Goal: Task Accomplishment & Management: Use online tool/utility

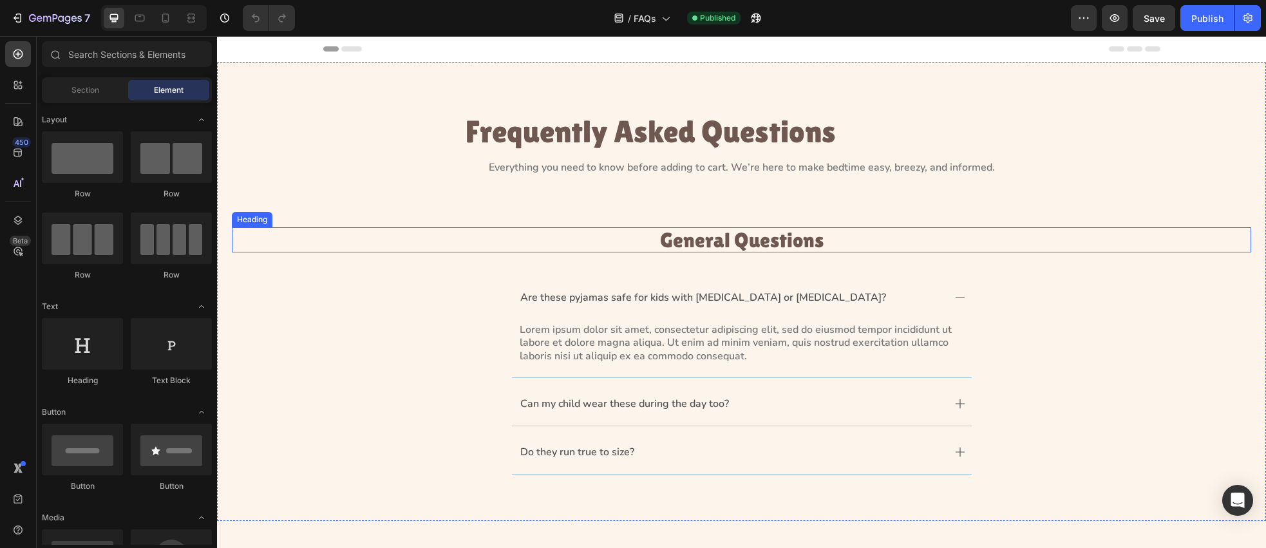
click at [717, 245] on h3 "General Questions" at bounding box center [742, 239] width 1020 height 25
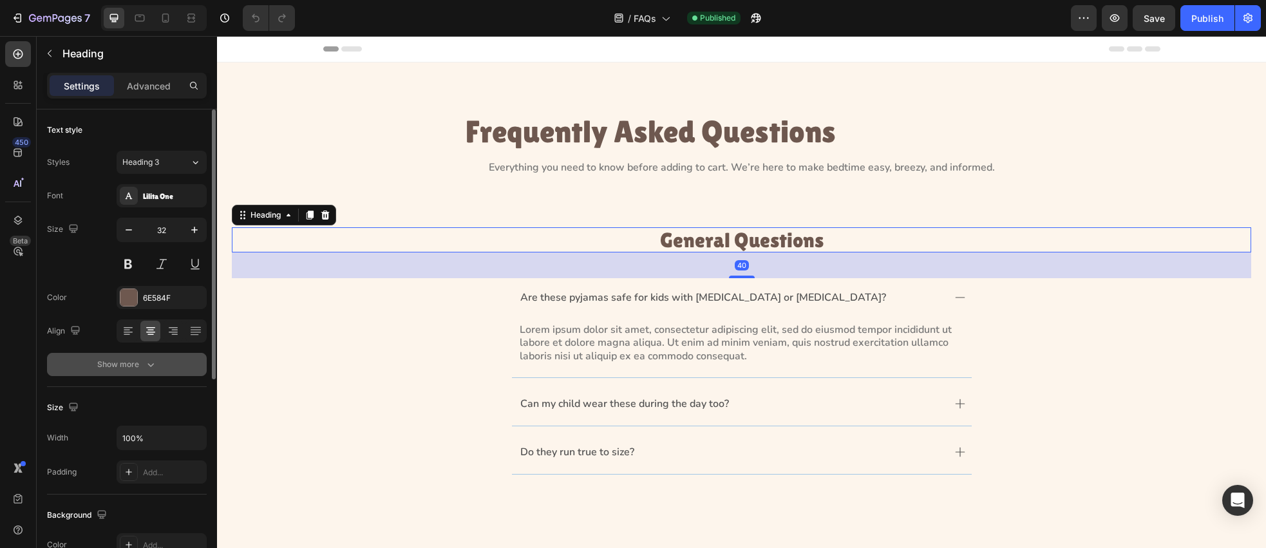
click at [144, 368] on icon "button" at bounding box center [150, 364] width 13 height 13
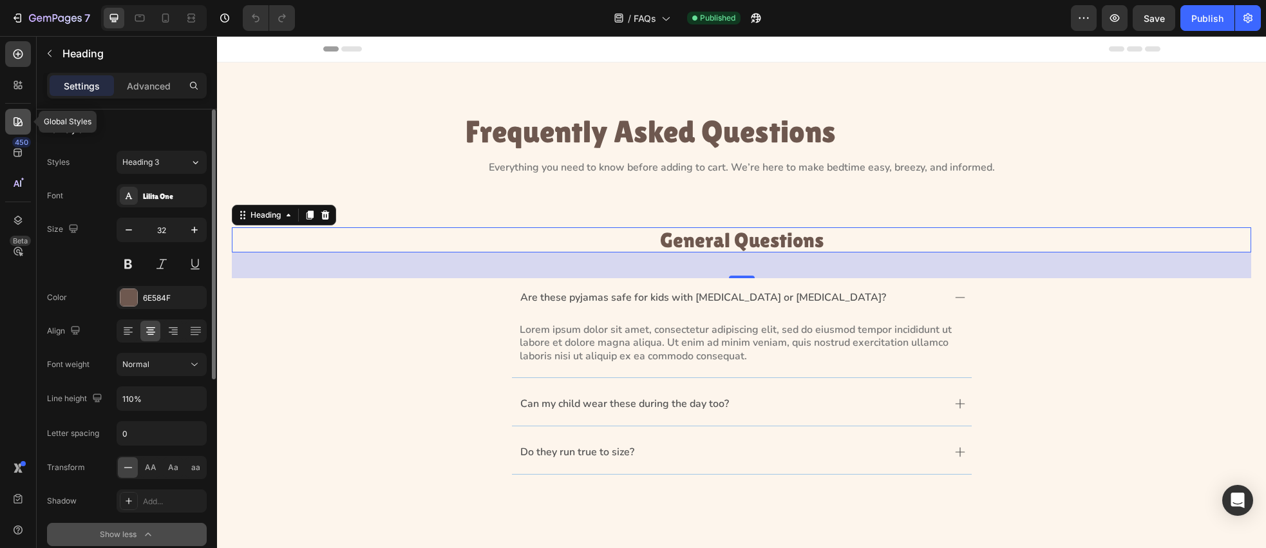
click at [15, 123] on icon at bounding box center [15, 123] width 1 height 1
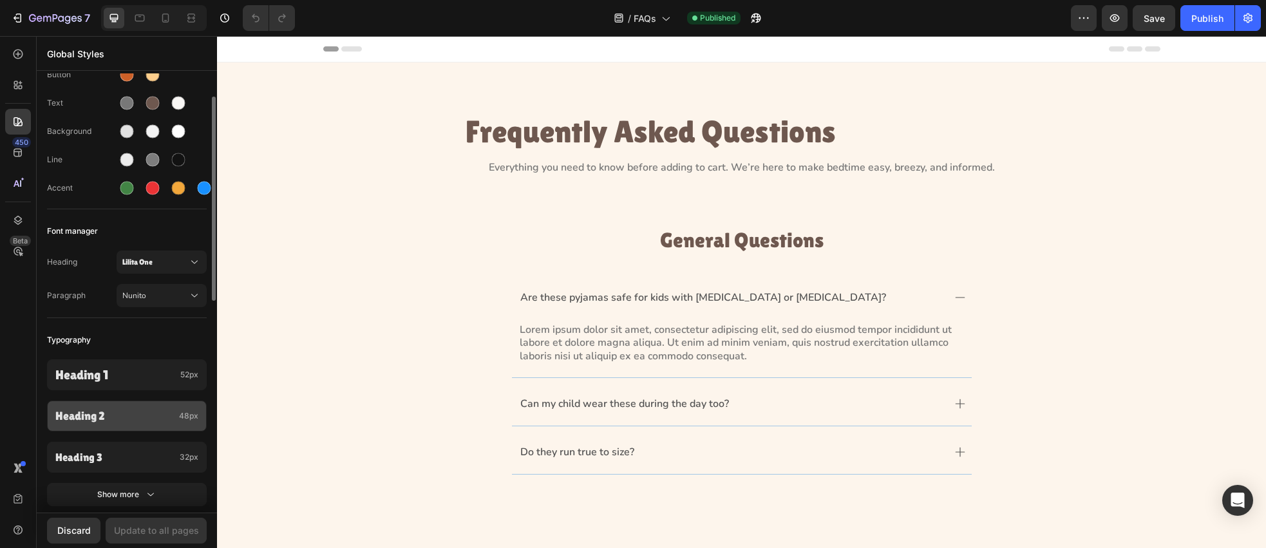
scroll to position [70, 0]
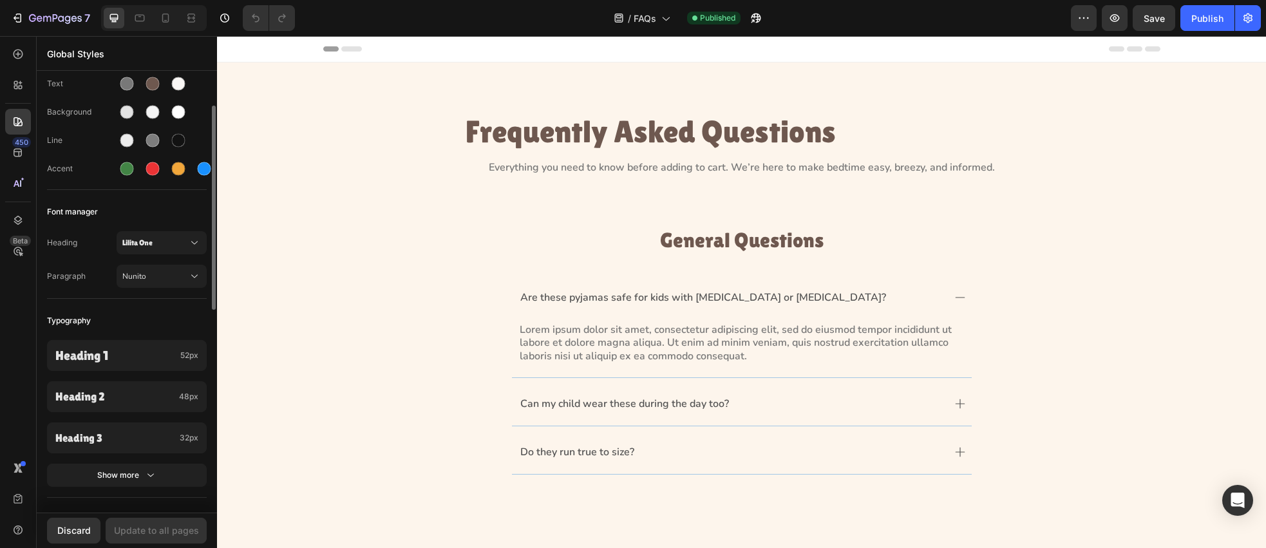
click at [159, 484] on button "Show more" at bounding box center [127, 475] width 160 height 23
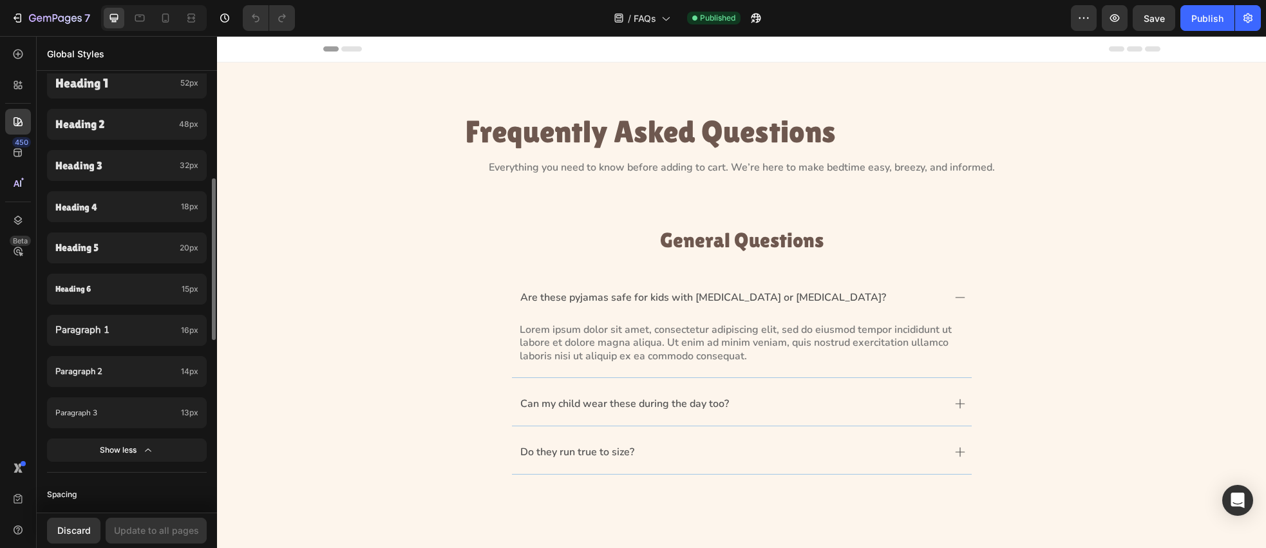
scroll to position [327, 0]
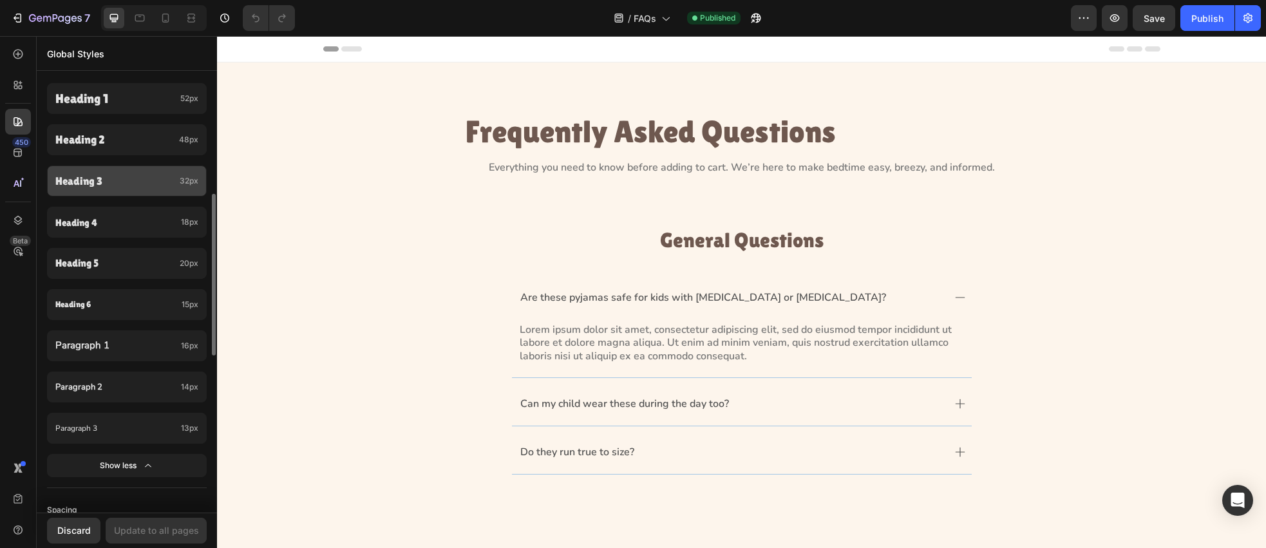
click at [183, 193] on div "Heading 3 32px" at bounding box center [127, 181] width 160 height 31
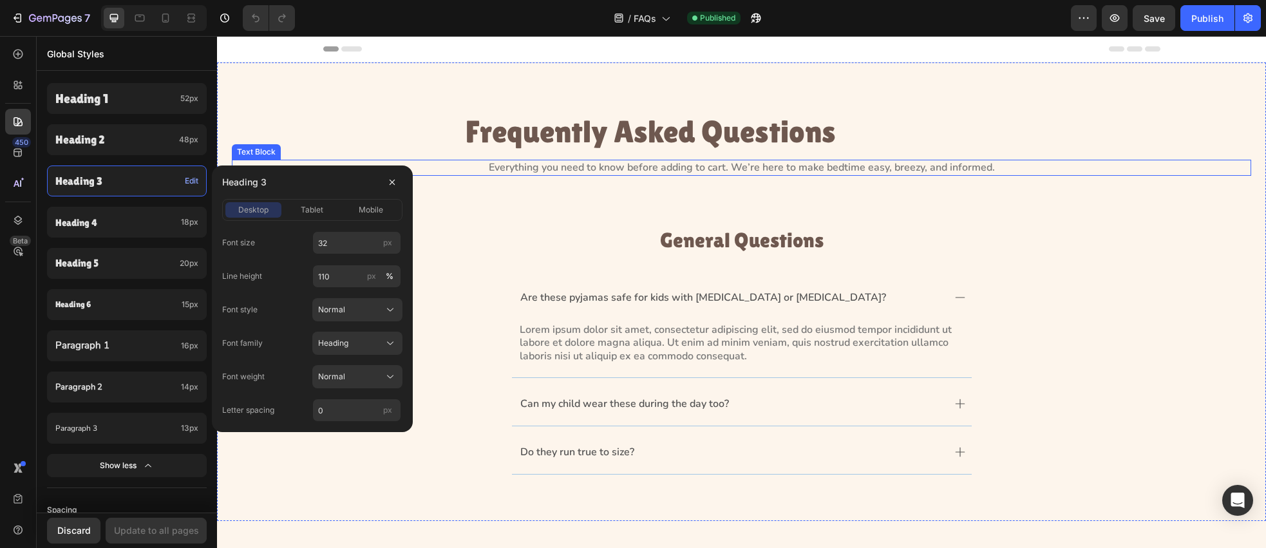
click at [323, 142] on h2 "Frequently Asked Questions" at bounding box center [650, 132] width 837 height 37
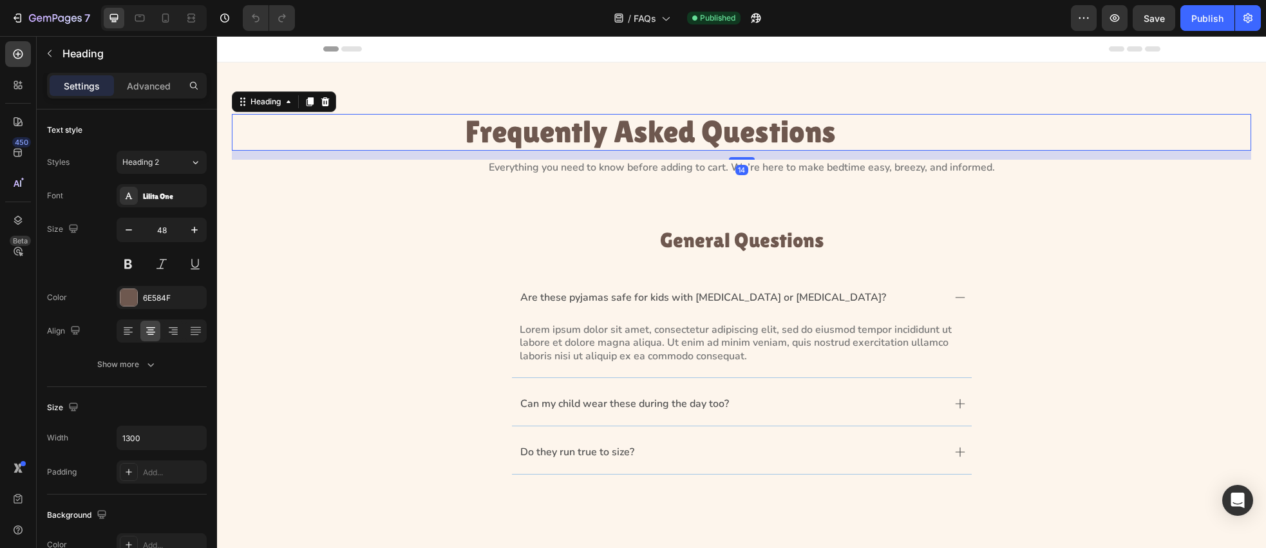
click at [606, 138] on h2 "Frequently Asked Questions" at bounding box center [650, 132] width 837 height 37
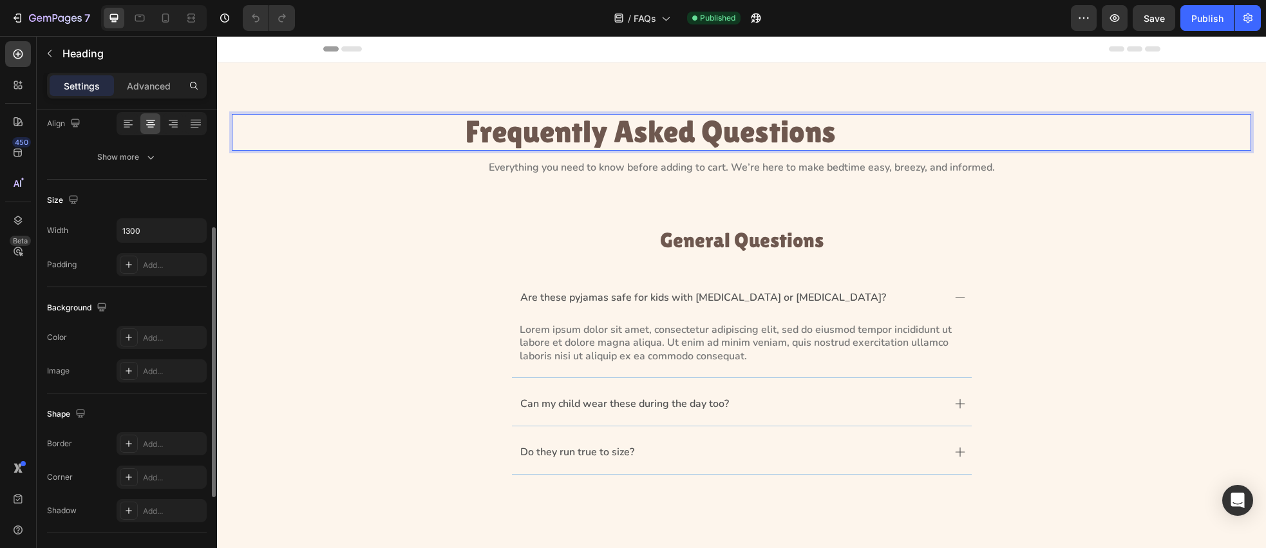
scroll to position [361, 0]
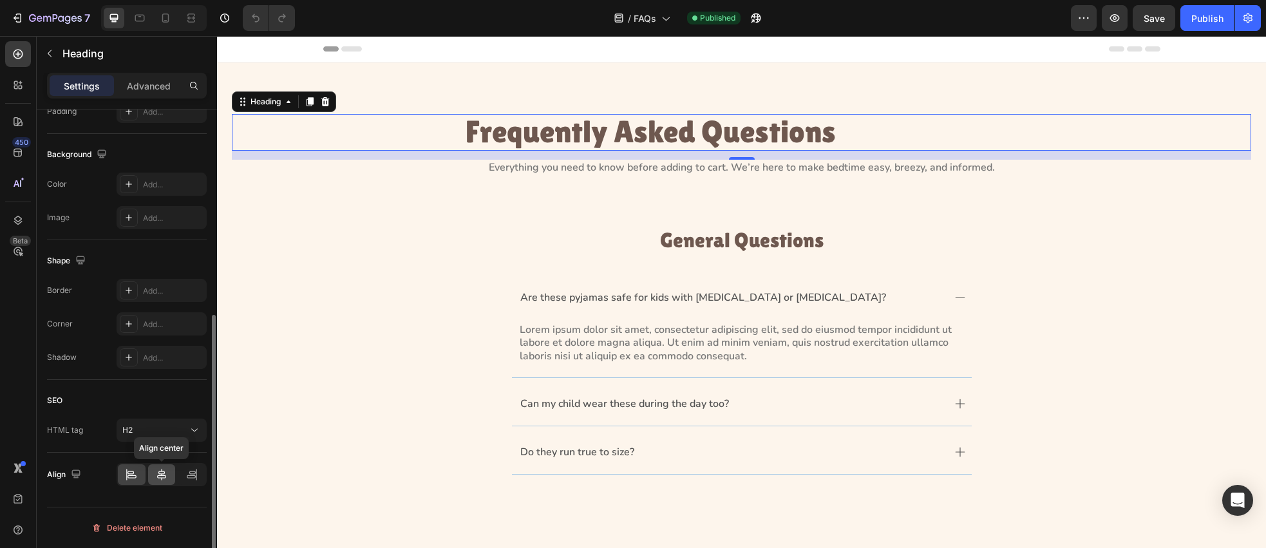
click at [164, 475] on icon at bounding box center [161, 474] width 13 height 13
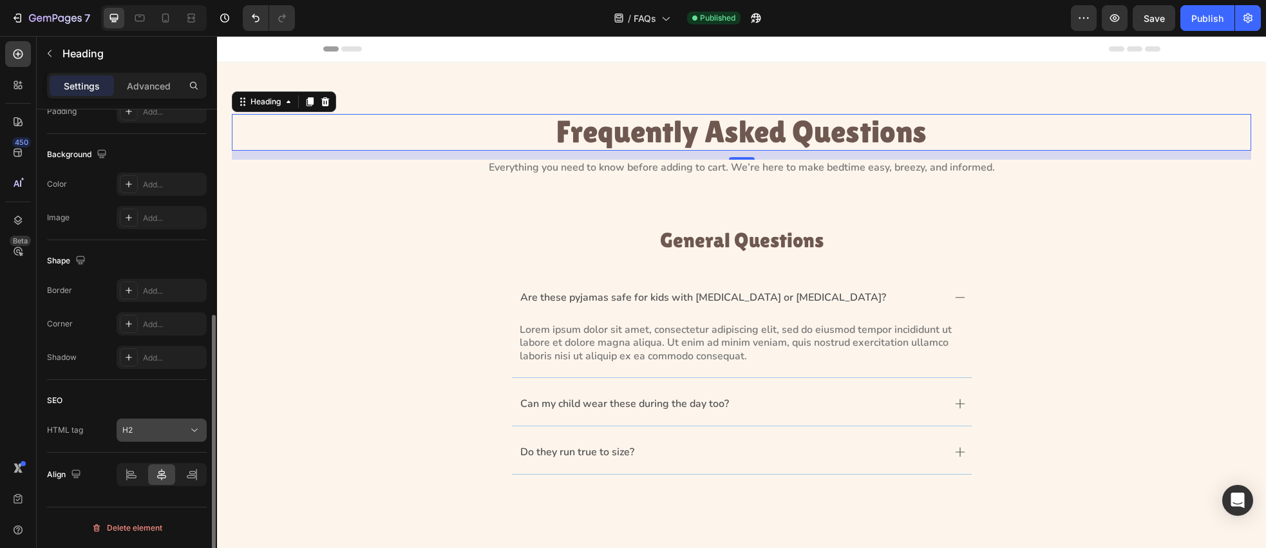
click at [191, 428] on icon at bounding box center [194, 430] width 13 height 13
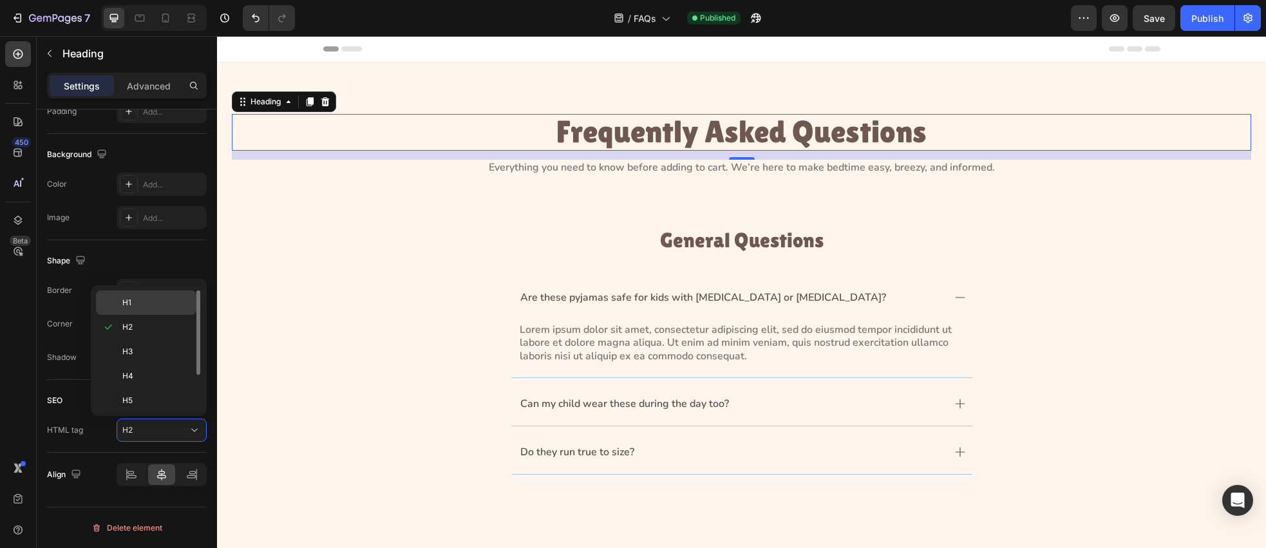
click at [144, 309] on div "H1" at bounding box center [146, 302] width 100 height 24
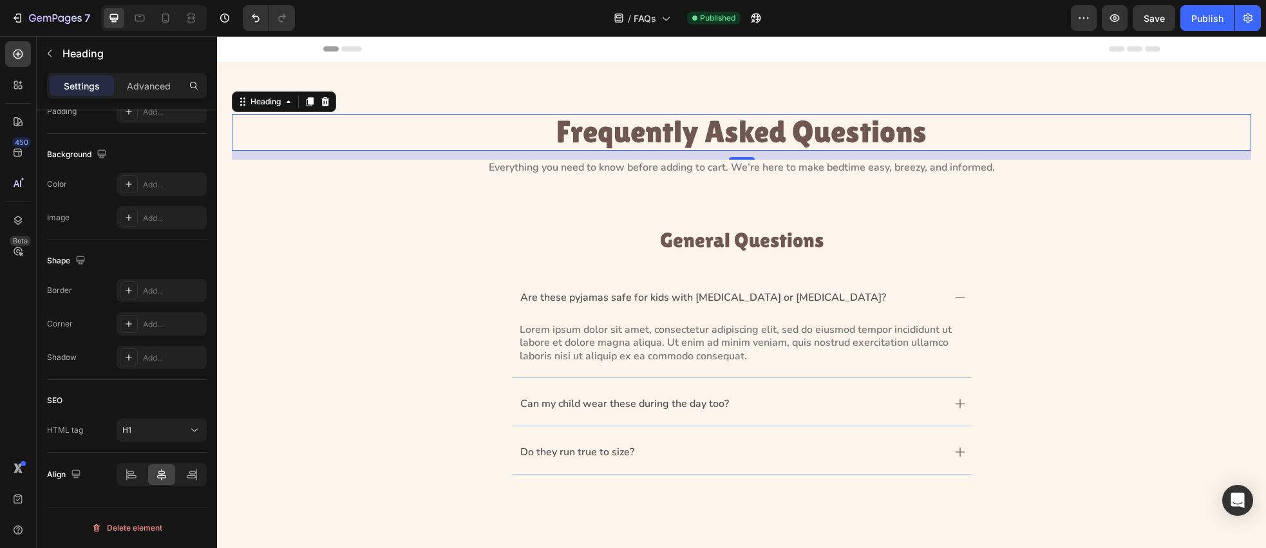
click at [605, 140] on h1 "Frequently Asked Questions" at bounding box center [741, 132] width 837 height 37
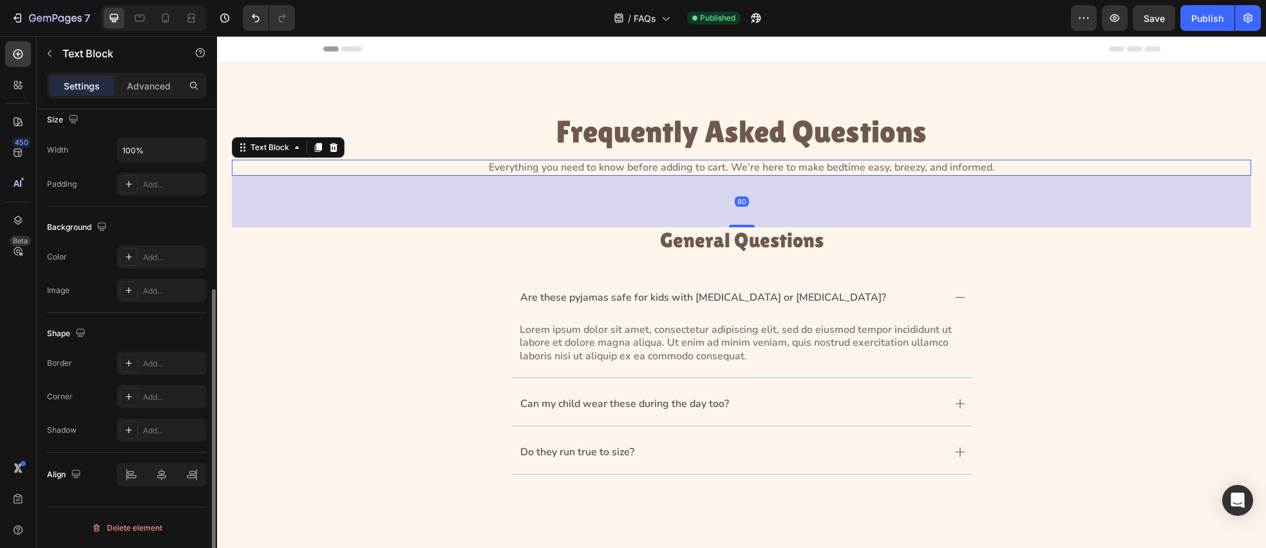
click at [606, 164] on p "Everything you need to know before adding to cart. We’re here to make bedtime e…" at bounding box center [741, 168] width 1017 height 14
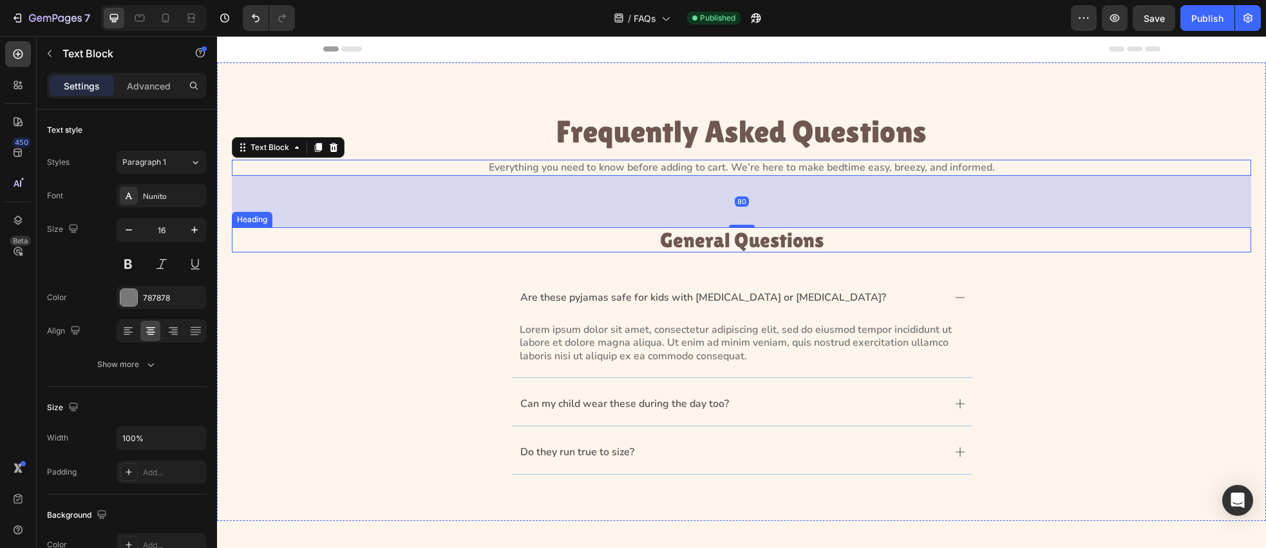
click at [670, 236] on h3 "General Questions" at bounding box center [742, 239] width 1020 height 25
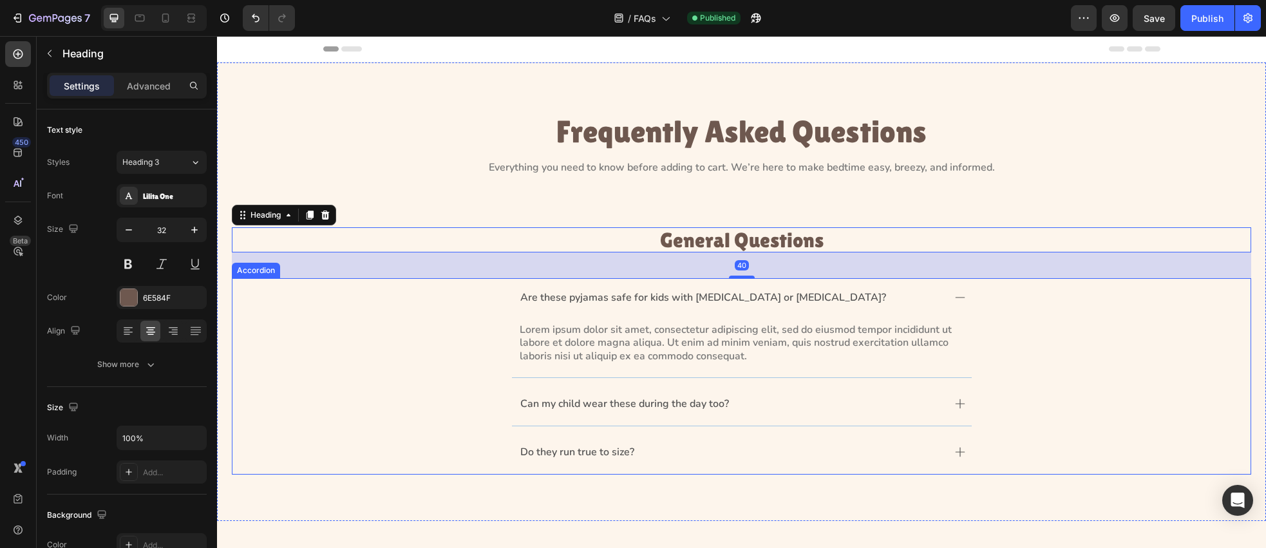
click at [668, 298] on p "Are these pyjamas safe for kids with eczema or allergies?" at bounding box center [703, 298] width 366 height 14
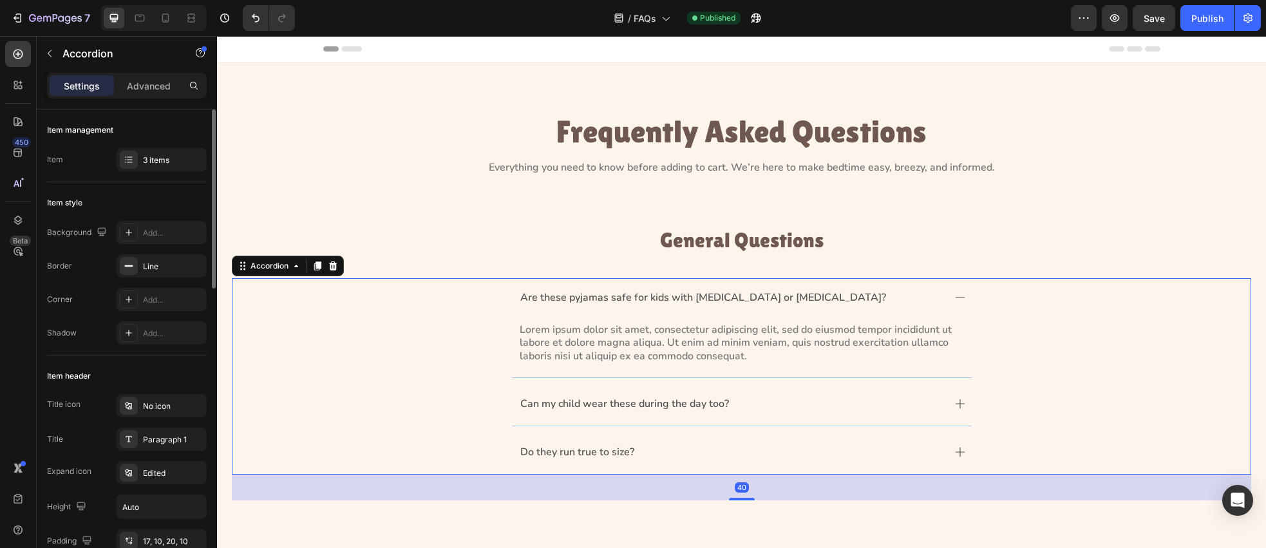
scroll to position [1, 0]
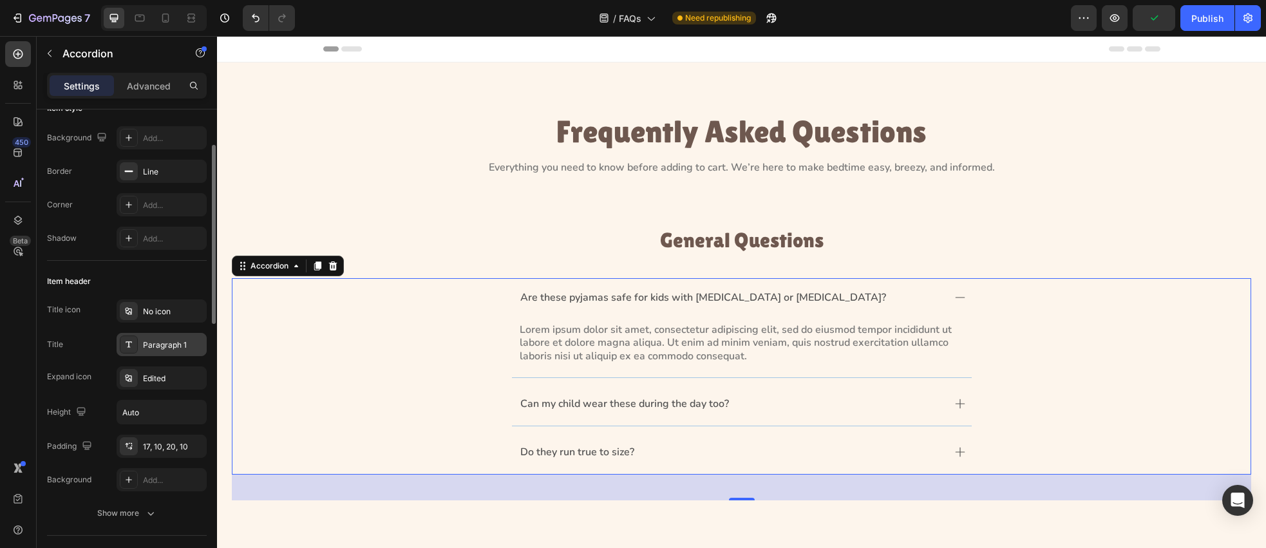
click at [160, 343] on div "Paragraph 1" at bounding box center [173, 345] width 61 height 12
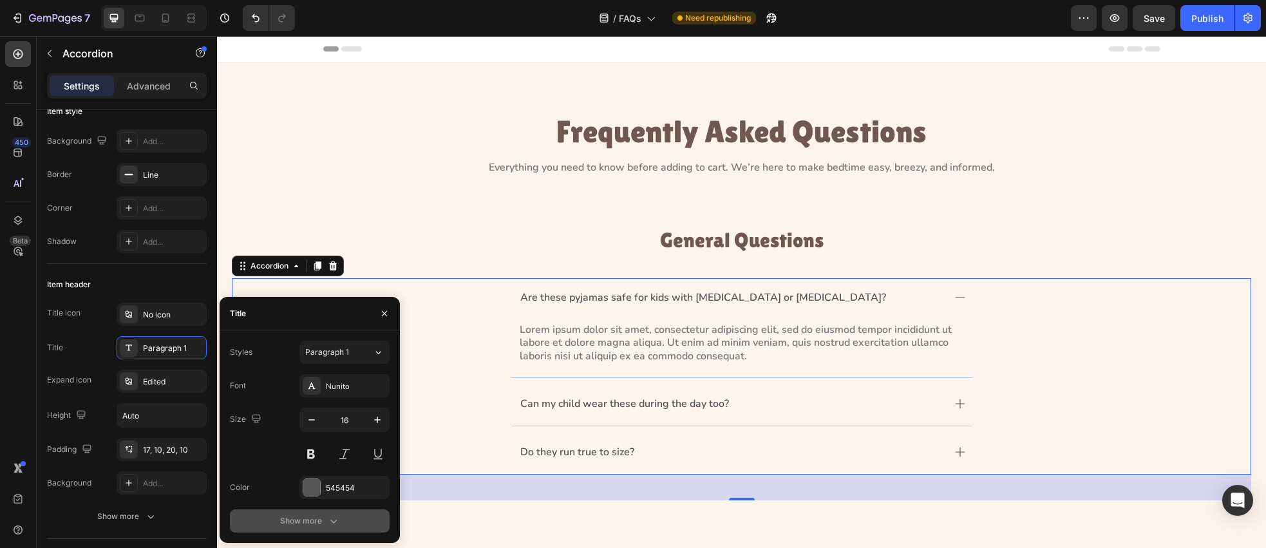
click at [352, 524] on button "Show more" at bounding box center [310, 520] width 160 height 23
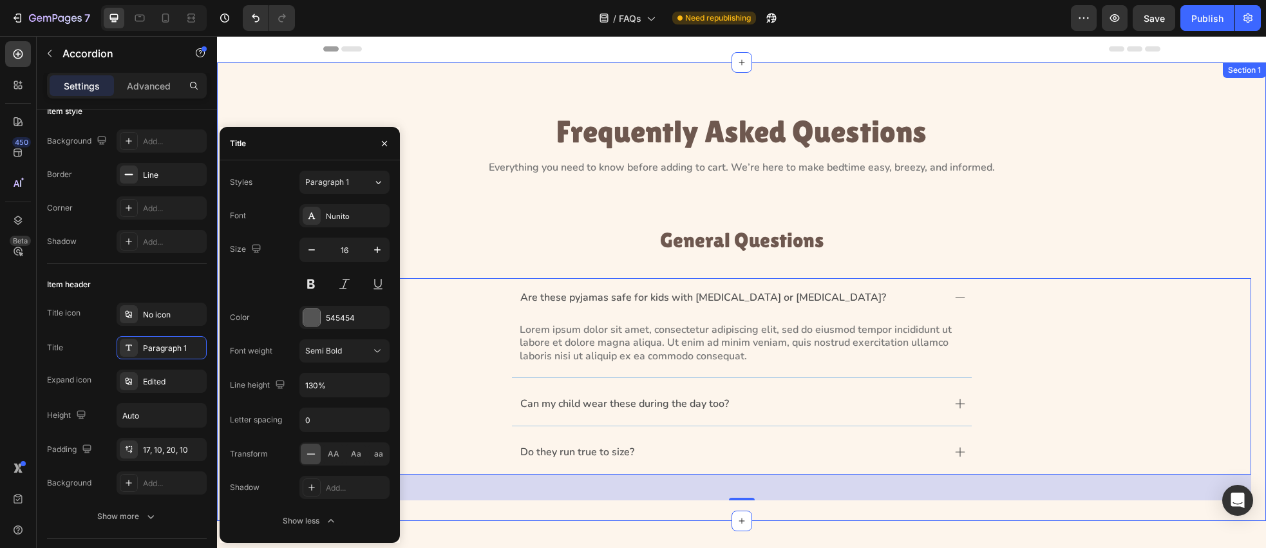
click at [537, 95] on div "Frequently Asked Questions Heading Everything you need to know before adding to…" at bounding box center [741, 291] width 1049 height 459
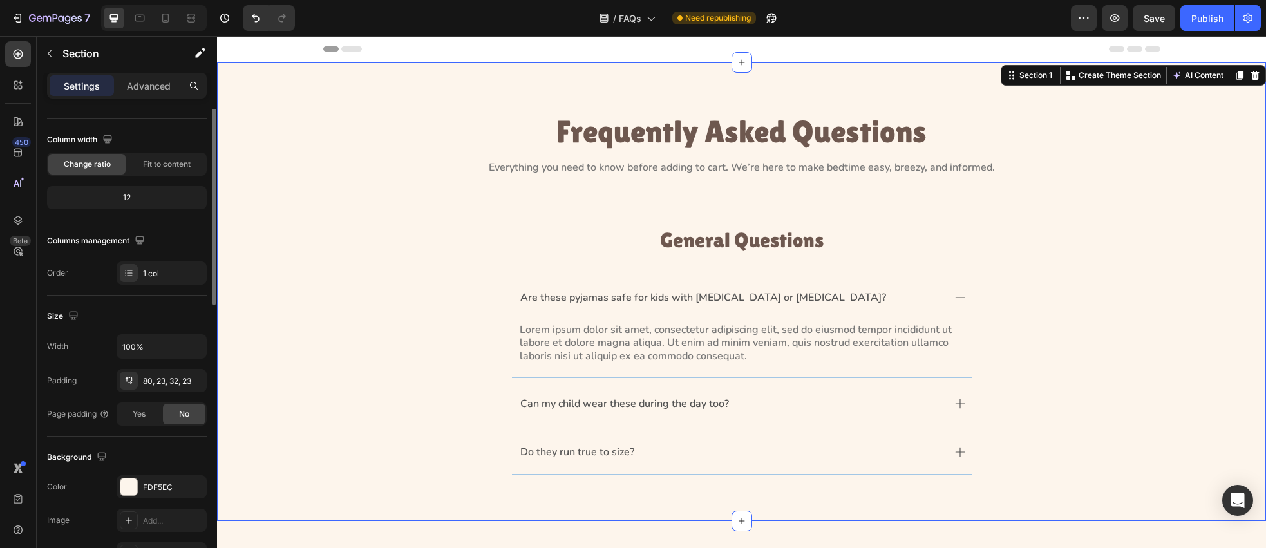
scroll to position [0, 0]
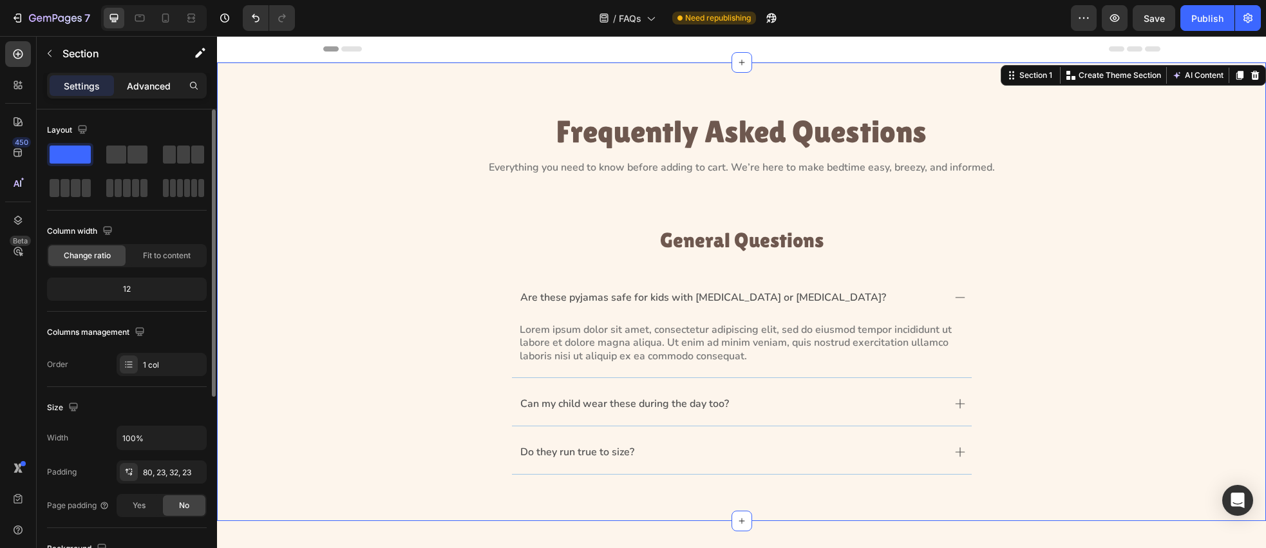
click at [137, 81] on p "Advanced" at bounding box center [149, 86] width 44 height 14
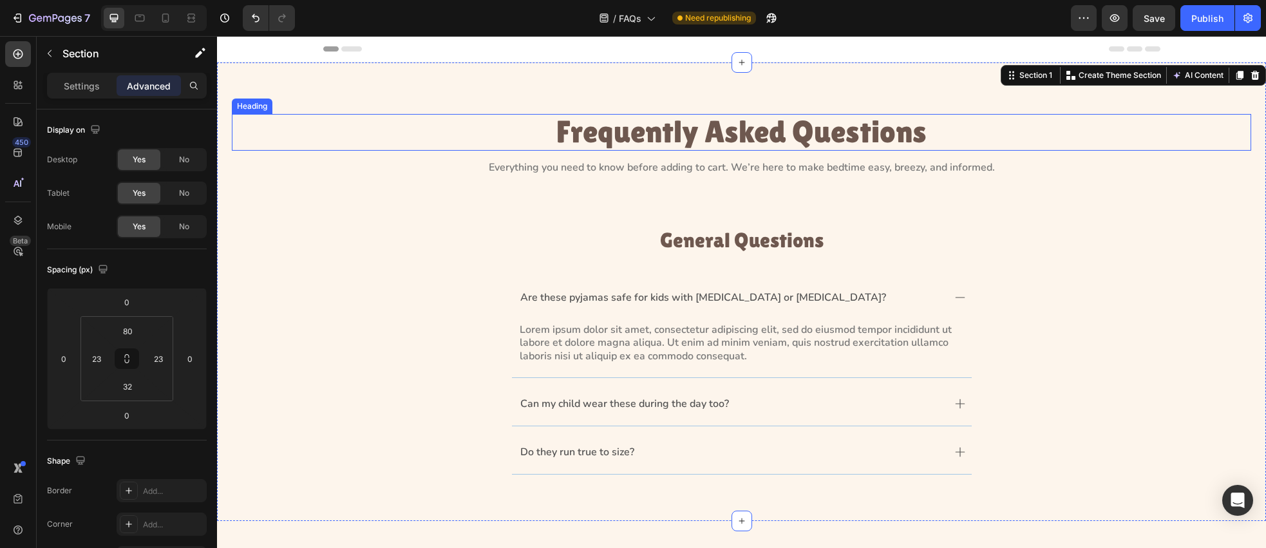
click at [665, 138] on p "Frequently Asked Questions" at bounding box center [742, 132] width 835 height 34
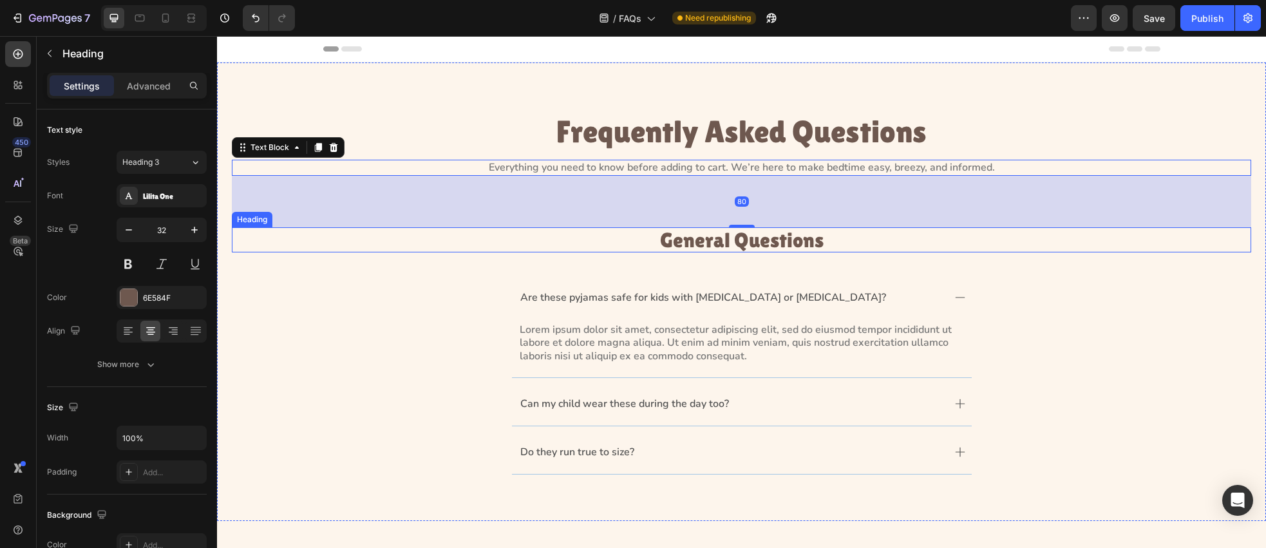
click at [679, 245] on h3 "General Questions" at bounding box center [742, 239] width 1020 height 25
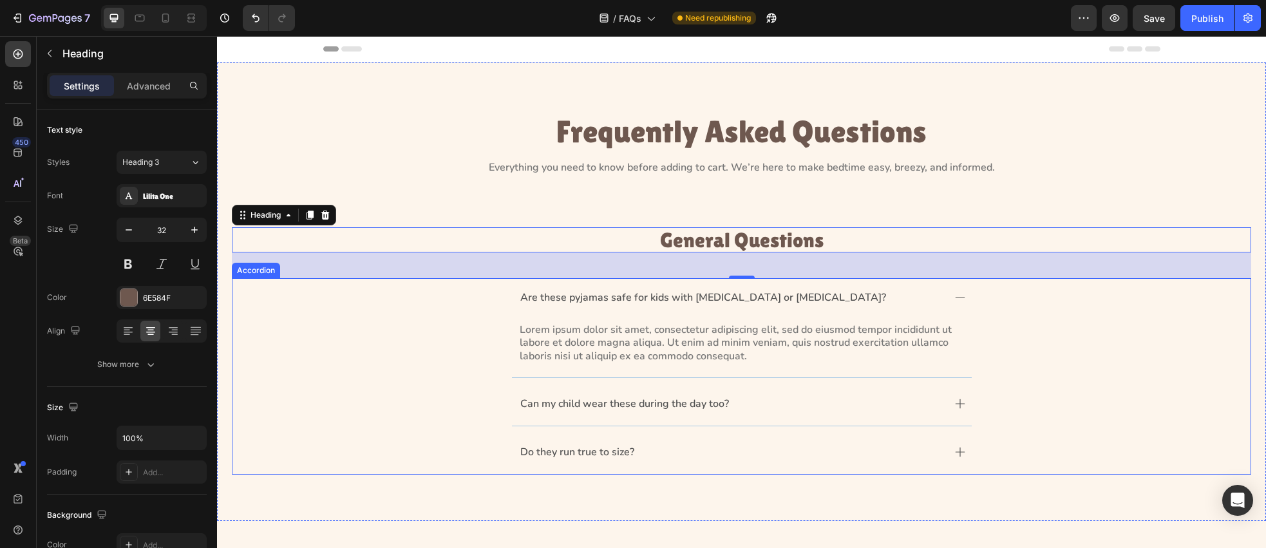
scroll to position [59, 0]
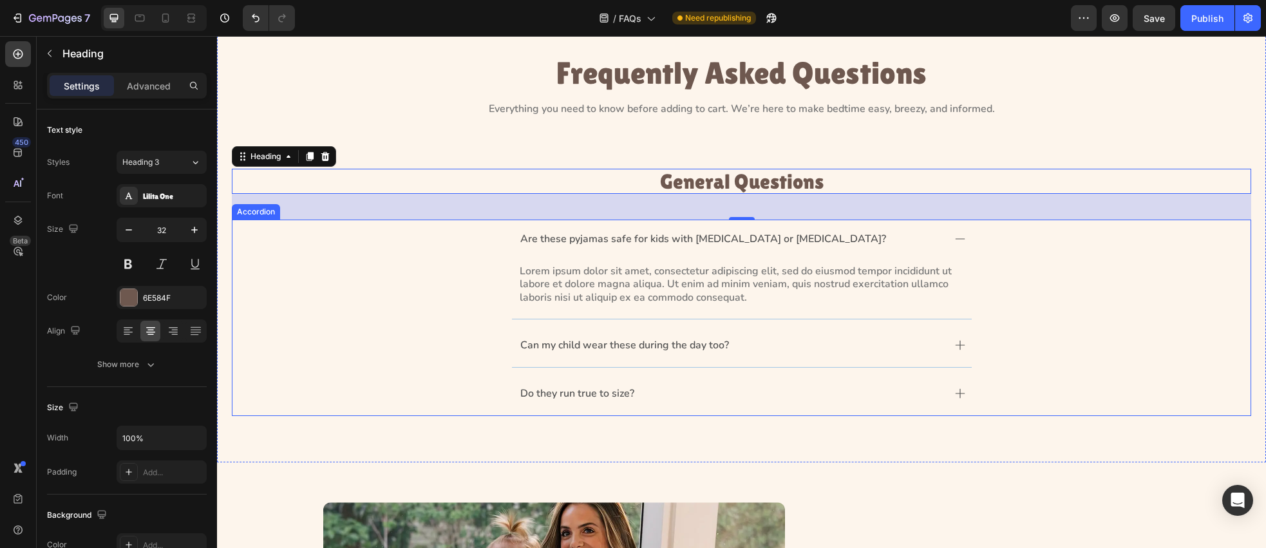
click at [665, 247] on div "Are these pyjamas safe for kids with eczema or allergies?" at bounding box center [742, 240] width 460 height 41
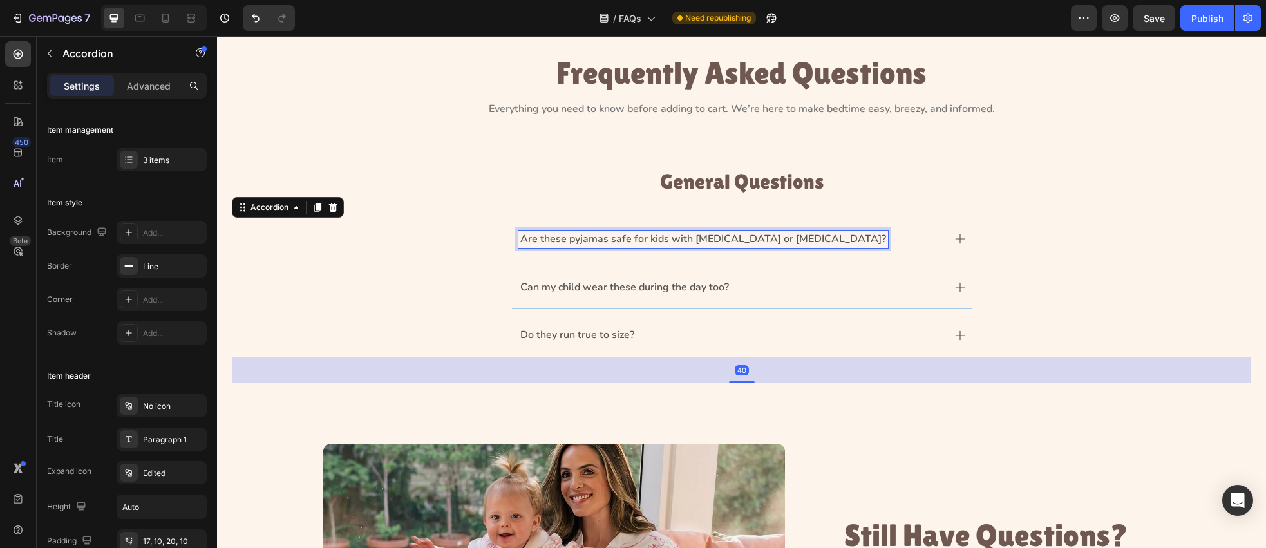
click at [647, 243] on p "Are these pyjamas safe for kids with eczema or allergies?" at bounding box center [703, 240] width 366 height 14
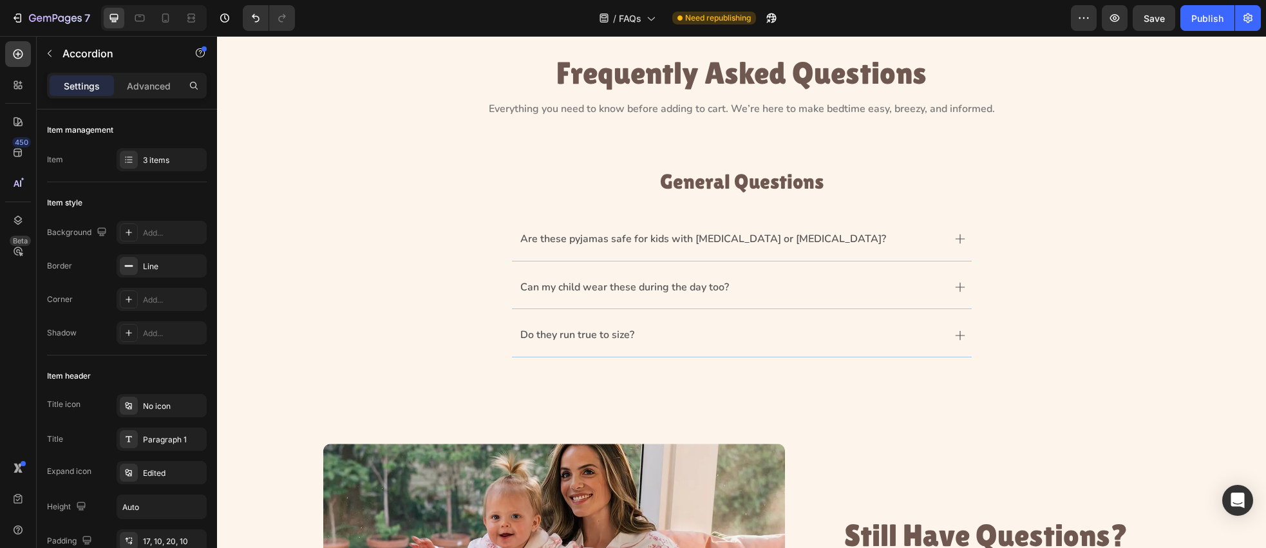
click at [955, 236] on icon at bounding box center [960, 239] width 10 height 10
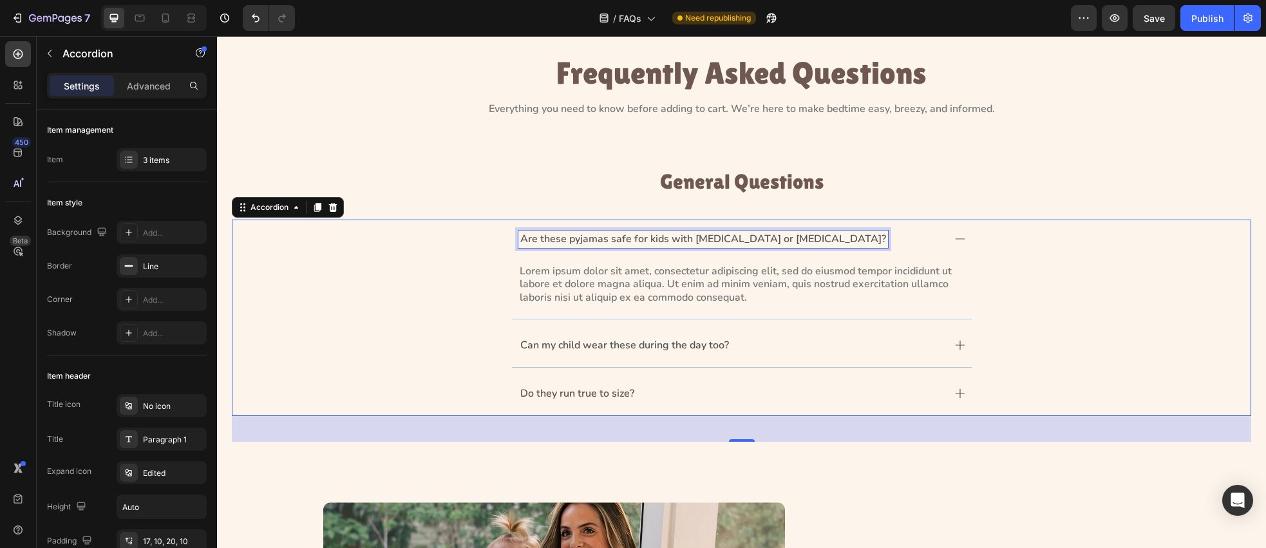
click at [732, 234] on p "Are these pyjamas safe for kids with eczema or allergies?" at bounding box center [703, 240] width 366 height 14
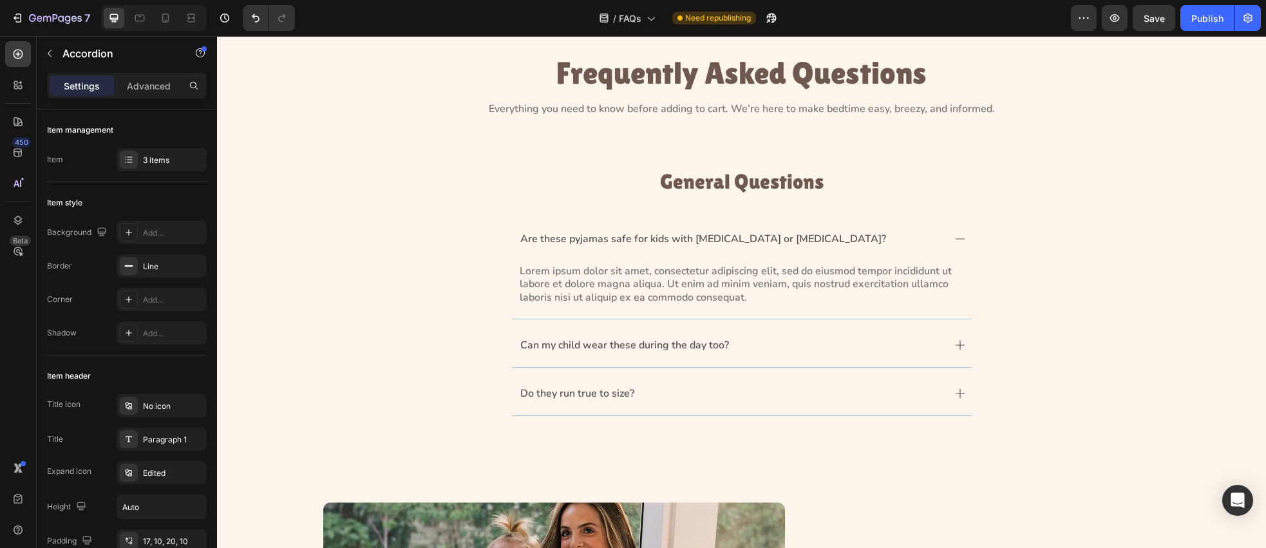
click at [955, 241] on icon at bounding box center [960, 239] width 10 height 10
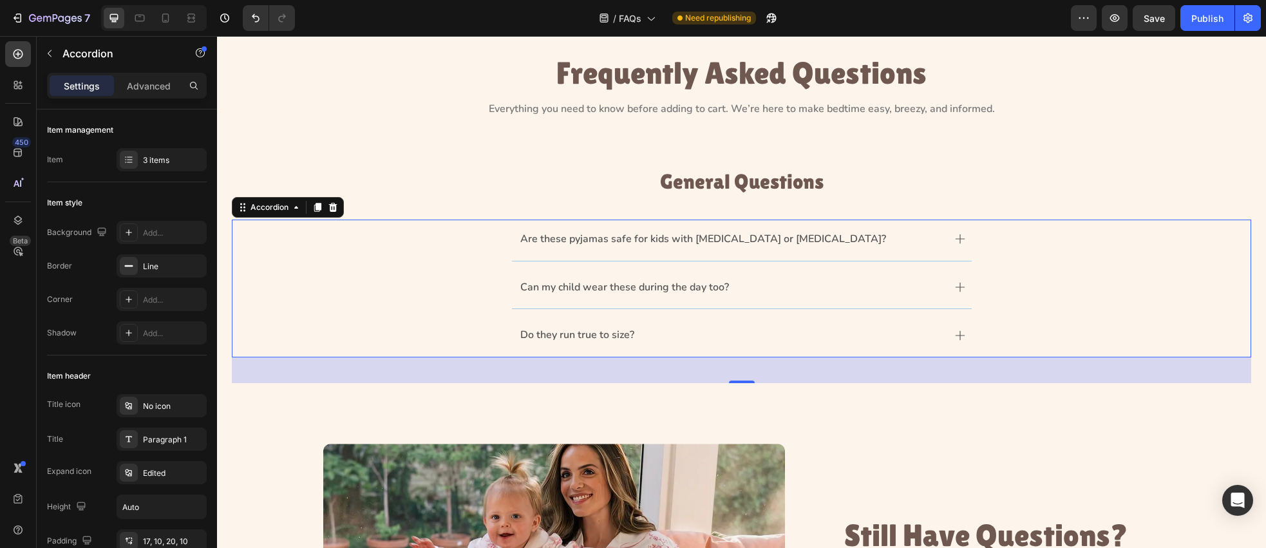
click at [959, 290] on icon at bounding box center [960, 287] width 10 height 10
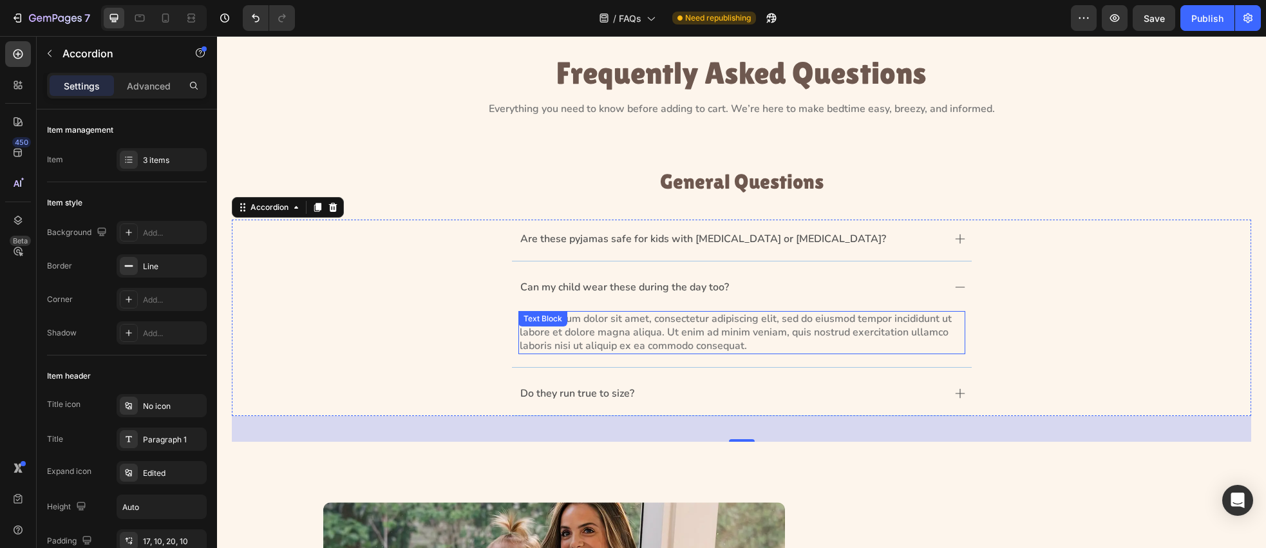
click at [740, 343] on p "Lorem ipsum dolor sit amet, consectetur adipiscing elit, sed do eiusmod tempor …" at bounding box center [742, 332] width 444 height 40
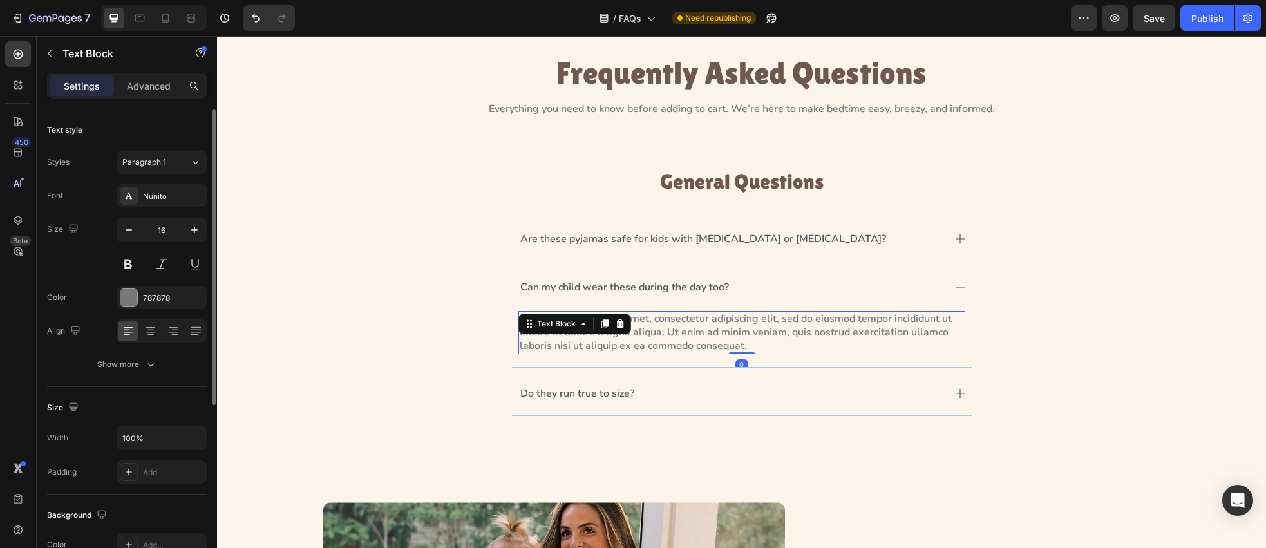
click at [158, 350] on div "Font Nunito Size 16 Color 787878 Align Show more" at bounding box center [127, 280] width 160 height 192
click at [145, 370] on icon "button" at bounding box center [150, 364] width 13 height 13
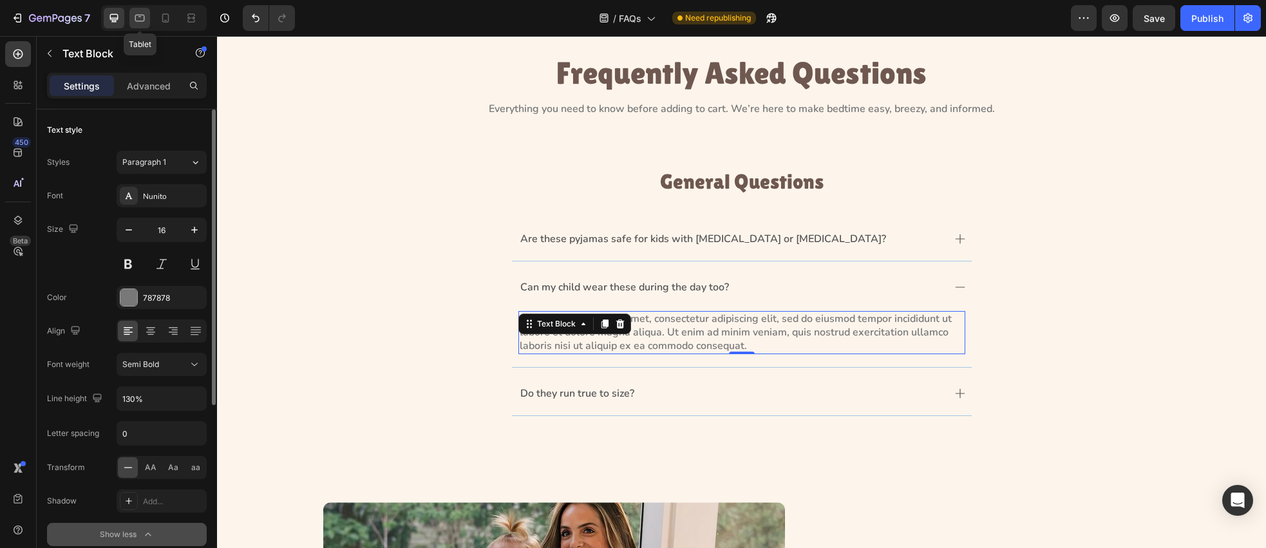
click at [136, 15] on icon at bounding box center [140, 18] width 10 height 7
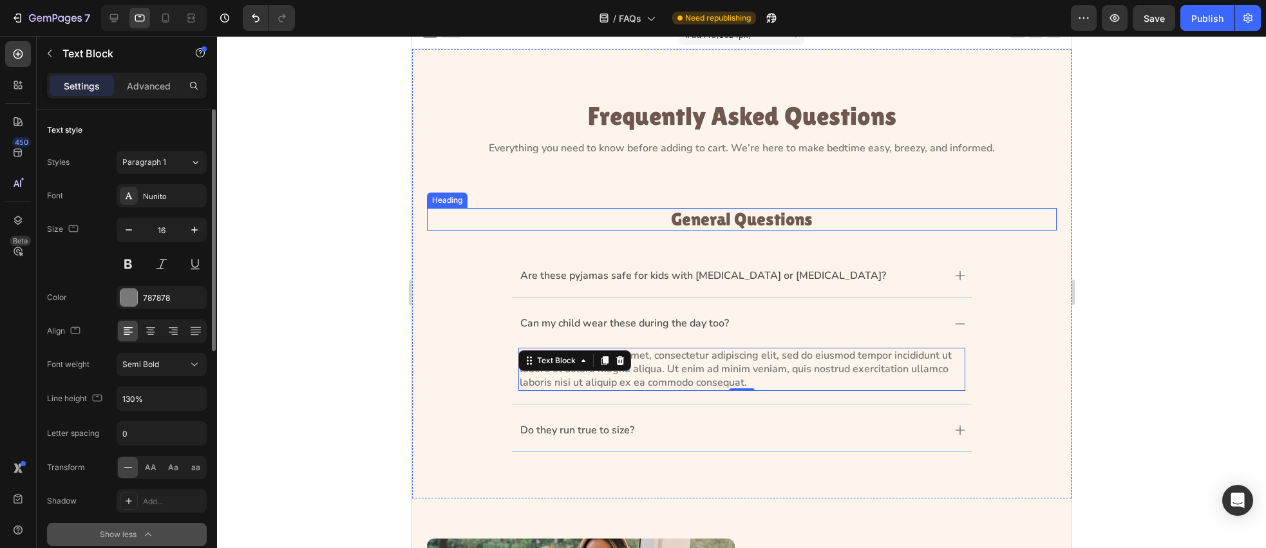
scroll to position [6, 0]
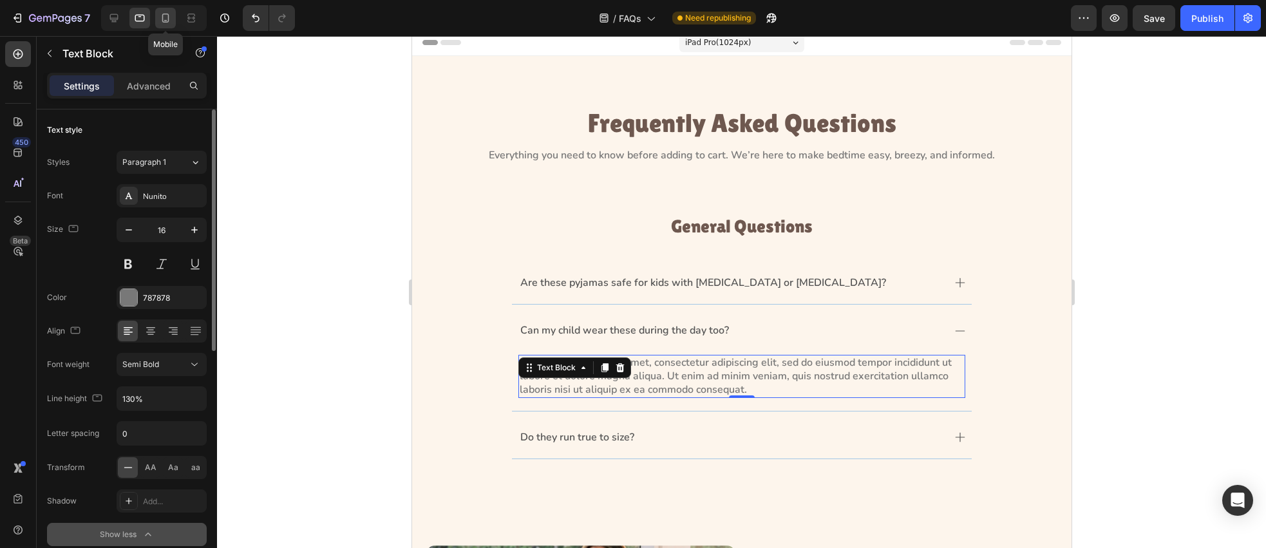
click at [161, 19] on icon at bounding box center [165, 18] width 13 height 13
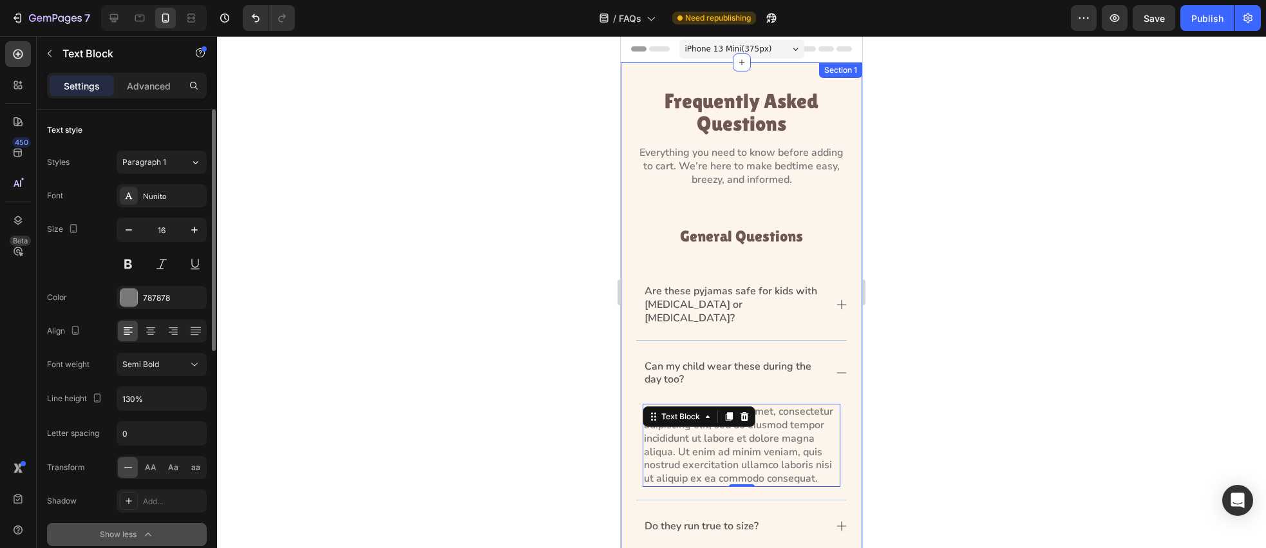
click at [631, 84] on div "Frequently Asked Questions Heading Everything you need to know before adding to…" at bounding box center [742, 328] width 242 height 533
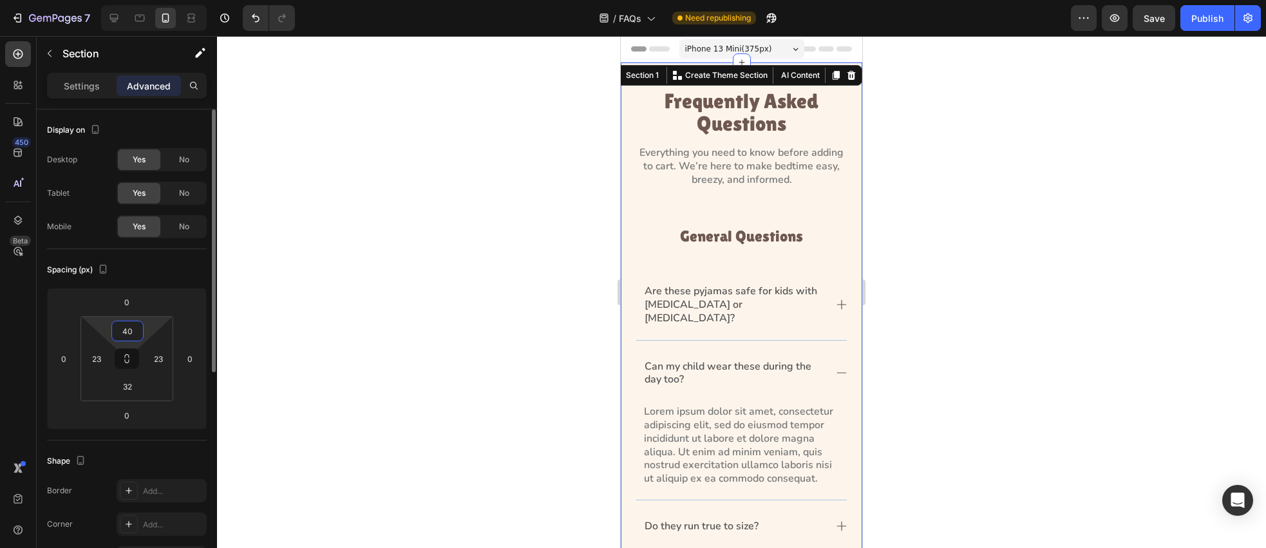
click at [132, 339] on input "40" at bounding box center [128, 330] width 26 height 19
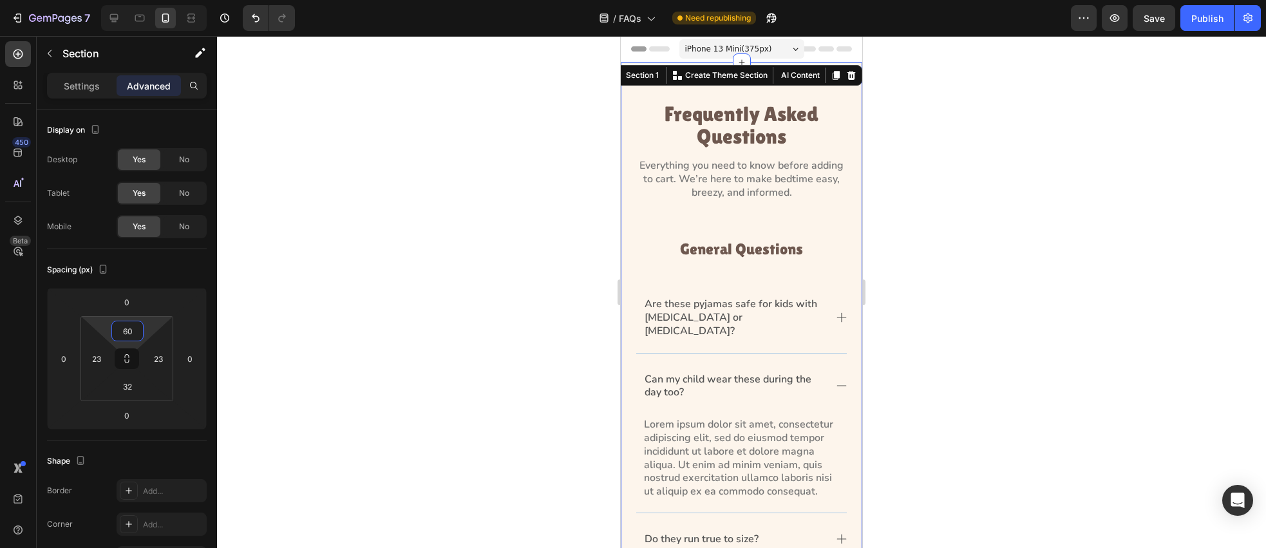
type input "60"
click at [755, 146] on p "Frequently Asked Questions" at bounding box center [741, 124] width 209 height 45
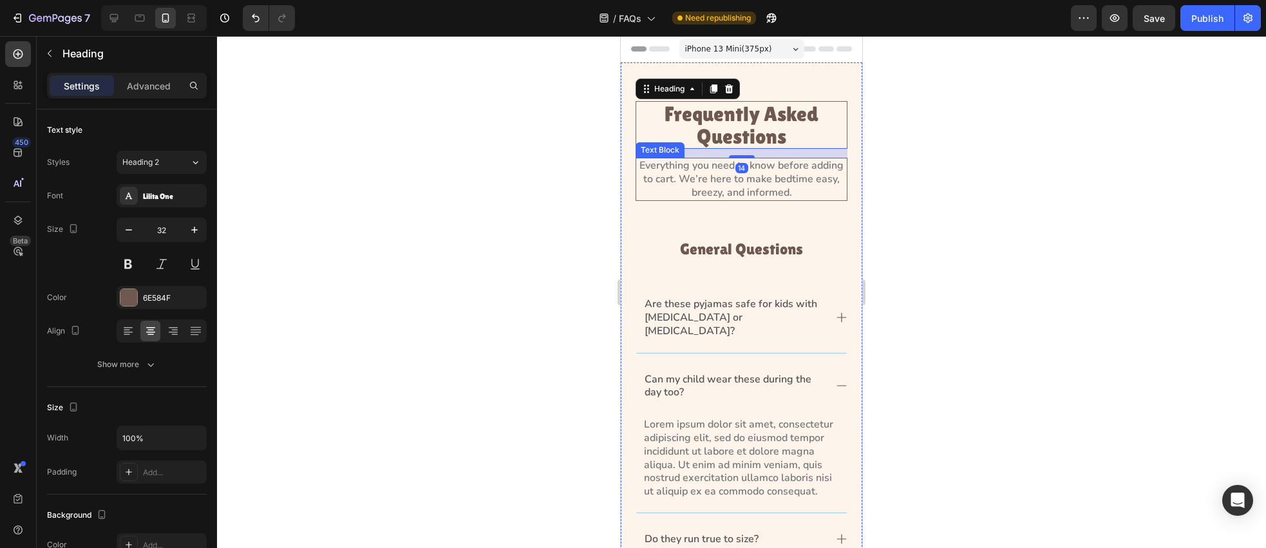
click at [768, 175] on p "Everything you need to know before adding to cart. We’re here to make bedtime e…" at bounding box center [741, 179] width 209 height 40
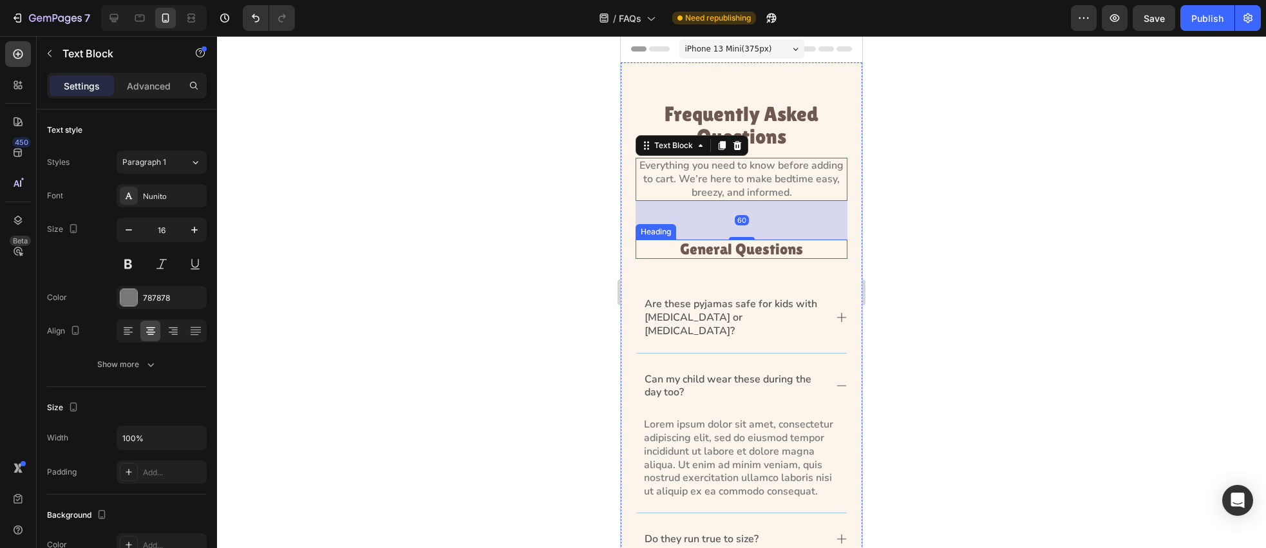
click at [748, 255] on h3 "General Questions" at bounding box center [742, 249] width 212 height 19
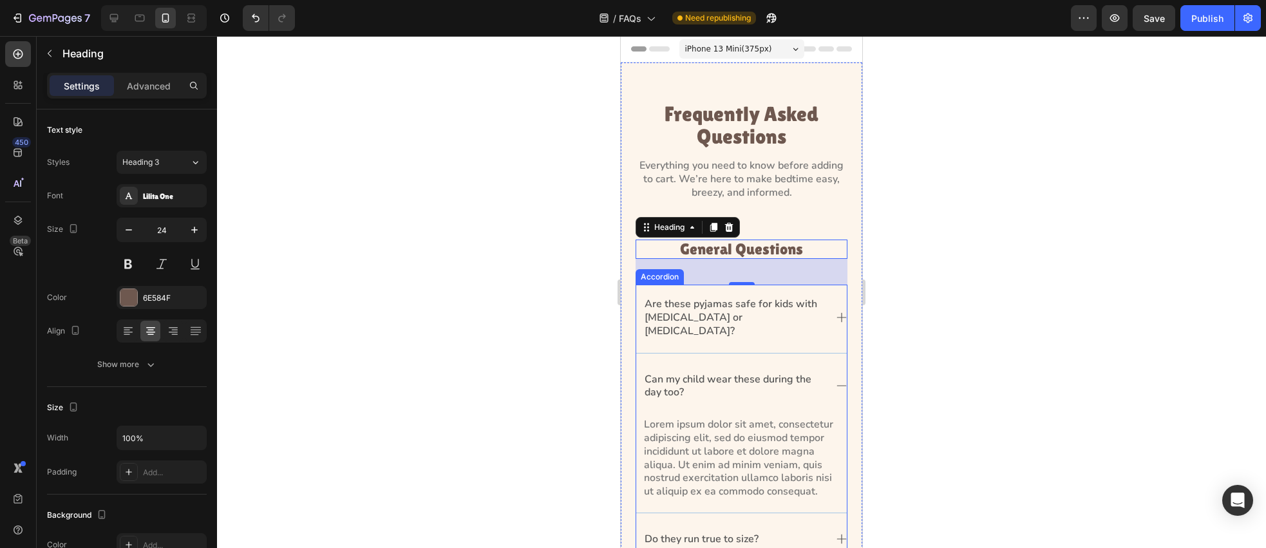
click at [663, 280] on div "Accordion" at bounding box center [660, 276] width 48 height 15
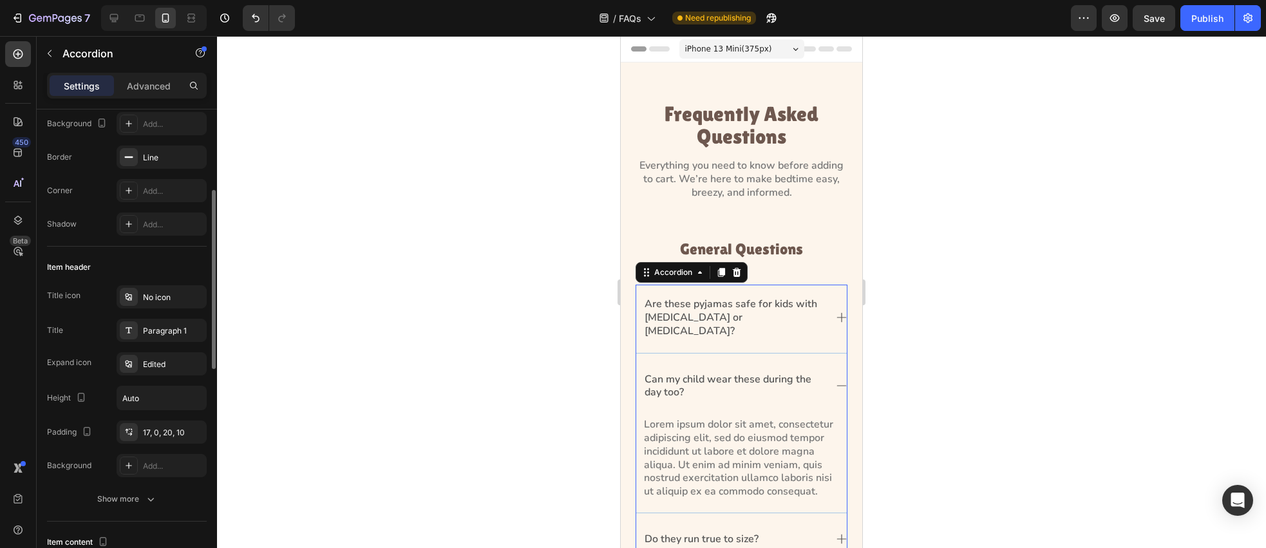
scroll to position [303, 0]
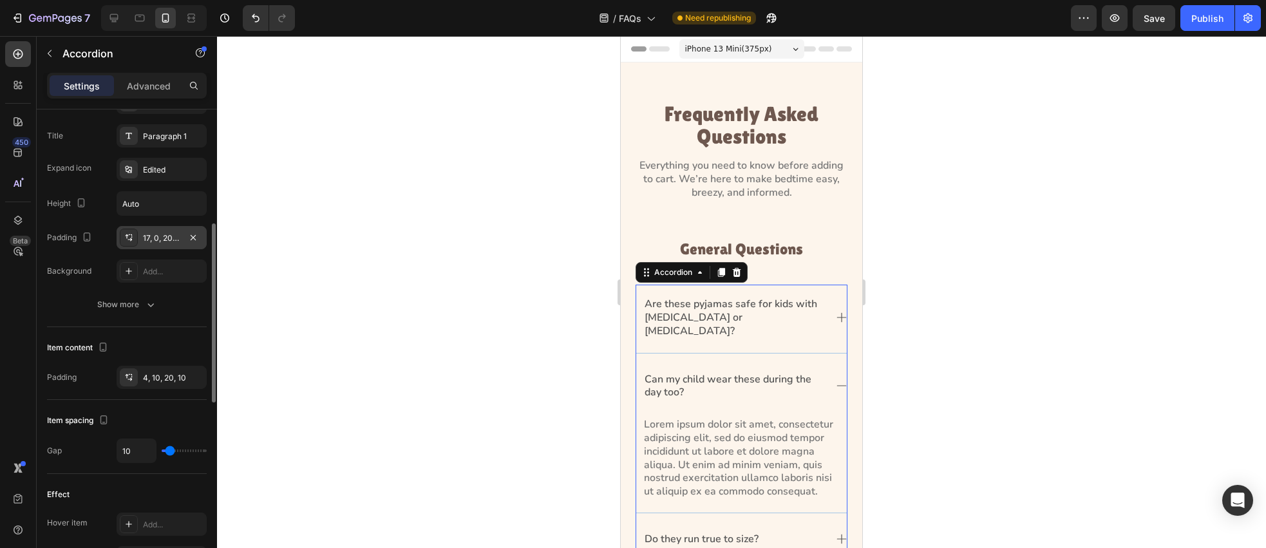
click at [129, 240] on icon at bounding box center [130, 239] width 5 height 3
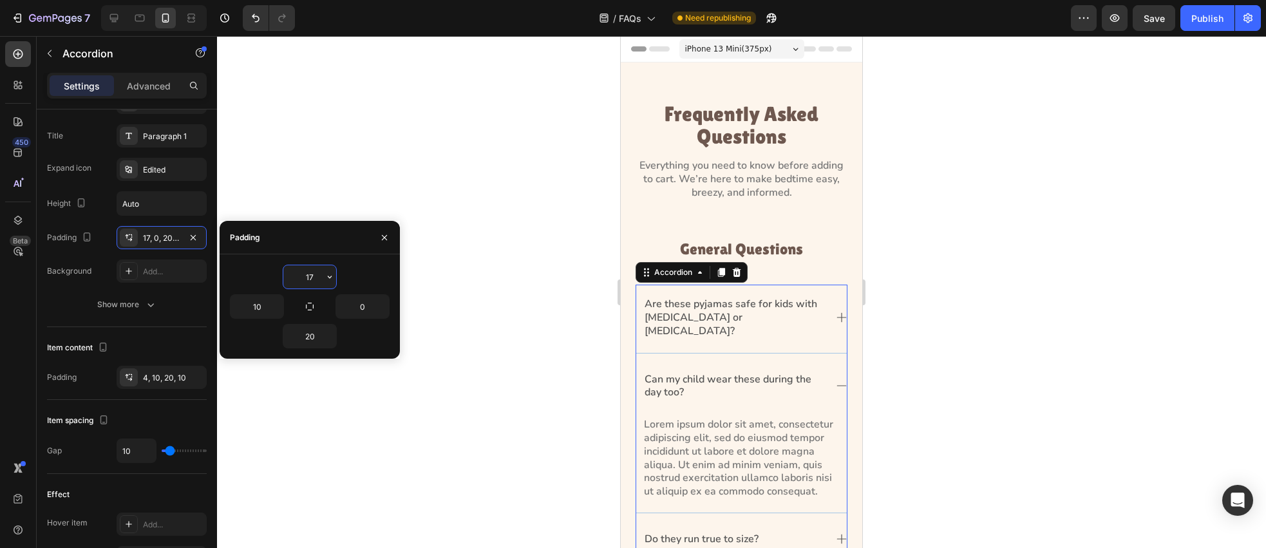
click at [310, 278] on input "17" at bounding box center [309, 276] width 53 height 23
click at [316, 280] on input "17" at bounding box center [309, 276] width 53 height 23
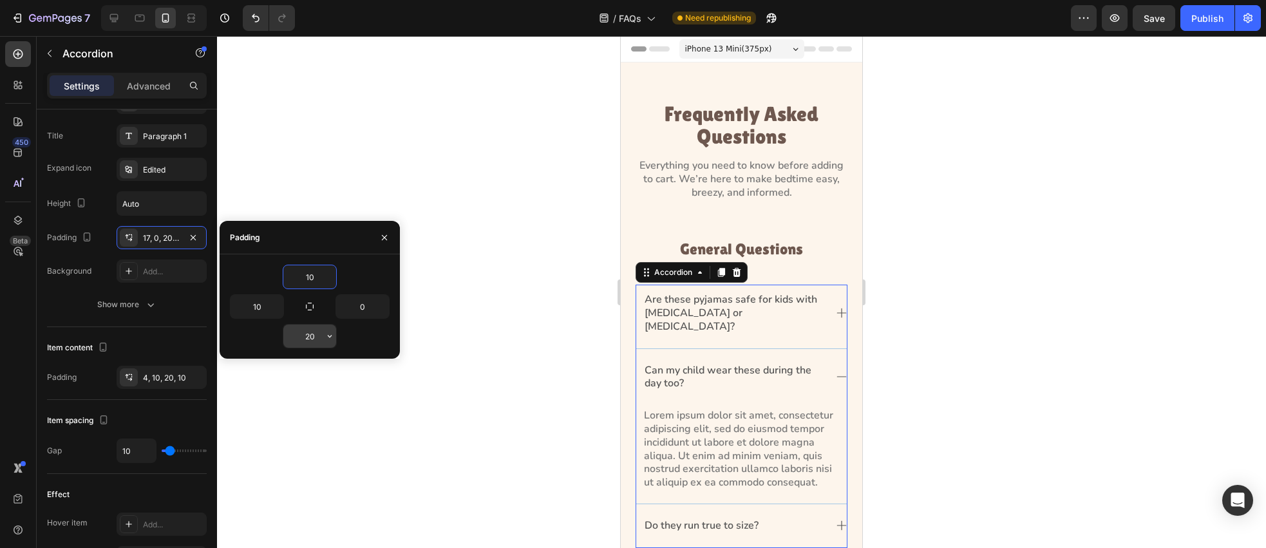
type input "10"
click at [318, 336] on input "20" at bounding box center [309, 336] width 53 height 23
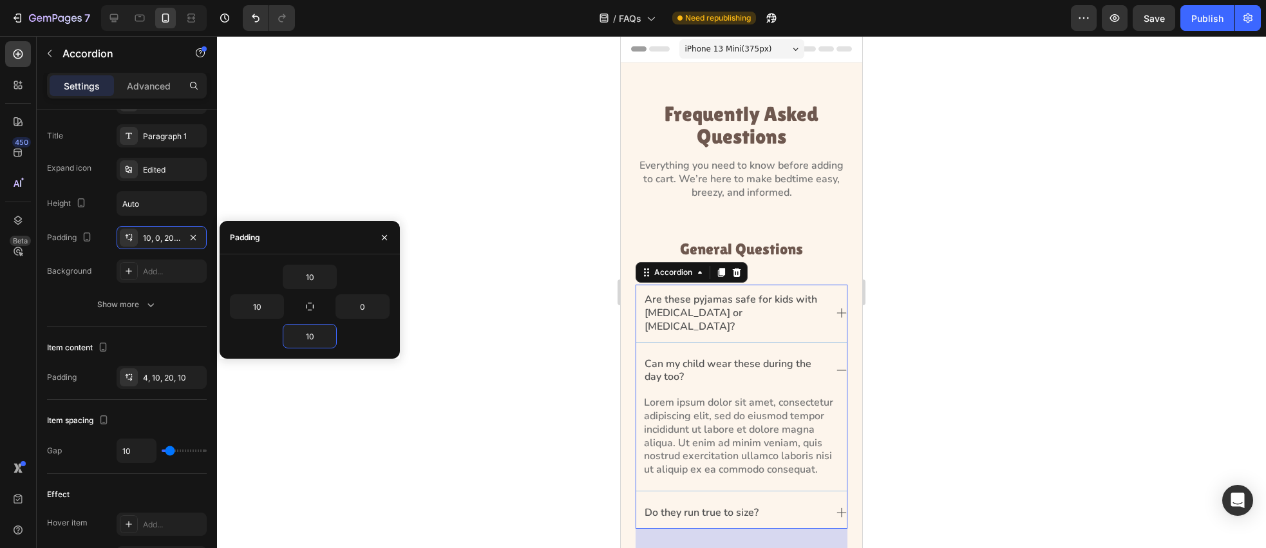
type input "10"
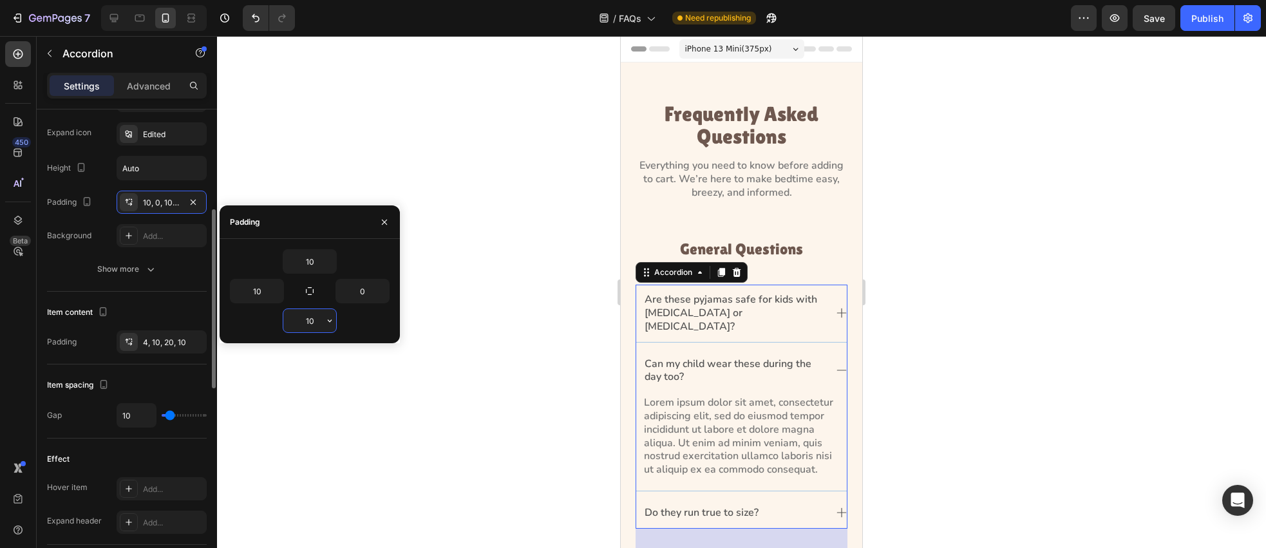
scroll to position [351, 0]
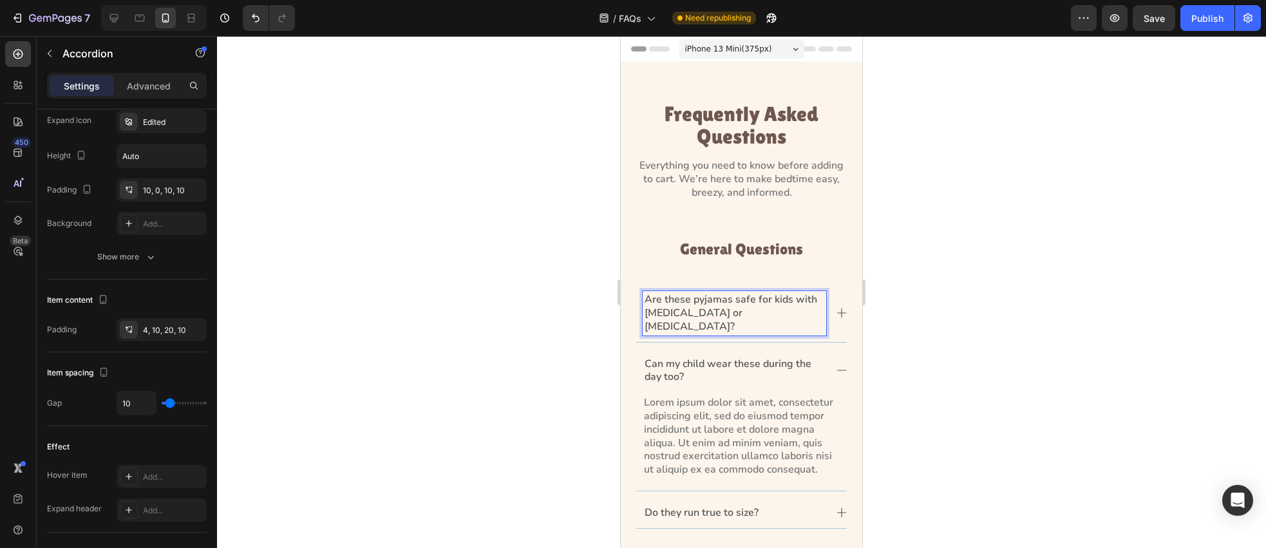
click at [558, 318] on div at bounding box center [741, 292] width 1049 height 512
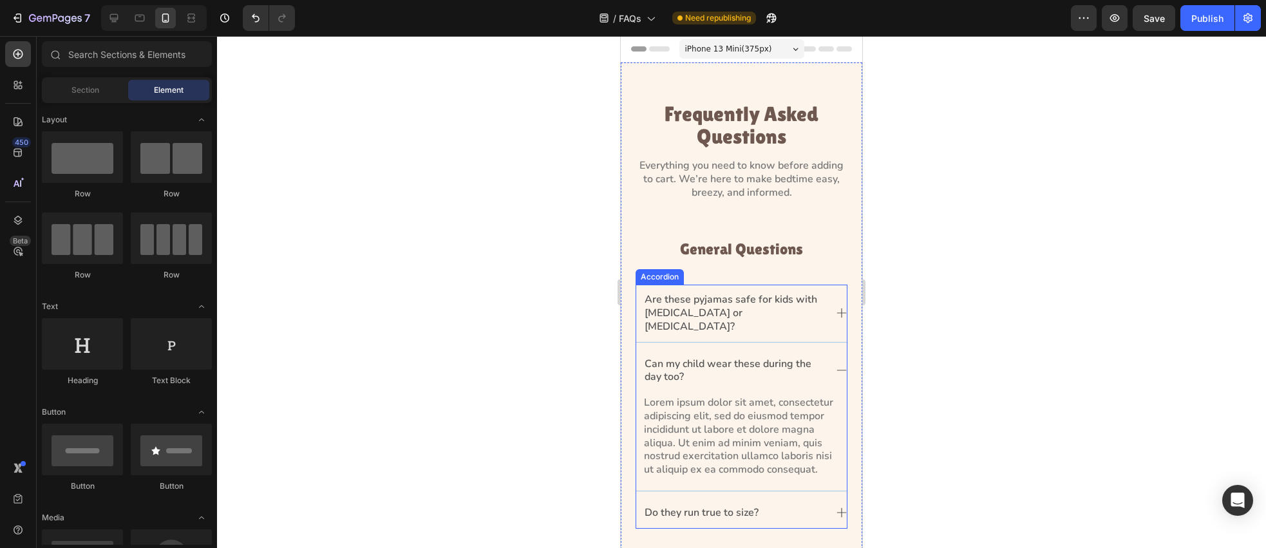
click at [669, 311] on p "Are these pyjamas safe for kids with eczema or allergies?" at bounding box center [735, 313] width 180 height 40
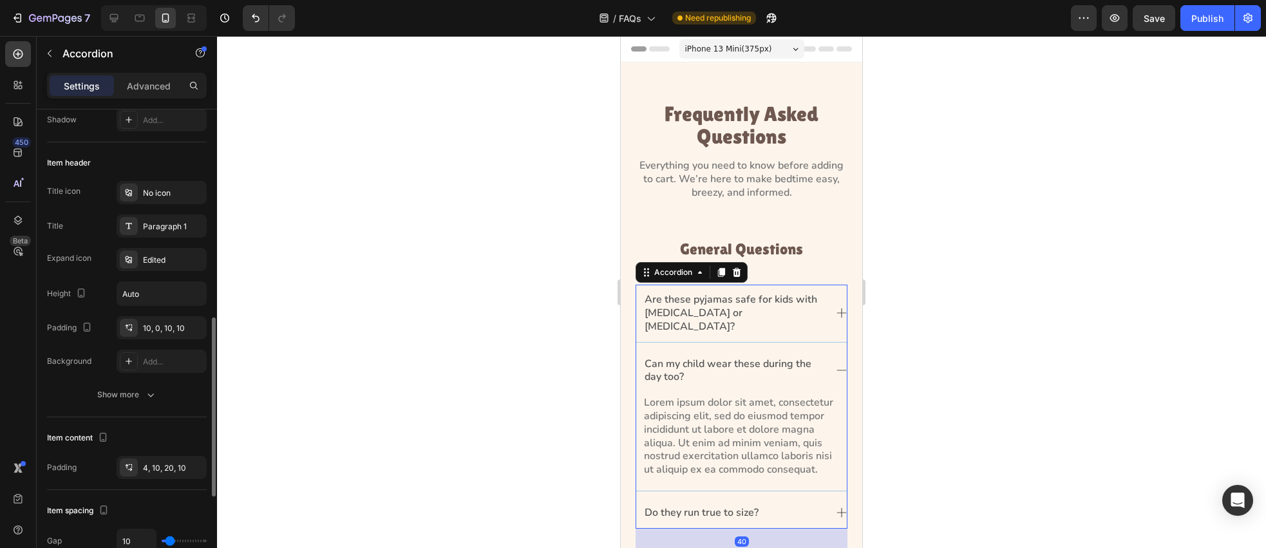
scroll to position [306, 0]
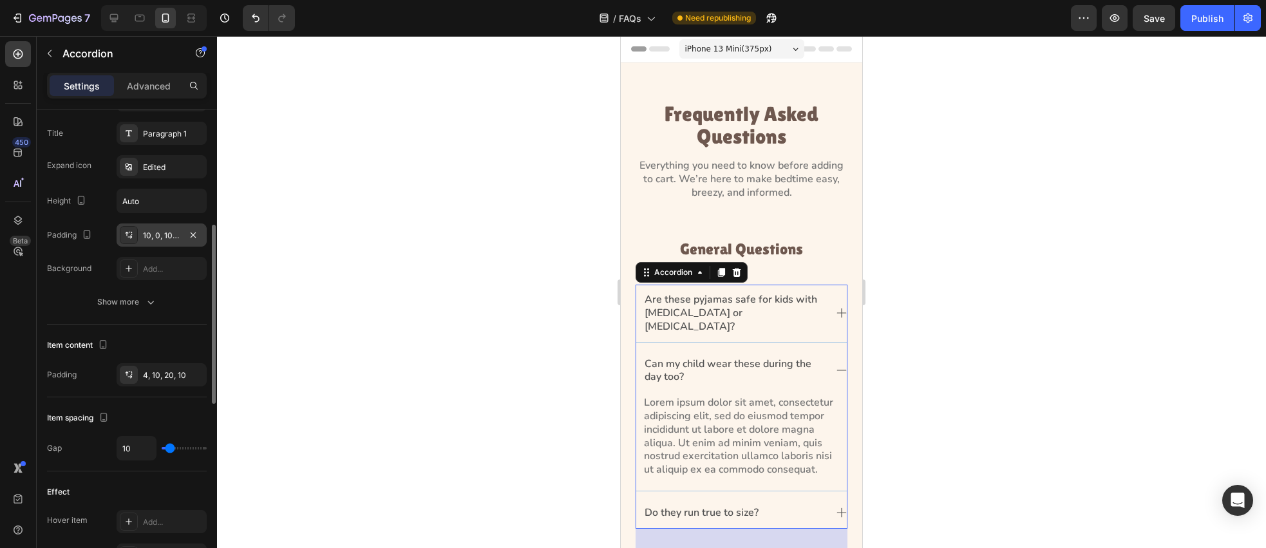
click at [130, 234] on icon at bounding box center [129, 235] width 10 height 10
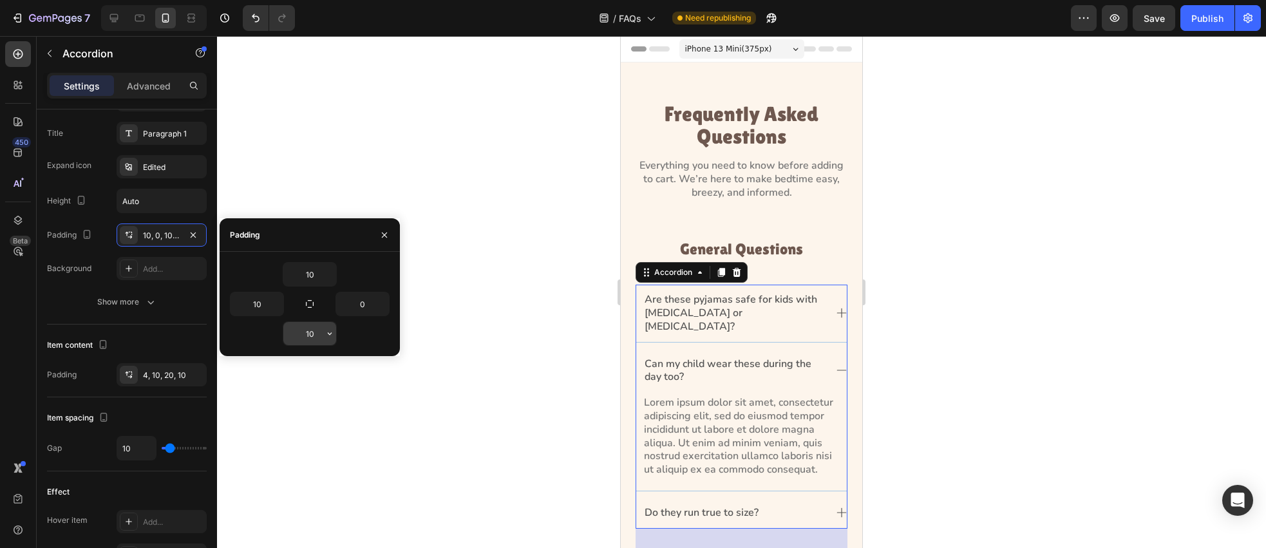
click at [317, 339] on input "10" at bounding box center [309, 333] width 53 height 23
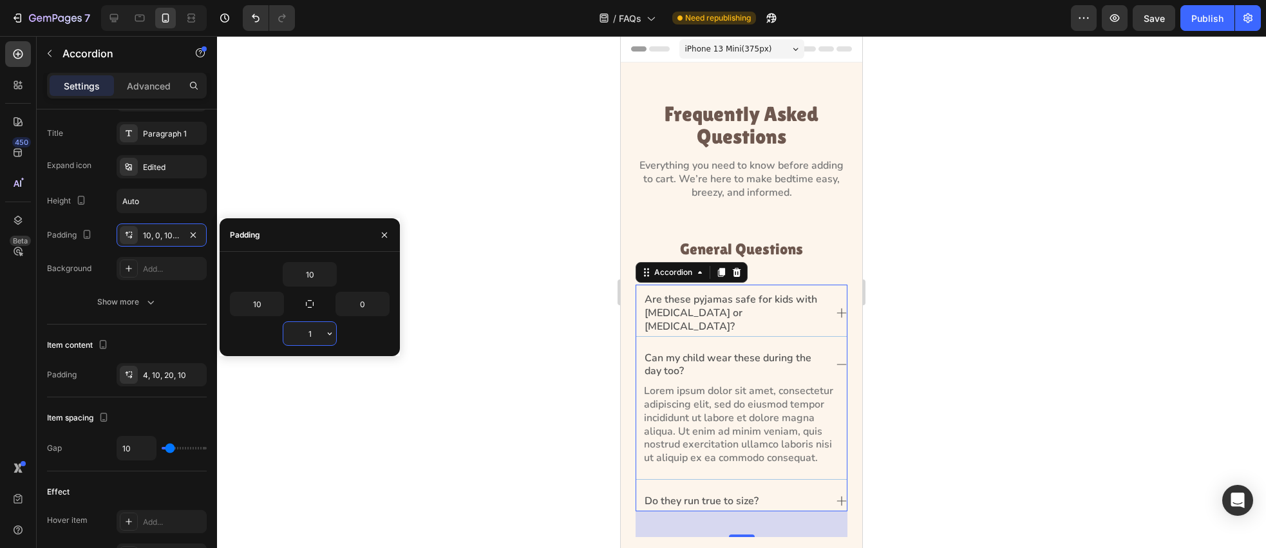
type input "16"
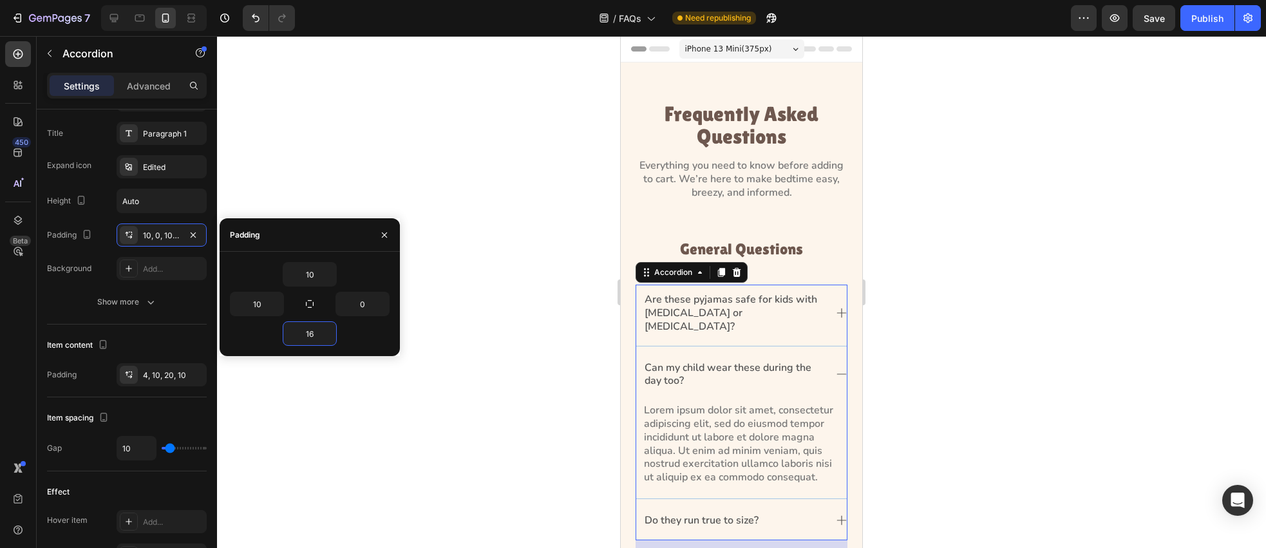
click at [486, 298] on div at bounding box center [741, 292] width 1049 height 512
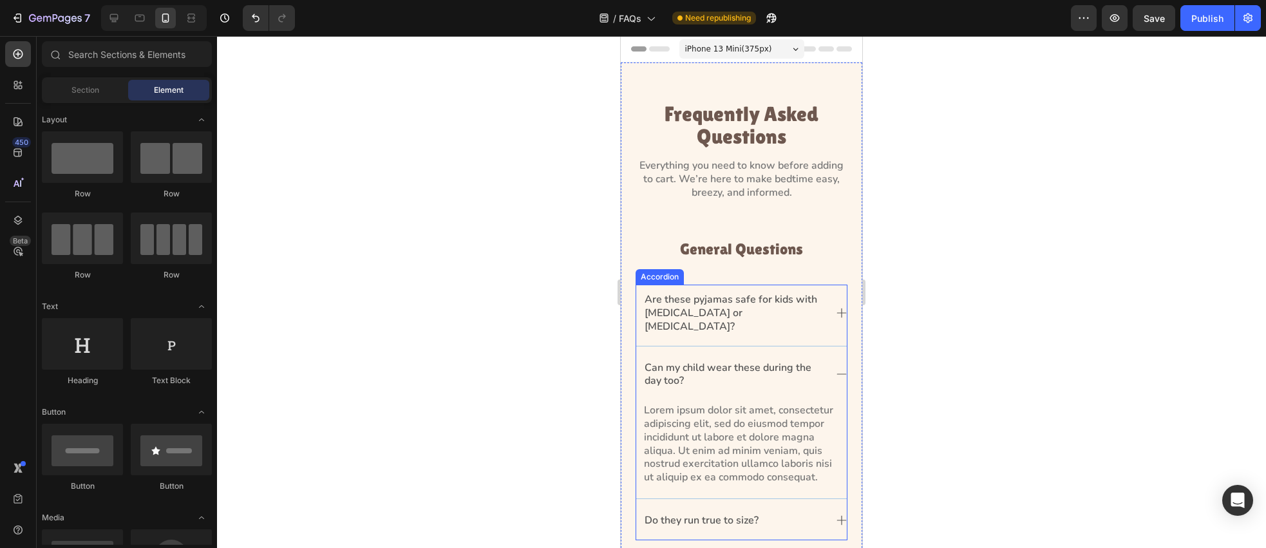
click at [847, 301] on div "Are these pyjamas safe for kids with eczema or allergies? Can my child wear the…" at bounding box center [742, 413] width 212 height 256
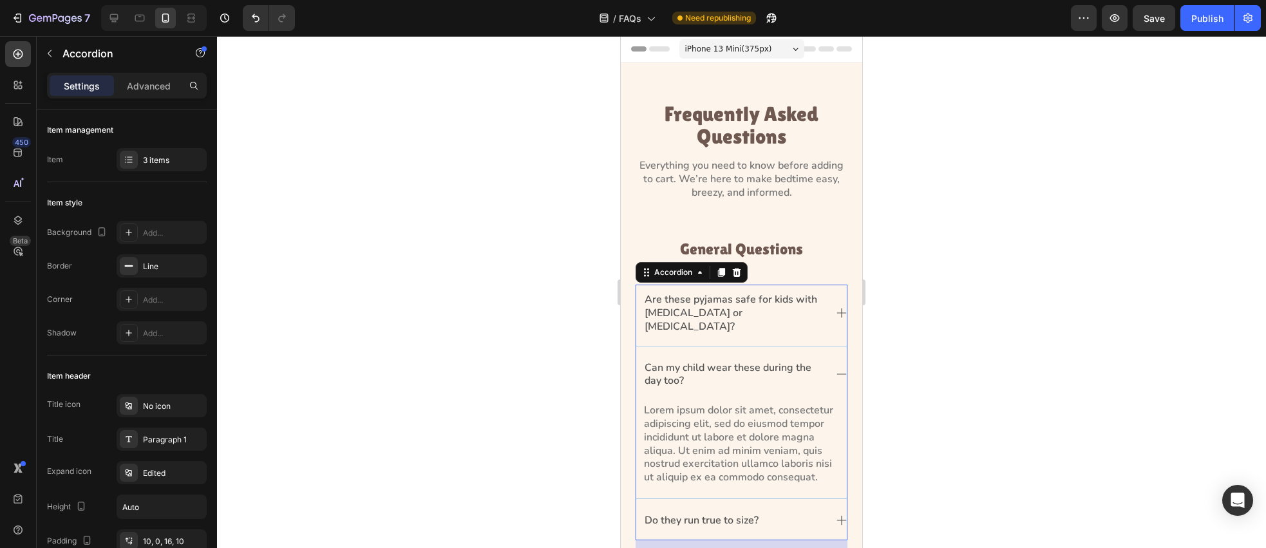
click at [841, 309] on icon at bounding box center [842, 313] width 10 height 10
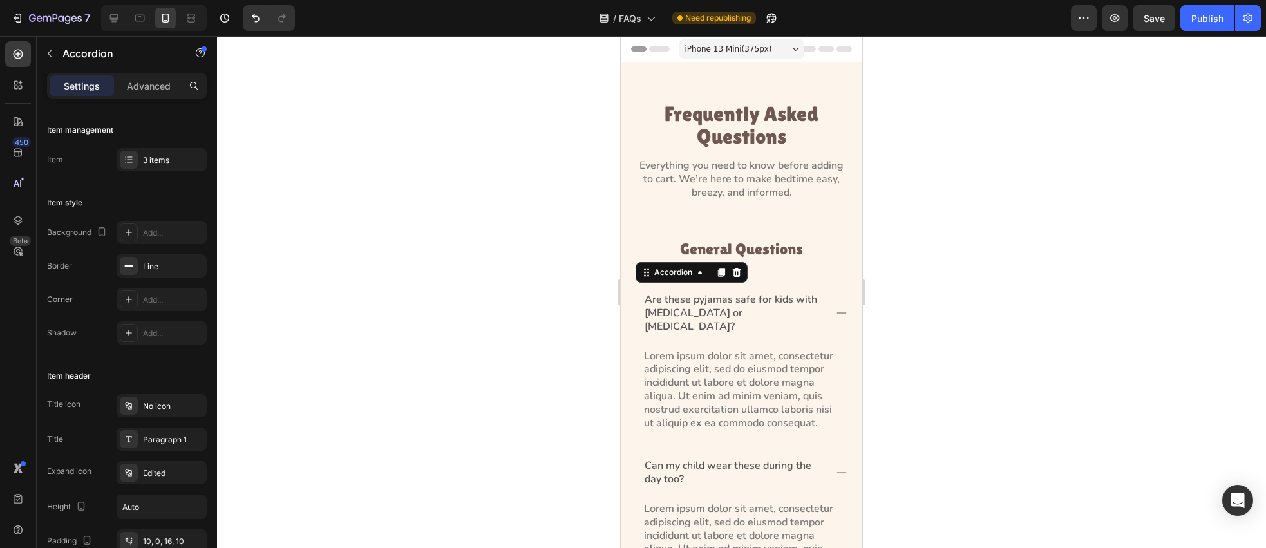
click at [841, 309] on icon at bounding box center [842, 313] width 10 height 10
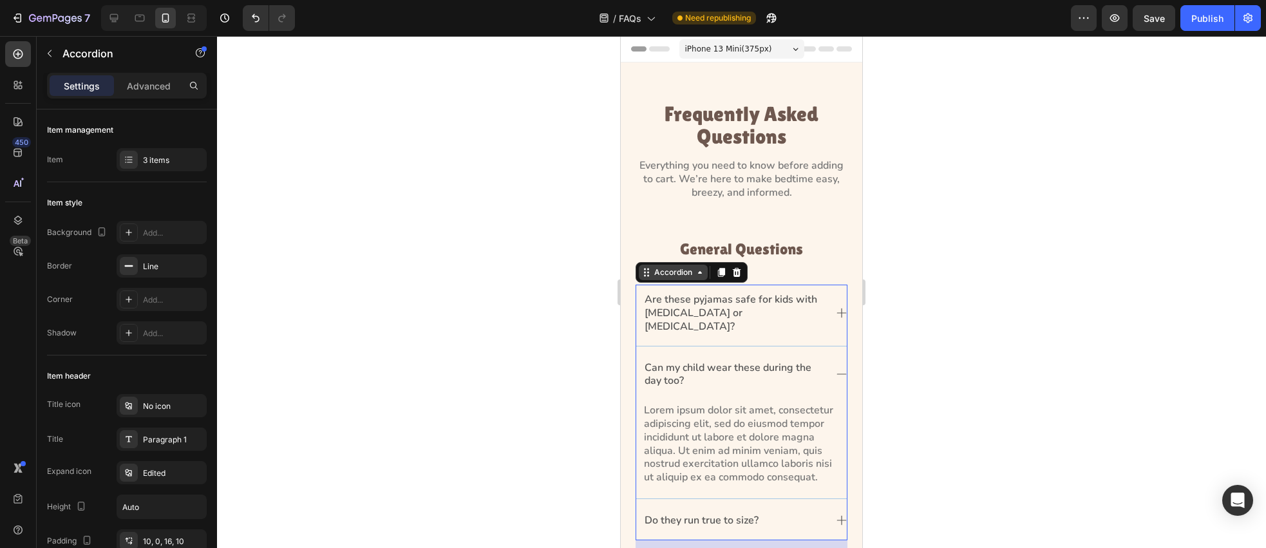
click at [670, 277] on div "Accordion" at bounding box center [673, 273] width 43 height 12
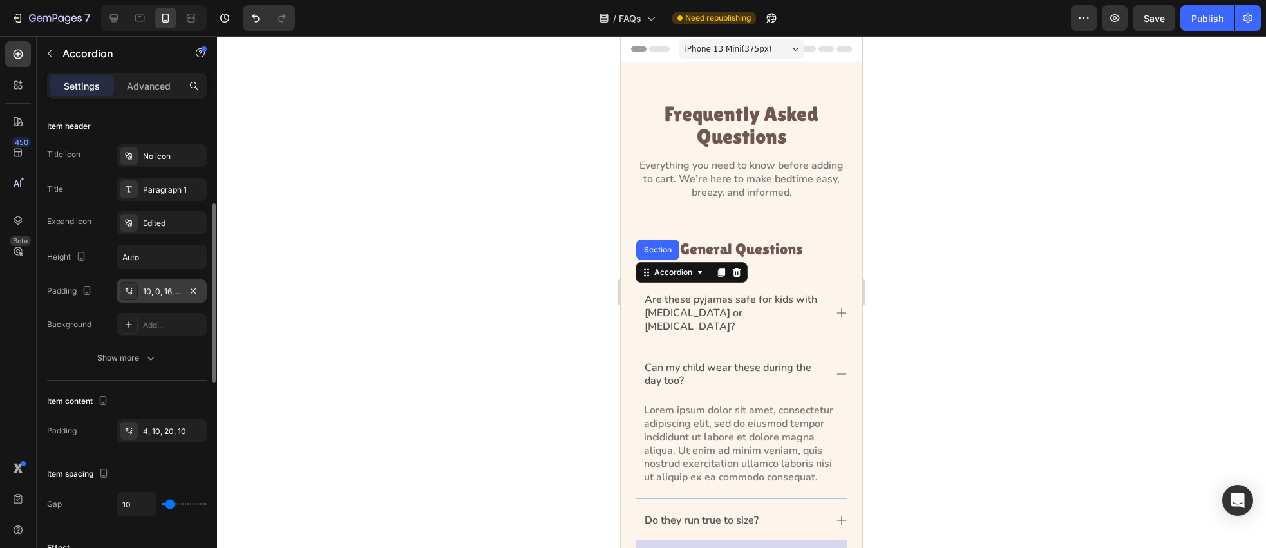
scroll to position [785, 0]
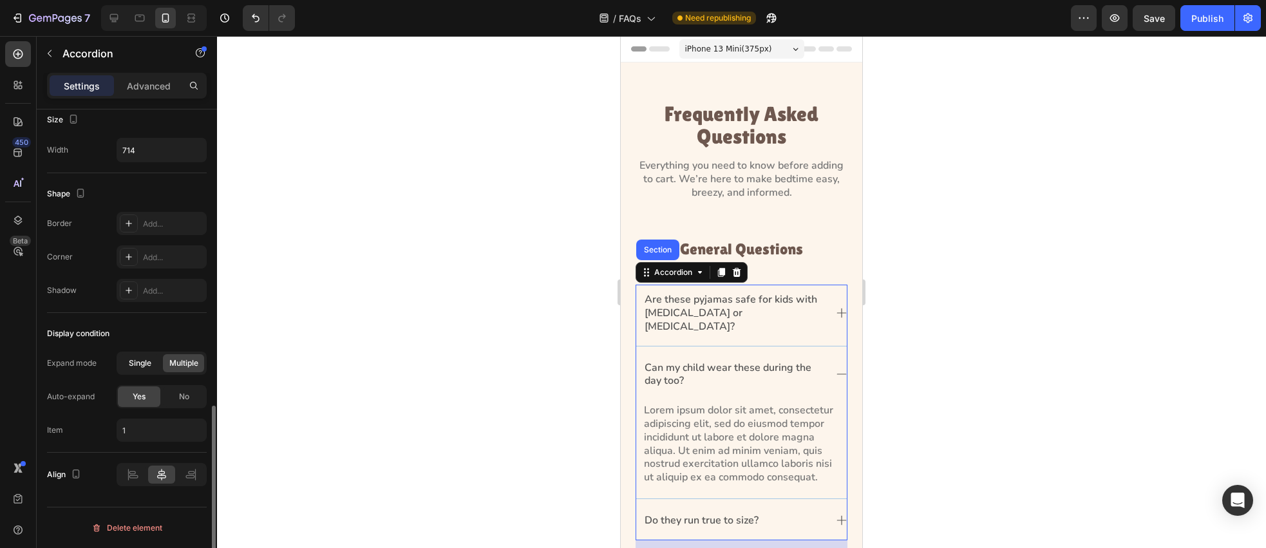
click at [130, 360] on span "Single" at bounding box center [140, 363] width 23 height 12
click at [184, 394] on span "No" at bounding box center [184, 397] width 10 height 12
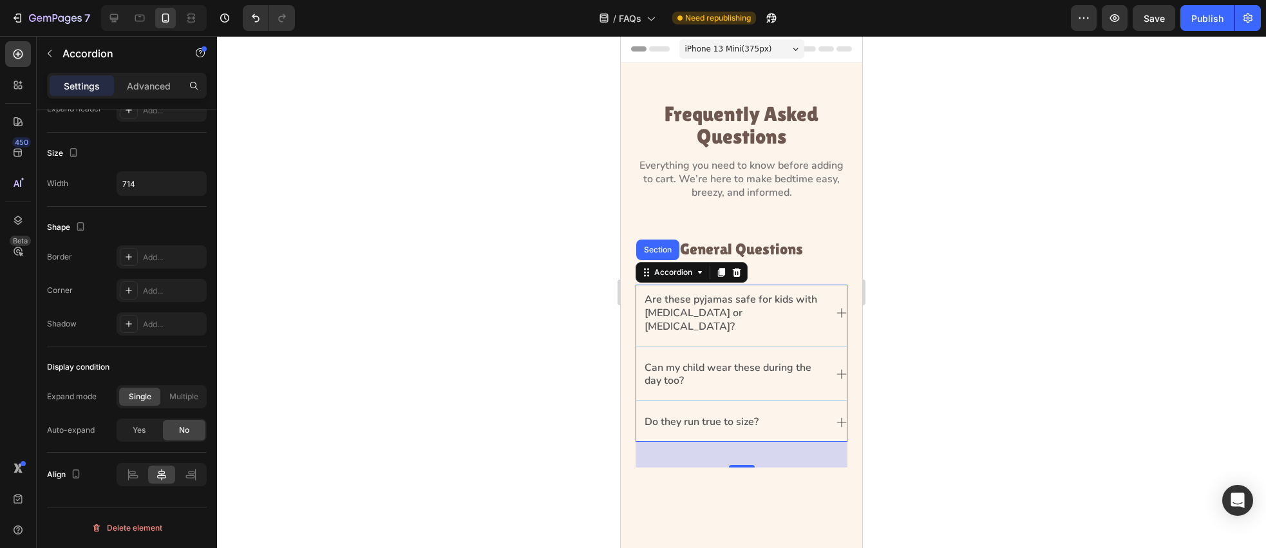
click at [473, 376] on div at bounding box center [741, 292] width 1049 height 512
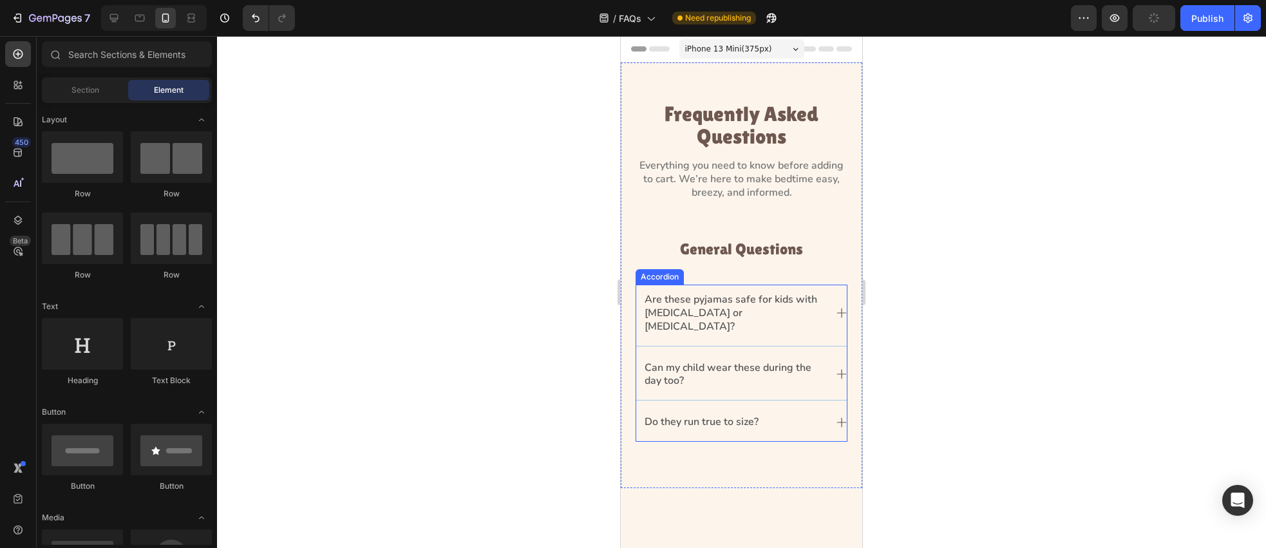
click at [697, 415] on p "Do they run true to size?" at bounding box center [702, 422] width 114 height 14
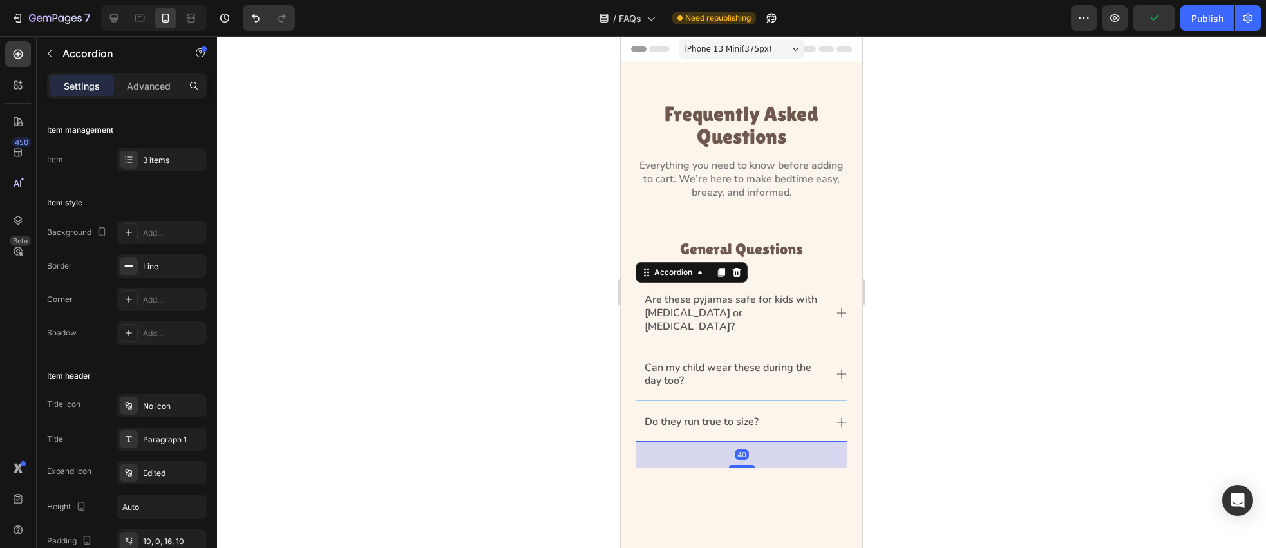
click at [940, 403] on div at bounding box center [741, 292] width 1049 height 512
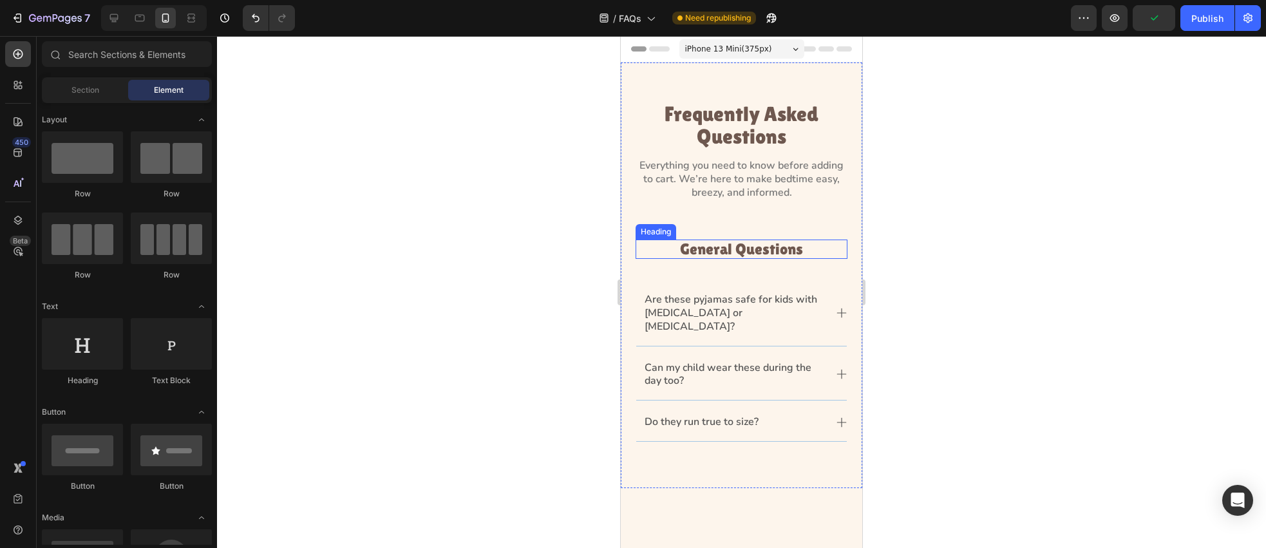
click at [758, 252] on h3 "General Questions" at bounding box center [742, 249] width 212 height 19
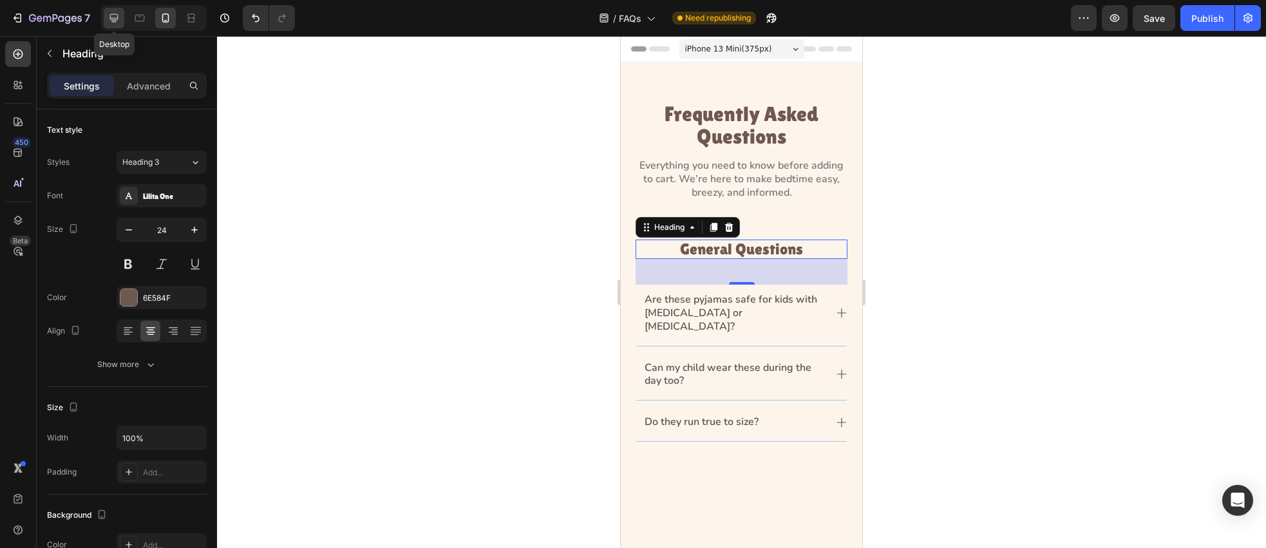
click at [120, 15] on div at bounding box center [114, 18] width 21 height 21
type input "32"
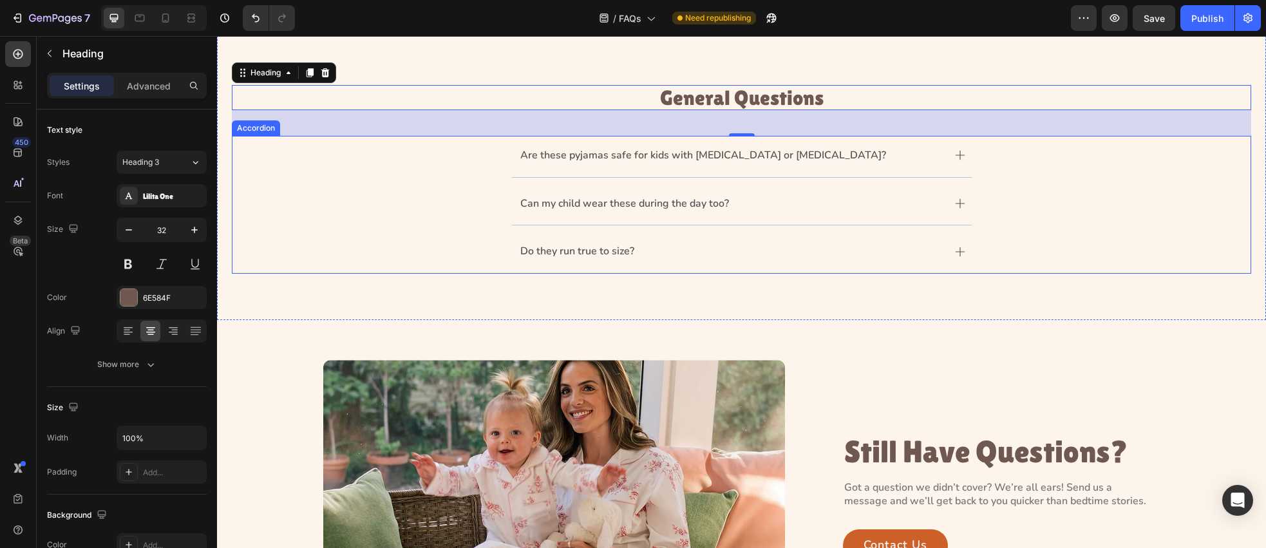
scroll to position [146, 0]
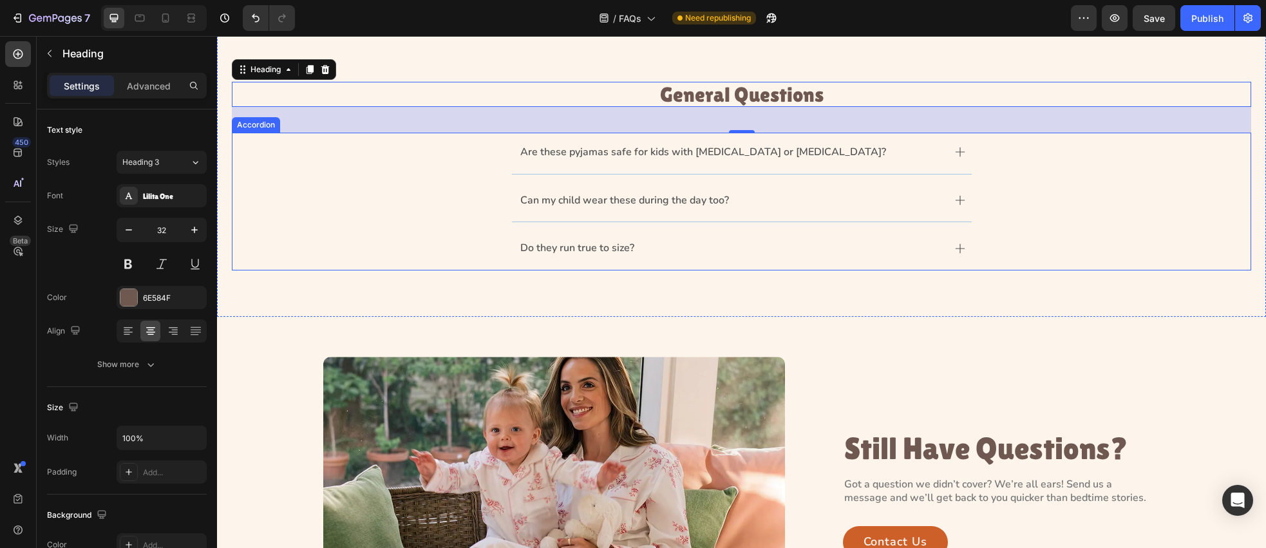
click at [403, 242] on div "Do they run true to size?" at bounding box center [742, 250] width 1018 height 42
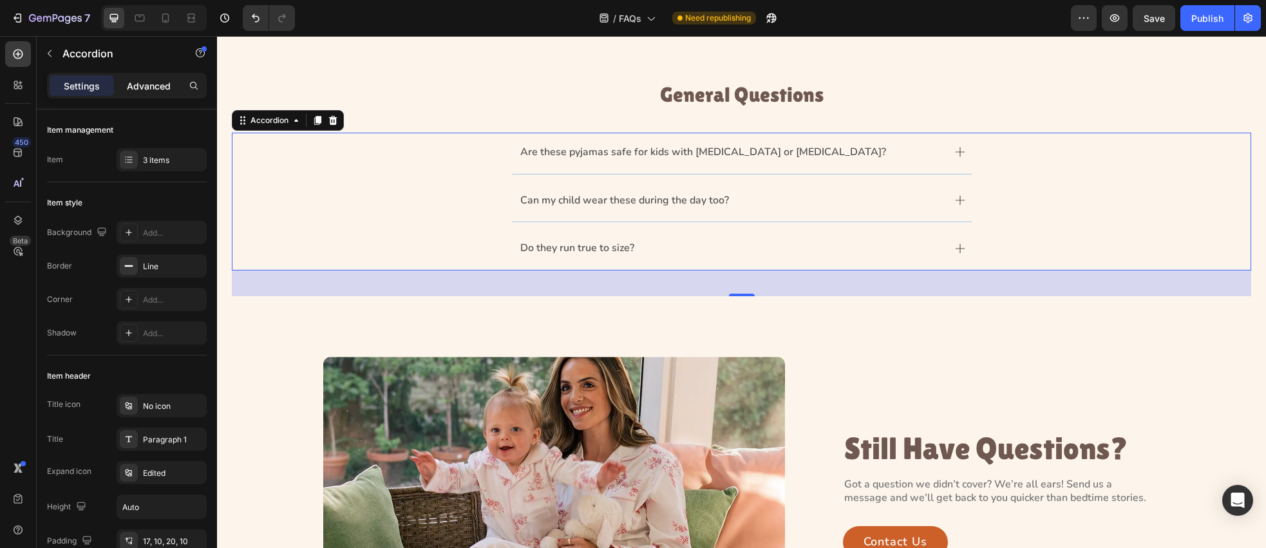
click at [147, 88] on p "Advanced" at bounding box center [149, 86] width 44 height 14
type input "100%"
type input "100"
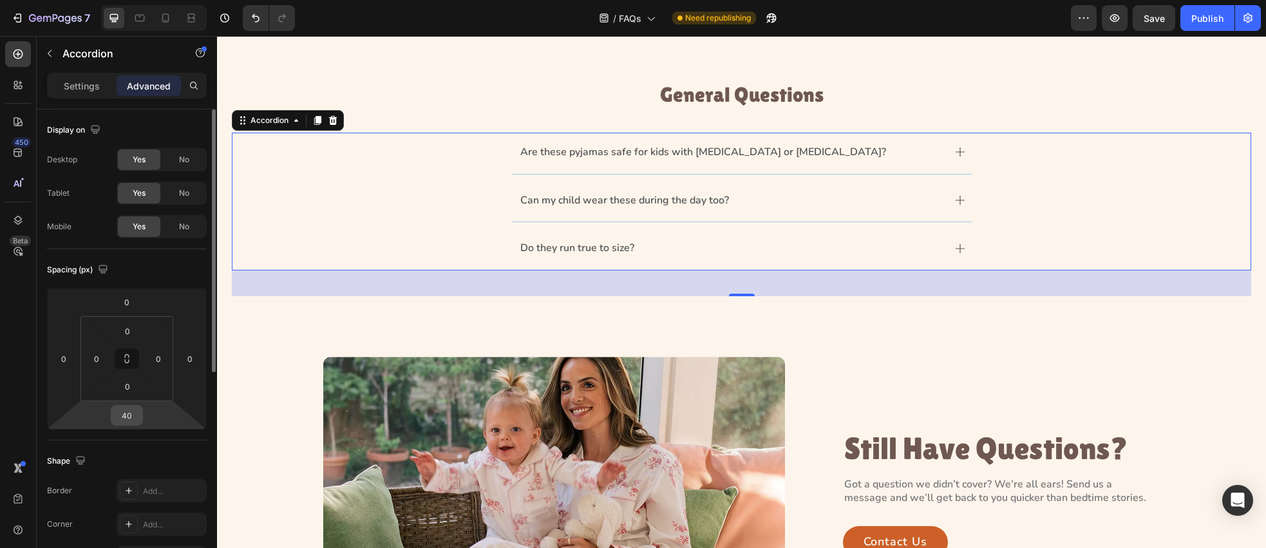
click at [129, 421] on input "40" at bounding box center [127, 415] width 26 height 19
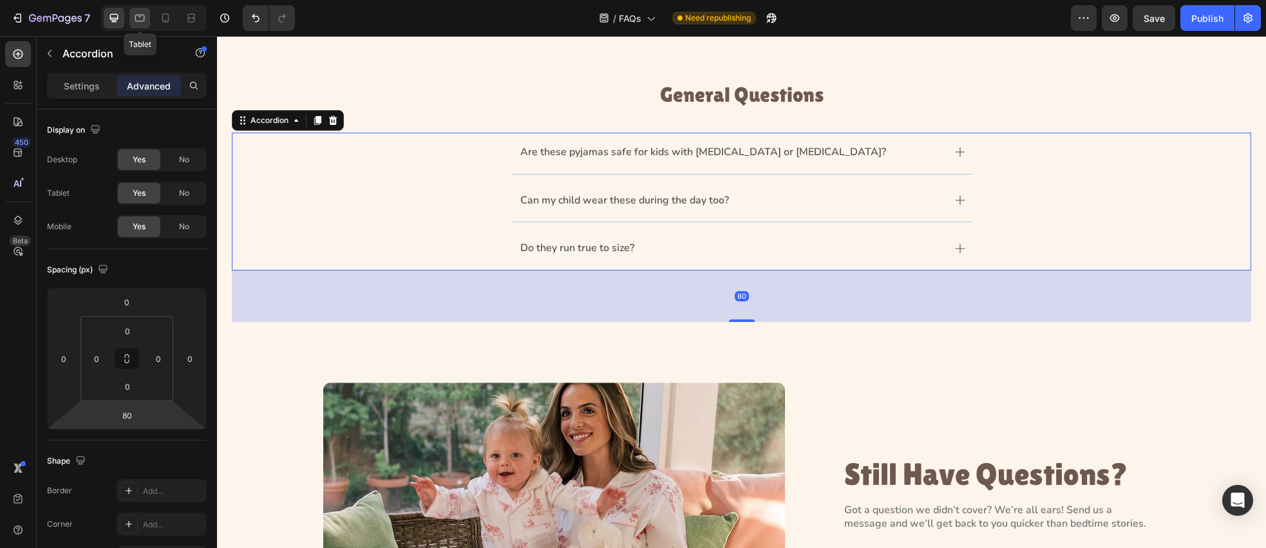
click at [146, 19] on div at bounding box center [139, 18] width 21 height 21
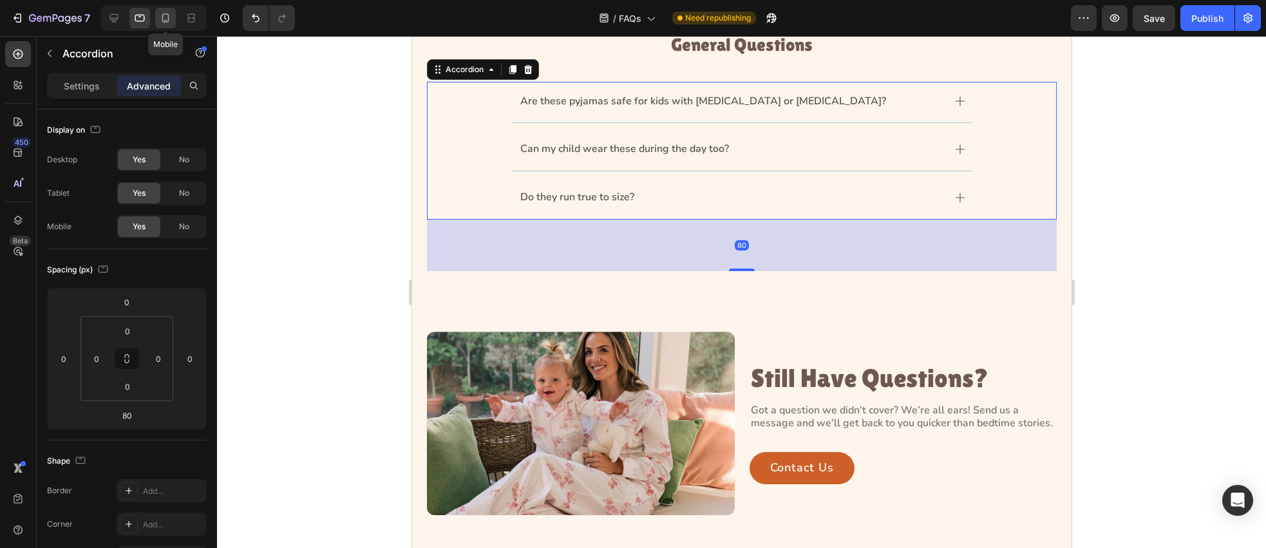
click at [166, 18] on icon at bounding box center [165, 18] width 13 height 13
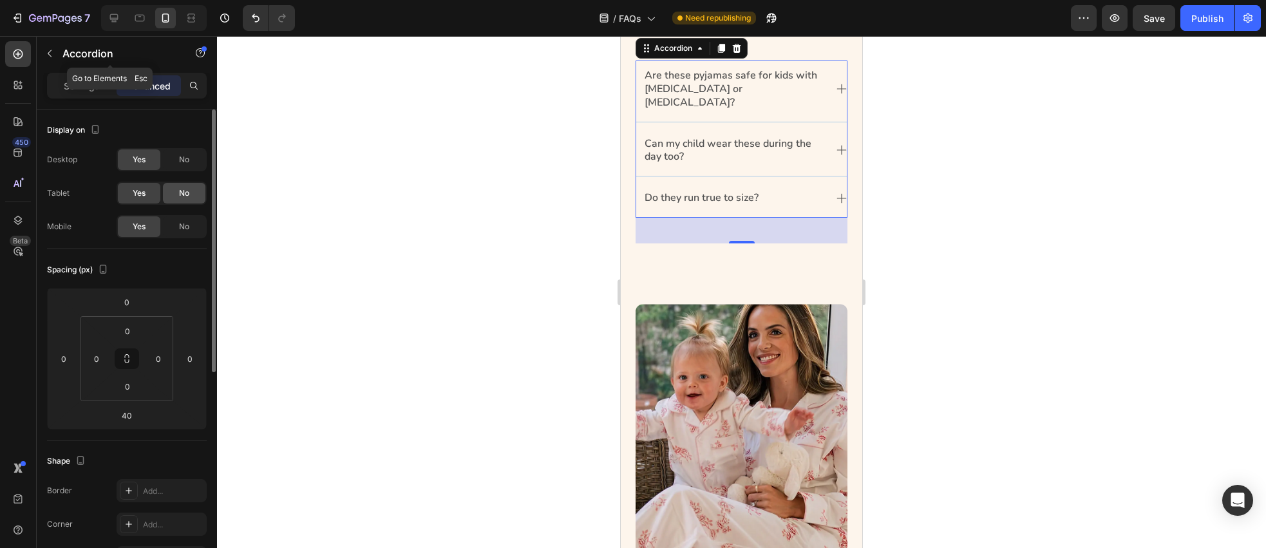
scroll to position [204, 0]
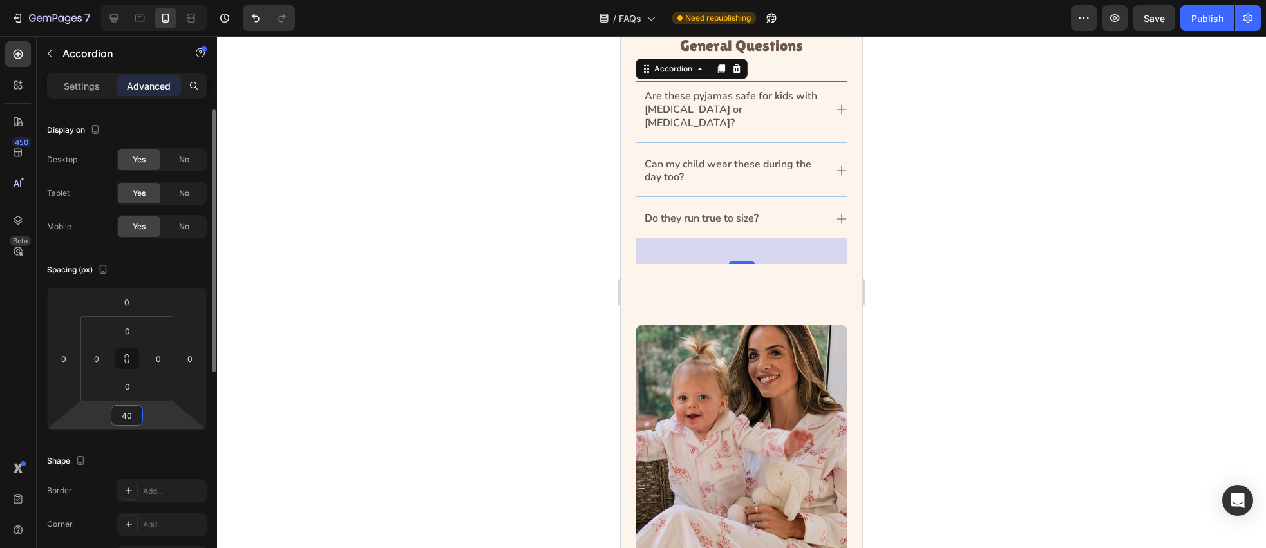
click at [131, 419] on input "40" at bounding box center [127, 415] width 26 height 19
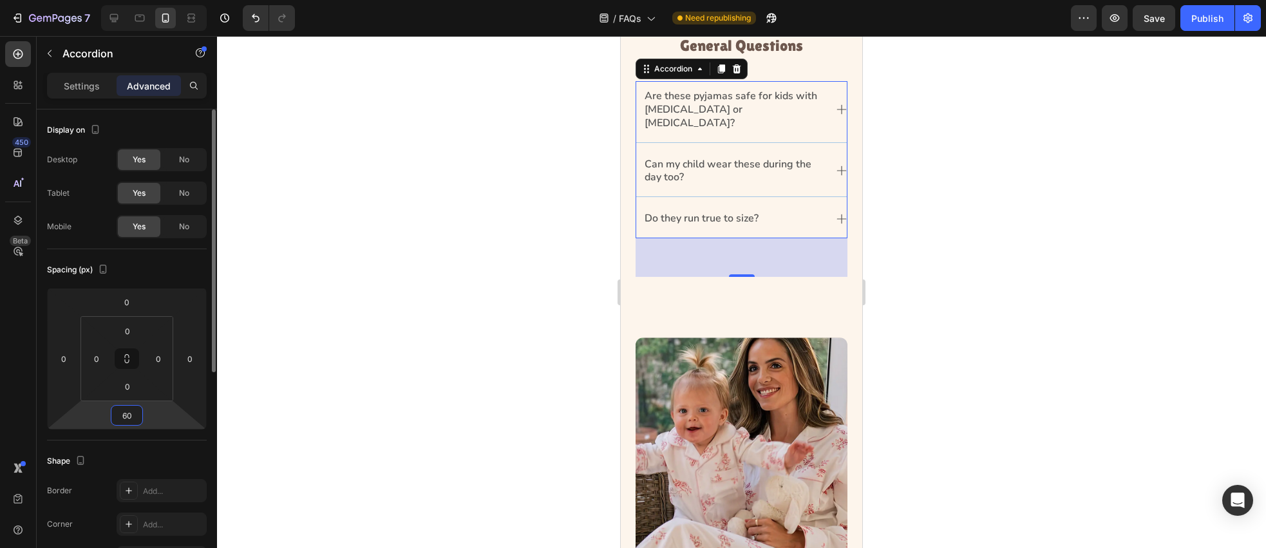
click at [129, 419] on input "60" at bounding box center [127, 415] width 26 height 19
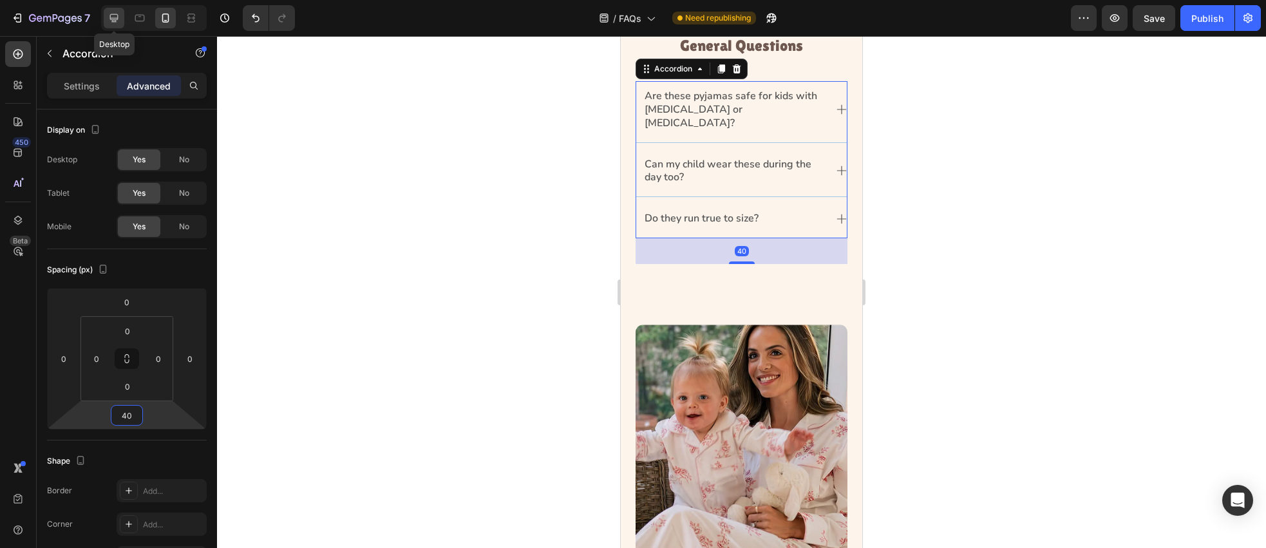
click at [114, 15] on icon at bounding box center [114, 18] width 13 height 13
type input "80"
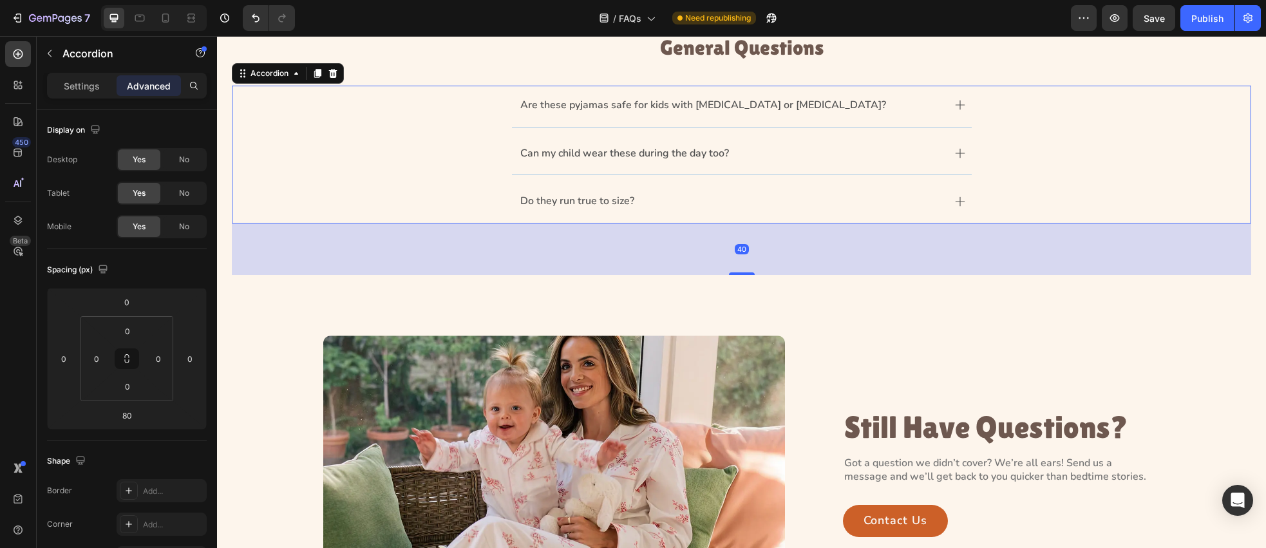
scroll to position [197, 0]
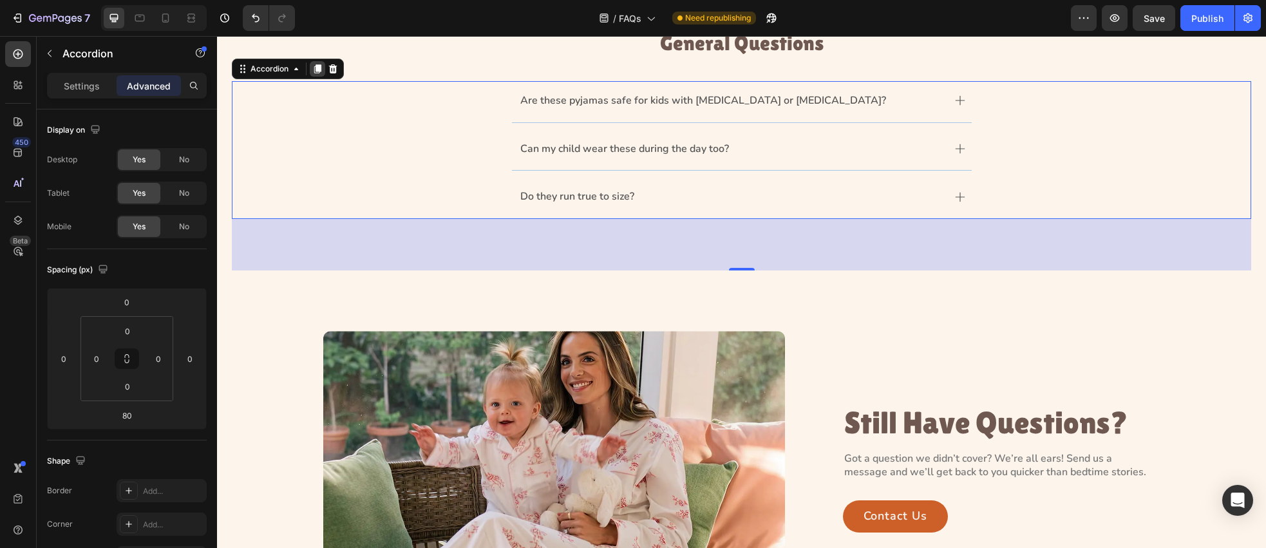
click at [316, 69] on icon at bounding box center [317, 68] width 7 height 9
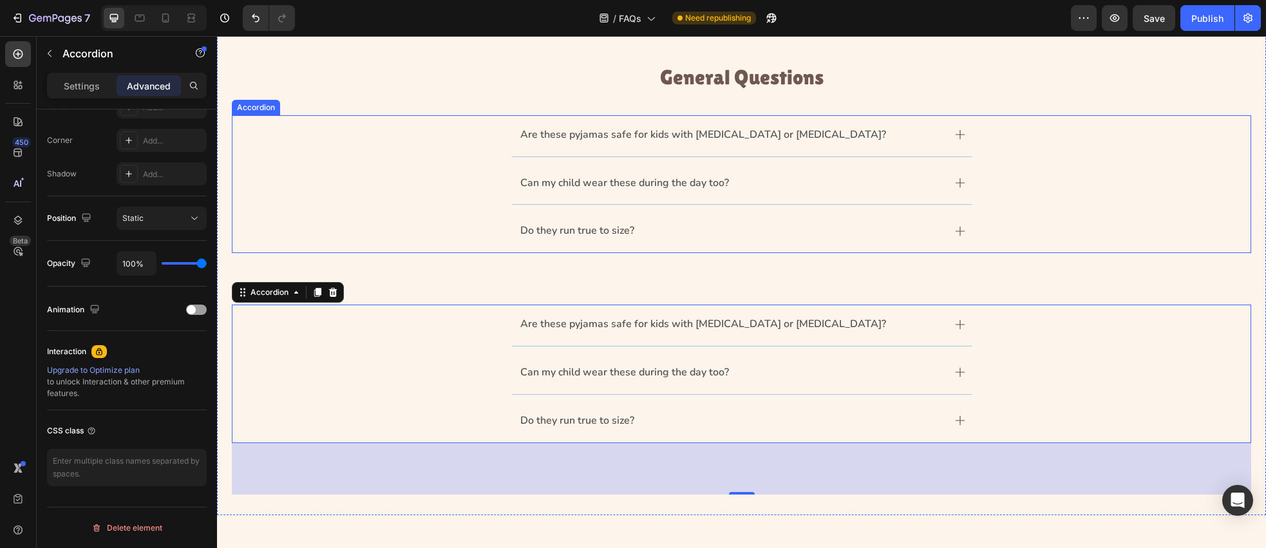
scroll to position [158, 0]
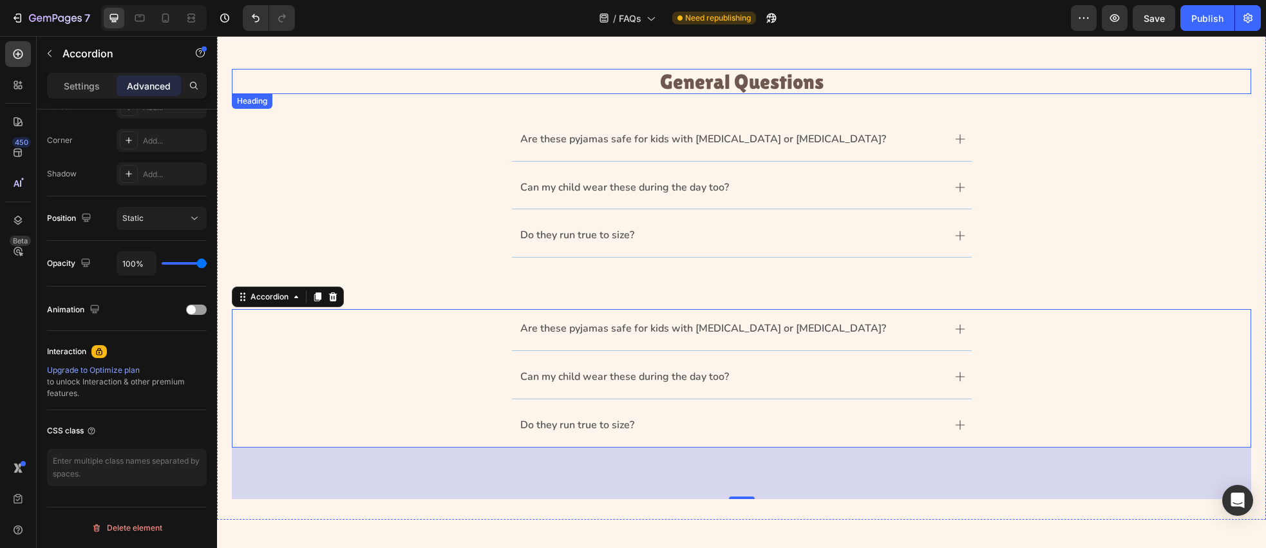
click at [748, 83] on h3 "General Questions" at bounding box center [742, 81] width 1020 height 25
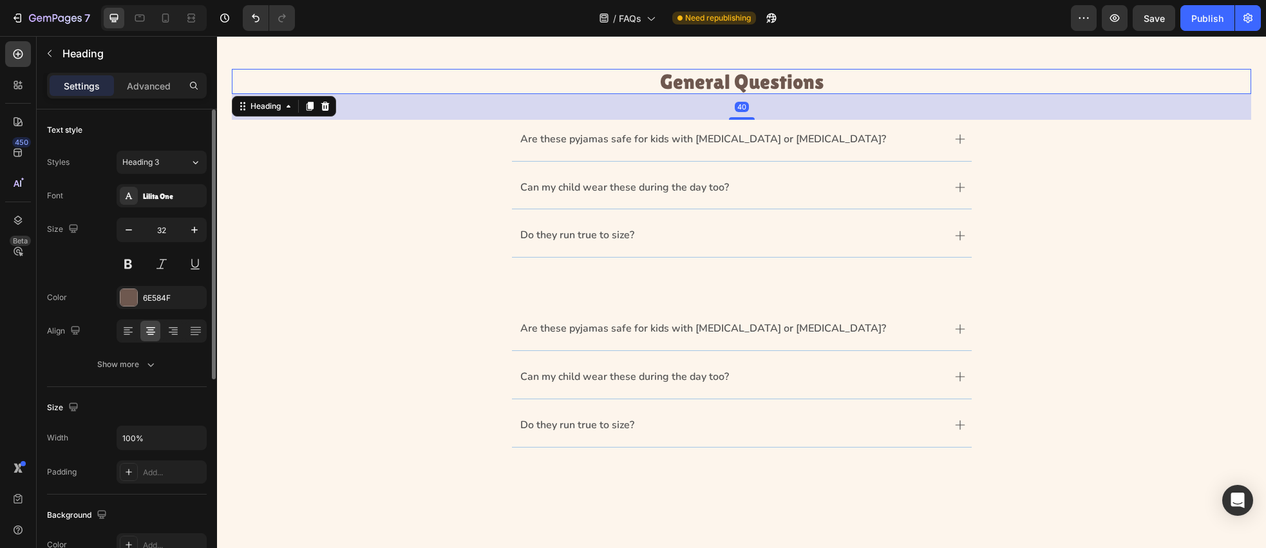
scroll to position [152, 0]
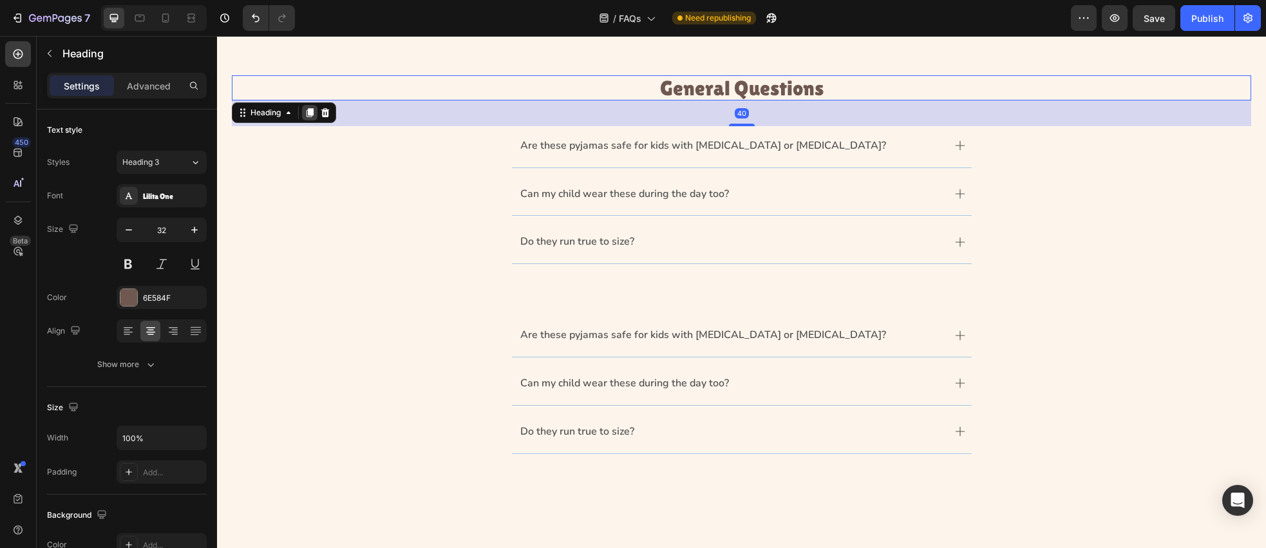
click at [310, 114] on icon at bounding box center [310, 112] width 7 height 9
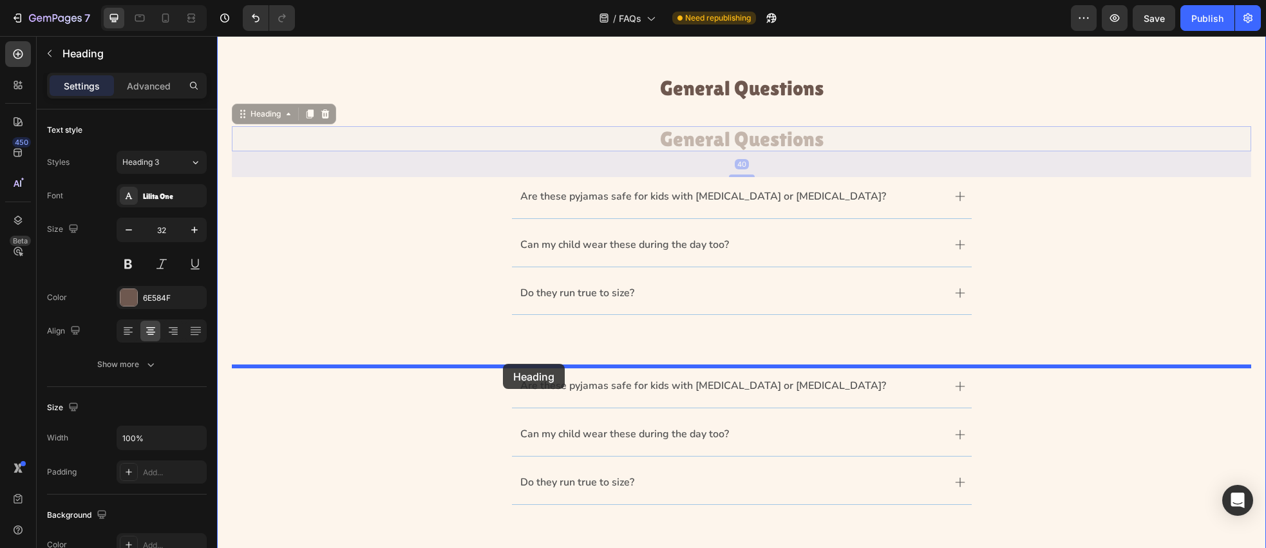
drag, startPoint x: 263, startPoint y: 116, endPoint x: 502, endPoint y: 364, distance: 344.4
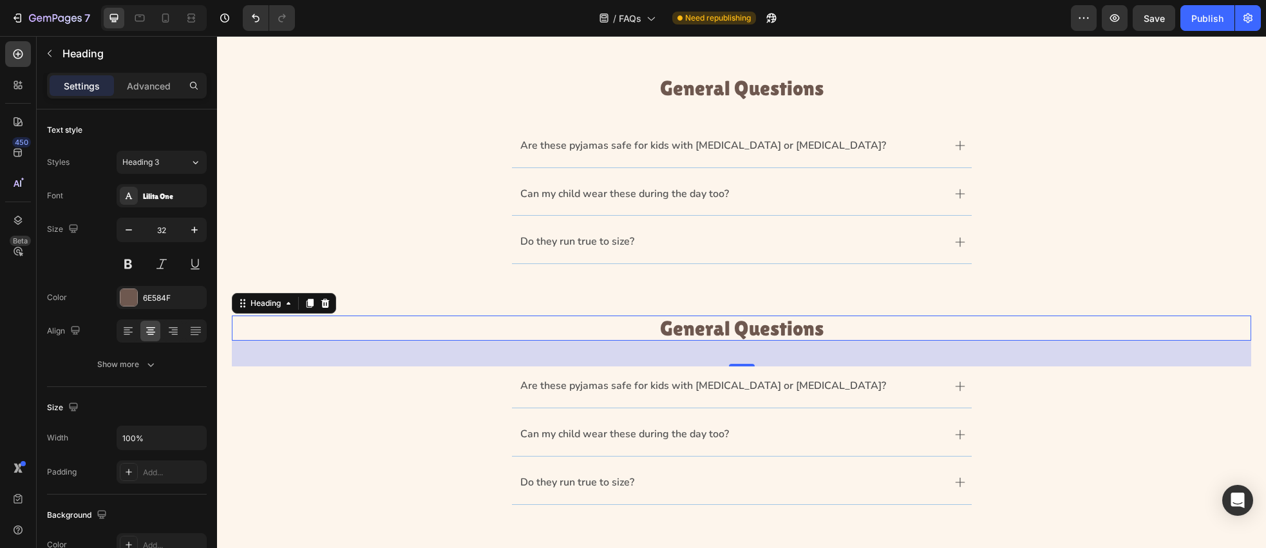
click at [746, 332] on h3 "General Questions" at bounding box center [742, 328] width 1020 height 25
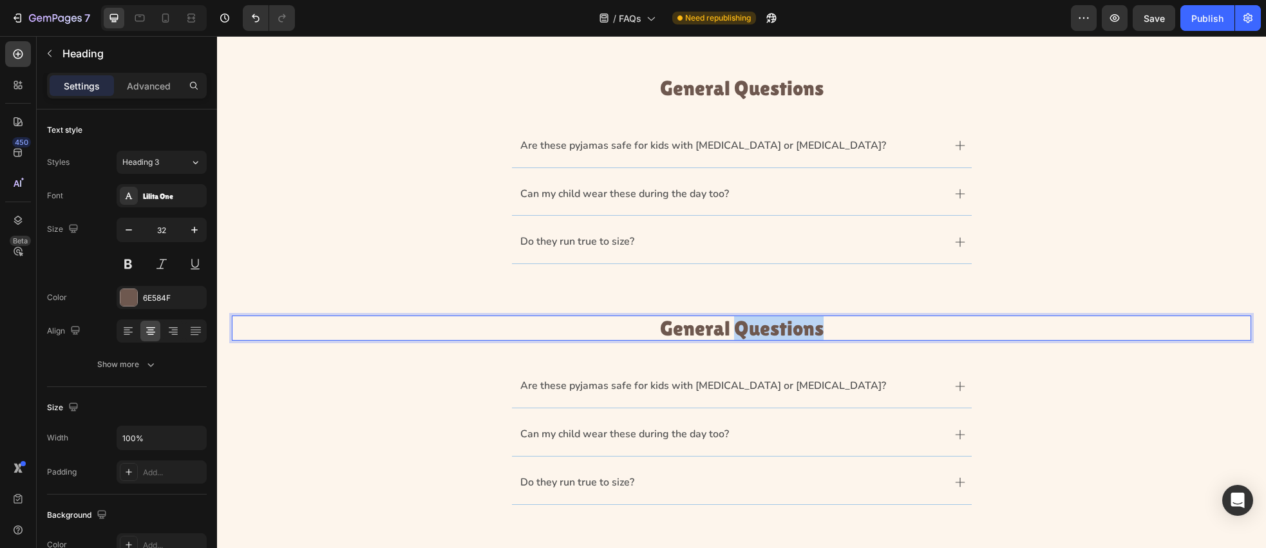
click at [746, 332] on p "General Questions" at bounding box center [741, 328] width 1017 height 23
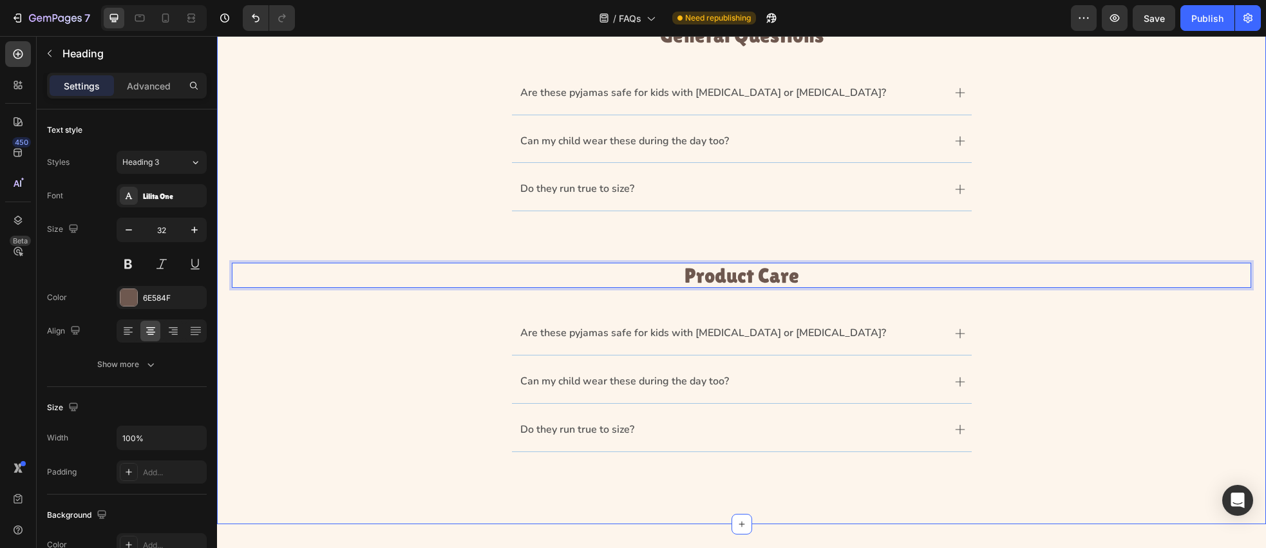
scroll to position [213, 0]
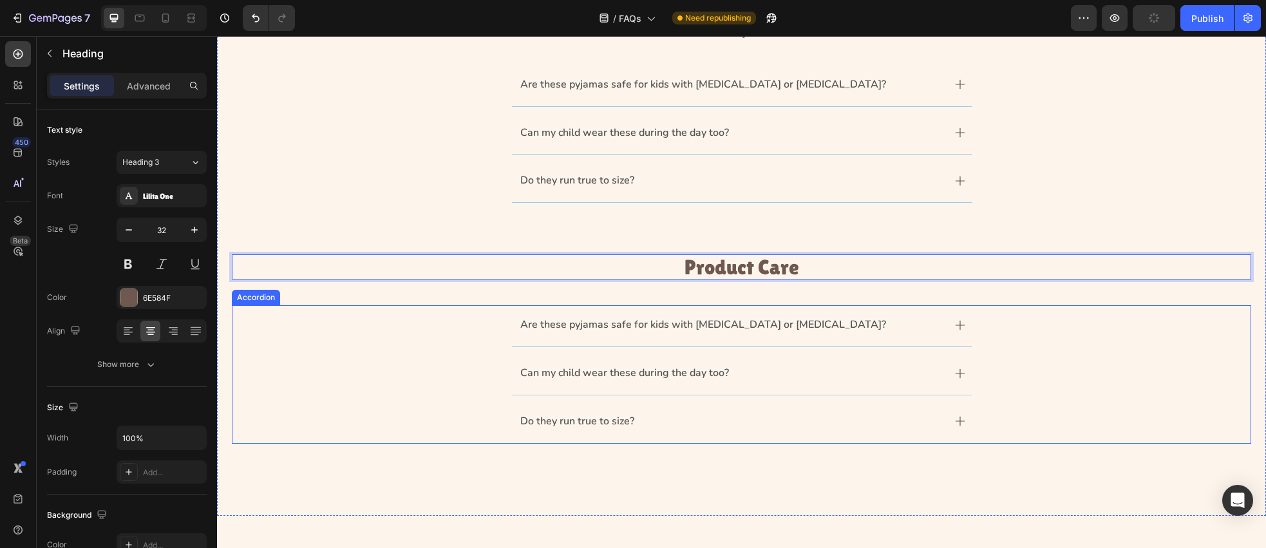
click at [643, 324] on p "Are these pyjamas safe for kids with eczema or allergies?" at bounding box center [703, 325] width 366 height 14
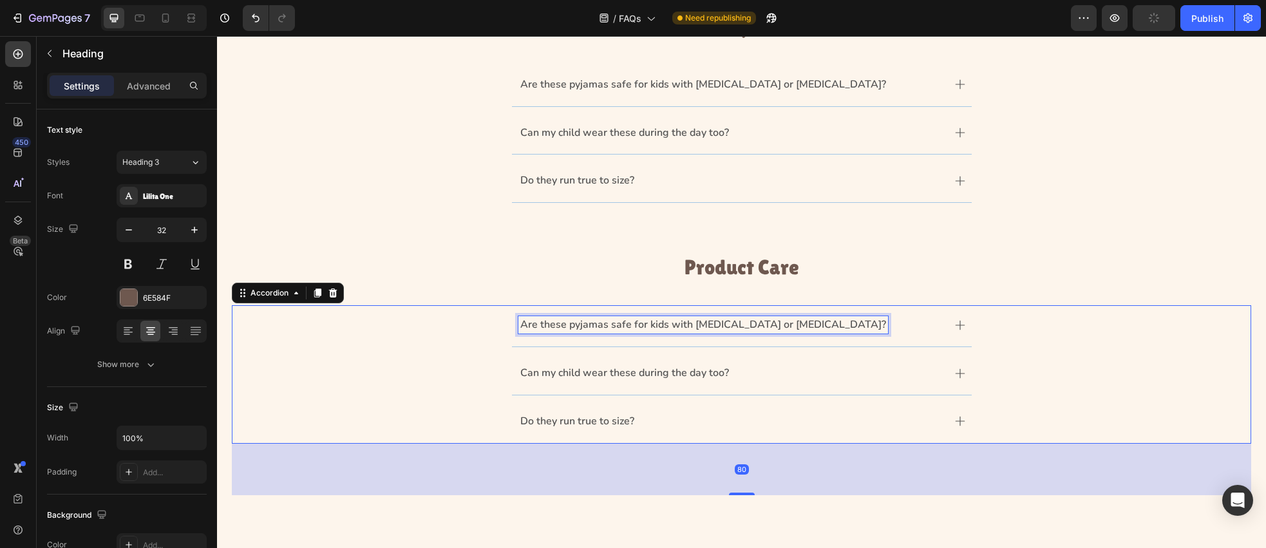
click at [643, 324] on p "Are these pyjamas safe for kids with eczema or allergies?" at bounding box center [703, 325] width 366 height 14
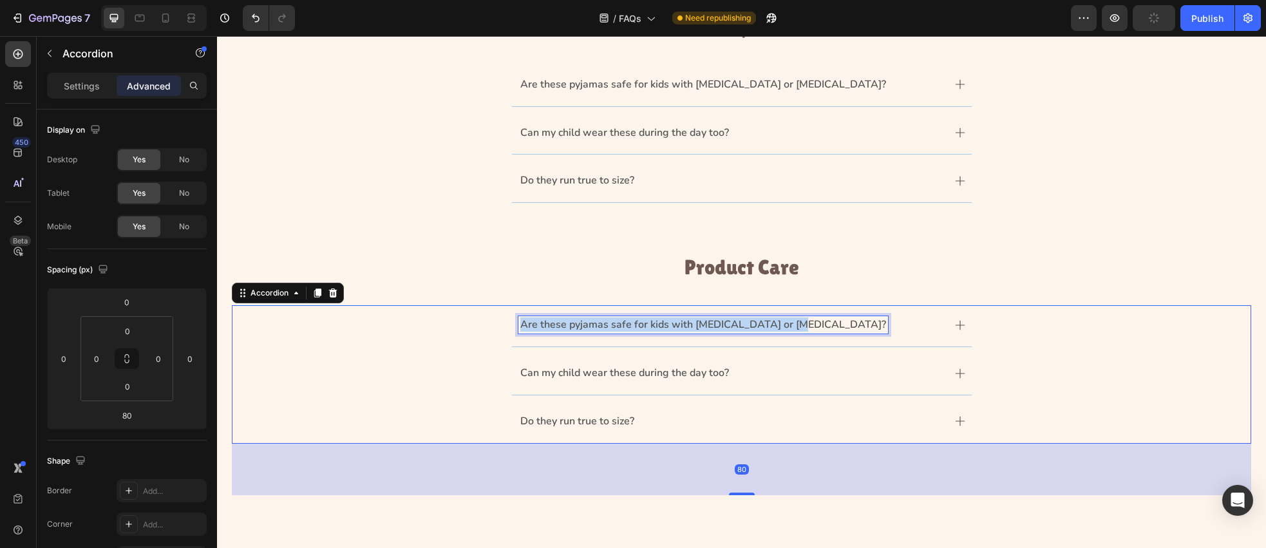
click at [643, 324] on p "Are these pyjamas safe for kids with eczema or allergies?" at bounding box center [703, 325] width 366 height 14
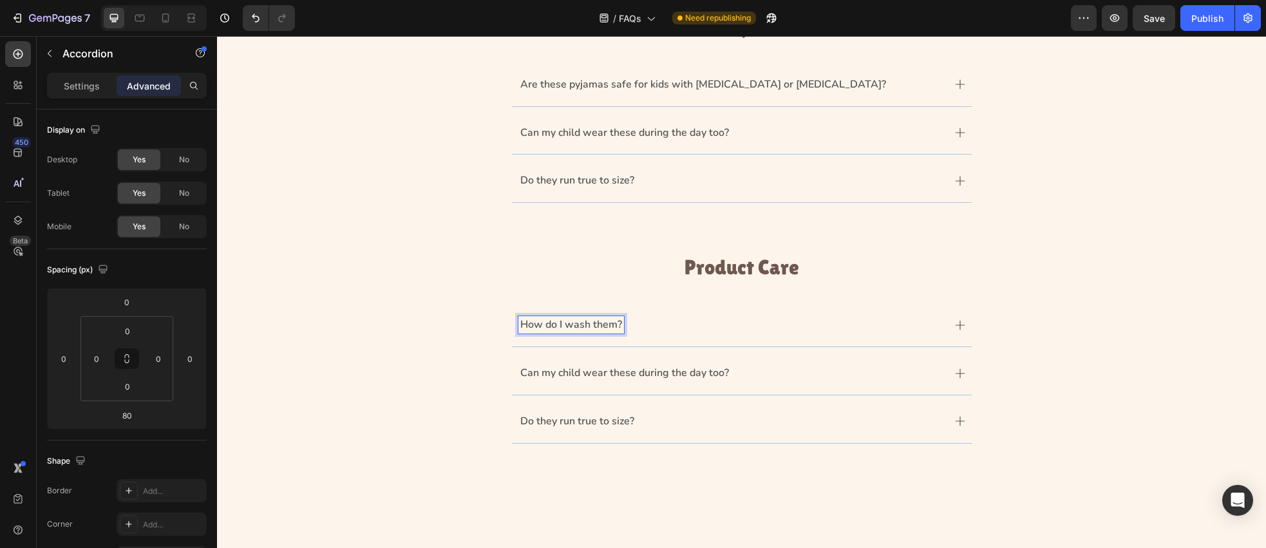
click at [567, 374] on p "Can my child wear these during the day too?" at bounding box center [624, 373] width 209 height 14
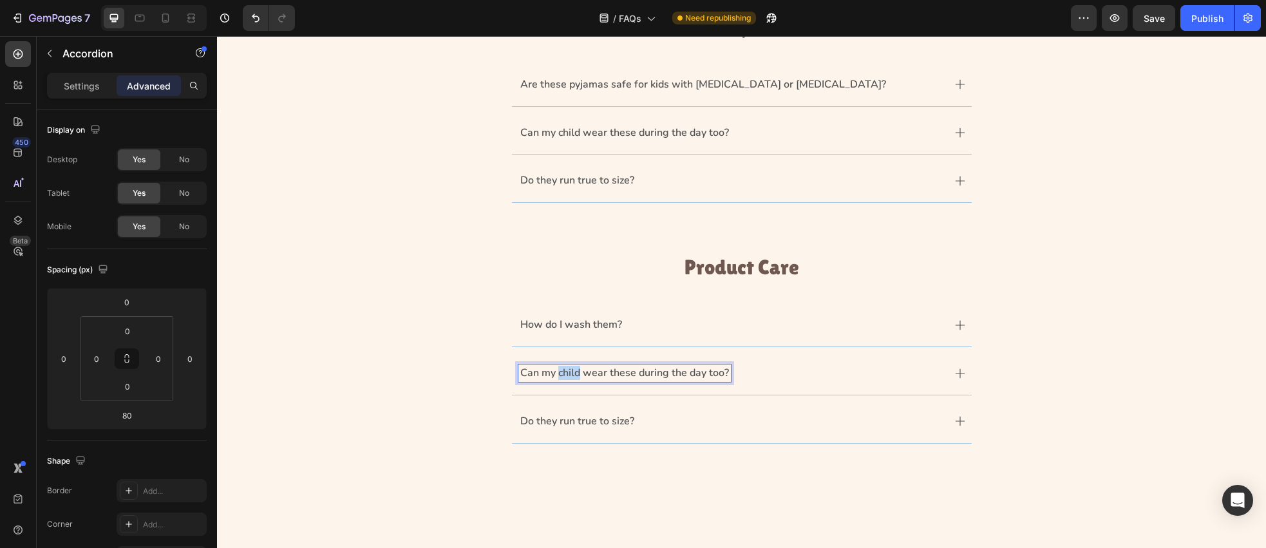
click at [567, 374] on p "Can my child wear these during the day too?" at bounding box center [624, 373] width 209 height 14
click at [573, 426] on p "Do they run true to size?" at bounding box center [577, 422] width 114 height 14
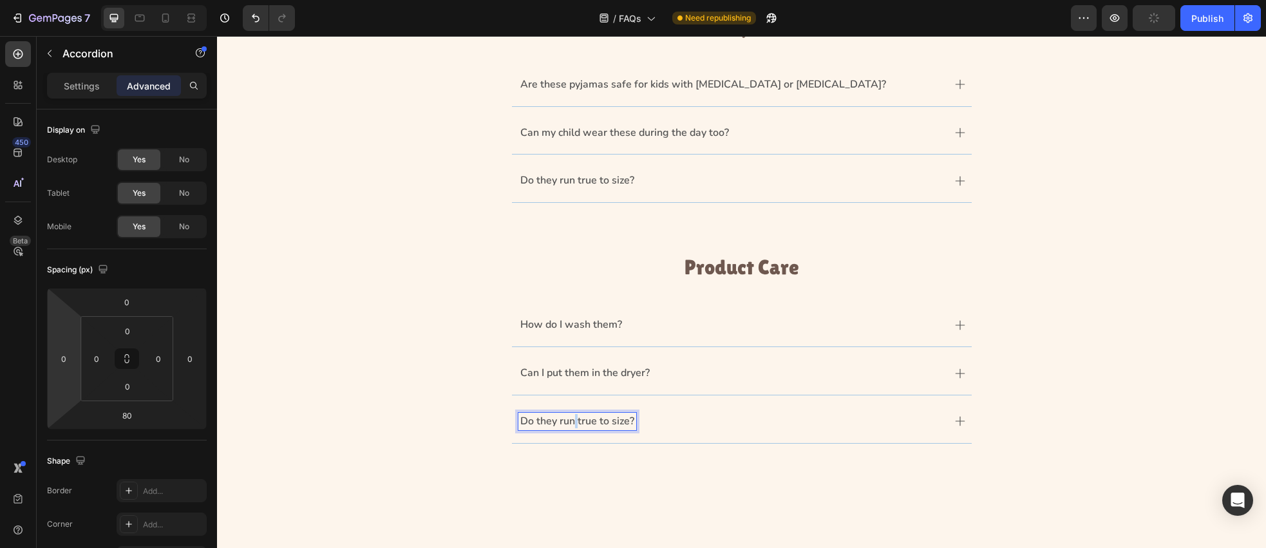
click at [573, 426] on p "Do they run true to size?" at bounding box center [577, 422] width 114 height 14
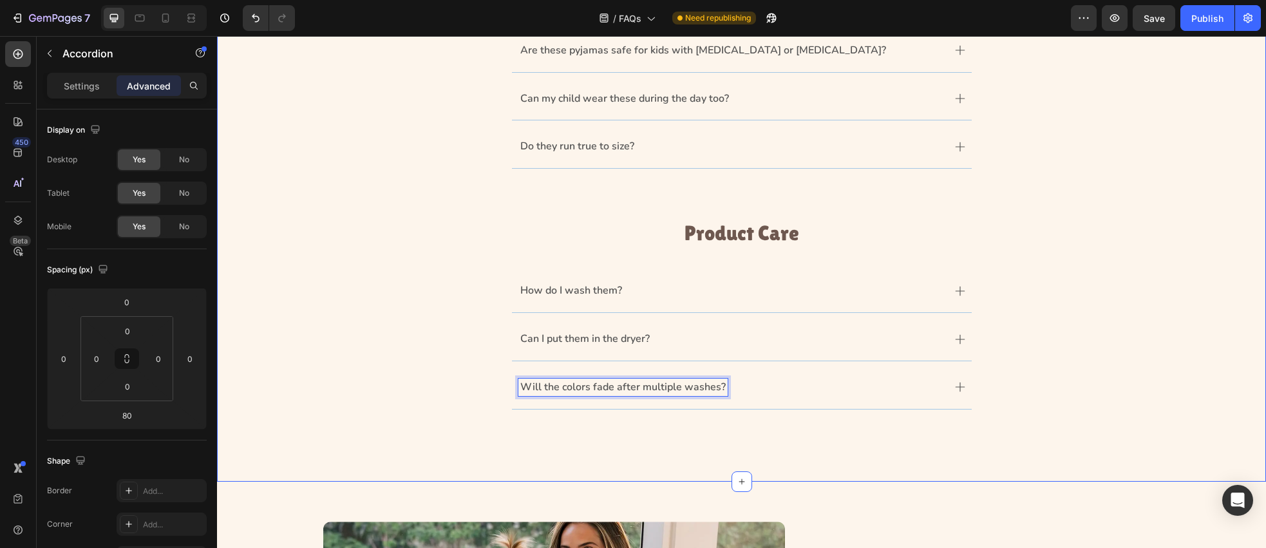
scroll to position [288, 0]
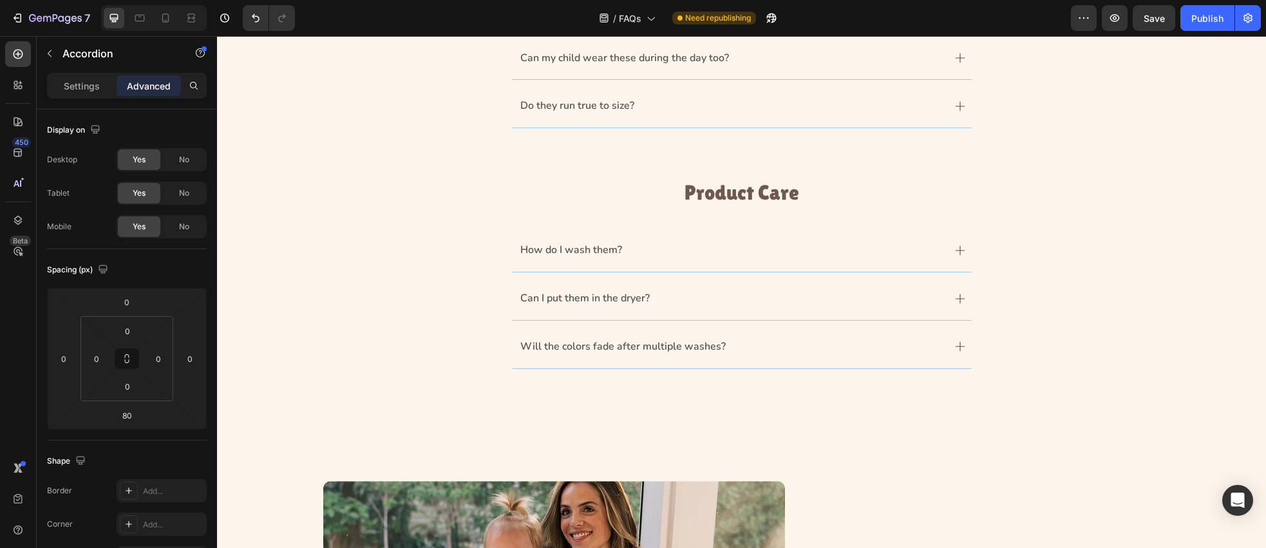
click at [437, 300] on div "Can I put them in the dryer?" at bounding box center [742, 300] width 1018 height 42
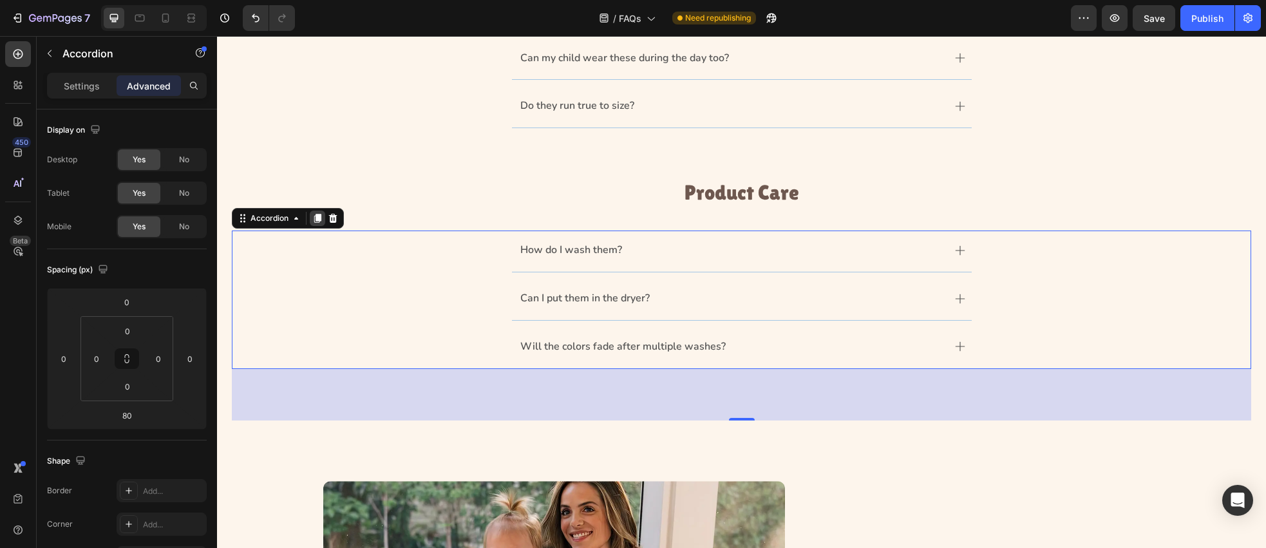
click at [320, 221] on icon at bounding box center [317, 218] width 10 height 10
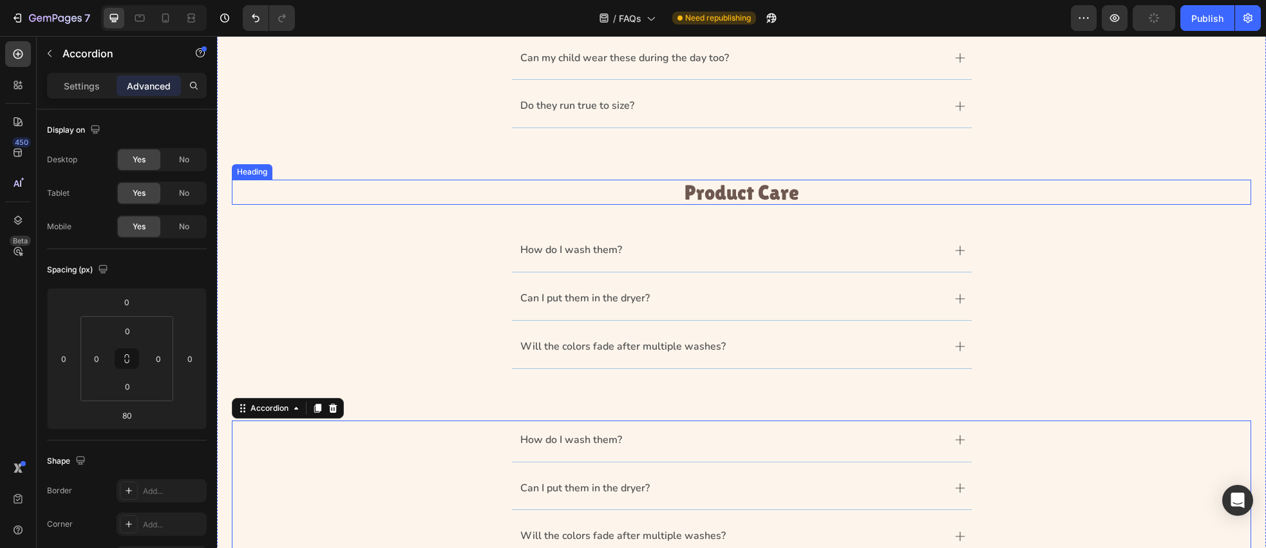
drag, startPoint x: 647, startPoint y: 191, endPoint x: 615, endPoint y: 193, distance: 31.6
click at [647, 191] on p "Product Care" at bounding box center [741, 192] width 1017 height 23
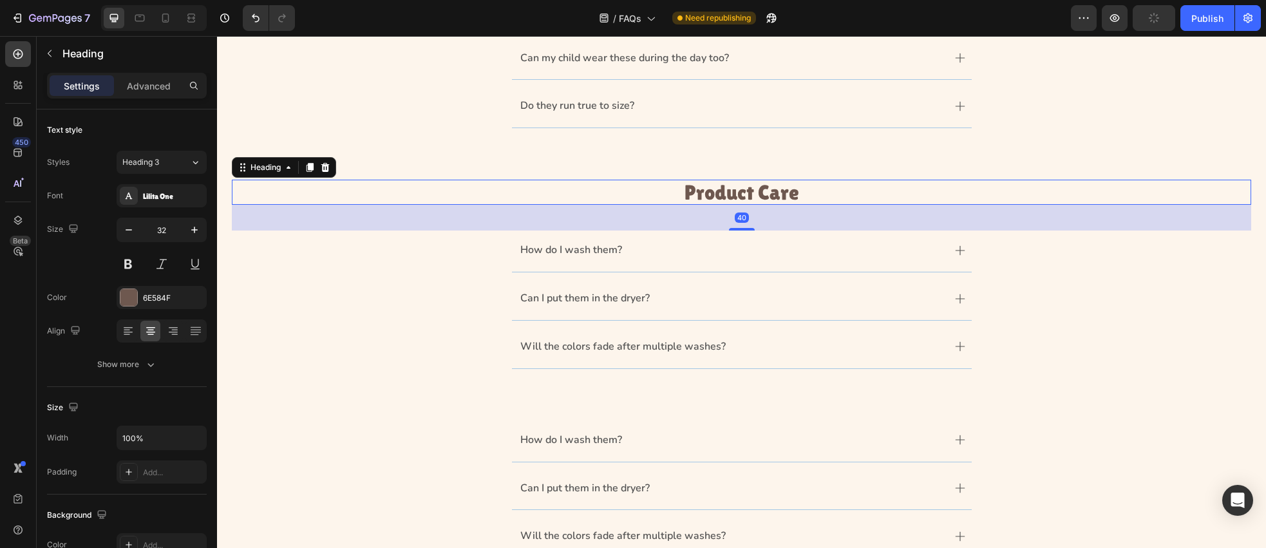
drag, startPoint x: 309, startPoint y: 162, endPoint x: 413, endPoint y: 181, distance: 106.0
click at [309, 162] on icon at bounding box center [310, 167] width 10 height 10
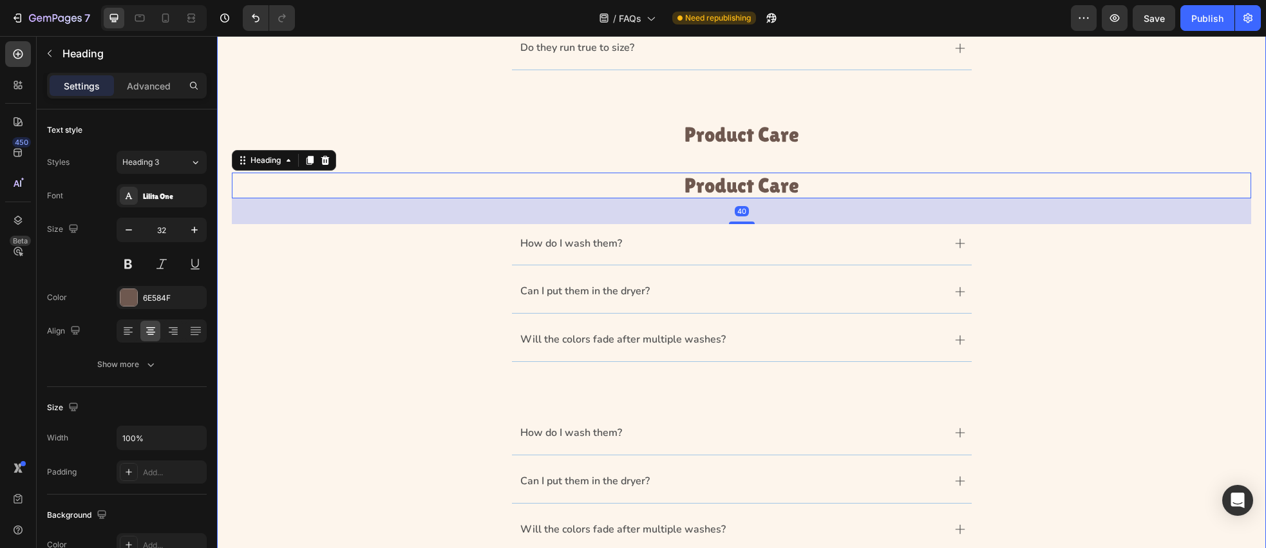
scroll to position [350, 0]
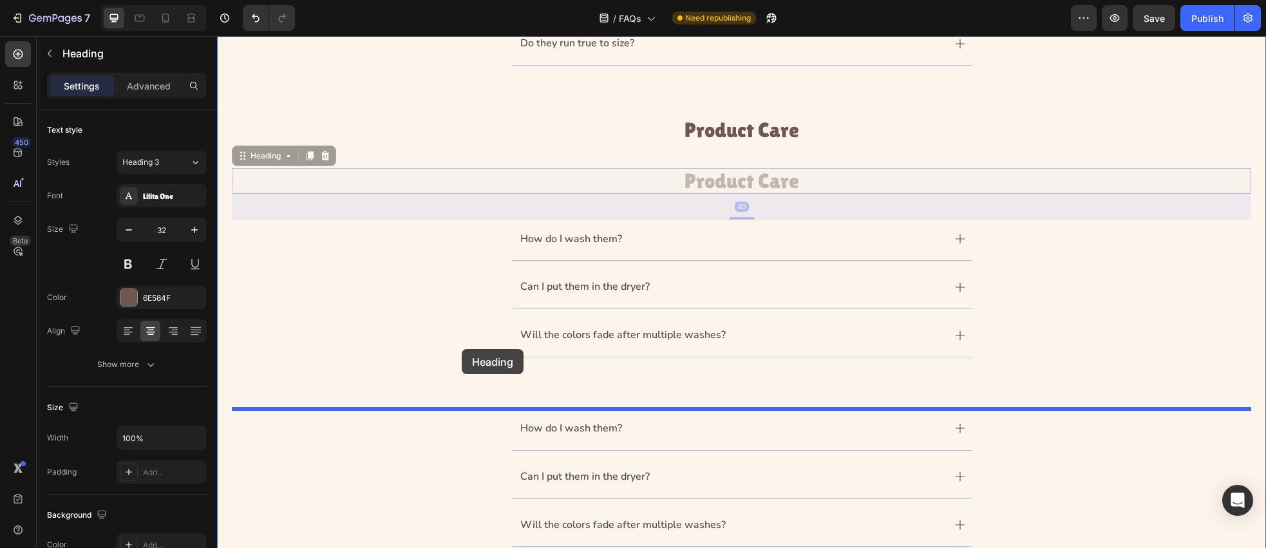
drag, startPoint x: 263, startPoint y: 155, endPoint x: 462, endPoint y: 349, distance: 277.4
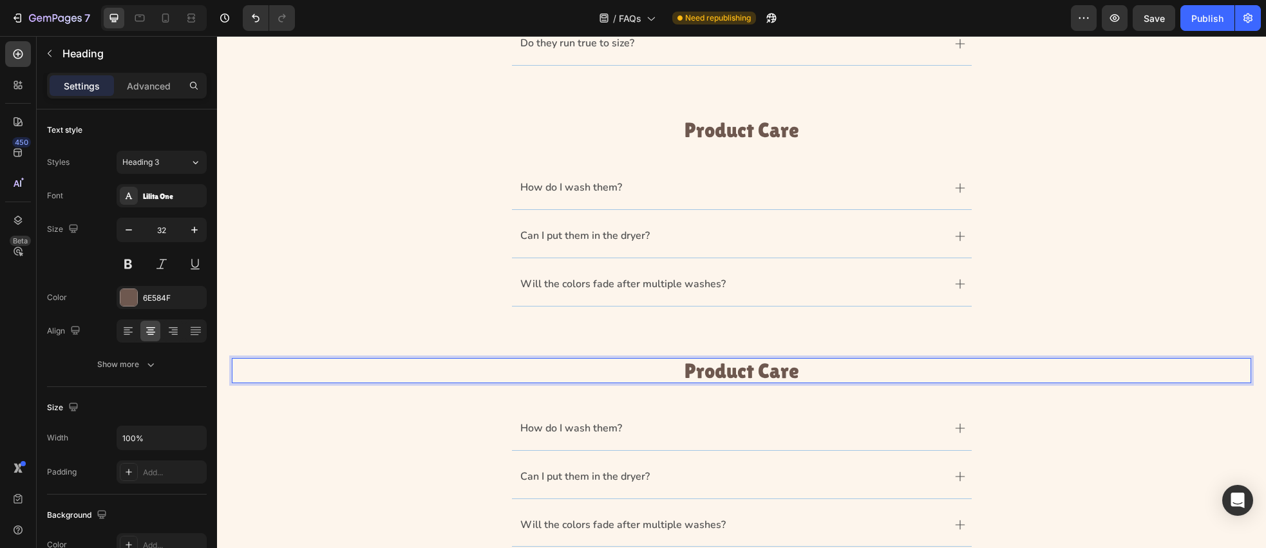
click at [727, 368] on h3 "Product Care" at bounding box center [742, 370] width 1020 height 25
click at [727, 368] on p "Product Care" at bounding box center [741, 370] width 1017 height 23
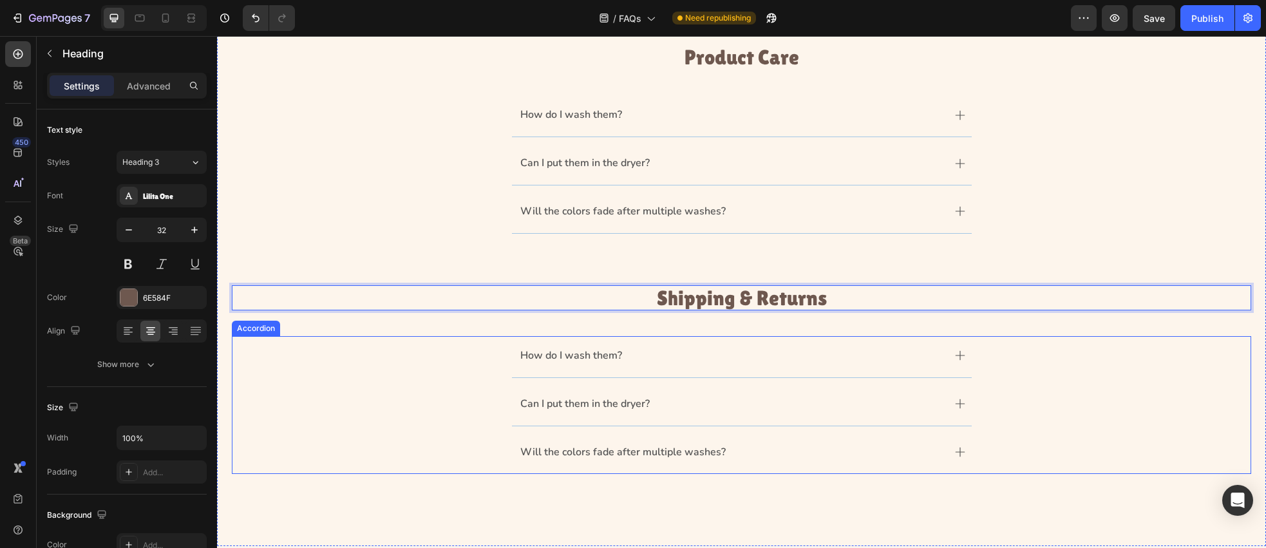
scroll to position [444, 0]
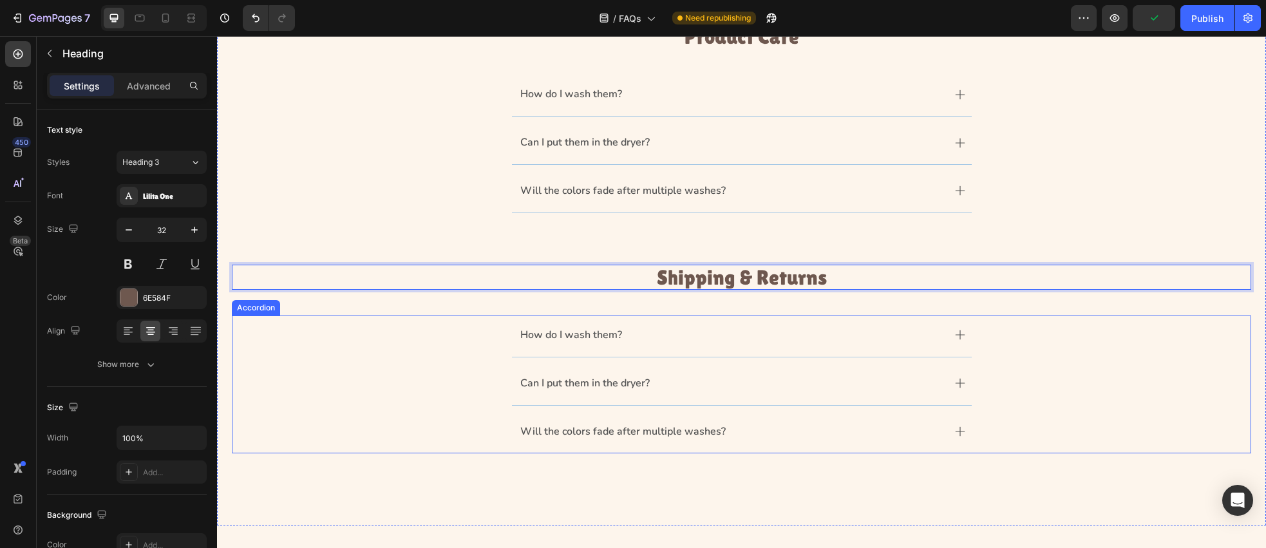
click at [565, 333] on p "How do I wash them?" at bounding box center [571, 335] width 102 height 14
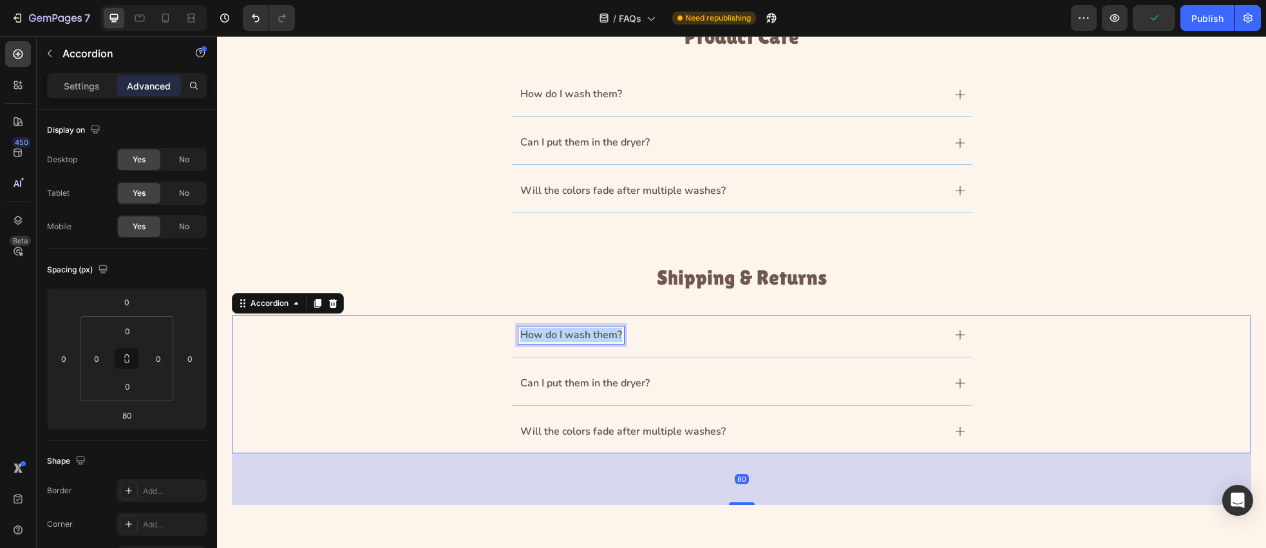
click at [565, 333] on p "How do I wash them?" at bounding box center [571, 335] width 102 height 14
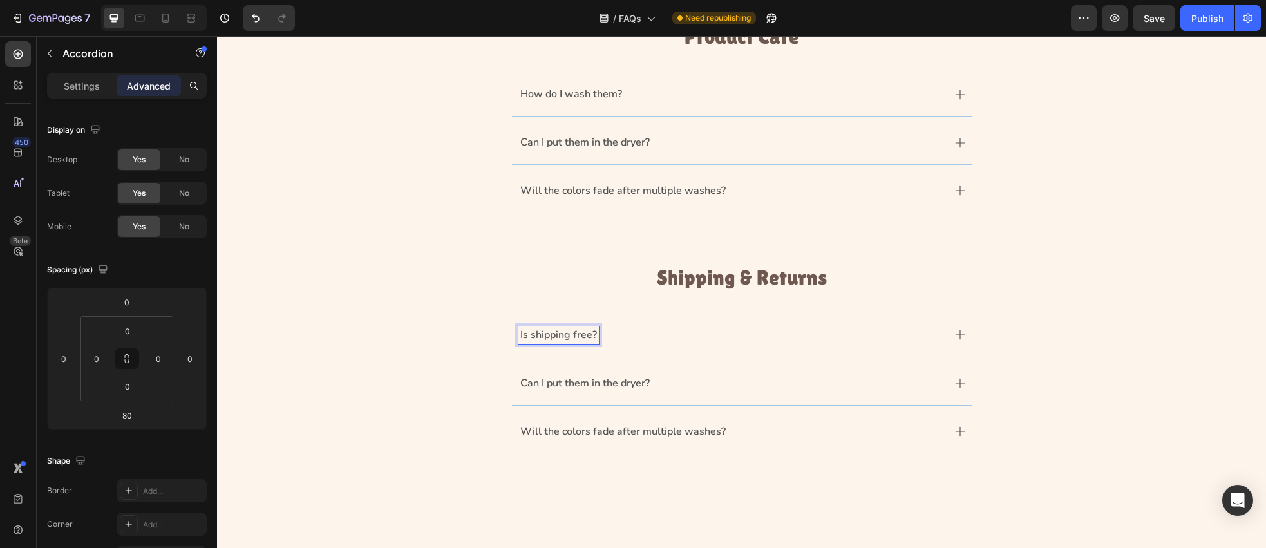
click at [561, 385] on p "Can I put them in the dryer?" at bounding box center [584, 384] width 129 height 14
click at [562, 385] on p "Can I put them in the dryer?" at bounding box center [584, 384] width 129 height 14
click at [604, 430] on p "Will the colors fade after multiple washes?" at bounding box center [622, 432] width 205 height 14
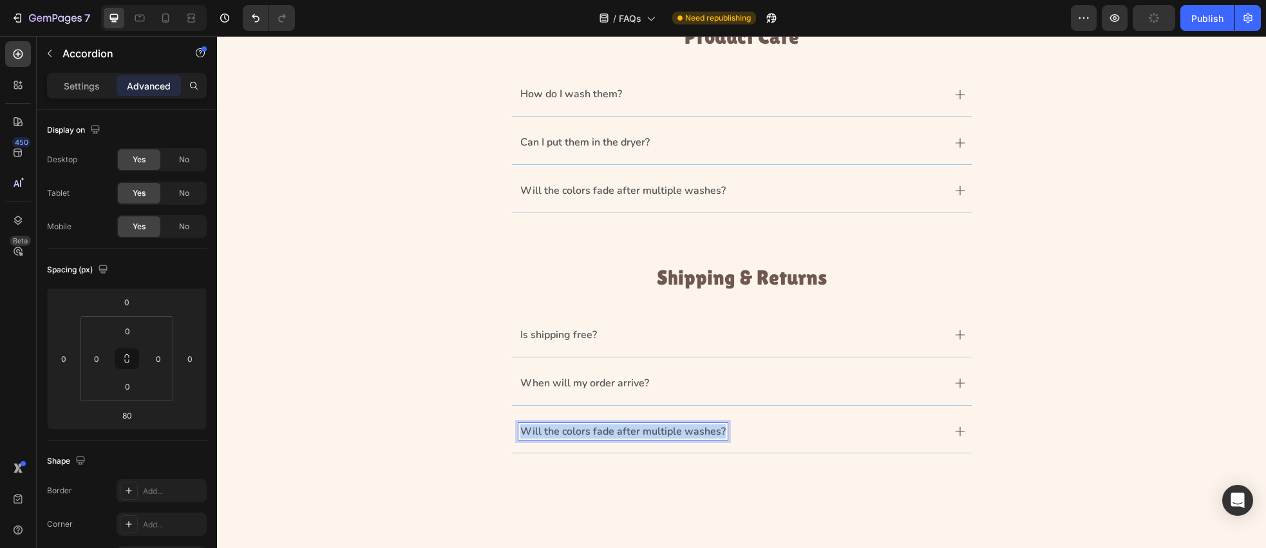
click at [604, 430] on p "Will the colors fade after multiple washes?" at bounding box center [622, 432] width 205 height 14
click at [991, 430] on div "What’s your return policy?" at bounding box center [742, 433] width 1018 height 42
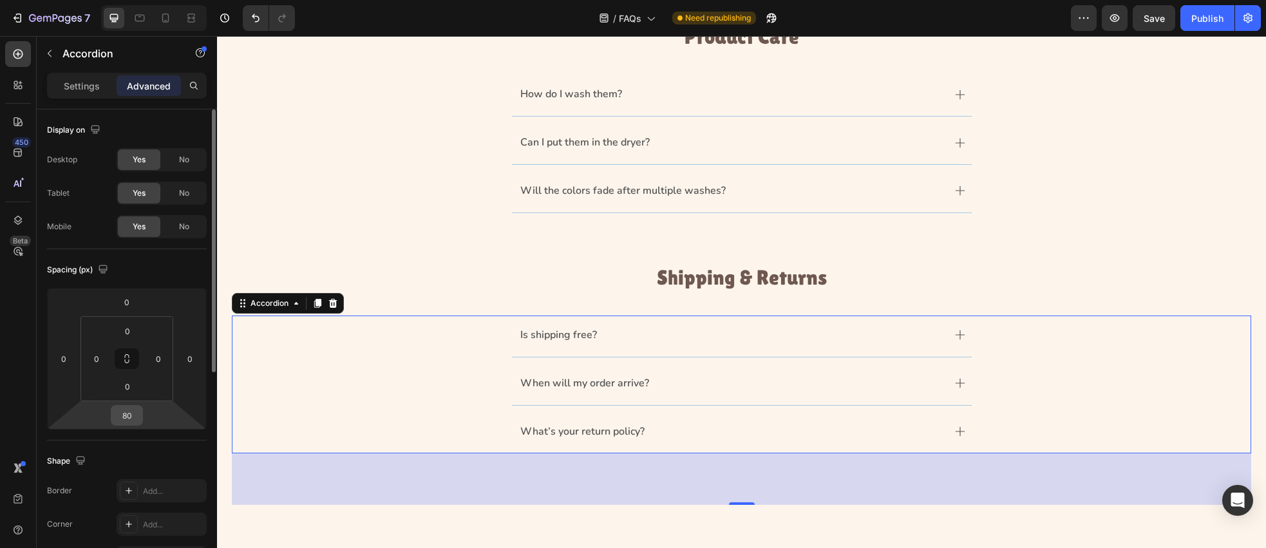
click at [132, 424] on input "80" at bounding box center [127, 415] width 26 height 19
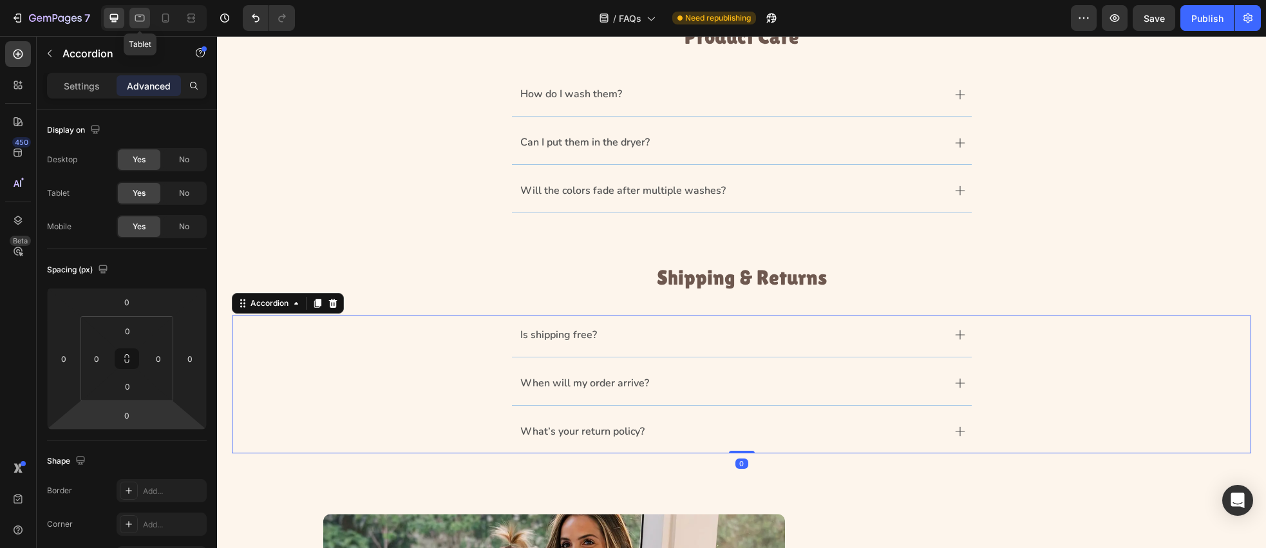
click at [144, 25] on div at bounding box center [139, 18] width 21 height 21
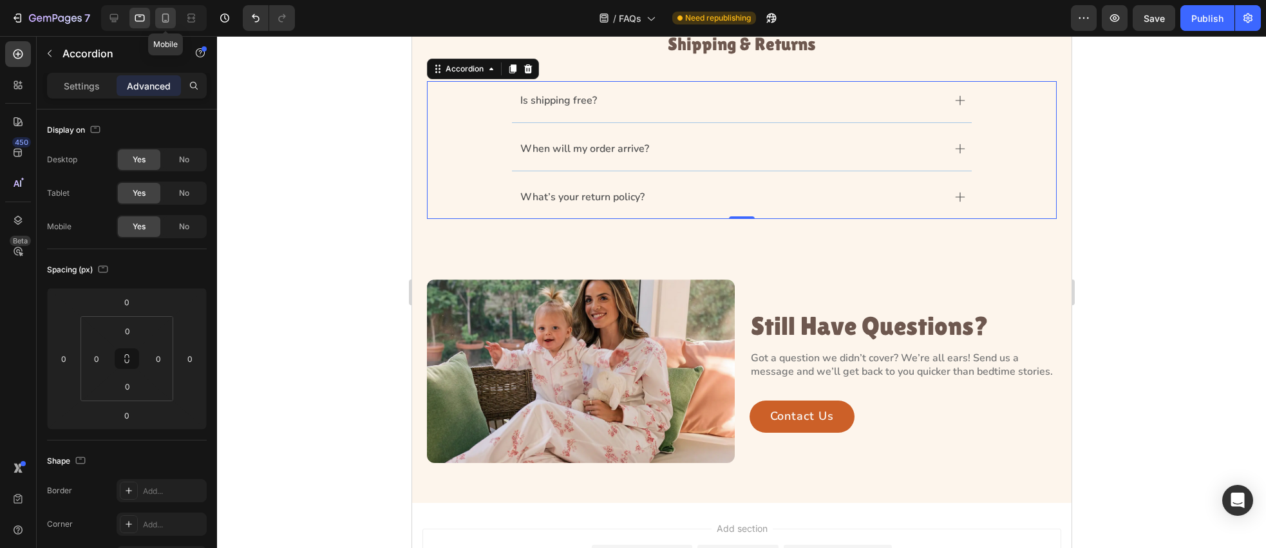
click at [165, 23] on icon at bounding box center [165, 18] width 13 height 13
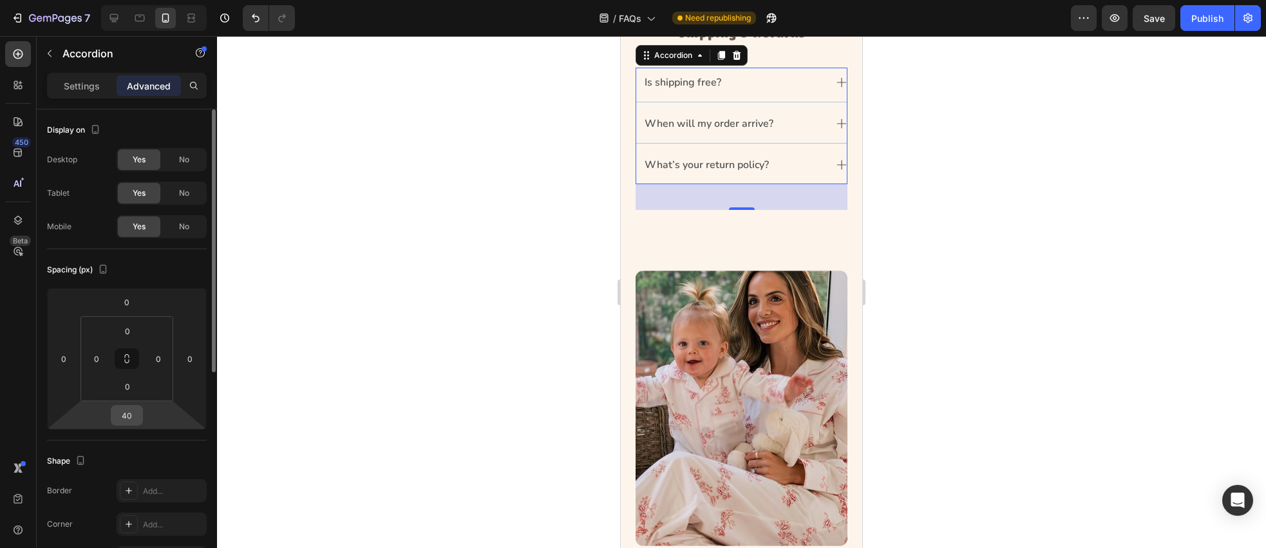
scroll to position [620, 0]
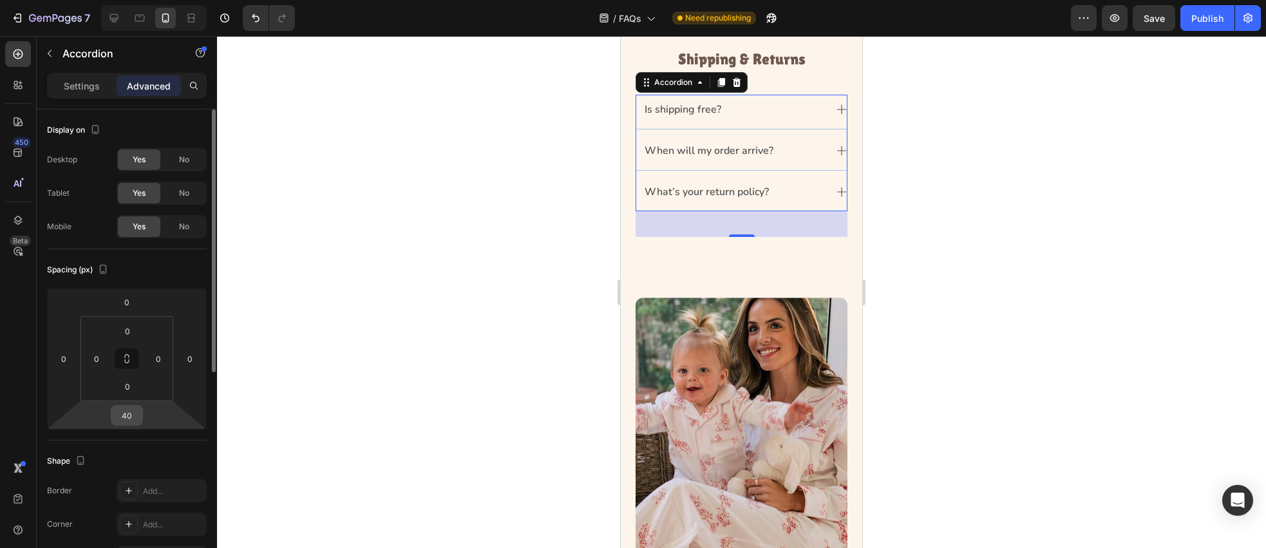
click at [132, 415] on input "40" at bounding box center [127, 415] width 26 height 19
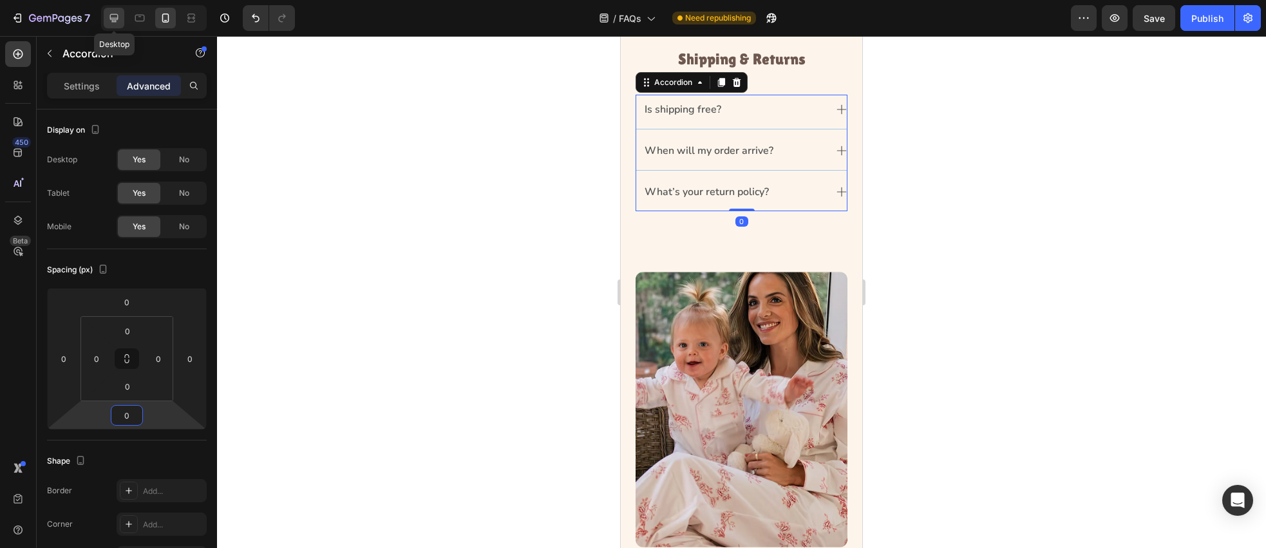
type input "0"
click at [108, 16] on icon at bounding box center [114, 18] width 13 height 13
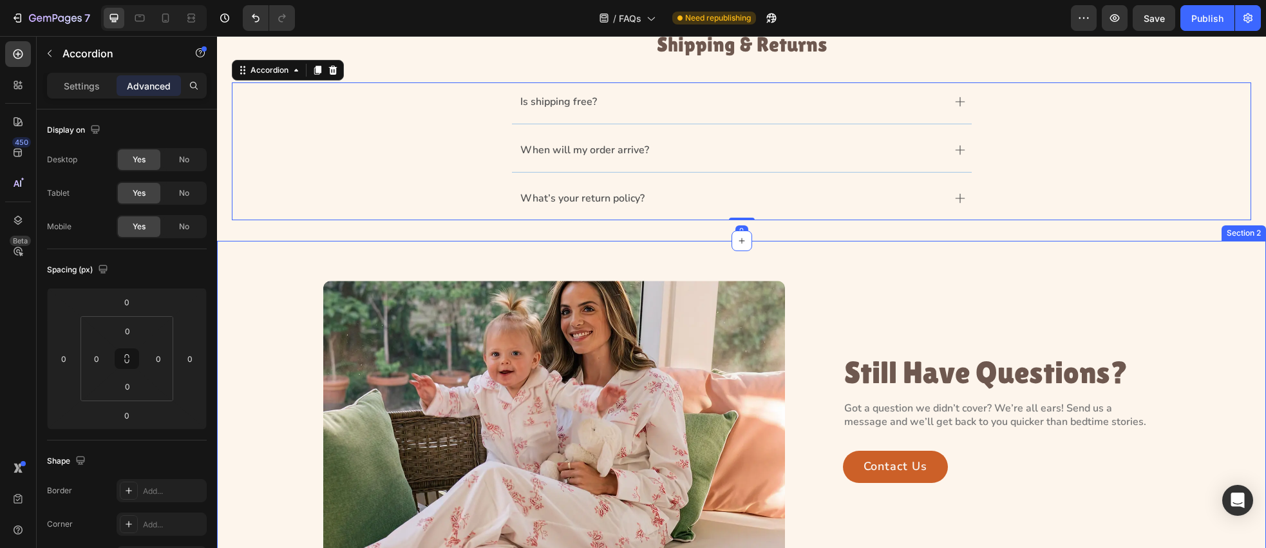
scroll to position [678, 0]
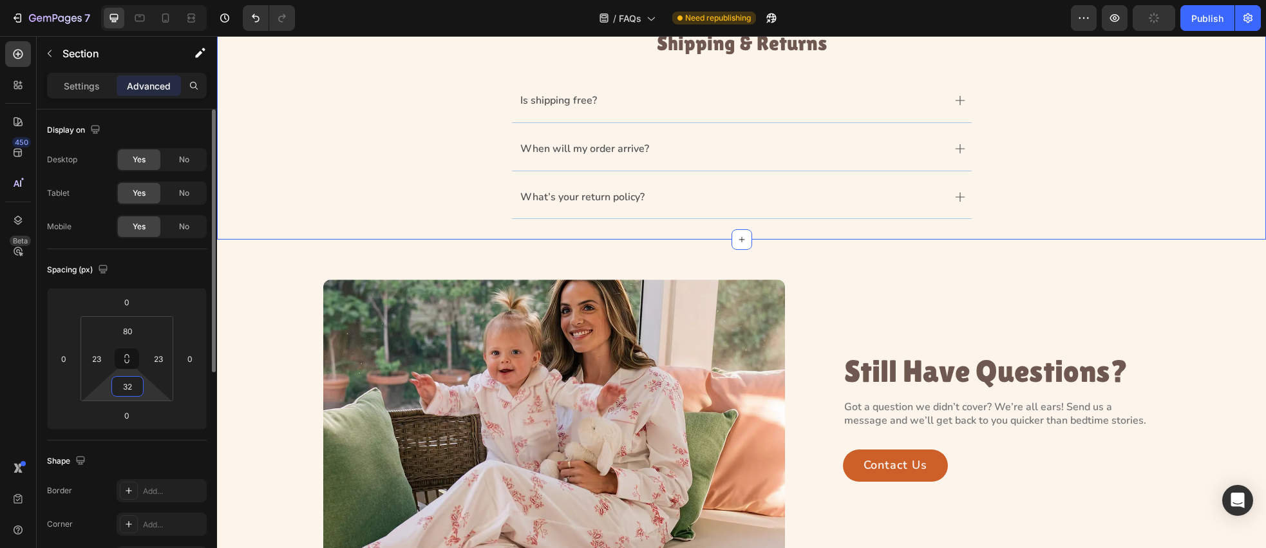
click at [135, 388] on input "32" at bounding box center [128, 386] width 26 height 19
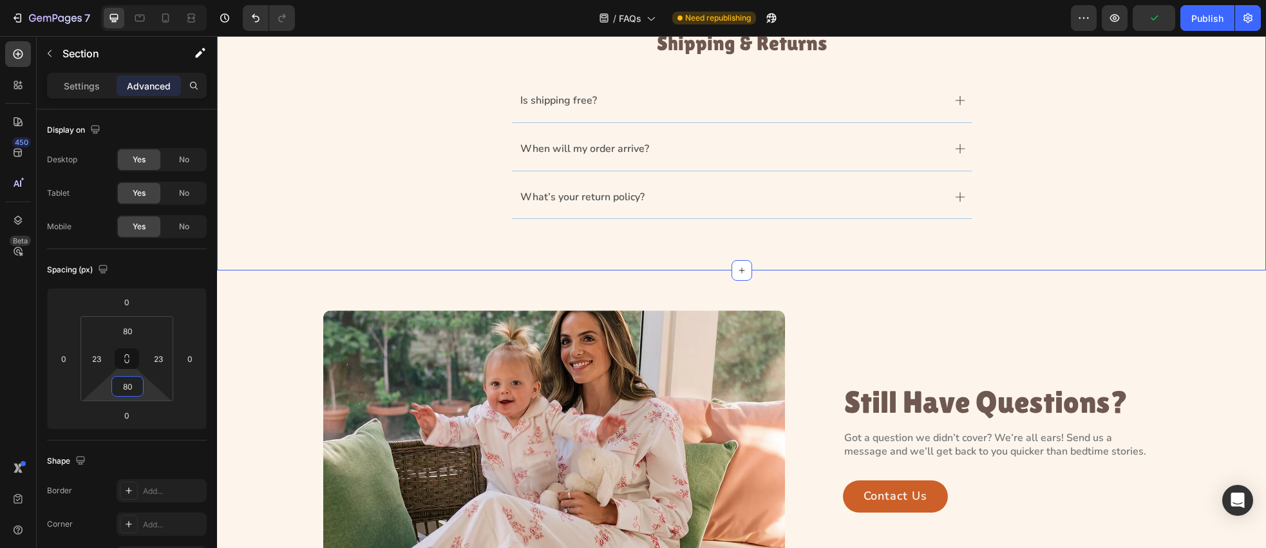
type input "80"
click at [164, 16] on icon at bounding box center [165, 18] width 13 height 13
type input "60"
type input "32"
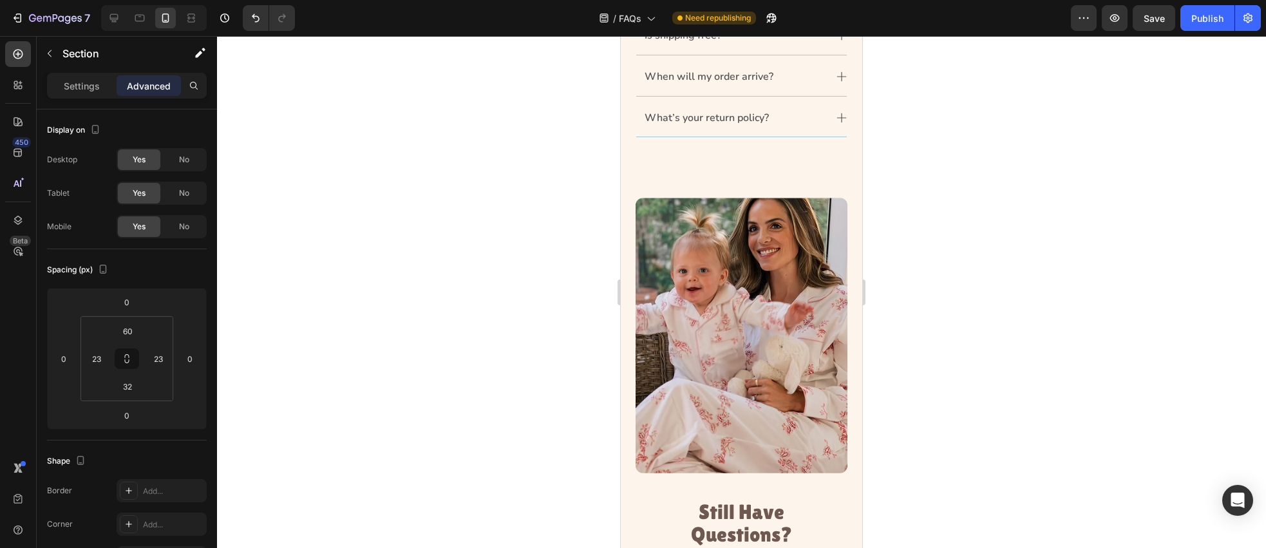
scroll to position [594, 0]
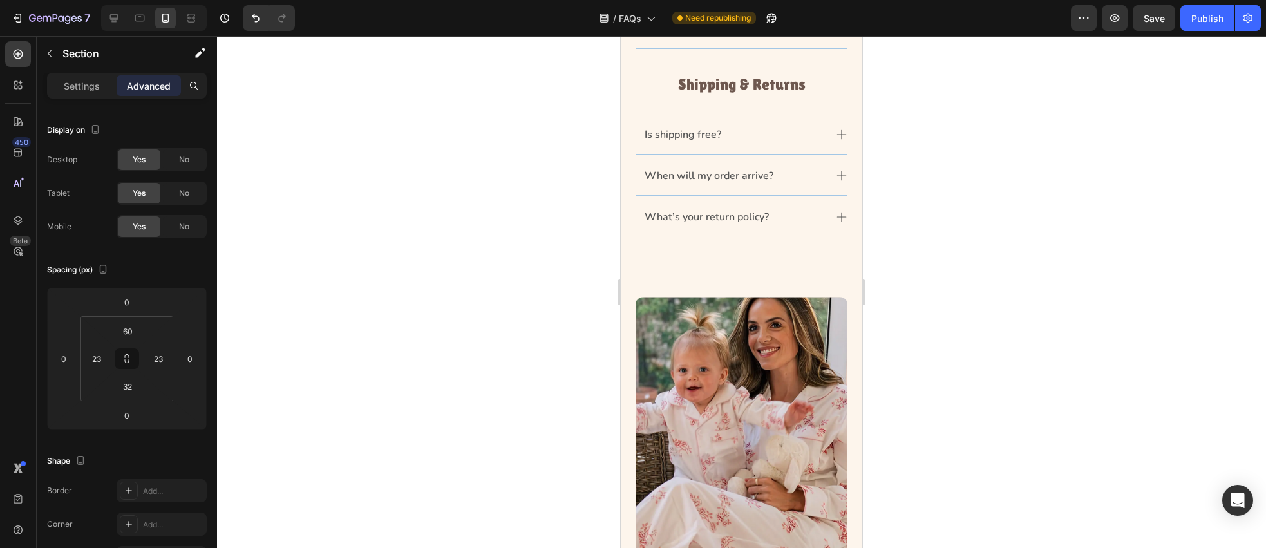
click at [520, 221] on div at bounding box center [741, 292] width 1049 height 512
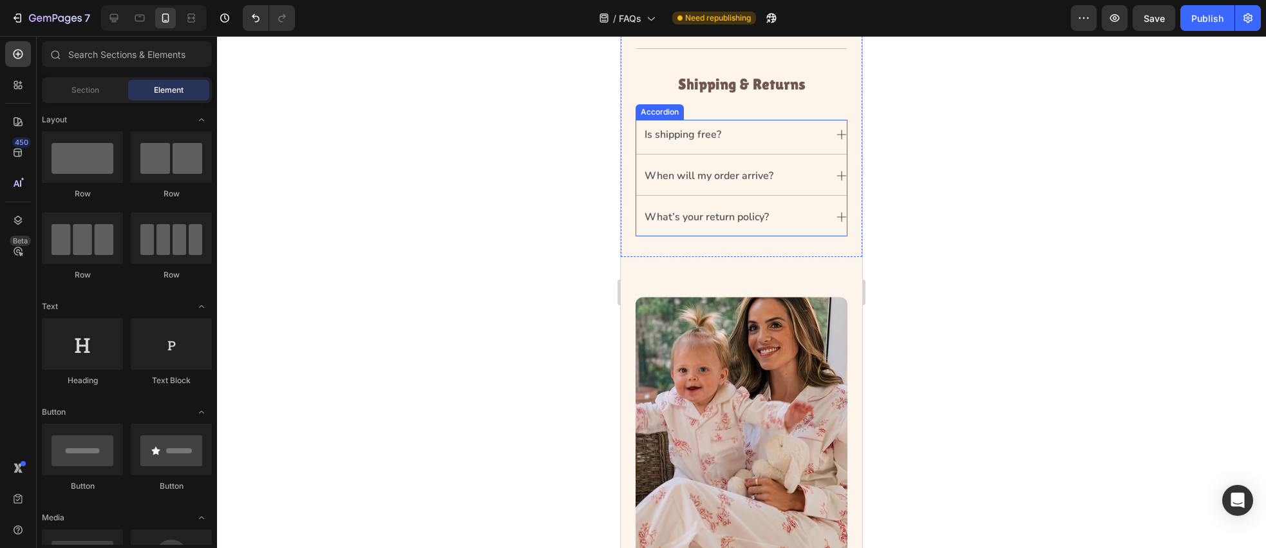
click at [690, 223] on div "What’s your return policy?" at bounding box center [741, 219] width 211 height 35
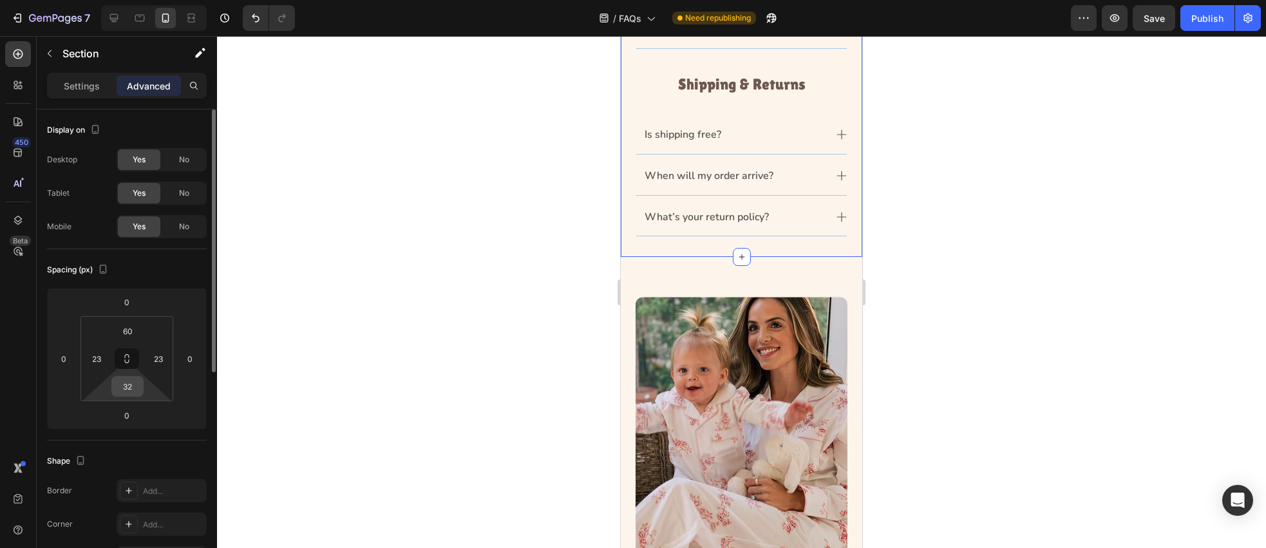
click at [137, 386] on input "32" at bounding box center [128, 386] width 26 height 19
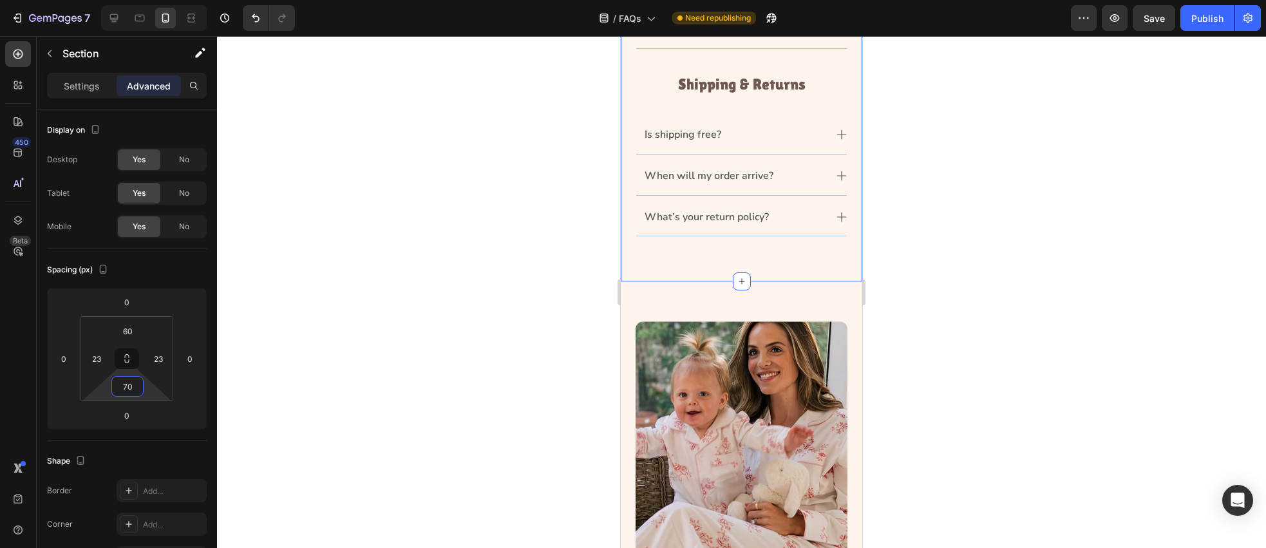
type input "70"
click at [412, 314] on div at bounding box center [741, 292] width 1049 height 512
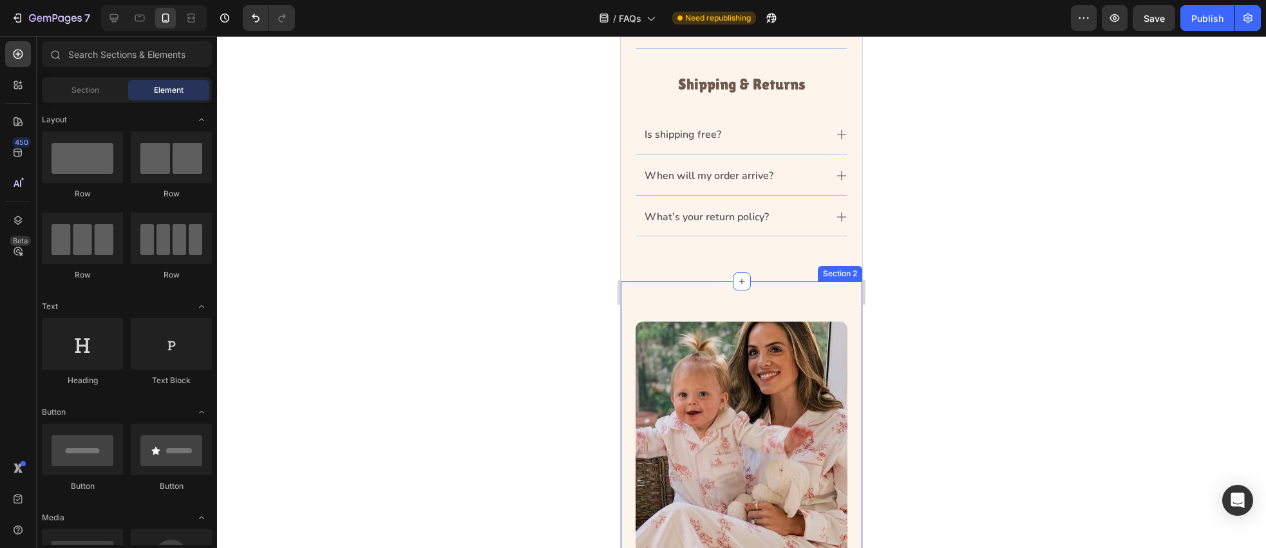
click at [706, 285] on div "Image Still Have Questions? Heading Got a question we didn’t cover? We’re all e…" at bounding box center [742, 547] width 242 height 533
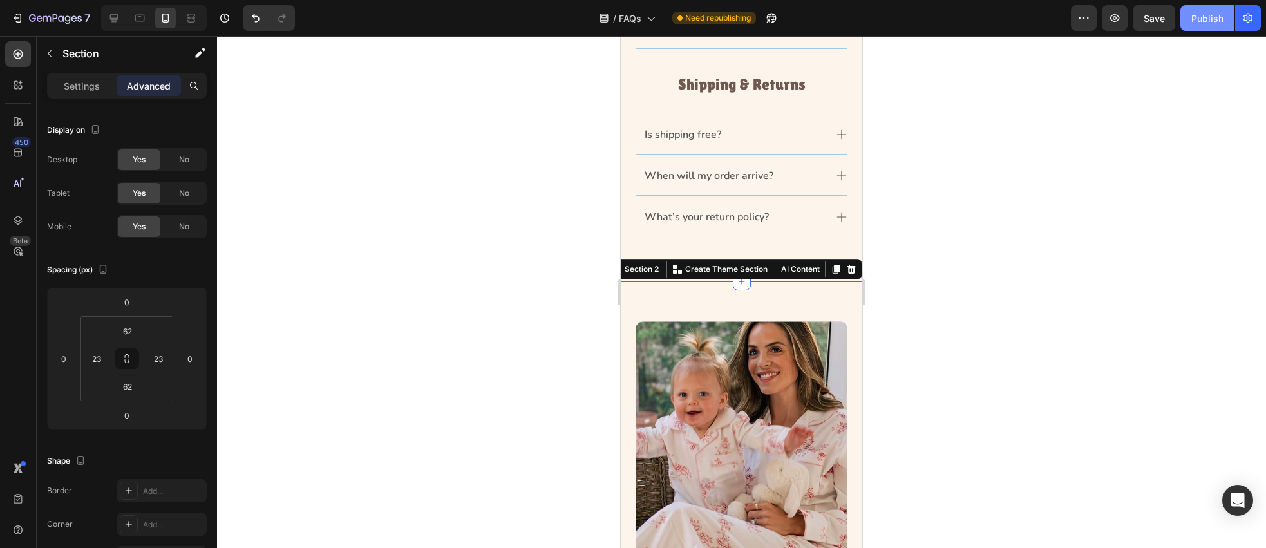
click at [1204, 19] on div "Publish" at bounding box center [1208, 19] width 32 height 14
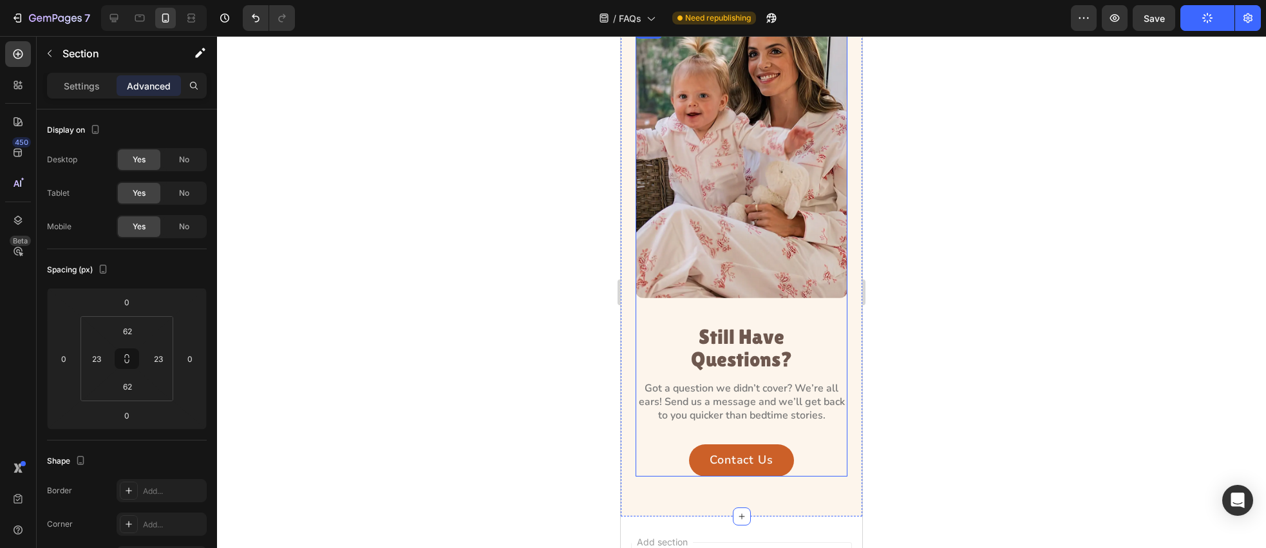
scroll to position [891, 0]
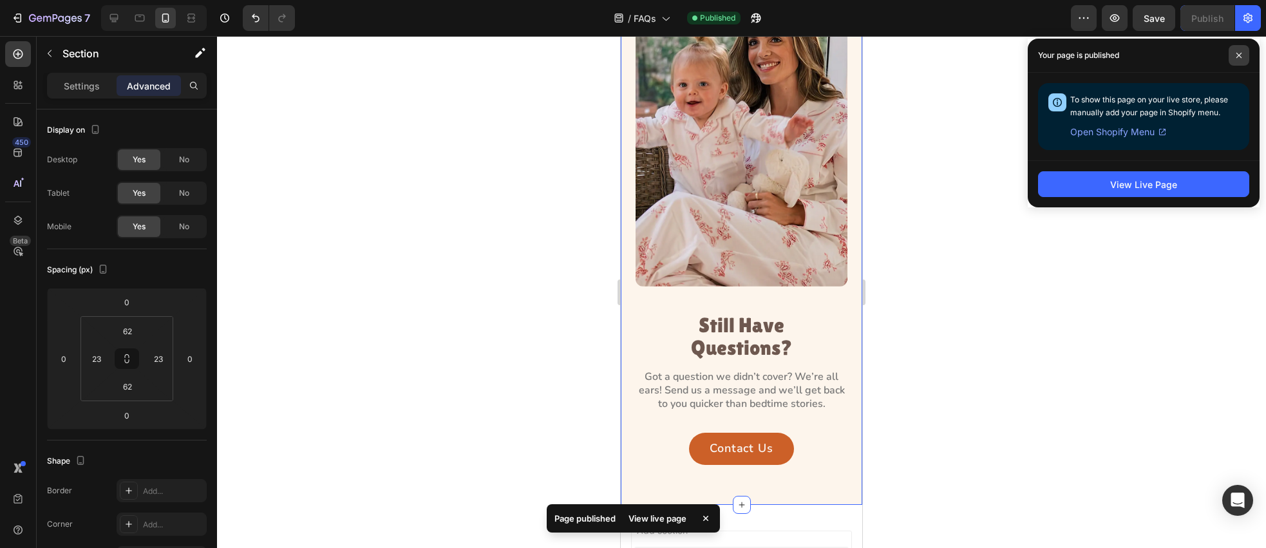
click at [1231, 59] on span at bounding box center [1239, 55] width 21 height 21
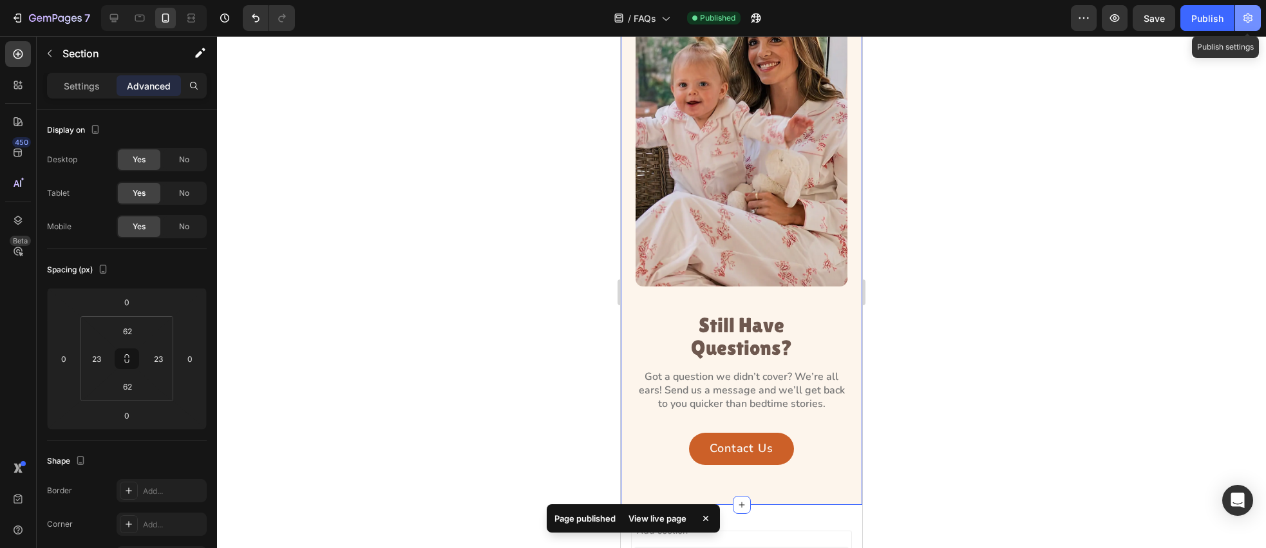
click at [1252, 15] on icon "button" at bounding box center [1248, 18] width 13 height 13
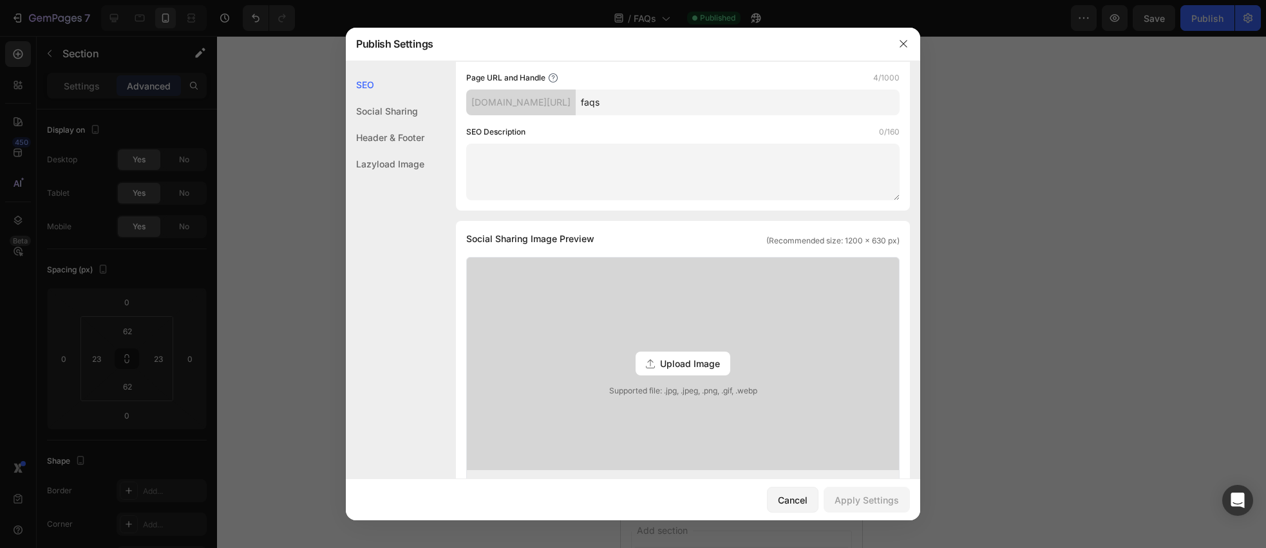
scroll to position [0, 0]
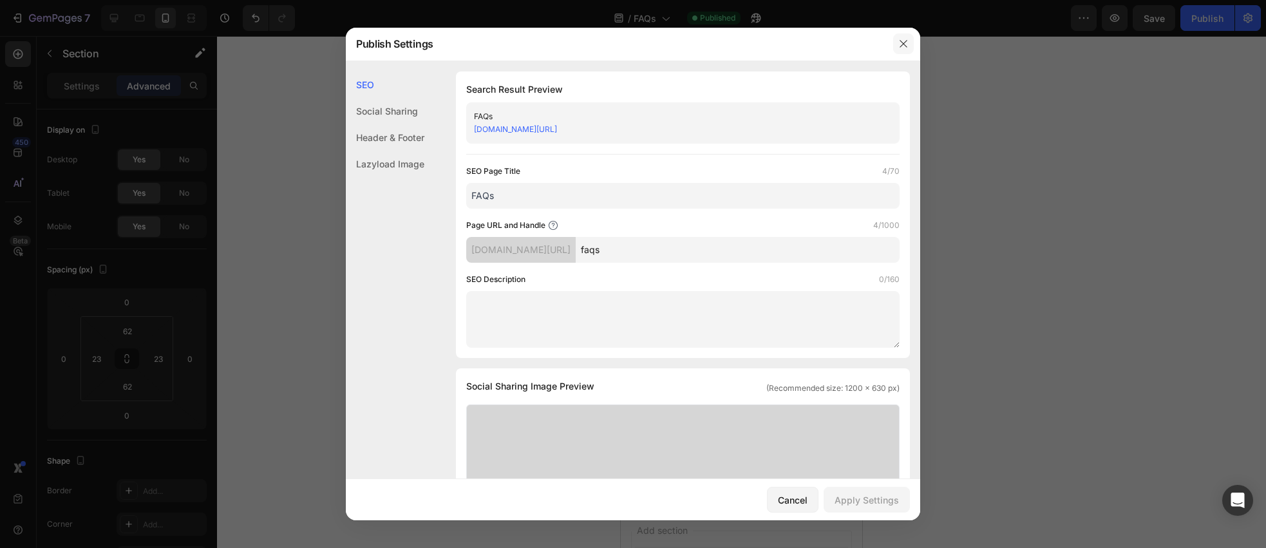
click at [897, 39] on button "button" at bounding box center [903, 43] width 21 height 21
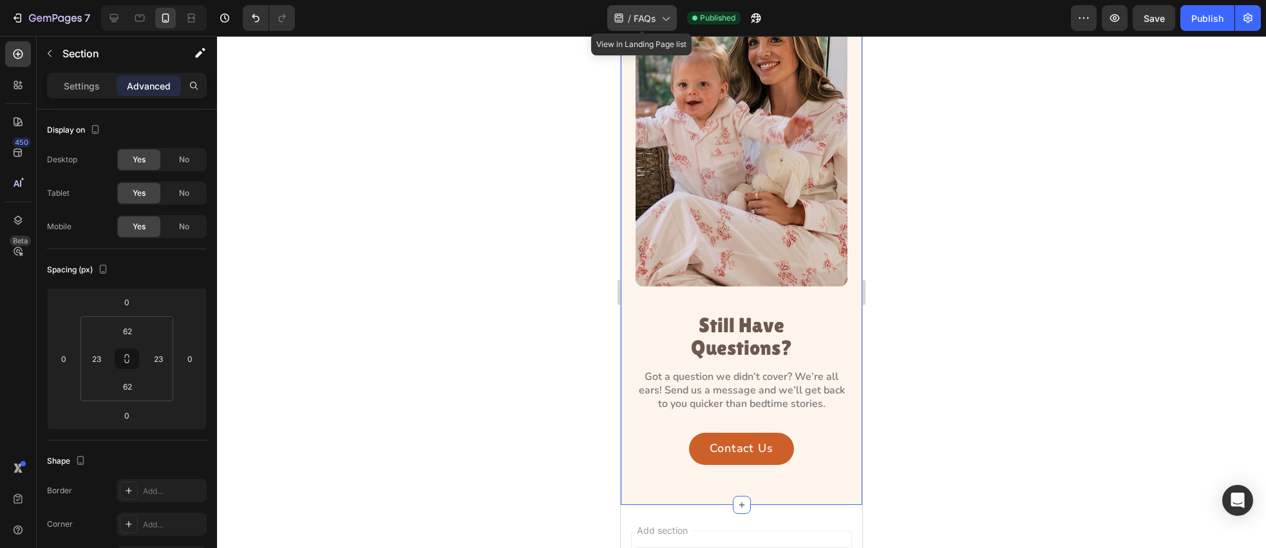
click at [662, 18] on icon at bounding box center [665, 18] width 13 height 13
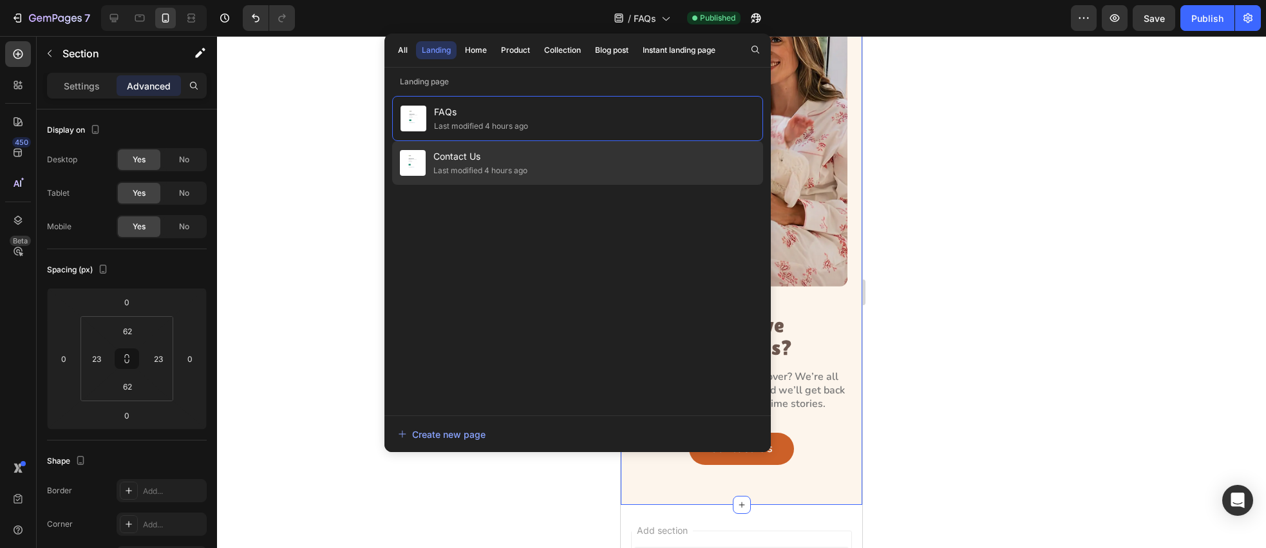
click at [462, 157] on span "Contact Us" at bounding box center [480, 156] width 94 height 15
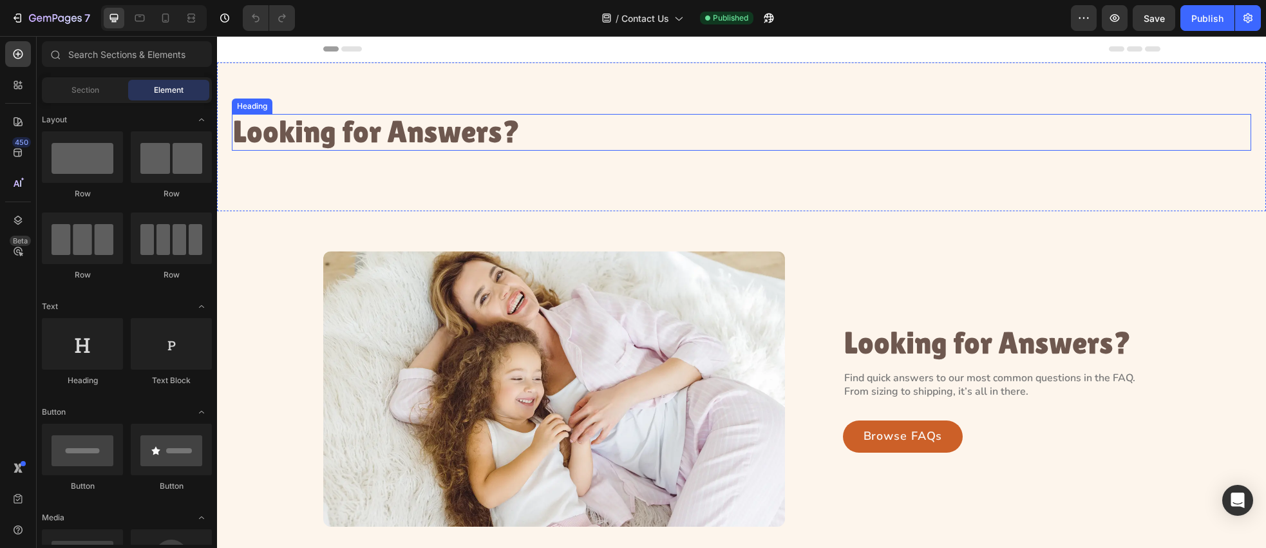
click at [434, 128] on h2 "Looking for Answers?" at bounding box center [387, 132] width 311 height 37
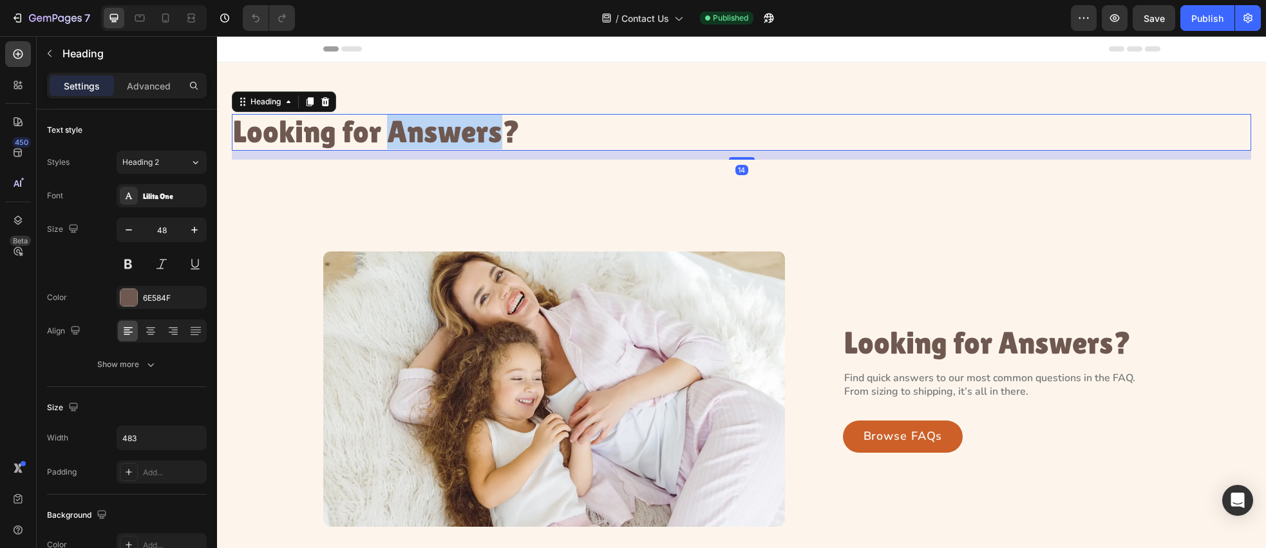
click at [434, 128] on h2 "Looking for Answers?" at bounding box center [387, 132] width 311 height 37
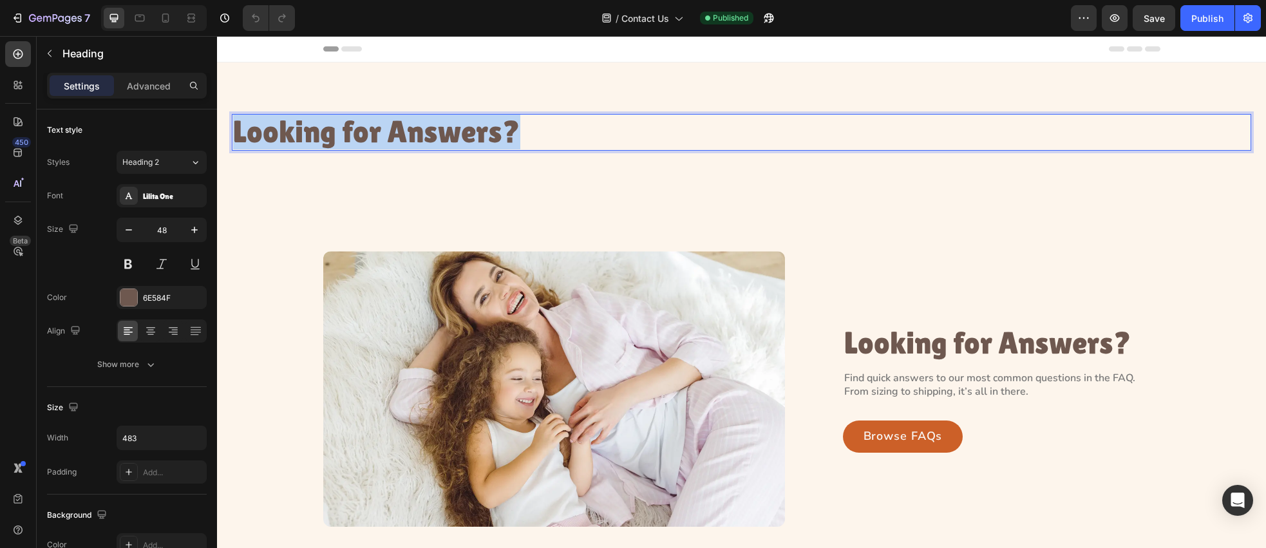
click at [434, 128] on p "Looking for Answers?" at bounding box center [387, 132] width 309 height 34
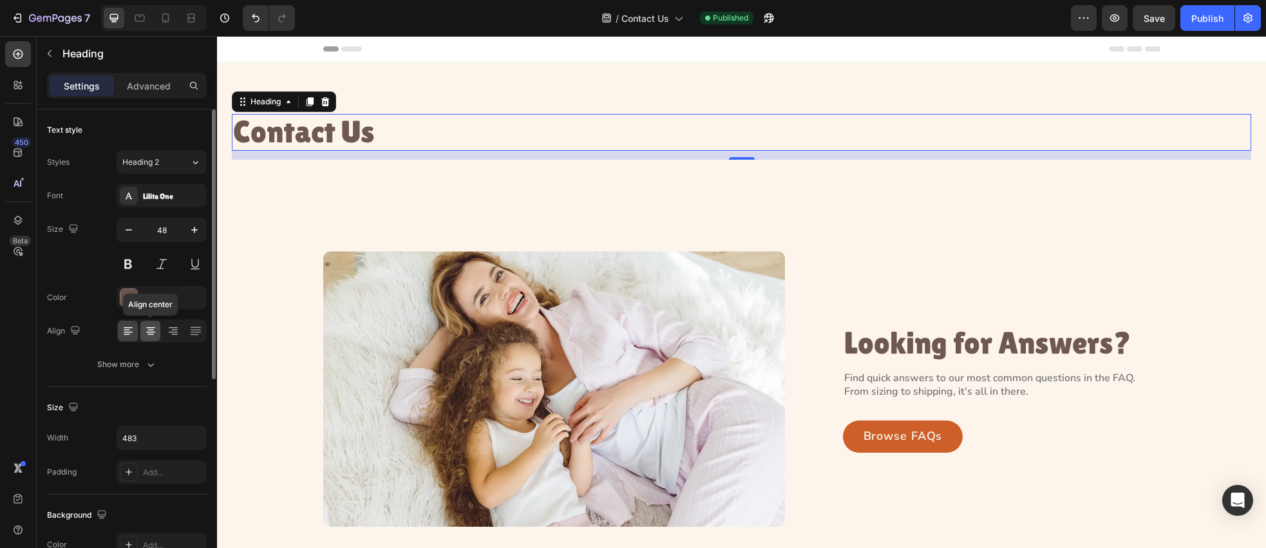
click at [154, 333] on icon at bounding box center [150, 331] width 13 height 13
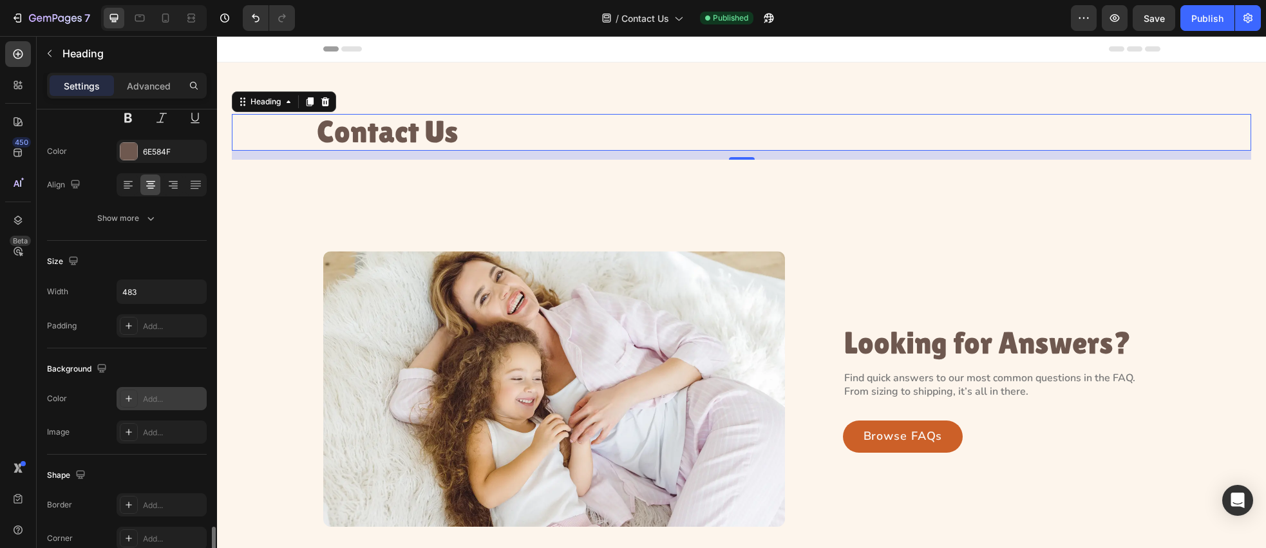
scroll to position [359, 0]
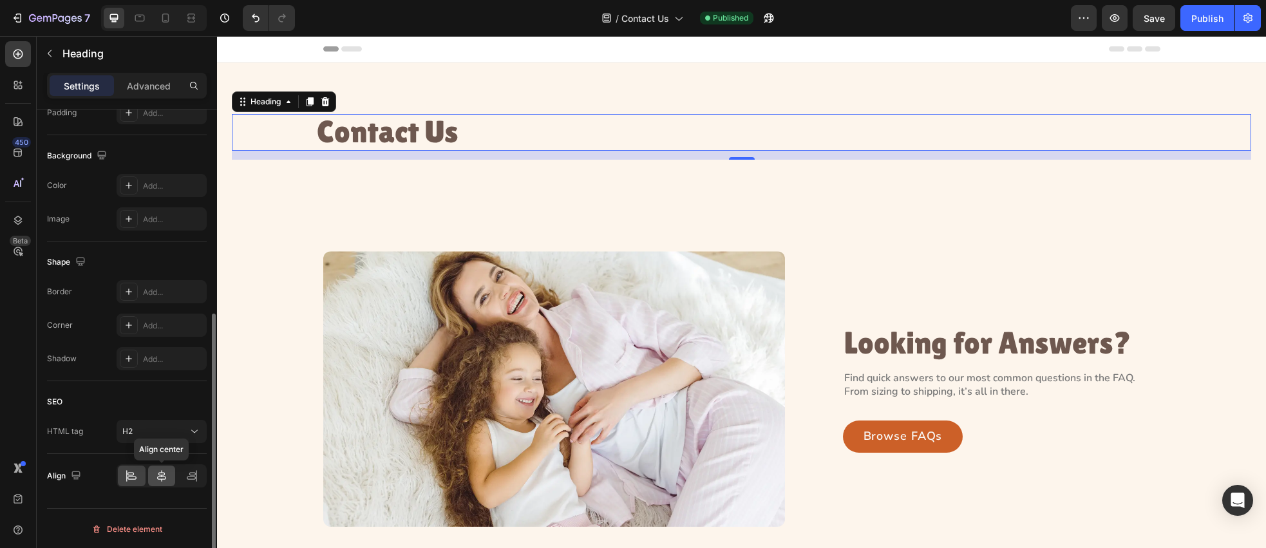
click at [164, 468] on div at bounding box center [162, 476] width 28 height 21
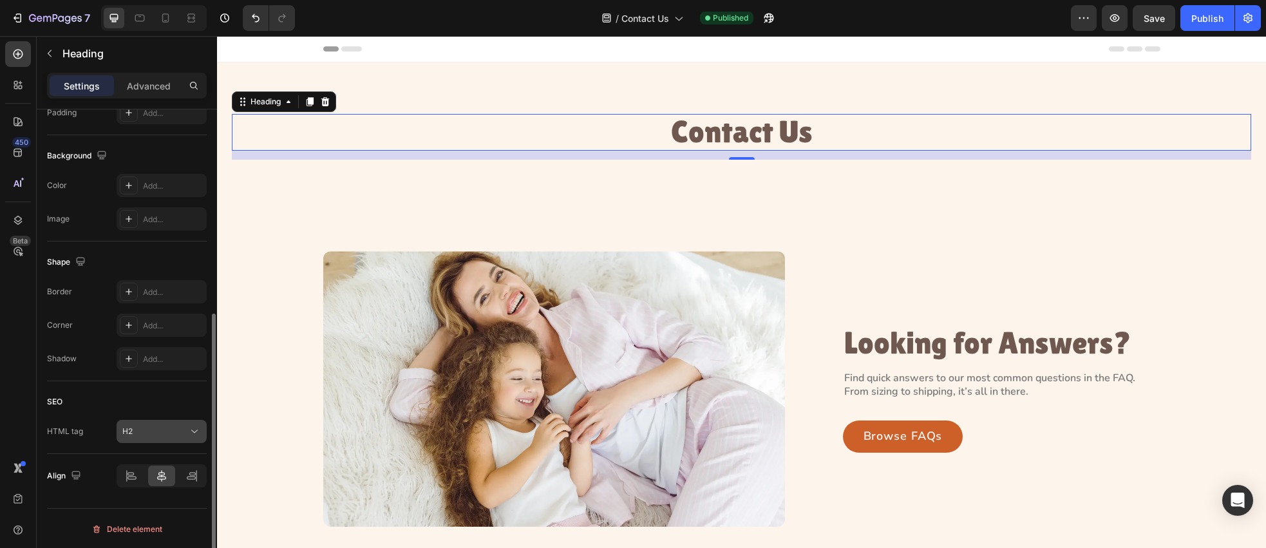
click at [187, 435] on div "H2" at bounding box center [155, 432] width 66 height 12
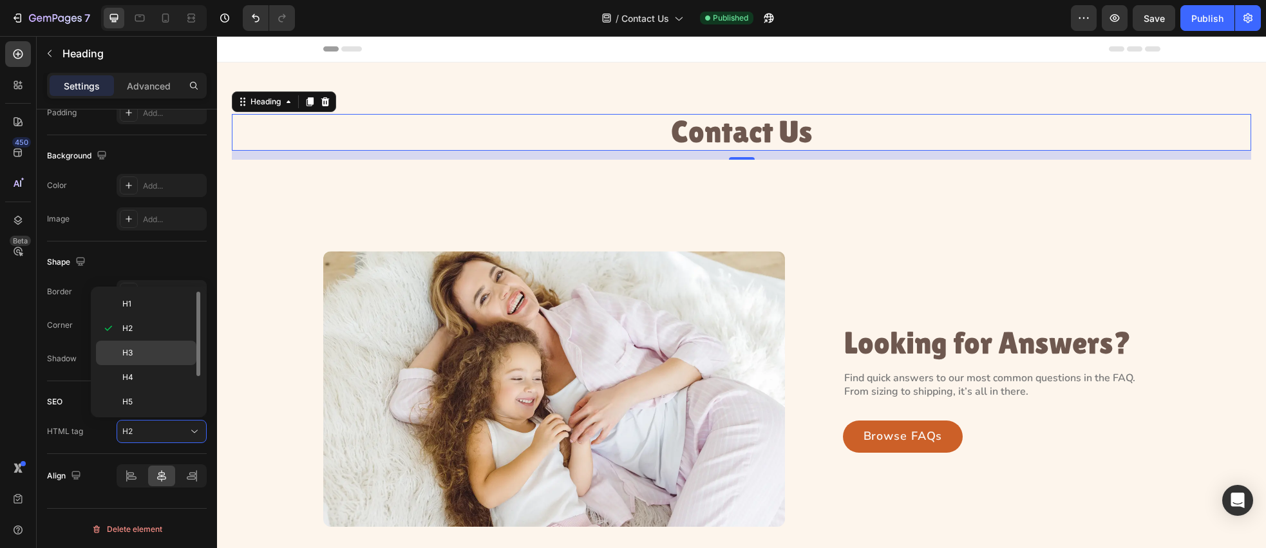
click at [158, 357] on p "H3" at bounding box center [156, 353] width 68 height 12
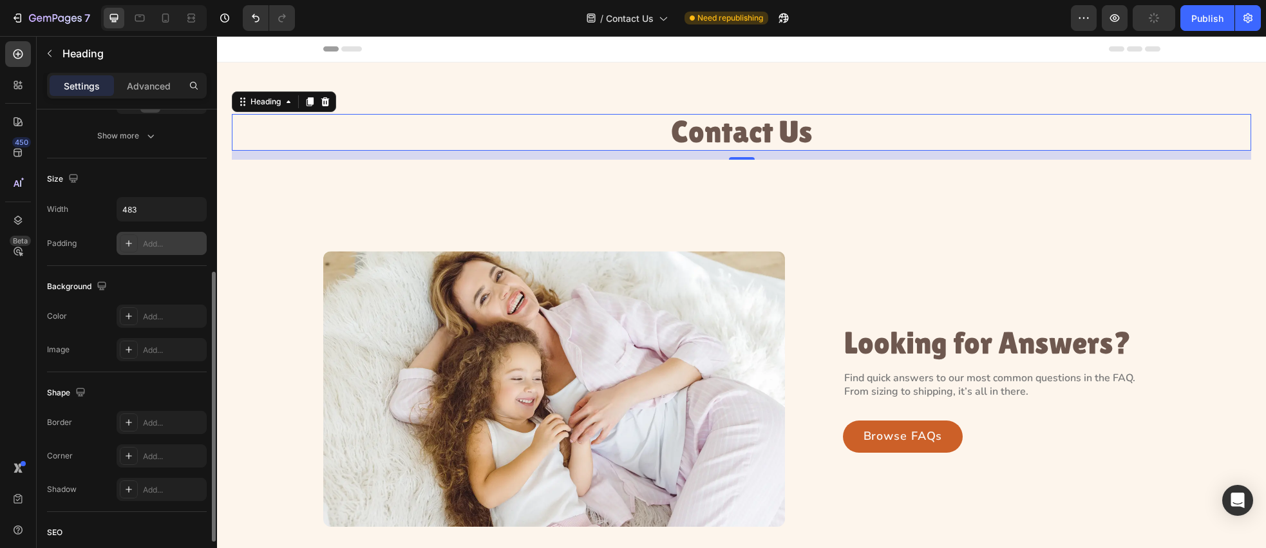
scroll to position [179, 0]
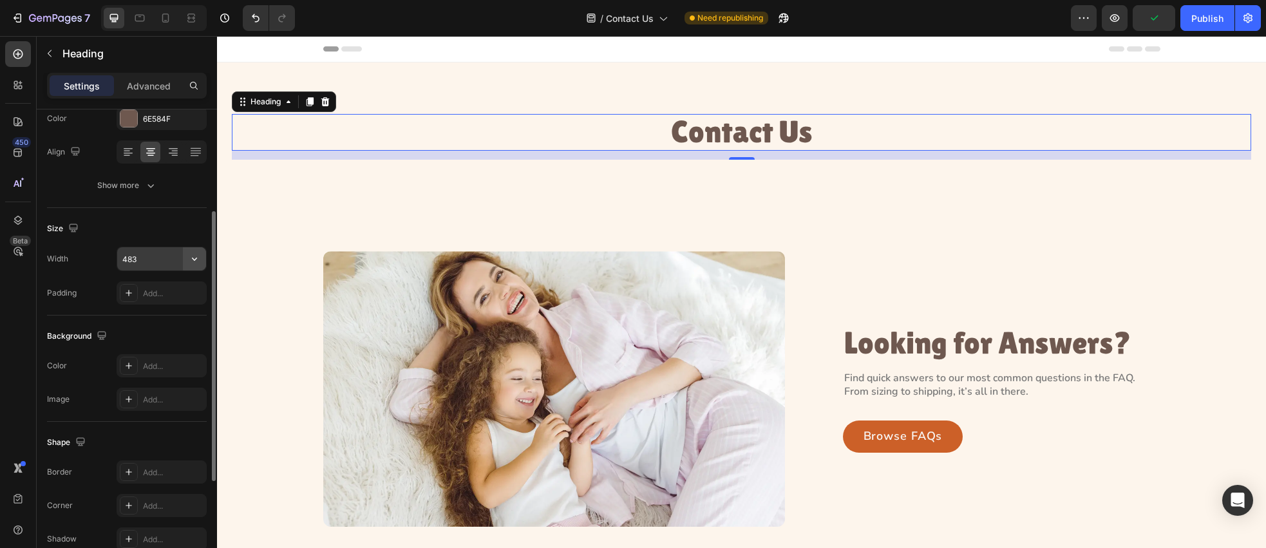
click at [197, 260] on icon "button" at bounding box center [194, 258] width 13 height 13
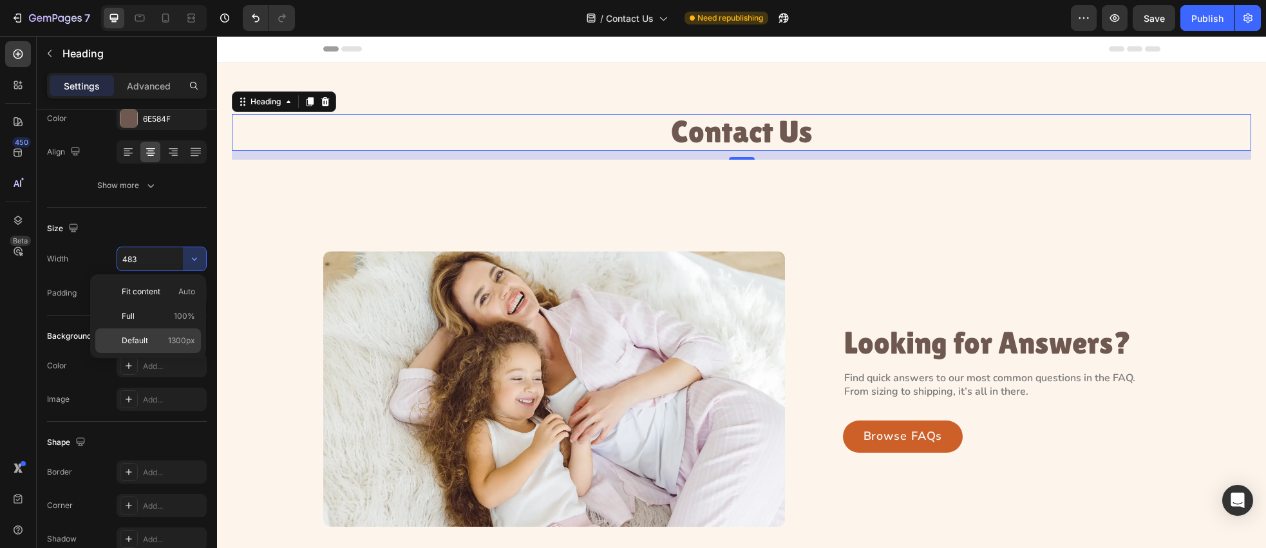
click at [186, 340] on span "1300px" at bounding box center [181, 341] width 27 height 12
type input "1300"
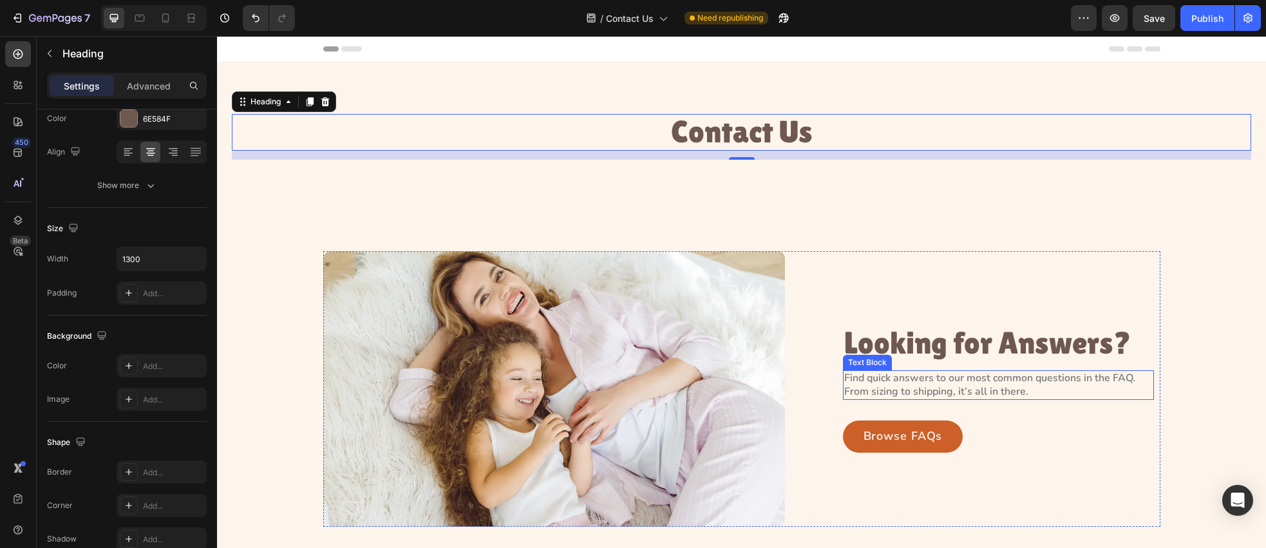
click at [938, 392] on p "Find quick answers to our most common questions in the FAQ. From sizing to ship…" at bounding box center [998, 385] width 309 height 27
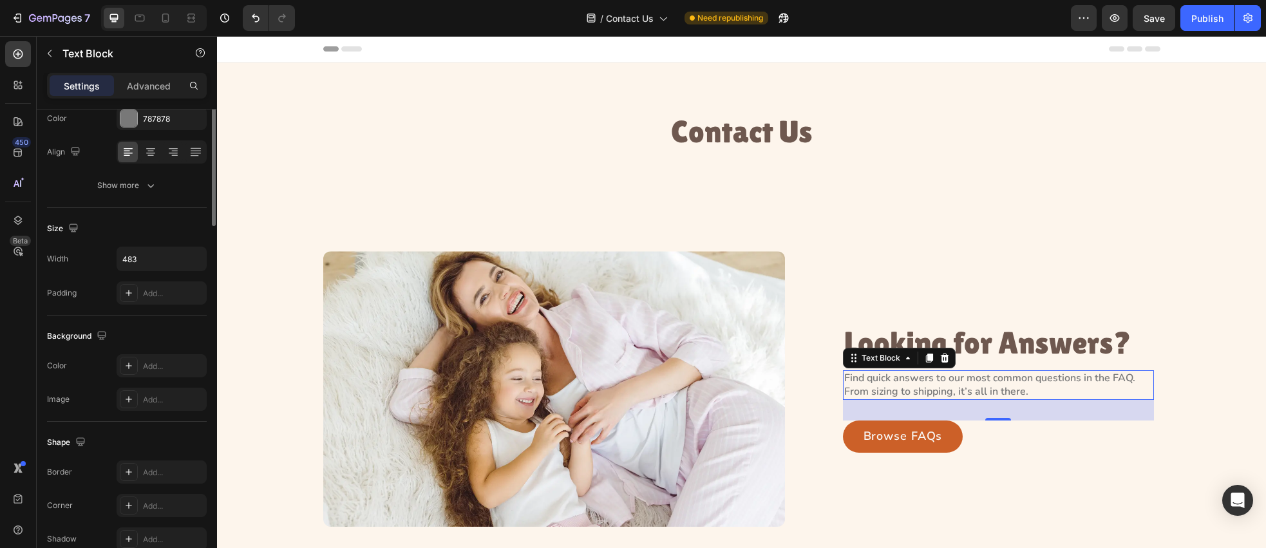
scroll to position [0, 0]
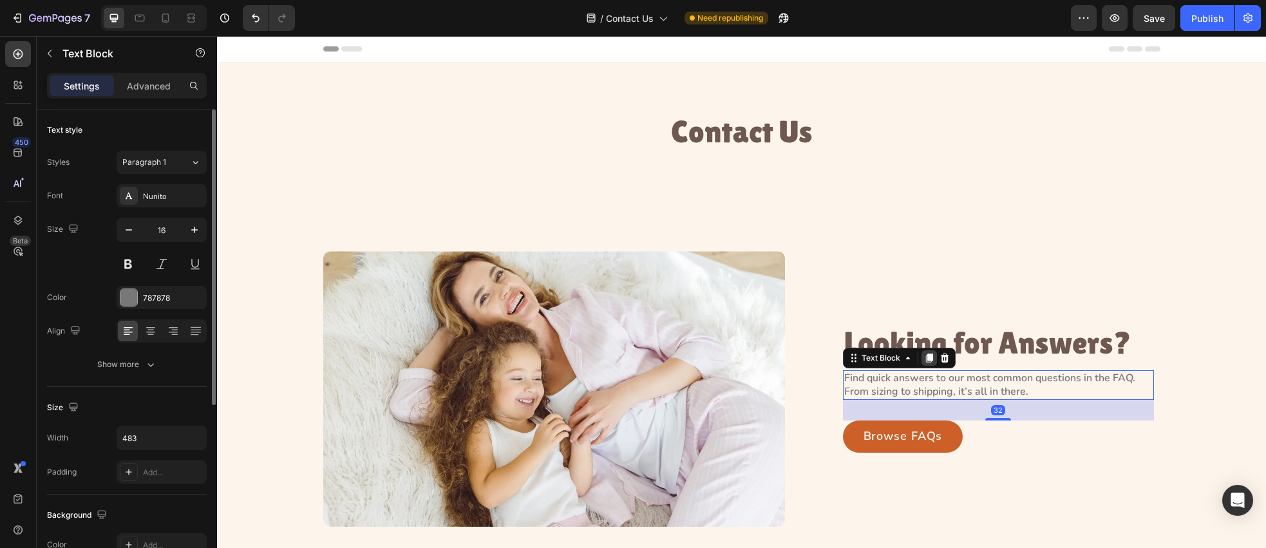
click at [924, 361] on icon at bounding box center [929, 358] width 10 height 10
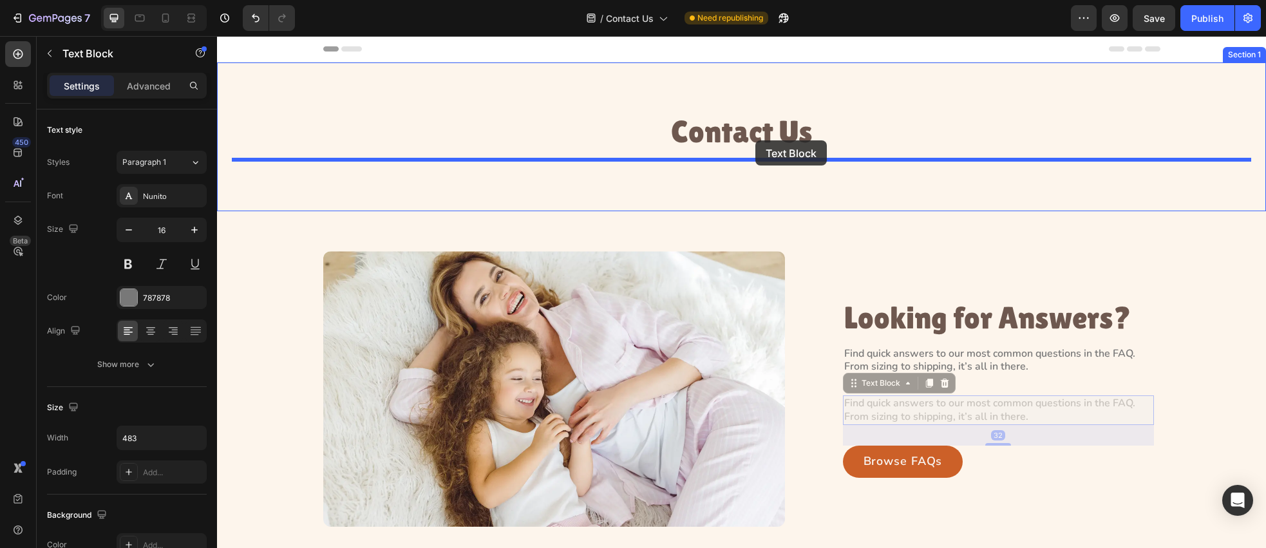
drag, startPoint x: 890, startPoint y: 383, endPoint x: 756, endPoint y: 140, distance: 277.1
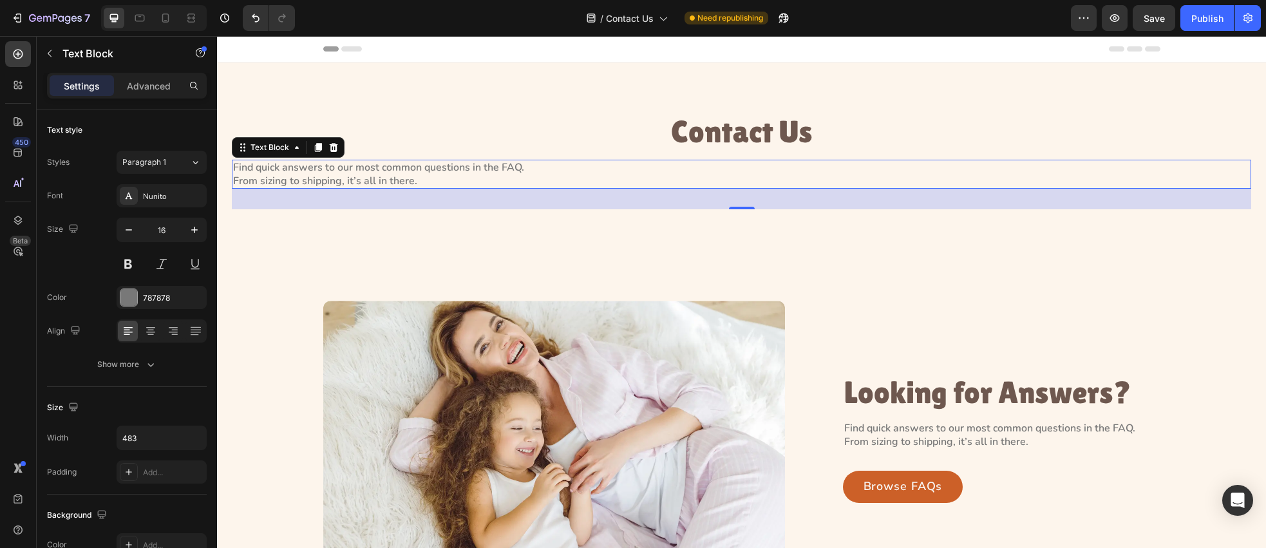
click at [481, 174] on p "Find quick answers to our most common questions in the FAQ. From sizing to ship…" at bounding box center [387, 174] width 309 height 27
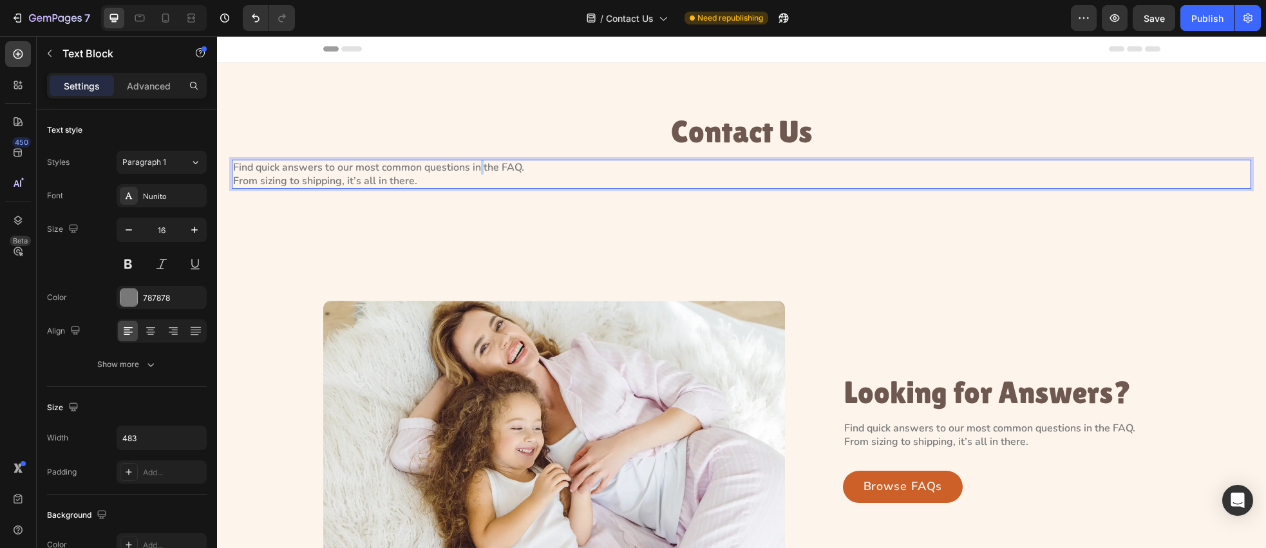
click at [481, 174] on p "Find quick answers to our most common questions in the FAQ. From sizing to ship…" at bounding box center [387, 174] width 309 height 27
click at [233, 182] on p "Have a question or need help with your order? Fill out the form and our team wi…" at bounding box center [387, 174] width 309 height 27
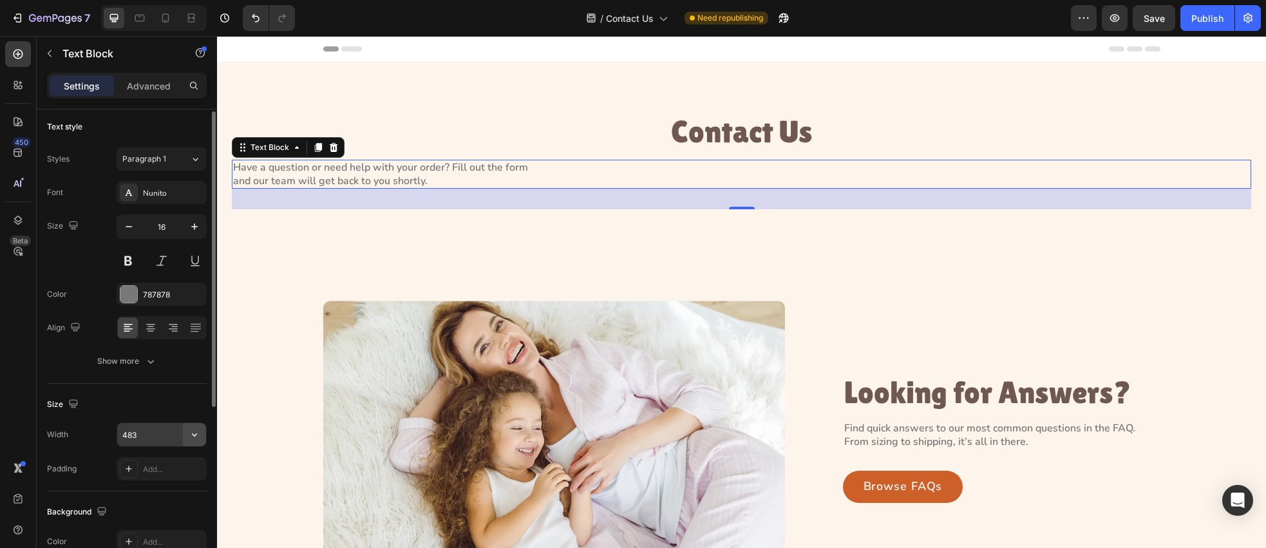
click at [196, 437] on icon "button" at bounding box center [194, 434] width 13 height 13
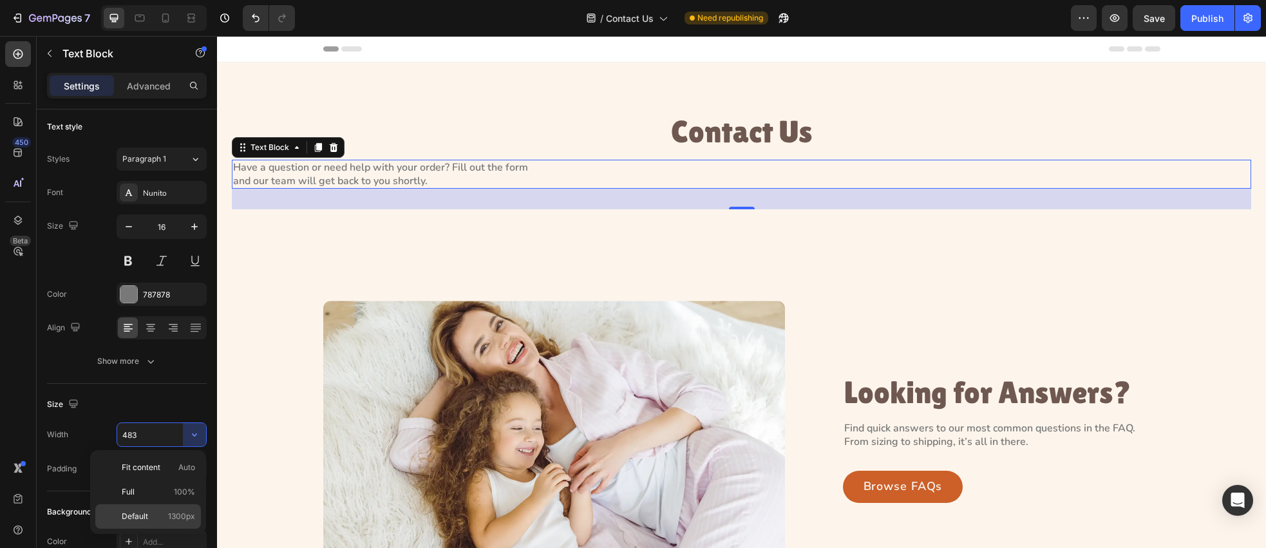
click at [185, 513] on span "1300px" at bounding box center [181, 517] width 27 height 12
type input "1300"
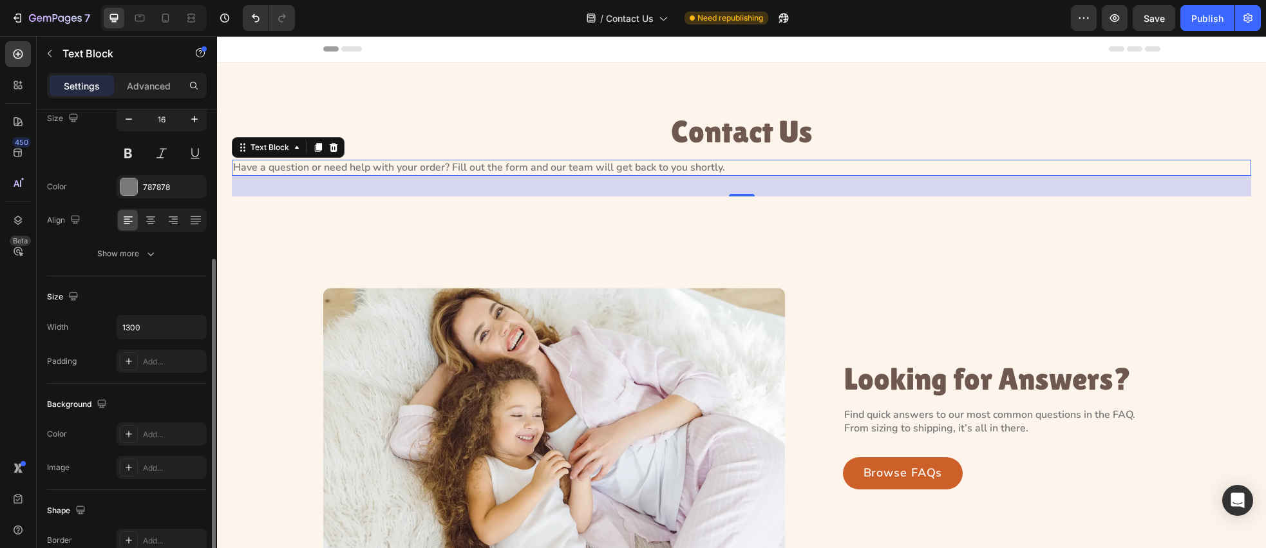
scroll to position [272, 0]
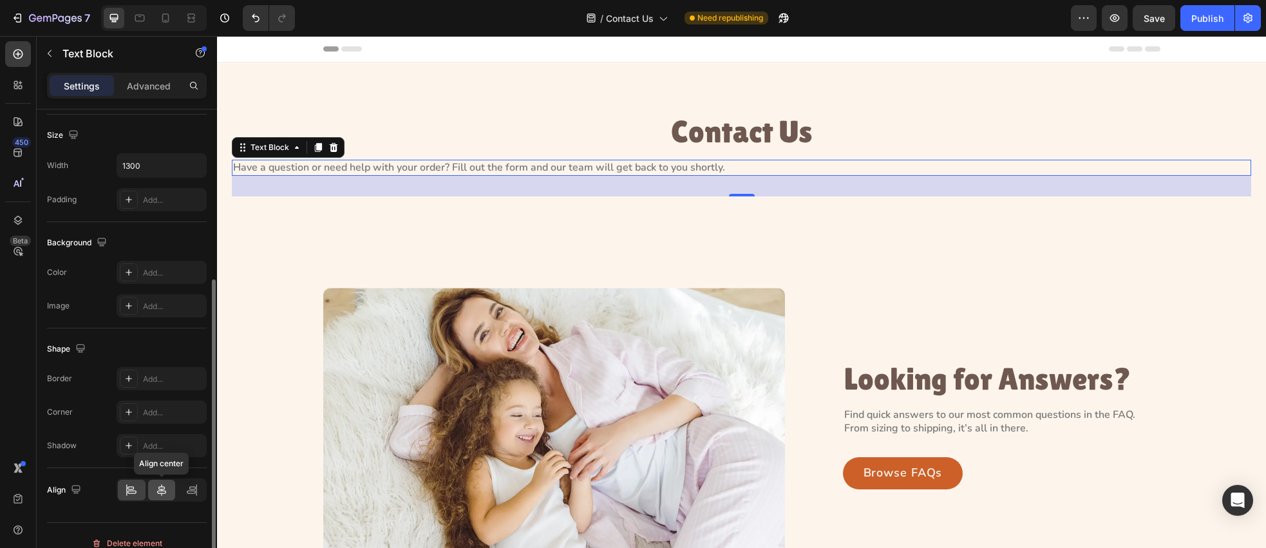
click at [157, 494] on icon at bounding box center [161, 490] width 13 height 13
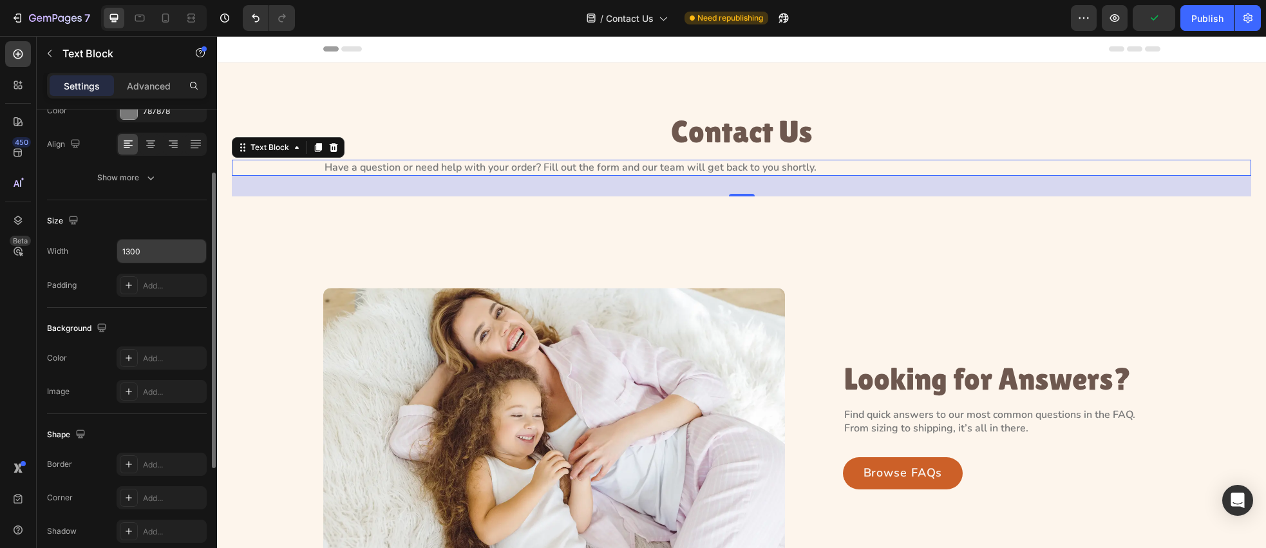
scroll to position [43, 0]
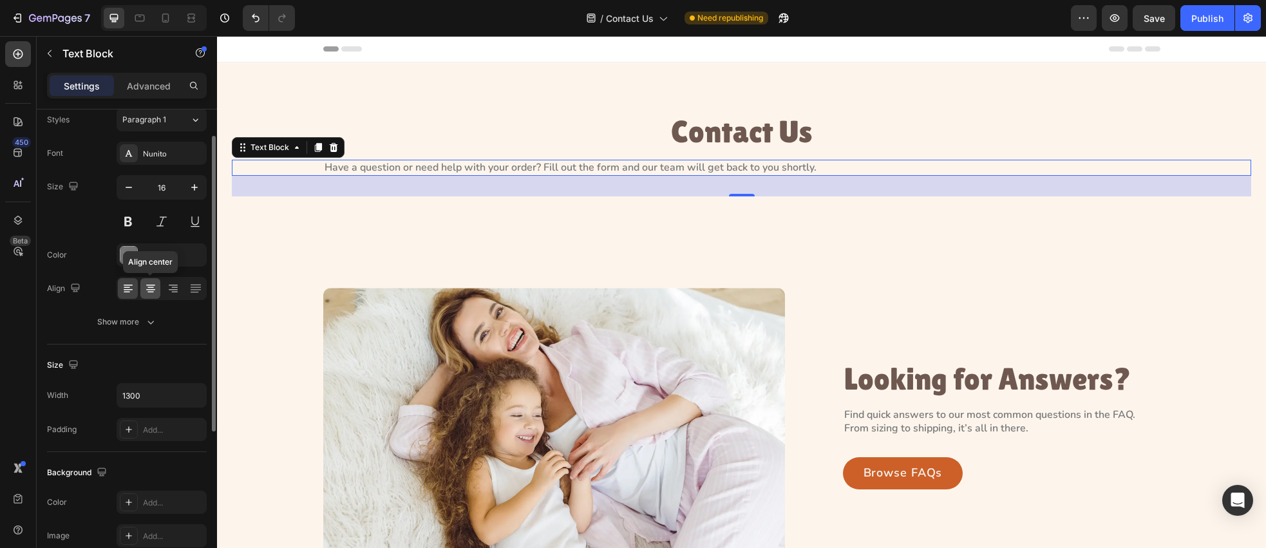
click at [151, 290] on icon at bounding box center [150, 288] width 13 height 13
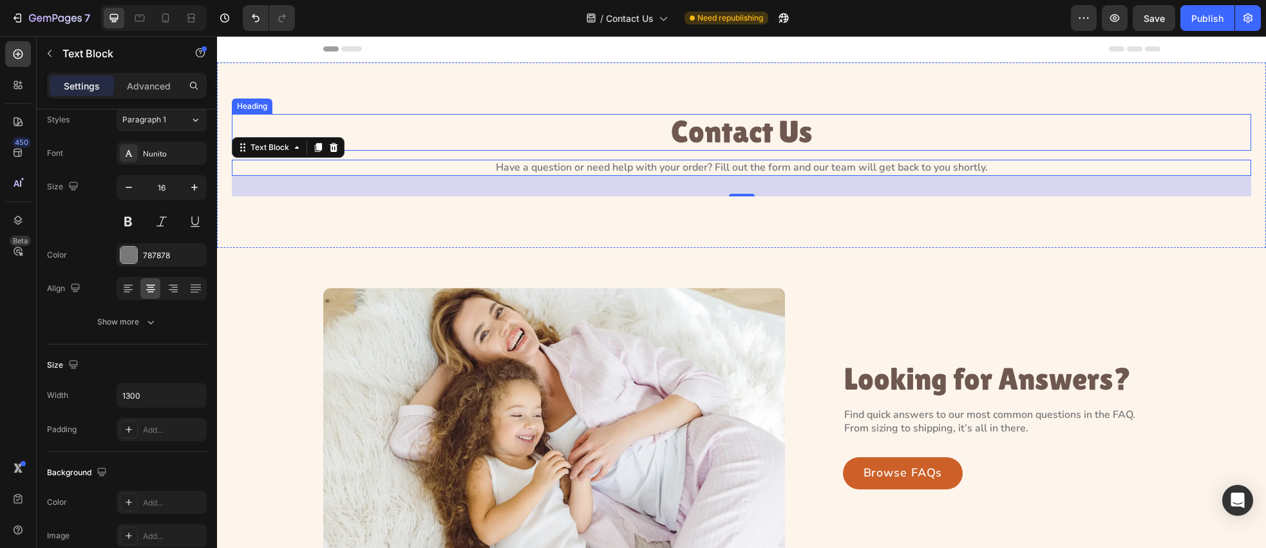
click at [730, 138] on h3 "Contact Us" at bounding box center [741, 132] width 837 height 37
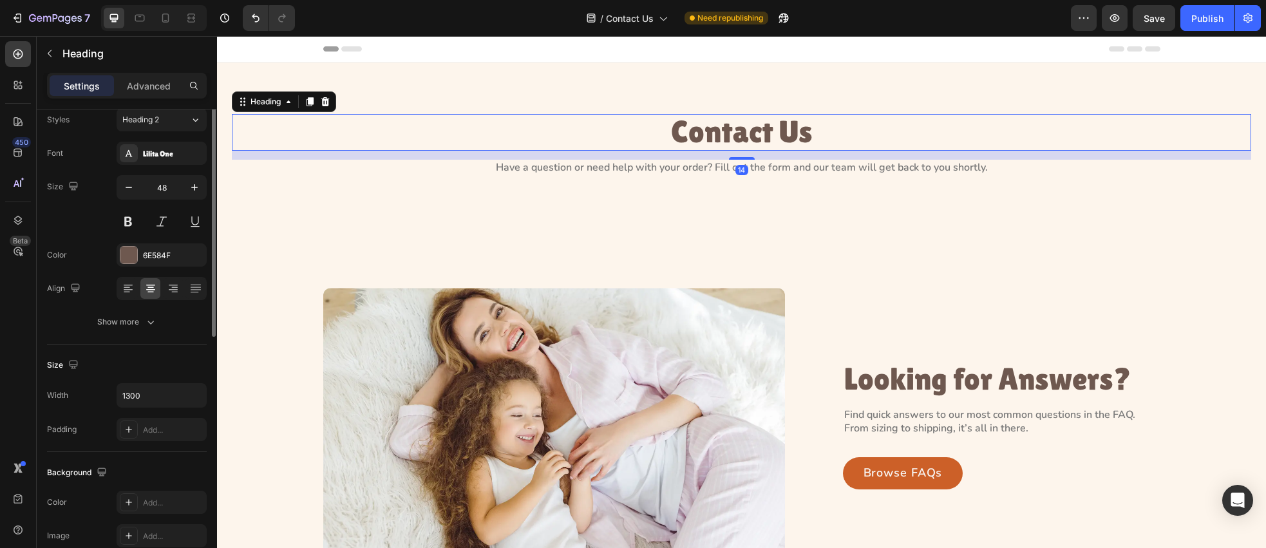
scroll to position [0, 0]
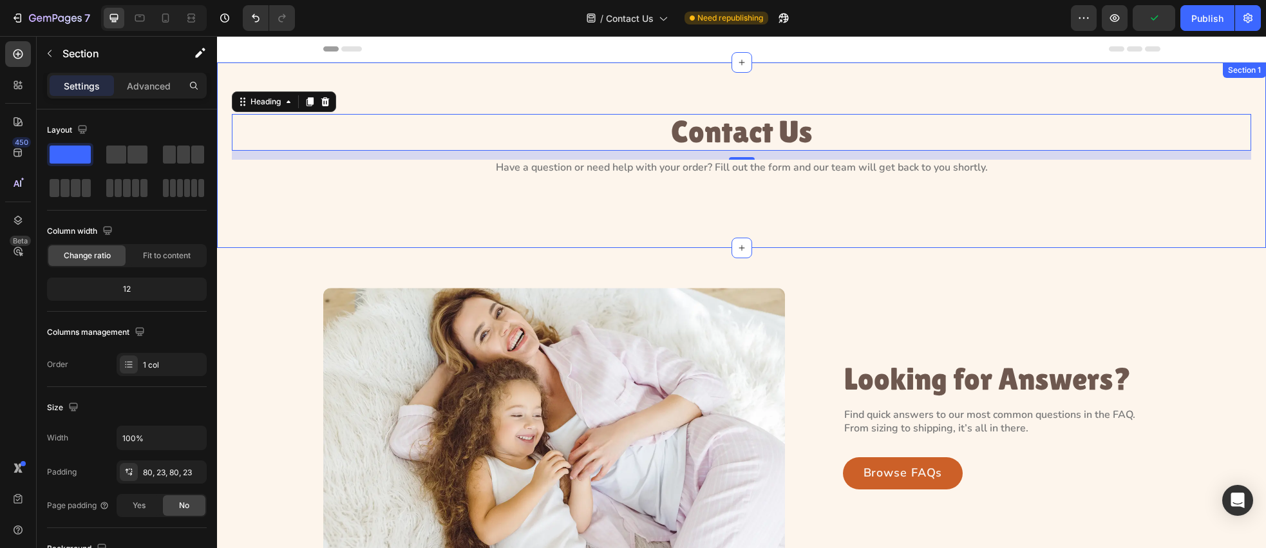
click at [815, 81] on div "Contact Us Heading 14 Have a question or need help with your order? Fill out th…" at bounding box center [741, 154] width 1049 height 185
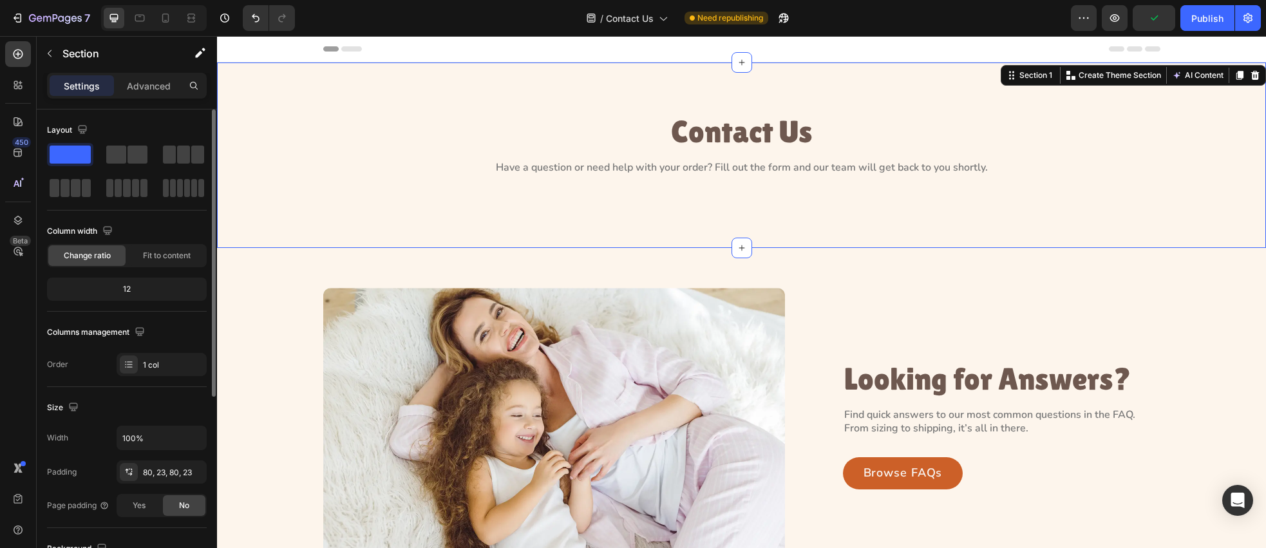
drag, startPoint x: 146, startPoint y: 89, endPoint x: 148, endPoint y: 116, distance: 27.1
click at [146, 89] on p "Advanced" at bounding box center [149, 86] width 44 height 14
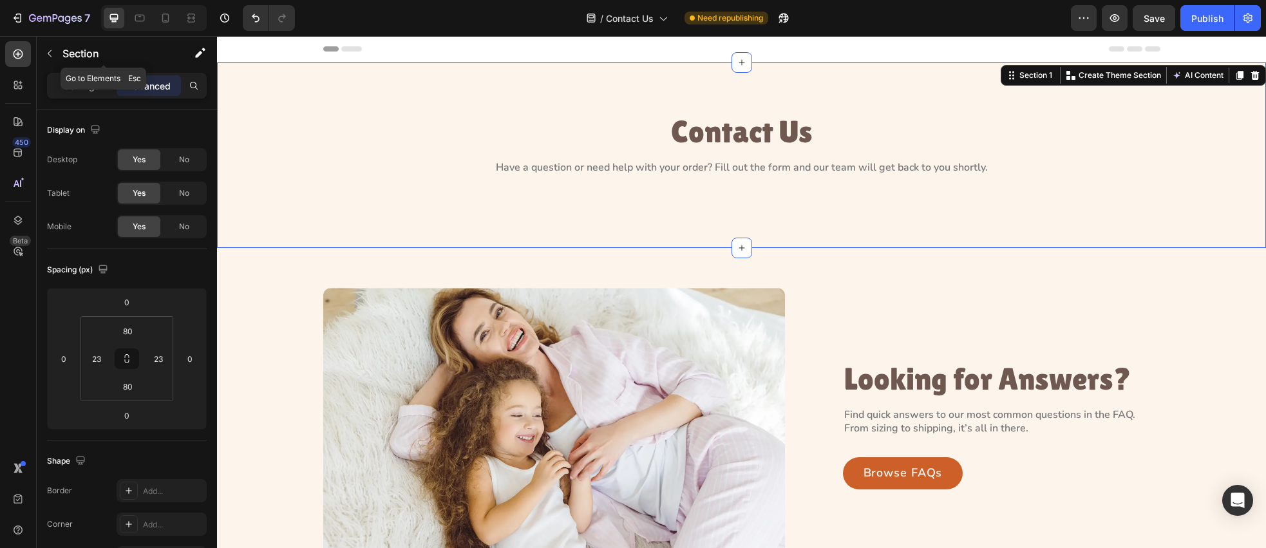
click at [52, 57] on icon "button" at bounding box center [49, 53] width 10 height 10
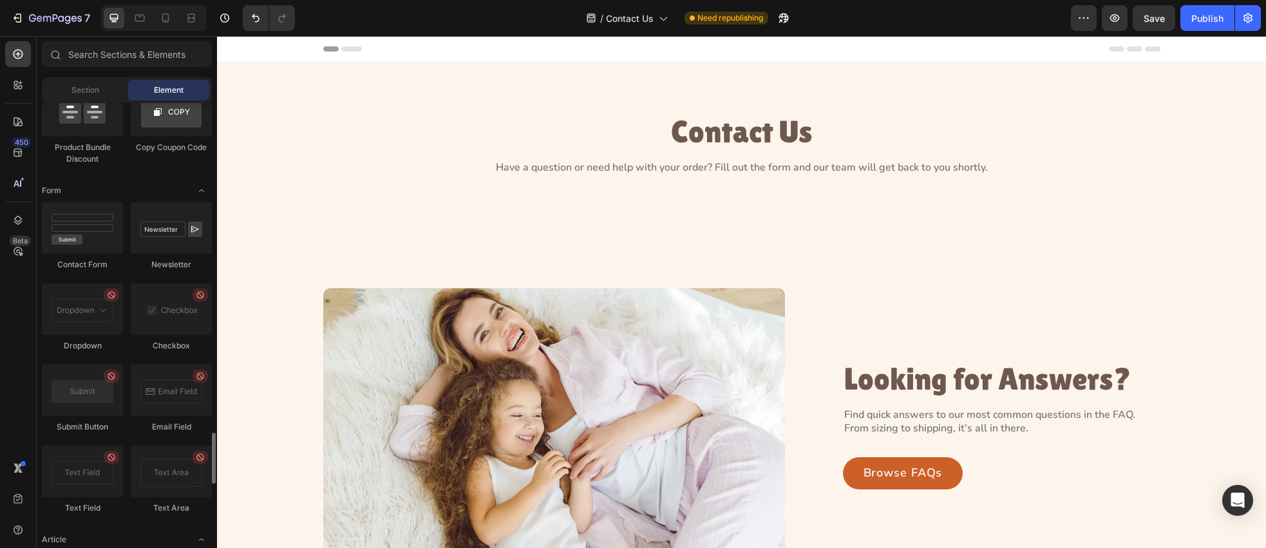
scroll to position [2854, 0]
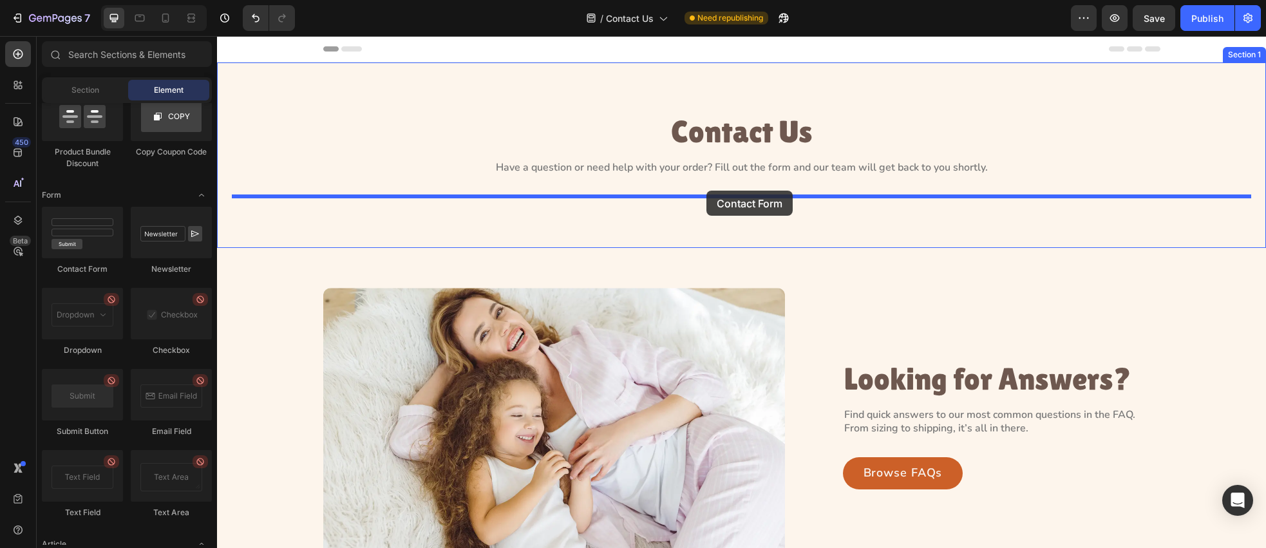
drag, startPoint x: 432, startPoint y: 259, endPoint x: 707, endPoint y: 191, distance: 282.6
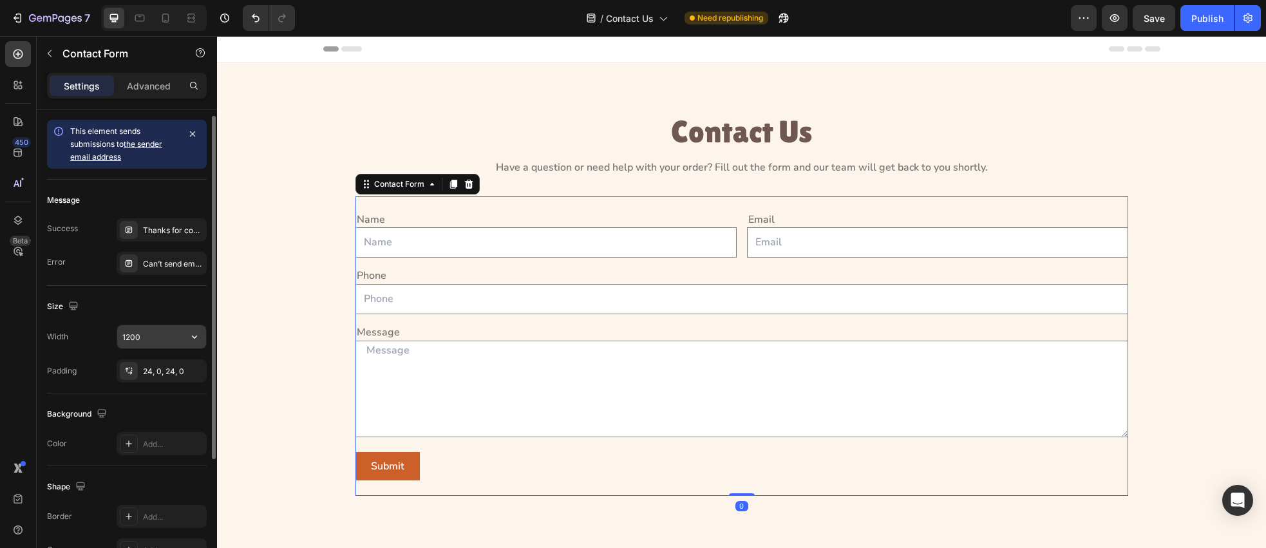
scroll to position [100, 0]
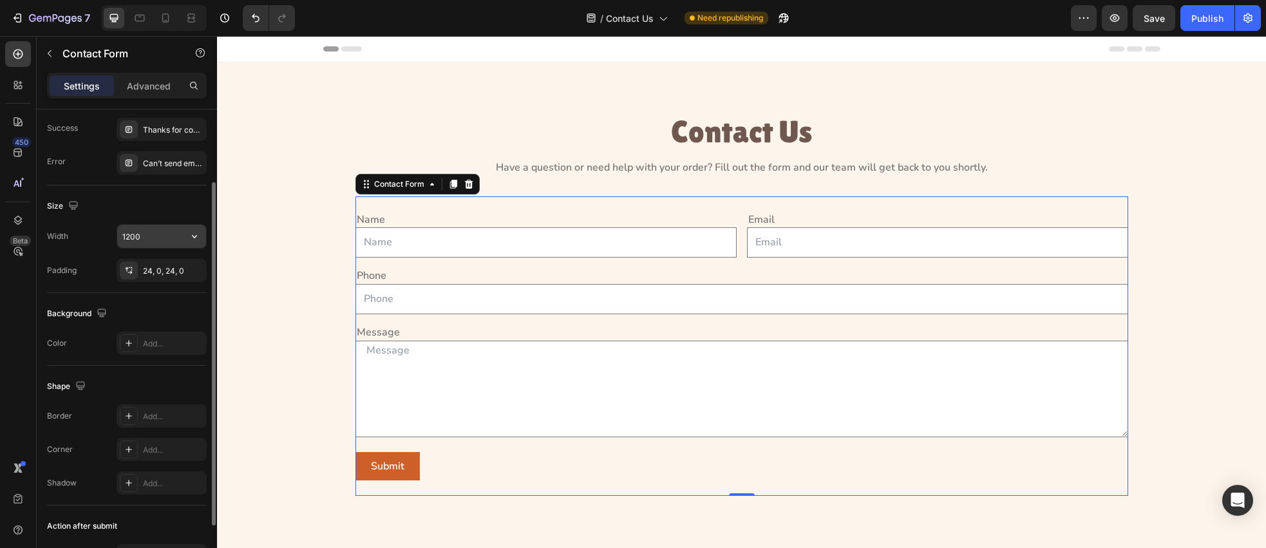
click at [158, 239] on input "1200" at bounding box center [161, 236] width 89 height 23
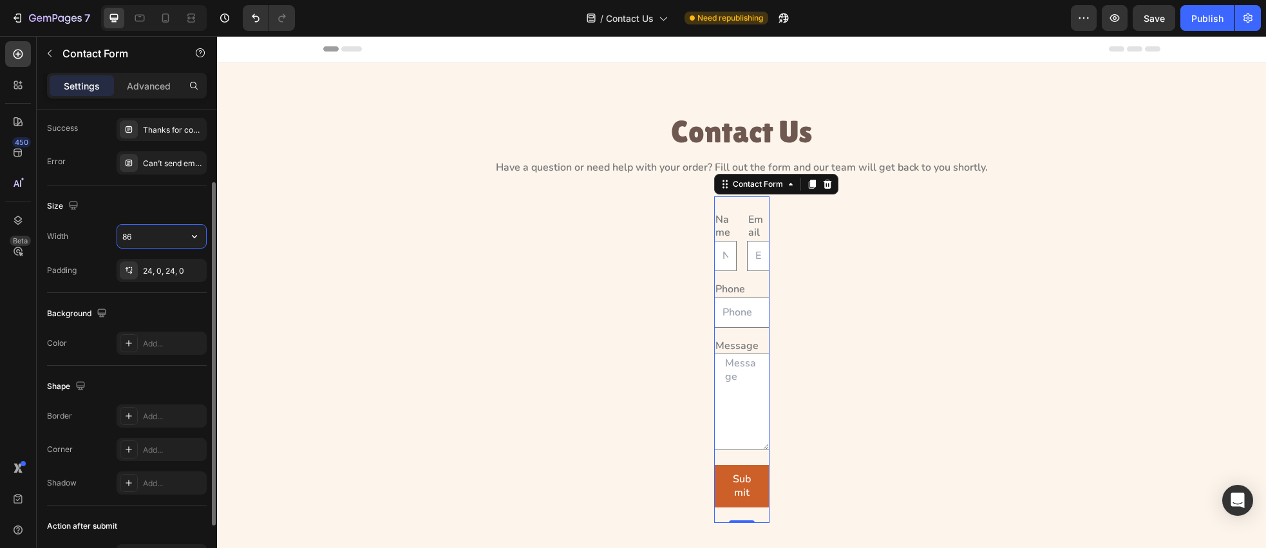
type input "862"
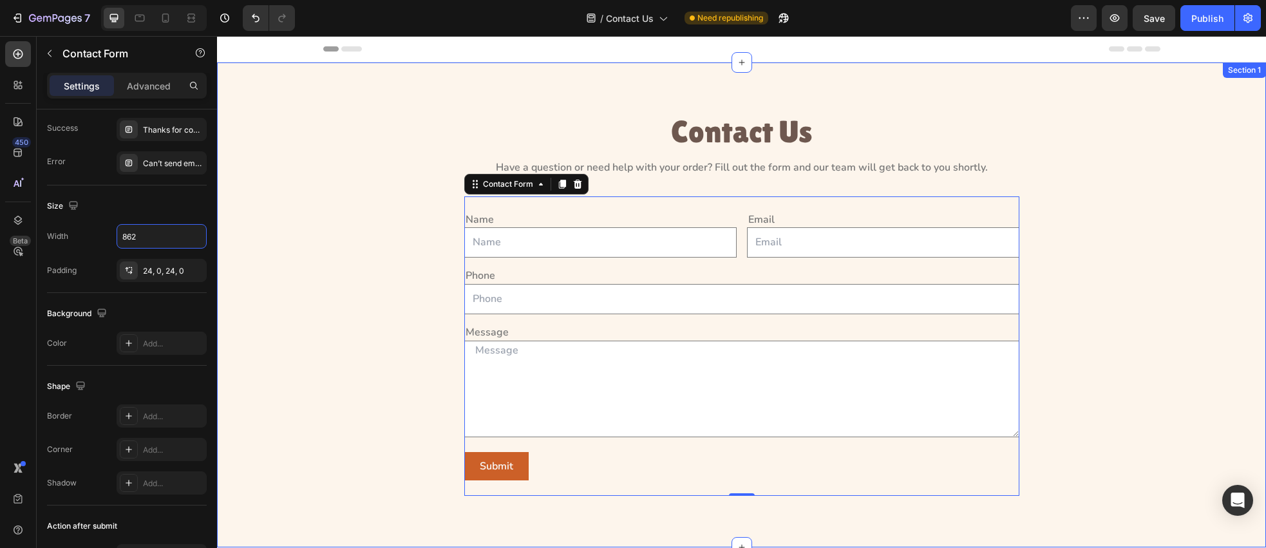
click at [385, 261] on div "Contact Us Heading Have a question or need help with your order? Fill out the f…" at bounding box center [742, 305] width 1020 height 382
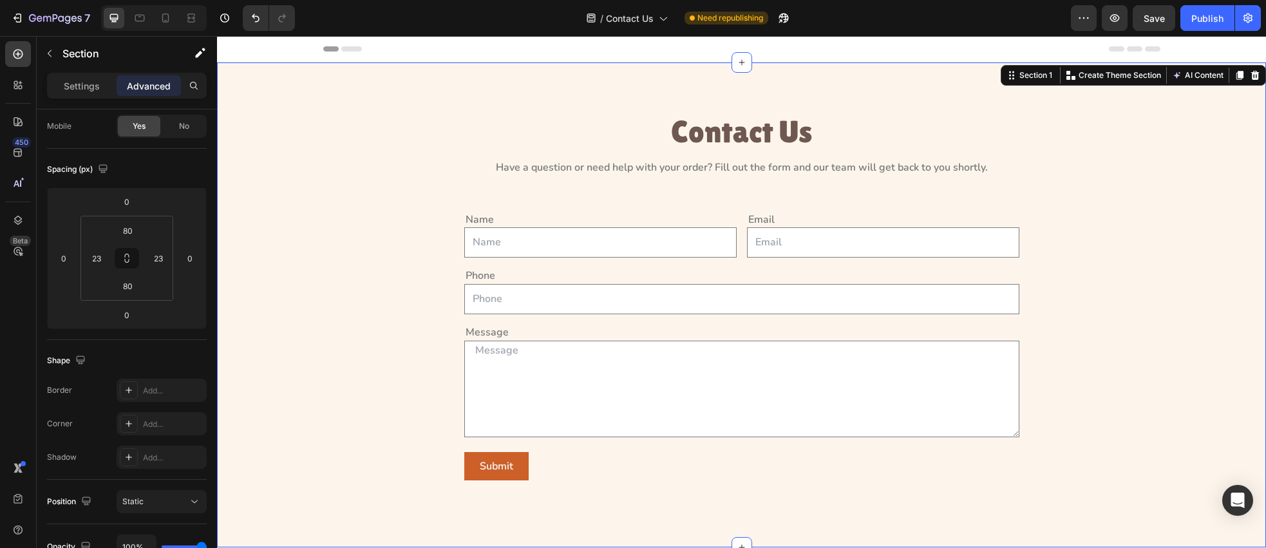
scroll to position [0, 0]
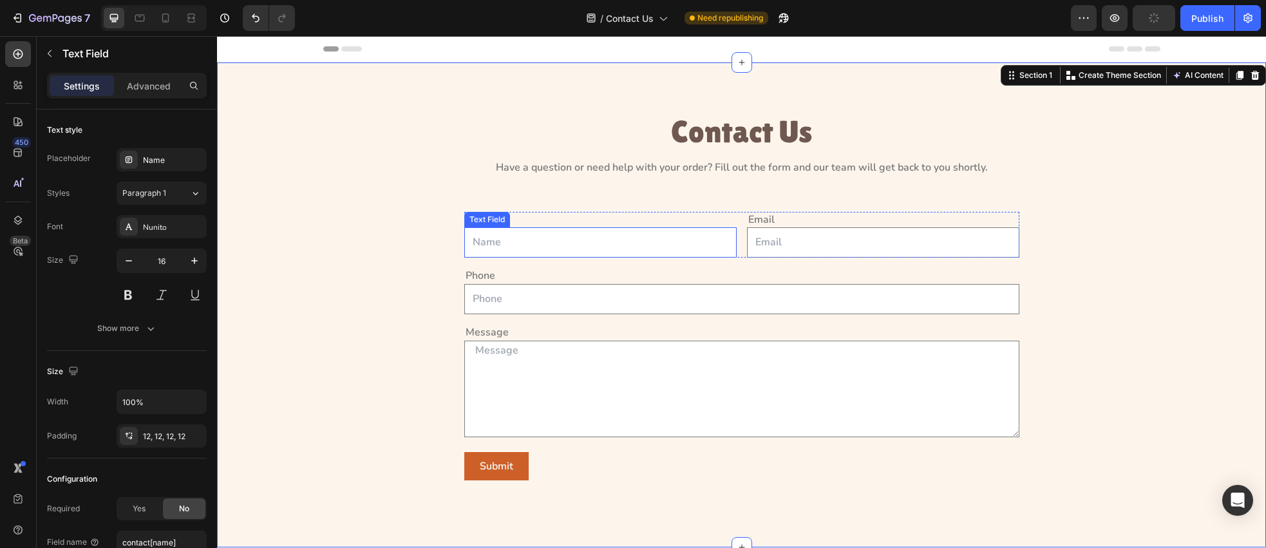
click at [589, 244] on input "text" at bounding box center [600, 242] width 272 height 30
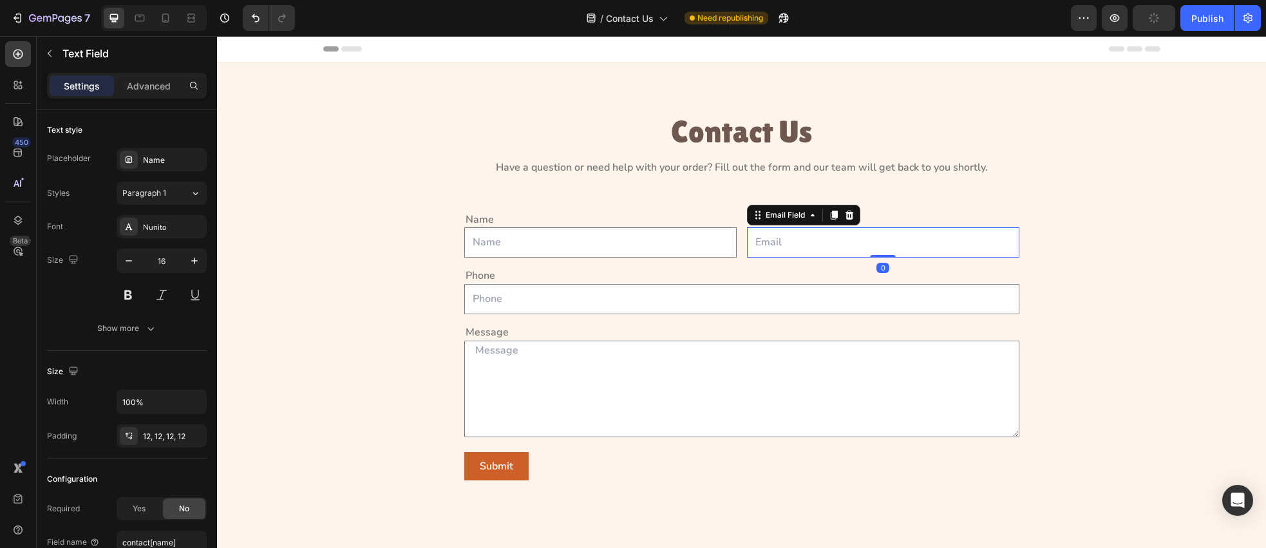
click at [785, 253] on input "email" at bounding box center [883, 242] width 272 height 30
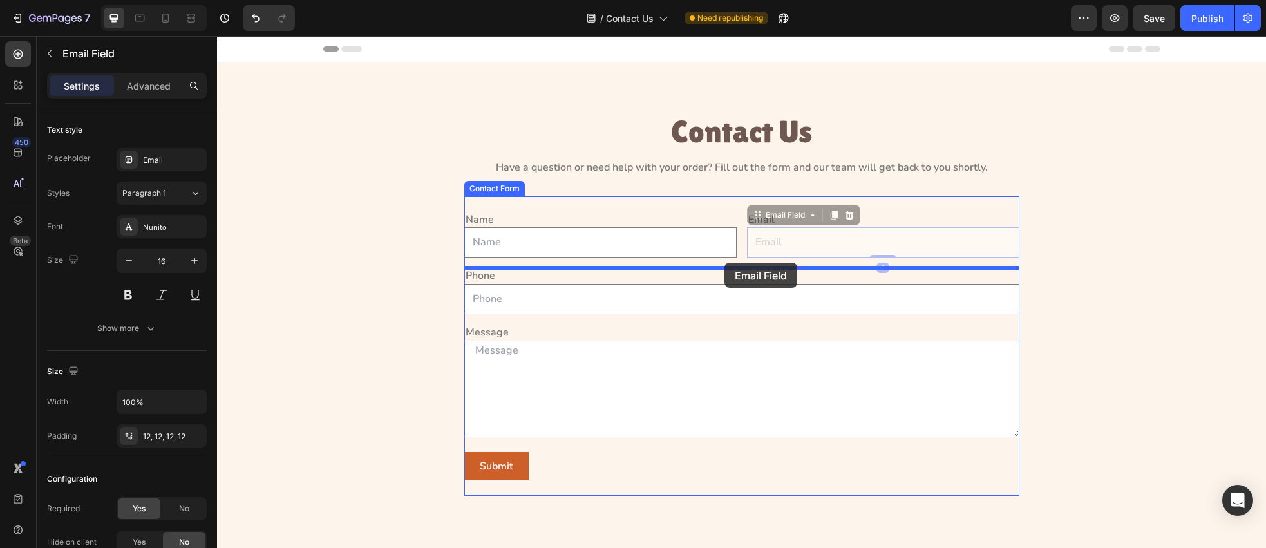
drag, startPoint x: 772, startPoint y: 220, endPoint x: 725, endPoint y: 262, distance: 63.4
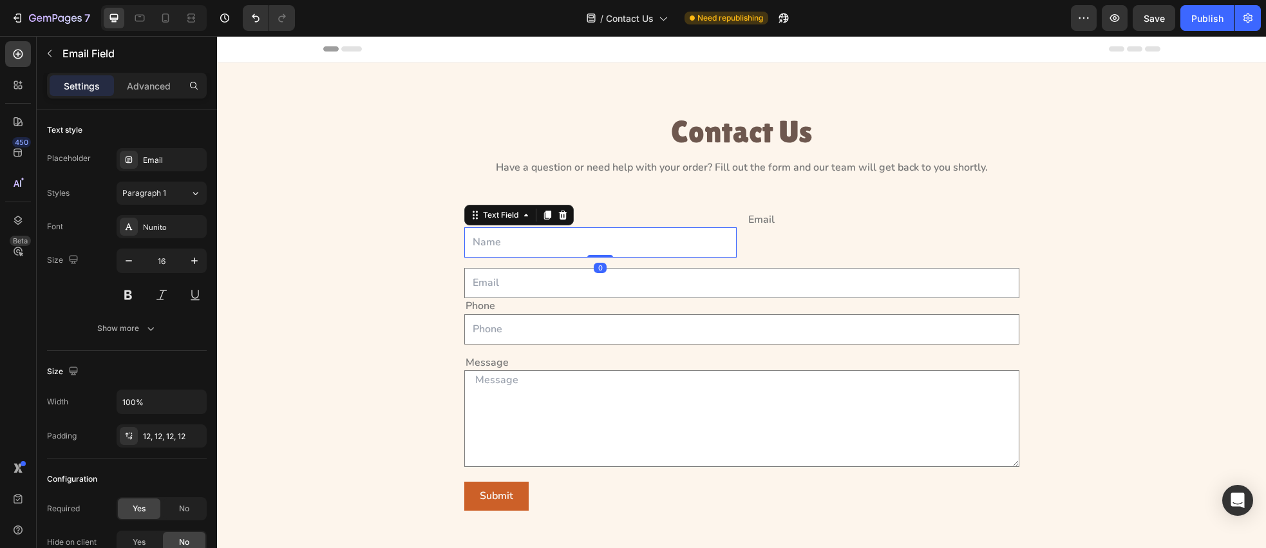
click at [708, 252] on input "text" at bounding box center [600, 242] width 272 height 30
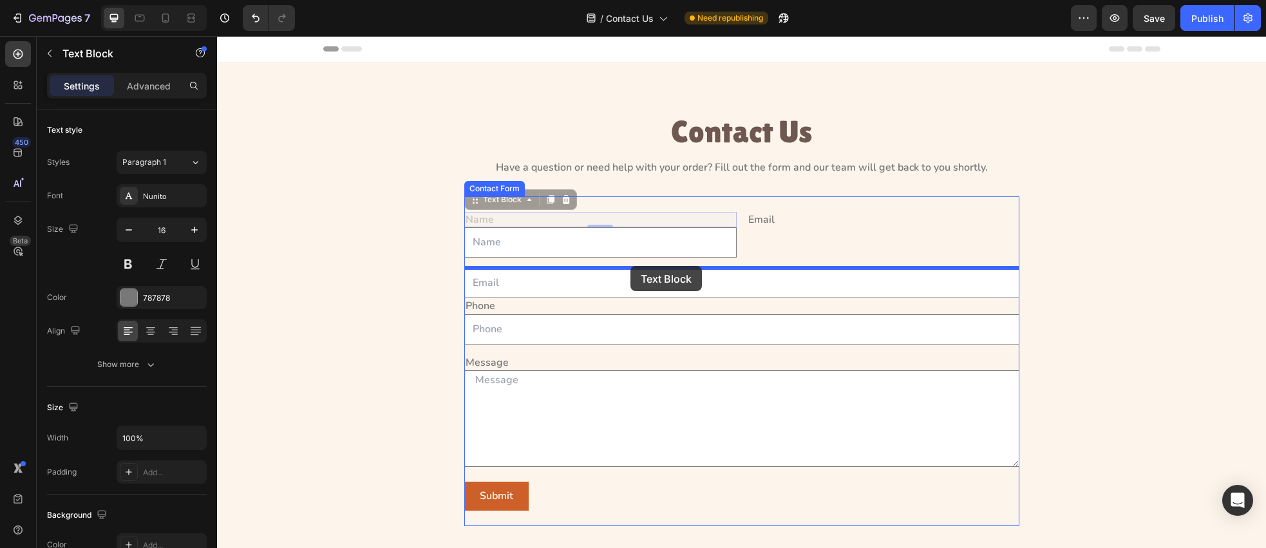
drag, startPoint x: 558, startPoint y: 233, endPoint x: 631, endPoint y: 266, distance: 80.1
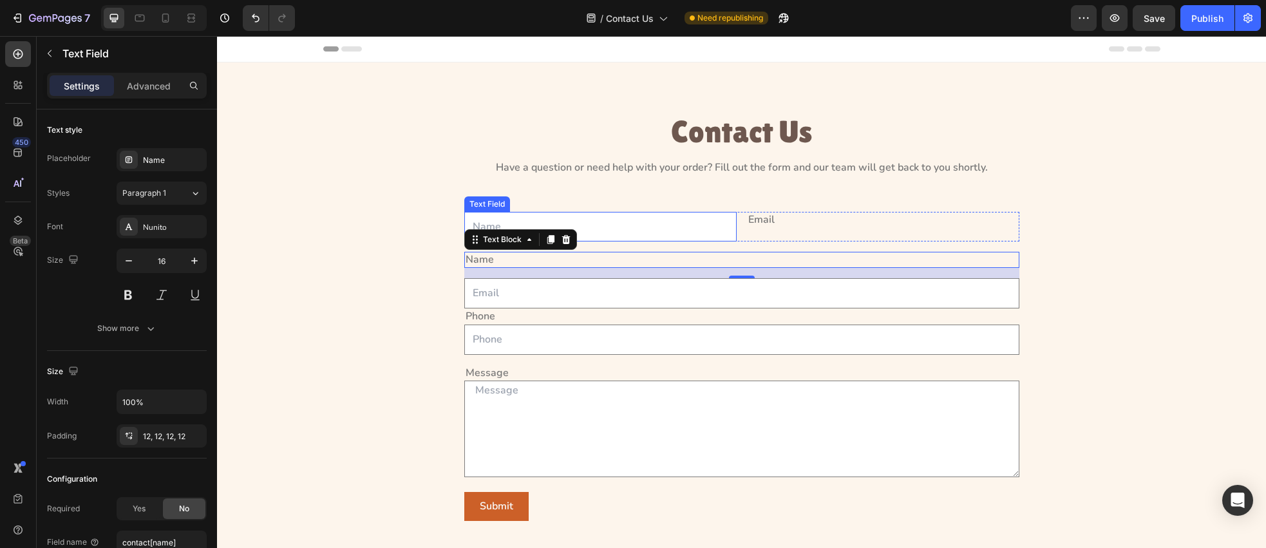
click at [675, 233] on input "text" at bounding box center [600, 227] width 272 height 30
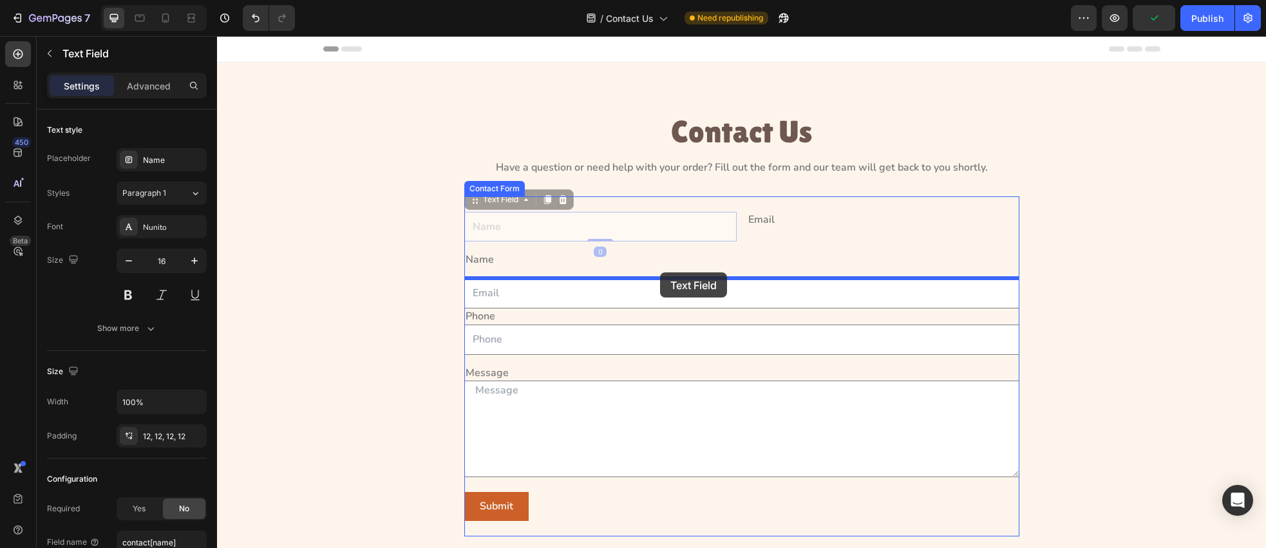
drag, startPoint x: 511, startPoint y: 205, endPoint x: 660, endPoint y: 272, distance: 163.8
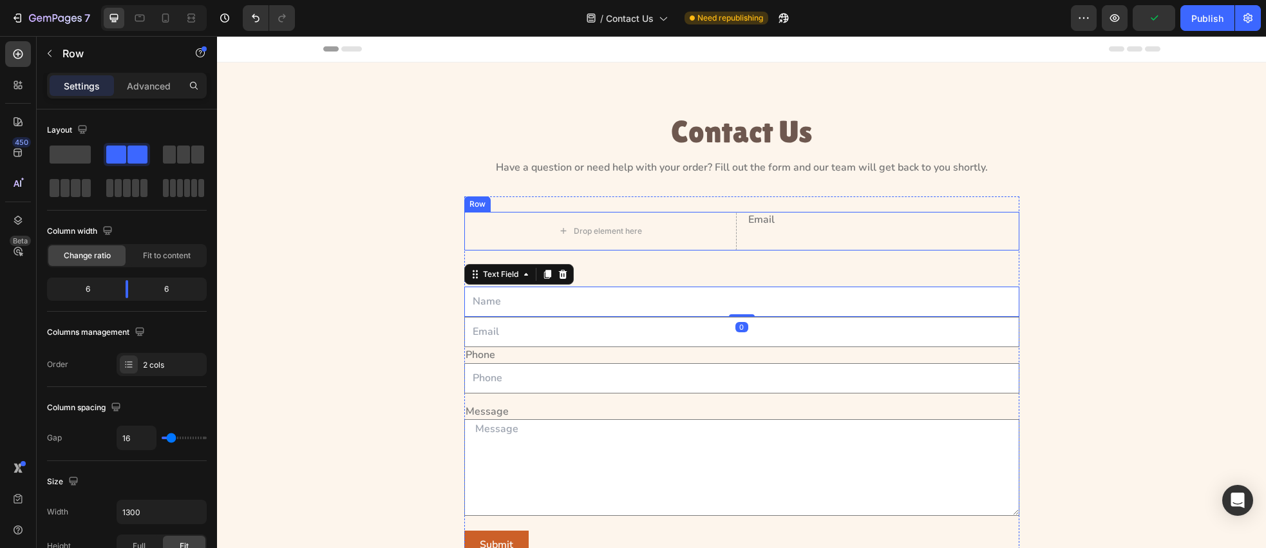
click at [751, 241] on div "Email Text Block" at bounding box center [883, 231] width 272 height 39
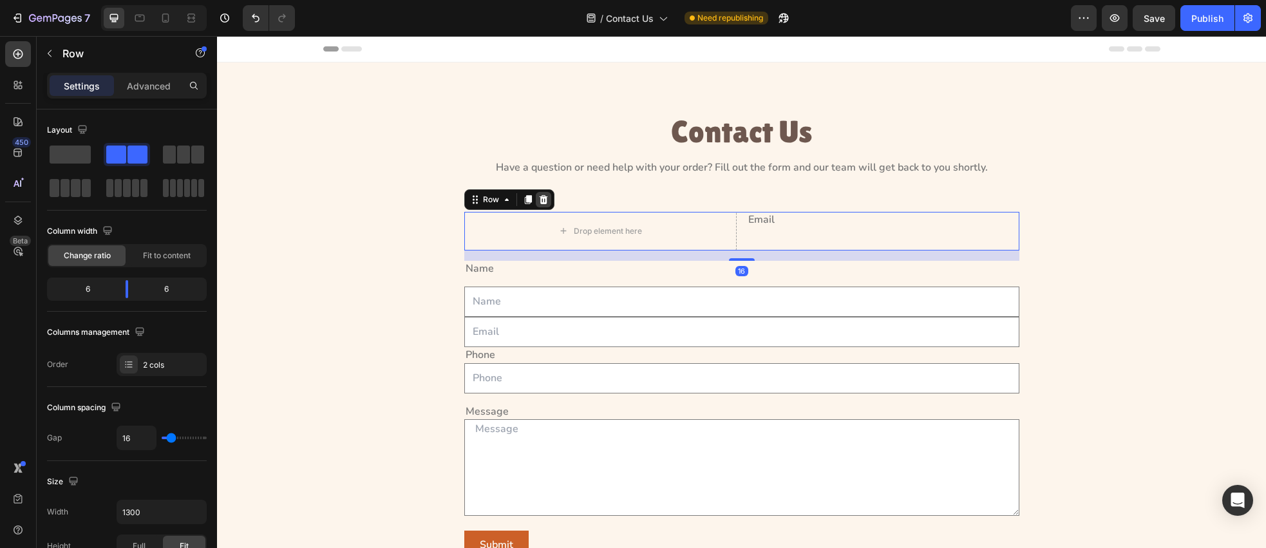
click at [544, 198] on icon at bounding box center [543, 199] width 8 height 9
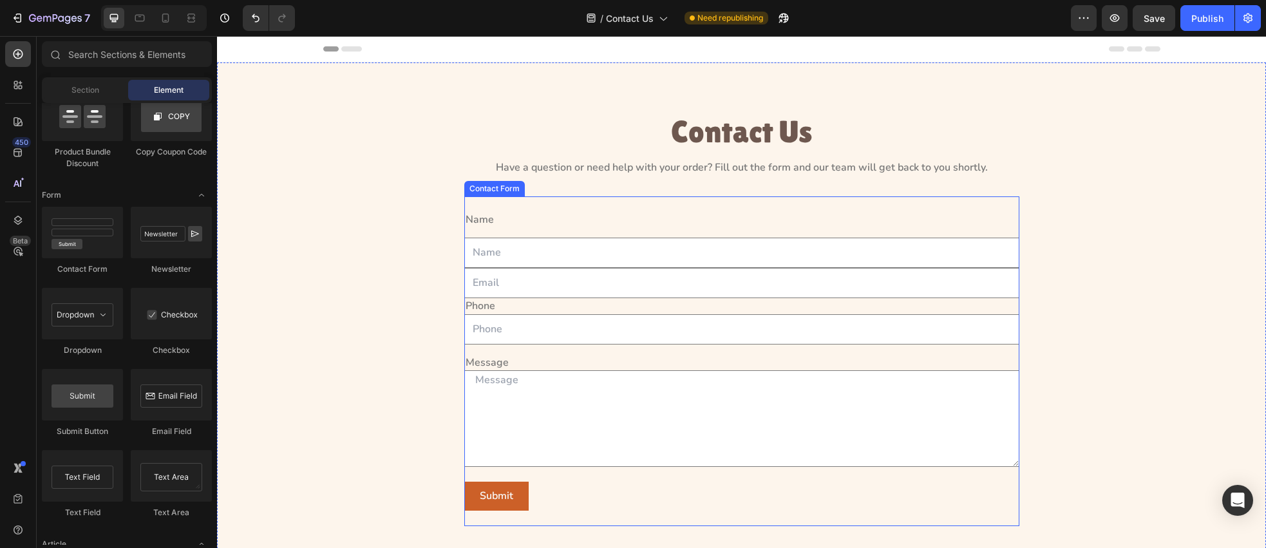
click at [512, 225] on div "Name" at bounding box center [741, 220] width 555 height 16
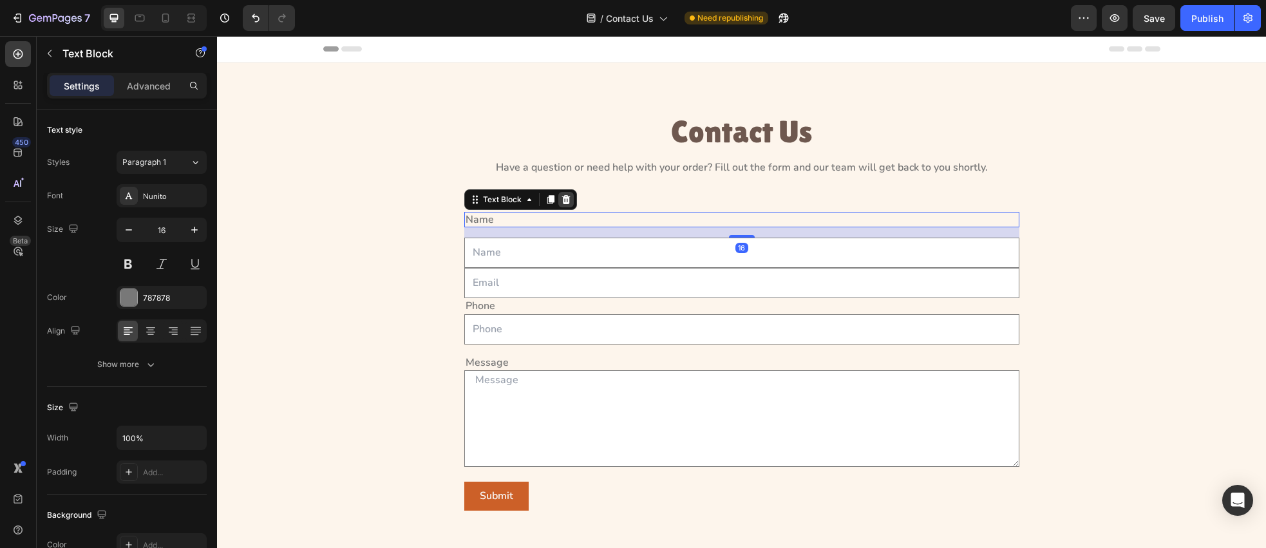
click at [561, 202] on icon at bounding box center [566, 200] width 10 height 10
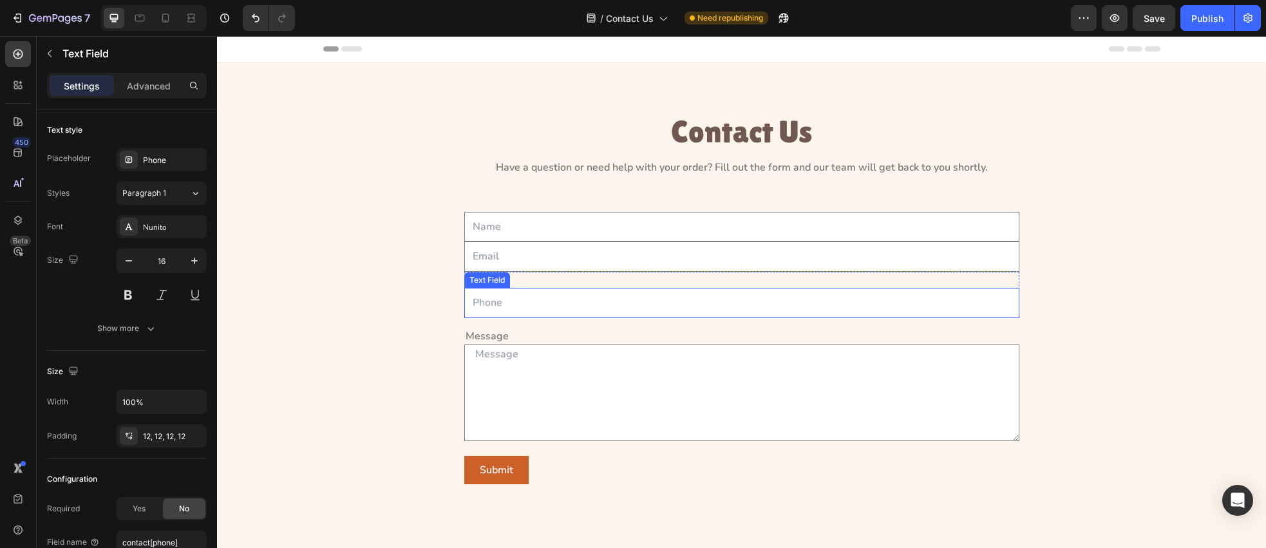
click at [552, 289] on input "text" at bounding box center [741, 303] width 555 height 30
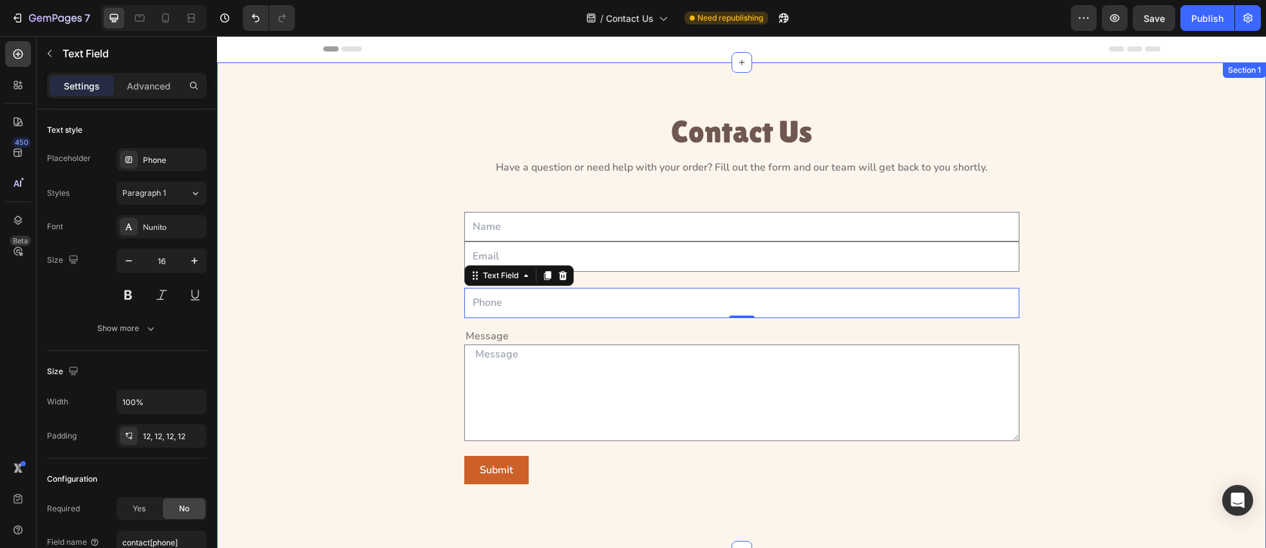
drag, startPoint x: 392, startPoint y: 309, endPoint x: 426, endPoint y: 308, distance: 34.8
click at [392, 309] on div "Contact Us Heading Have a question or need help with your order? Fill out the f…" at bounding box center [742, 307] width 1020 height 386
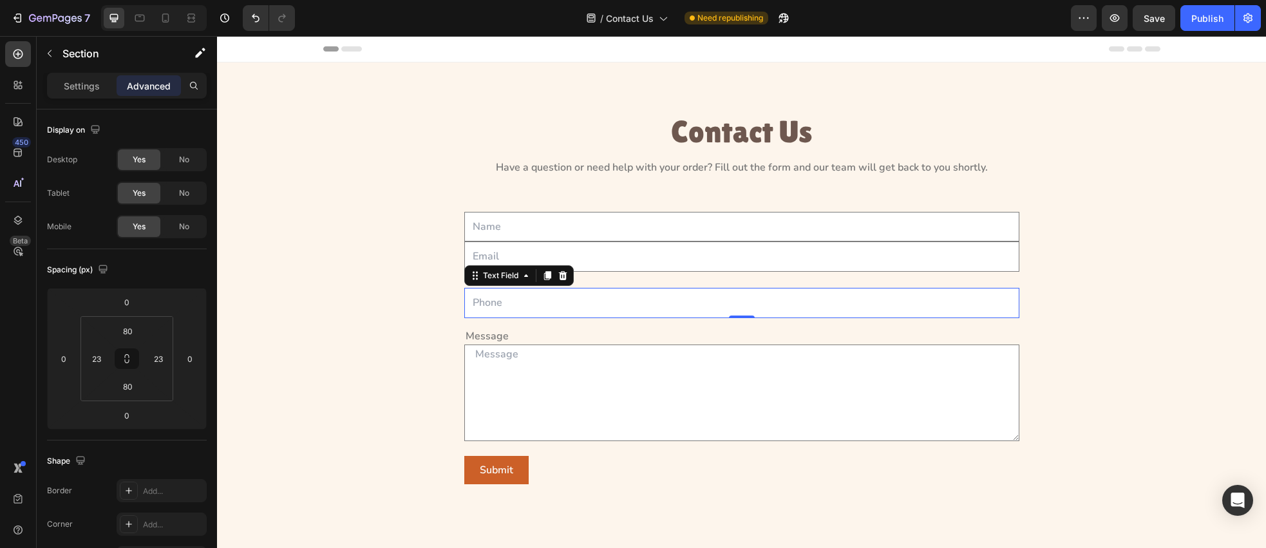
click at [470, 307] on input "text" at bounding box center [741, 303] width 555 height 30
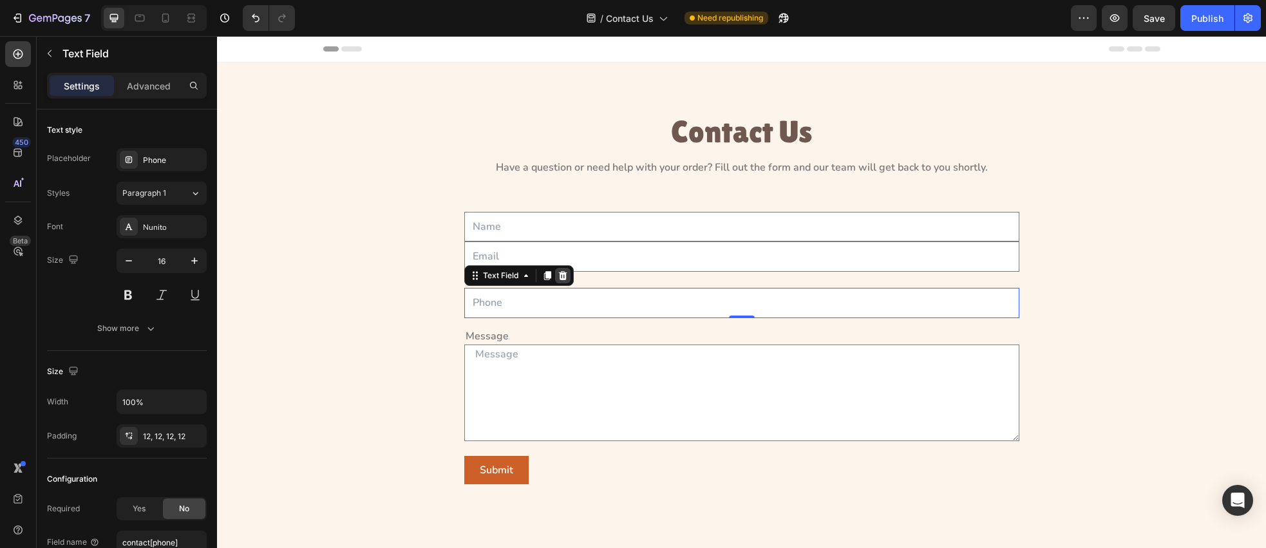
click at [570, 278] on div at bounding box center [562, 275] width 15 height 15
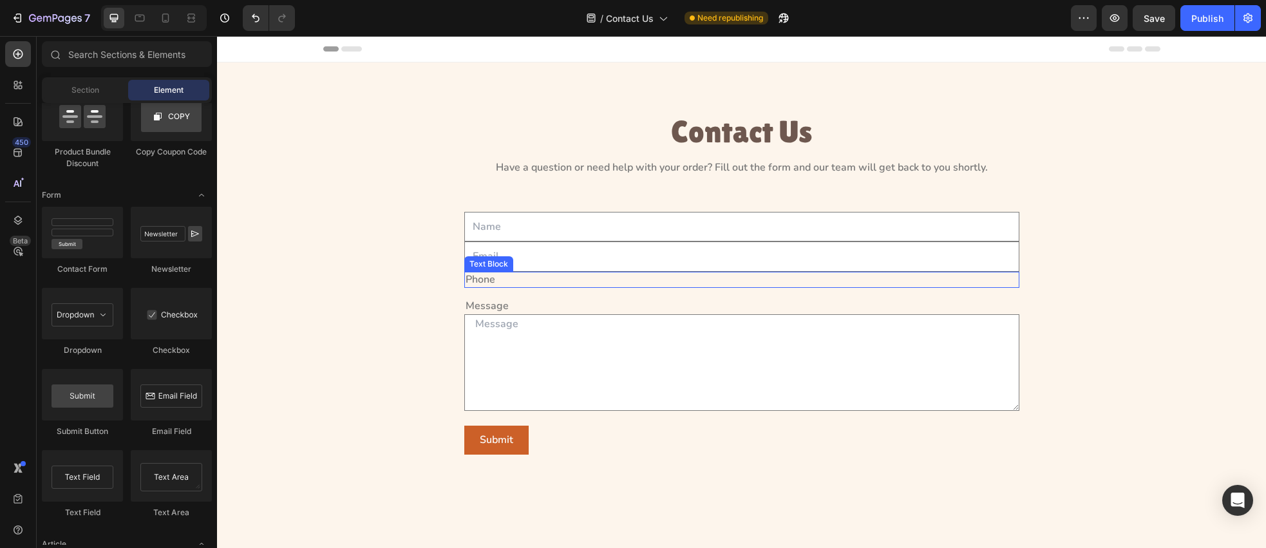
click at [534, 284] on div "Phone" at bounding box center [741, 280] width 555 height 16
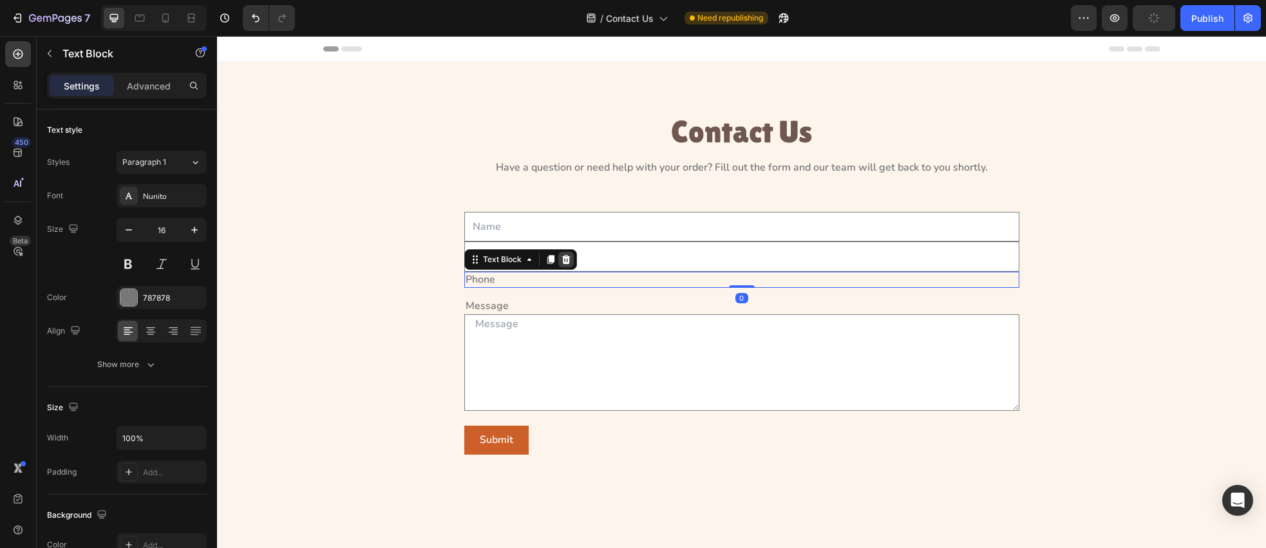
click at [562, 261] on icon at bounding box center [566, 259] width 10 height 10
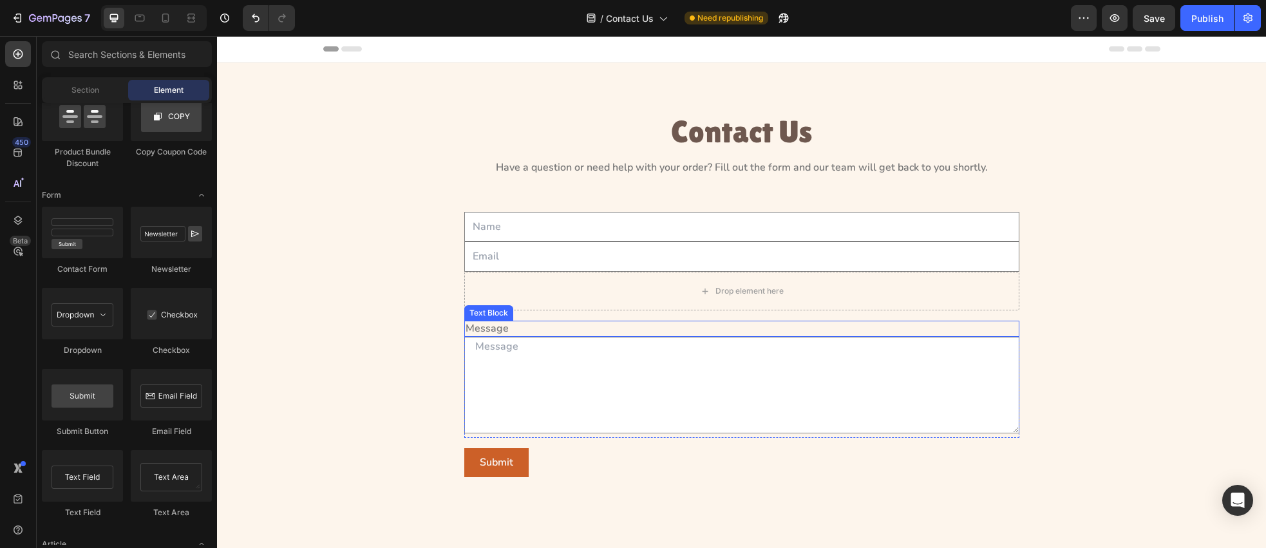
click at [529, 324] on div "Message" at bounding box center [741, 329] width 555 height 16
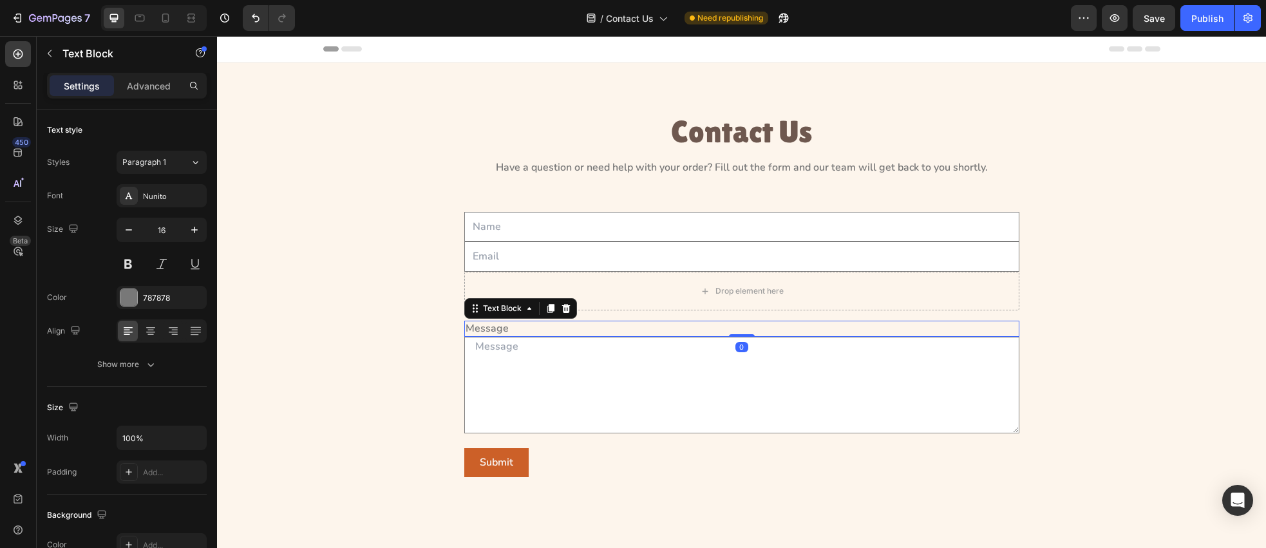
click at [565, 306] on icon at bounding box center [566, 308] width 8 height 9
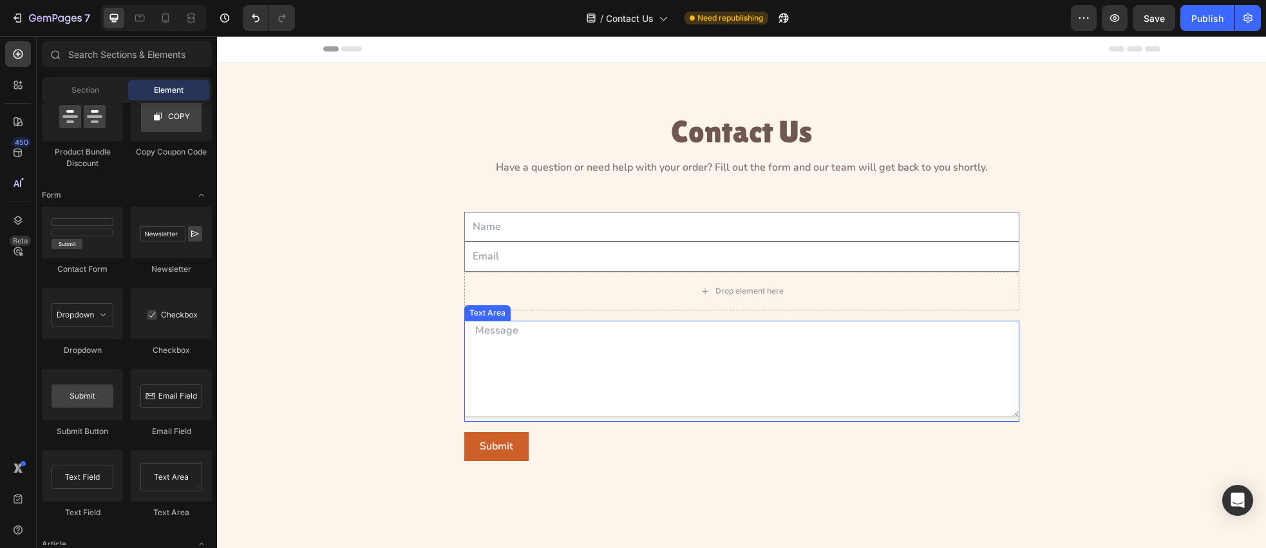
click at [584, 332] on textarea at bounding box center [741, 369] width 555 height 97
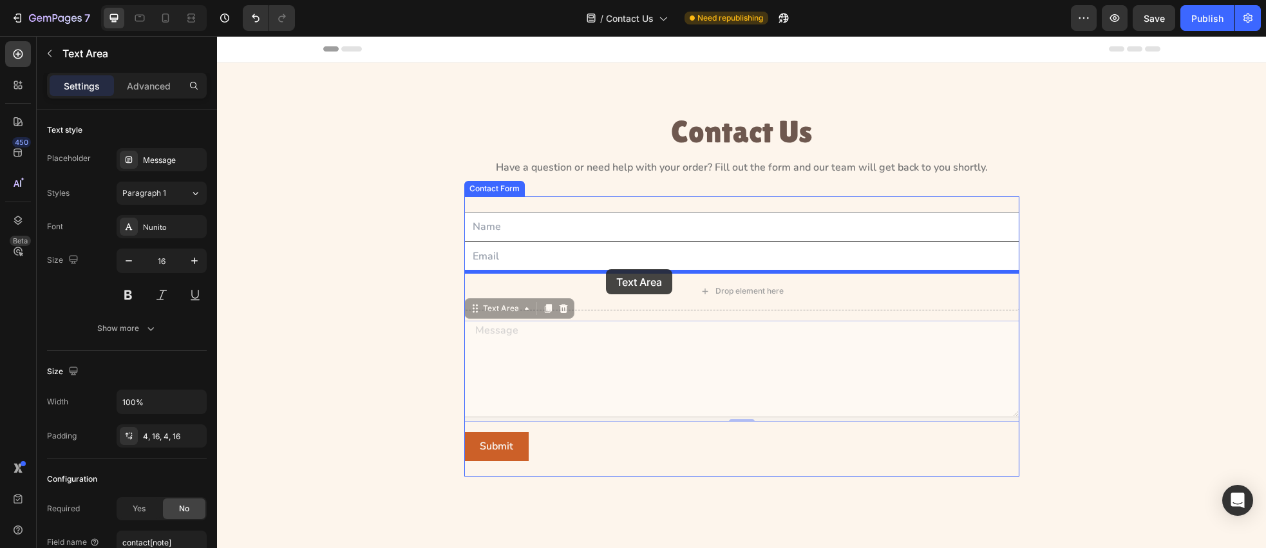
drag, startPoint x: 495, startPoint y: 321, endPoint x: 606, endPoint y: 269, distance: 122.2
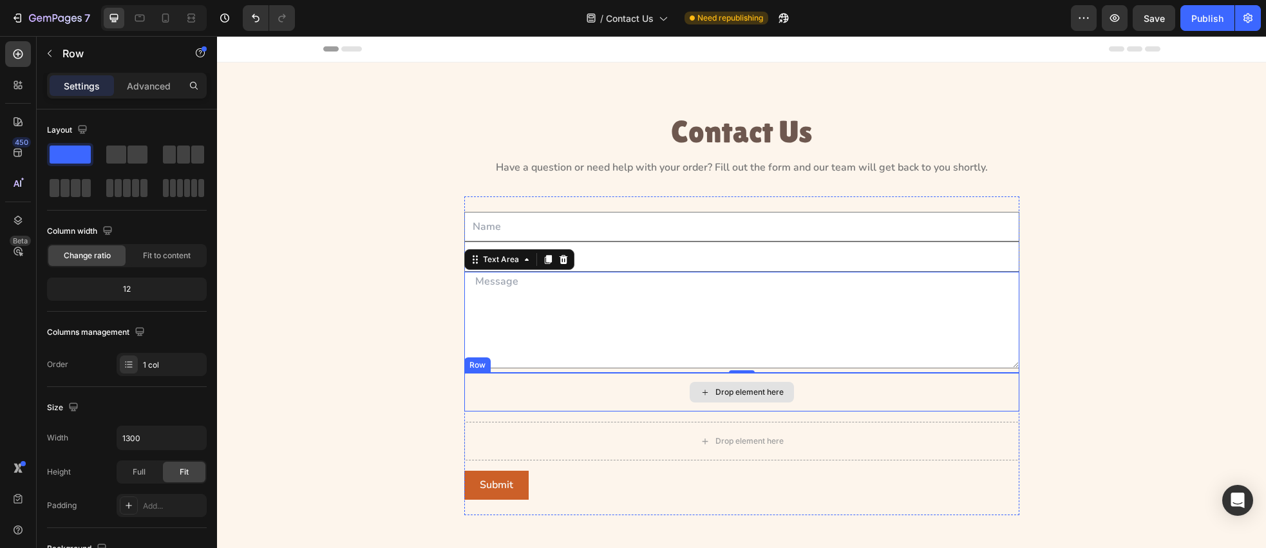
click at [675, 401] on div "Drop element here" at bounding box center [741, 392] width 555 height 39
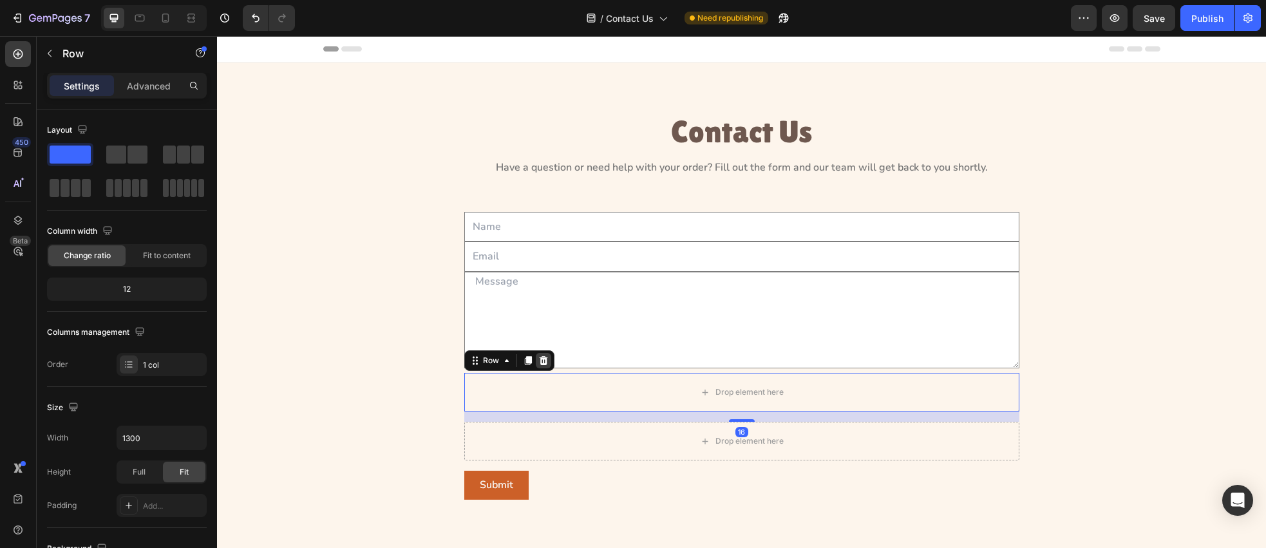
click at [547, 363] on icon at bounding box center [543, 361] width 10 height 10
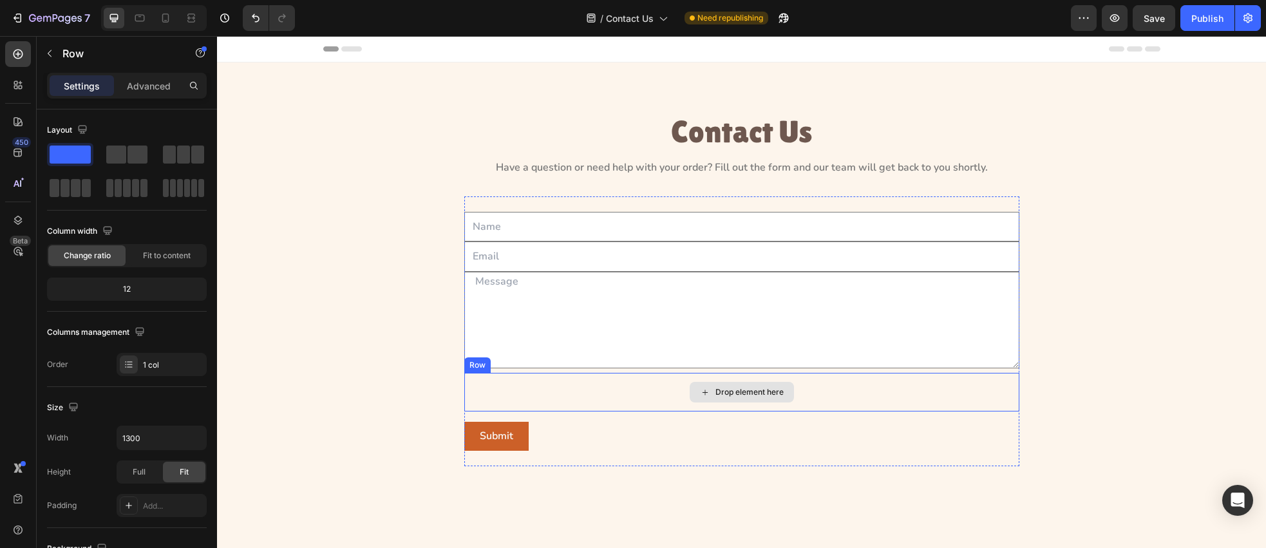
click at [575, 393] on div "Drop element here" at bounding box center [741, 392] width 555 height 39
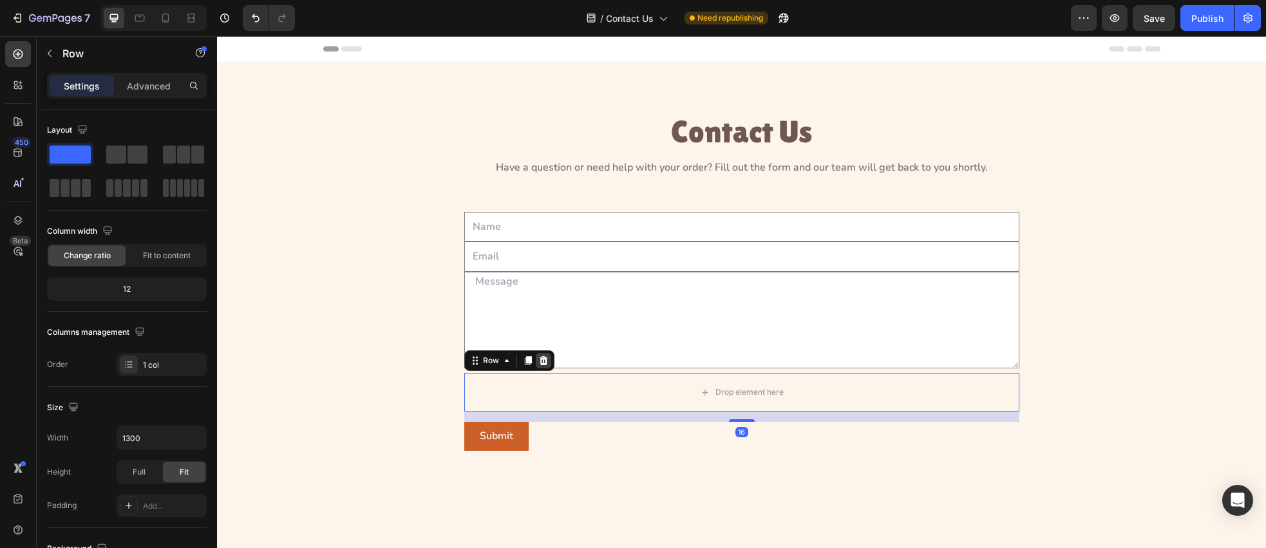
click at [543, 363] on icon at bounding box center [543, 360] width 8 height 9
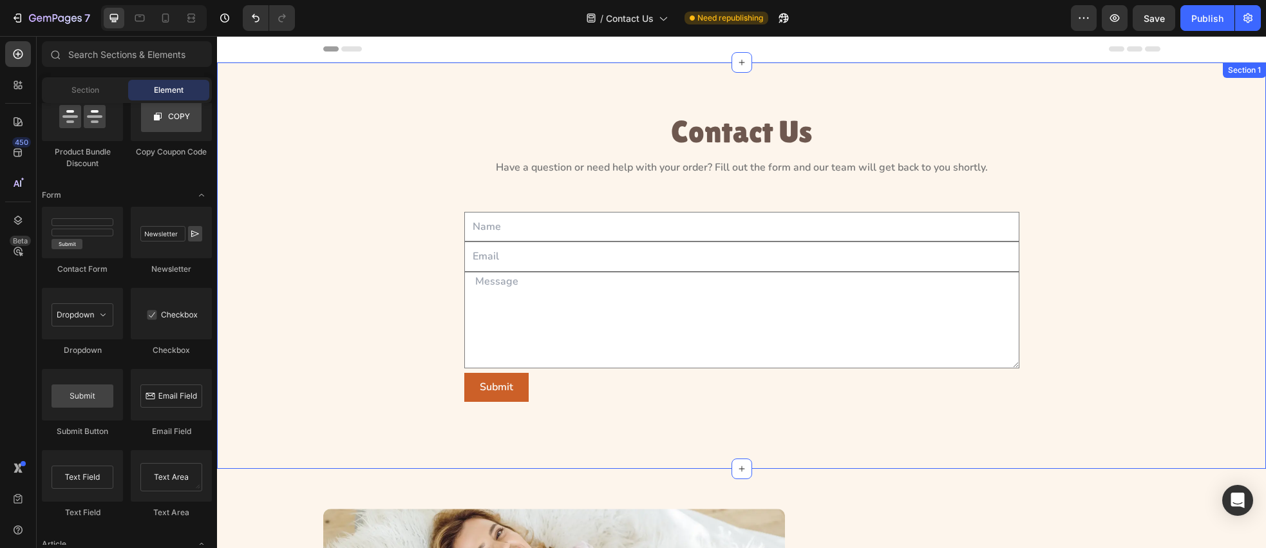
click at [410, 266] on div "Contact Us Heading Have a question or need help with your order? Fill out the f…" at bounding box center [742, 265] width 1020 height 303
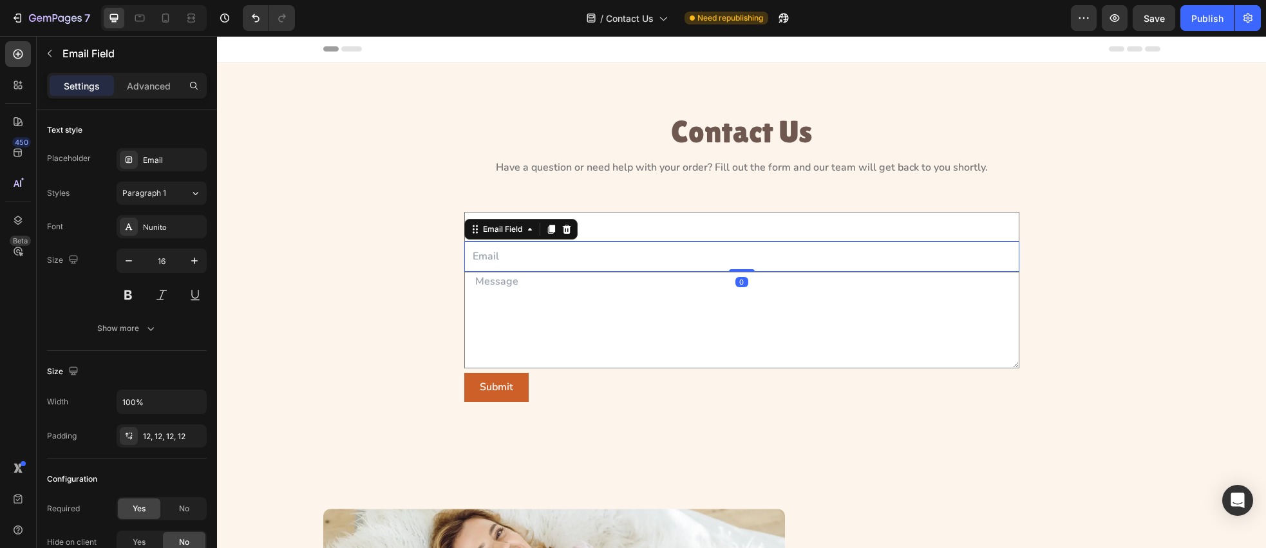
click at [490, 260] on input "email" at bounding box center [741, 257] width 555 height 30
click at [155, 164] on div "Email" at bounding box center [173, 161] width 61 height 12
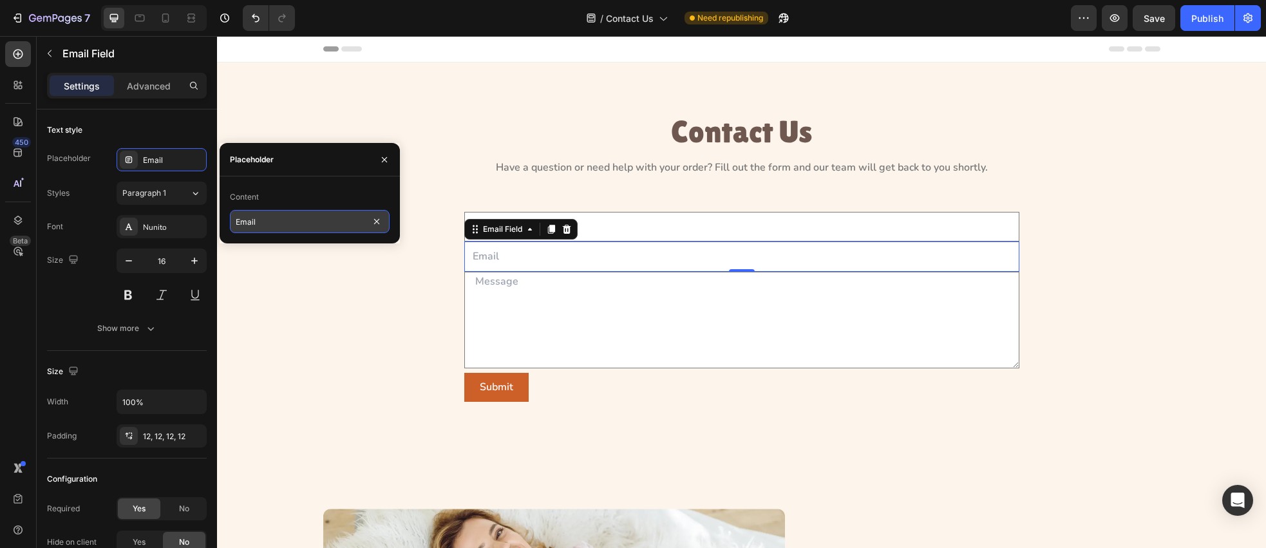
click at [275, 223] on input "Email" at bounding box center [310, 221] width 160 height 23
paste input "Address"
type input "Email Address"
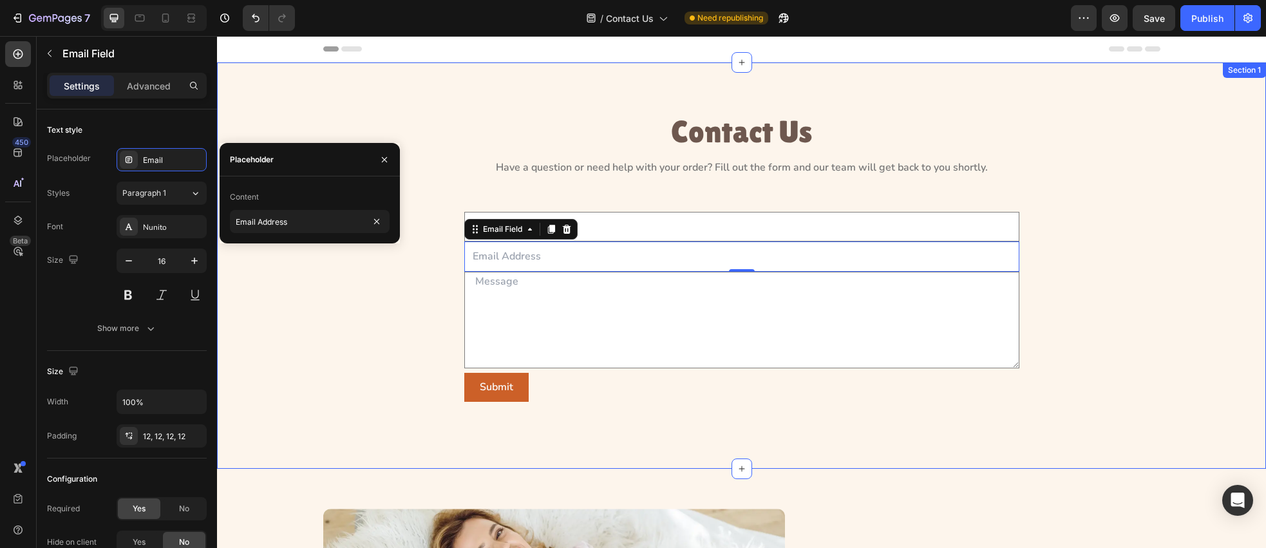
click at [286, 300] on div "Contact Us Heading Have a question or need help with your order? Fill out the f…" at bounding box center [742, 265] width 1020 height 303
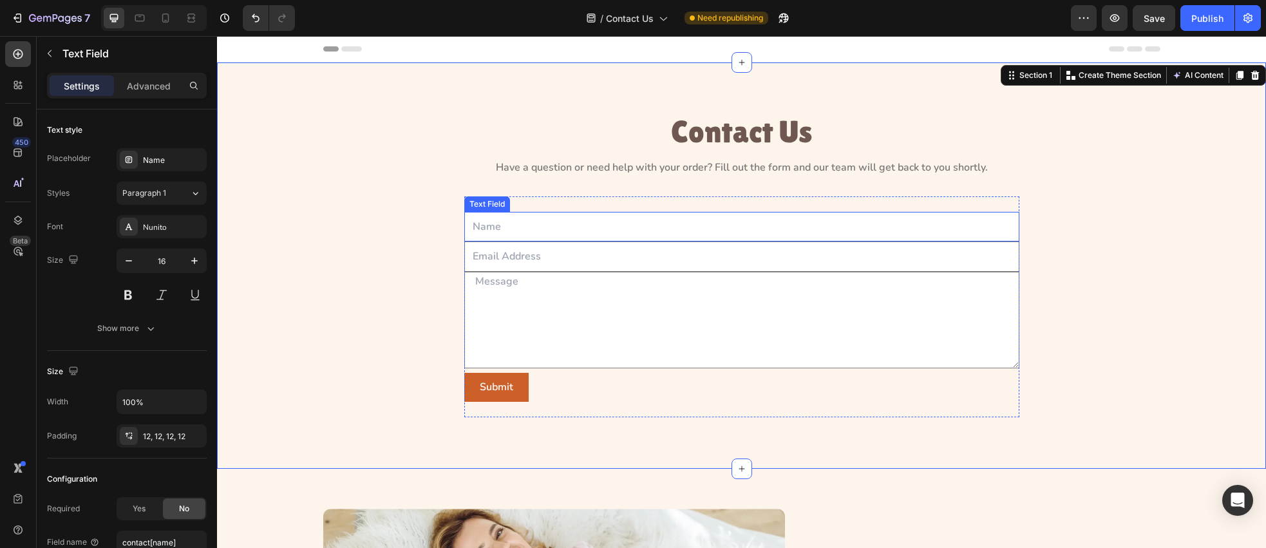
click at [519, 234] on input "text" at bounding box center [741, 227] width 555 height 30
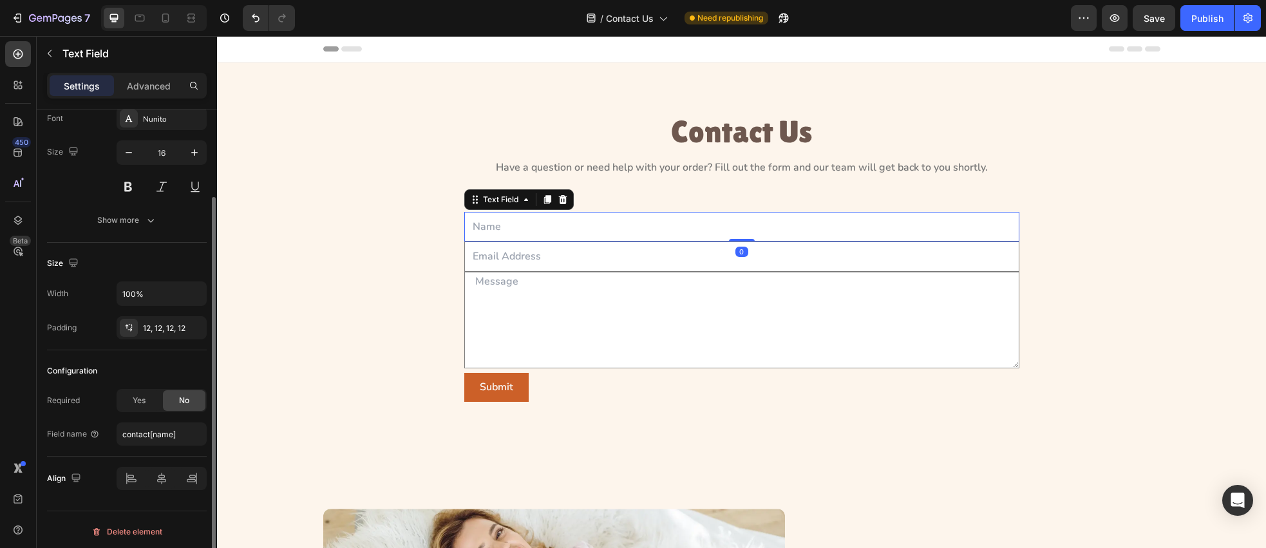
scroll to position [112, 0]
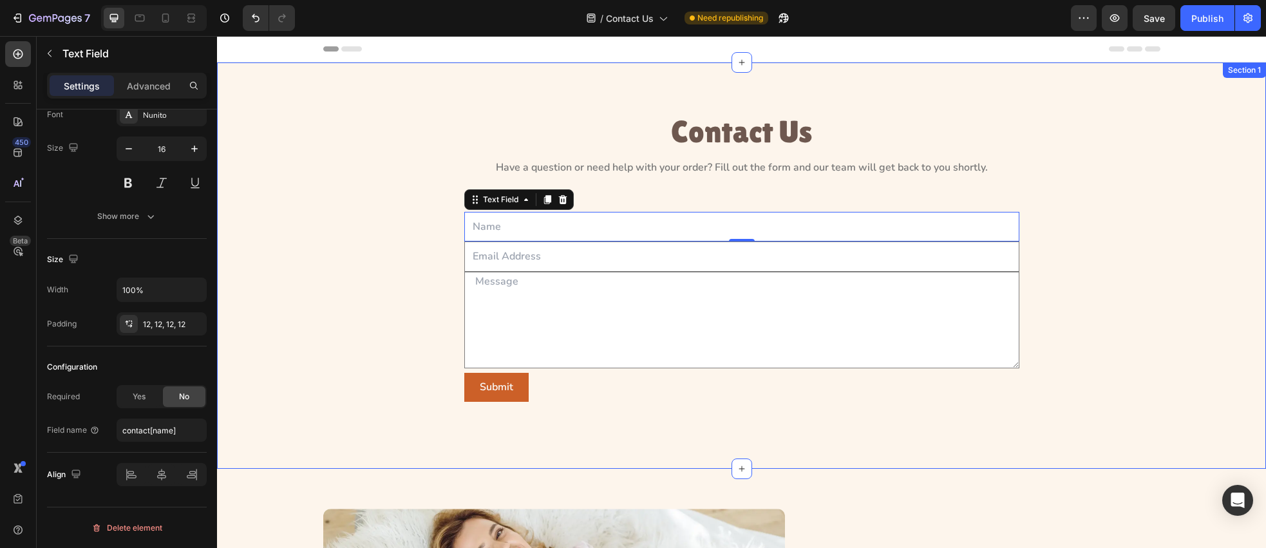
click at [385, 268] on div "Contact Us Heading Have a question or need help with your order? Fill out the f…" at bounding box center [742, 265] width 1020 height 303
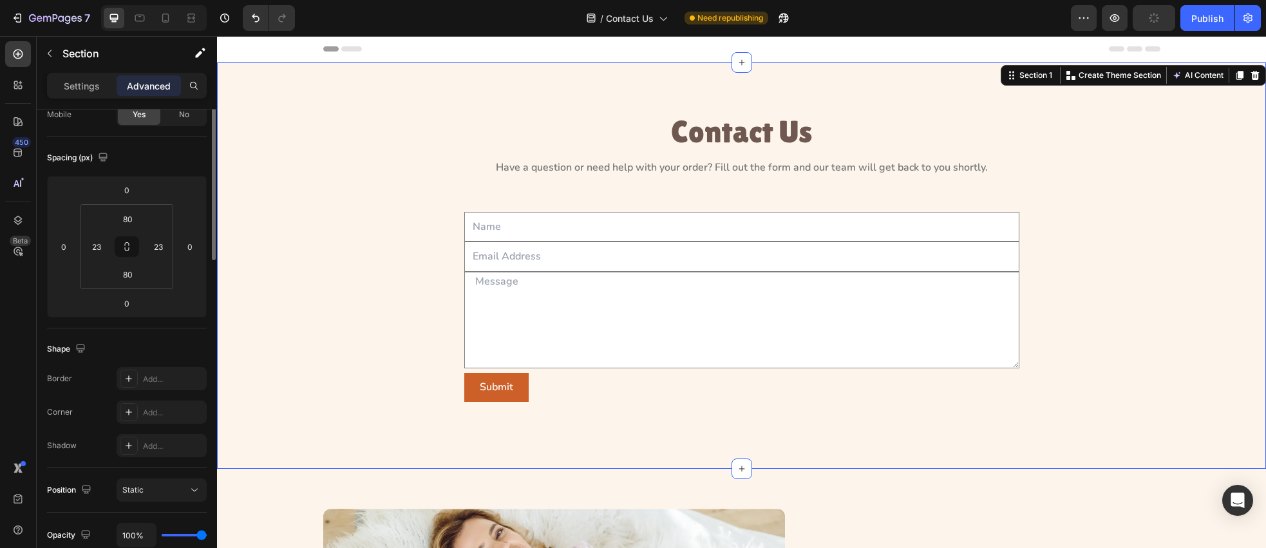
scroll to position [0, 0]
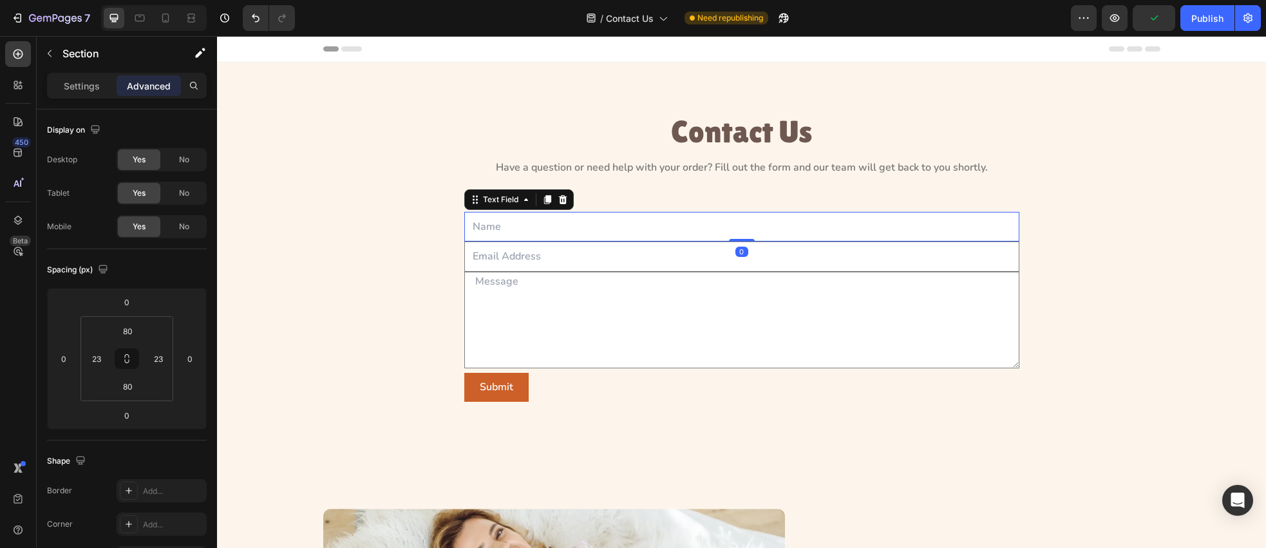
click at [592, 229] on input "text" at bounding box center [741, 227] width 555 height 30
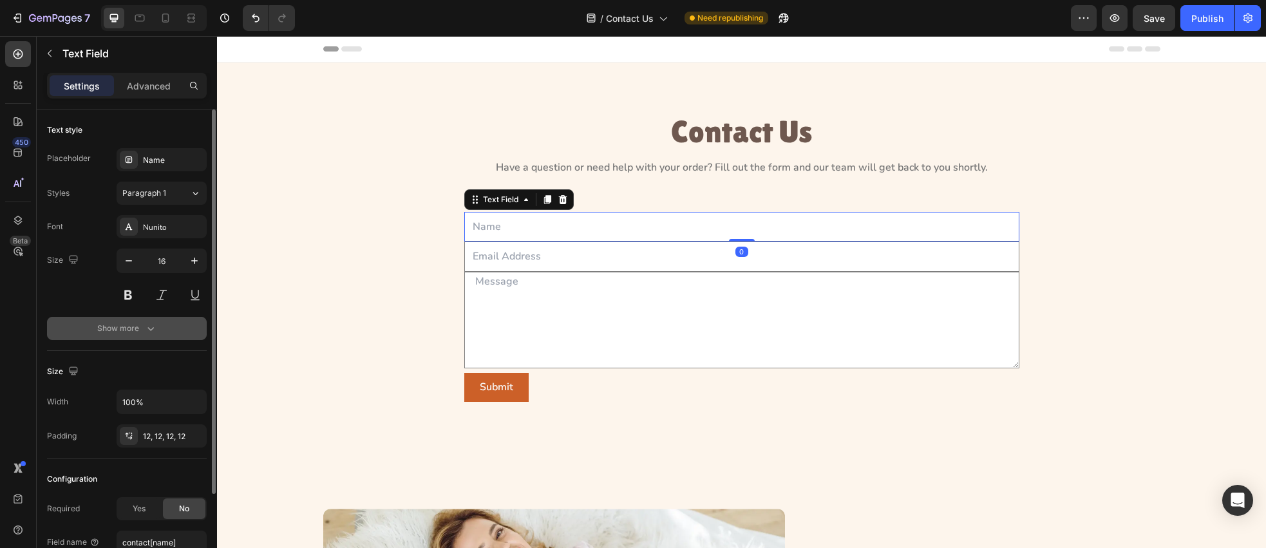
click at [158, 336] on button "Show more" at bounding box center [127, 328] width 160 height 23
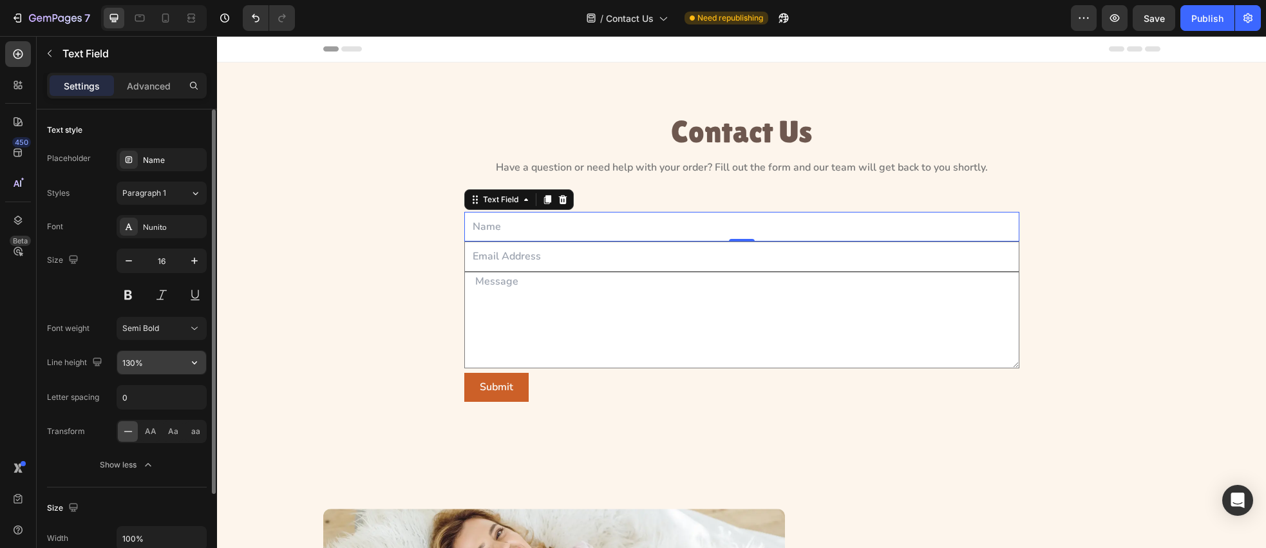
click at [158, 366] on input "130%" at bounding box center [161, 362] width 89 height 23
click at [133, 362] on input "130%" at bounding box center [161, 362] width 89 height 23
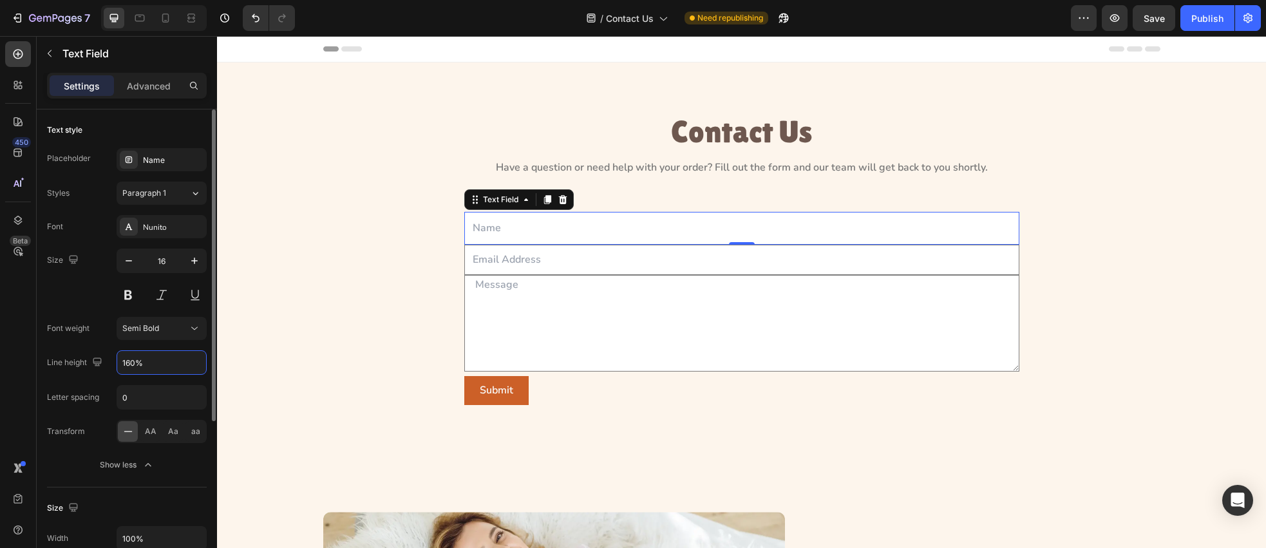
type input "160%"
drag, startPoint x: 58, startPoint y: 309, endPoint x: 21, endPoint y: 313, distance: 36.9
click at [58, 309] on div "Font Nunito Size 16 Font weight Semi Bold Line height 160% Letter spacing 0 Tra…" at bounding box center [127, 346] width 160 height 262
click at [533, 229] on input "text" at bounding box center [741, 228] width 555 height 33
click at [155, 227] on div "Nunito" at bounding box center [173, 228] width 61 height 12
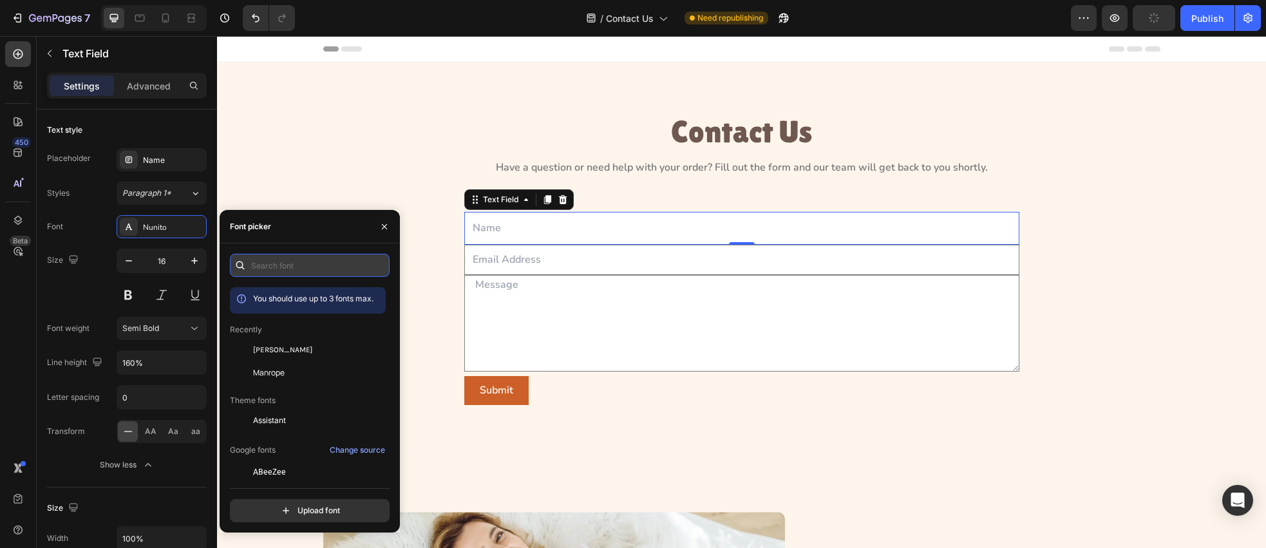
click at [274, 269] on input "text" at bounding box center [310, 265] width 160 height 23
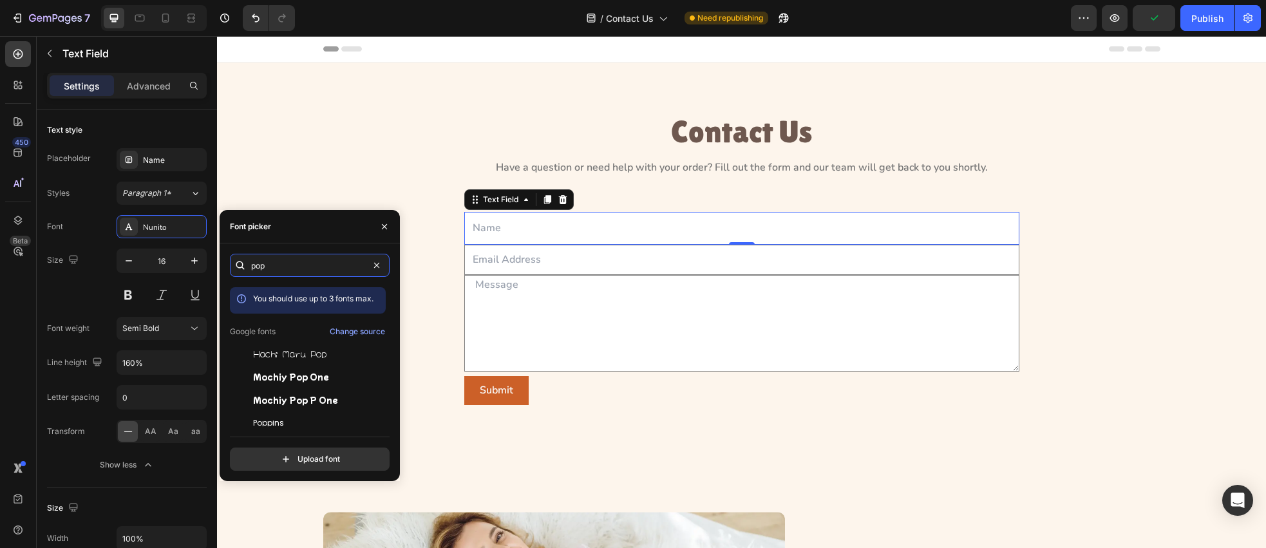
scroll to position [32, 0]
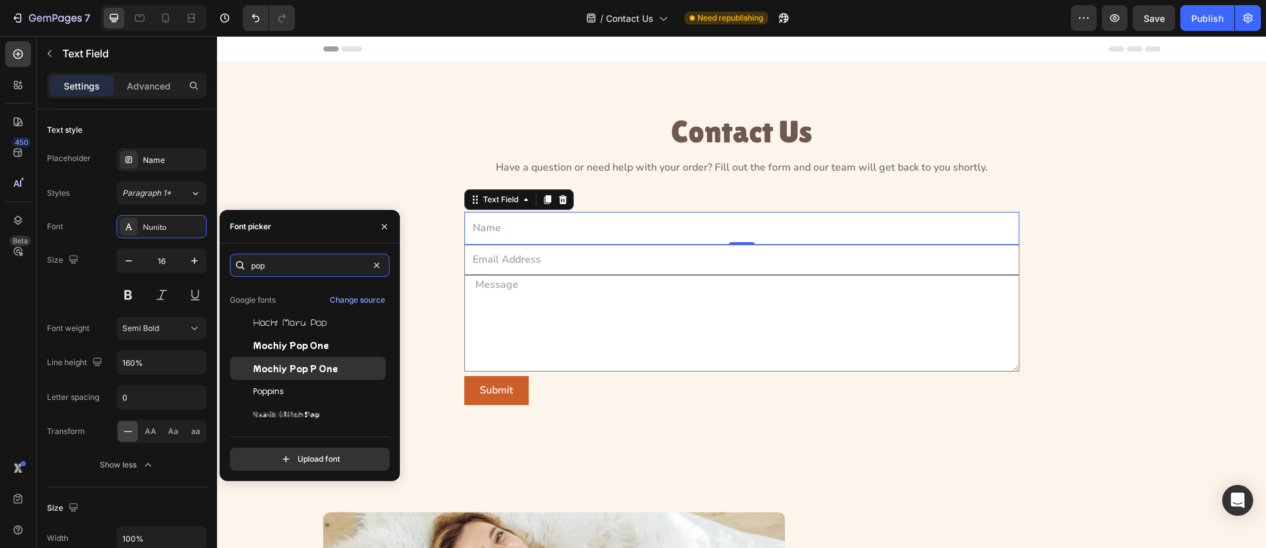
type input "pop"
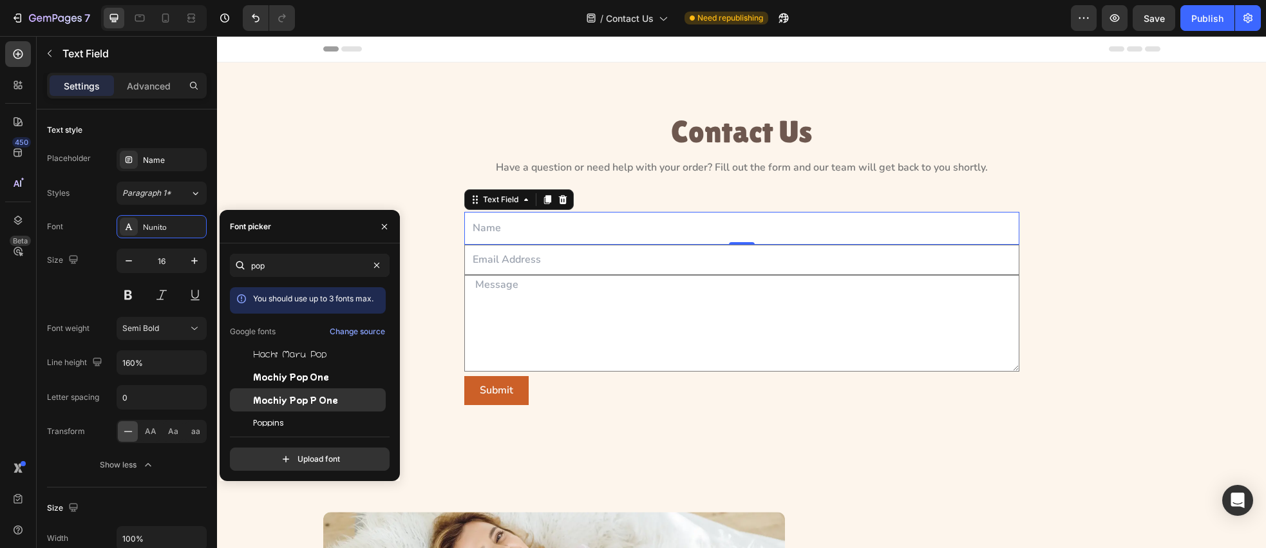
click at [281, 392] on div "Mochiy Pop P One" at bounding box center [308, 399] width 156 height 23
click at [279, 423] on span "Poppins" at bounding box center [268, 423] width 31 height 12
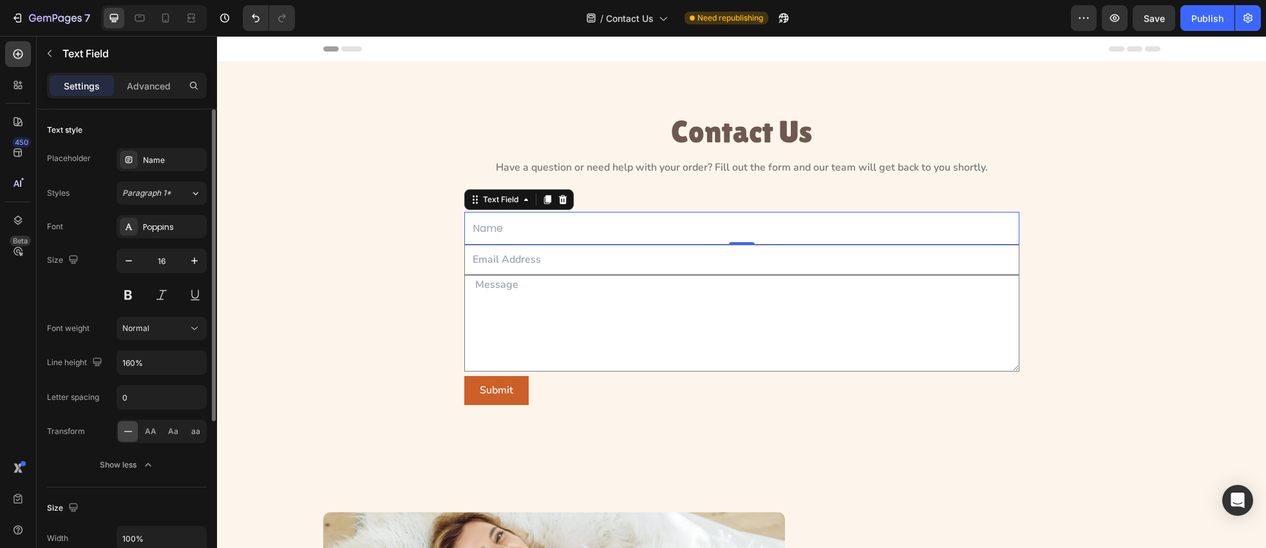
click at [69, 271] on div "Size 16" at bounding box center [127, 278] width 160 height 58
click at [178, 330] on div "Normal" at bounding box center [155, 329] width 66 height 12
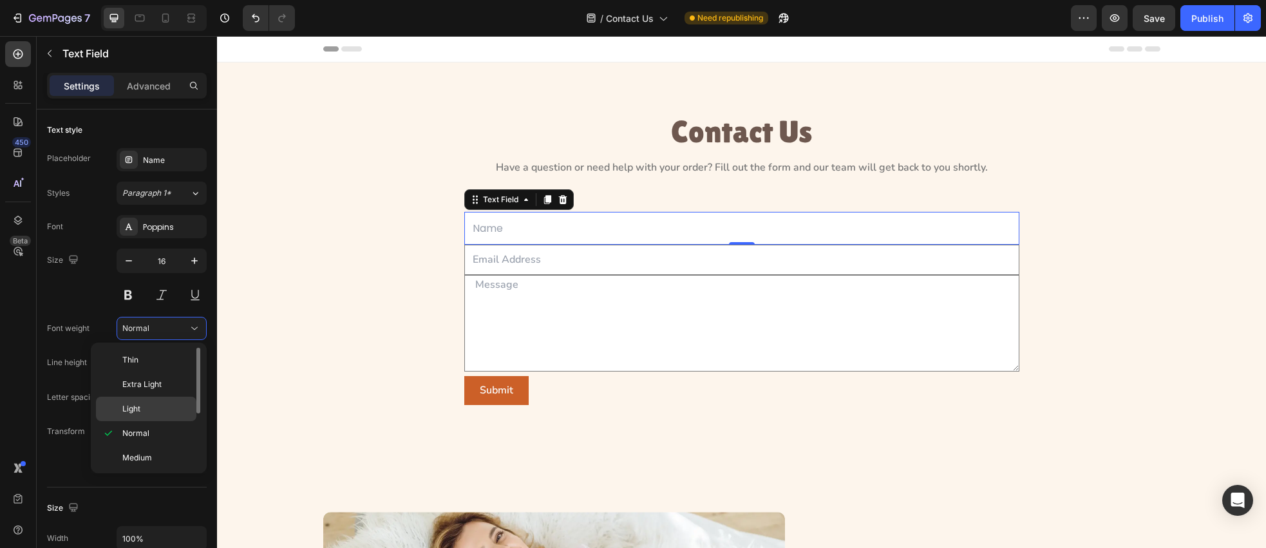
click at [160, 417] on div "Light" at bounding box center [146, 409] width 100 height 24
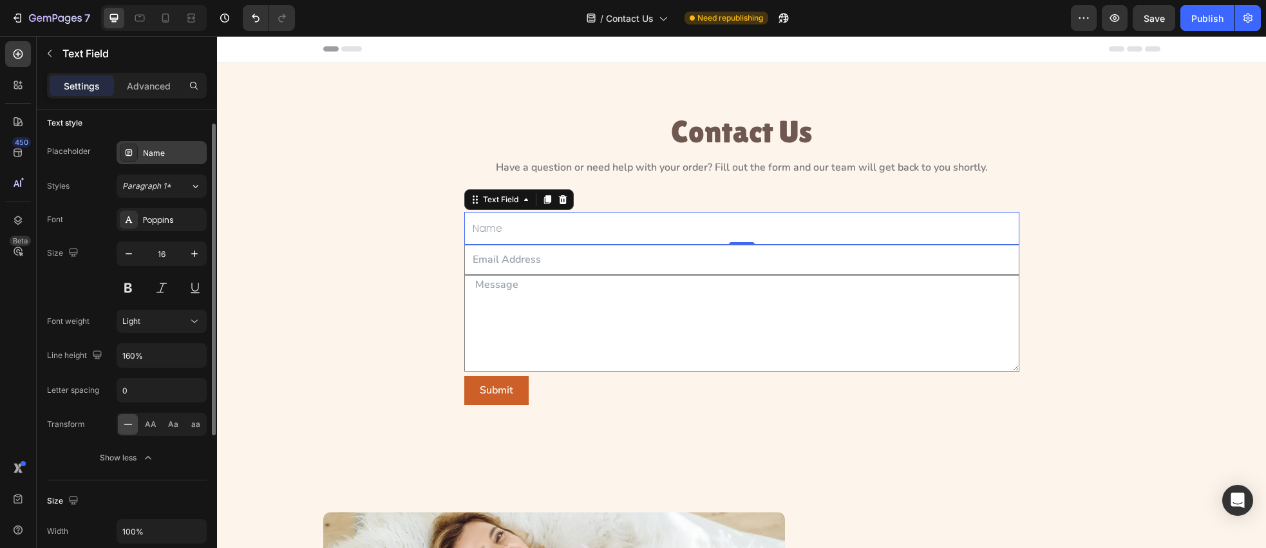
scroll to position [13, 0]
click at [155, 89] on p "Advanced" at bounding box center [149, 86] width 44 height 14
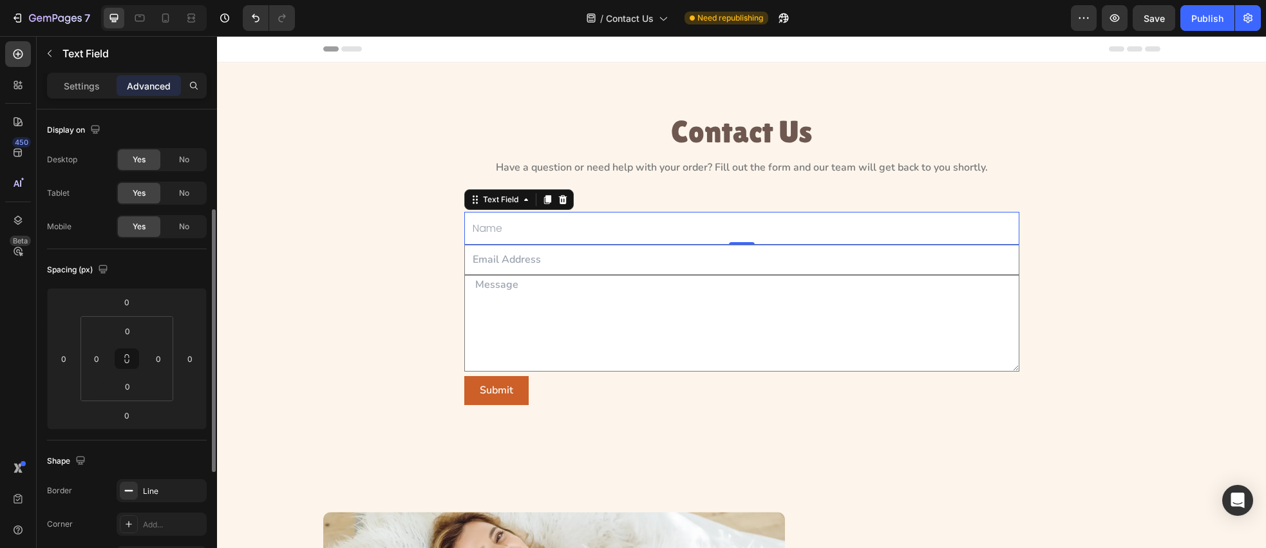
scroll to position [131, 0]
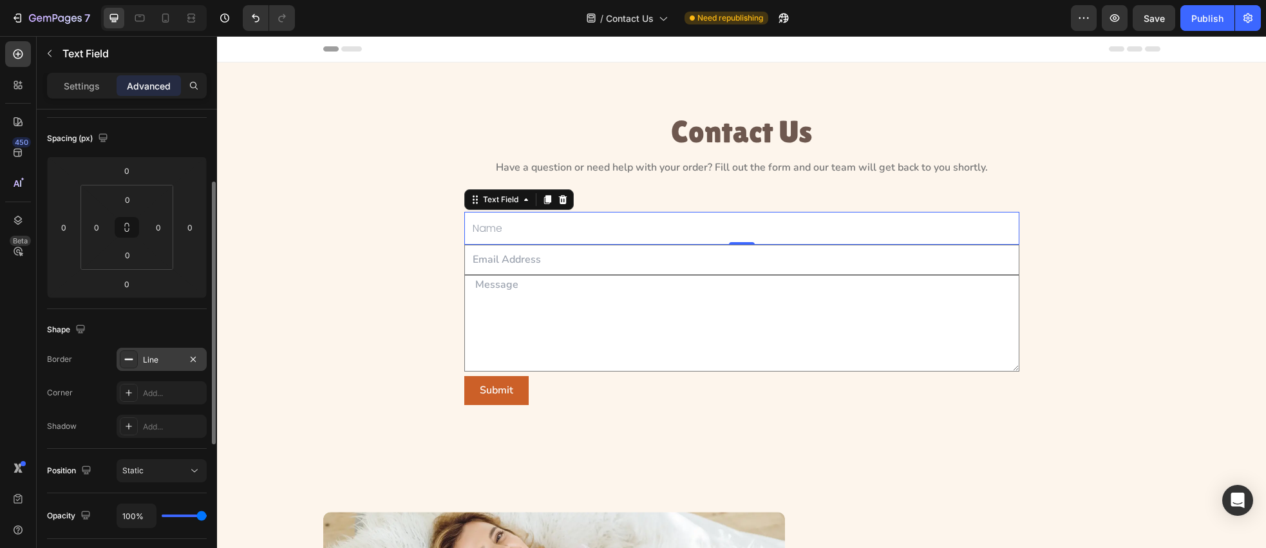
click at [129, 359] on rect at bounding box center [129, 359] width 8 height 1
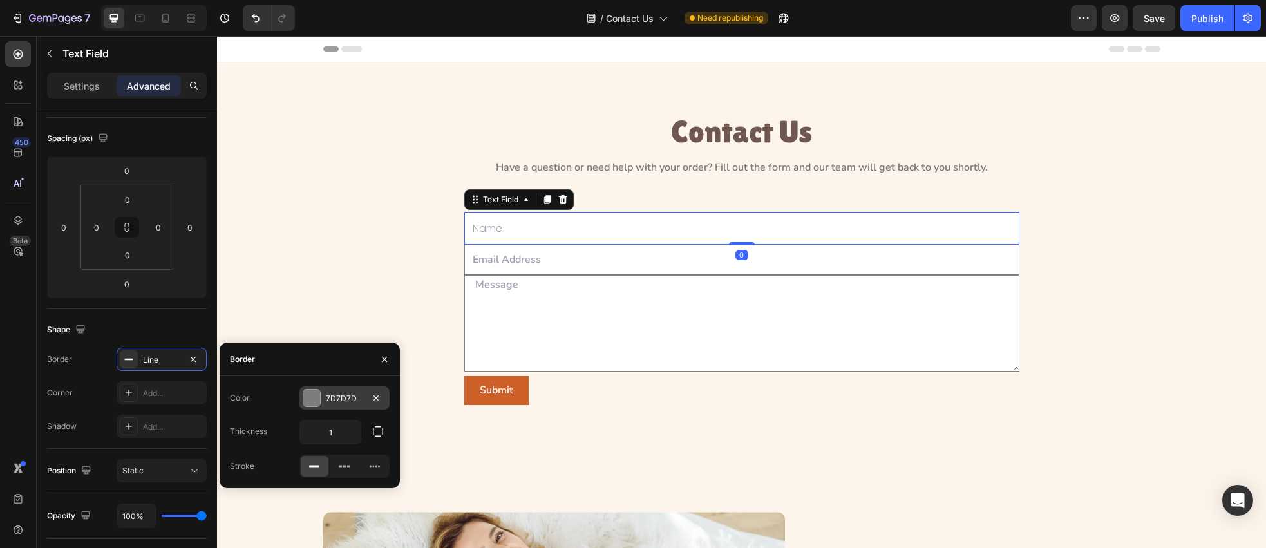
click at [316, 399] on div at bounding box center [311, 398] width 17 height 17
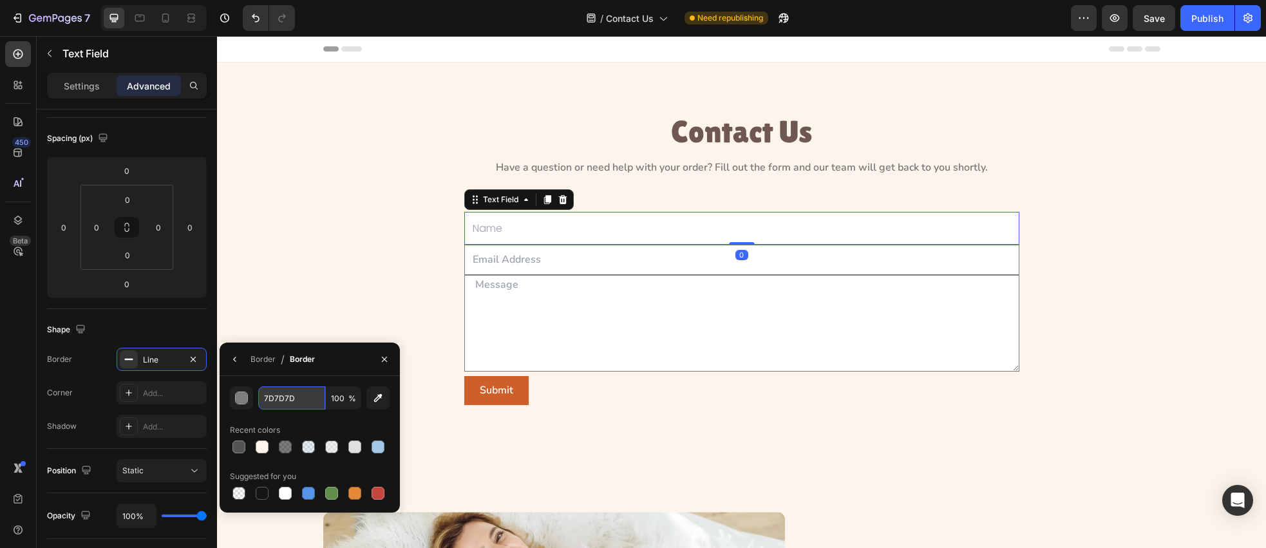
click at [300, 404] on input "7D7D7D" at bounding box center [291, 397] width 67 height 23
paste input "#CDCDC"
type input "CDCDCD"
click at [234, 354] on icon "button" at bounding box center [235, 359] width 10 height 10
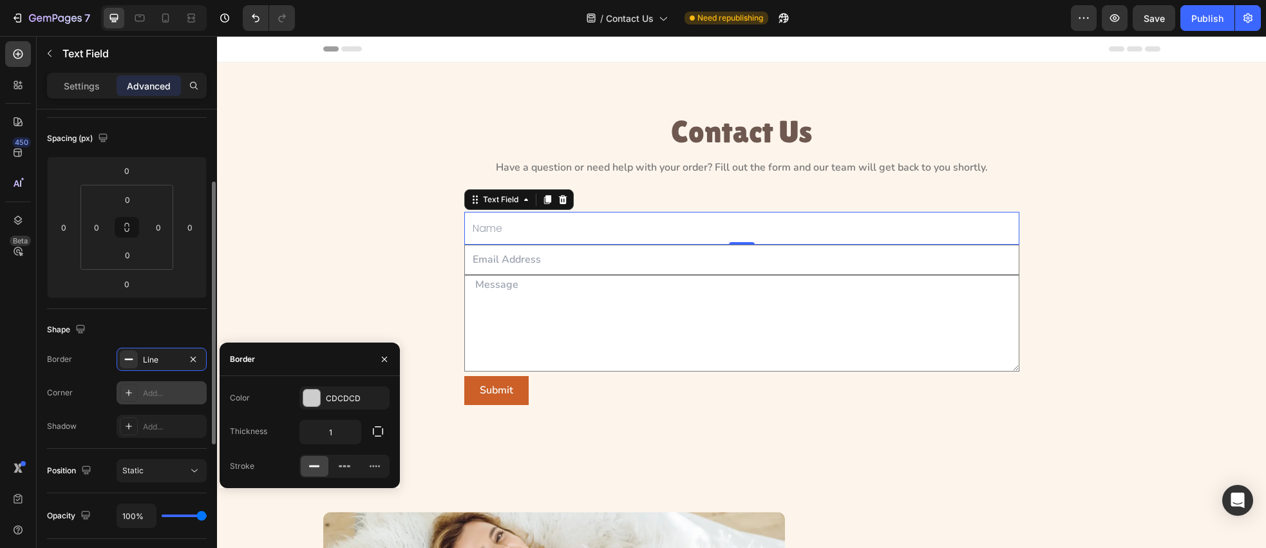
click at [134, 389] on div at bounding box center [129, 393] width 18 height 18
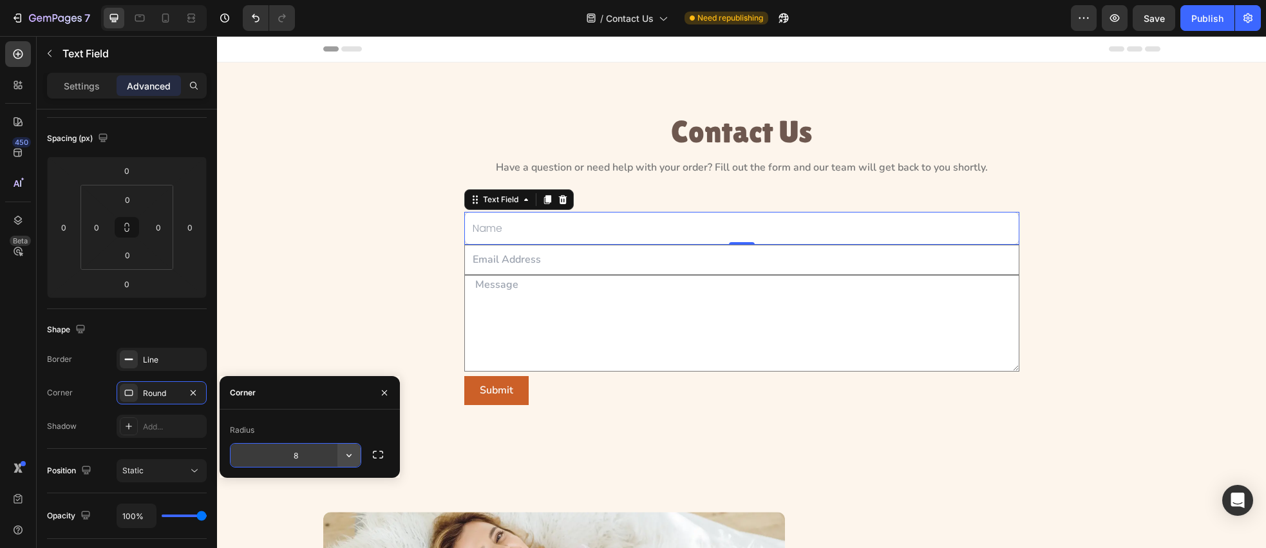
click at [356, 453] on button "button" at bounding box center [349, 455] width 23 height 23
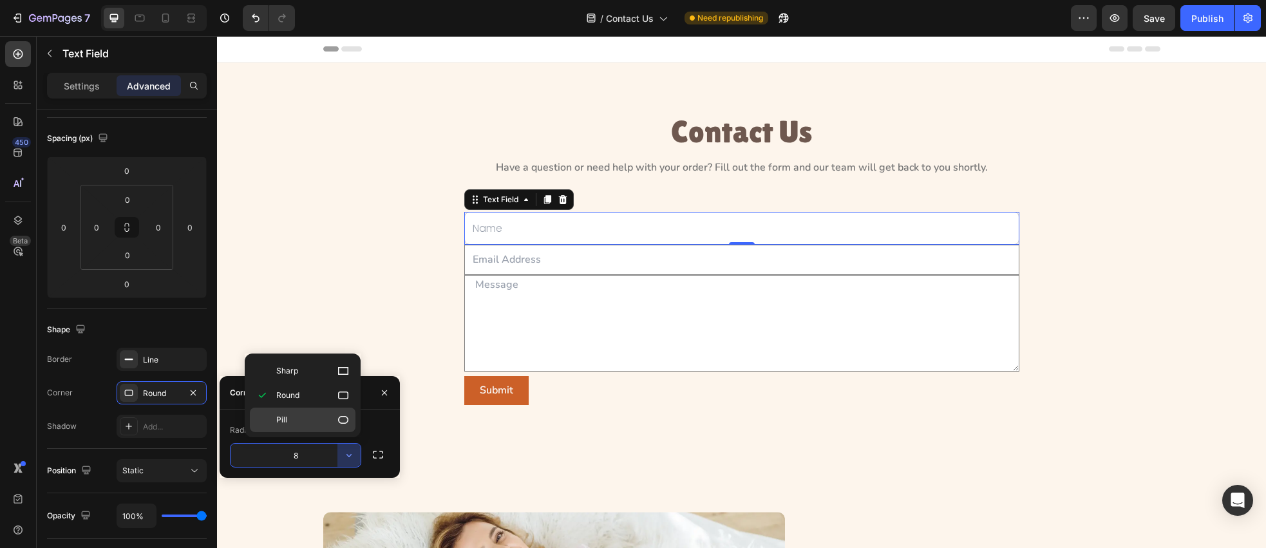
click at [338, 423] on icon at bounding box center [343, 420] width 13 height 13
type input "9999"
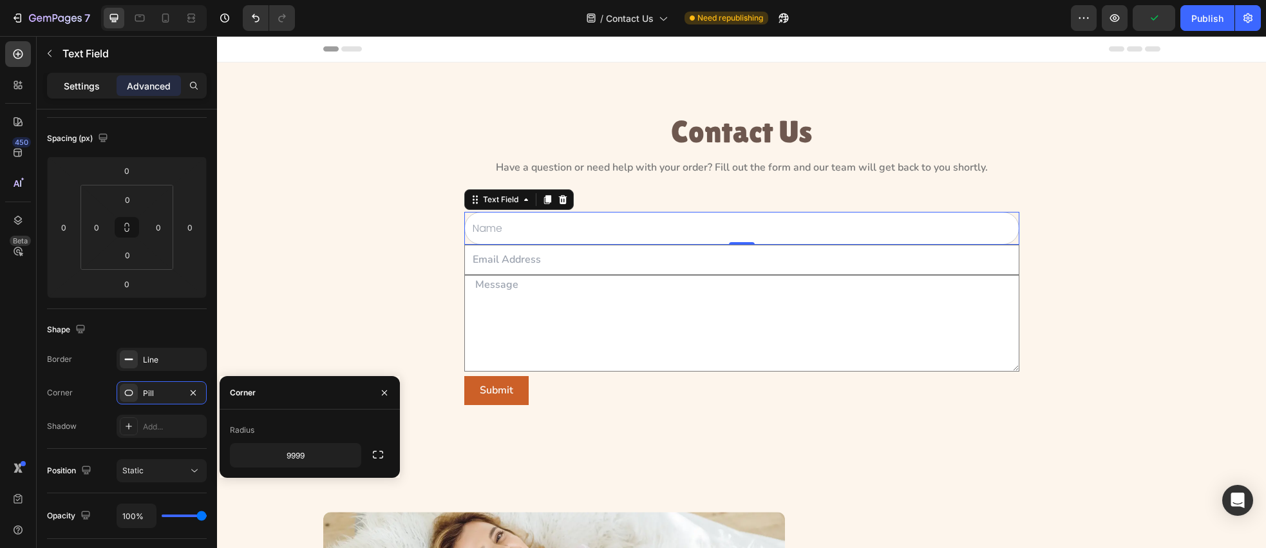
click at [73, 82] on p "Settings" at bounding box center [82, 86] width 36 height 14
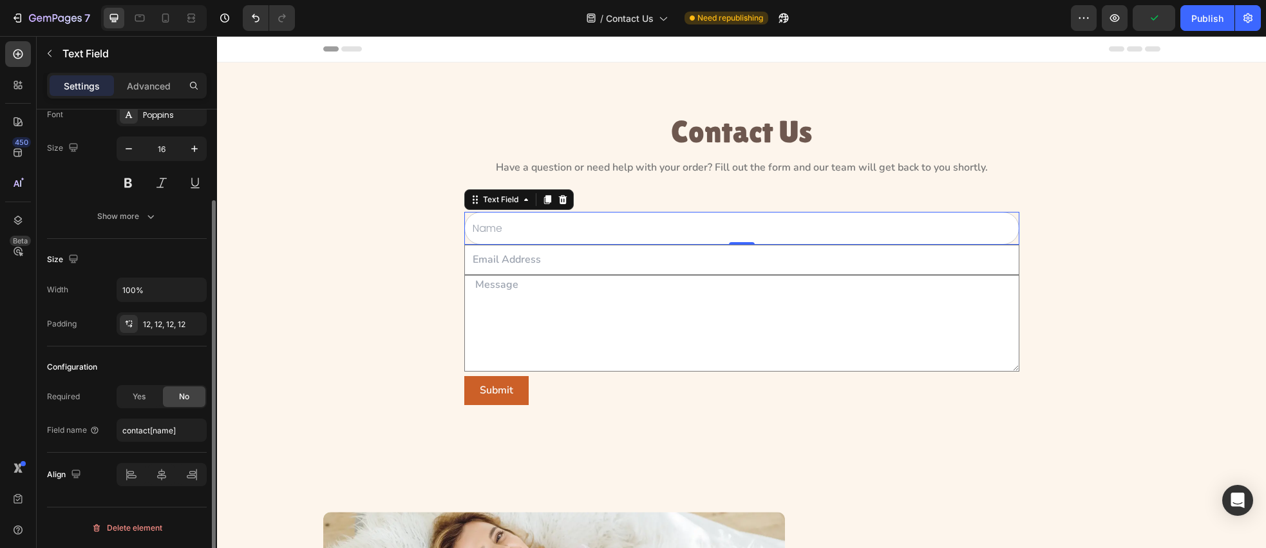
scroll to position [112, 0]
click at [131, 327] on icon at bounding box center [130, 326] width 5 height 3
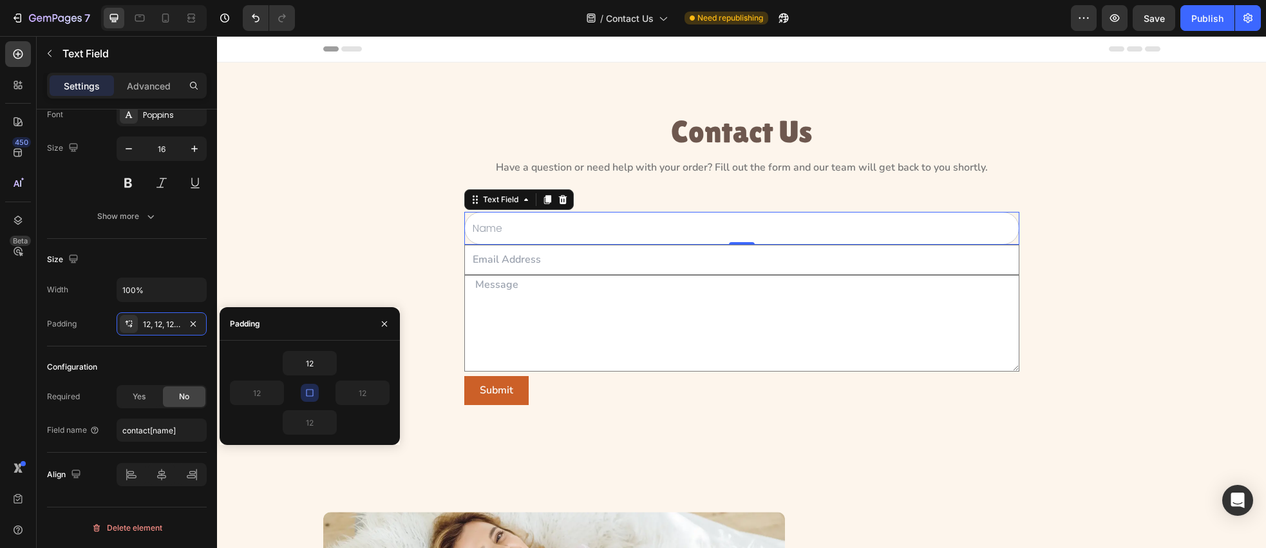
click at [310, 394] on icon "button" at bounding box center [310, 393] width 10 height 10
click at [262, 395] on input "12" at bounding box center [257, 392] width 53 height 23
type input "24"
click at [361, 394] on input "12" at bounding box center [362, 392] width 53 height 23
click at [369, 395] on input "12" at bounding box center [362, 392] width 53 height 23
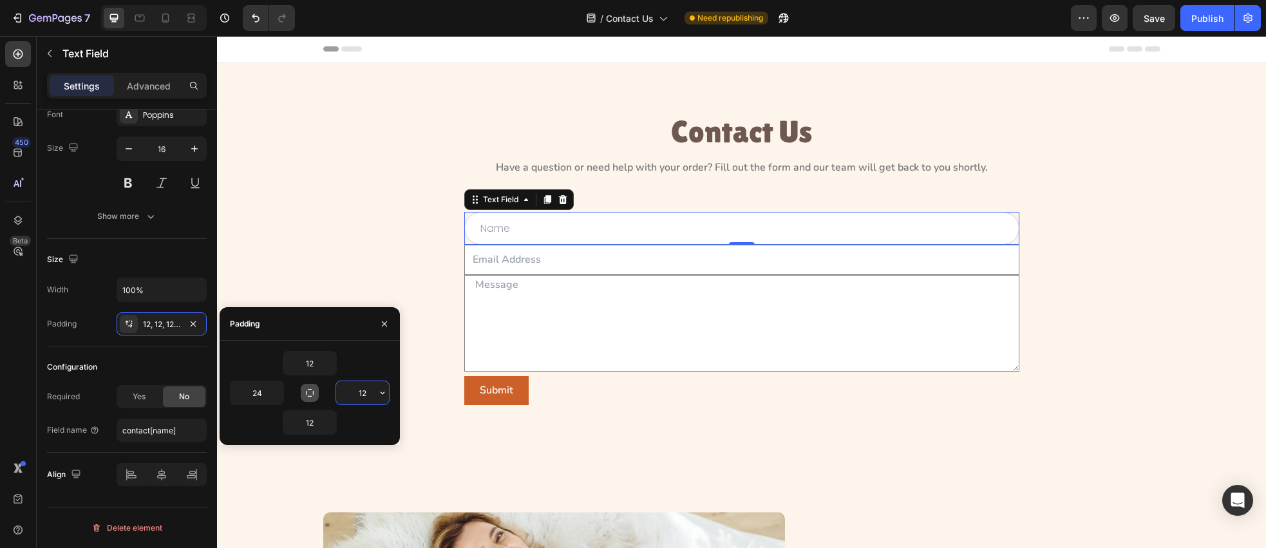
click at [369, 395] on input "12" at bounding box center [362, 392] width 53 height 23
type input "24"
click at [338, 255] on div "Contact Us Heading Have a question or need help with your order? Fill out the f…" at bounding box center [742, 267] width 1020 height 307
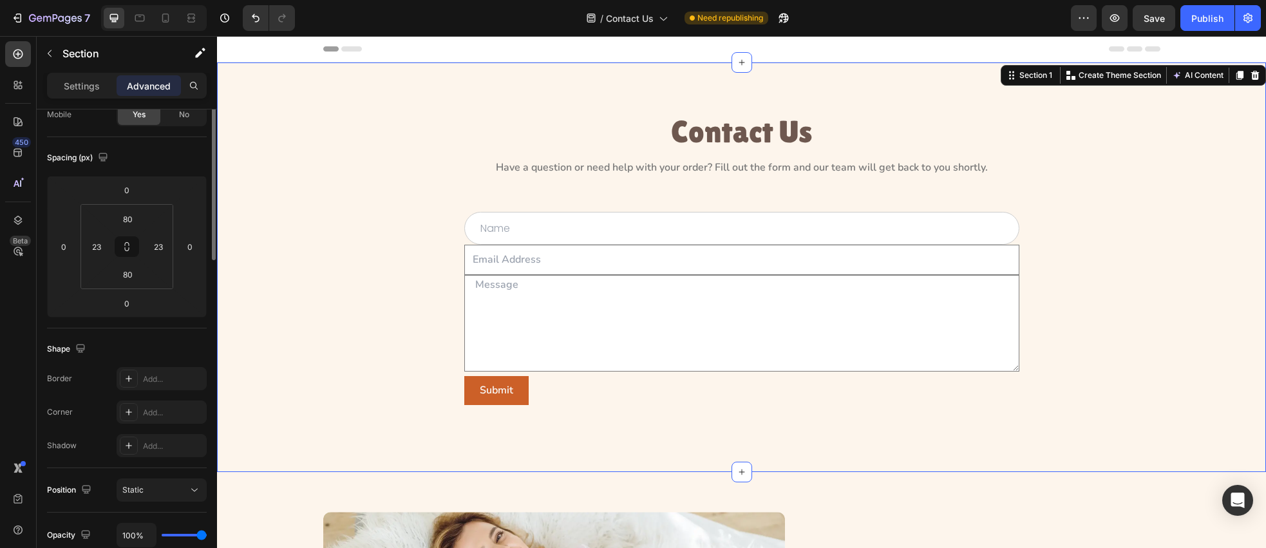
scroll to position [0, 0]
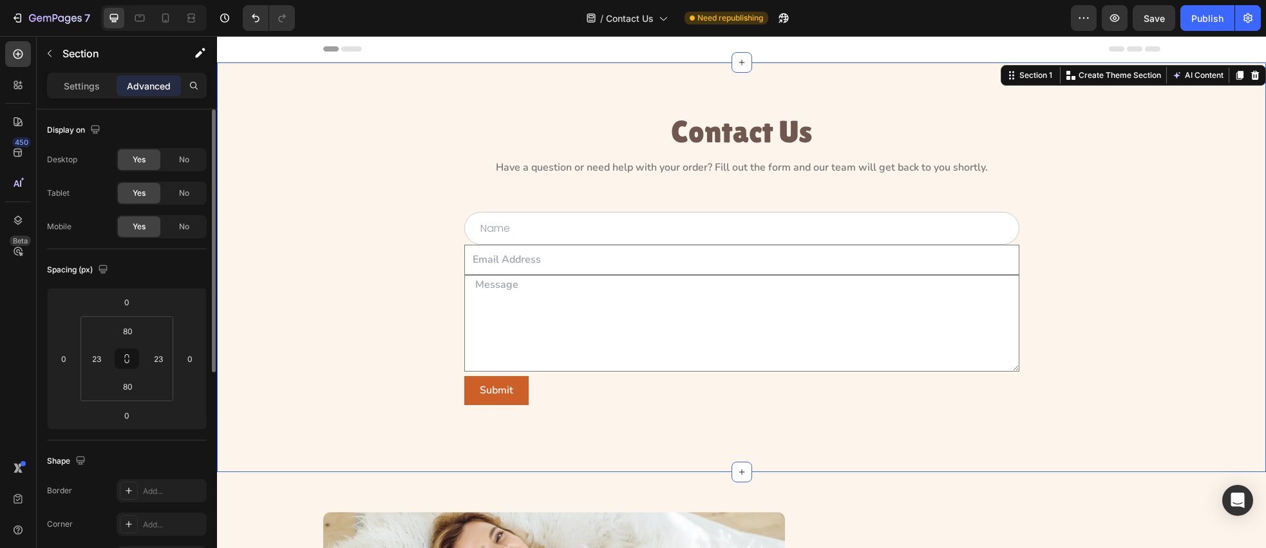
click at [320, 263] on div "Contact Us Heading Have a question or need help with your order? Fill out the f…" at bounding box center [742, 267] width 1020 height 307
click at [3, 248] on div "450 Beta" at bounding box center [18, 292] width 37 height 512
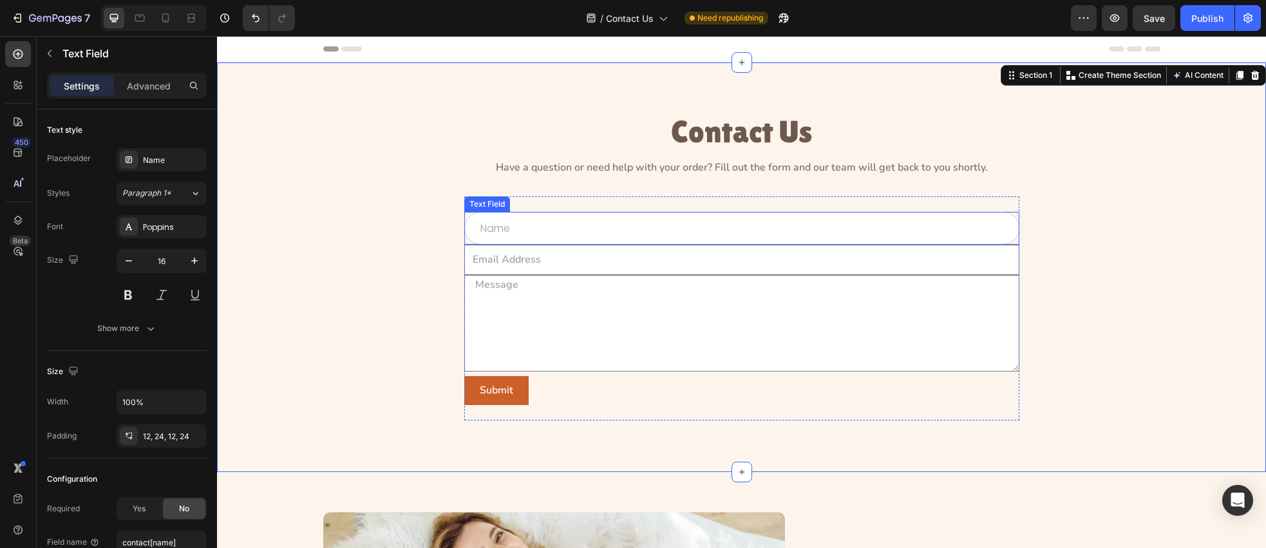
click at [539, 235] on input "text" at bounding box center [741, 228] width 555 height 33
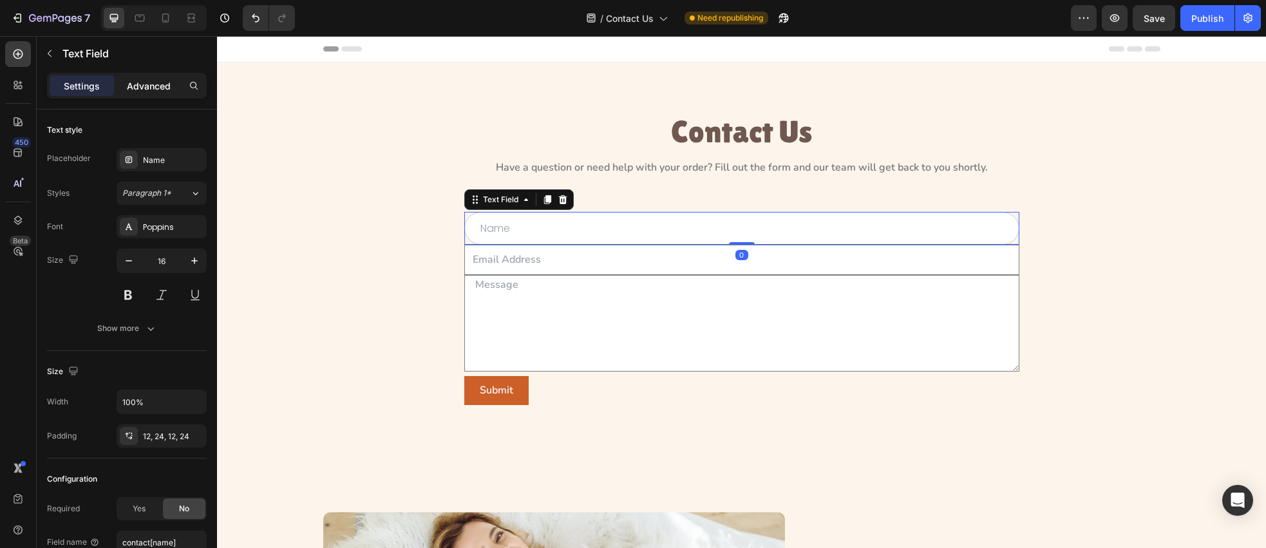
click at [146, 81] on p "Advanced" at bounding box center [149, 86] width 44 height 14
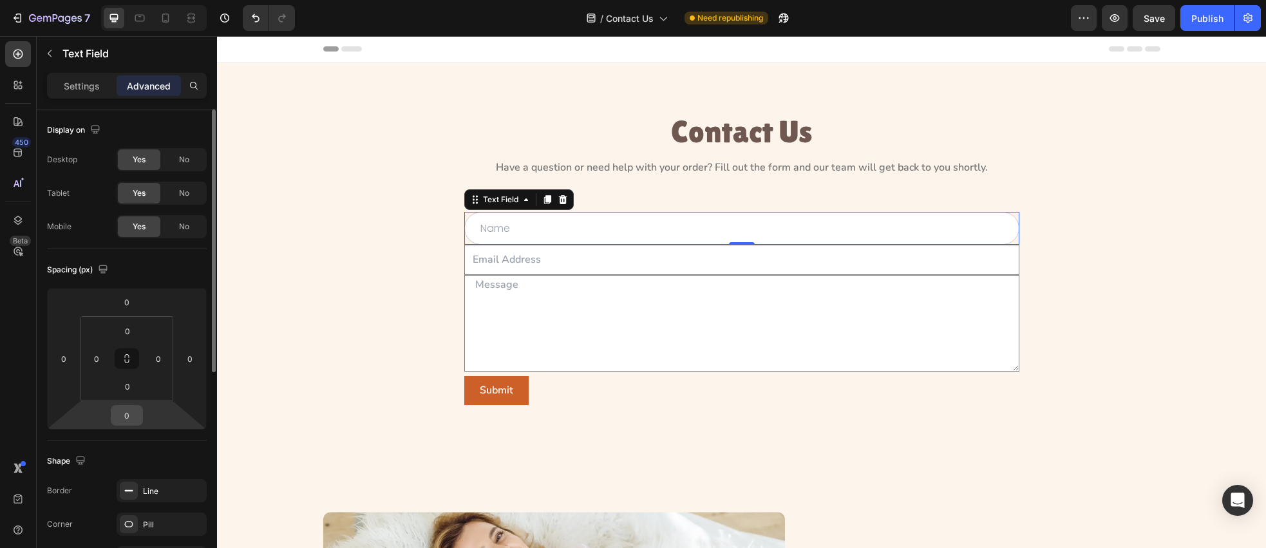
click at [133, 415] on input "0" at bounding box center [127, 415] width 26 height 19
type input "22"
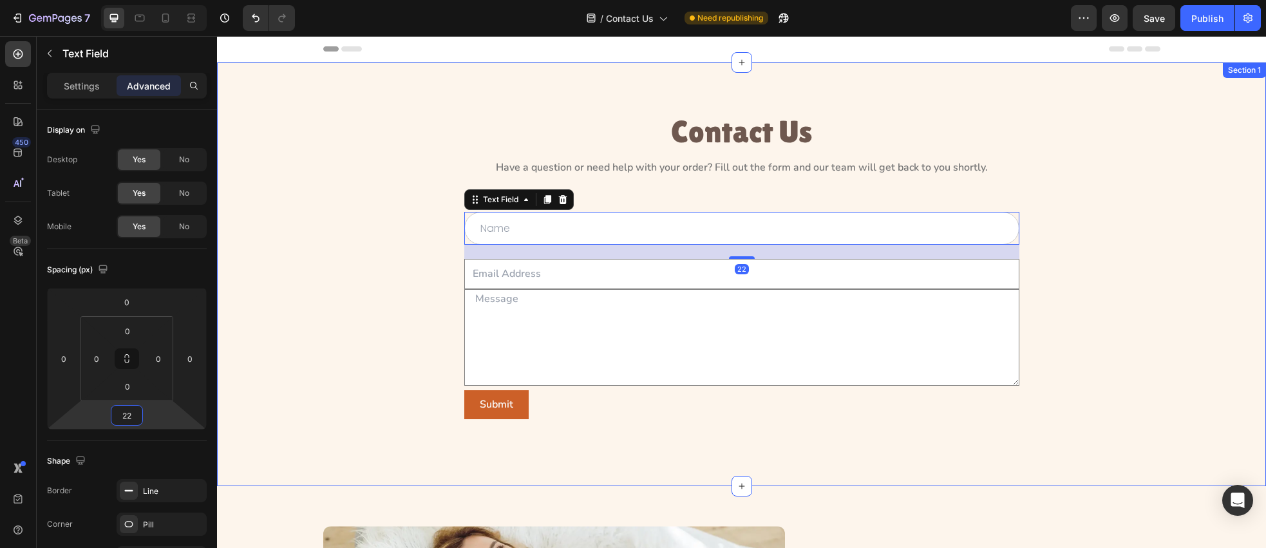
click at [359, 293] on div "Contact Us Heading Have a question or need help with your order? Fill out the f…" at bounding box center [742, 274] width 1020 height 321
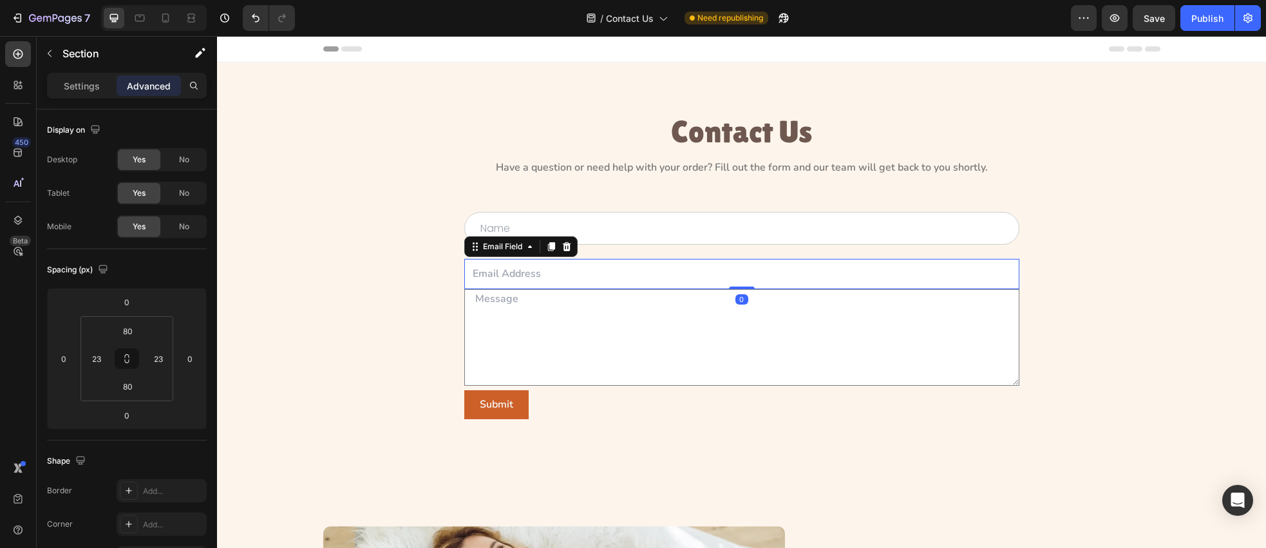
click at [548, 271] on input "email" at bounding box center [741, 274] width 555 height 30
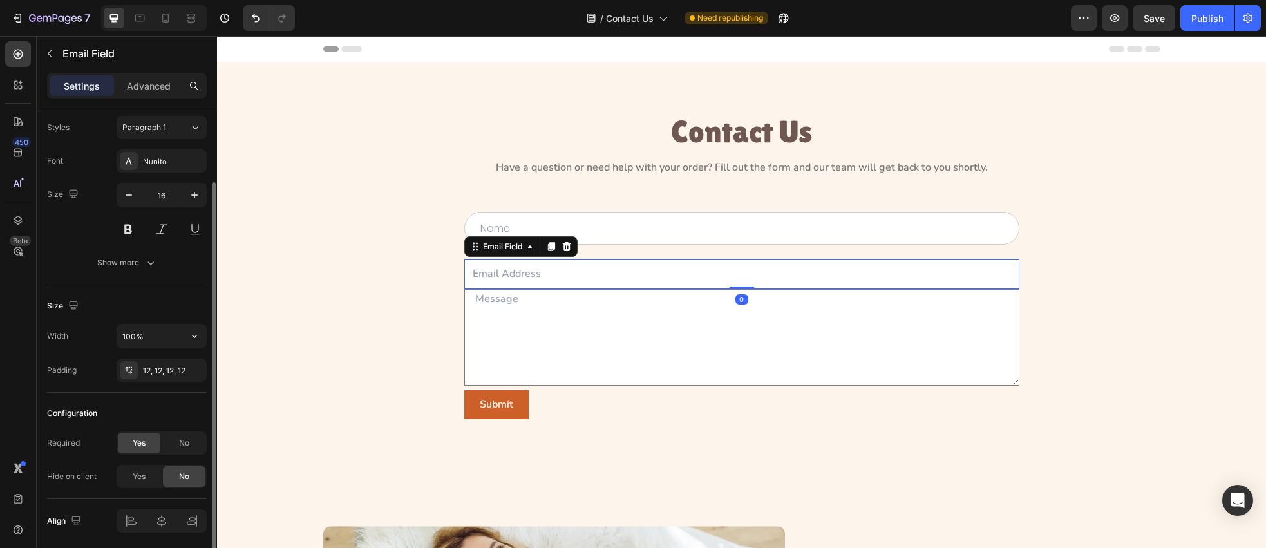
scroll to position [80, 0]
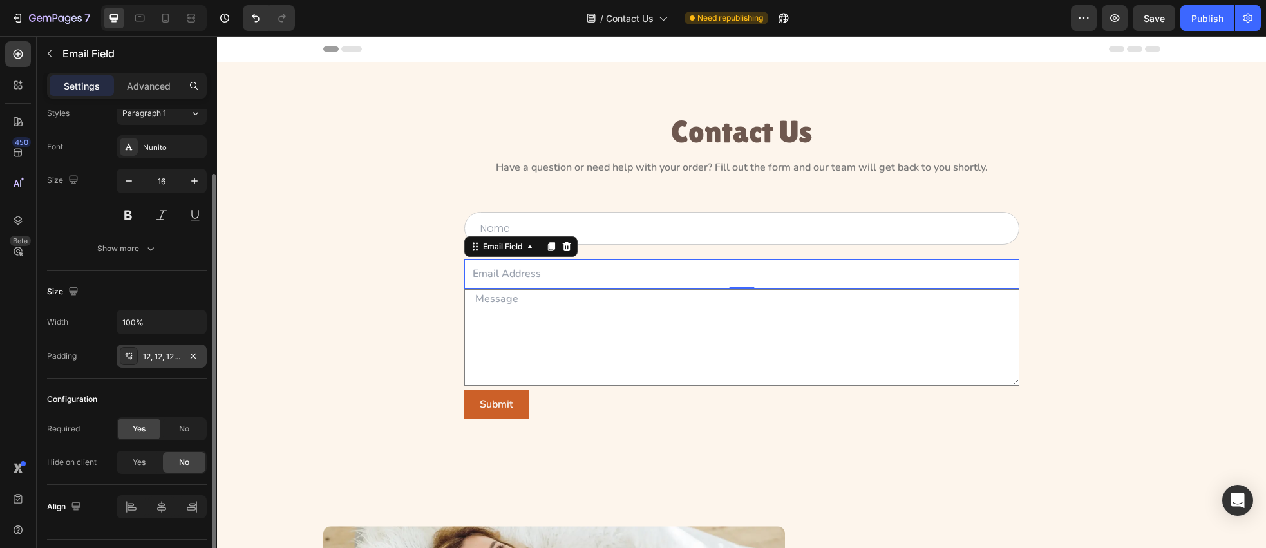
click at [128, 354] on icon at bounding box center [129, 356] width 10 height 10
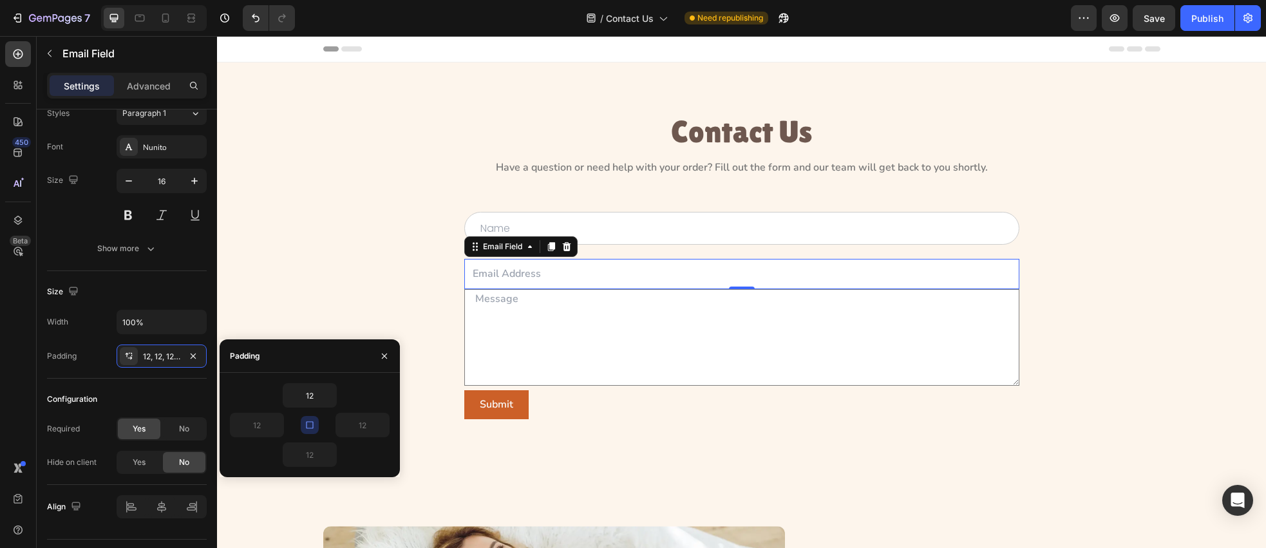
click at [311, 423] on icon "button" at bounding box center [310, 425] width 10 height 10
click at [264, 428] on input "12" at bounding box center [257, 425] width 53 height 23
type input "24"
click at [366, 424] on input "12" at bounding box center [362, 425] width 53 height 23
type input "24"
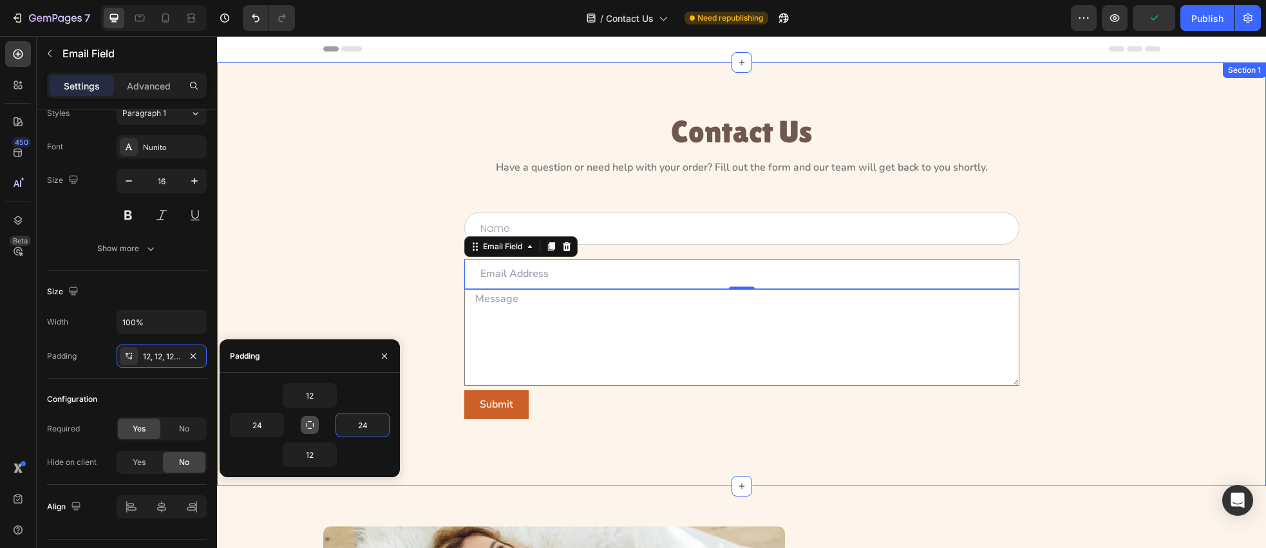
click at [366, 332] on div "Contact Us Heading Have a question or need help with your order? Fill out the f…" at bounding box center [742, 274] width 1020 height 321
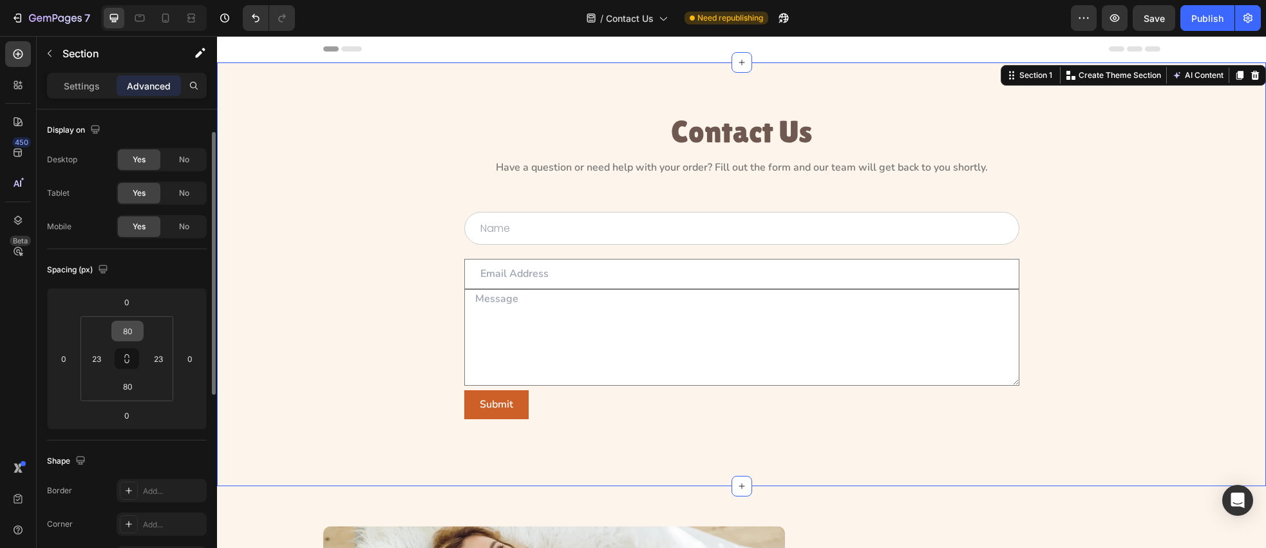
scroll to position [95, 0]
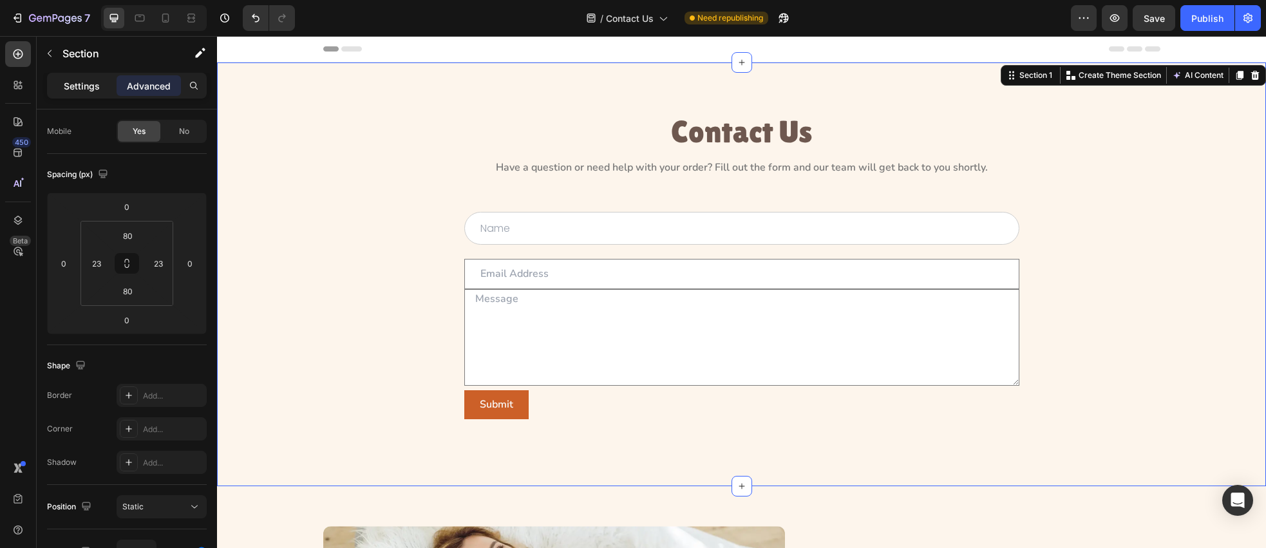
click at [80, 91] on p "Settings" at bounding box center [82, 86] width 36 height 14
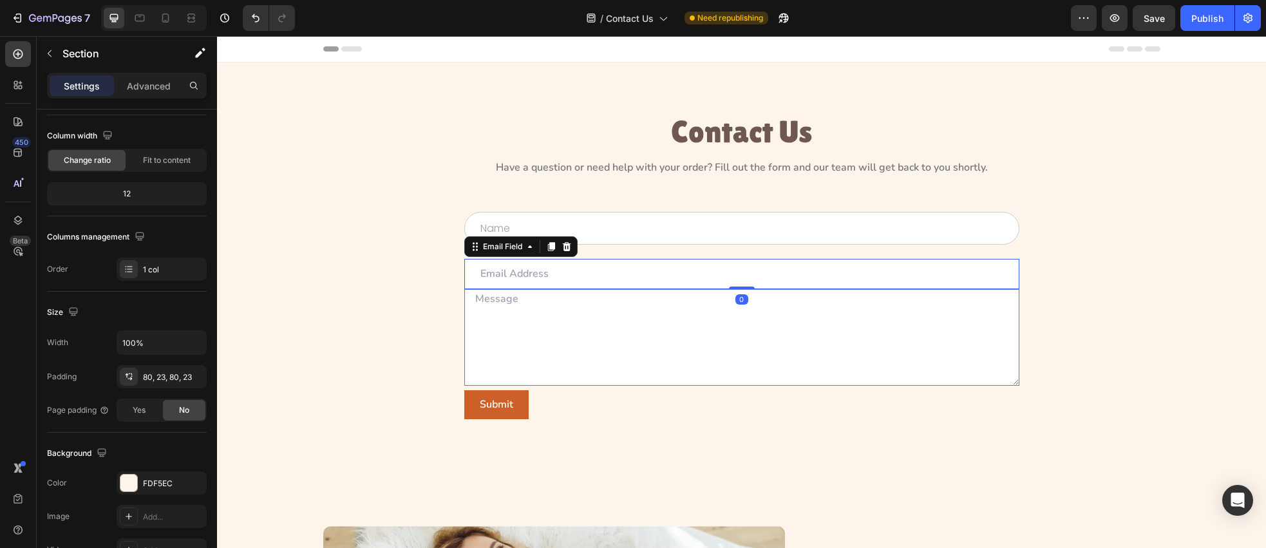
click at [603, 272] on input "email" at bounding box center [741, 274] width 555 height 30
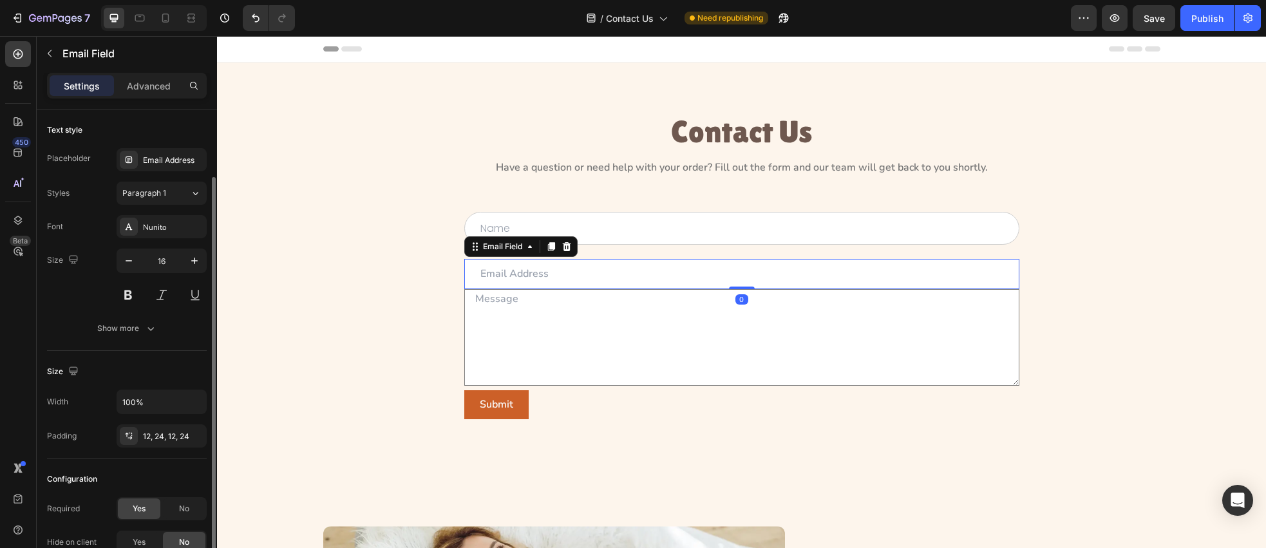
scroll to position [78, 0]
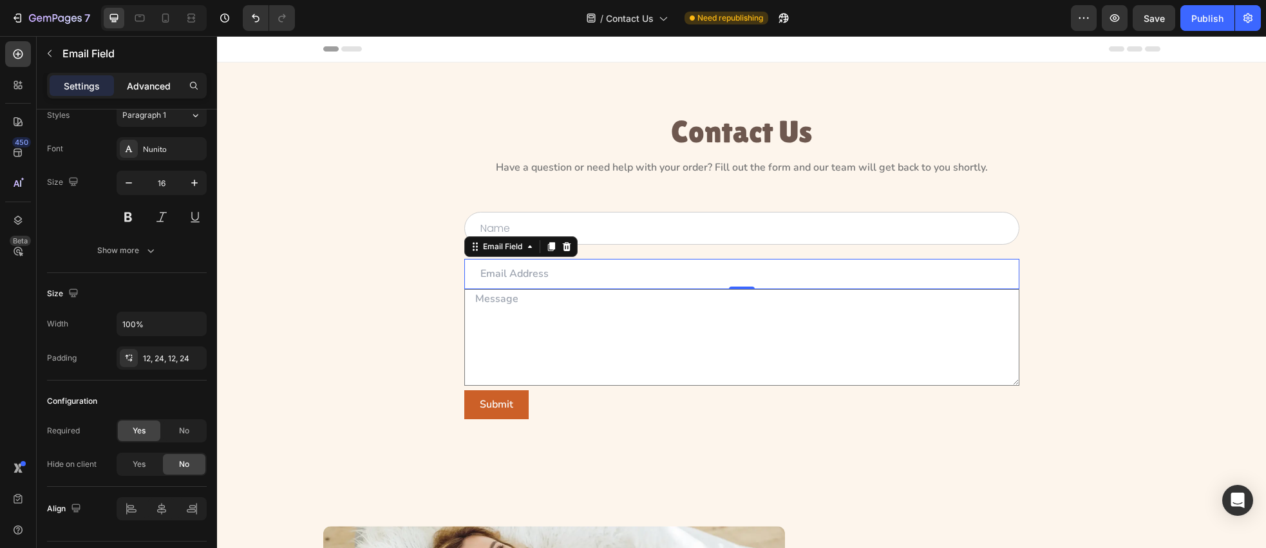
click at [153, 88] on p "Advanced" at bounding box center [149, 86] width 44 height 14
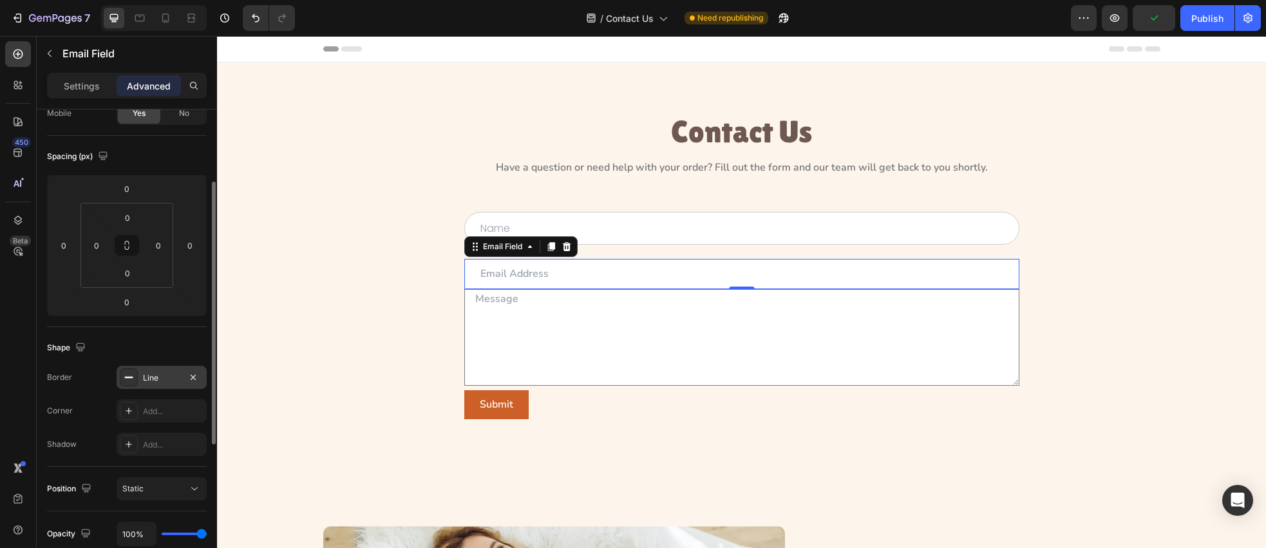
scroll to position [120, 0]
click at [129, 404] on icon at bounding box center [129, 404] width 6 height 6
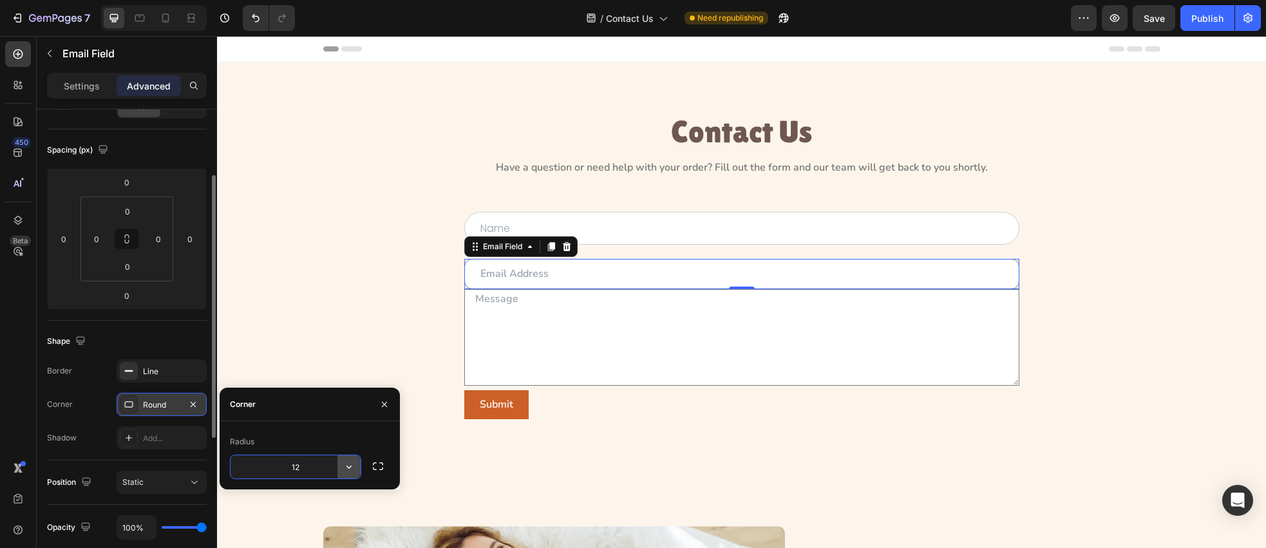
click at [357, 468] on button "button" at bounding box center [349, 466] width 23 height 23
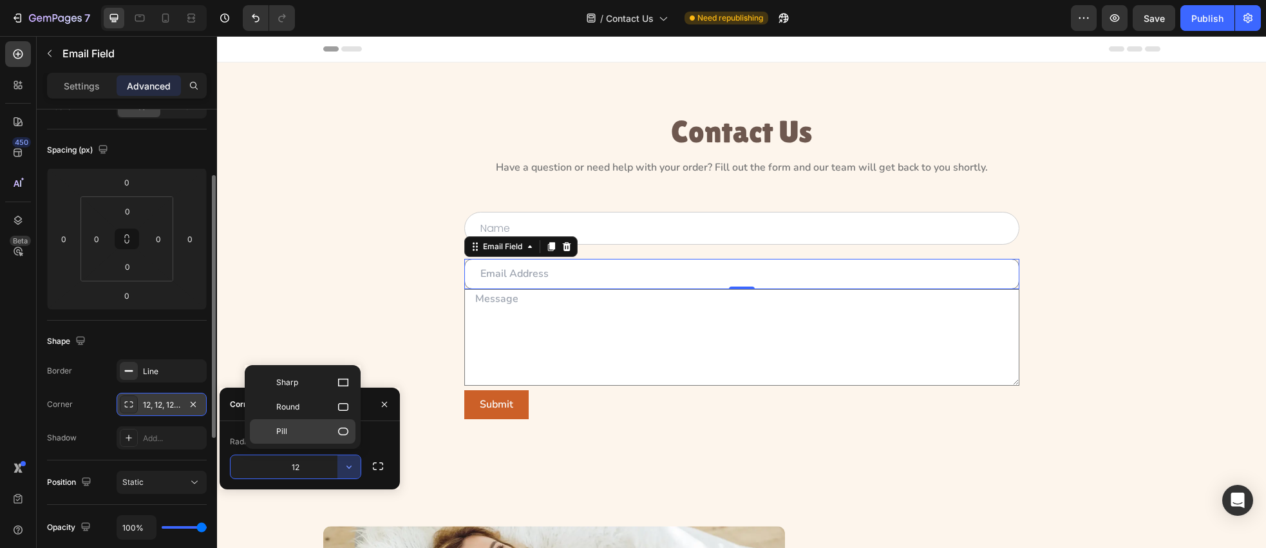
click at [346, 437] on icon at bounding box center [343, 431] width 13 height 13
type input "9999"
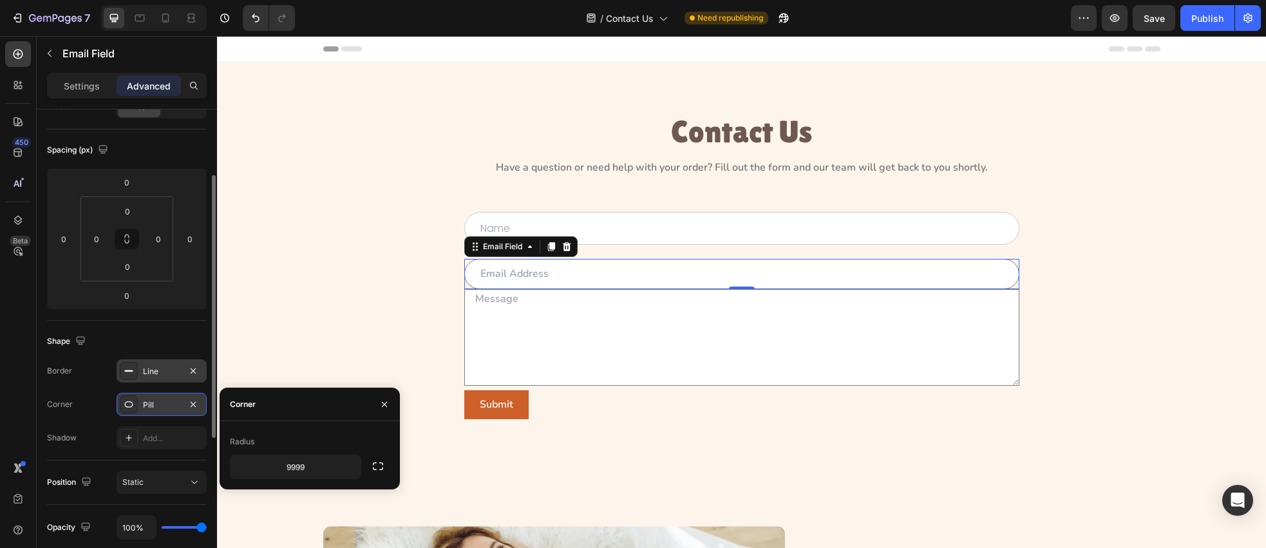
click at [126, 372] on icon at bounding box center [129, 371] width 10 height 10
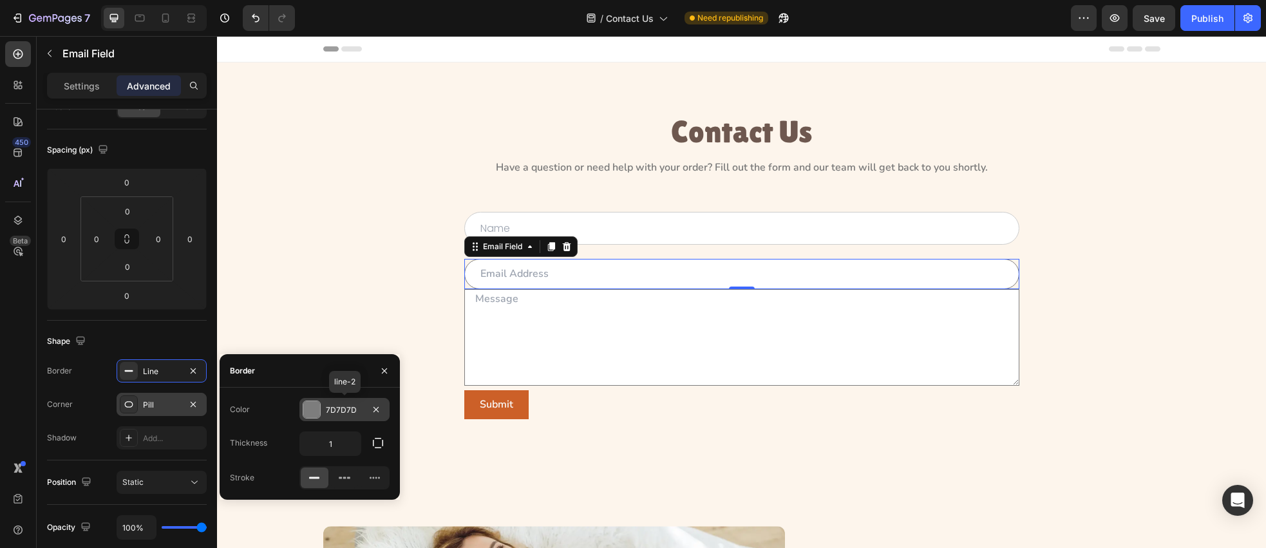
click at [311, 405] on div at bounding box center [311, 409] width 17 height 17
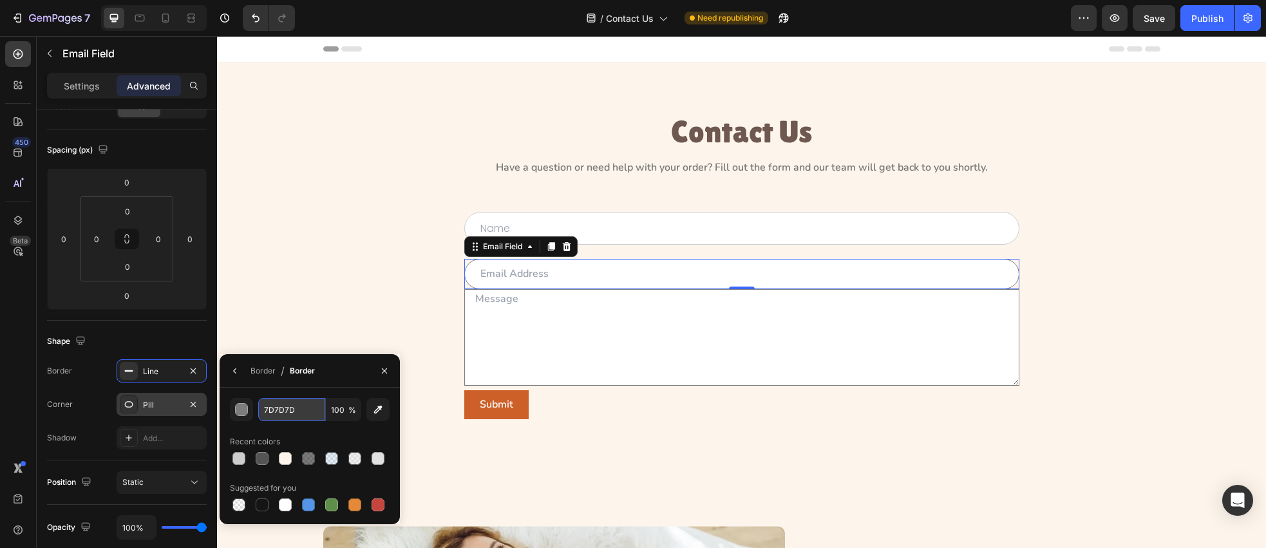
click at [312, 407] on input "7D7D7D" at bounding box center [291, 409] width 67 height 23
paste input "#CDCDC"
type input "CDCDCD"
click at [236, 370] on icon "button" at bounding box center [235, 371] width 10 height 10
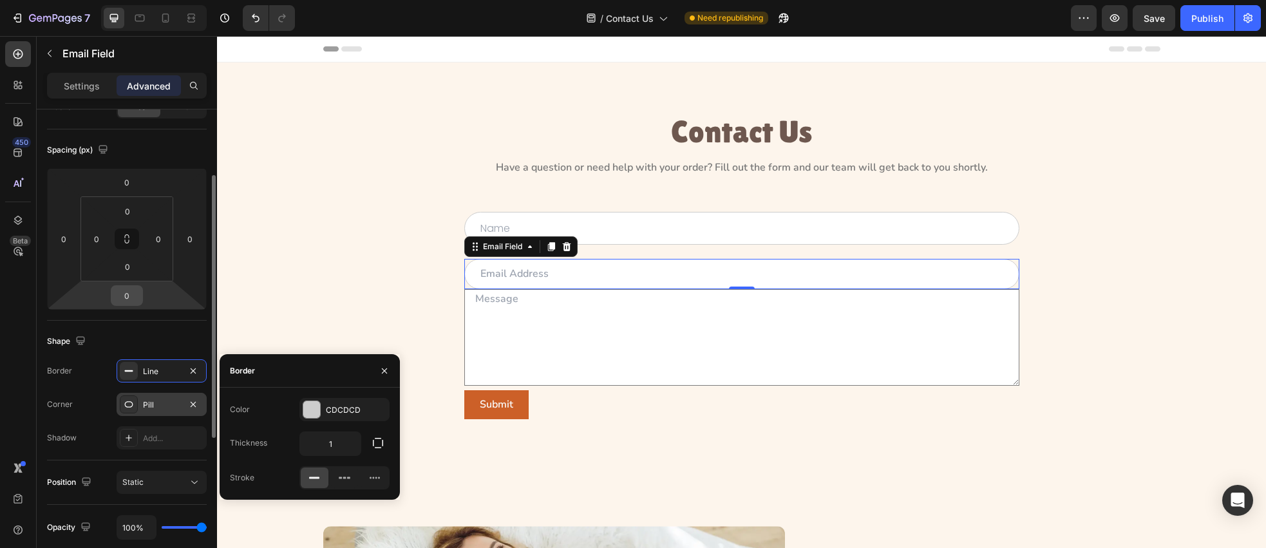
click at [142, 296] on div "0" at bounding box center [127, 295] width 32 height 21
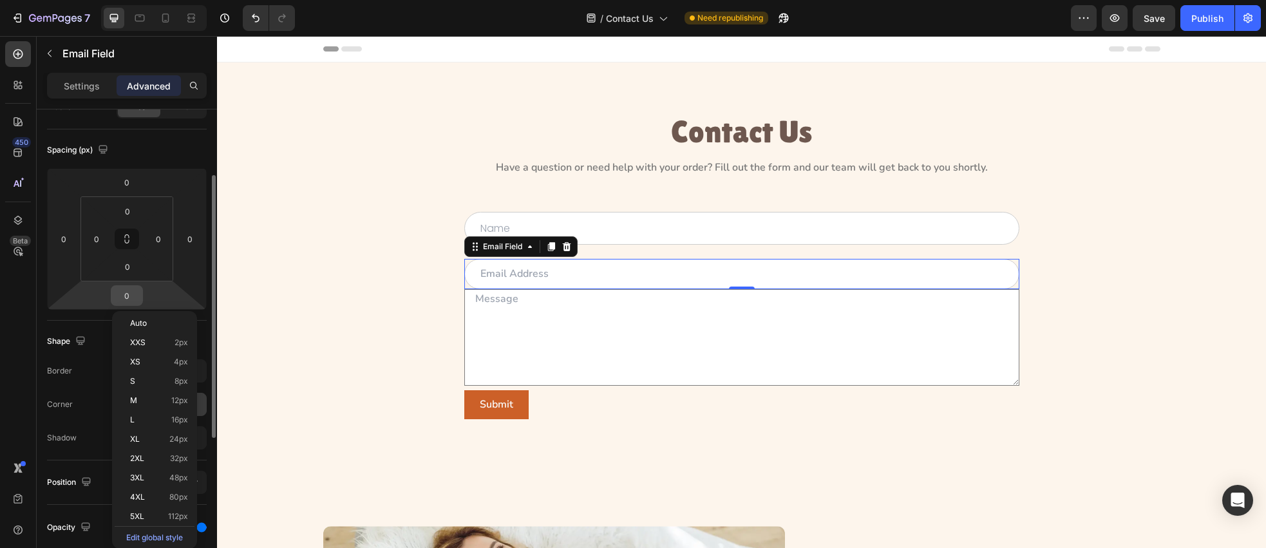
click at [135, 296] on input "0" at bounding box center [127, 295] width 26 height 19
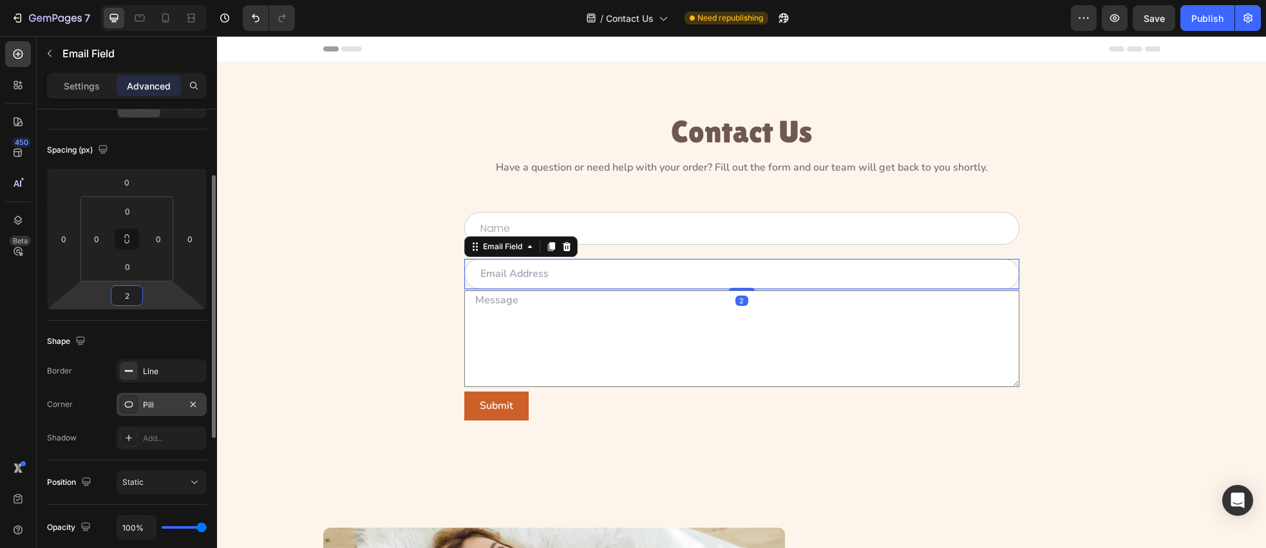
type input "22"
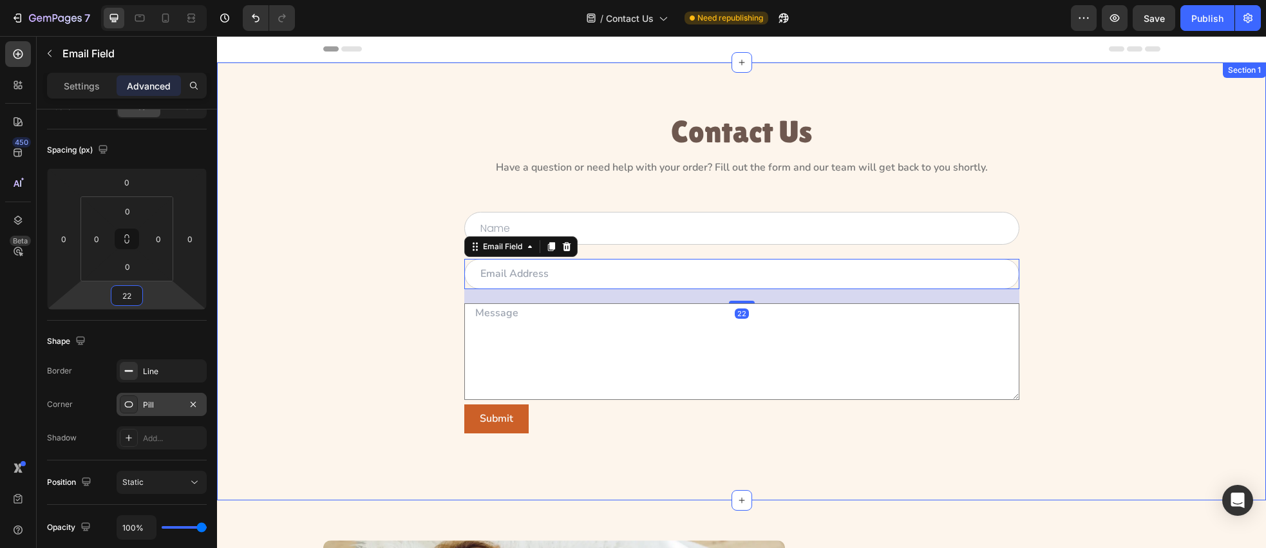
click at [1077, 251] on div "Contact Us Heading Have a question or need help with your order? Fill out the f…" at bounding box center [742, 281] width 1020 height 335
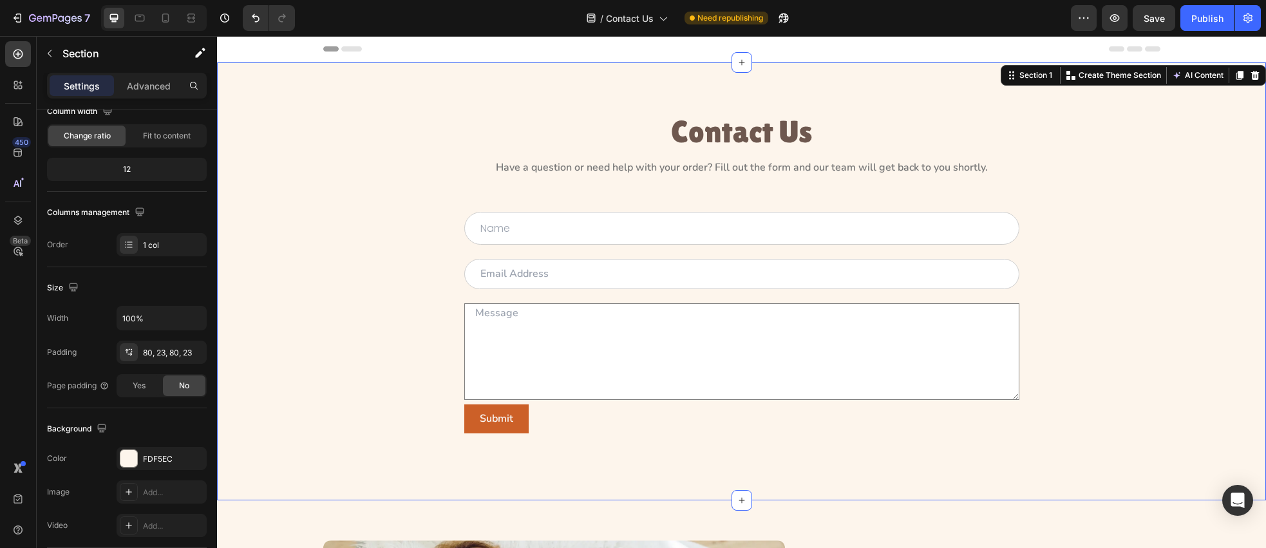
scroll to position [0, 0]
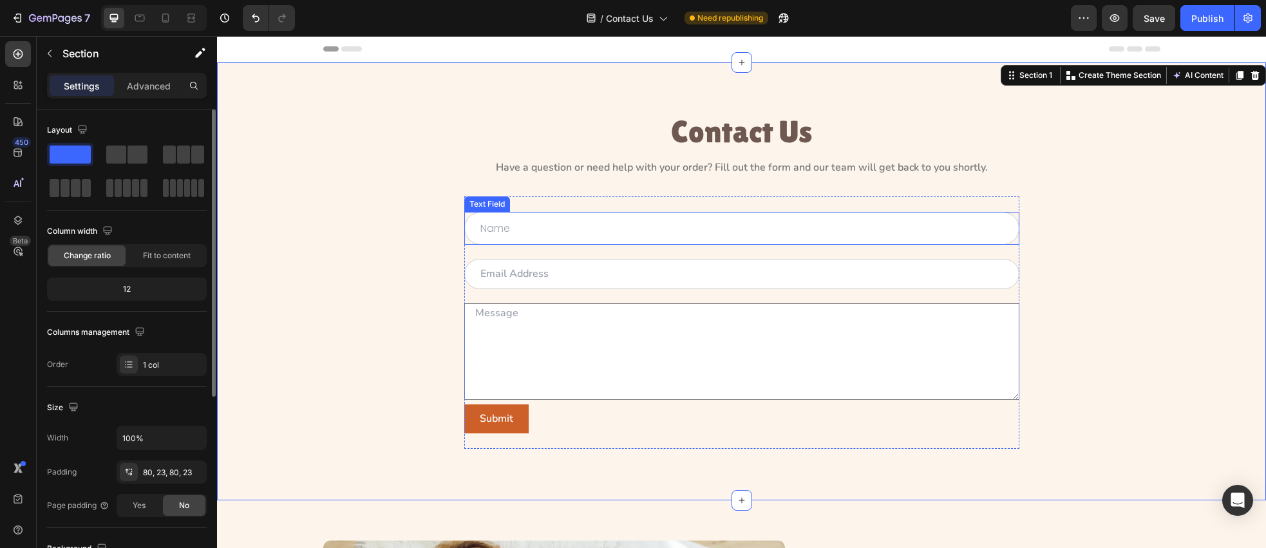
click at [842, 236] on input "text" at bounding box center [741, 228] width 555 height 33
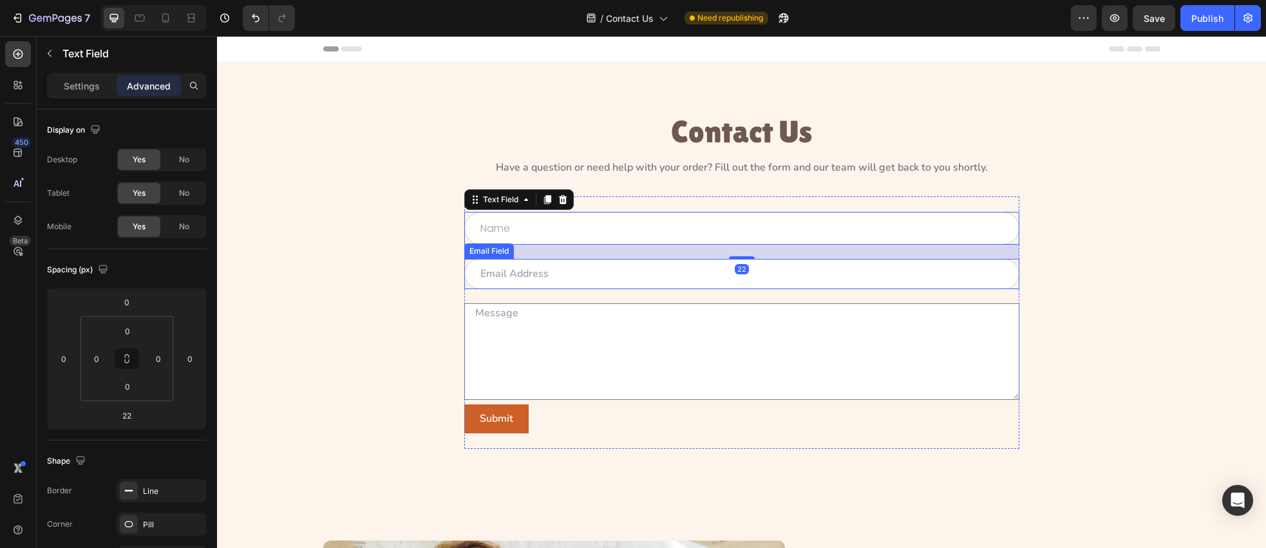
click at [824, 269] on input "email" at bounding box center [741, 274] width 555 height 30
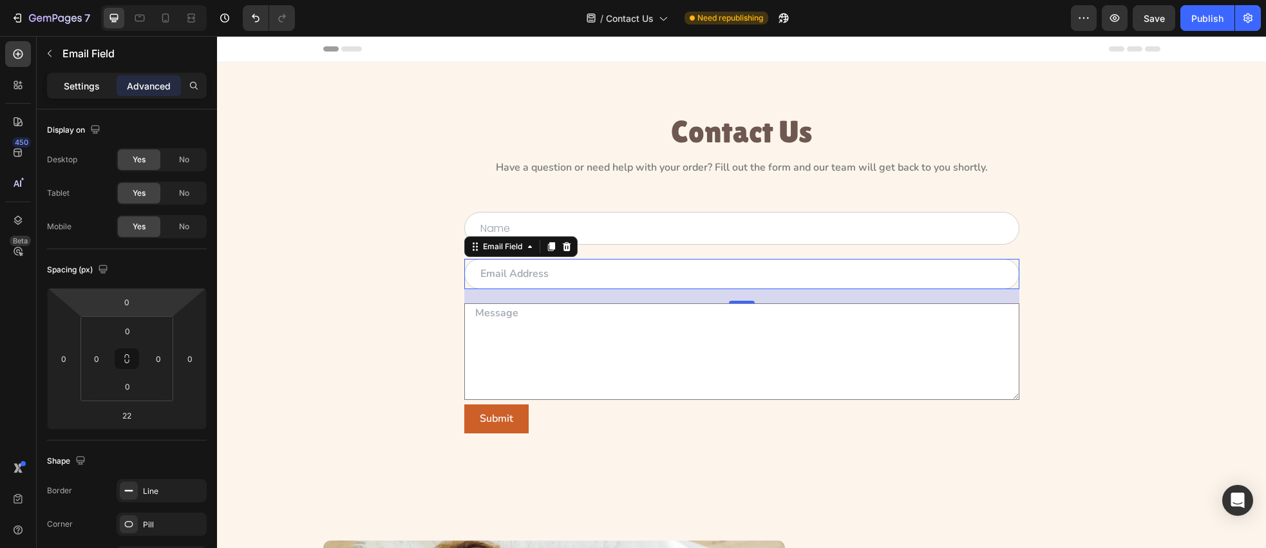
drag, startPoint x: 73, startPoint y: 85, endPoint x: 75, endPoint y: 93, distance: 8.6
click at [73, 85] on p "Settings" at bounding box center [82, 86] width 36 height 14
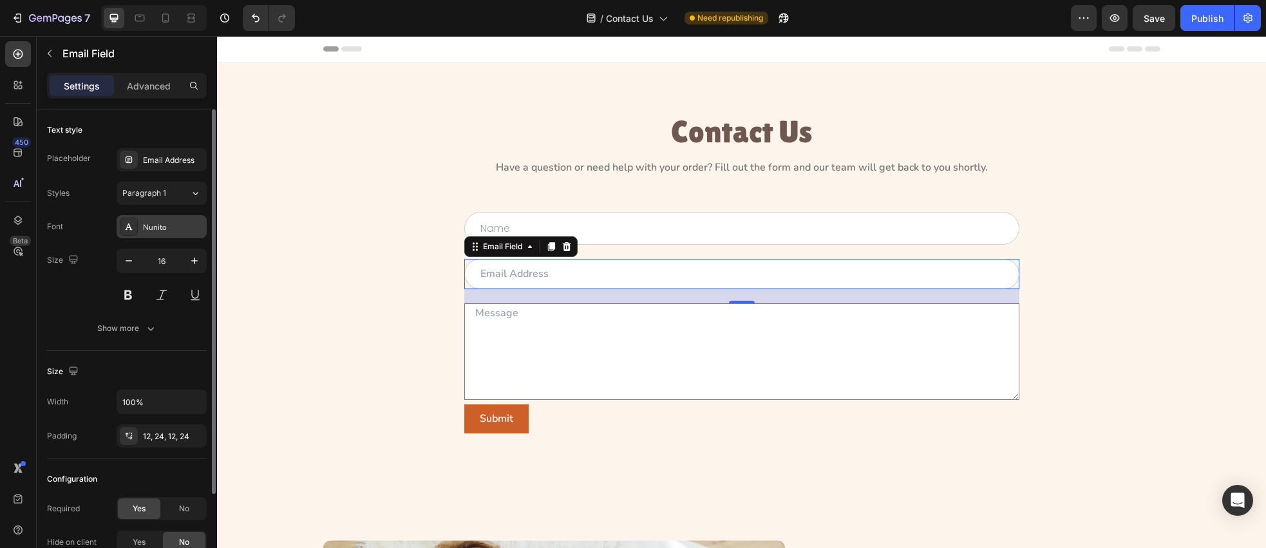
click at [157, 230] on div "Nunito" at bounding box center [173, 228] width 61 height 12
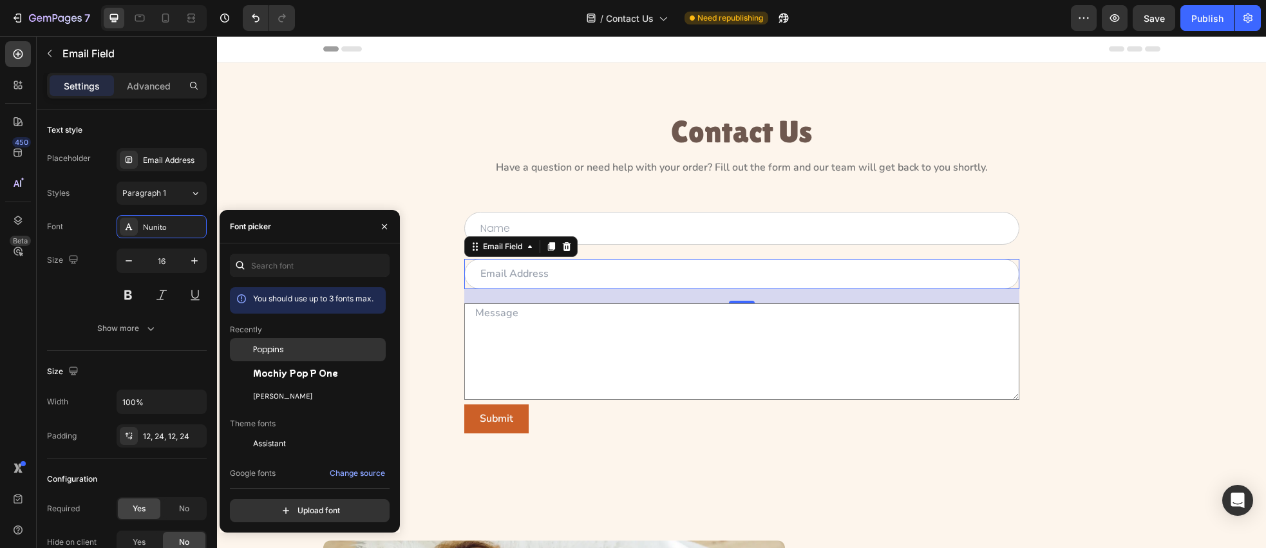
click at [286, 345] on div "Poppins" at bounding box center [318, 350] width 130 height 12
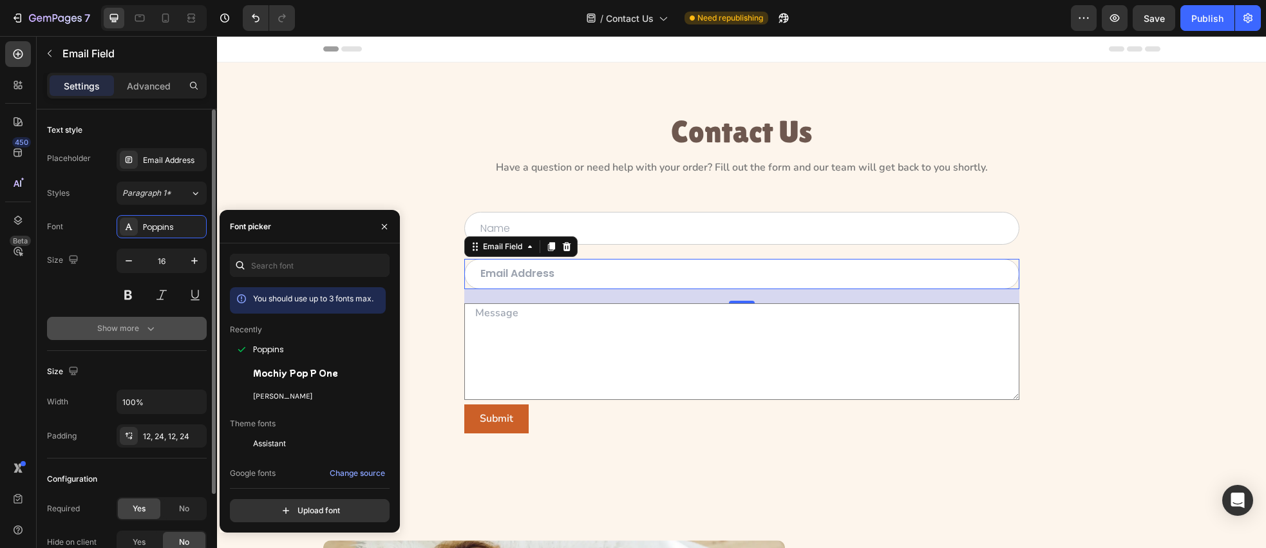
click at [166, 324] on button "Show more" at bounding box center [127, 328] width 160 height 23
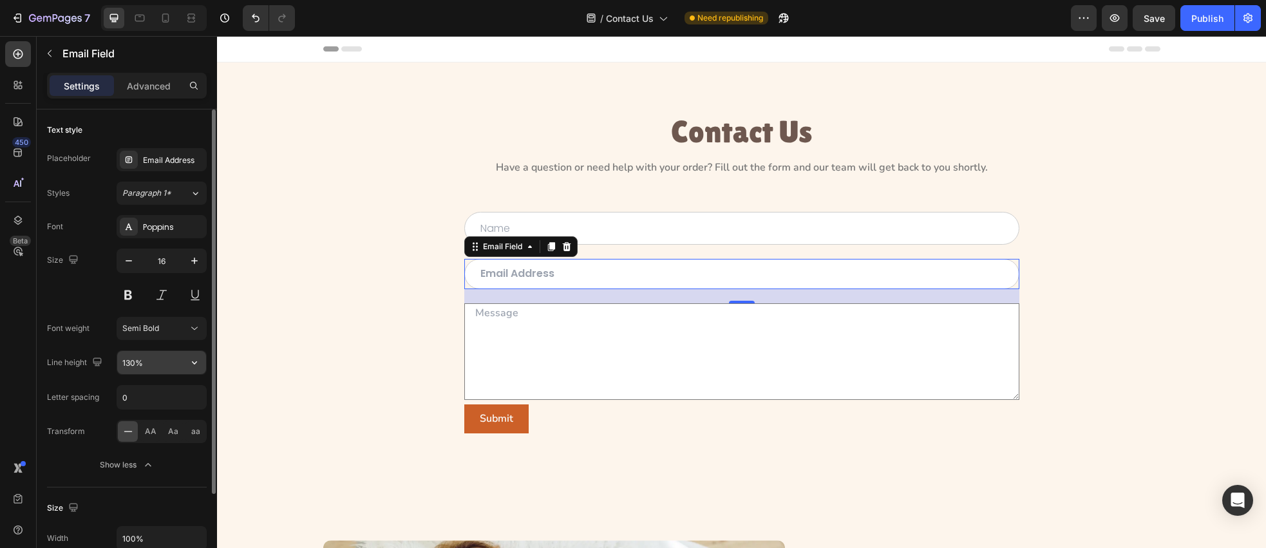
click at [133, 364] on input "130%" at bounding box center [161, 362] width 89 height 23
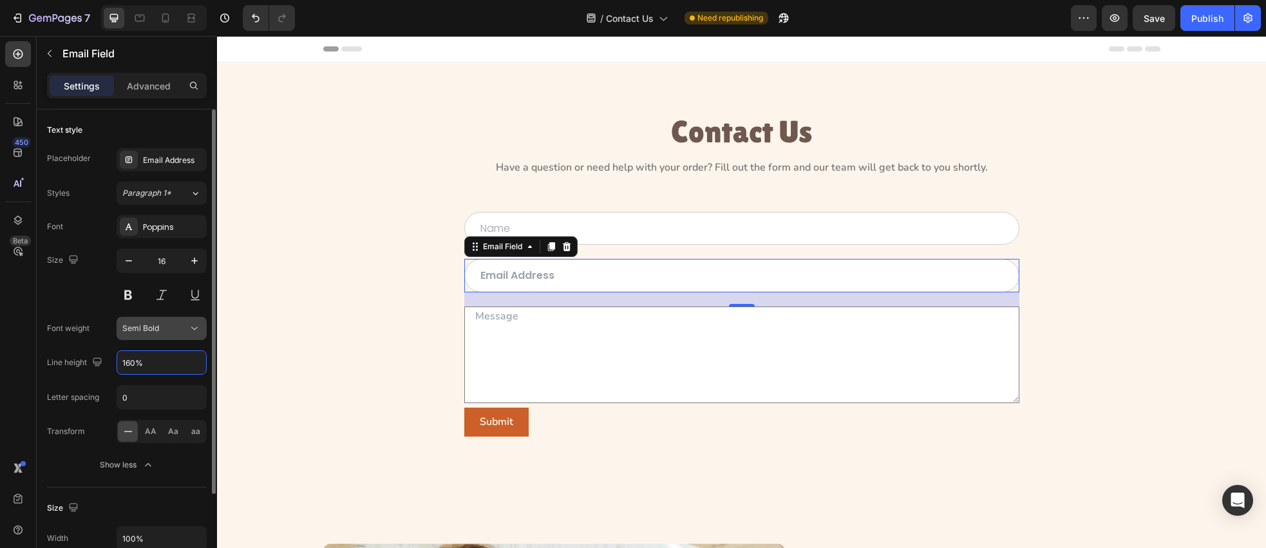
type input "160%"
click at [169, 334] on div "Semi Bold" at bounding box center [161, 328] width 79 height 13
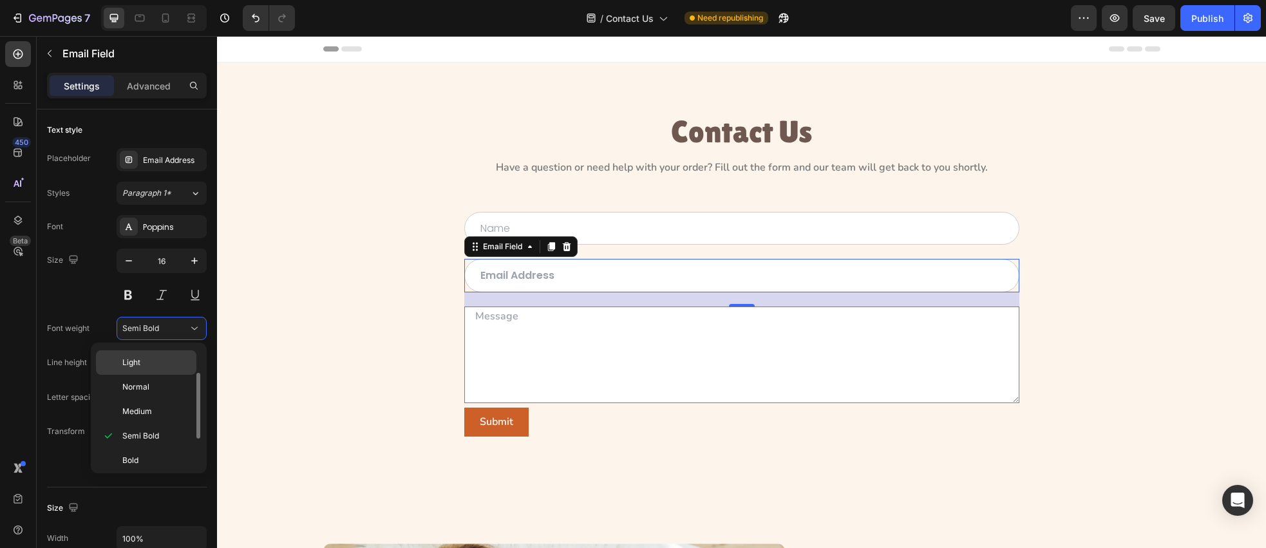
click at [165, 363] on p "Light" at bounding box center [156, 363] width 68 height 12
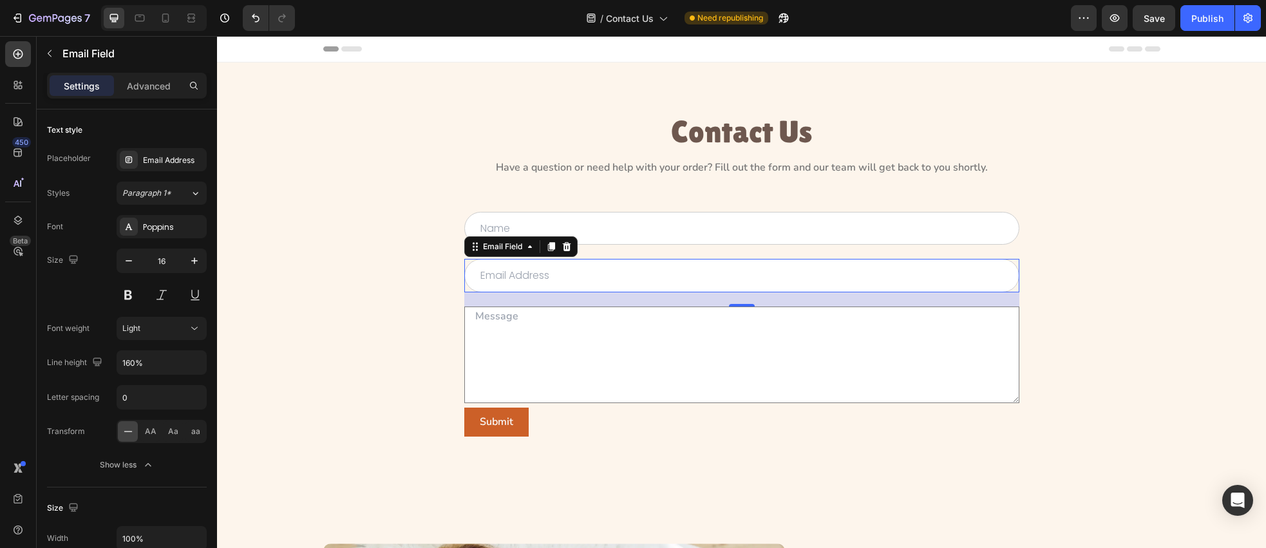
click at [345, 293] on div "Contact Us Heading Have a question or need help with your order? Fill out the f…" at bounding box center [742, 283] width 1020 height 338
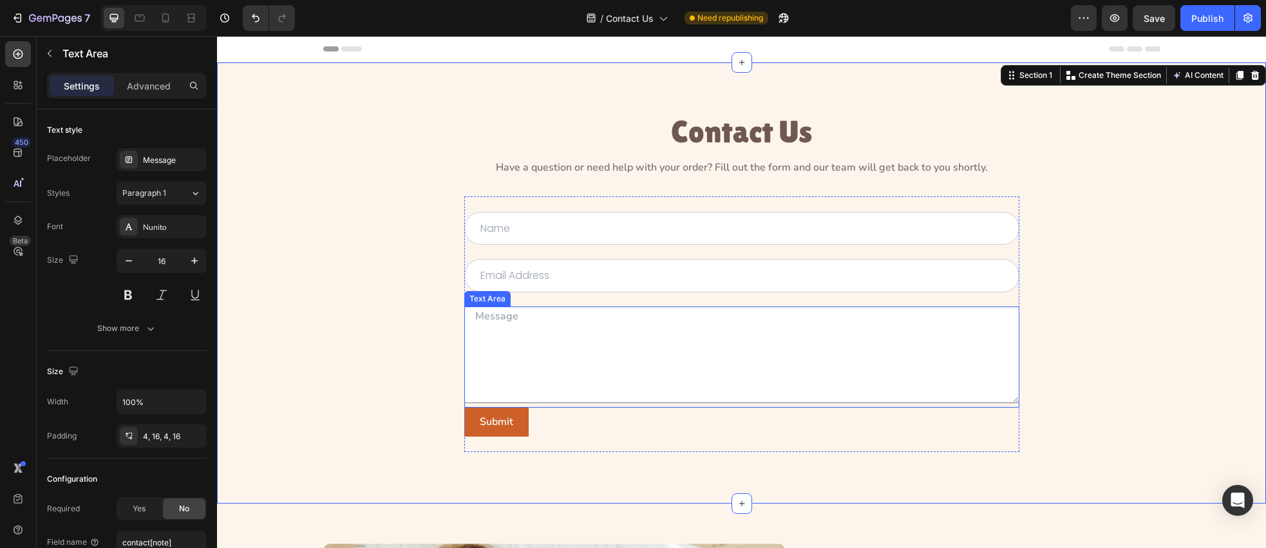
click at [550, 323] on textarea at bounding box center [741, 355] width 555 height 97
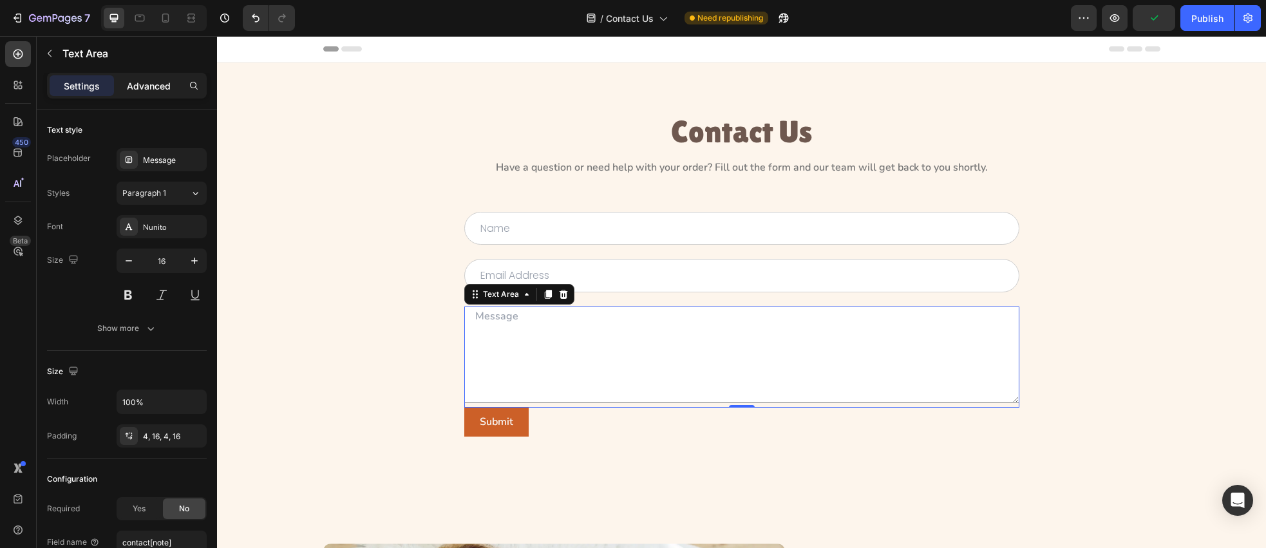
click at [147, 84] on p "Advanced" at bounding box center [149, 86] width 44 height 14
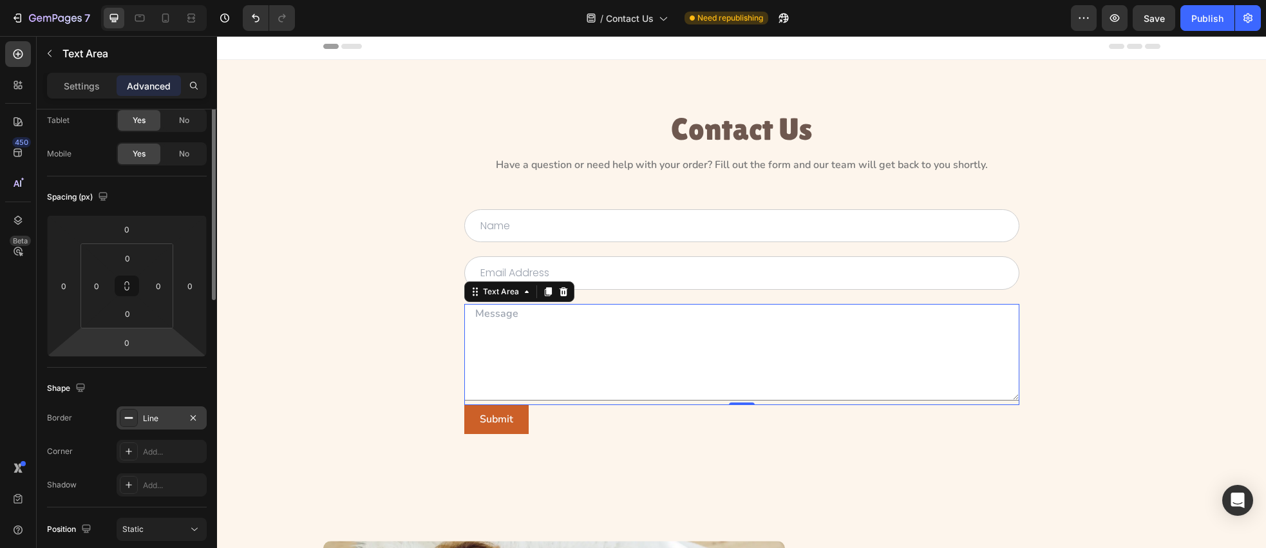
scroll to position [93, 0]
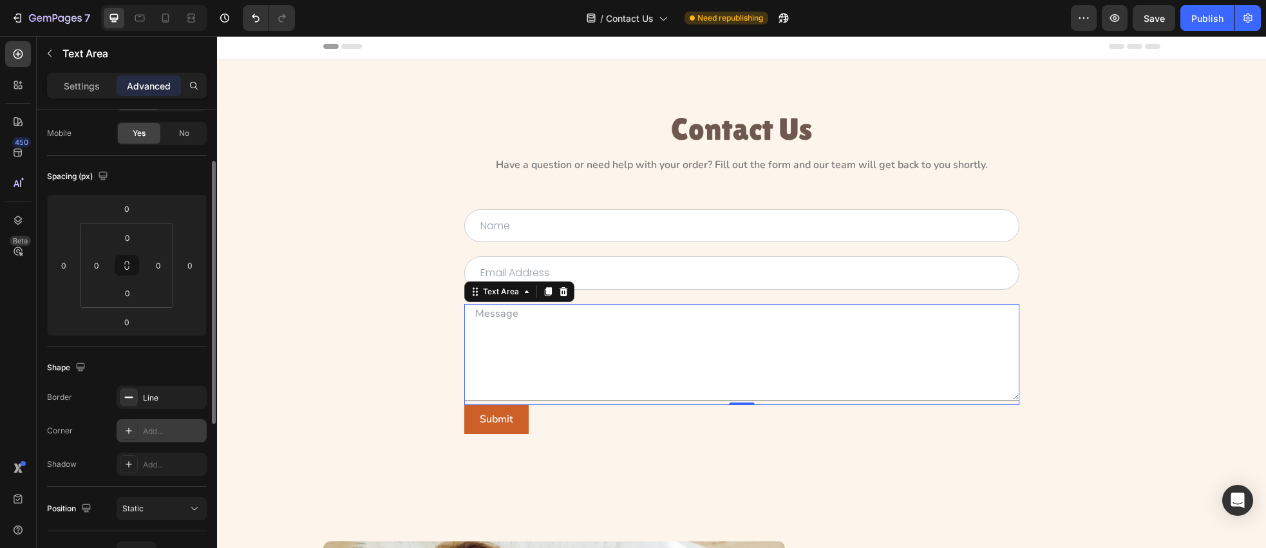
click at [131, 430] on icon at bounding box center [129, 431] width 10 height 10
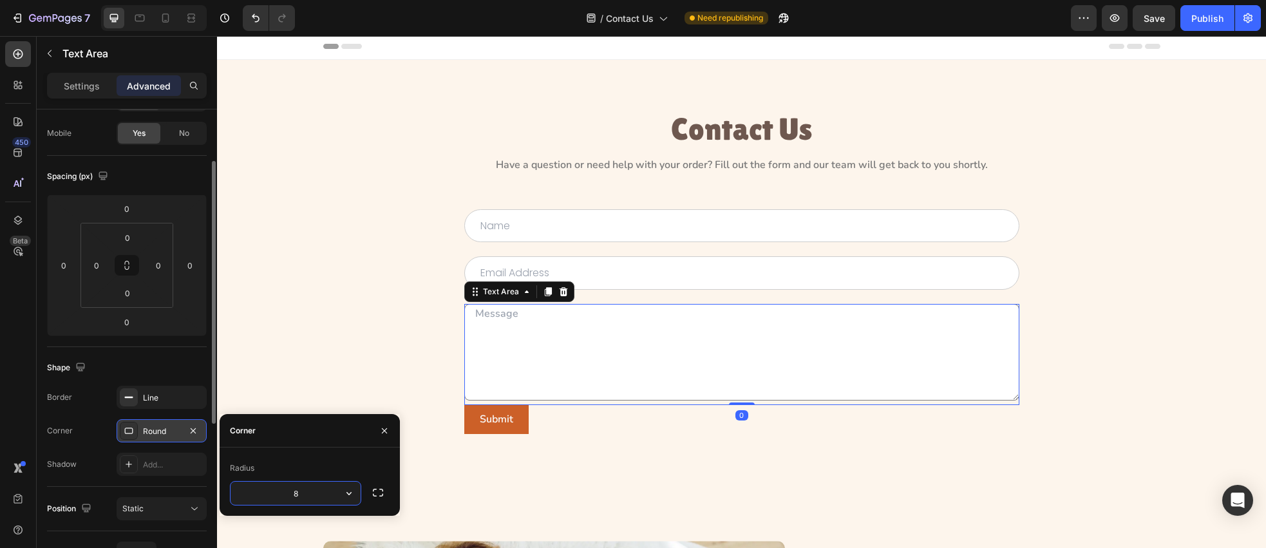
type input "1"
type input "32"
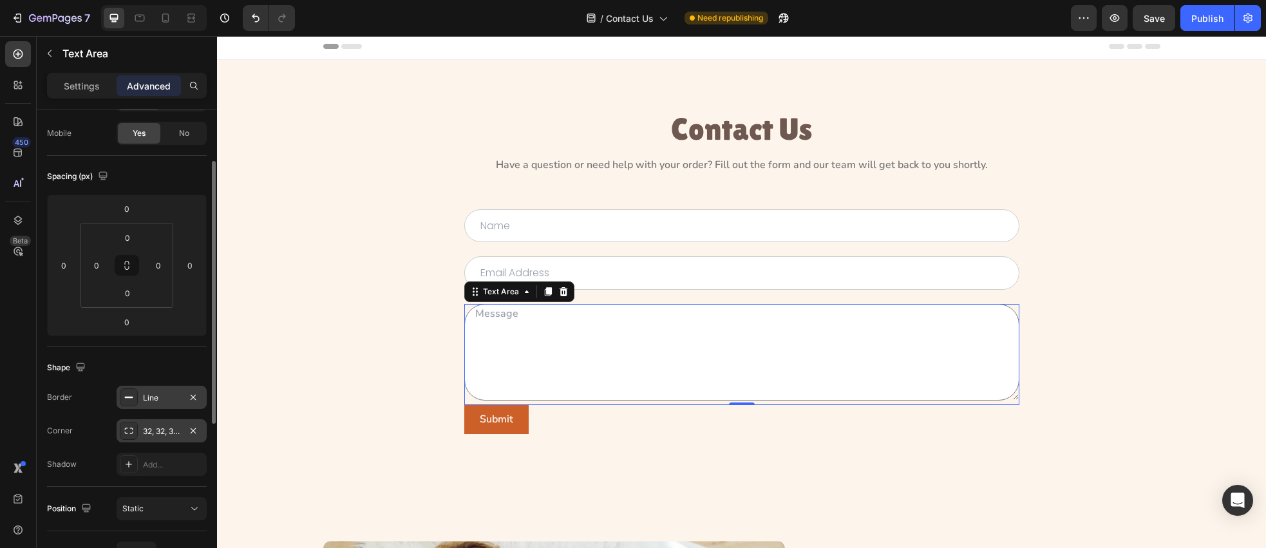
click at [130, 401] on icon at bounding box center [129, 397] width 10 height 10
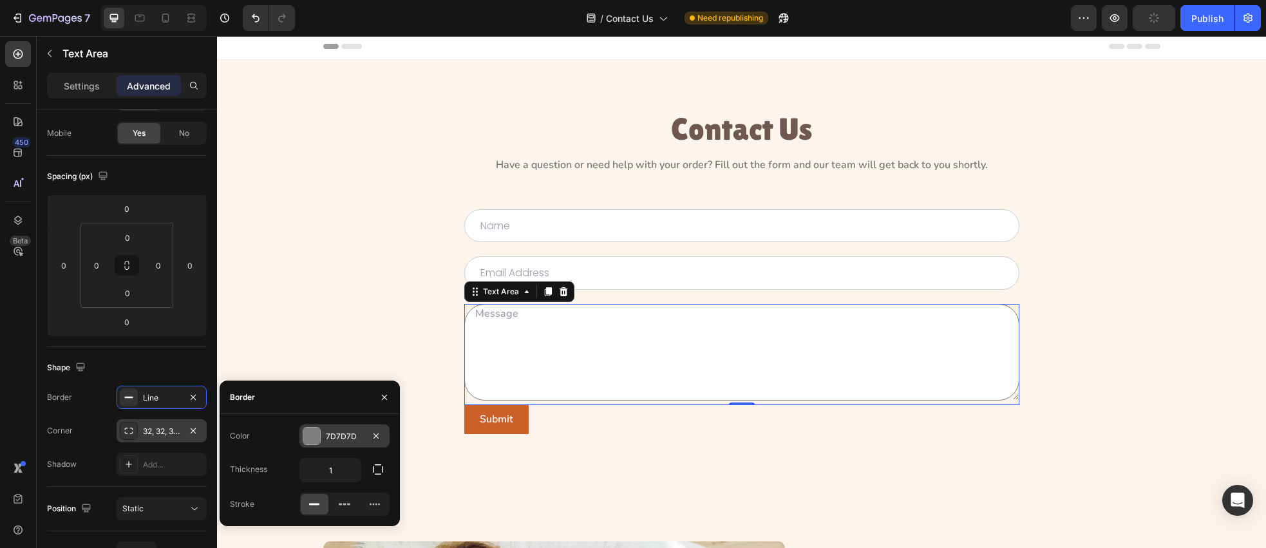
click at [316, 433] on div at bounding box center [311, 436] width 17 height 17
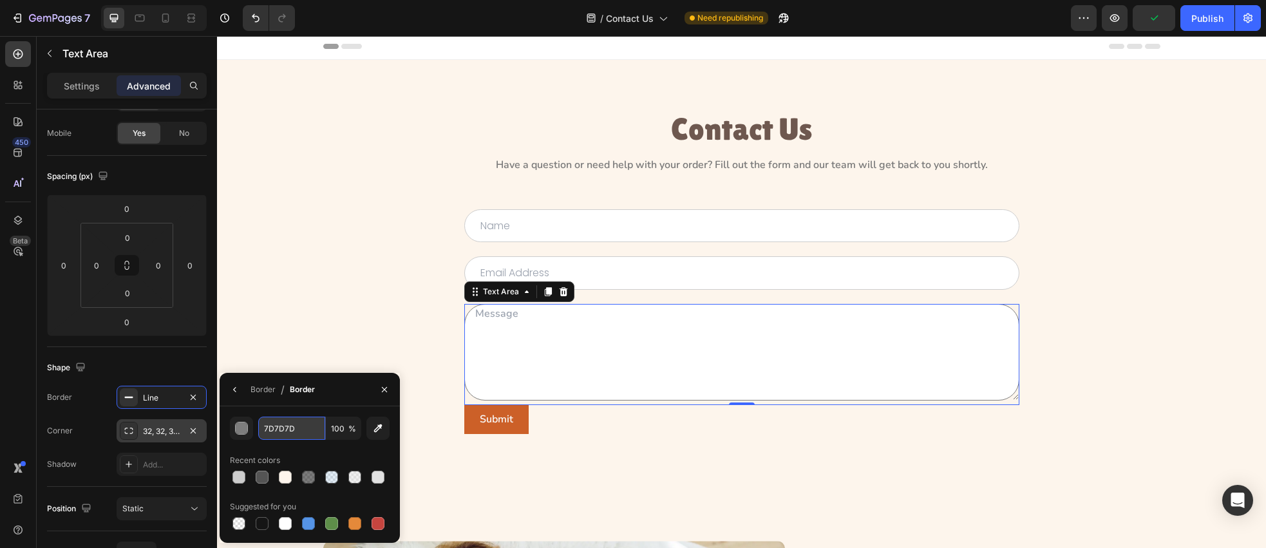
click at [305, 431] on input "7D7D7D" at bounding box center [291, 428] width 67 height 23
paste input "#CDCDC"
type input "CDCDCD"
click at [330, 403] on div "Border / Border" at bounding box center [310, 389] width 180 height 33
click at [238, 395] on button "button" at bounding box center [235, 389] width 21 height 21
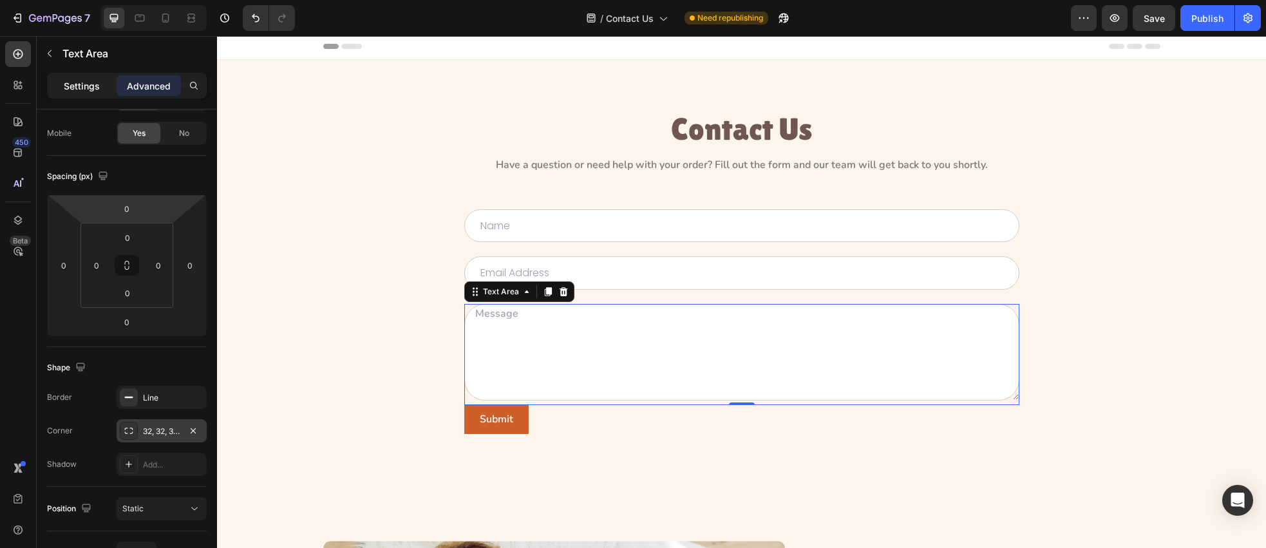
click at [82, 86] on p "Settings" at bounding box center [82, 86] width 36 height 14
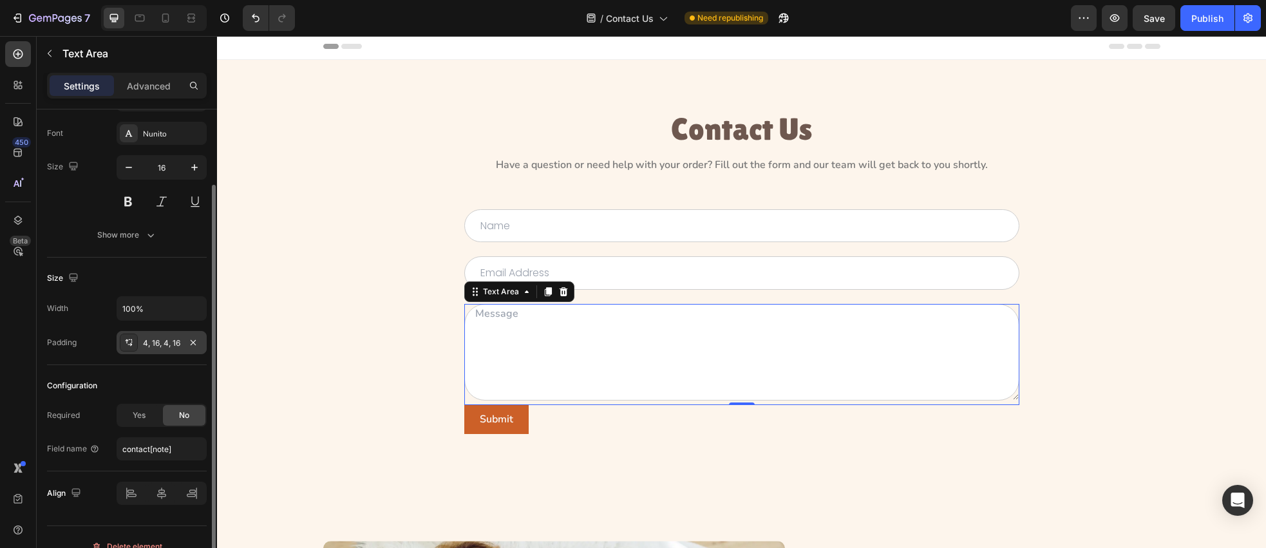
click at [128, 343] on icon at bounding box center [129, 343] width 10 height 10
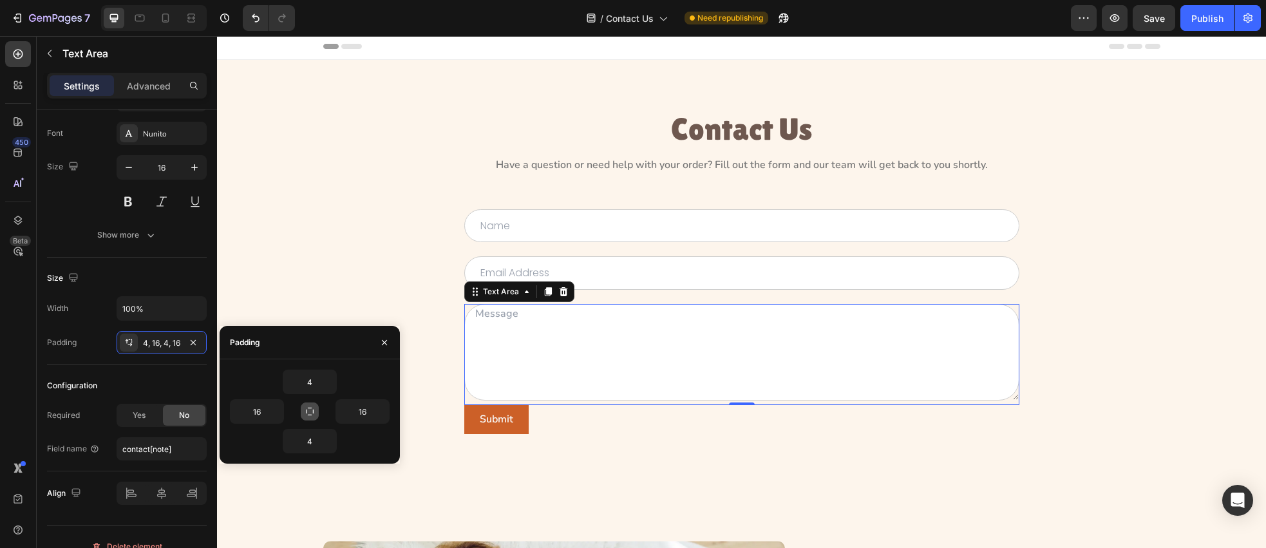
click at [309, 410] on icon "button" at bounding box center [310, 411] width 10 height 10
type input "4"
click at [314, 412] on icon "button" at bounding box center [310, 411] width 10 height 10
click at [263, 415] on input "4" at bounding box center [257, 411] width 53 height 23
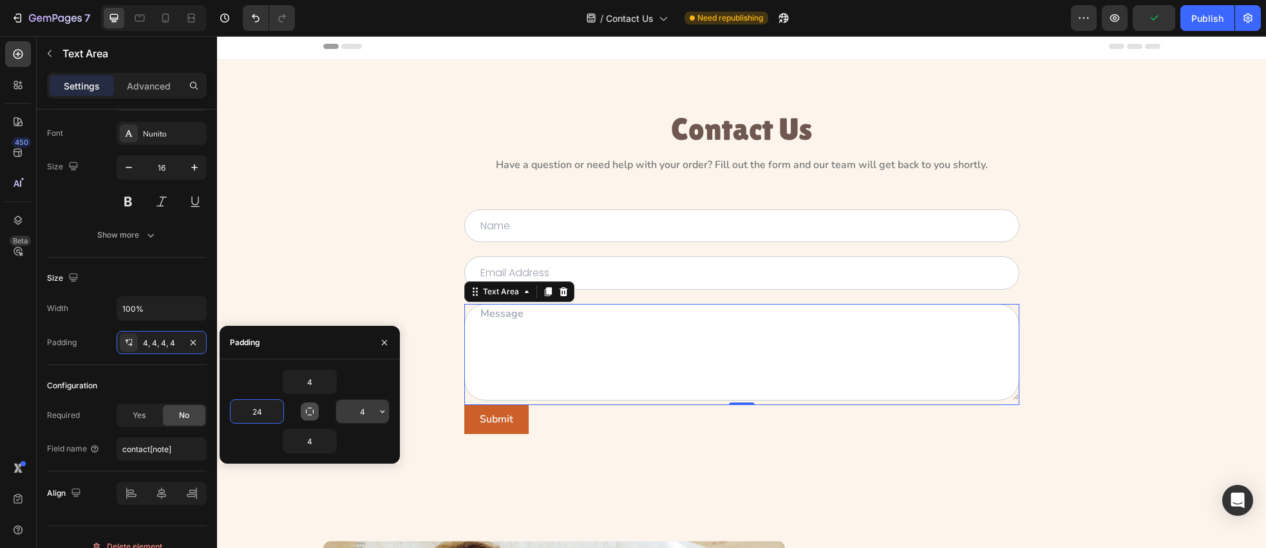
type input "24"
click at [363, 413] on input "4" at bounding box center [362, 411] width 53 height 23
type input "24"
click at [312, 383] on input "4" at bounding box center [309, 381] width 53 height 23
type input "12"
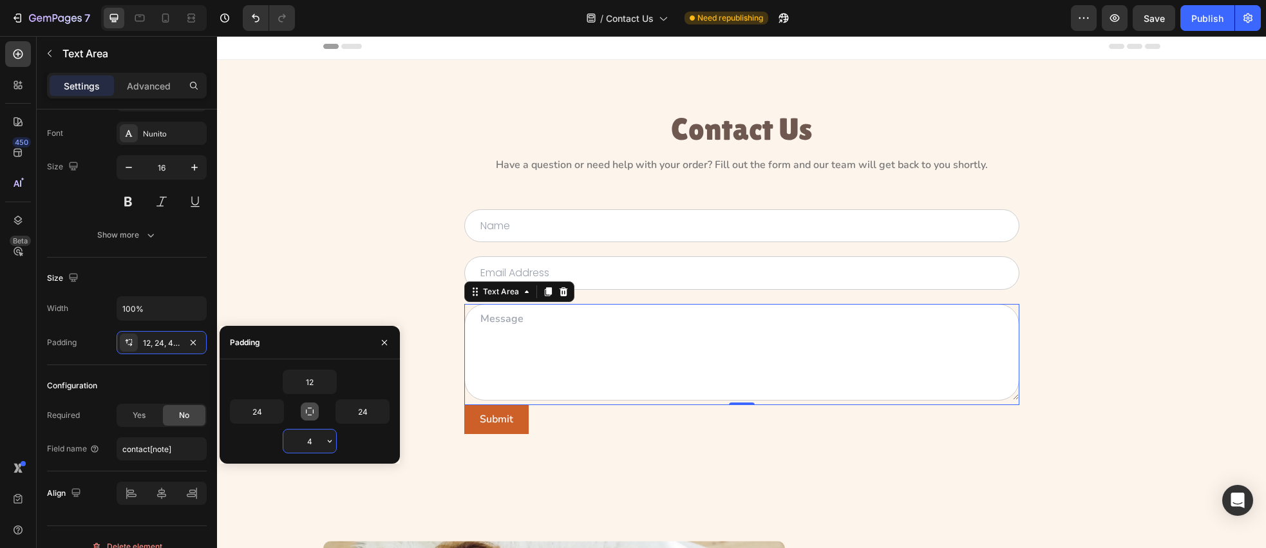
click at [314, 441] on input "4" at bounding box center [309, 441] width 53 height 23
type input "12"
click at [322, 283] on div "Contact Us Heading Have a question or need help with your order? Fill out the f…" at bounding box center [742, 280] width 1020 height 338
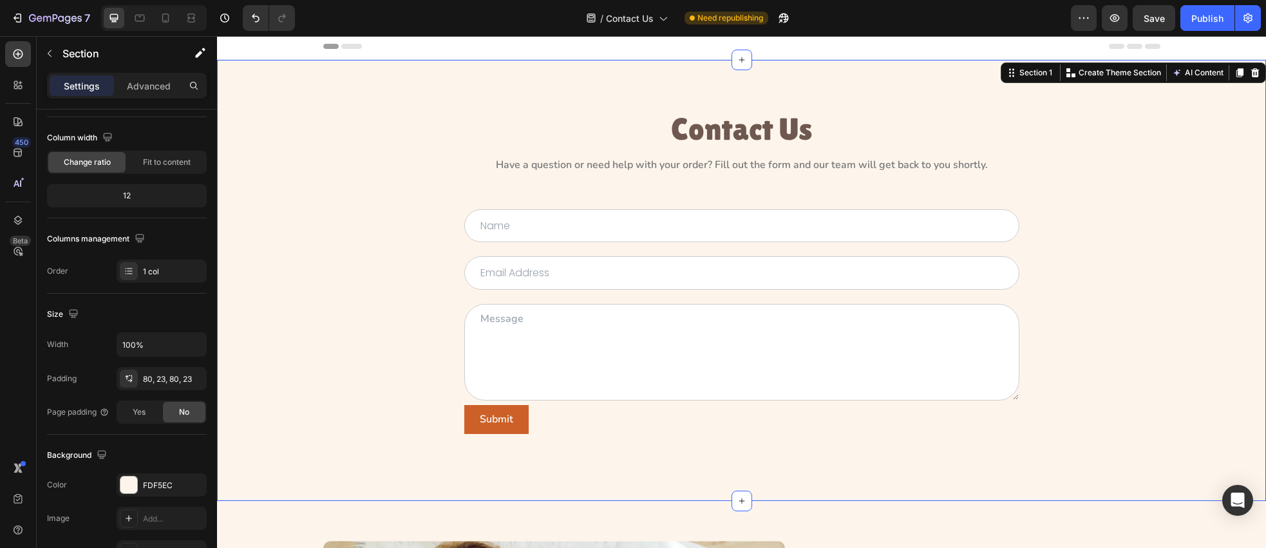
scroll to position [0, 0]
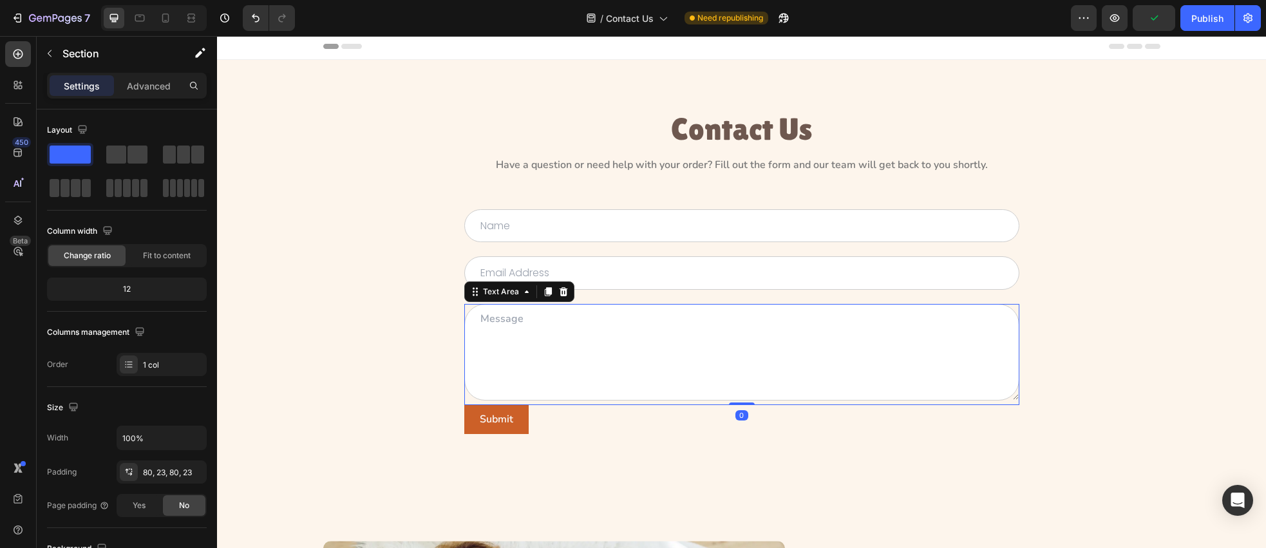
click at [580, 360] on textarea at bounding box center [741, 352] width 555 height 97
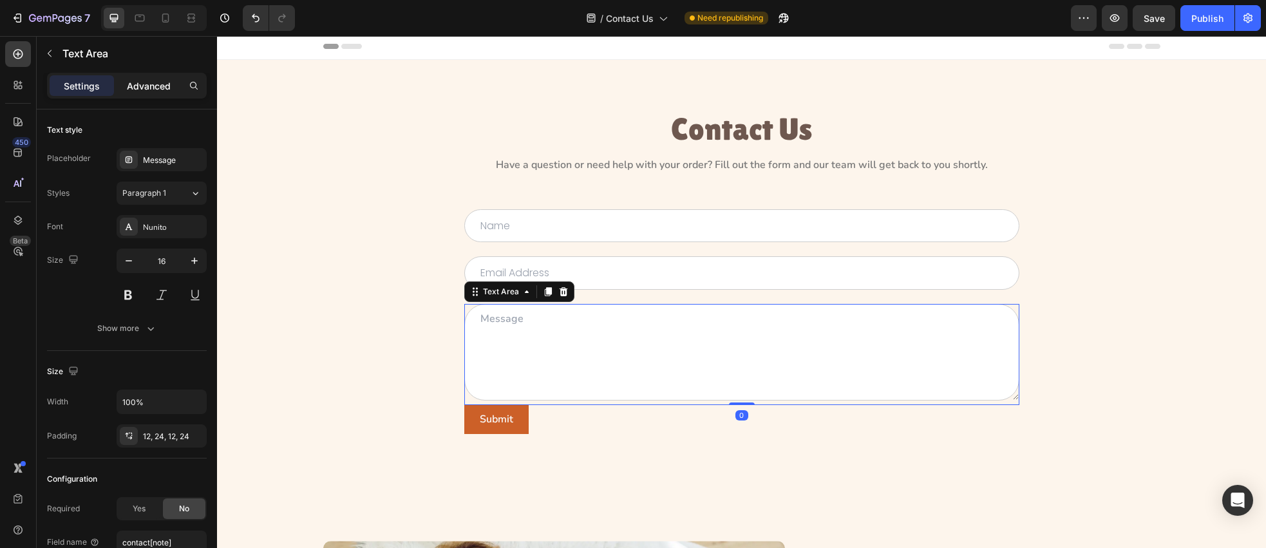
click at [136, 86] on p "Advanced" at bounding box center [149, 86] width 44 height 14
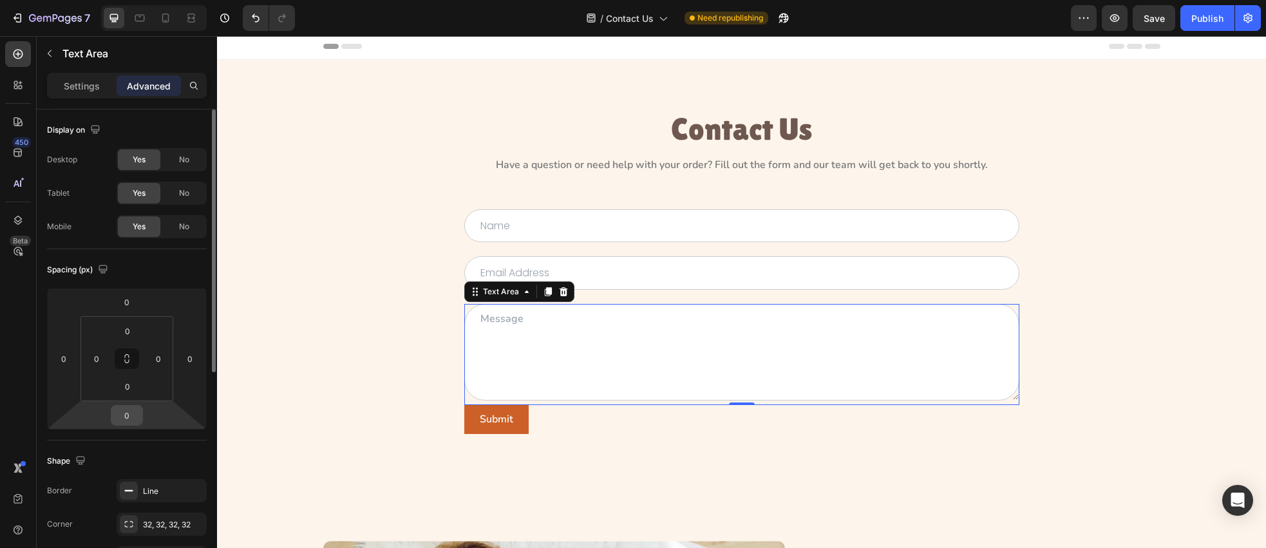
click at [140, 416] on div "0" at bounding box center [127, 415] width 32 height 21
click at [136, 415] on input "0" at bounding box center [127, 415] width 26 height 19
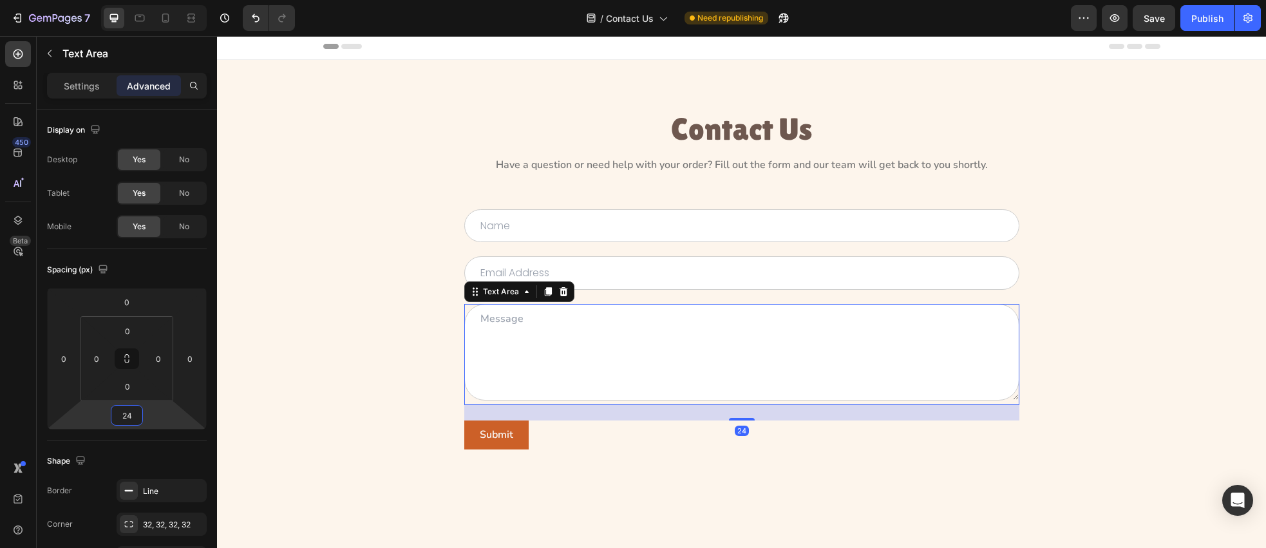
type input "24"
click at [495, 432] on div "Submit" at bounding box center [496, 435] width 33 height 14
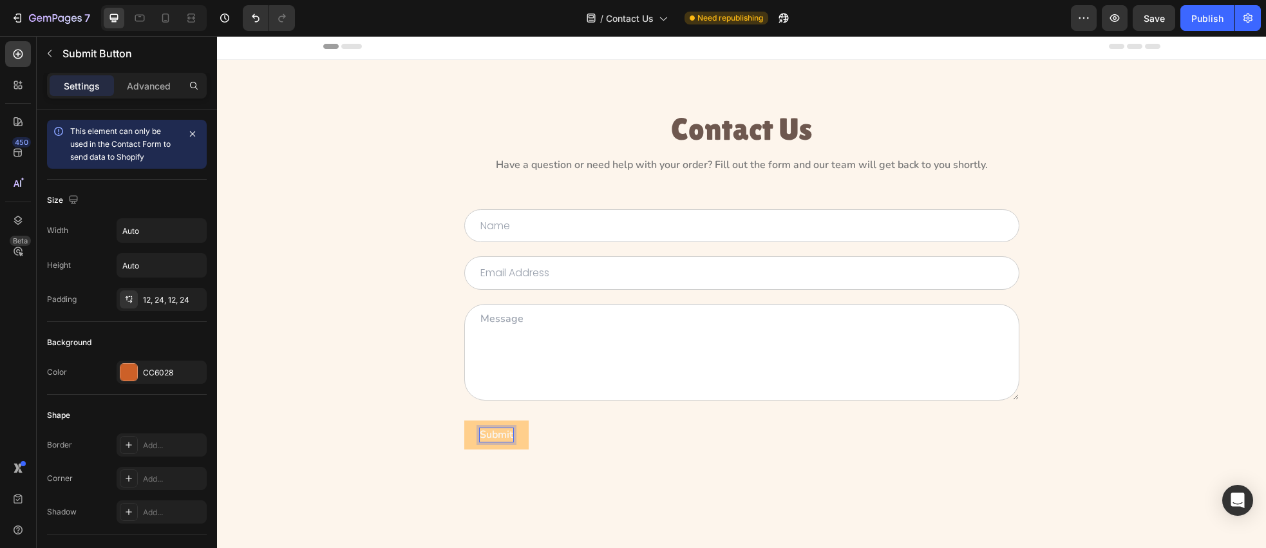
click at [495, 432] on p "Submit" at bounding box center [496, 435] width 33 height 14
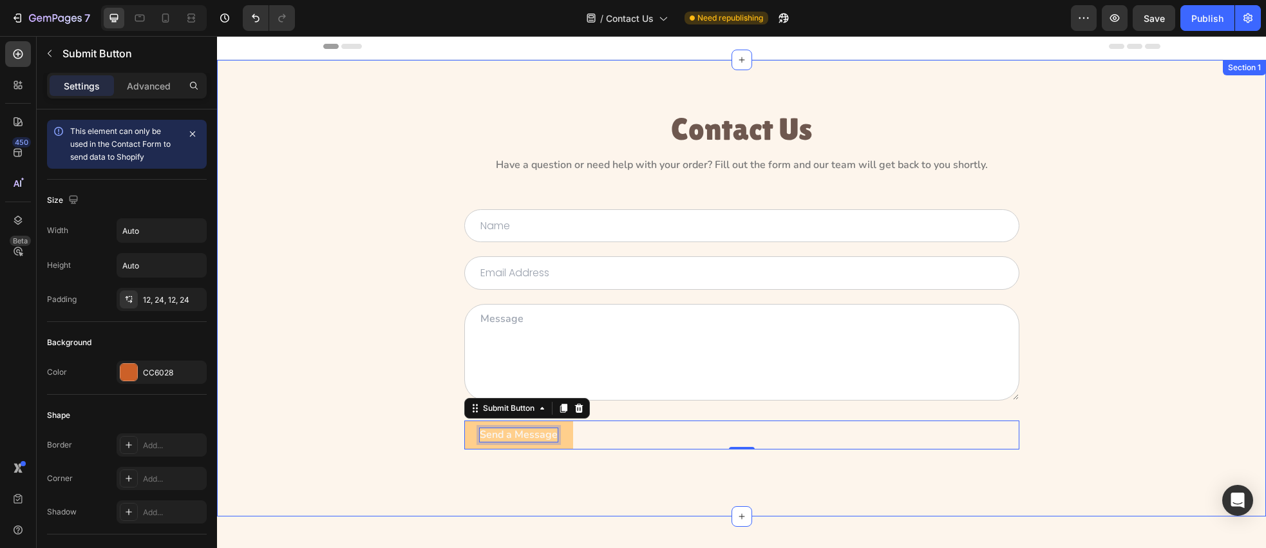
click at [395, 417] on div "Contact Us Heading Have a question or need help with your order? Fill out the f…" at bounding box center [742, 288] width 1020 height 354
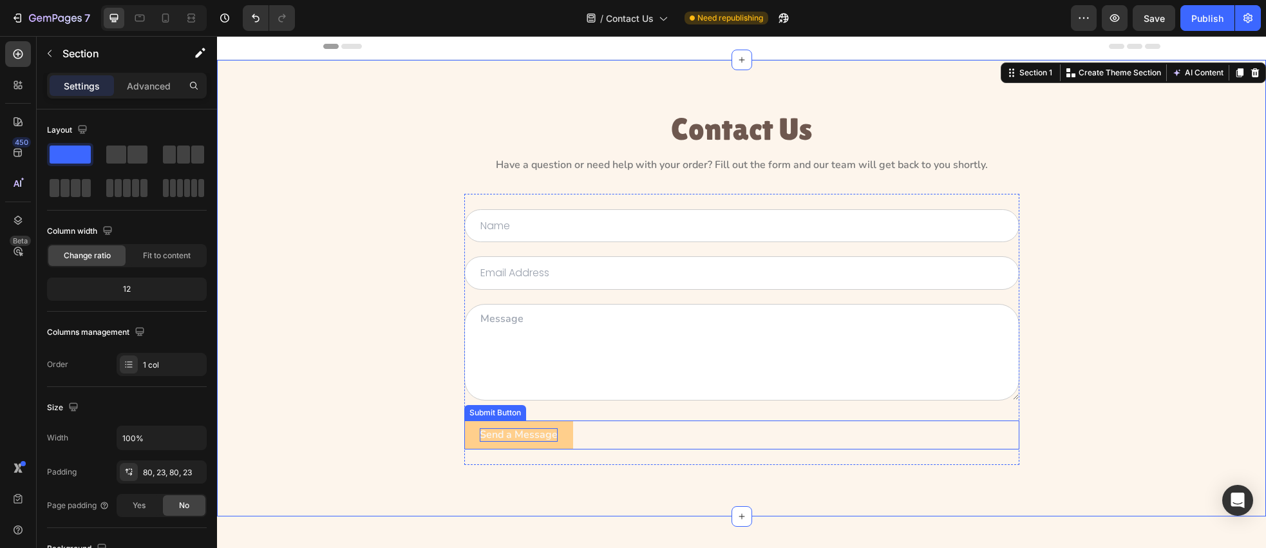
click at [602, 439] on div "Send a Message Submit Button" at bounding box center [741, 435] width 555 height 29
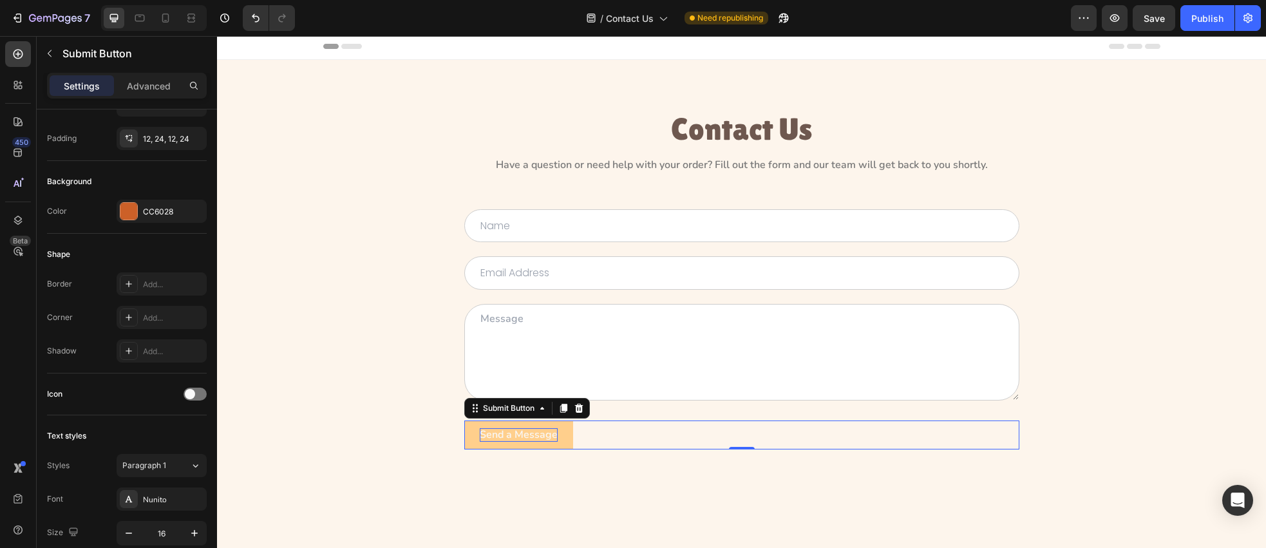
scroll to position [438, 0]
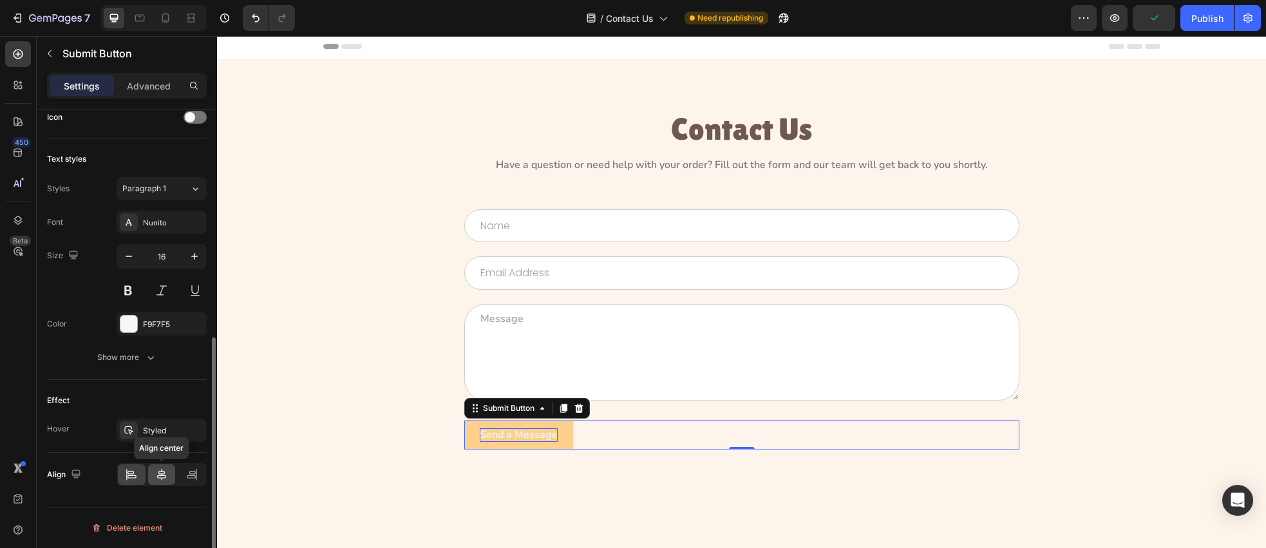
click at [162, 470] on icon at bounding box center [161, 474] width 13 height 13
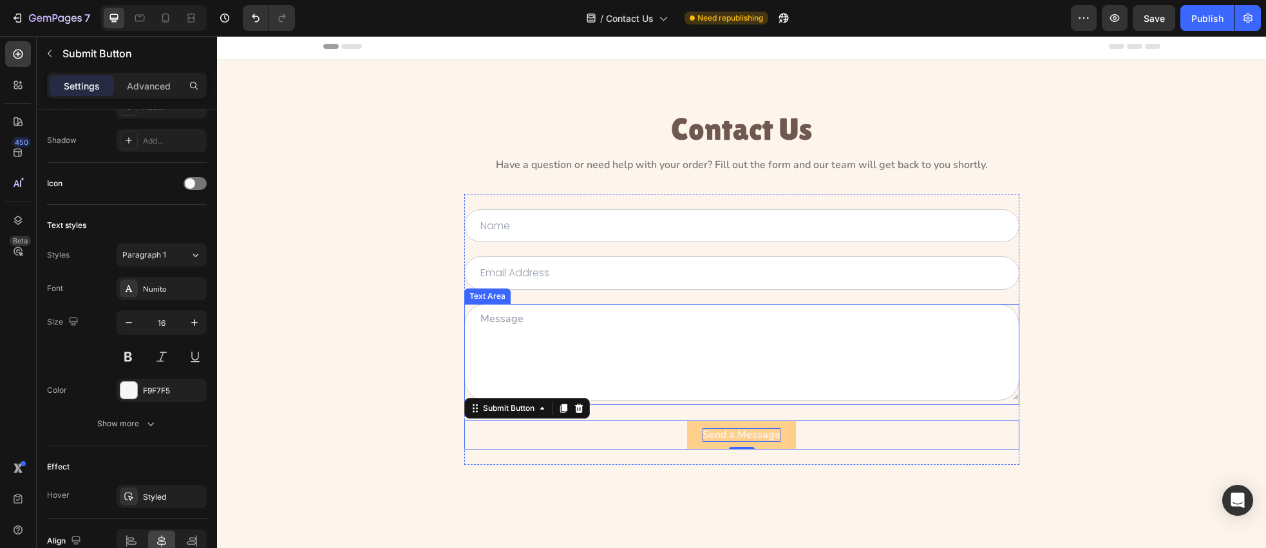
scroll to position [5, 0]
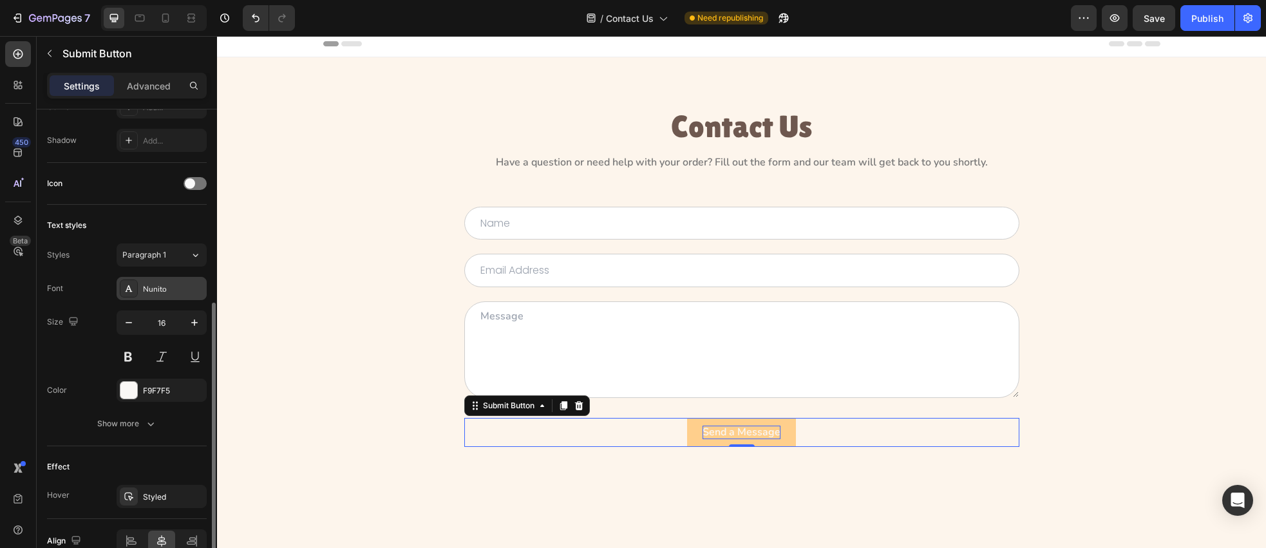
click at [144, 285] on div "Nunito" at bounding box center [173, 289] width 61 height 12
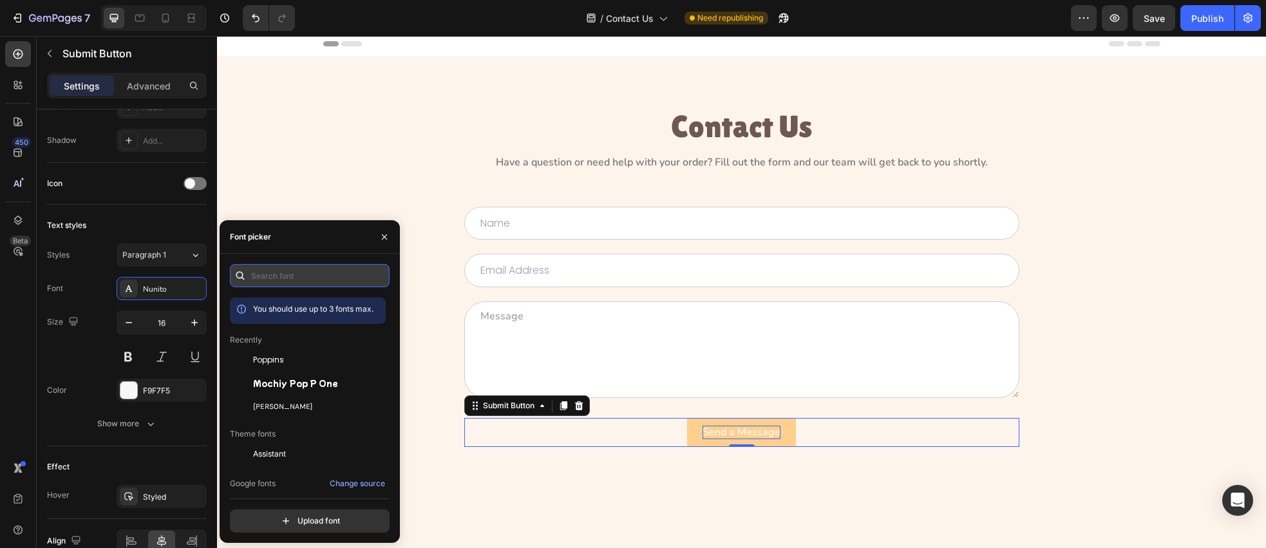
click at [274, 279] on input "text" at bounding box center [310, 275] width 160 height 23
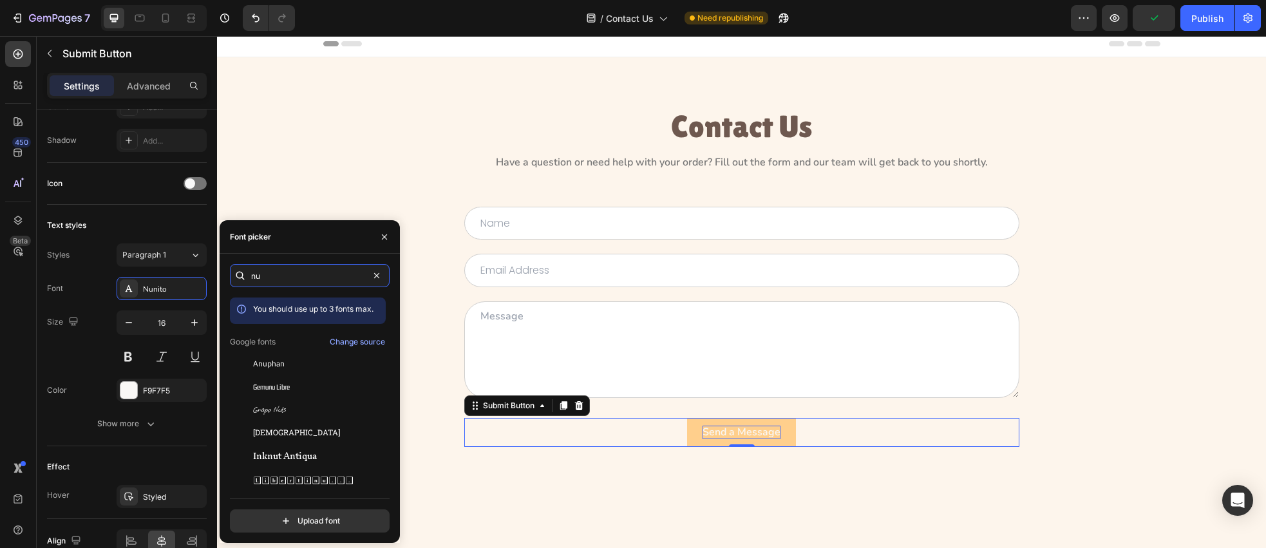
type input "n"
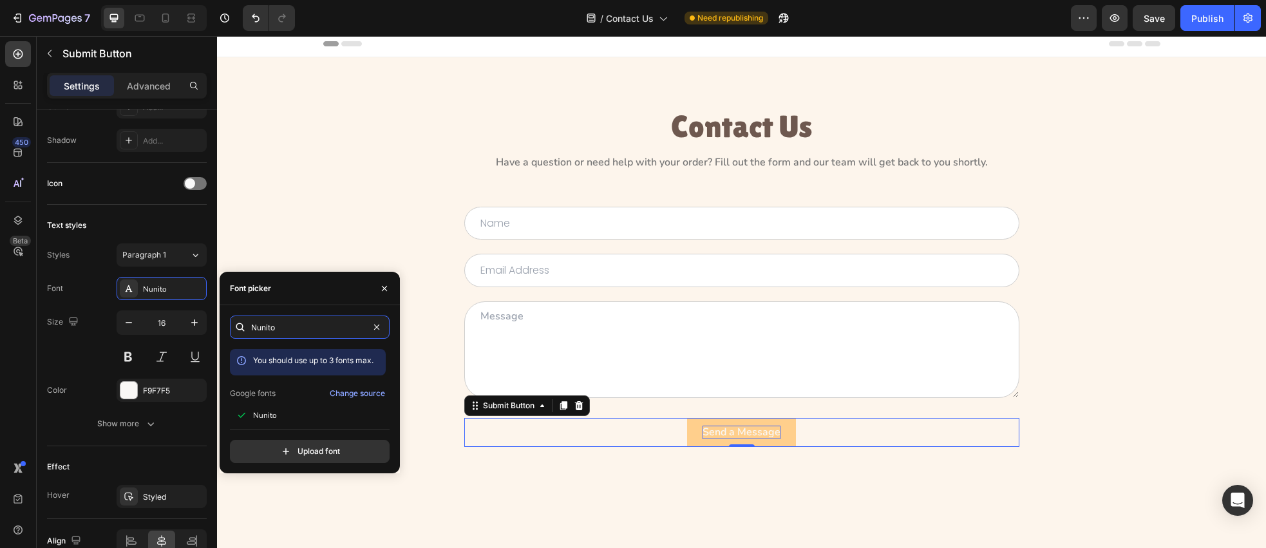
scroll to position [32, 0]
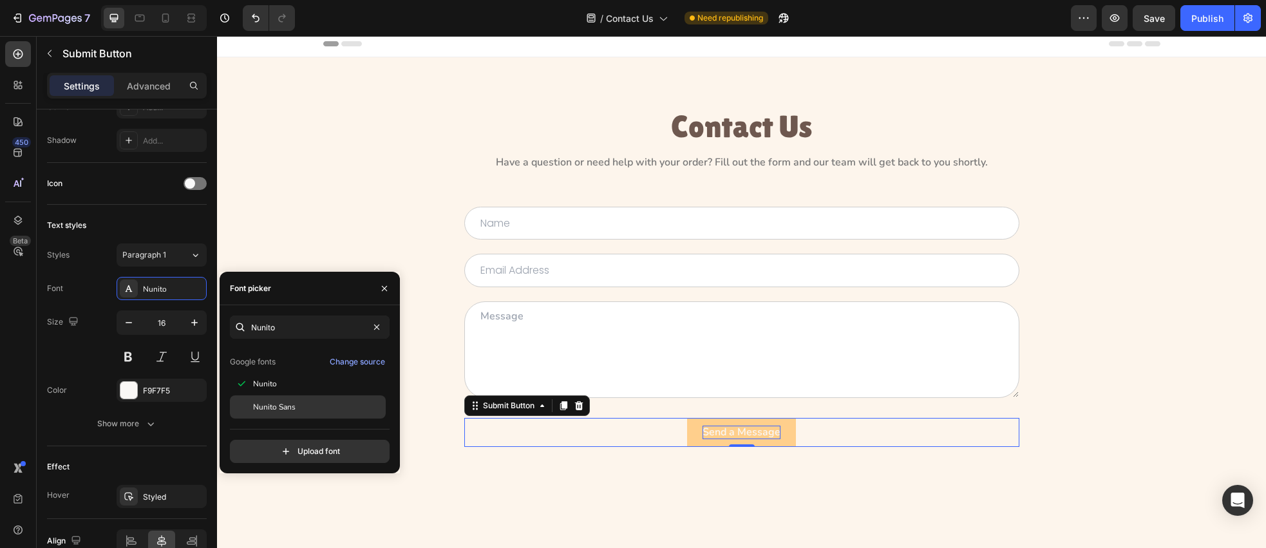
type input "nunito"
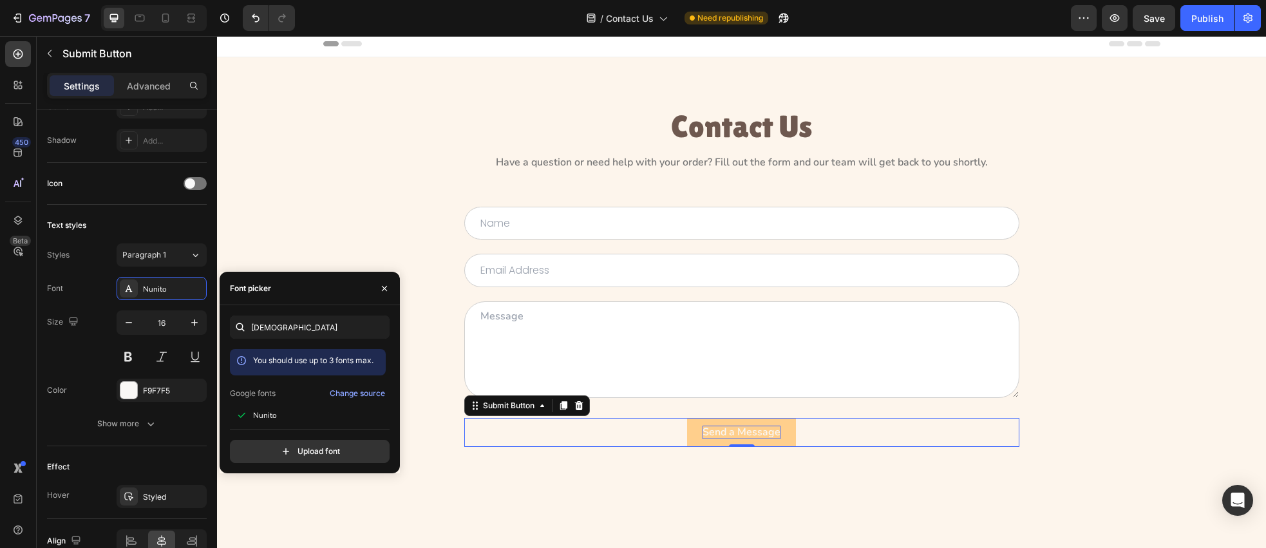
click at [303, 403] on div "You should use up to 3 fonts max. Google fonts Change source Nunito Nunito Sans" at bounding box center [308, 384] width 156 height 70
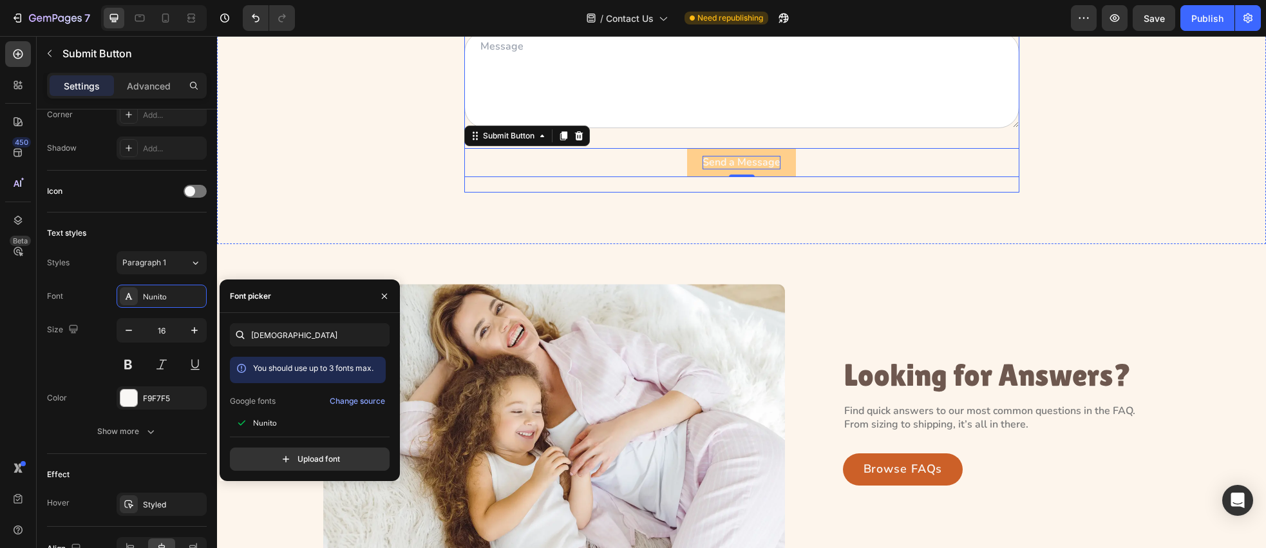
scroll to position [450, 0]
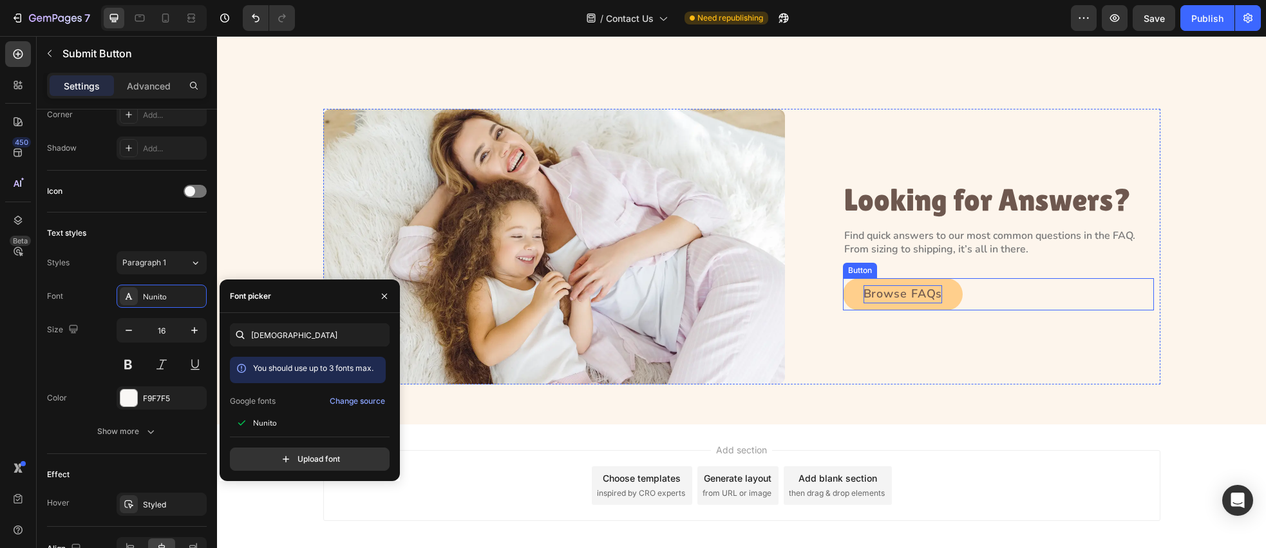
click at [877, 296] on p "Browse FAQs" at bounding box center [903, 294] width 79 height 18
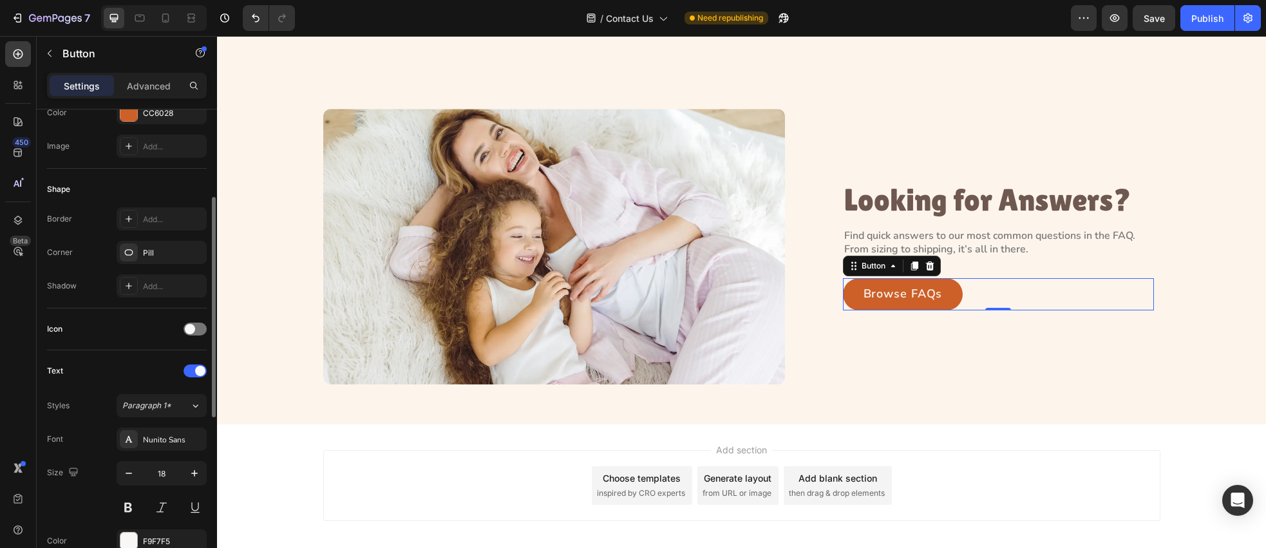
scroll to position [279, 0]
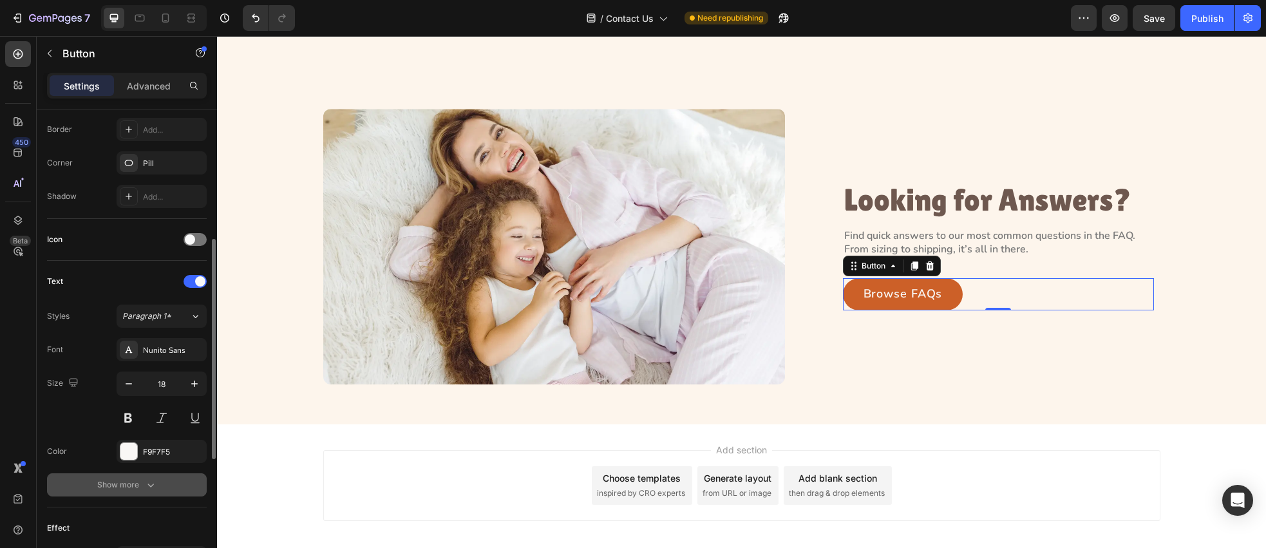
click at [168, 484] on button "Show more" at bounding box center [127, 484] width 160 height 23
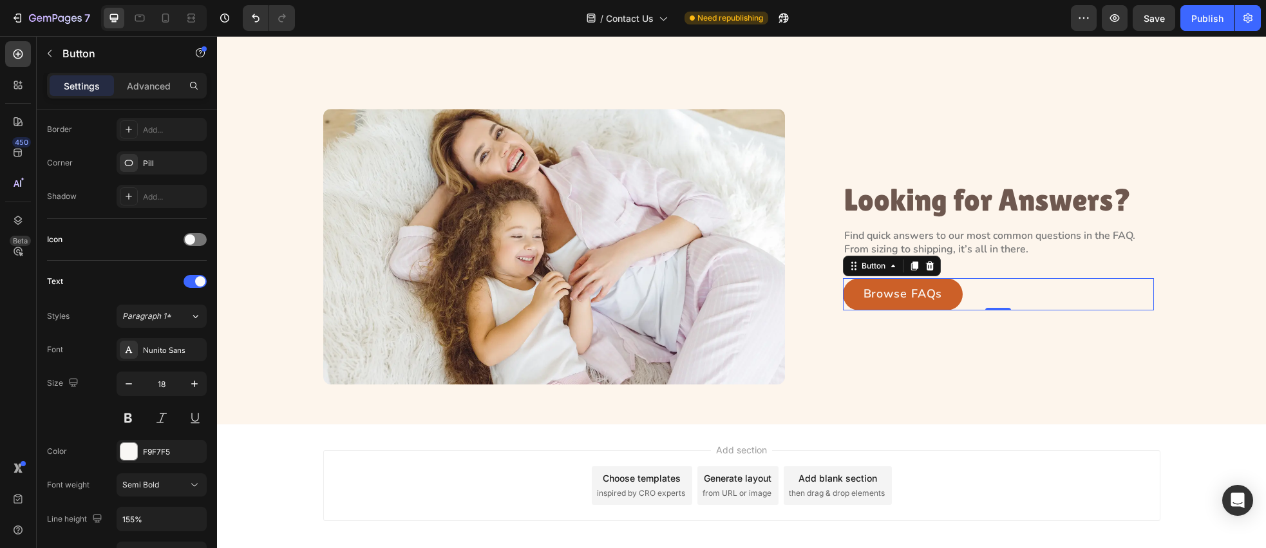
scroll to position [587, 0]
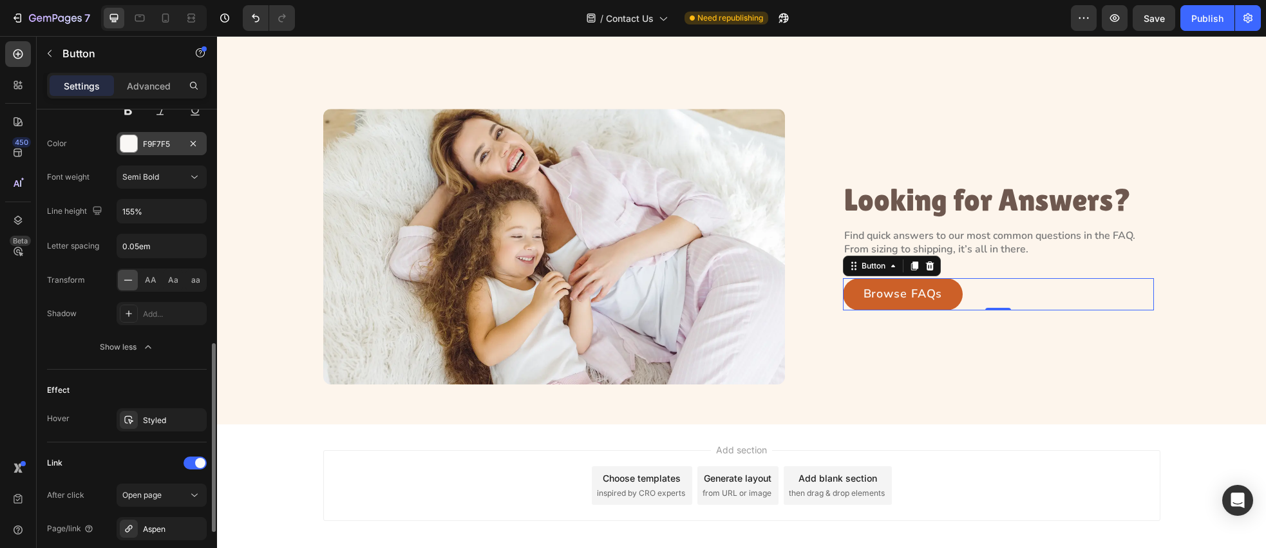
click at [127, 144] on div at bounding box center [128, 143] width 17 height 17
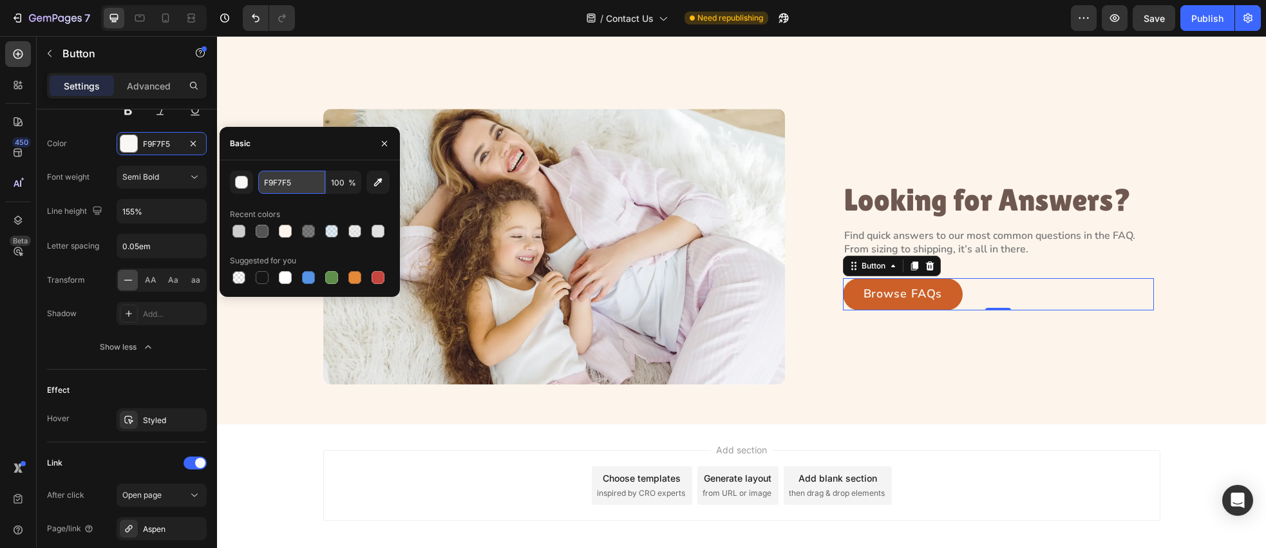
click at [296, 183] on input "F9F7F5" at bounding box center [291, 182] width 67 height 23
click at [910, 166] on div "Looking for Answers? Heading Find quick answers to our most common questions in…" at bounding box center [998, 247] width 311 height 276
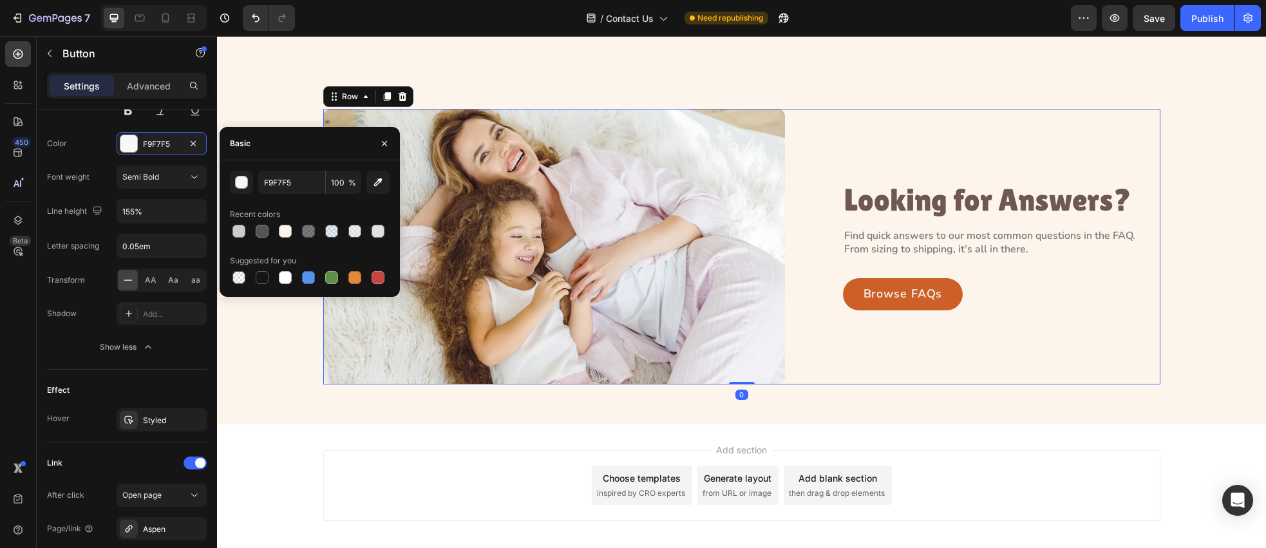
scroll to position [0, 0]
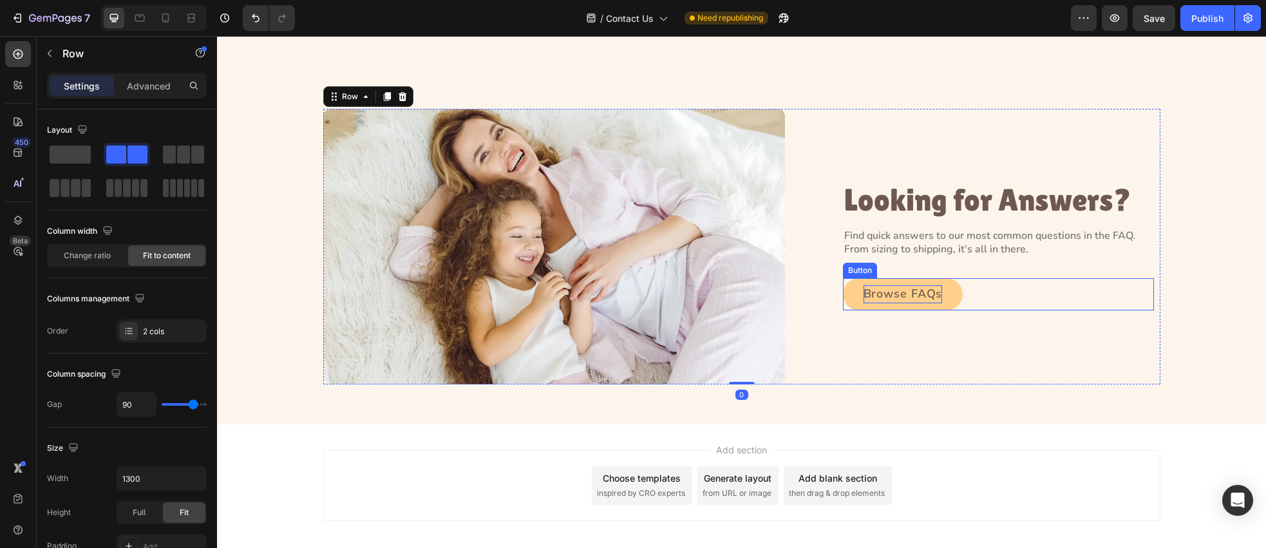
drag, startPoint x: 913, startPoint y: 294, endPoint x: 727, endPoint y: 292, distance: 185.5
click at [913, 294] on p "Browse FAQs" at bounding box center [903, 294] width 79 height 18
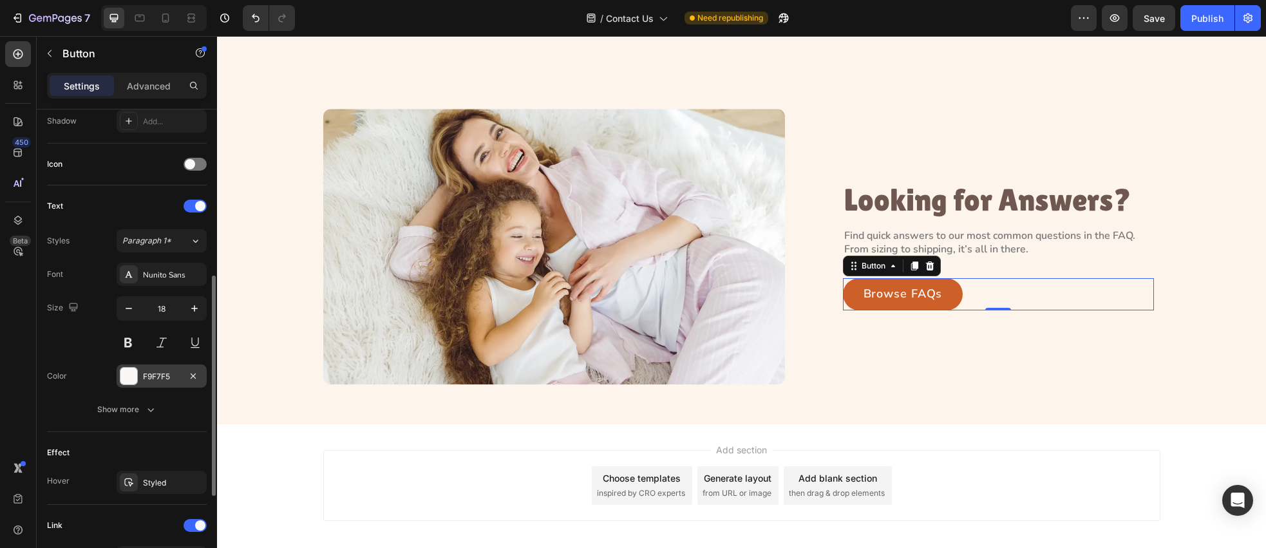
scroll to position [352, 0]
click at [131, 376] on div at bounding box center [128, 378] width 17 height 17
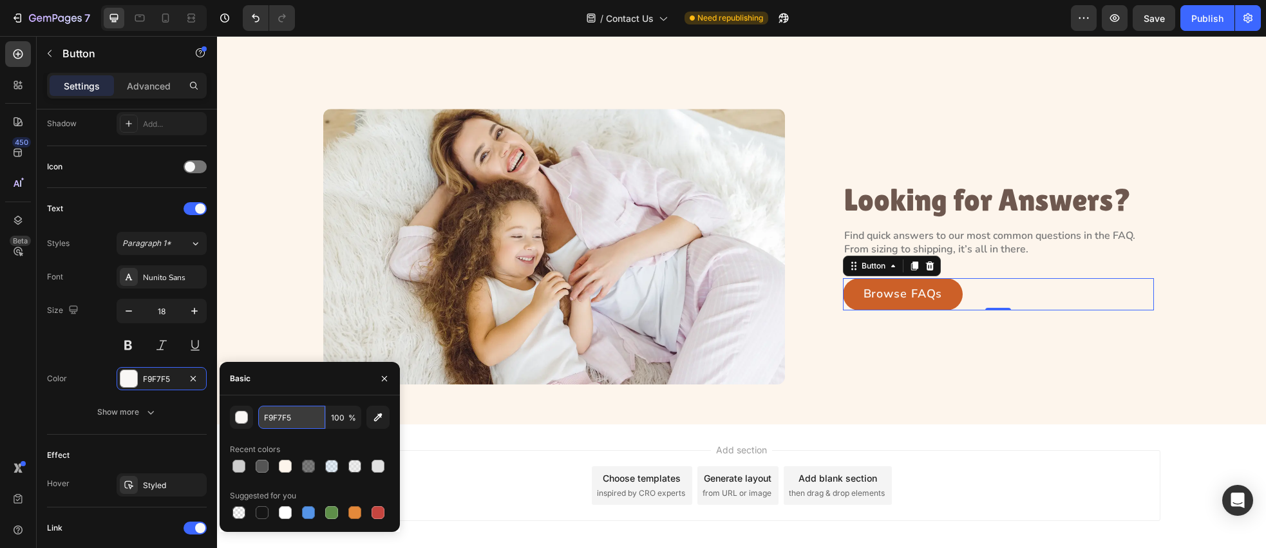
click at [296, 419] on input "F9F7F5" at bounding box center [291, 417] width 67 height 23
click at [272, 239] on div "Image Looking for Answers? Heading Find quick answers to our most common questi…" at bounding box center [742, 247] width 1020 height 276
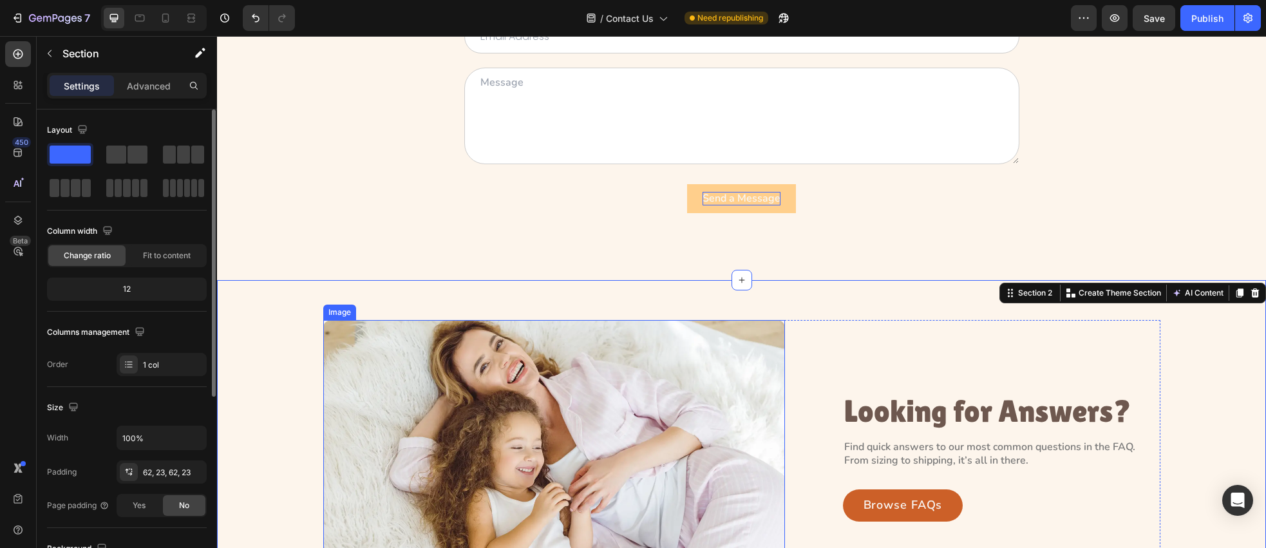
scroll to position [174, 0]
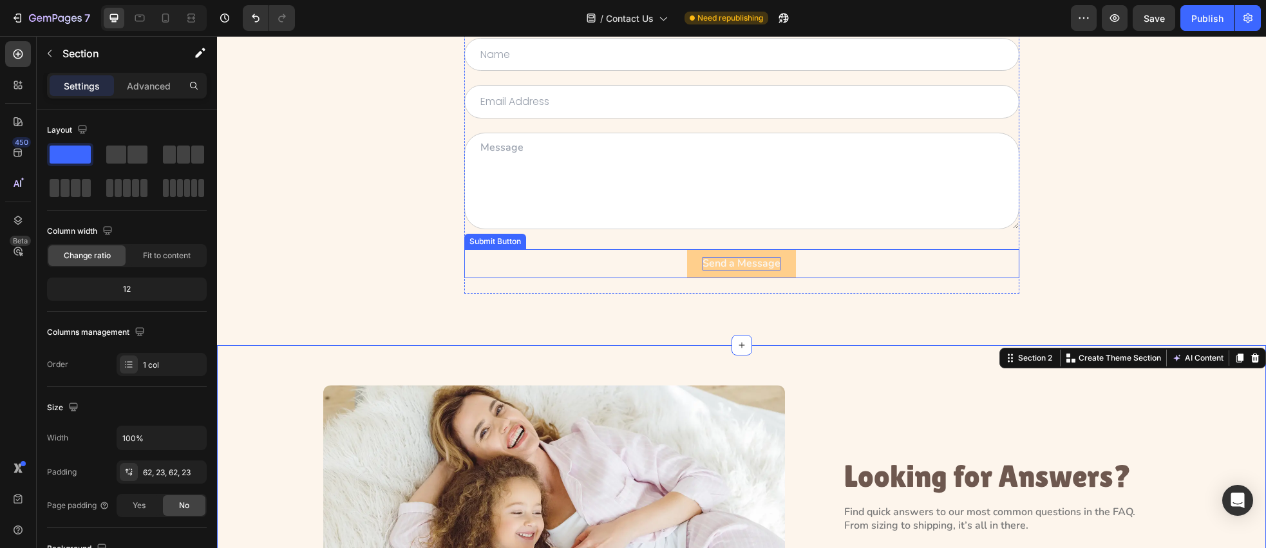
click at [718, 267] on p "Send a Message" at bounding box center [742, 264] width 78 height 14
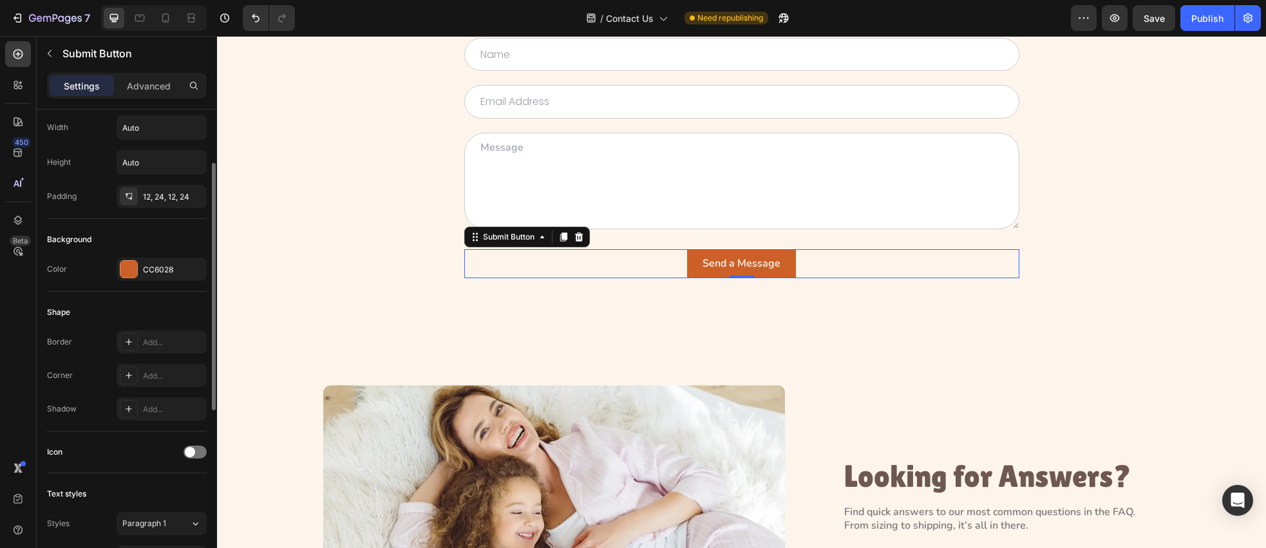
scroll to position [283, 0]
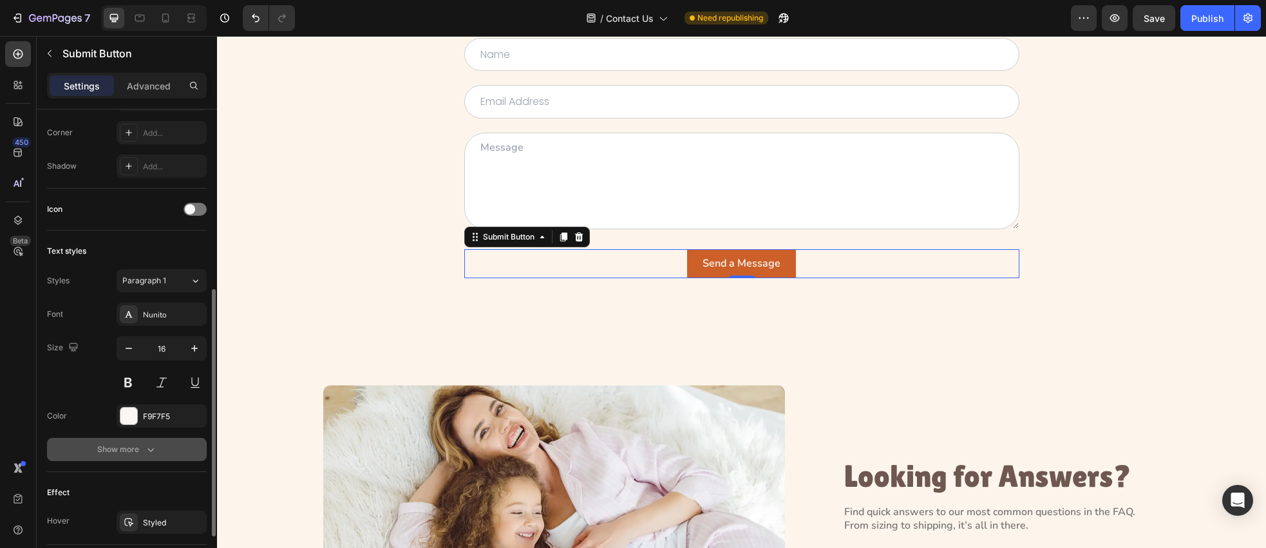
click at [157, 452] on icon "button" at bounding box center [150, 449] width 13 height 13
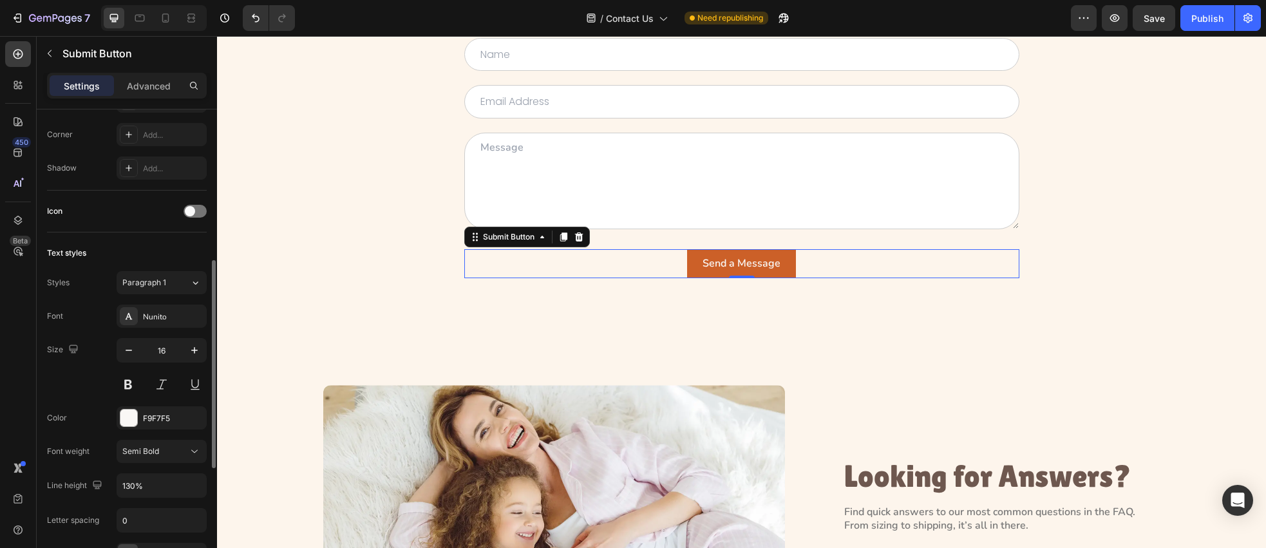
scroll to position [608, 0]
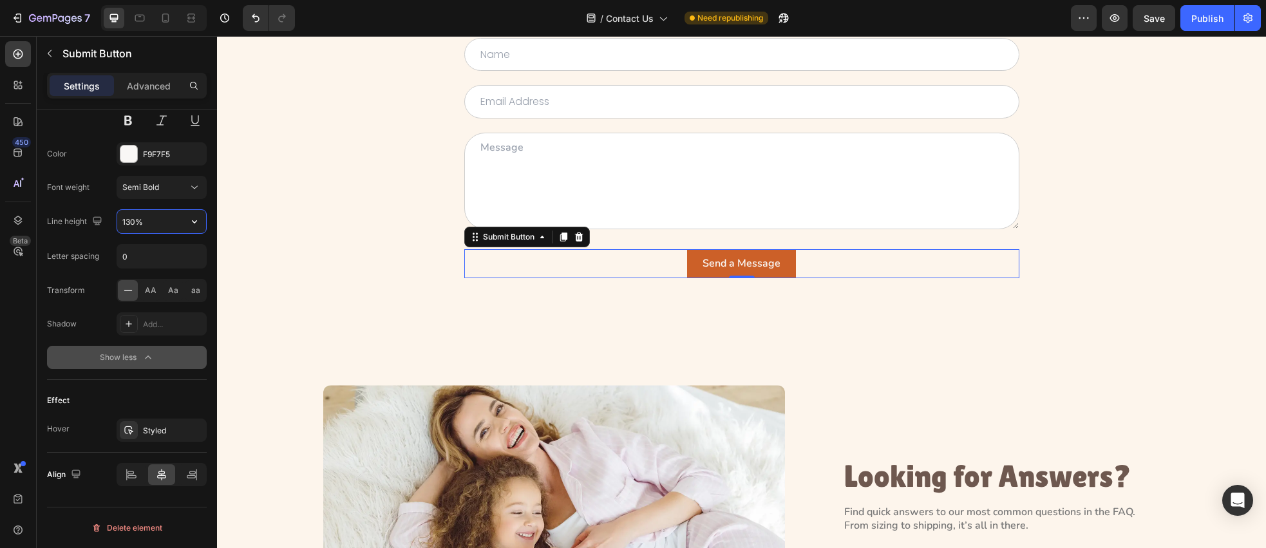
click at [135, 222] on input "130%" at bounding box center [161, 221] width 89 height 23
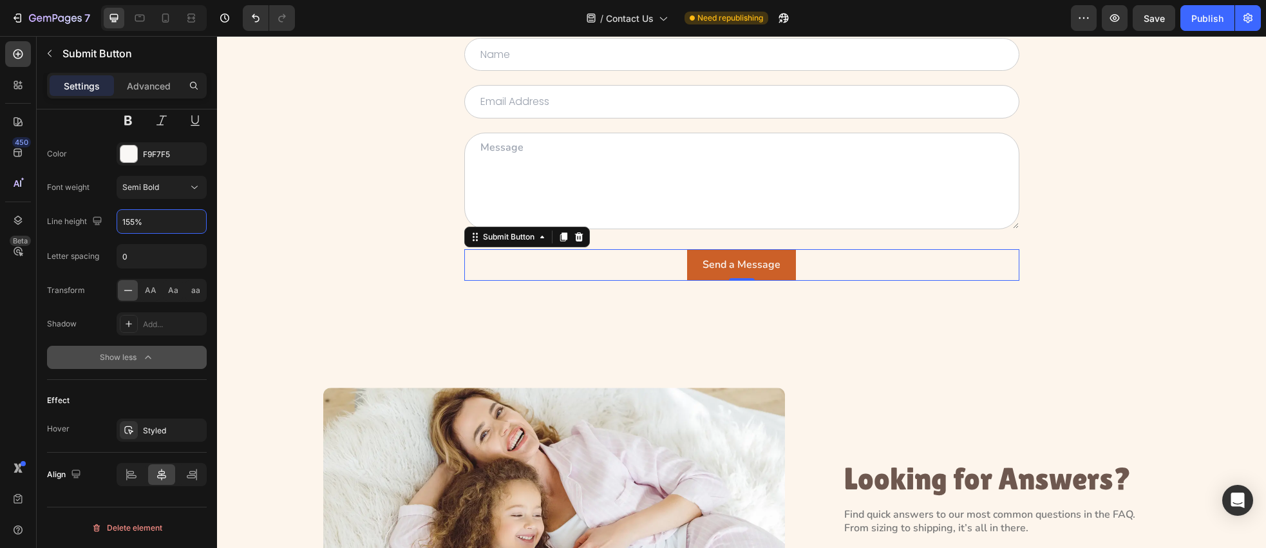
type input "155%"
click at [21, 287] on div "450 Beta" at bounding box center [18, 248] width 26 height 414
click at [134, 260] on input "0" at bounding box center [161, 256] width 89 height 23
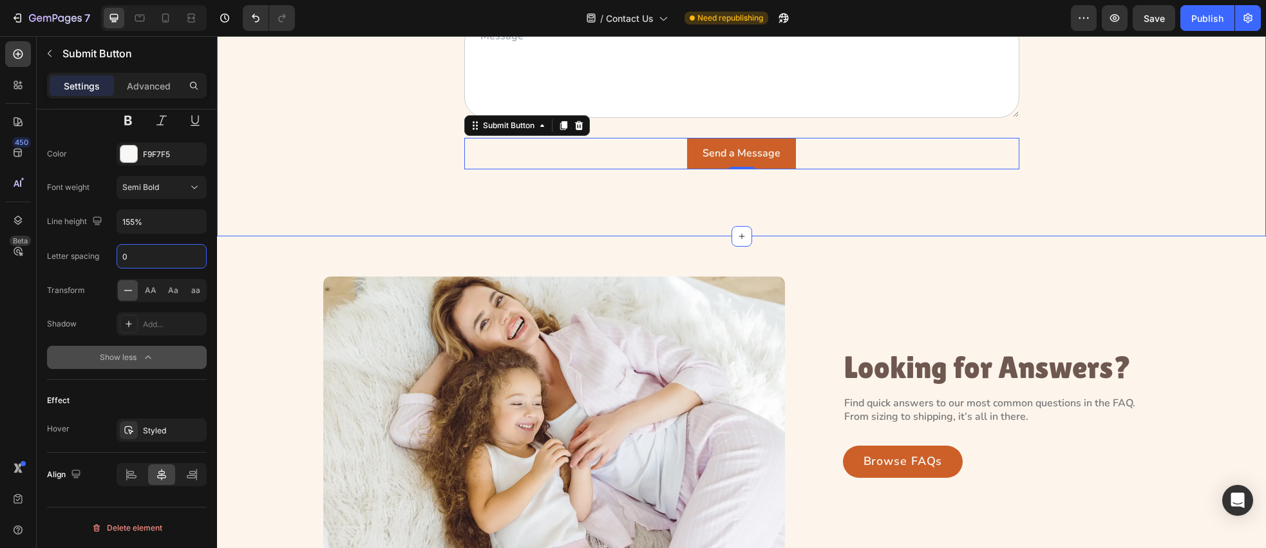
scroll to position [436, 0]
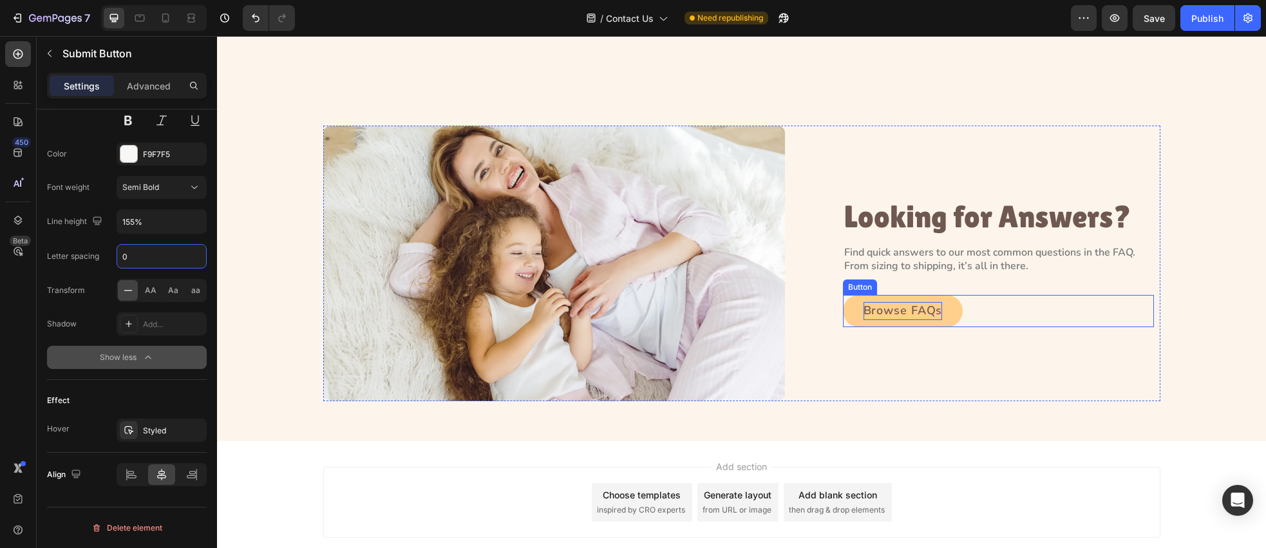
click at [894, 315] on p "Browse FAQs" at bounding box center [903, 311] width 79 height 18
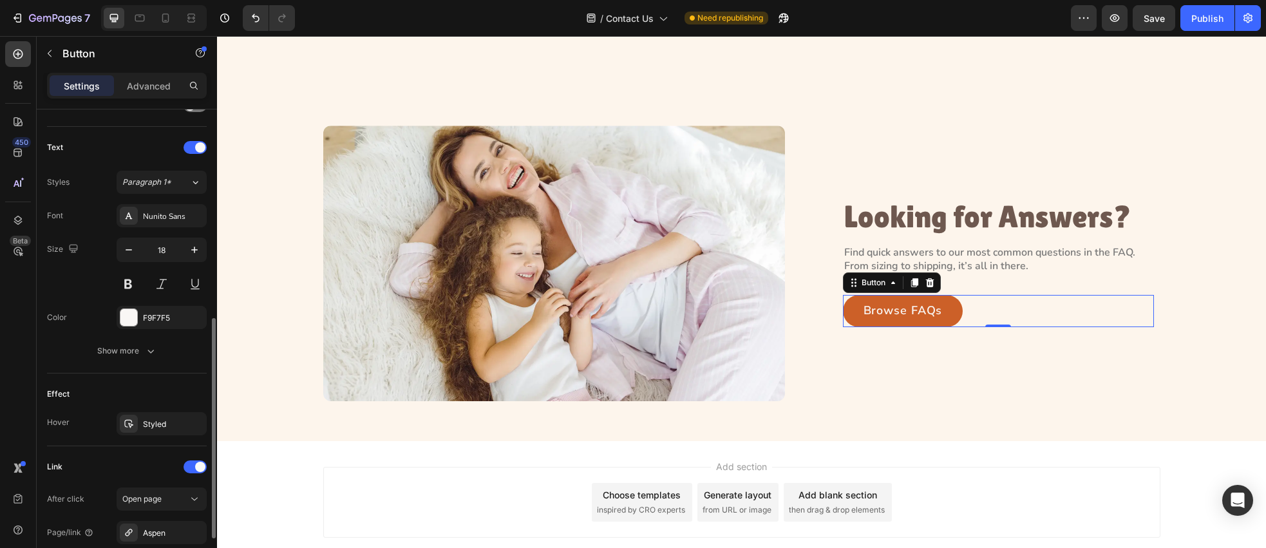
scroll to position [437, 0]
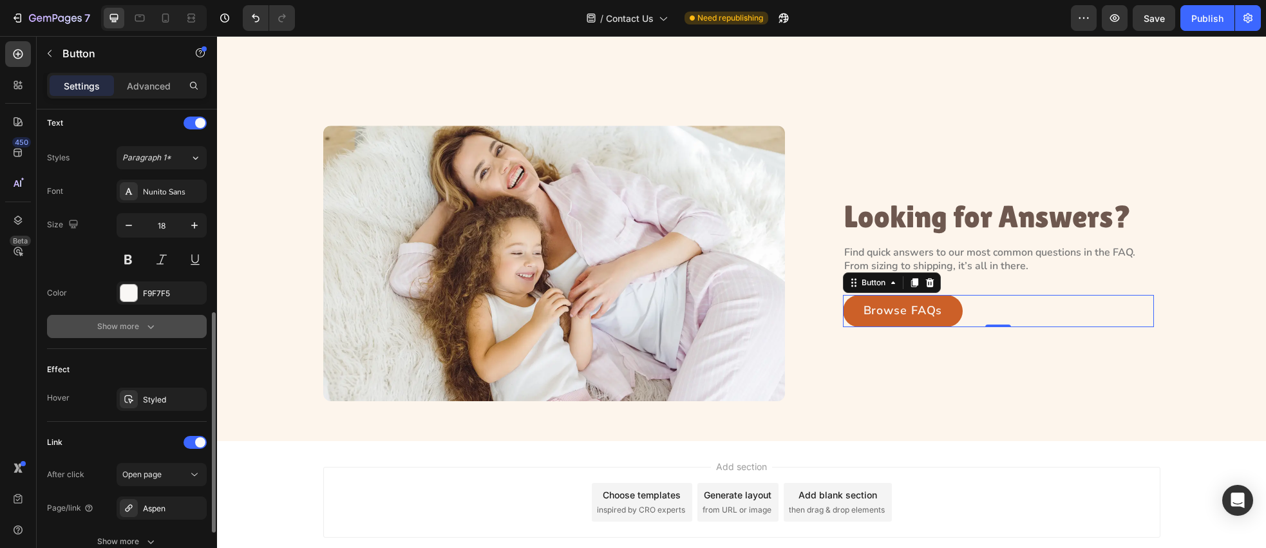
click at [176, 330] on button "Show more" at bounding box center [127, 326] width 160 height 23
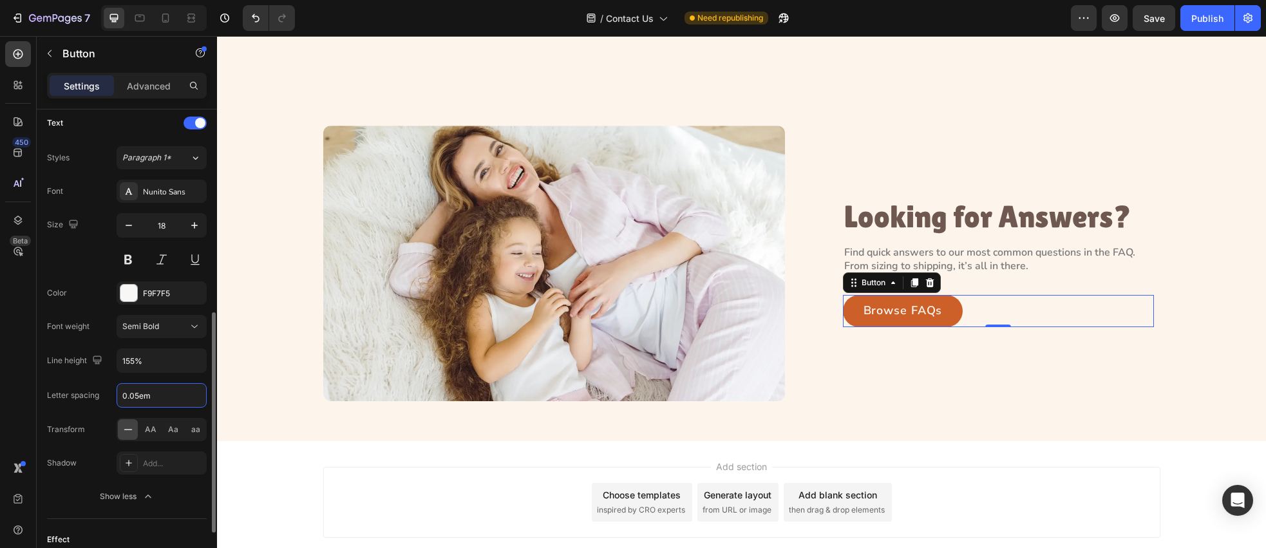
click at [158, 398] on input "0.05em" at bounding box center [161, 395] width 89 height 23
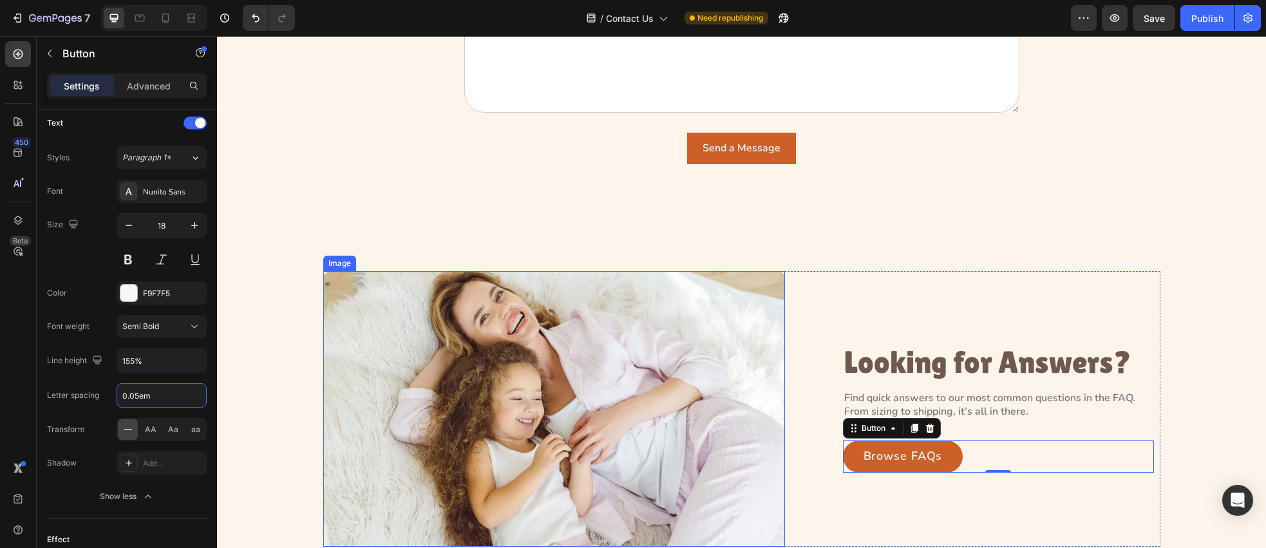
scroll to position [205, 0]
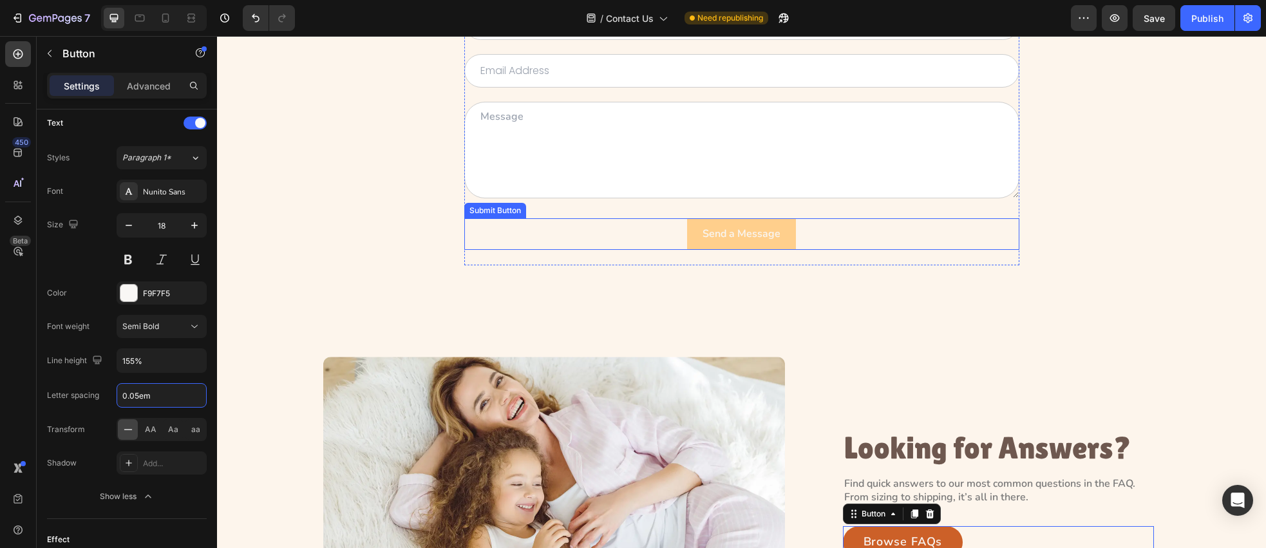
click at [696, 233] on button "Send a Message" at bounding box center [741, 234] width 109 height 32
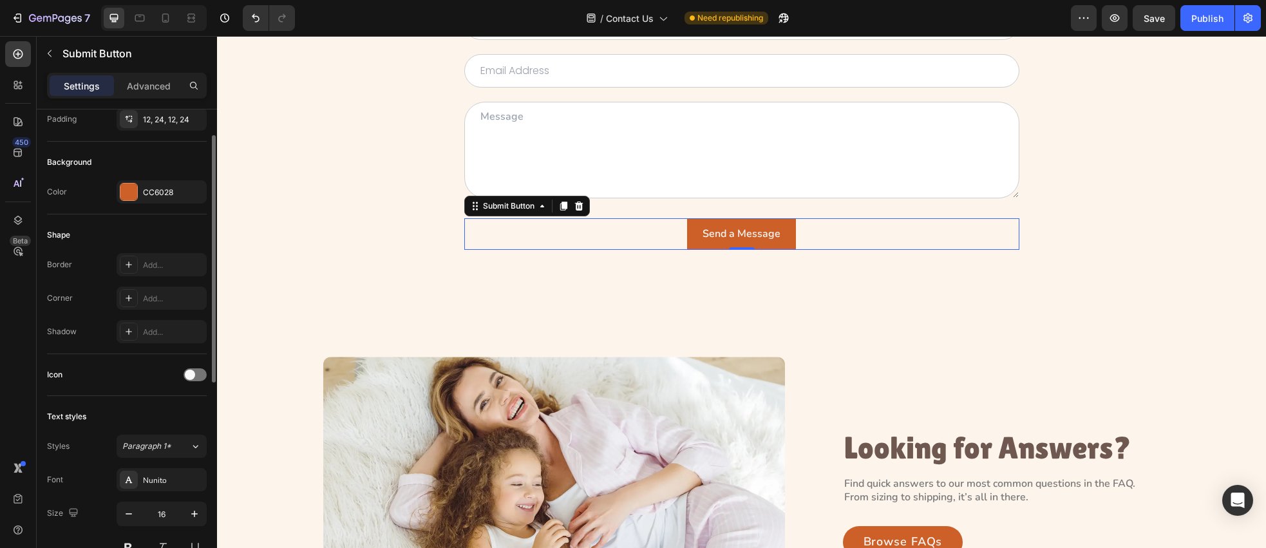
scroll to position [395, 0]
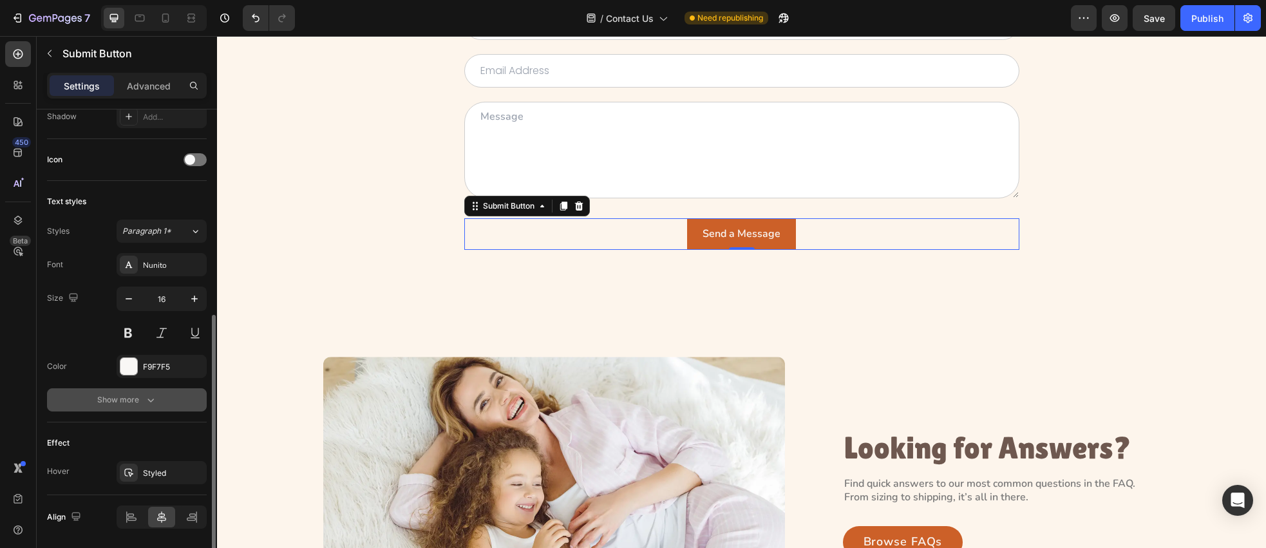
click at [158, 402] on button "Show more" at bounding box center [127, 399] width 160 height 23
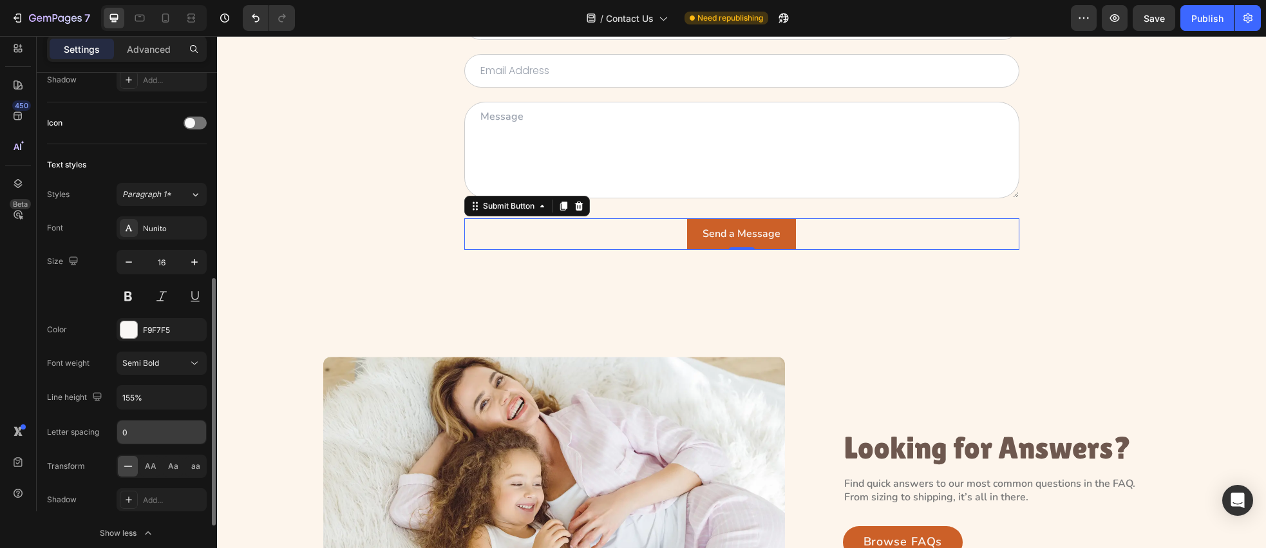
scroll to position [403, 0]
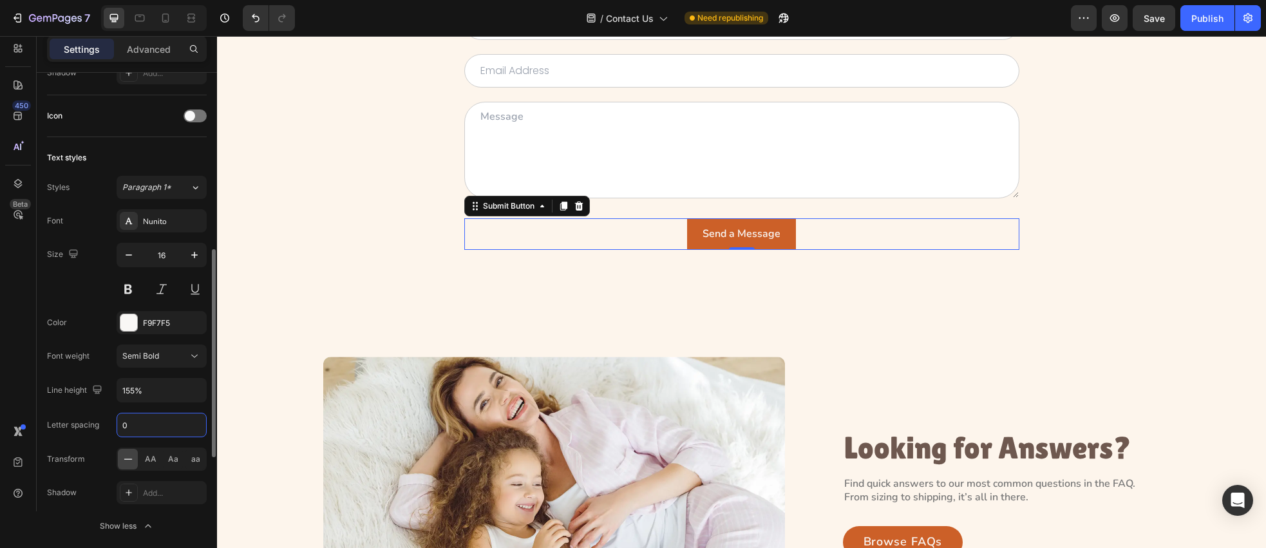
click at [152, 429] on input "0" at bounding box center [161, 425] width 89 height 23
paste input ".05em"
type input "0.05em"
drag, startPoint x: 90, startPoint y: 342, endPoint x: 104, endPoint y: 343, distance: 14.2
click at [90, 342] on div "Font Nunito Size 16 Color F9F7F5 Font weight Semi Bold Line height 155% Letter …" at bounding box center [127, 373] width 160 height 328
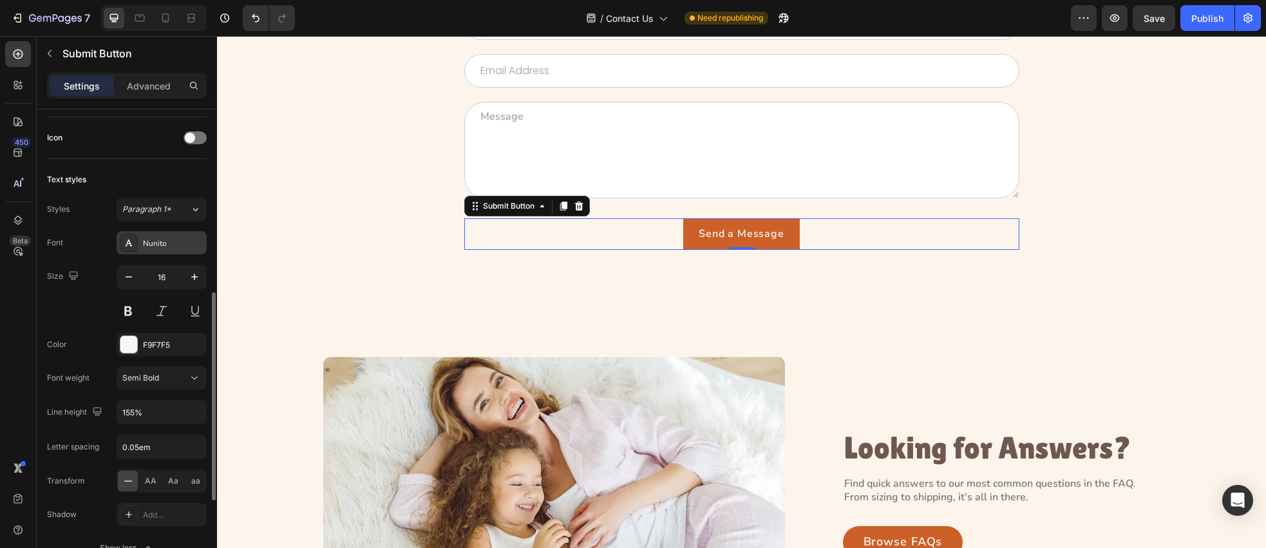
scroll to position [0, 0]
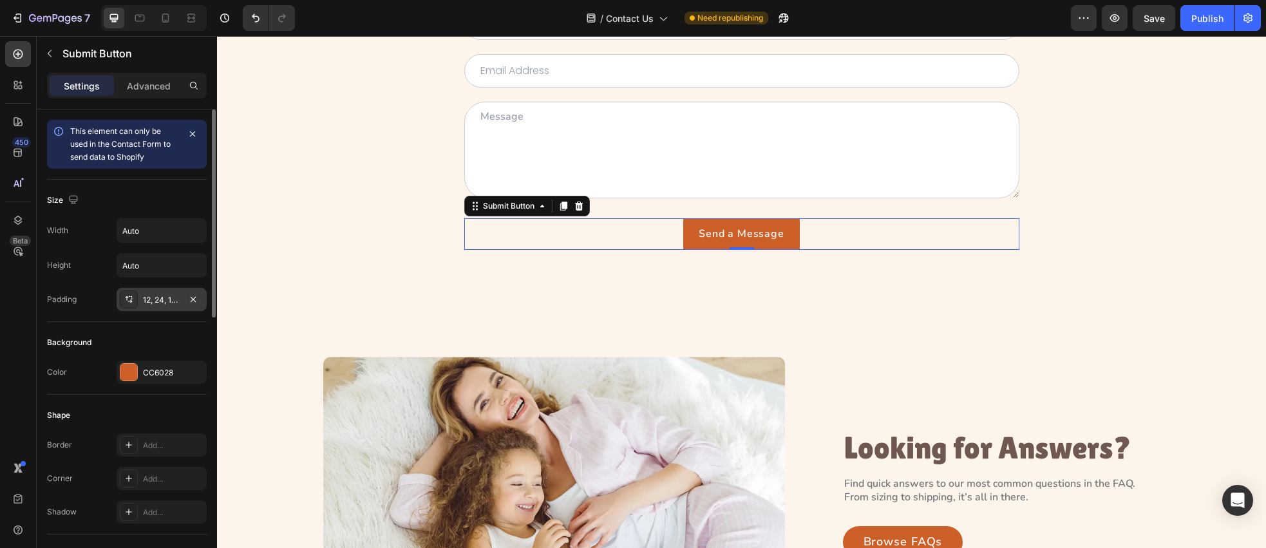
click at [125, 300] on icon at bounding box center [129, 299] width 10 height 10
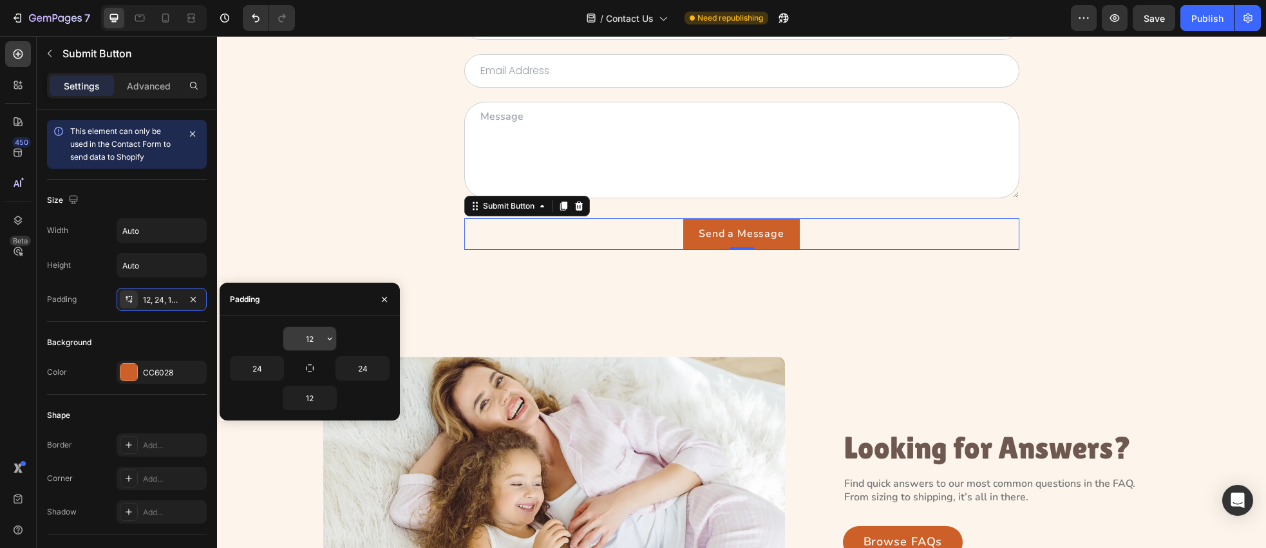
click at [312, 345] on input "12" at bounding box center [309, 338] width 53 height 23
type input "11"
click at [318, 401] on input "12" at bounding box center [309, 397] width 53 height 23
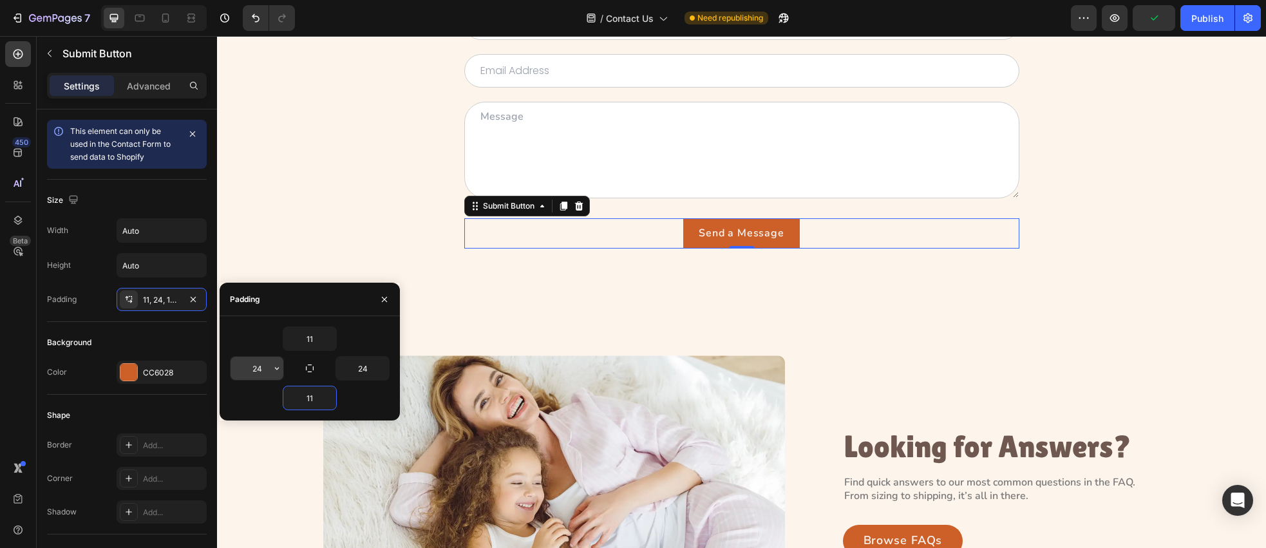
type input "11"
click at [262, 365] on input "24" at bounding box center [257, 368] width 53 height 23
type input "32"
click at [368, 370] on input "24" at bounding box center [362, 368] width 53 height 23
type input "32"
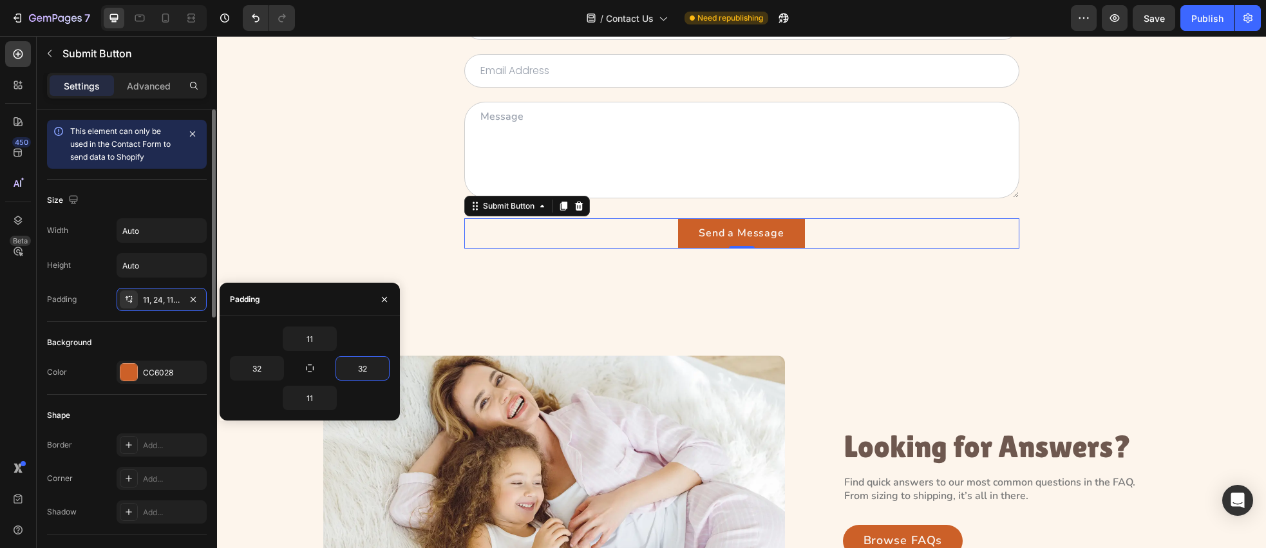
click at [155, 407] on div "Shape" at bounding box center [127, 415] width 160 height 21
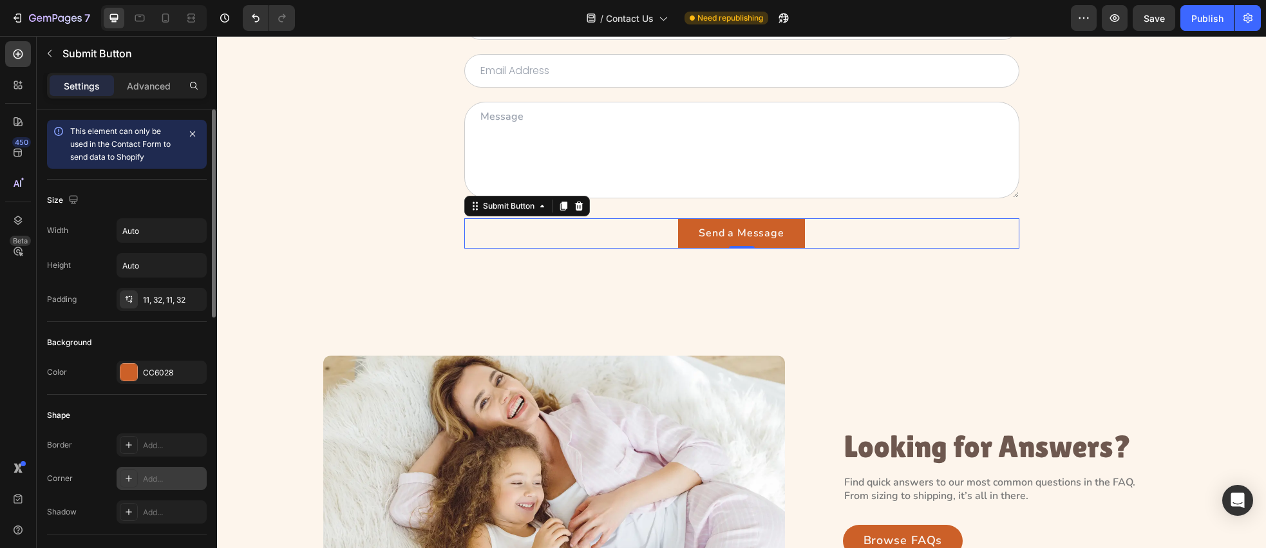
click at [124, 475] on icon at bounding box center [129, 478] width 10 height 10
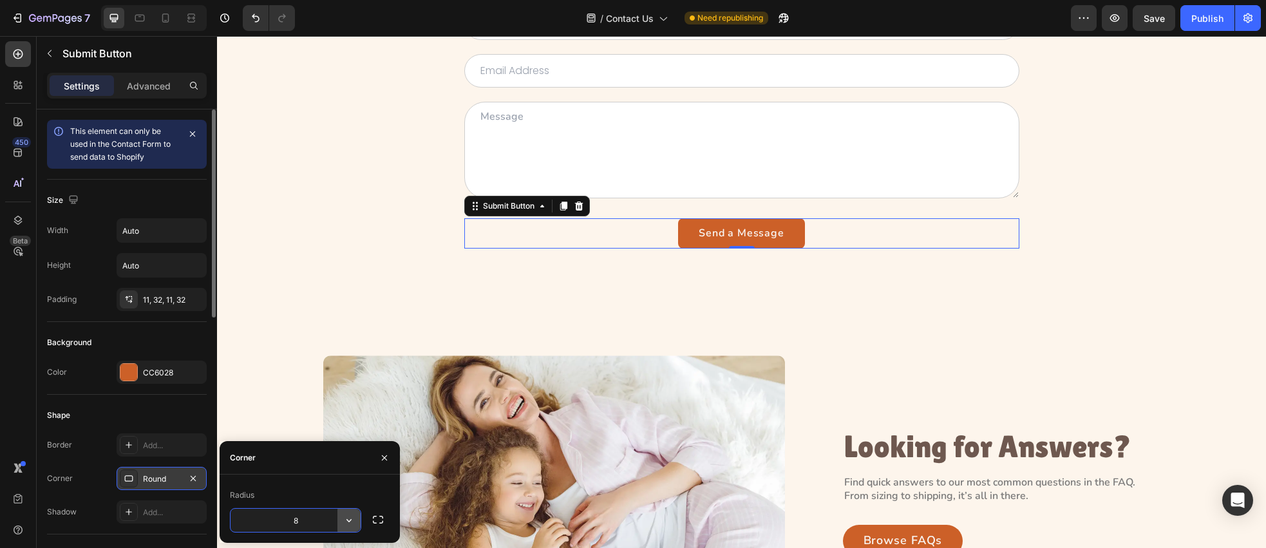
click at [356, 522] on button "button" at bounding box center [349, 520] width 23 height 23
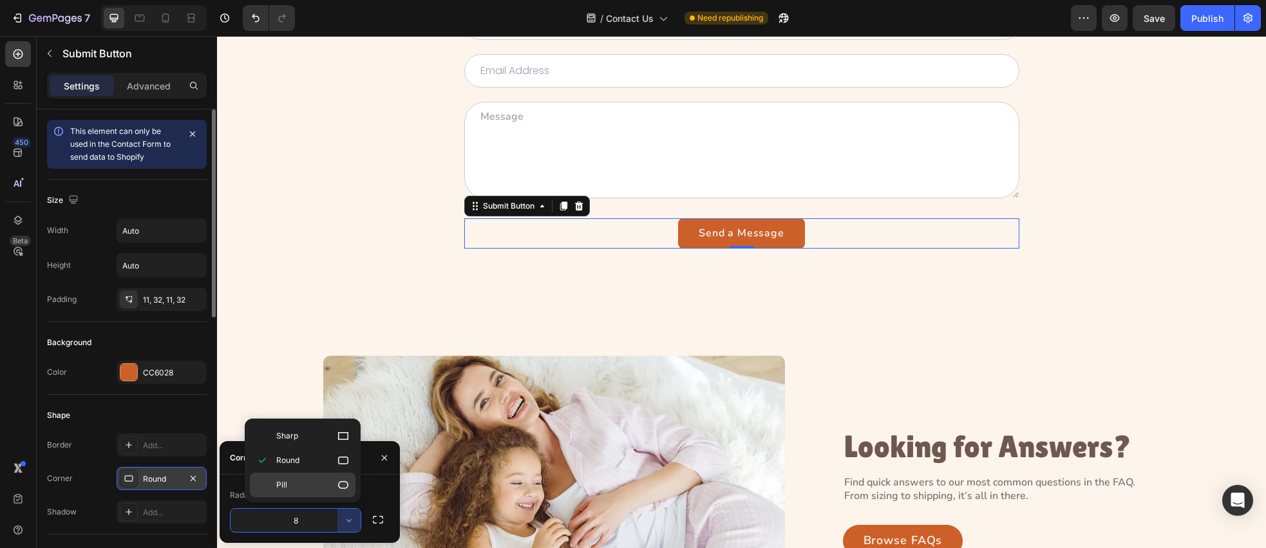
click at [337, 488] on icon at bounding box center [343, 485] width 13 height 13
type input "9999"
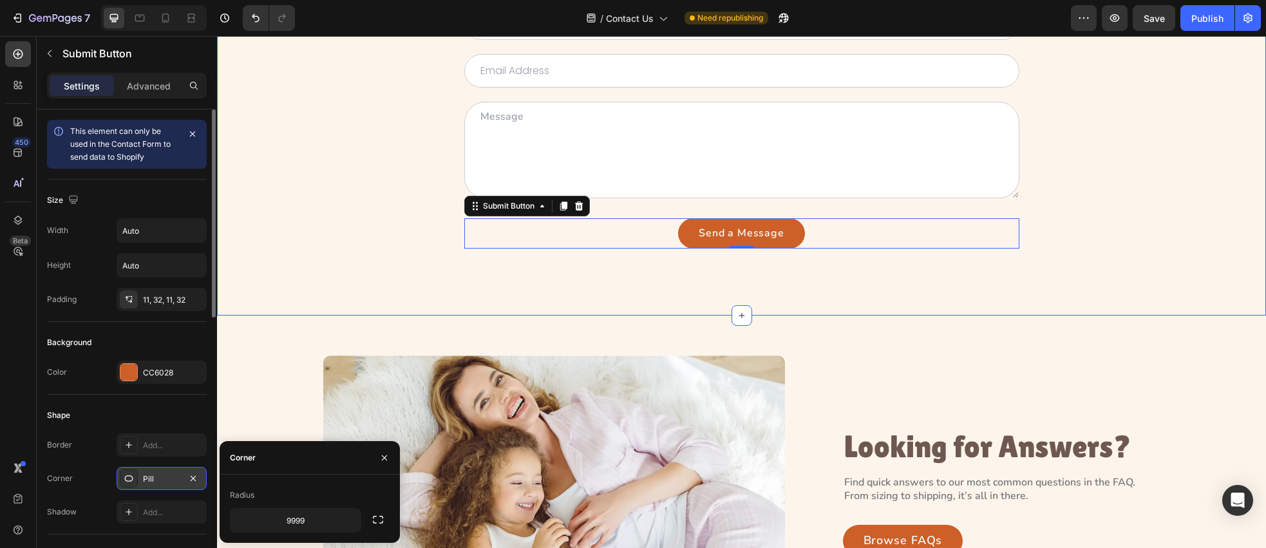
click at [309, 286] on div "Contact Us Heading Have a question or need help with your order? Fill out the f…" at bounding box center [741, 87] width 1049 height 458
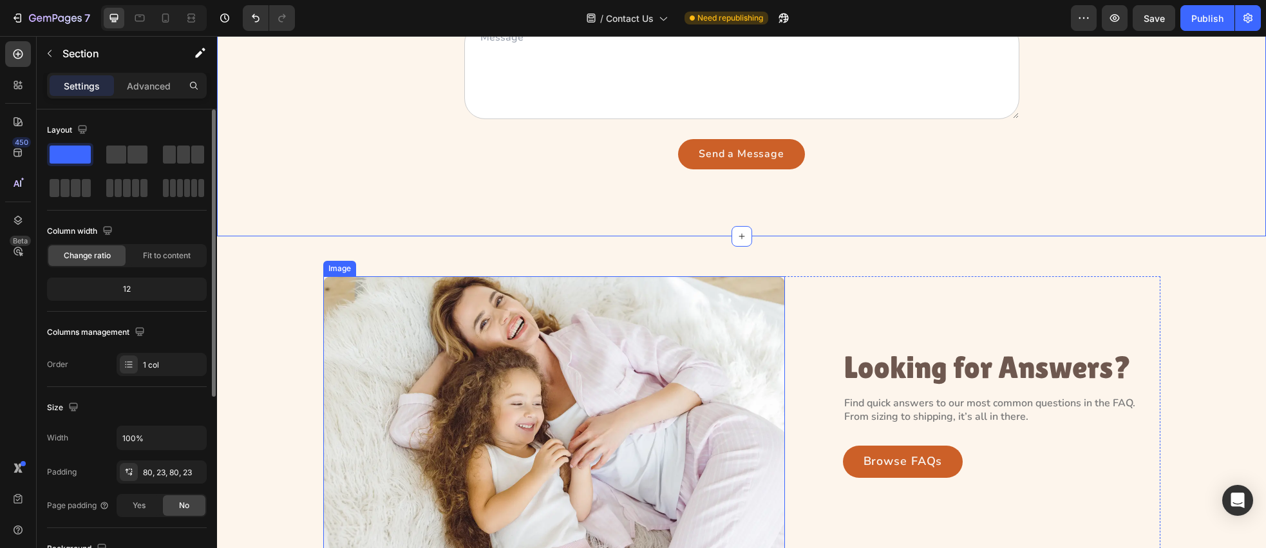
scroll to position [307, 0]
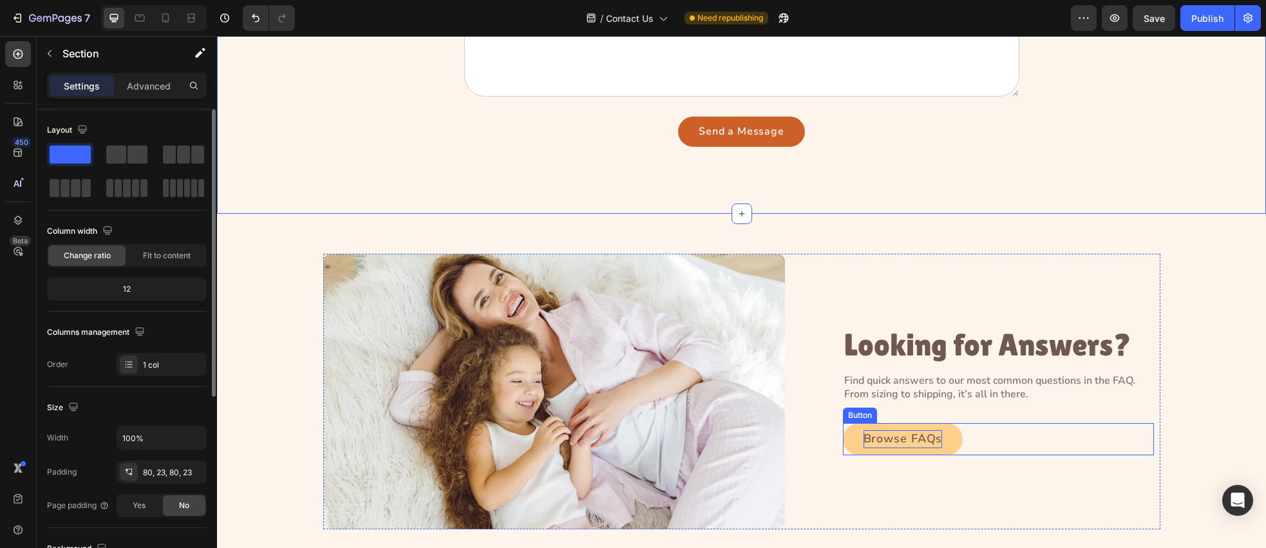
click at [909, 444] on p "Browse FAQs" at bounding box center [903, 439] width 79 height 18
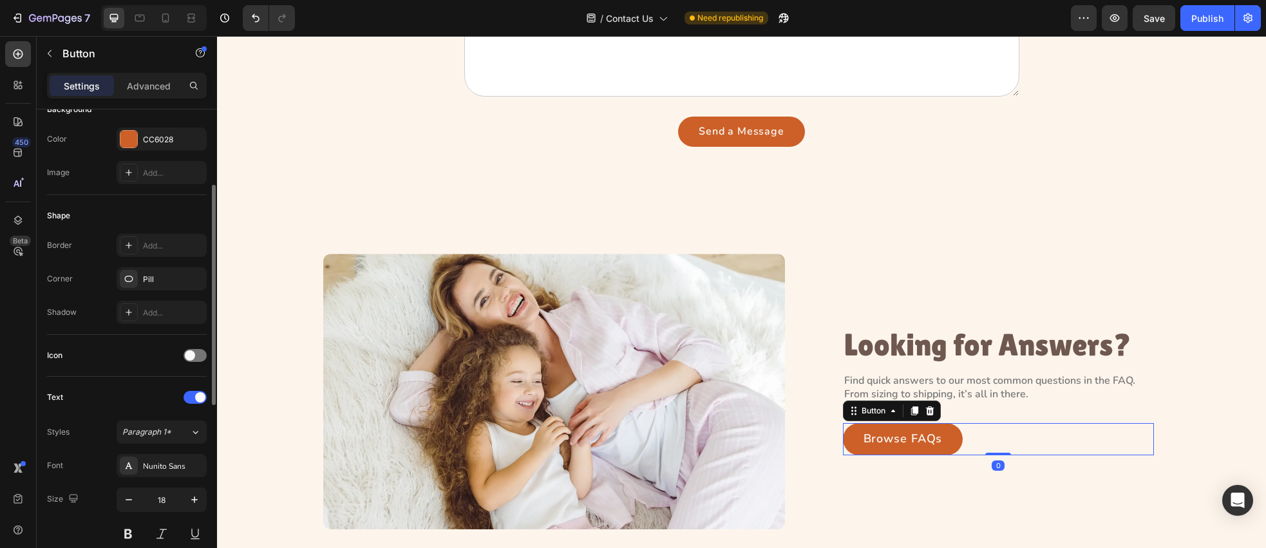
scroll to position [462, 0]
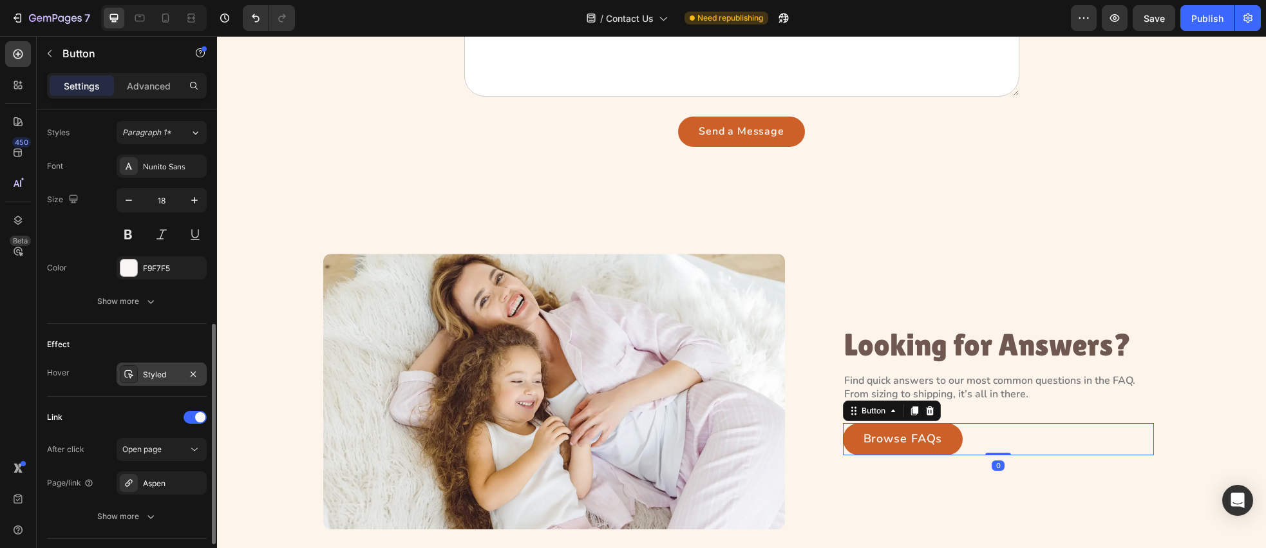
click at [129, 375] on icon at bounding box center [129, 374] width 10 height 10
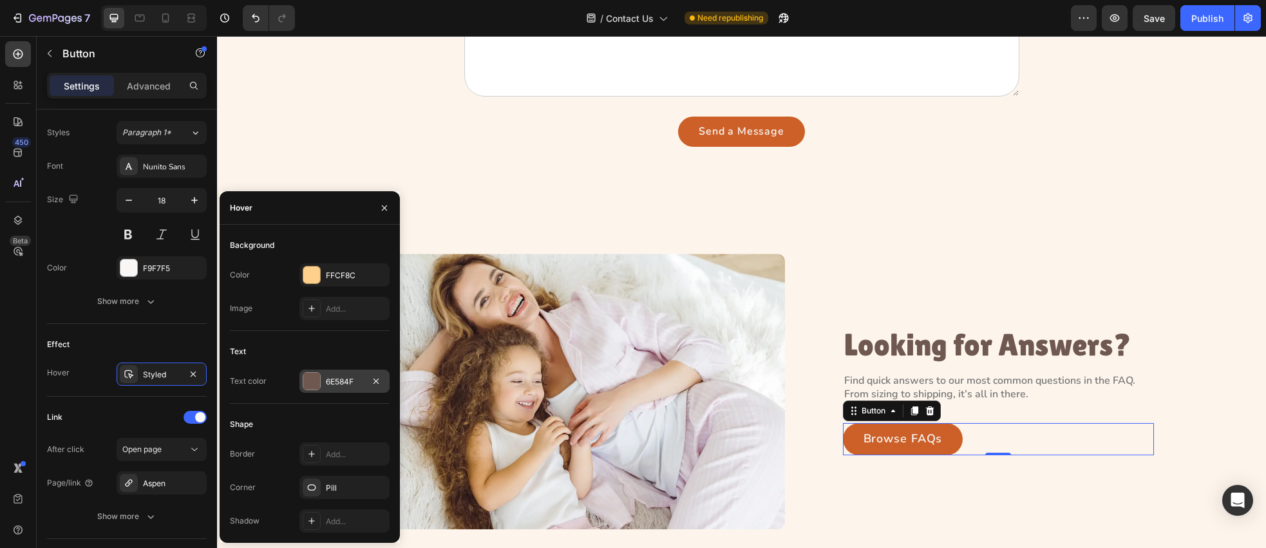
click at [312, 379] on div at bounding box center [311, 381] width 17 height 17
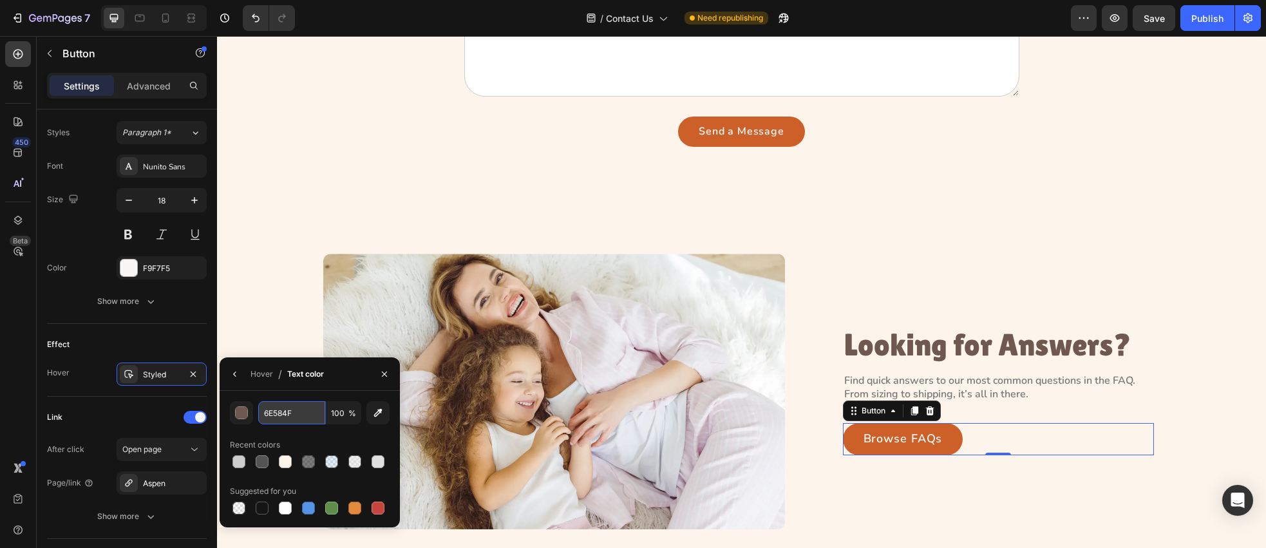
click at [304, 407] on input "6E584F" at bounding box center [291, 412] width 67 height 23
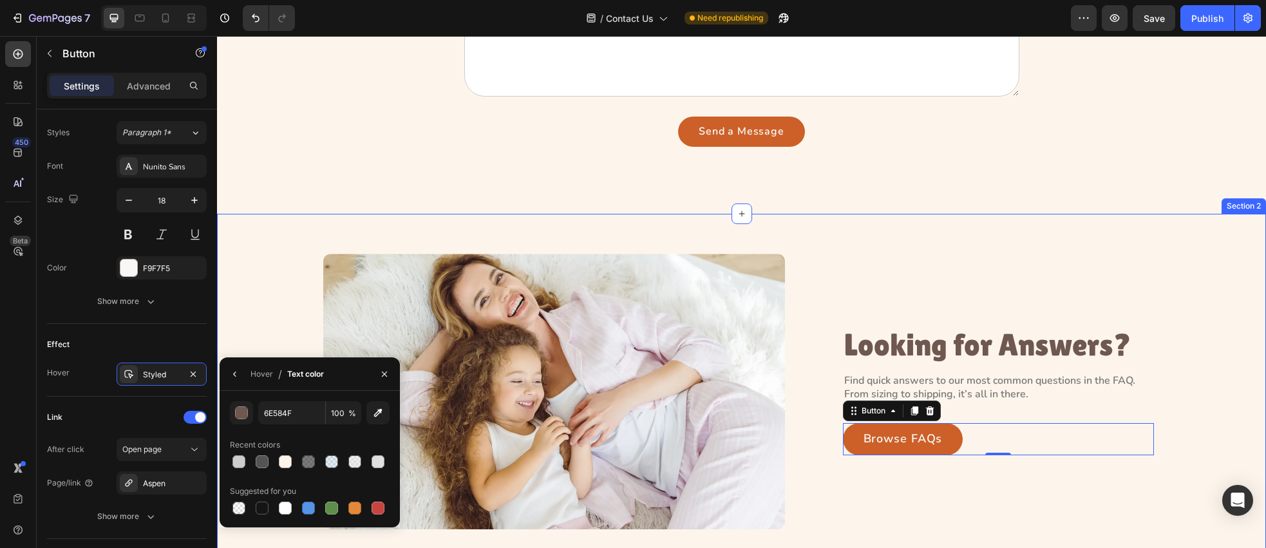
click at [258, 259] on div "Image Looking for Answers? Heading Find quick answers to our most common questi…" at bounding box center [742, 392] width 1020 height 276
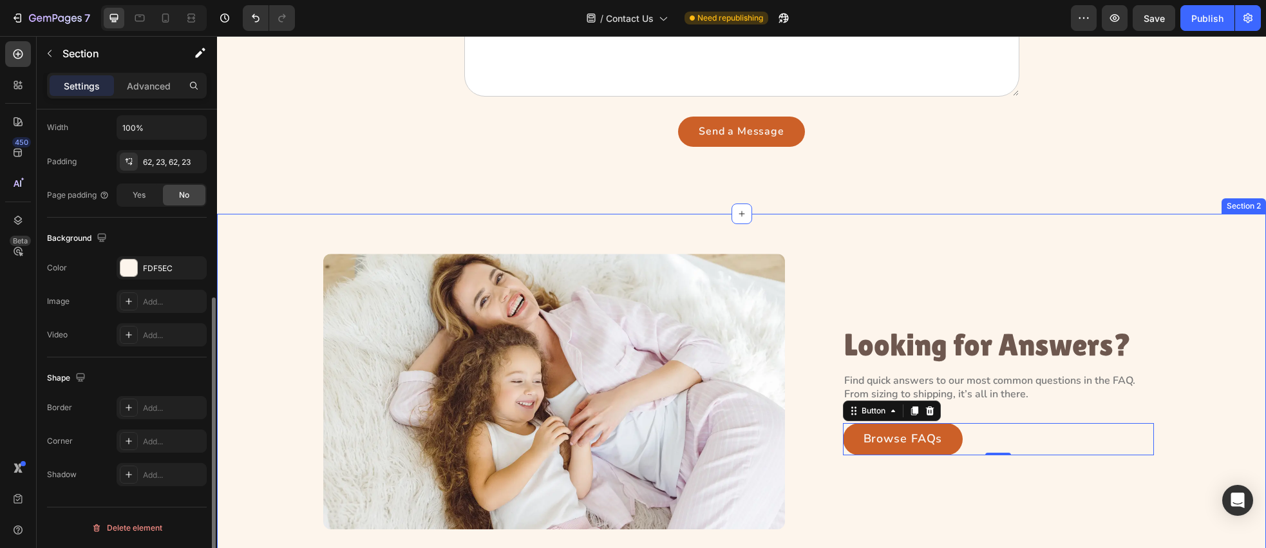
scroll to position [0, 0]
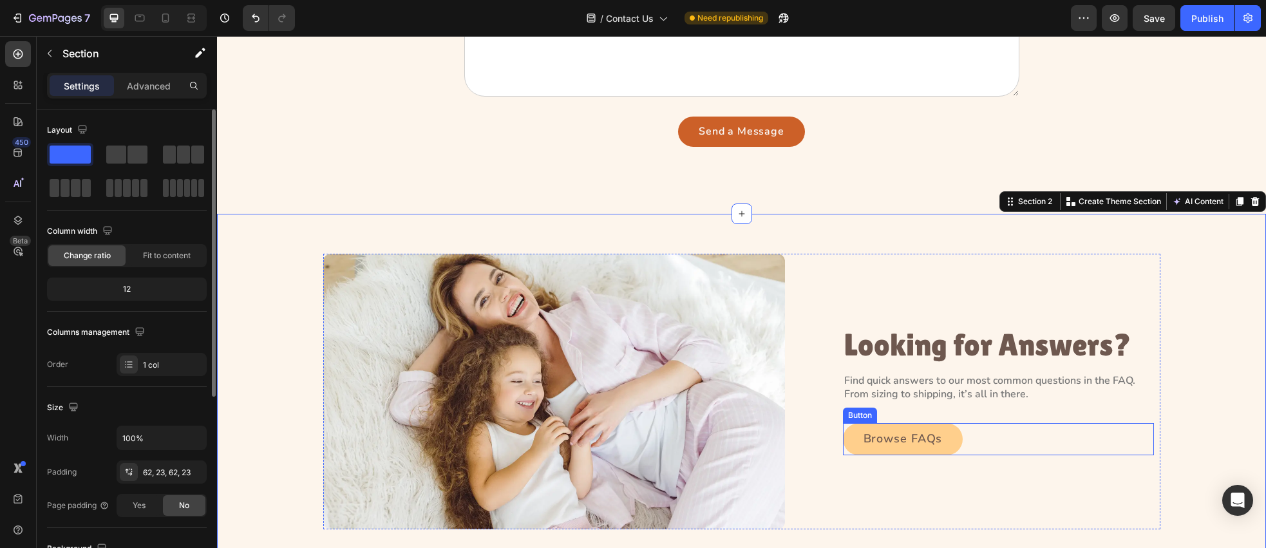
click at [861, 430] on link "Browse FAQs" at bounding box center [903, 439] width 120 height 32
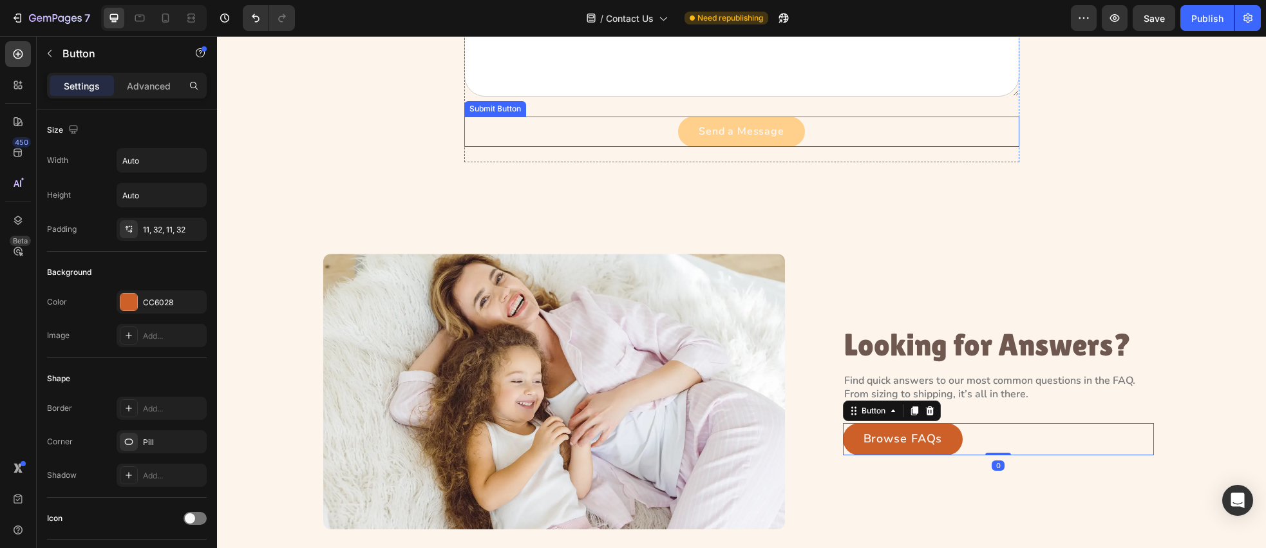
click at [694, 135] on button "Send a Message" at bounding box center [741, 132] width 126 height 30
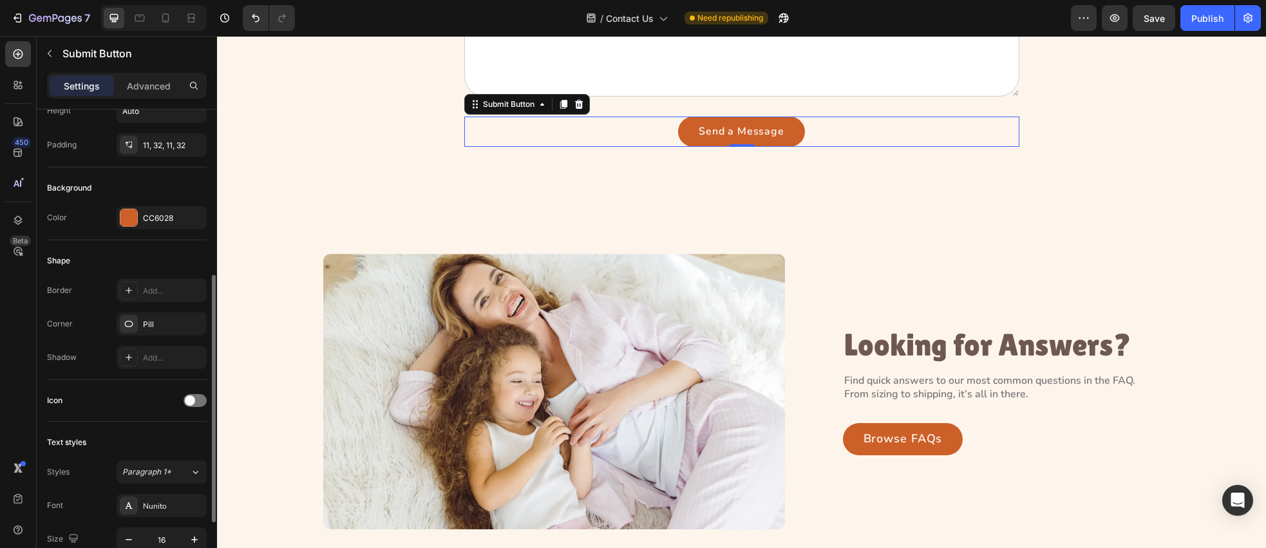
scroll to position [438, 0]
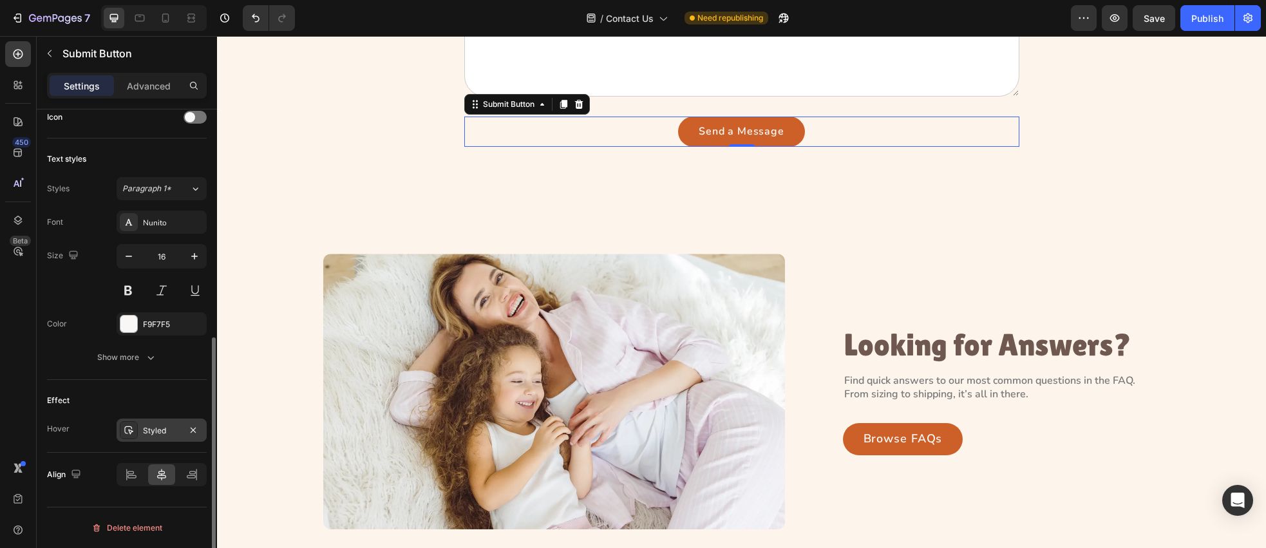
click at [131, 432] on icon at bounding box center [129, 430] width 10 height 10
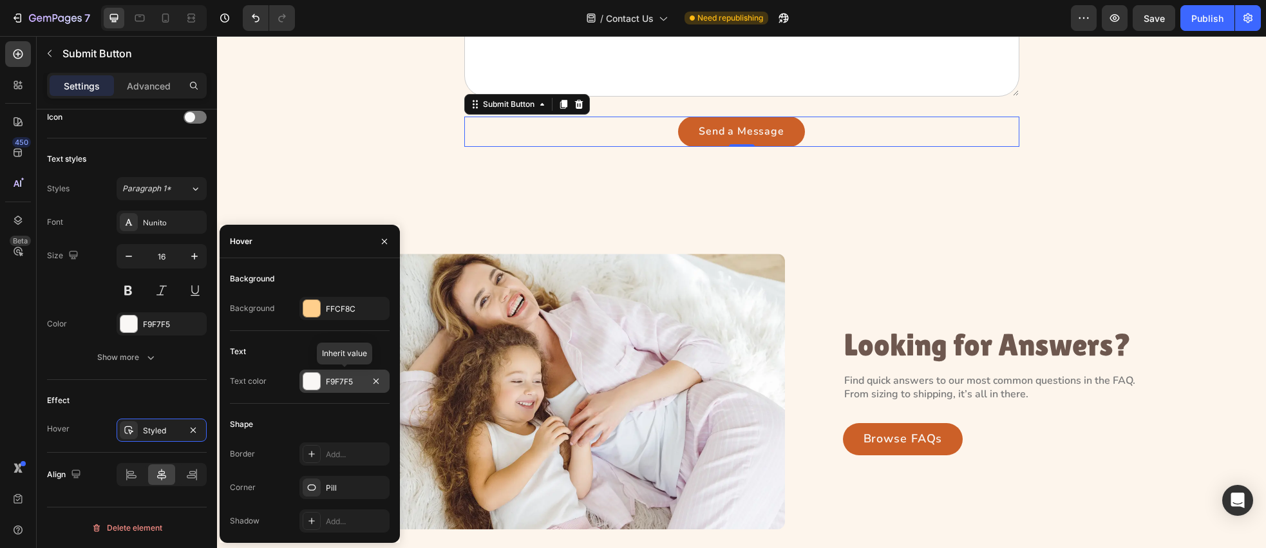
click at [308, 381] on div at bounding box center [311, 381] width 17 height 17
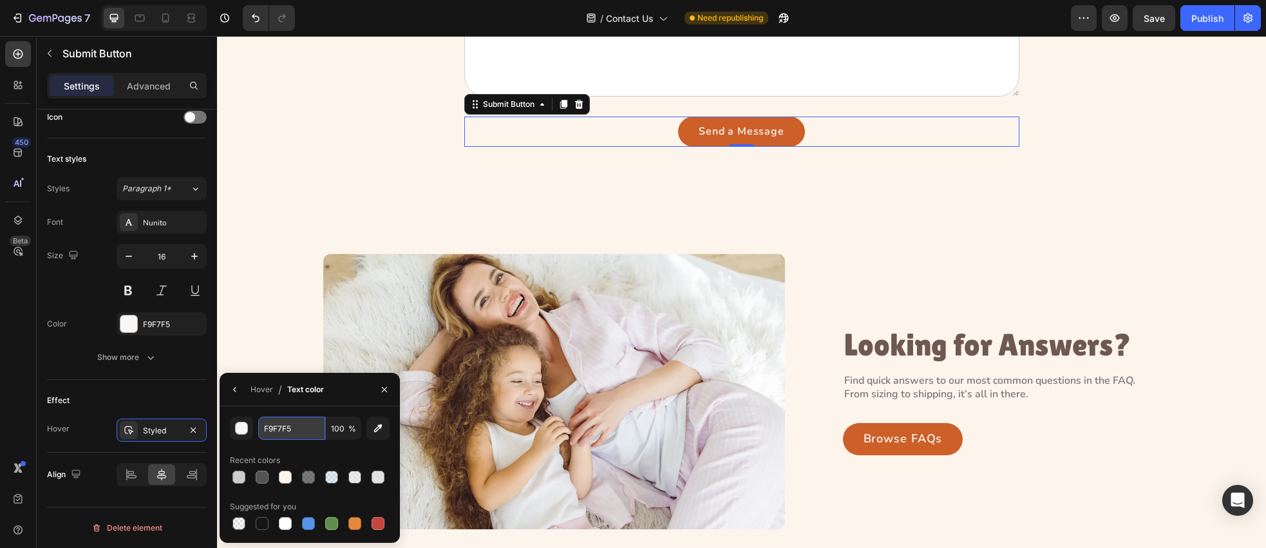
click at [307, 430] on input "F9F7F5" at bounding box center [291, 428] width 67 height 23
paste input "6E584F"
type input "6E584F"
click at [238, 389] on icon "button" at bounding box center [235, 390] width 10 height 10
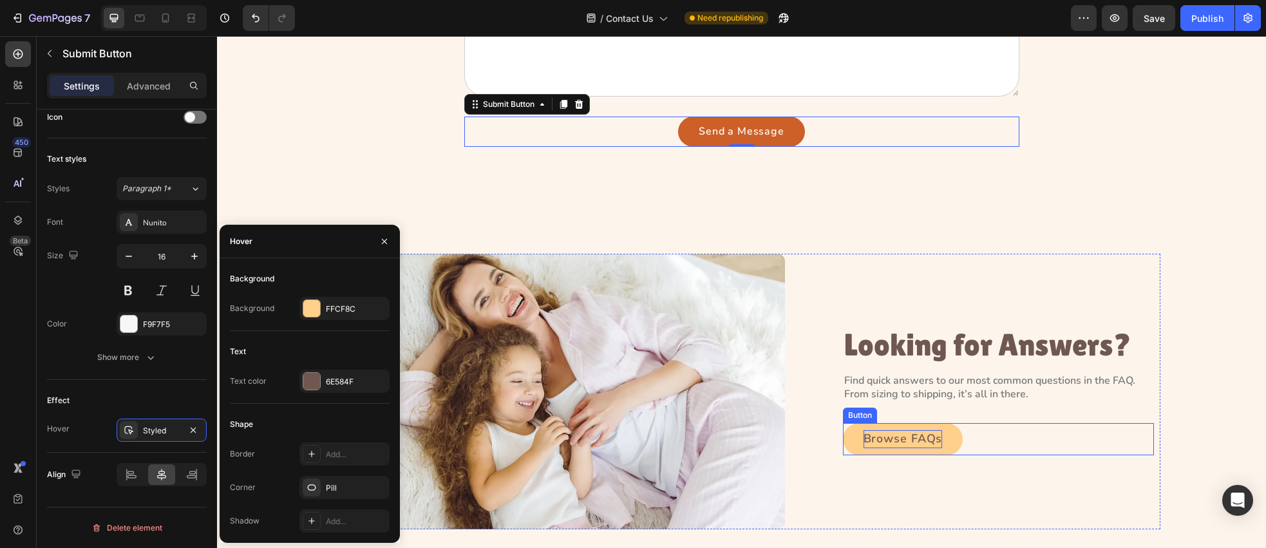
click at [879, 439] on p "Browse FAQs" at bounding box center [903, 439] width 79 height 18
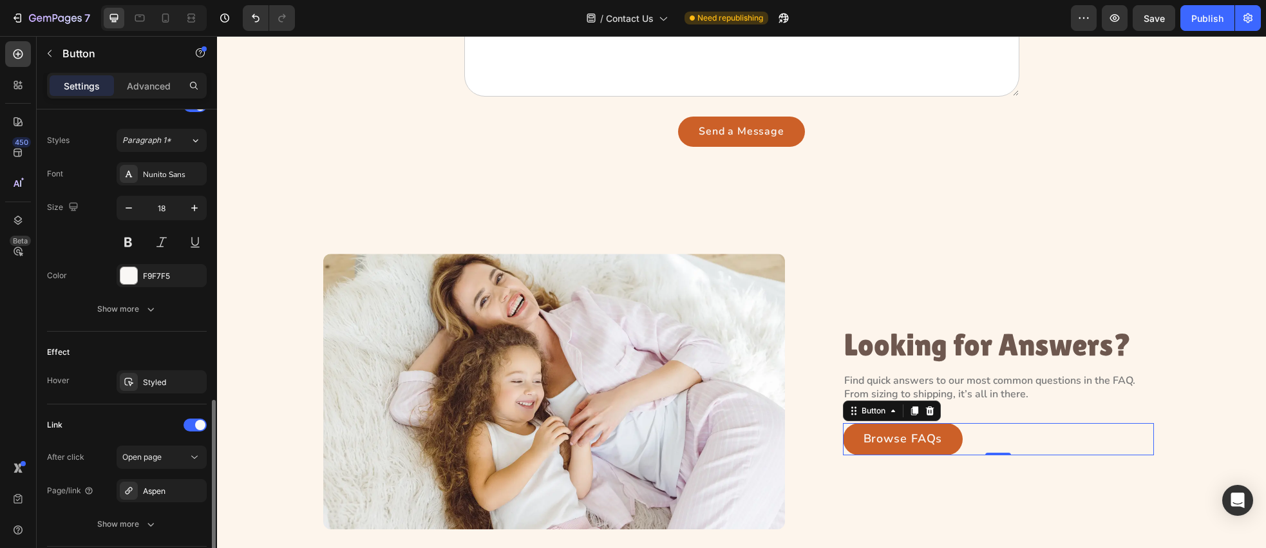
scroll to position [410, 0]
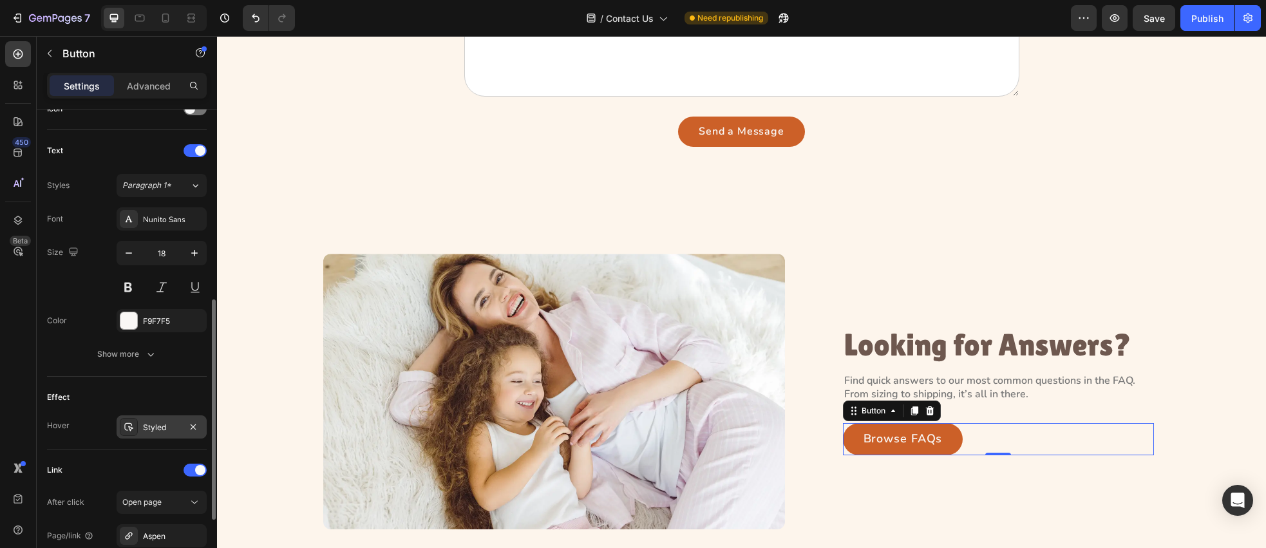
click at [126, 429] on icon at bounding box center [129, 427] width 10 height 10
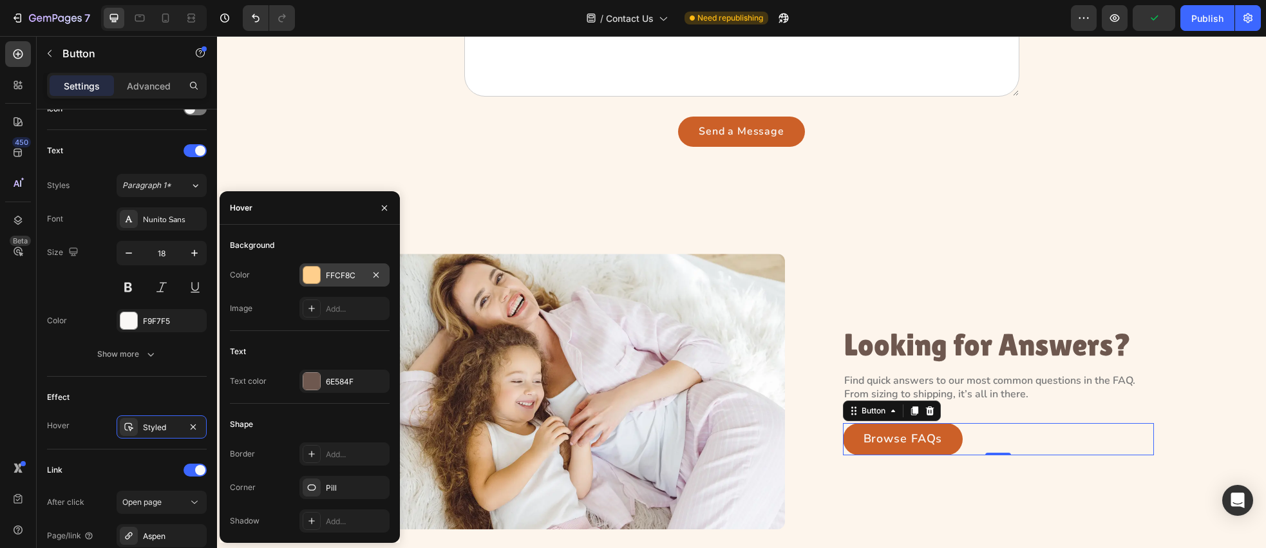
click at [334, 280] on div "FFCF8C" at bounding box center [344, 276] width 37 height 12
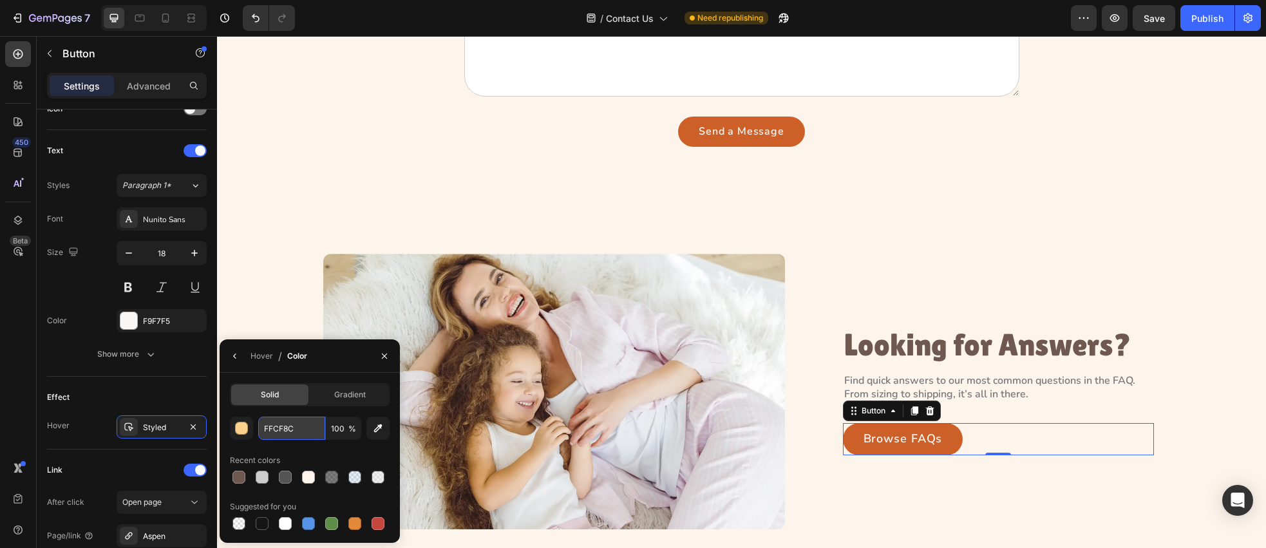
click at [300, 433] on input "FFCF8C" at bounding box center [291, 428] width 67 height 23
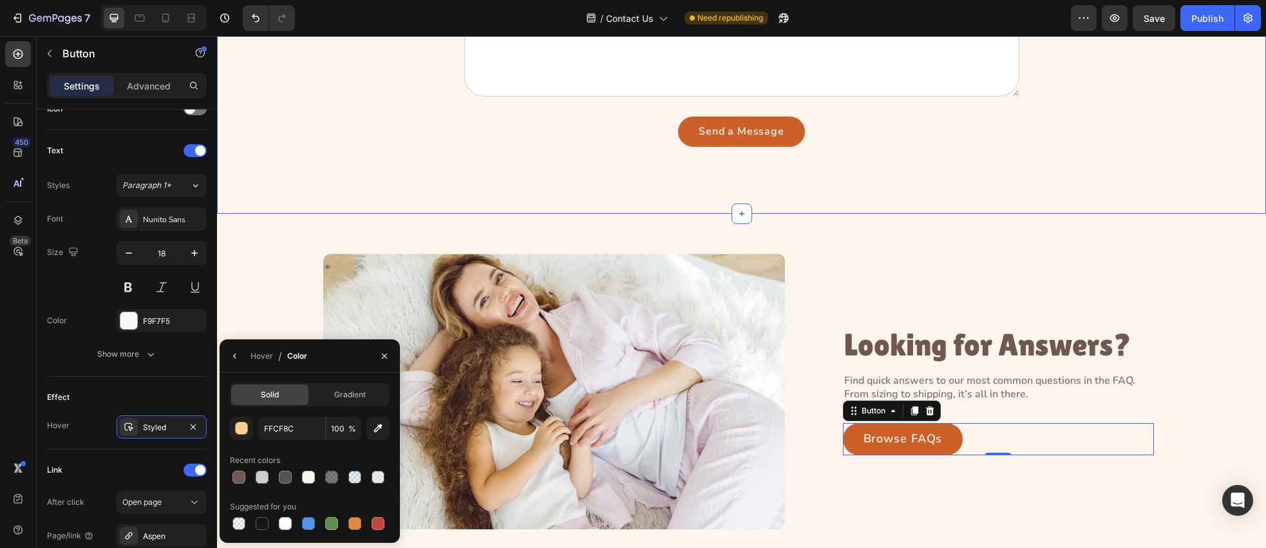
drag, startPoint x: 350, startPoint y: 155, endPoint x: 494, endPoint y: 149, distance: 144.4
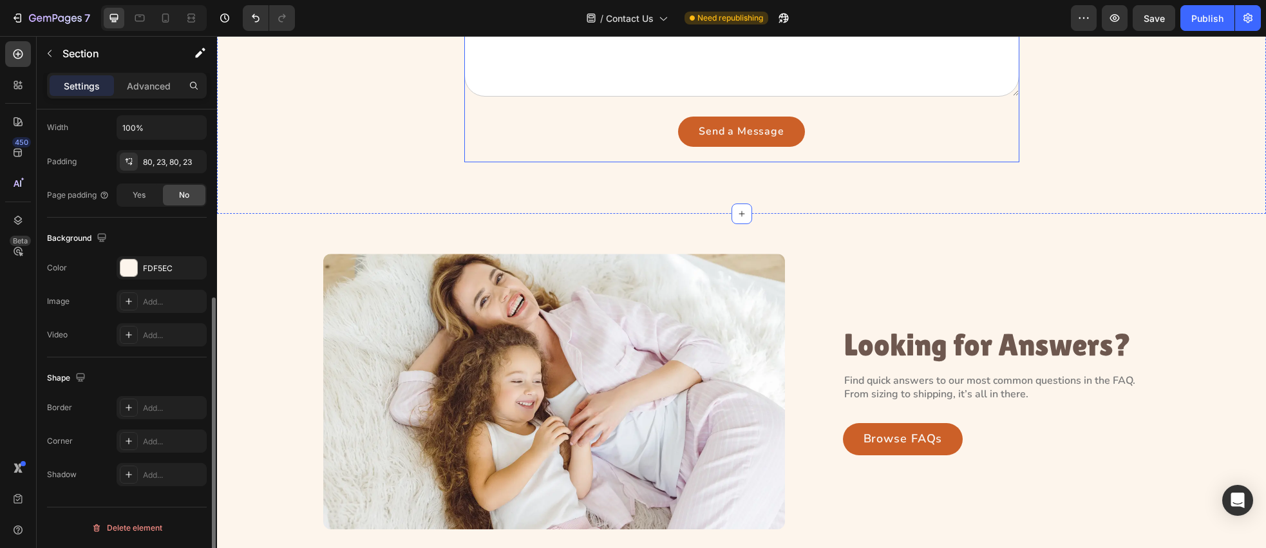
scroll to position [0, 0]
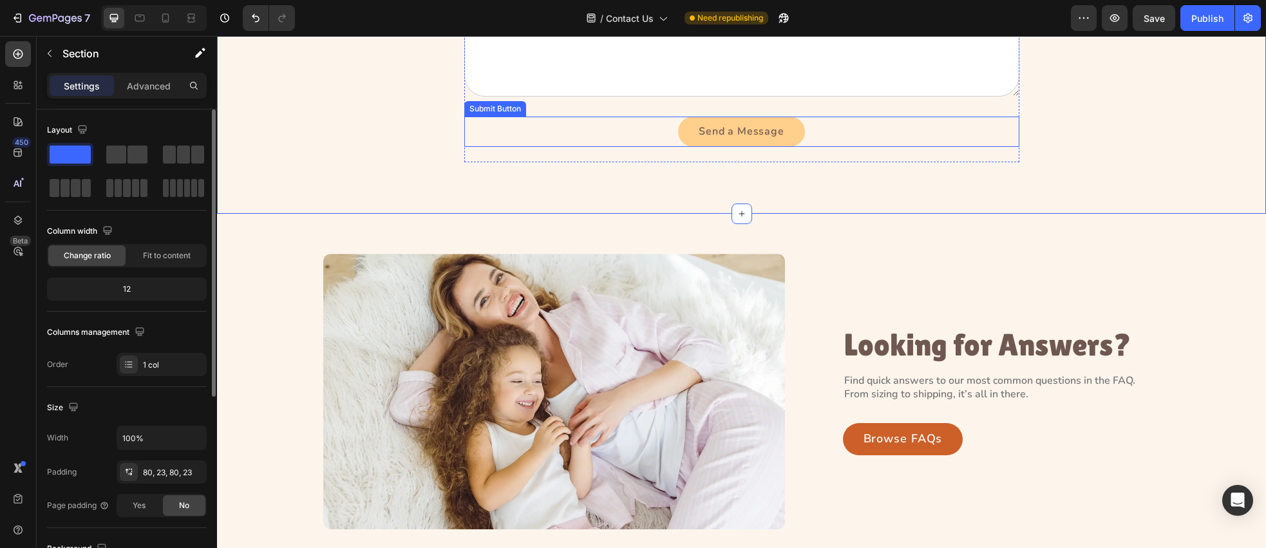
click at [681, 131] on button "Send a Message" at bounding box center [741, 132] width 126 height 30
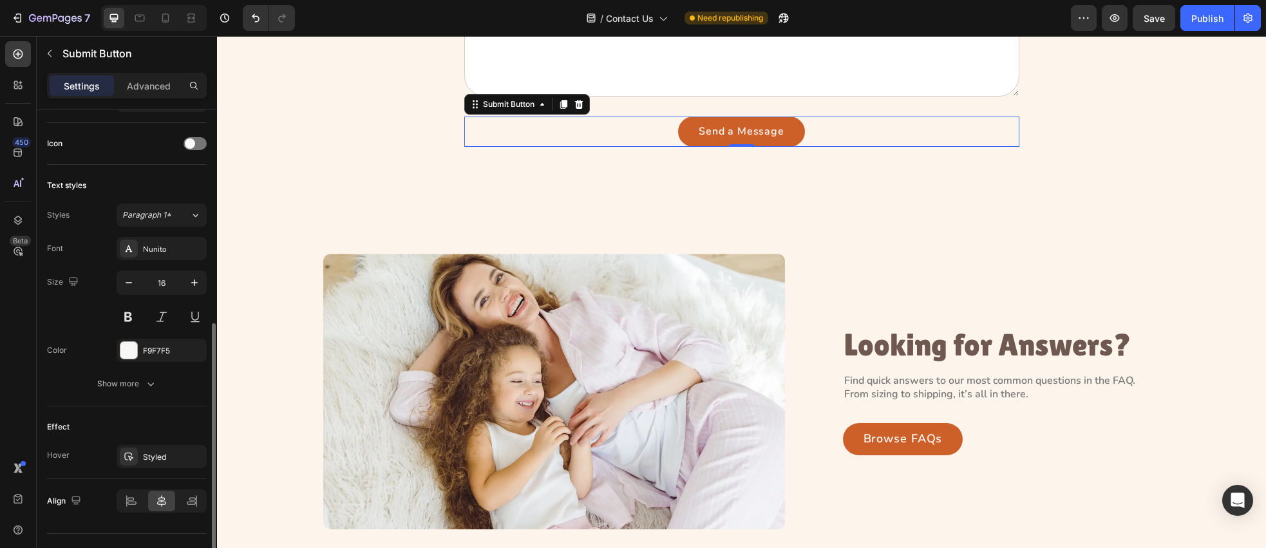
scroll to position [429, 0]
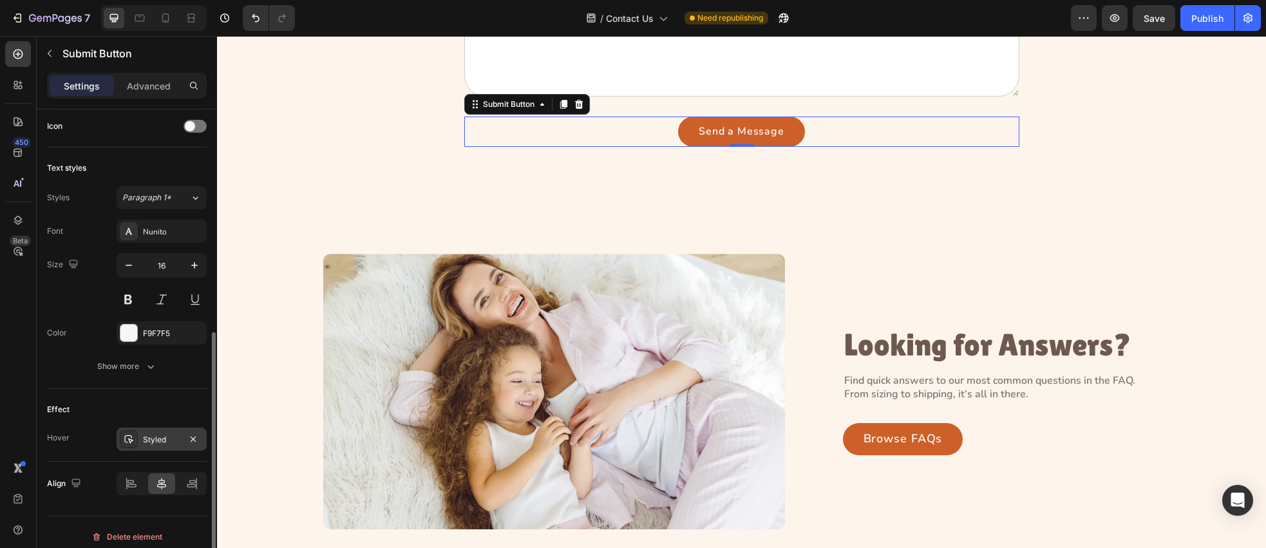
click at [130, 436] on icon at bounding box center [129, 439] width 10 height 10
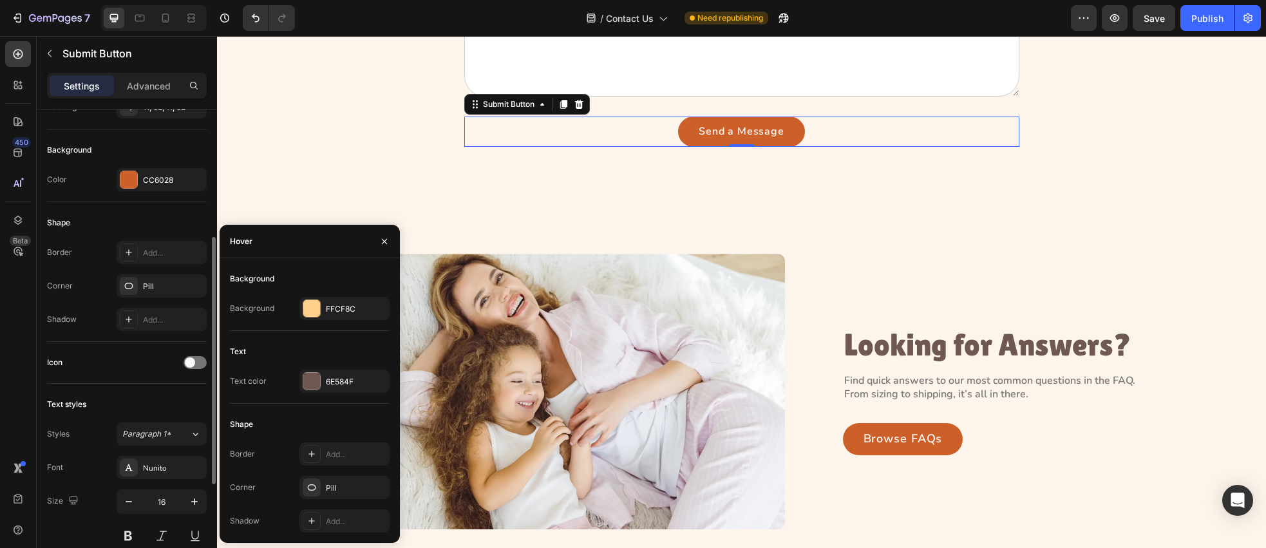
scroll to position [176, 0]
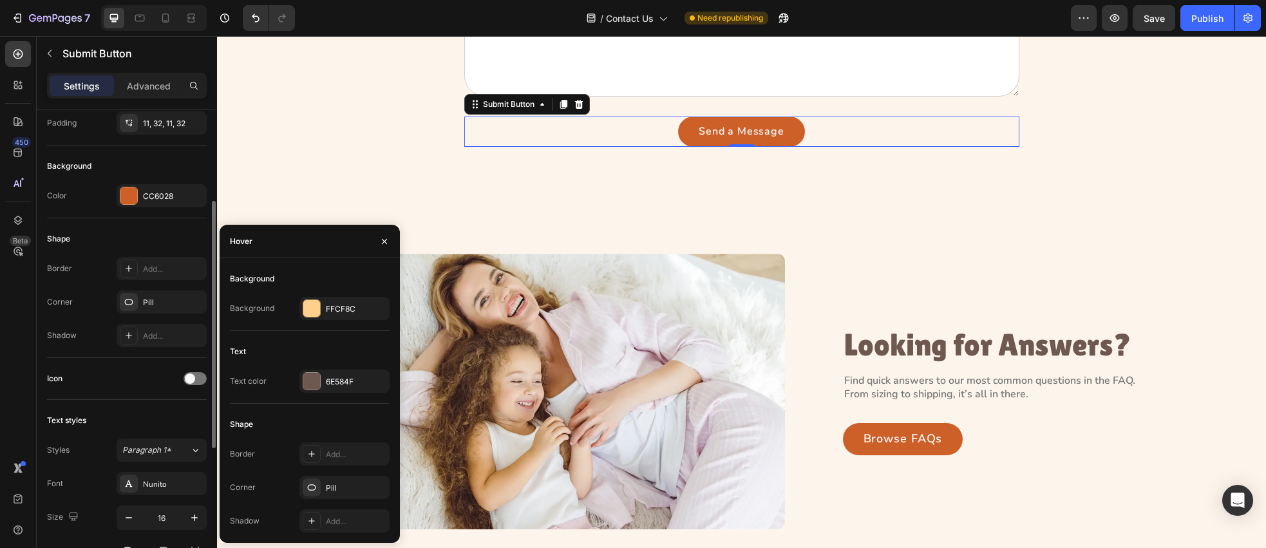
click at [126, 222] on div "Shape Border Add... Corner Pill Shadow Add..." at bounding box center [127, 288] width 160 height 140
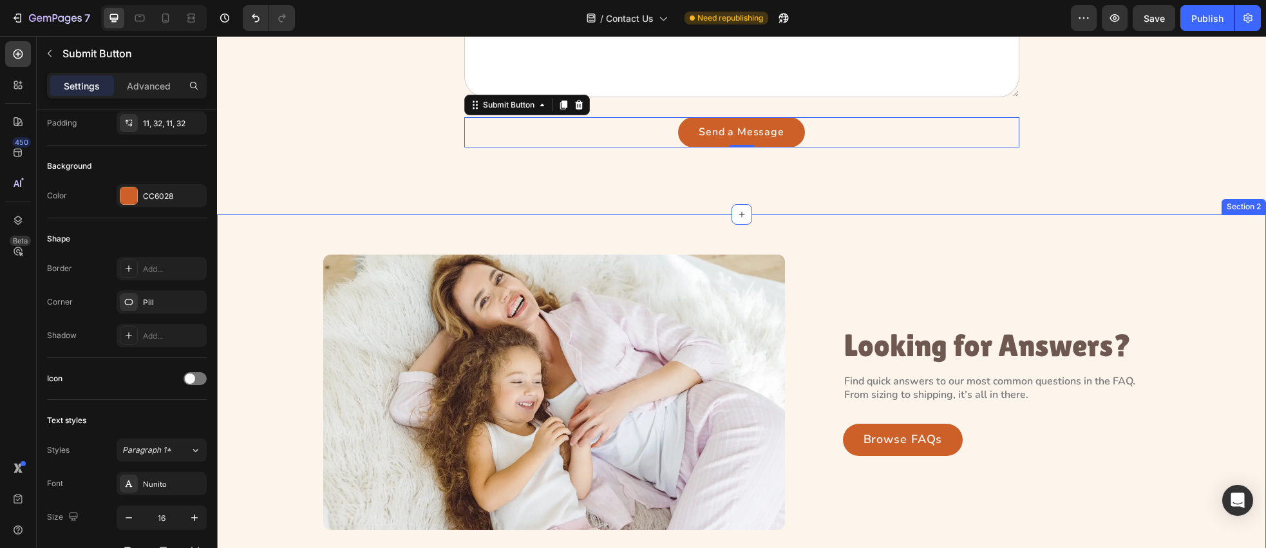
scroll to position [303, 0]
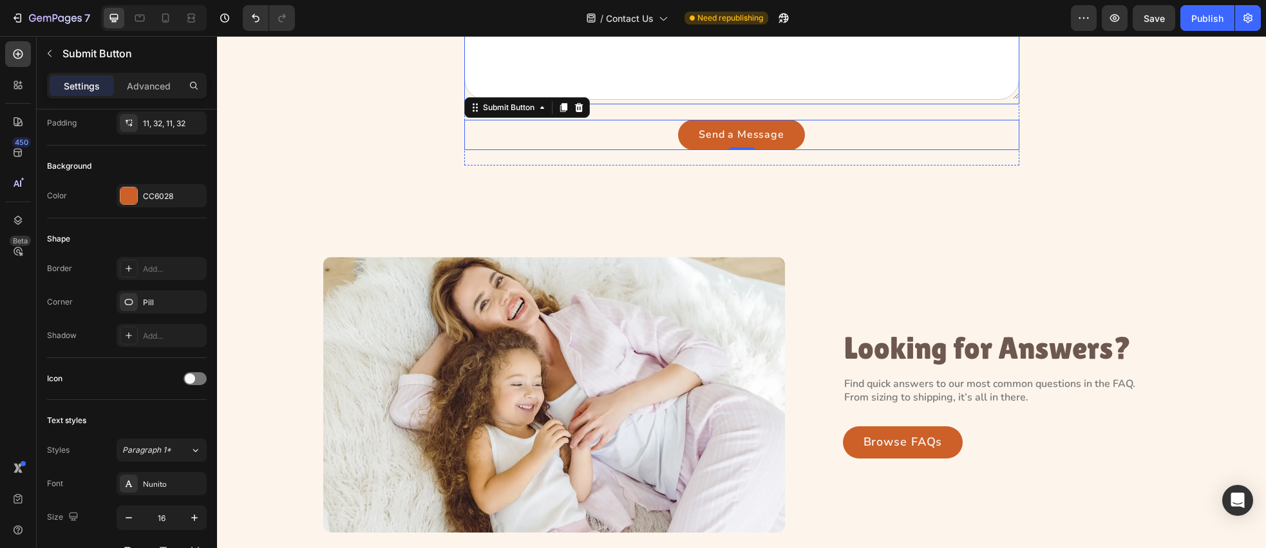
click at [796, 98] on textarea at bounding box center [741, 51] width 555 height 97
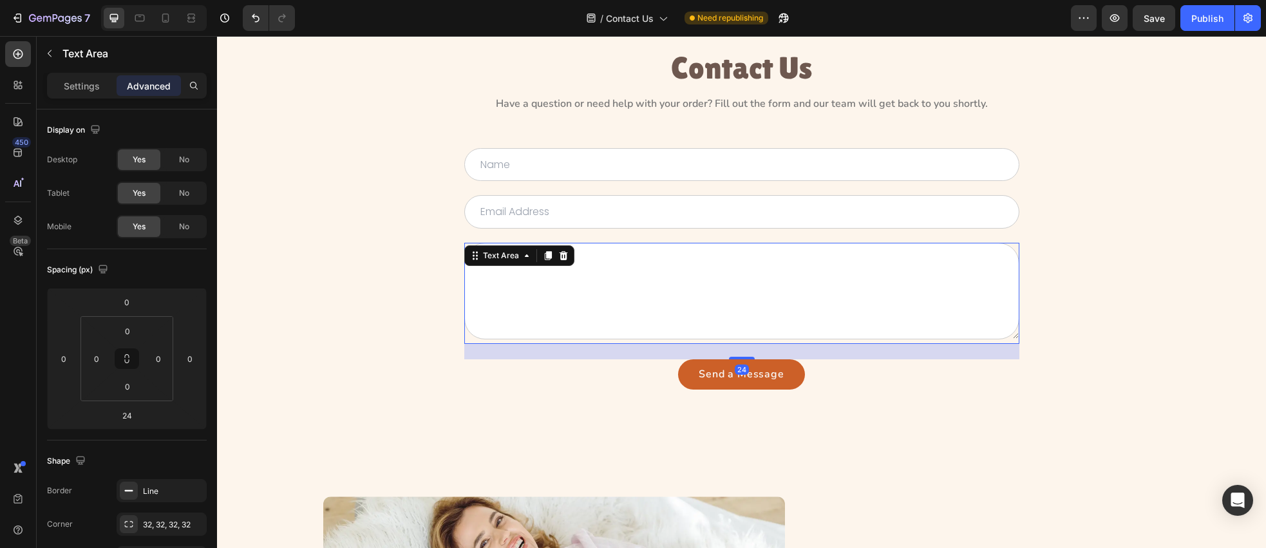
scroll to position [62, 0]
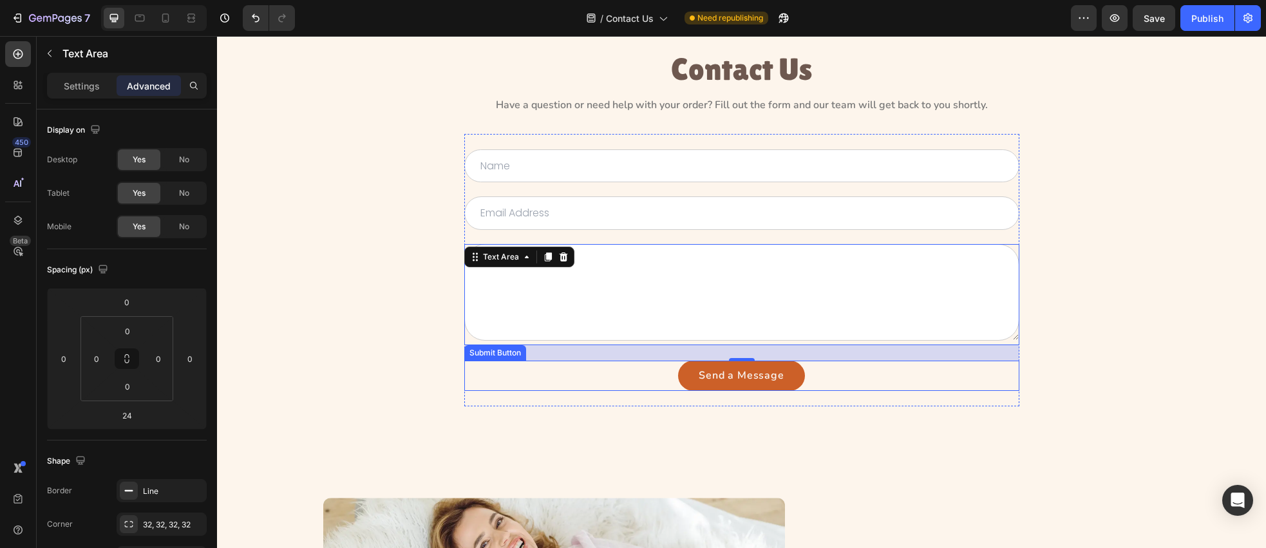
click at [619, 383] on div "Send a Message Submit Button" at bounding box center [741, 376] width 555 height 30
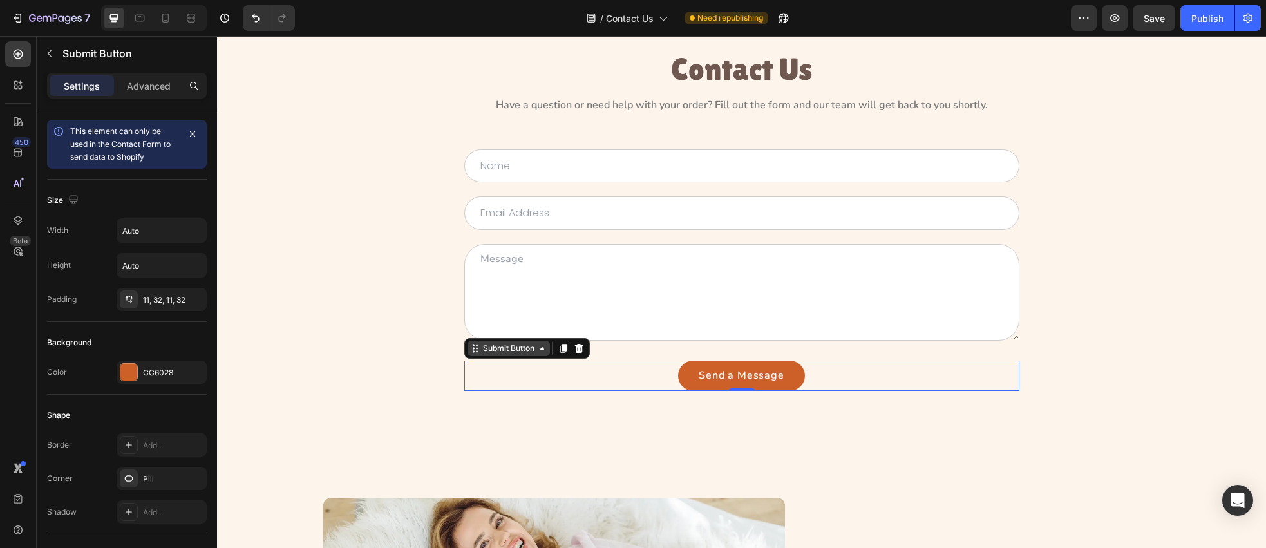
click at [517, 353] on div "Submit Button" at bounding box center [508, 349] width 57 height 12
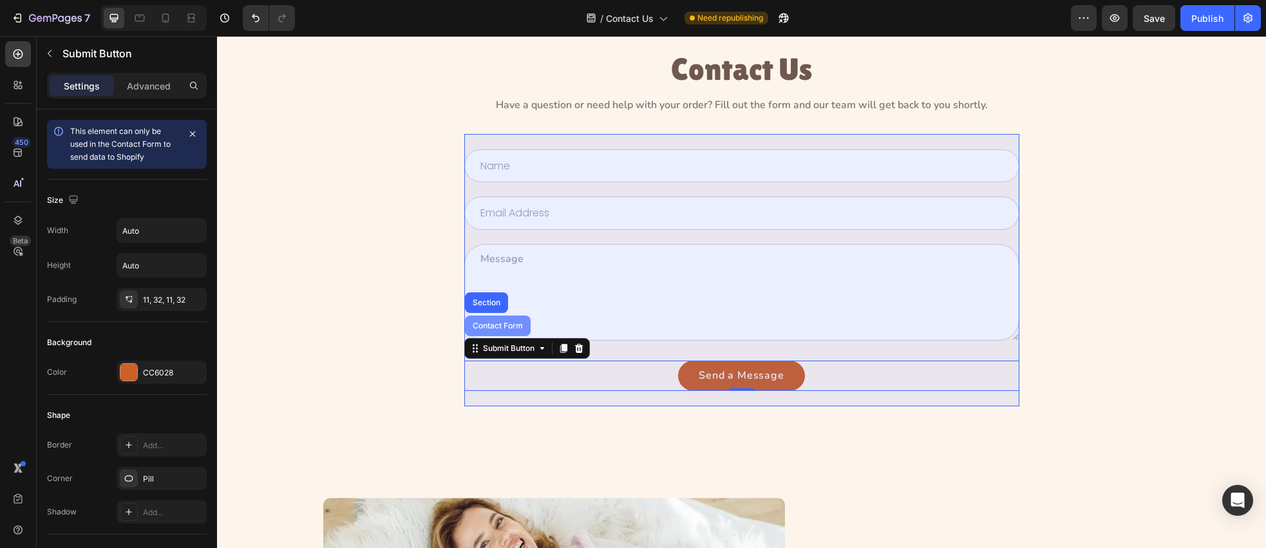
click at [509, 325] on div "Contact Form" at bounding box center [497, 326] width 55 height 8
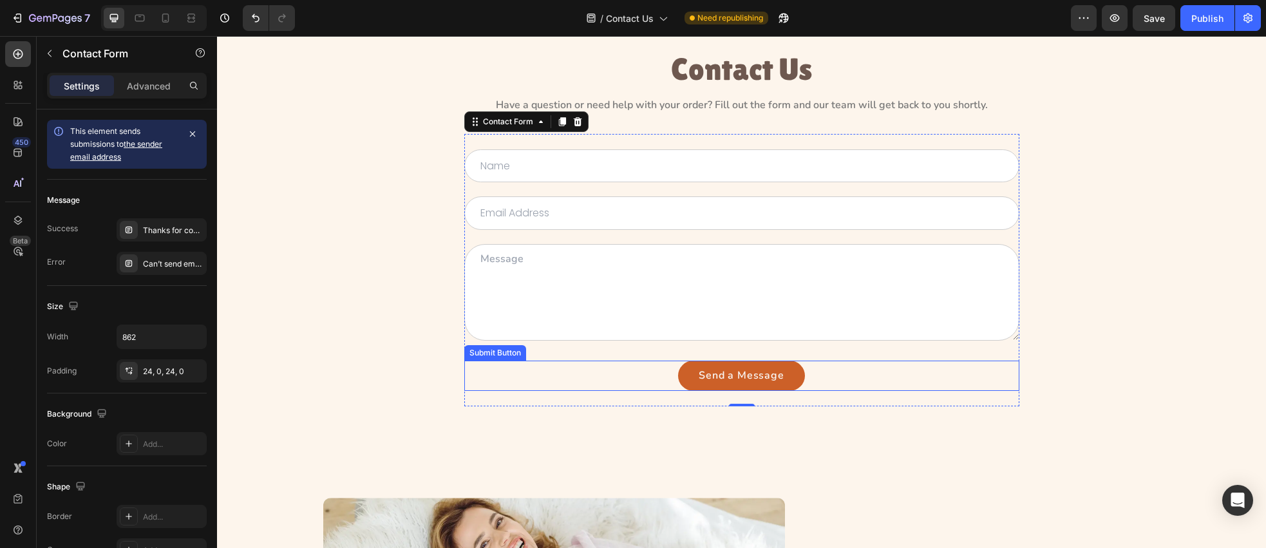
click at [841, 370] on div "Send a Message Submit Button" at bounding box center [741, 376] width 555 height 30
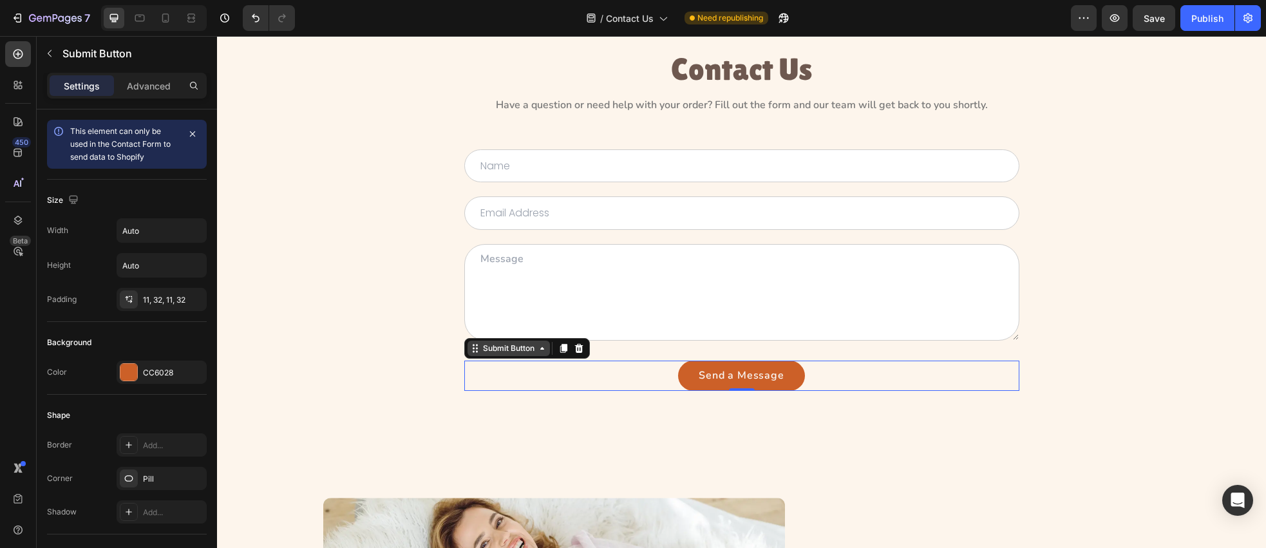
click at [513, 353] on div "Submit Button" at bounding box center [508, 349] width 57 height 12
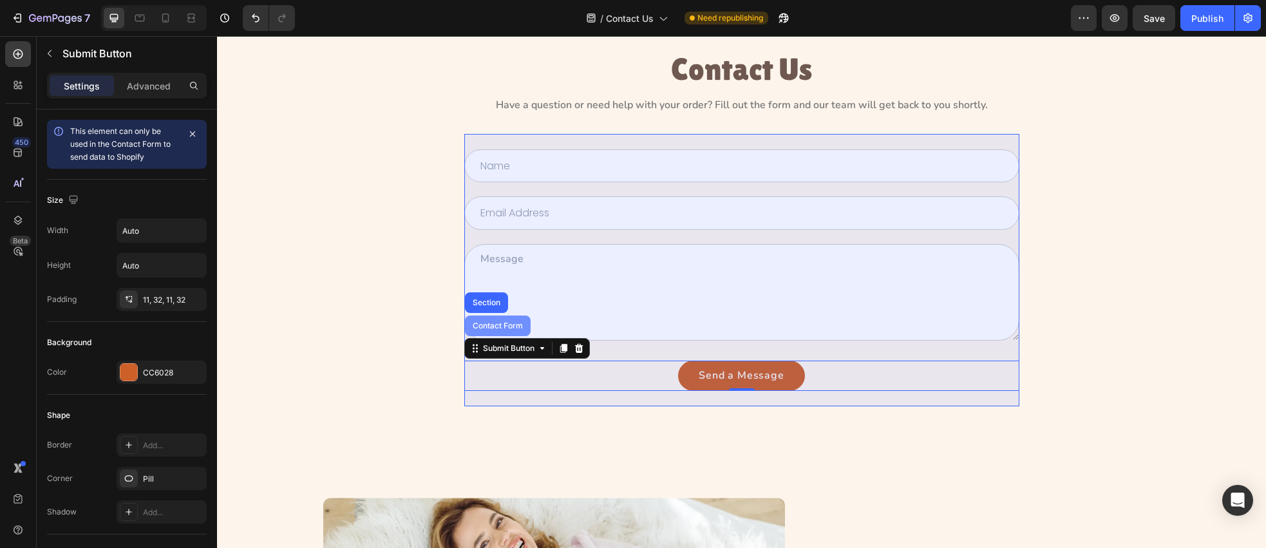
click at [502, 330] on div "Contact Form" at bounding box center [498, 326] width 66 height 21
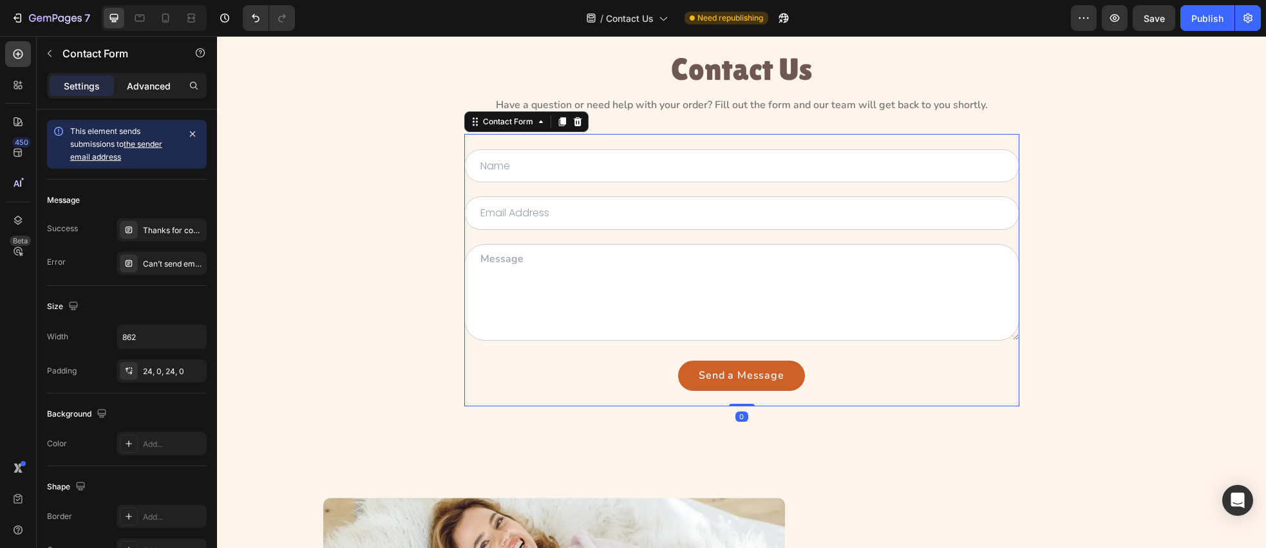
click at [151, 93] on div "Advanced" at bounding box center [149, 85] width 64 height 21
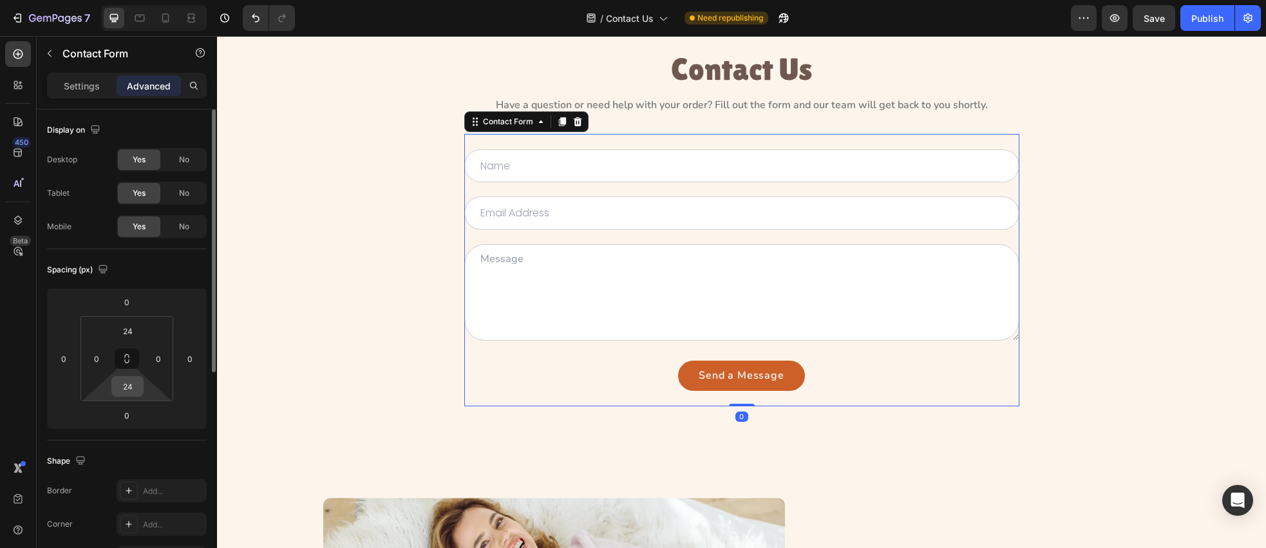
click at [133, 386] on input "24" at bounding box center [128, 386] width 26 height 19
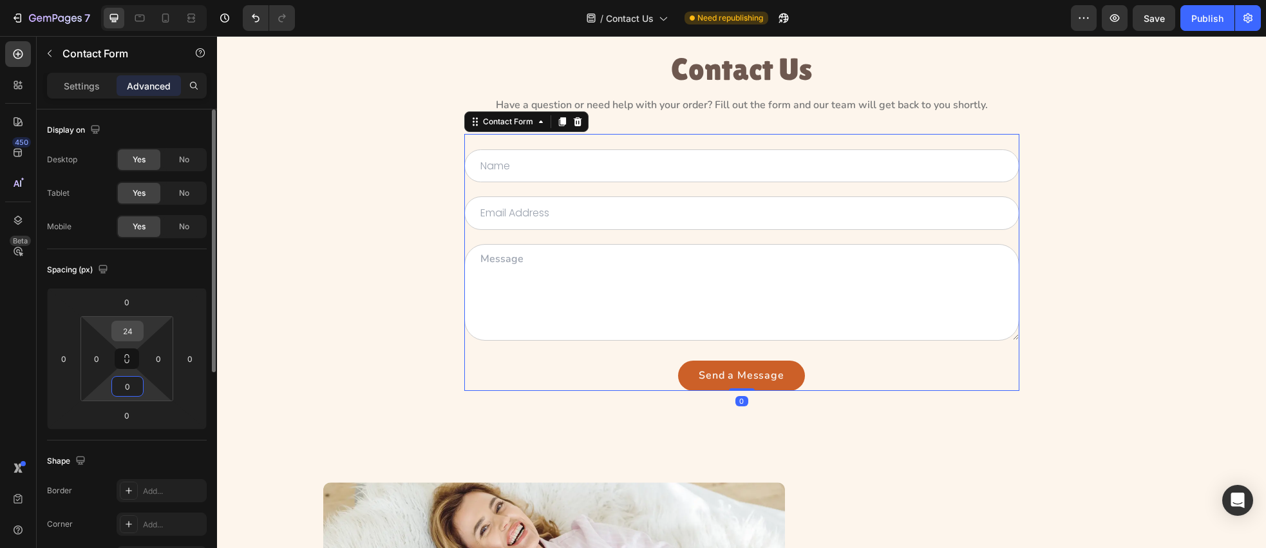
type input "0"
click at [131, 332] on input "24" at bounding box center [128, 330] width 26 height 19
type input "0"
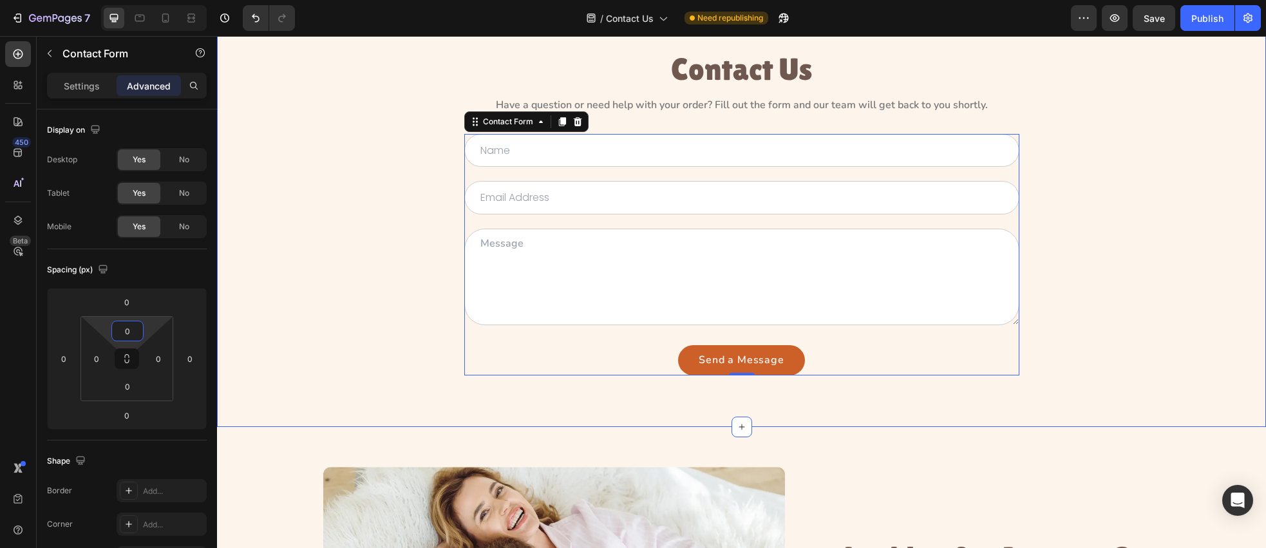
click at [393, 334] on div "Contact Us Heading Have a question or need help with your order? Fill out the f…" at bounding box center [742, 214] width 1020 height 324
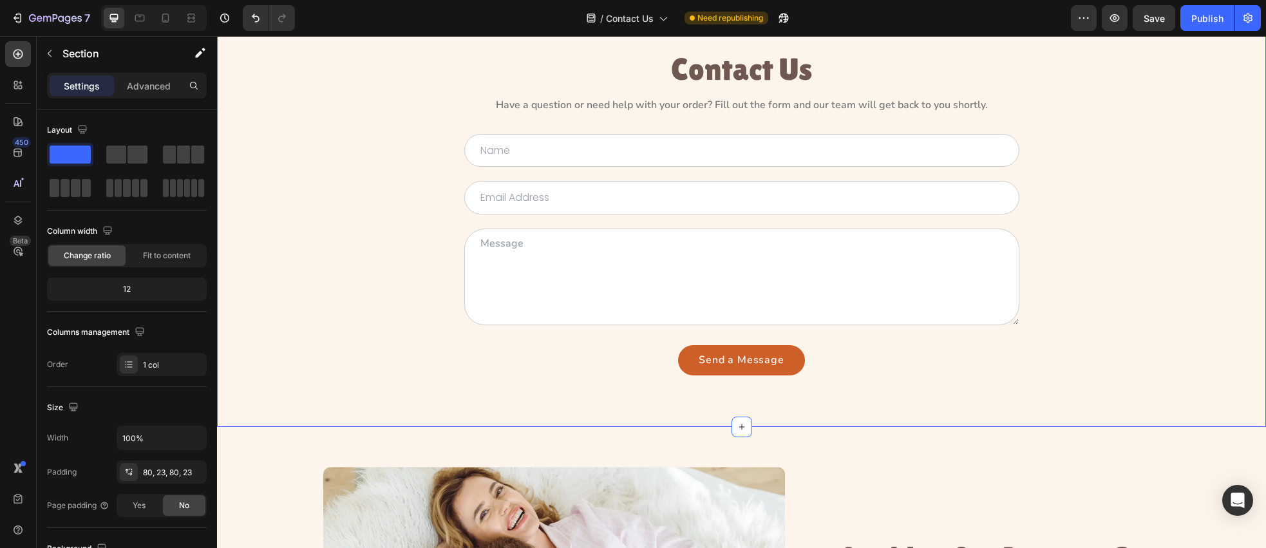
click at [448, 392] on div "Contact Us Heading Have a question or need help with your order? Fill out the f…" at bounding box center [741, 213] width 1049 height 427
click at [583, 365] on div "Send a Message Submit Button" at bounding box center [741, 360] width 555 height 30
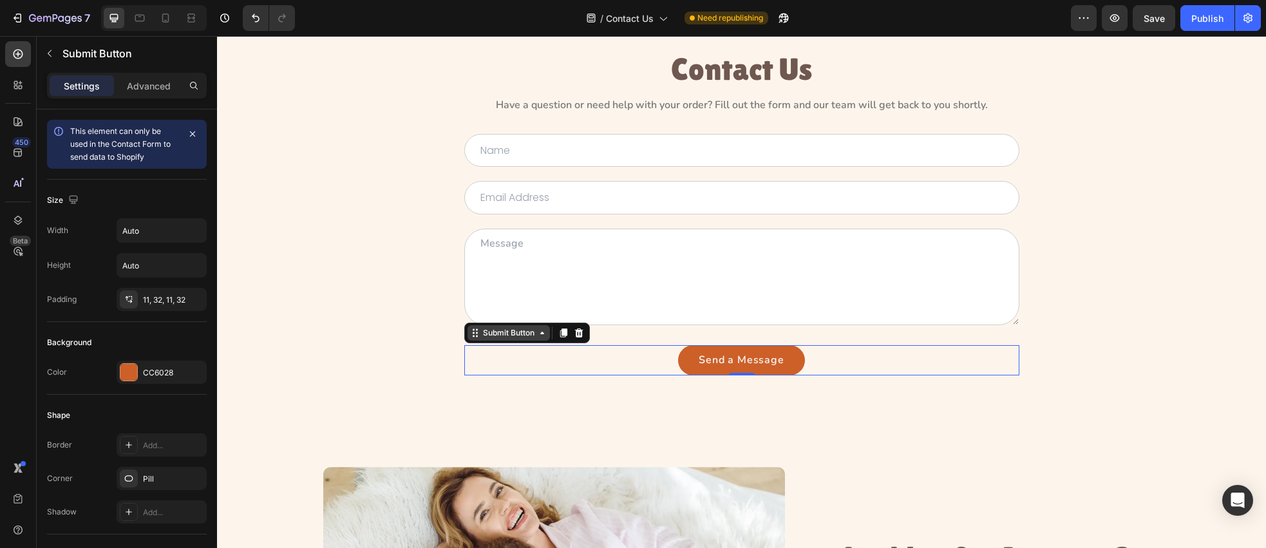
click at [502, 336] on div "Submit Button" at bounding box center [508, 333] width 57 height 12
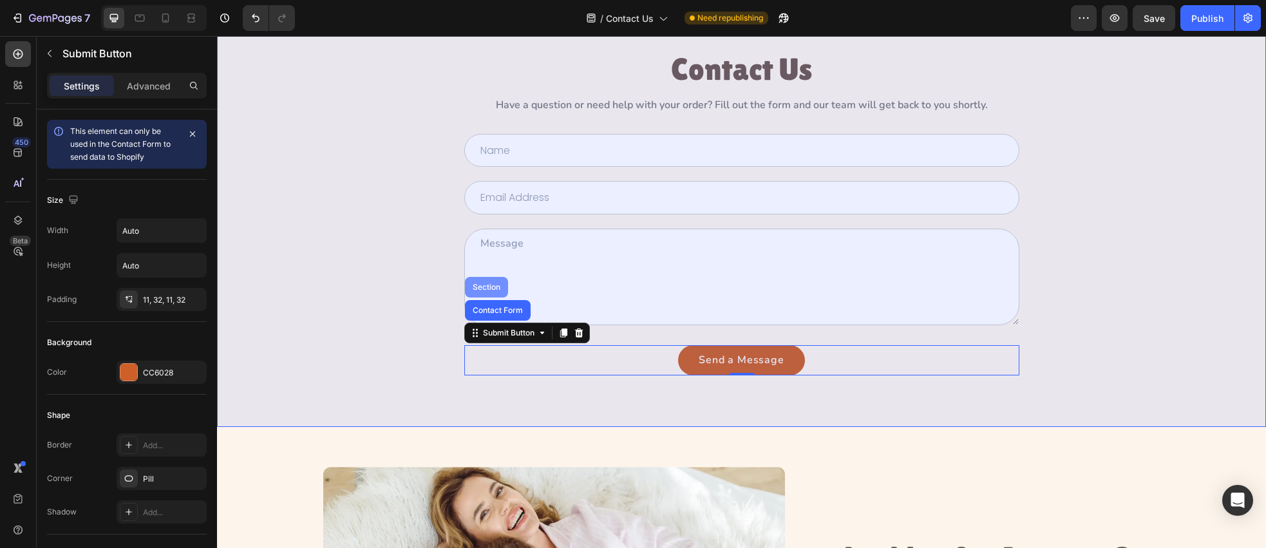
click at [484, 289] on div "Section" at bounding box center [486, 287] width 33 height 8
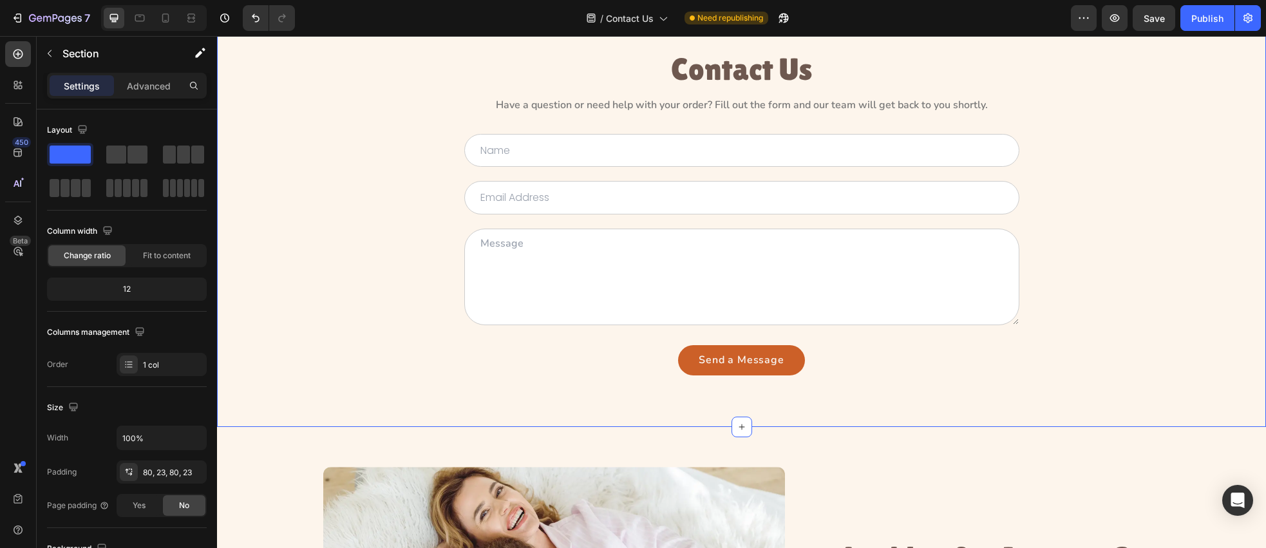
drag, startPoint x: 139, startPoint y: 90, endPoint x: 142, endPoint y: 102, distance: 12.7
click at [139, 90] on p "Advanced" at bounding box center [149, 86] width 44 height 14
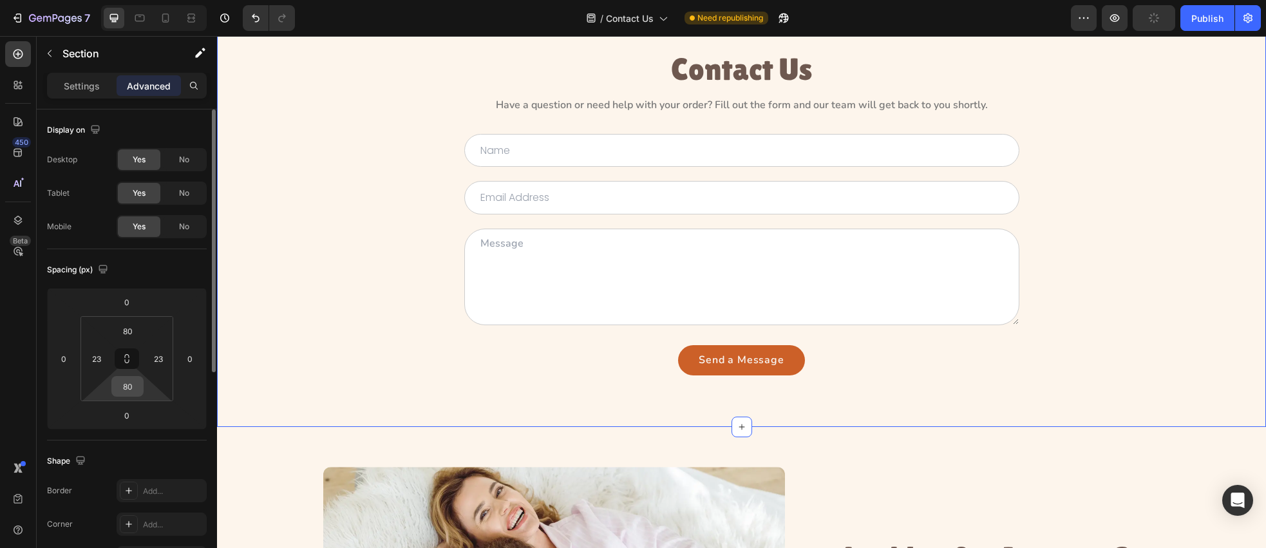
drag, startPoint x: 131, startPoint y: 386, endPoint x: 138, endPoint y: 387, distance: 7.1
click at [131, 386] on input "80" at bounding box center [128, 386] width 26 height 19
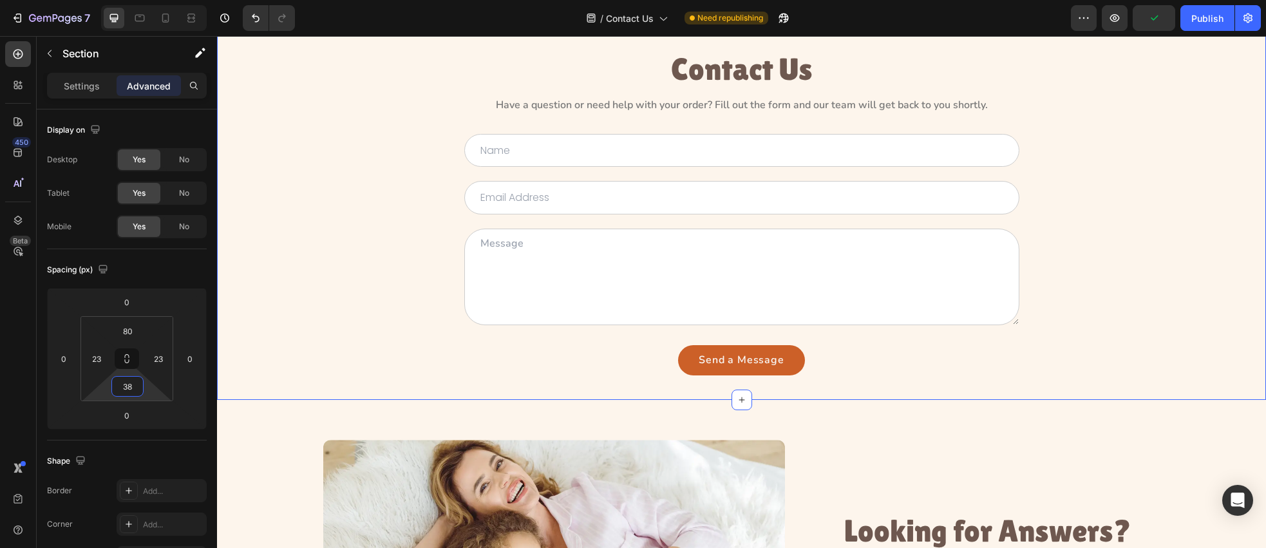
type input "38"
click at [294, 319] on div "Contact Us Heading Have a question or need help with your order? Fill out the f…" at bounding box center [742, 214] width 1020 height 324
click at [536, 265] on textarea at bounding box center [741, 277] width 555 height 97
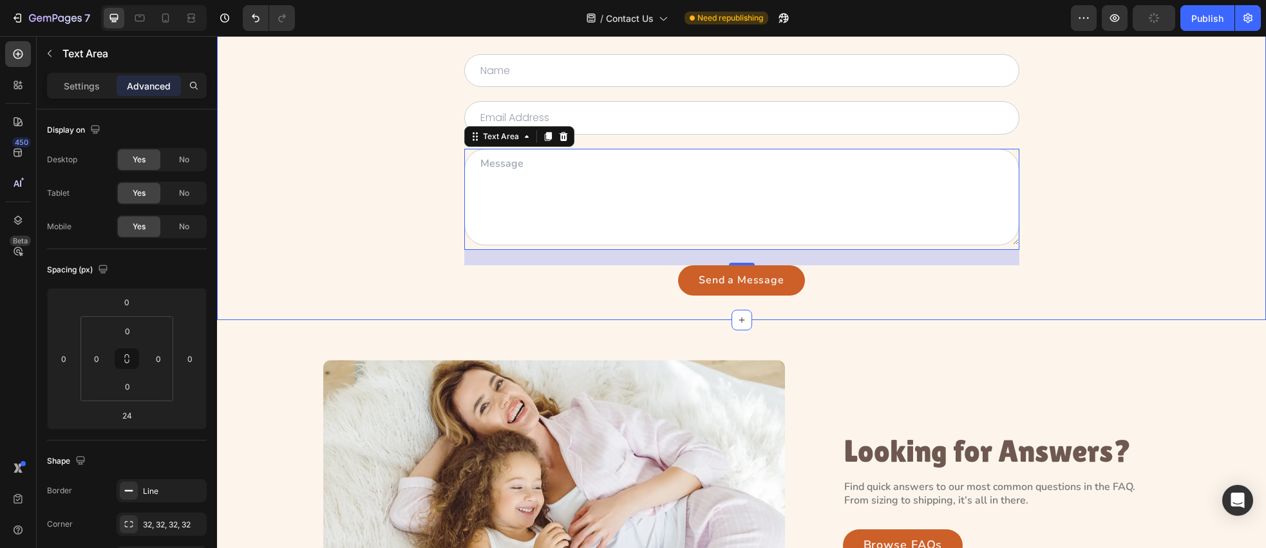
scroll to position [143, 0]
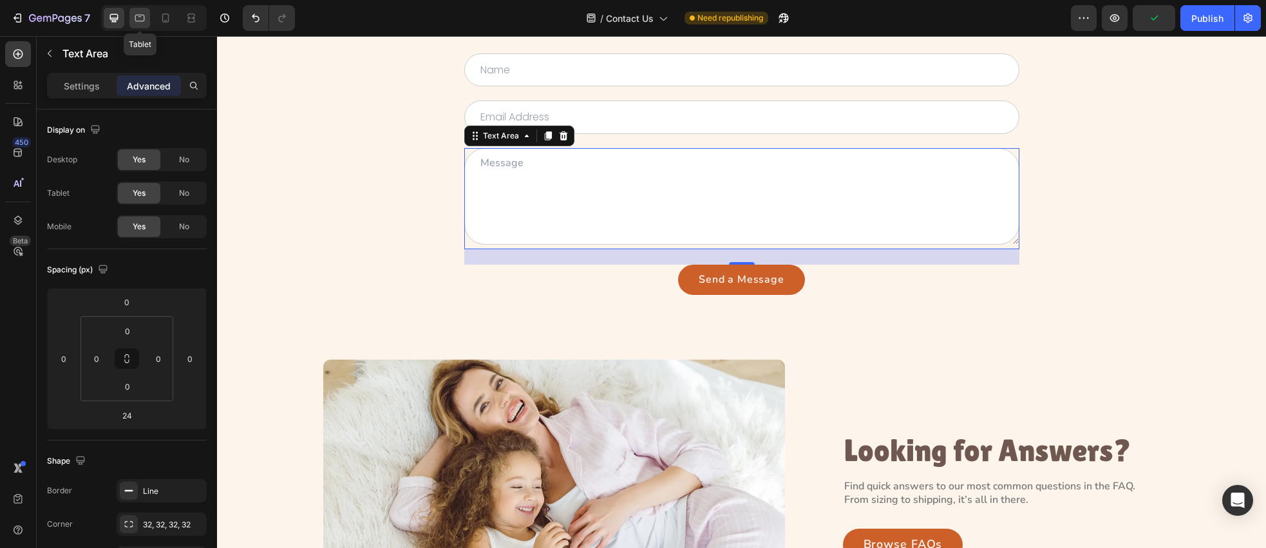
click at [141, 12] on icon at bounding box center [139, 18] width 13 height 13
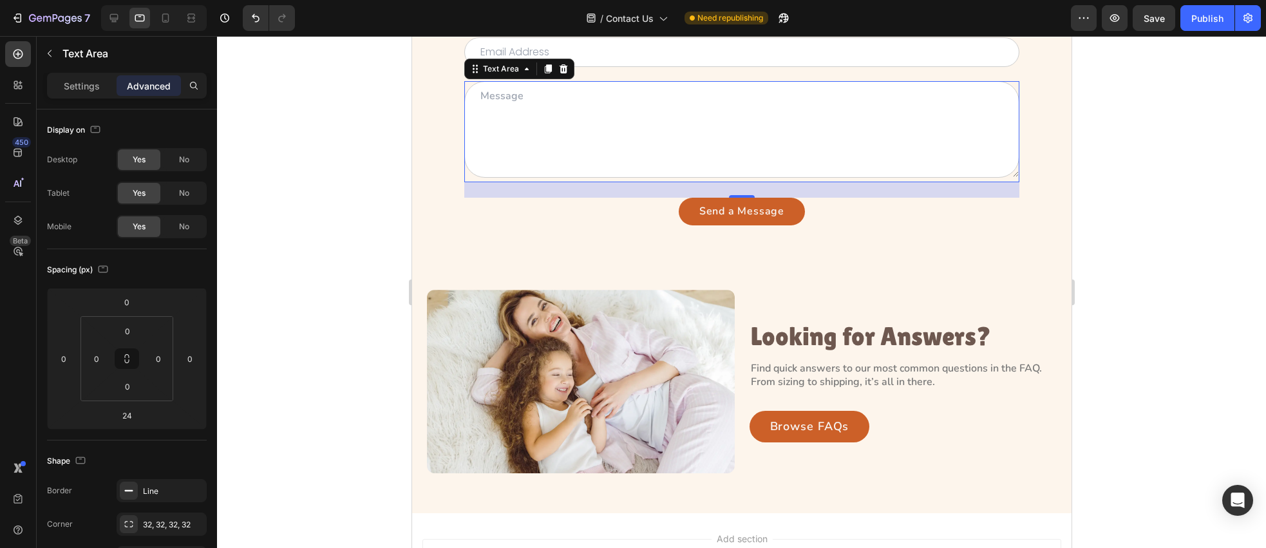
scroll to position [48, 0]
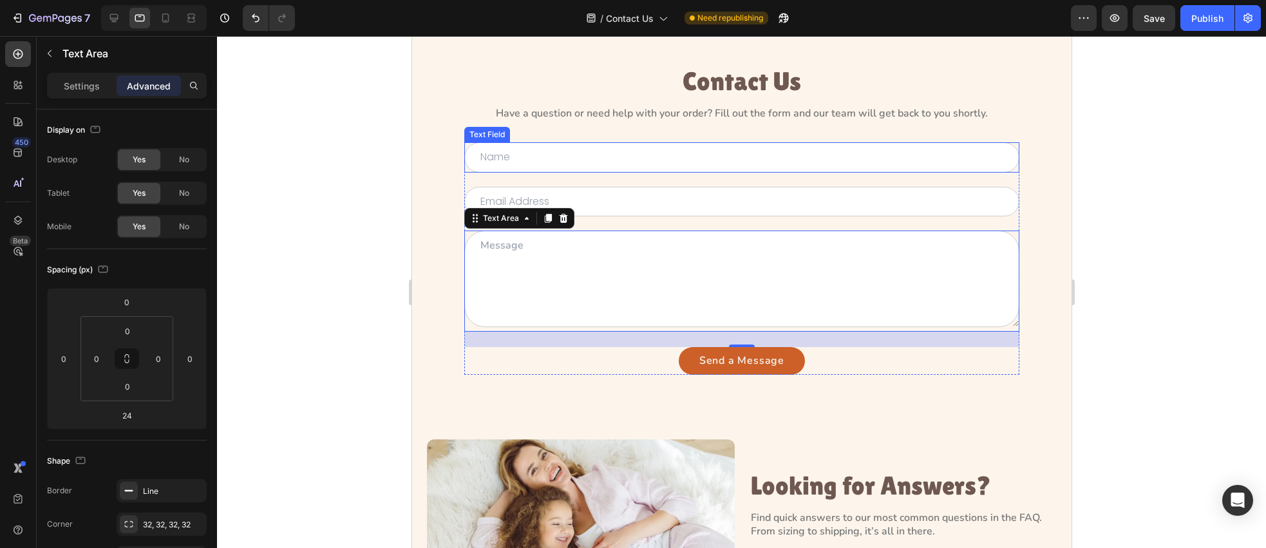
click at [675, 157] on input "text" at bounding box center [741, 157] width 555 height 30
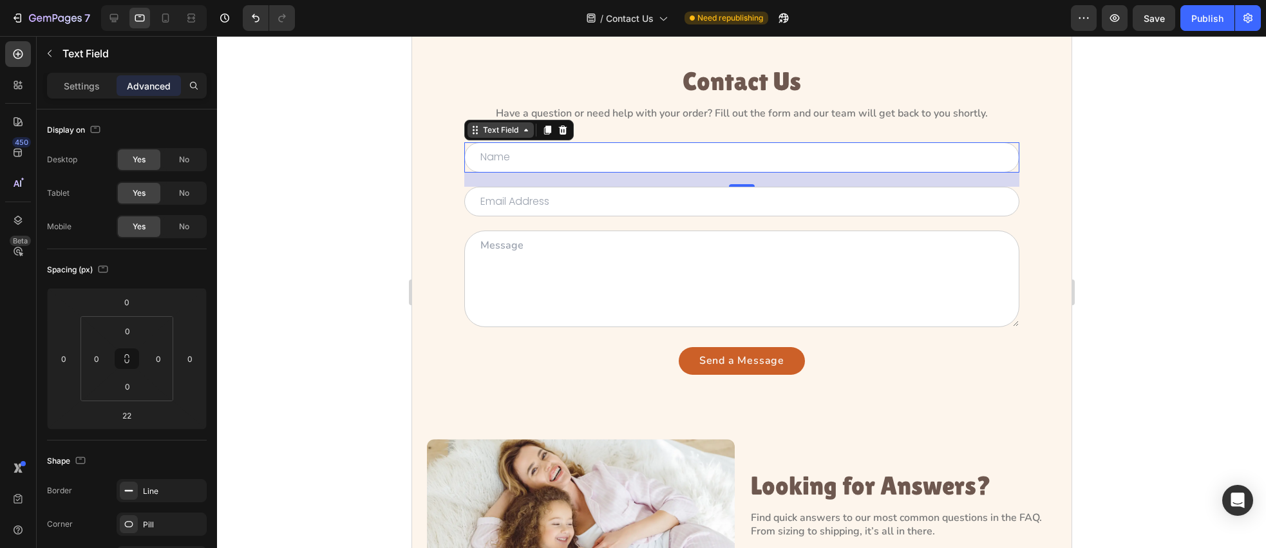
click at [502, 133] on div "Text Field" at bounding box center [500, 130] width 41 height 12
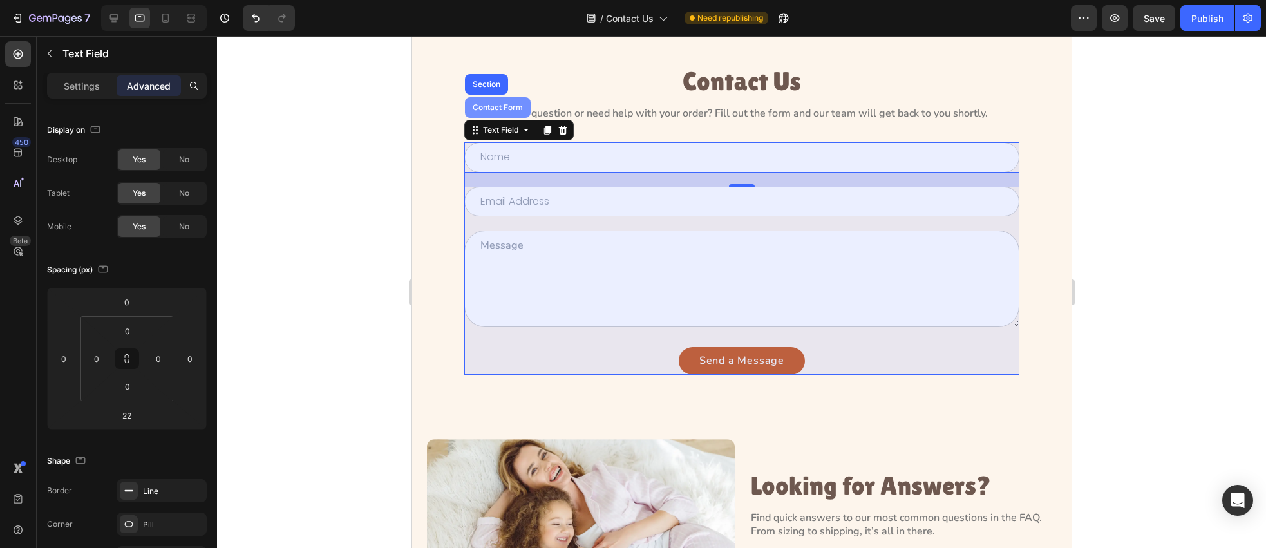
click at [493, 114] on div "Contact Form" at bounding box center [497, 107] width 66 height 21
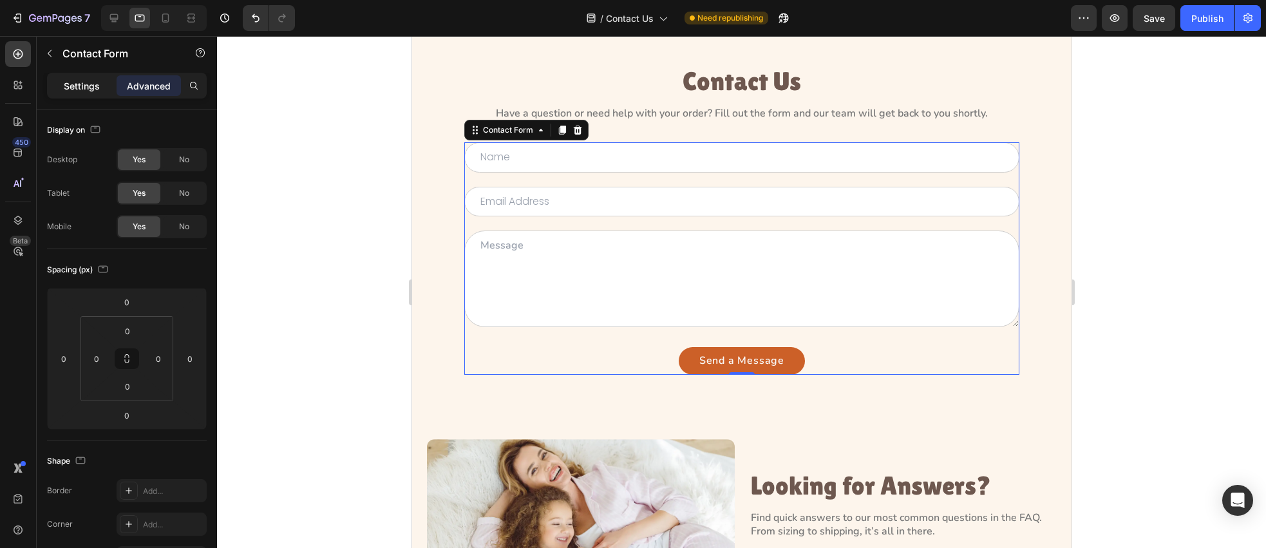
click at [84, 84] on p "Settings" at bounding box center [82, 86] width 36 height 14
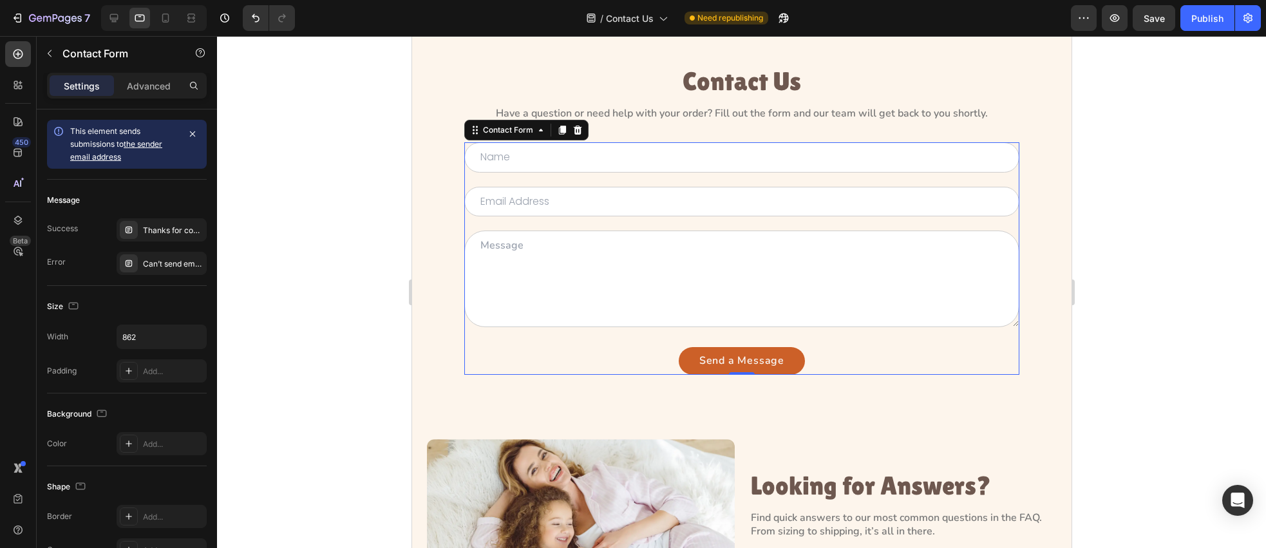
scroll to position [48, 0]
click at [163, 16] on icon at bounding box center [165, 18] width 7 height 9
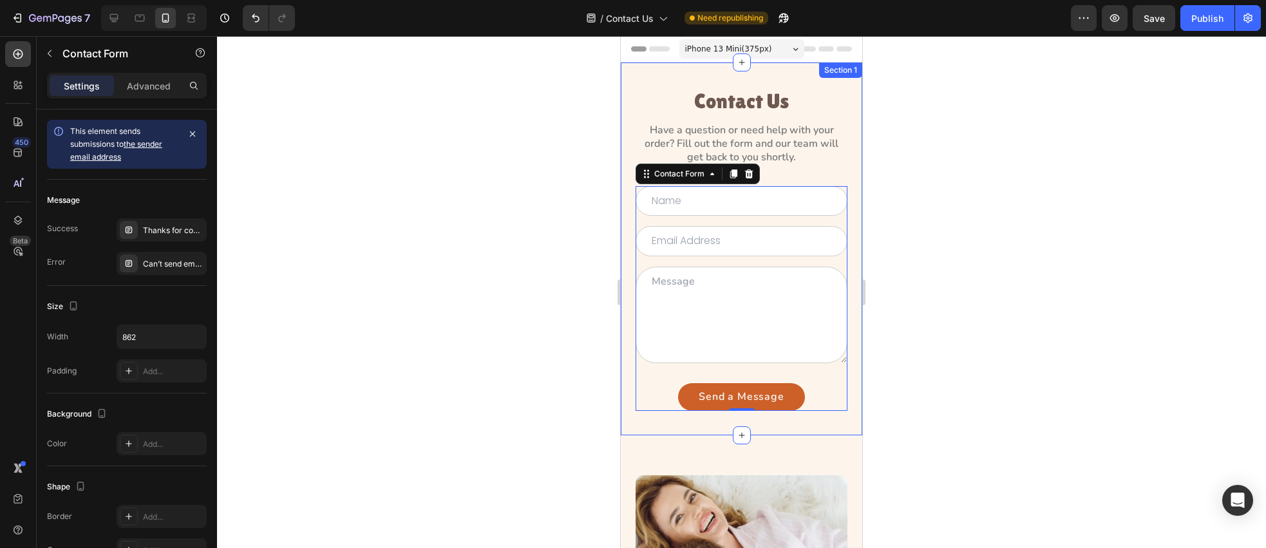
click at [701, 80] on div "Contact Us Heading Have a question or need help with your order? Fill out the f…" at bounding box center [742, 248] width 242 height 373
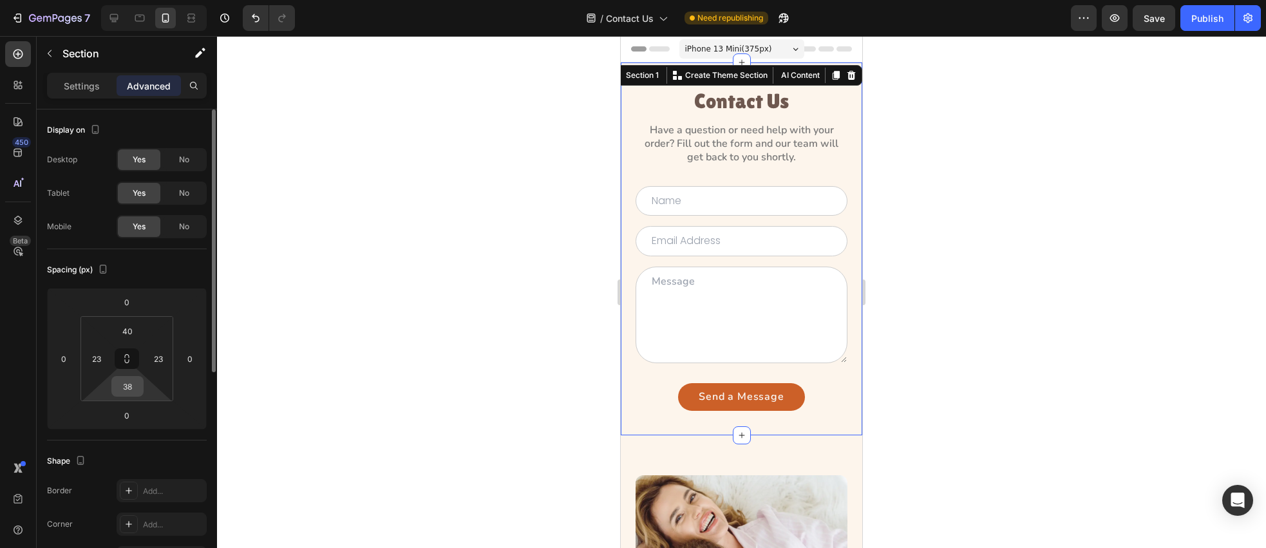
click at [138, 385] on input "38" at bounding box center [128, 386] width 26 height 19
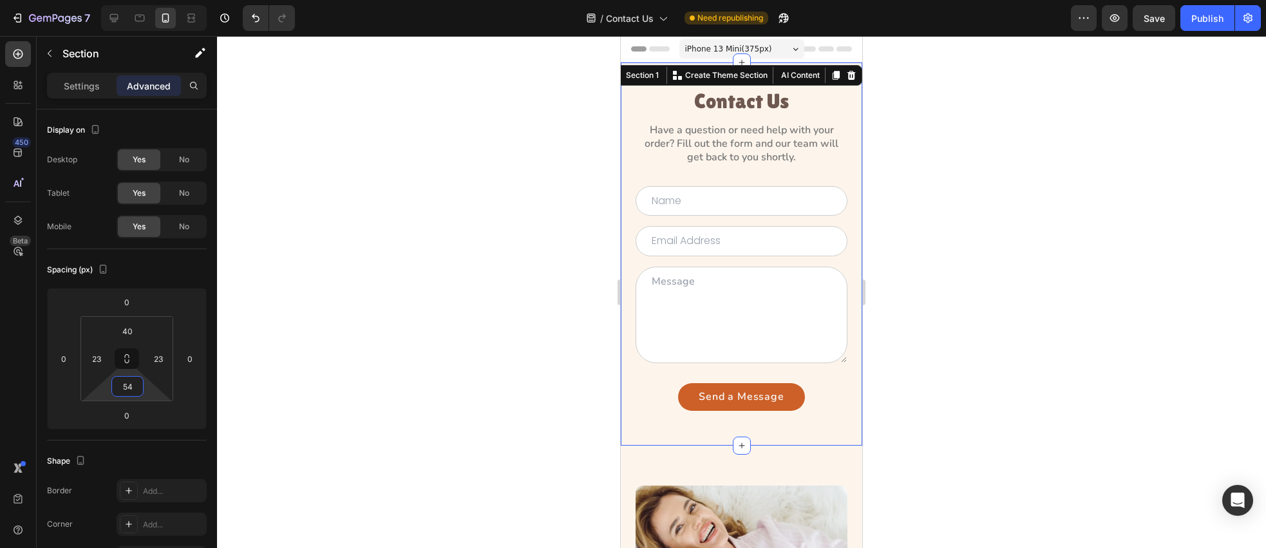
type input "54"
click at [754, 111] on h3 "Contact Us" at bounding box center [741, 100] width 147 height 25
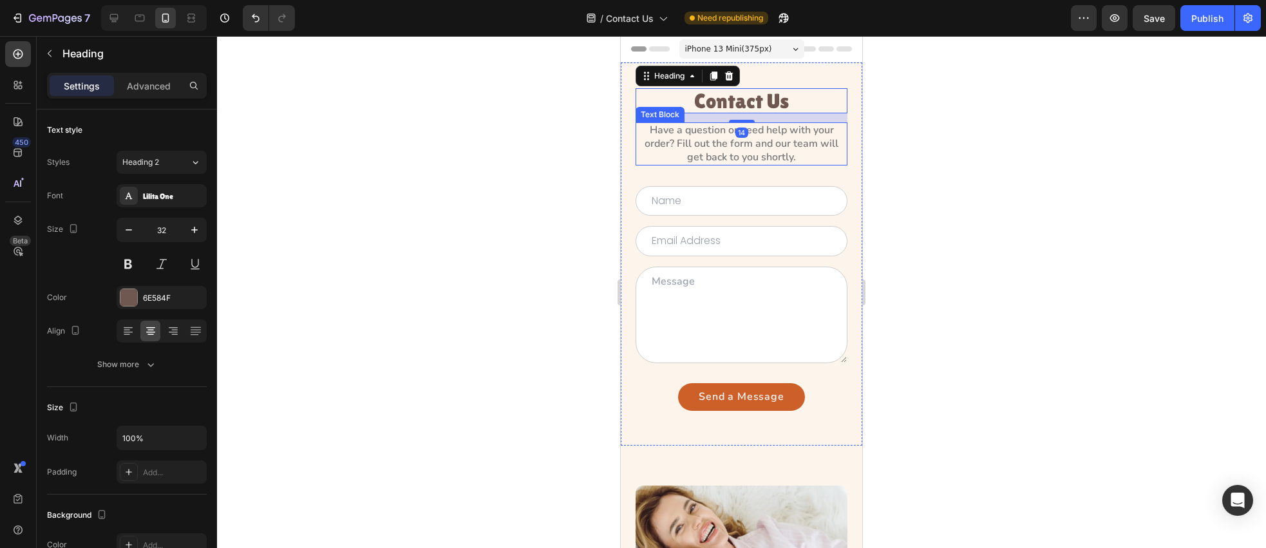
click at [755, 134] on p "Have a question or need help with your order? Fill out the form and our team wi…" at bounding box center [741, 144] width 209 height 40
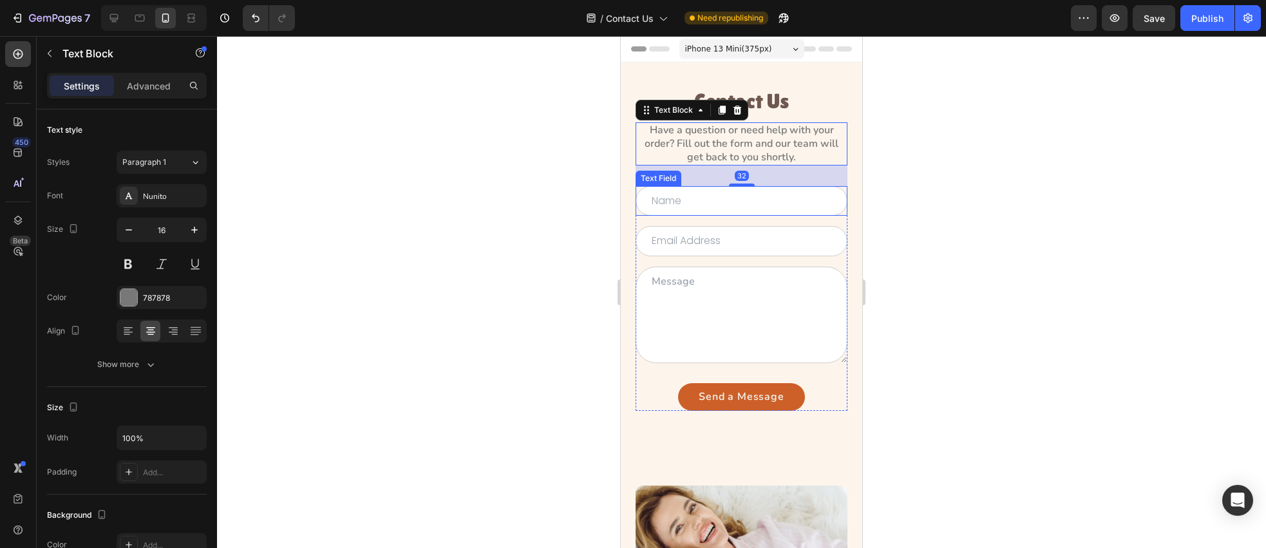
click at [756, 202] on input "text" at bounding box center [742, 201] width 212 height 30
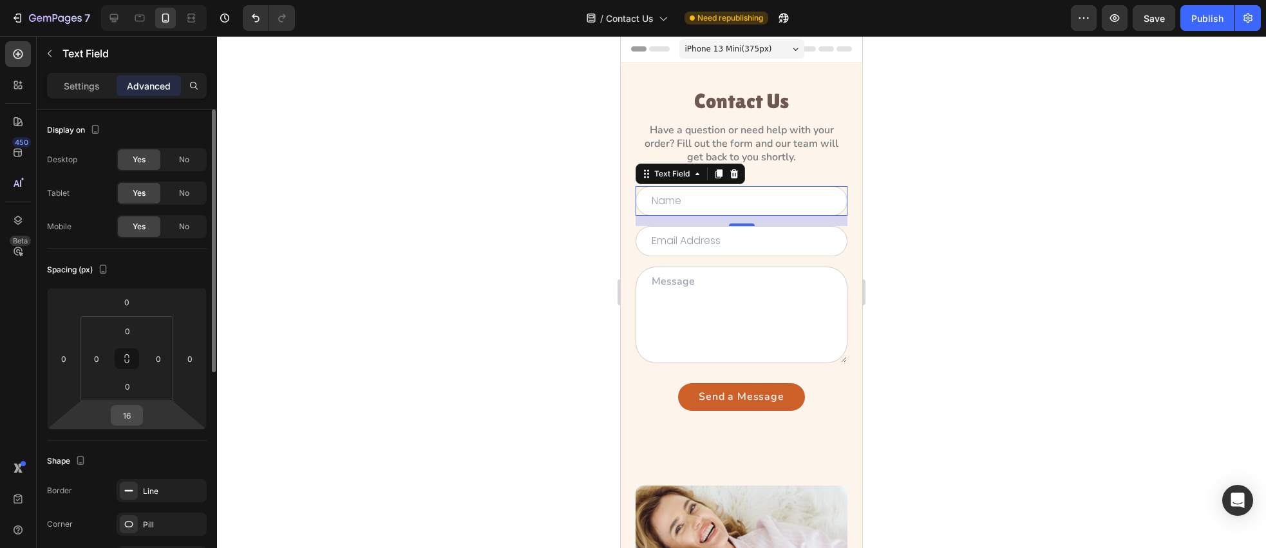
click at [137, 417] on input "16" at bounding box center [127, 415] width 26 height 19
type input "22"
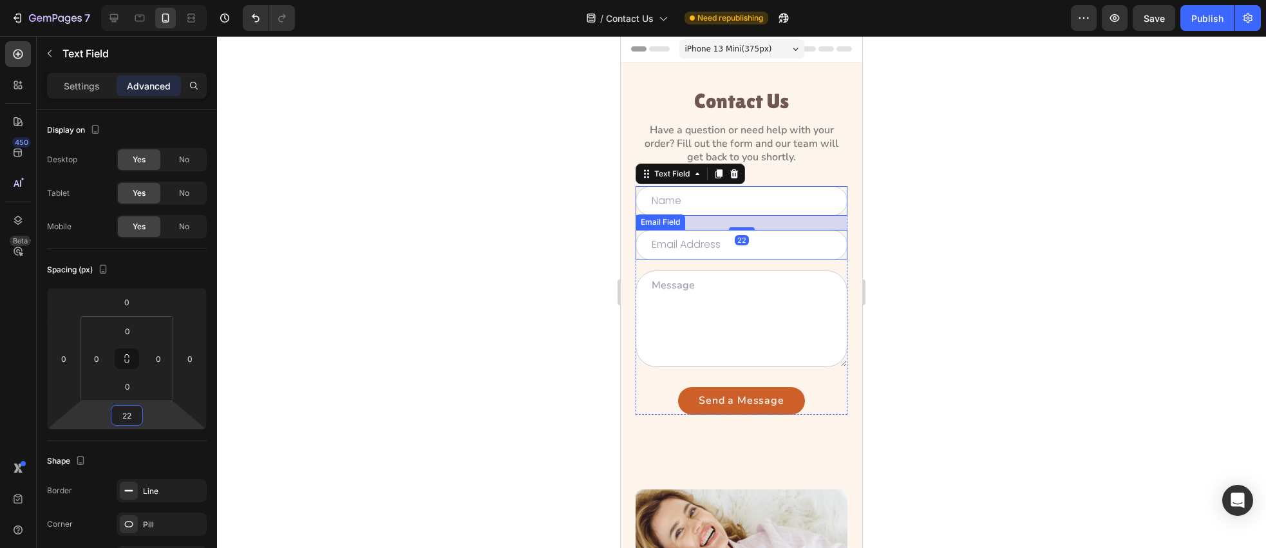
click at [647, 254] on input "email" at bounding box center [742, 245] width 212 height 30
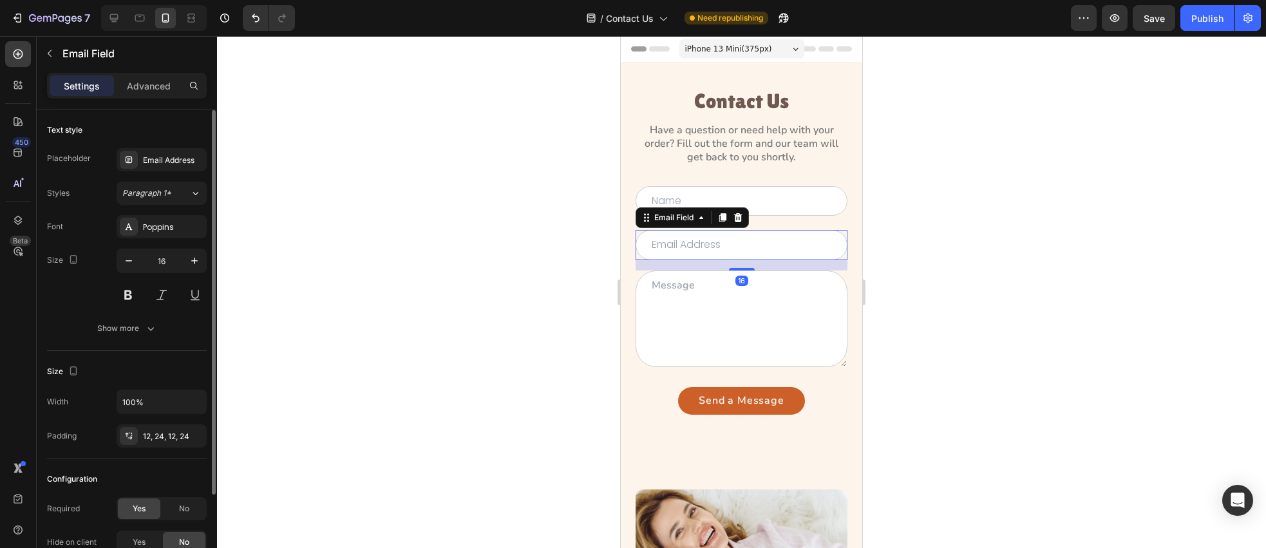
scroll to position [112, 0]
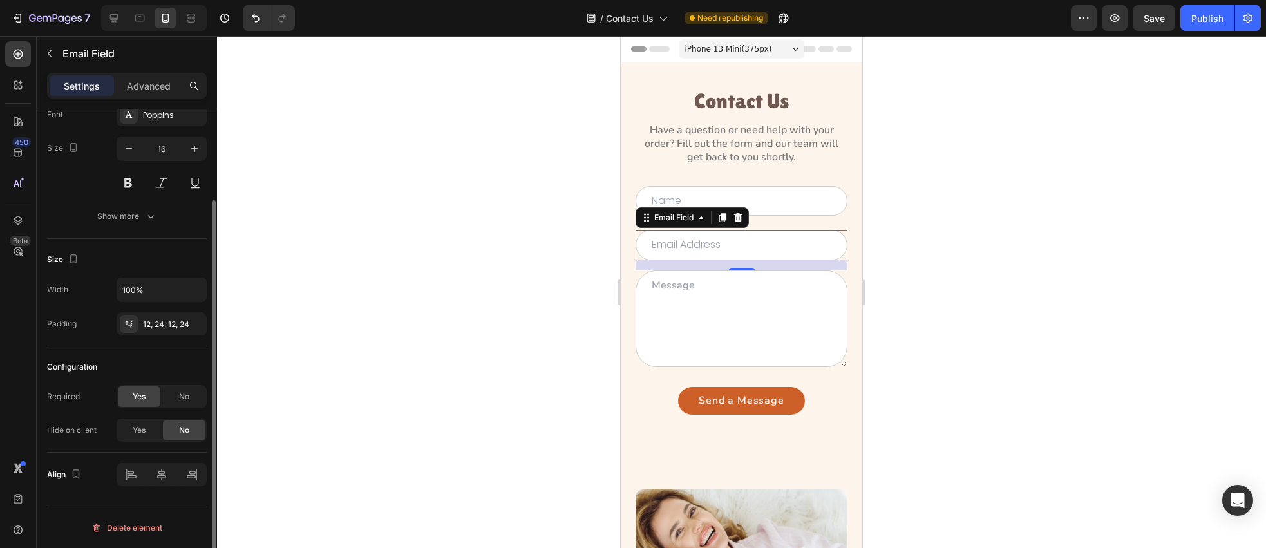
drag, startPoint x: 142, startPoint y: 81, endPoint x: 167, endPoint y: 156, distance: 79.0
click at [142, 81] on p "Advanced" at bounding box center [149, 86] width 44 height 14
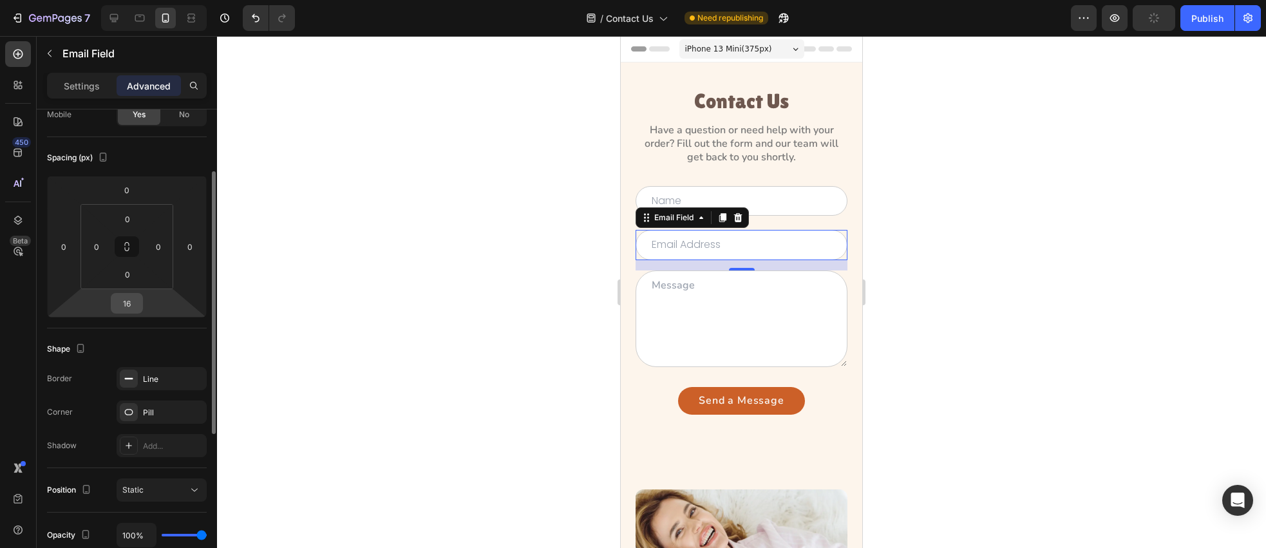
click at [131, 309] on input "16" at bounding box center [127, 303] width 26 height 19
type input "22"
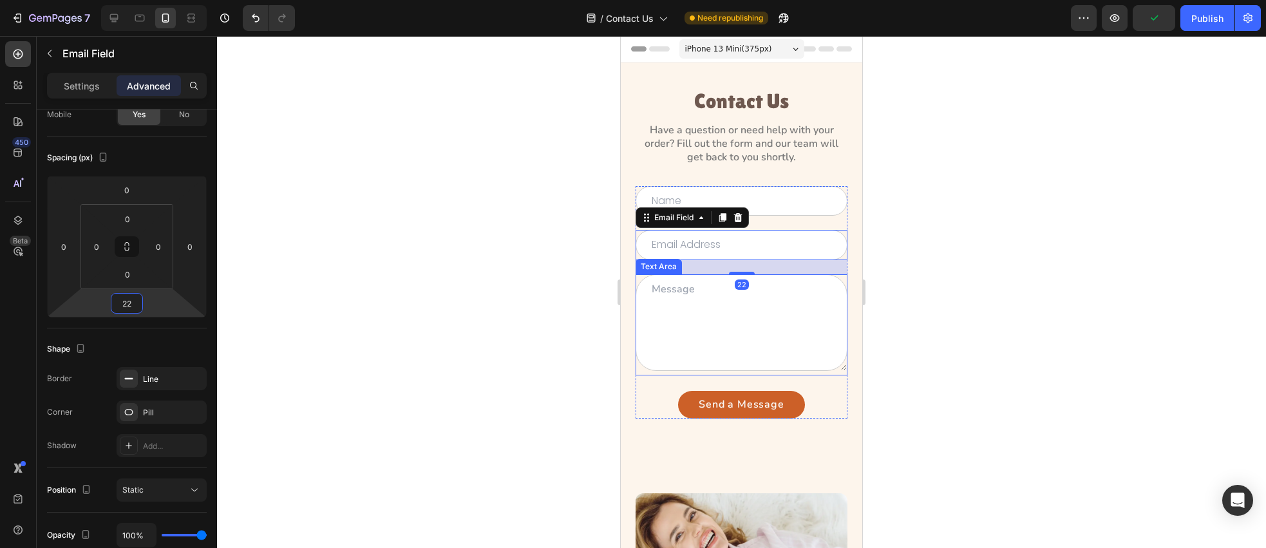
click at [709, 303] on textarea at bounding box center [742, 322] width 212 height 97
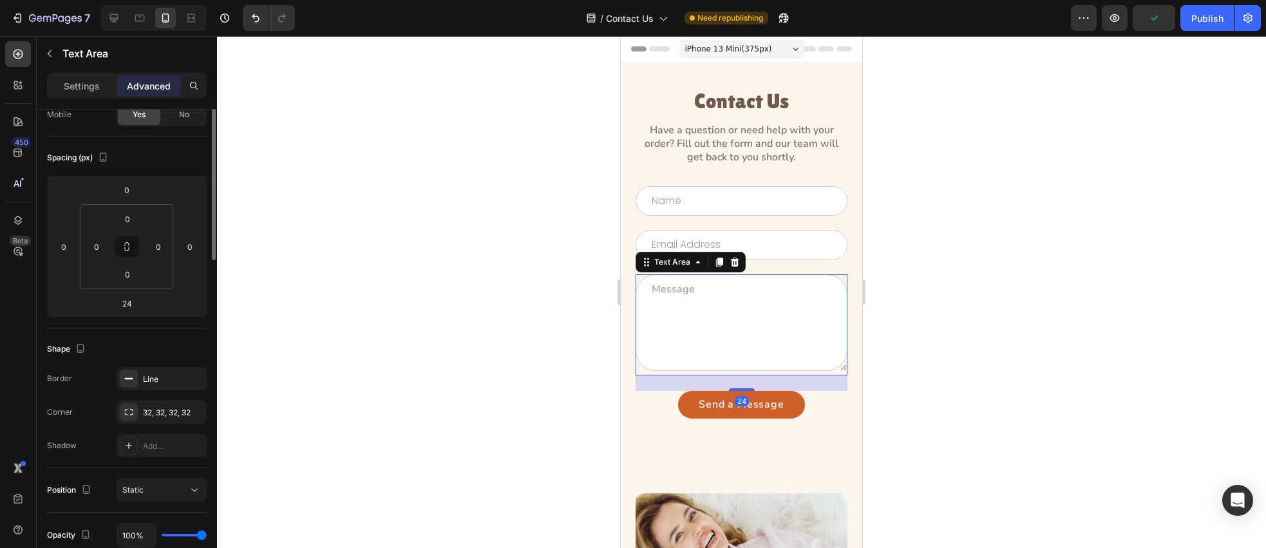
scroll to position [0, 0]
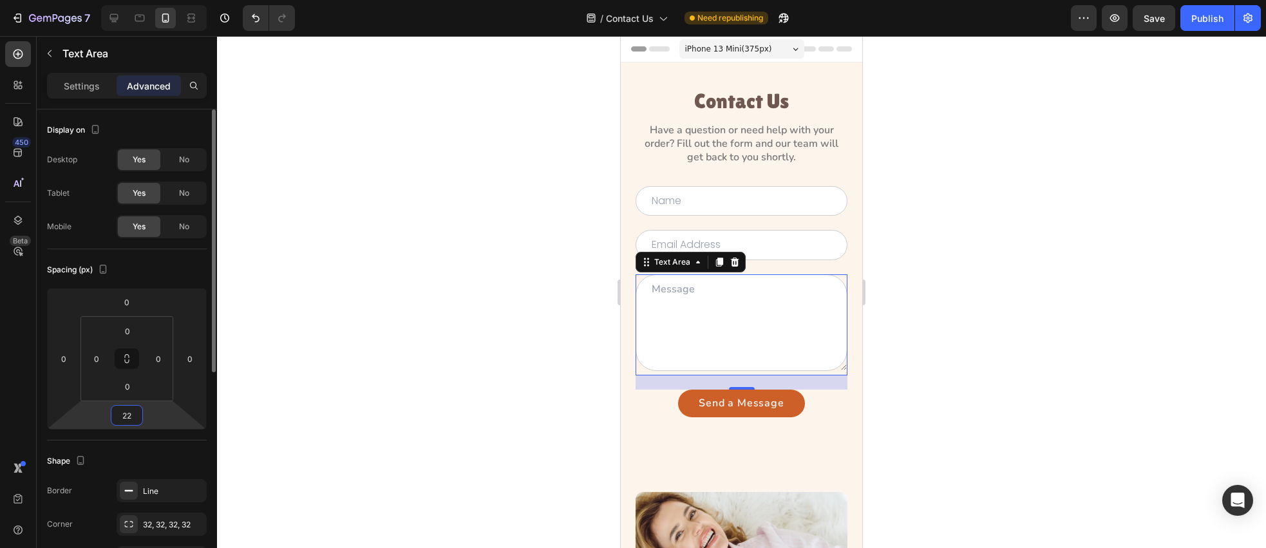
click at [135, 419] on input "22" at bounding box center [127, 415] width 26 height 19
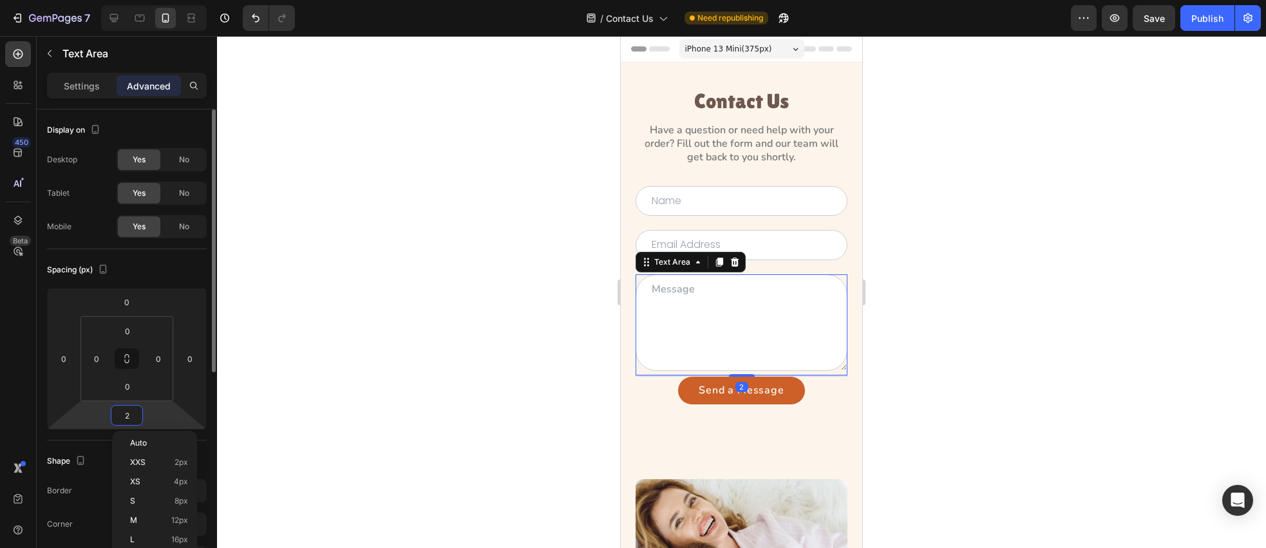
type input "23"
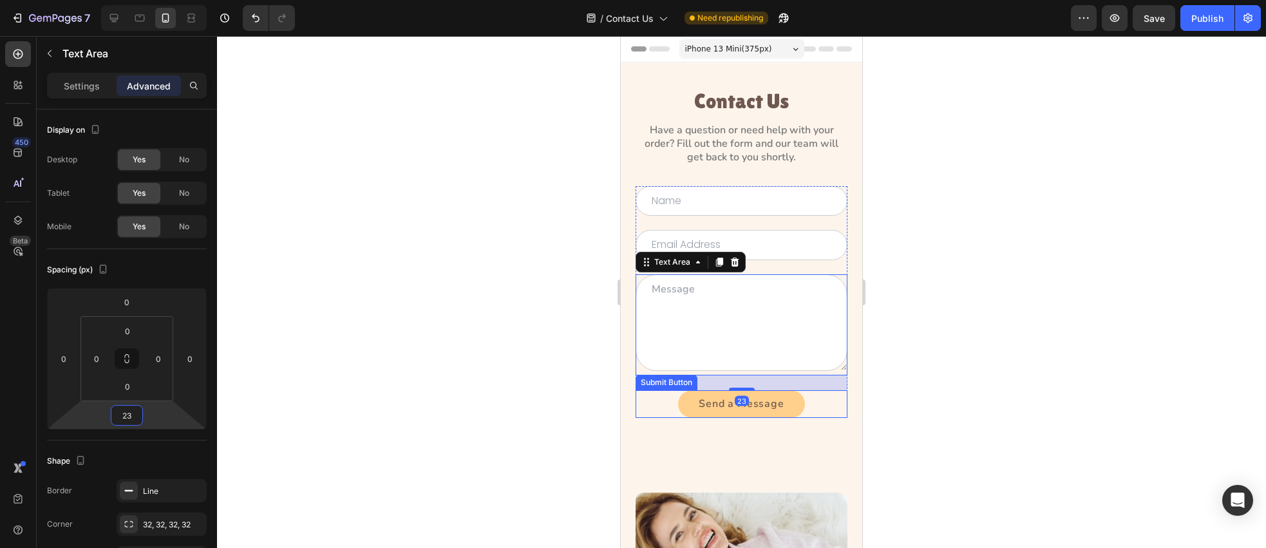
scroll to position [3, 0]
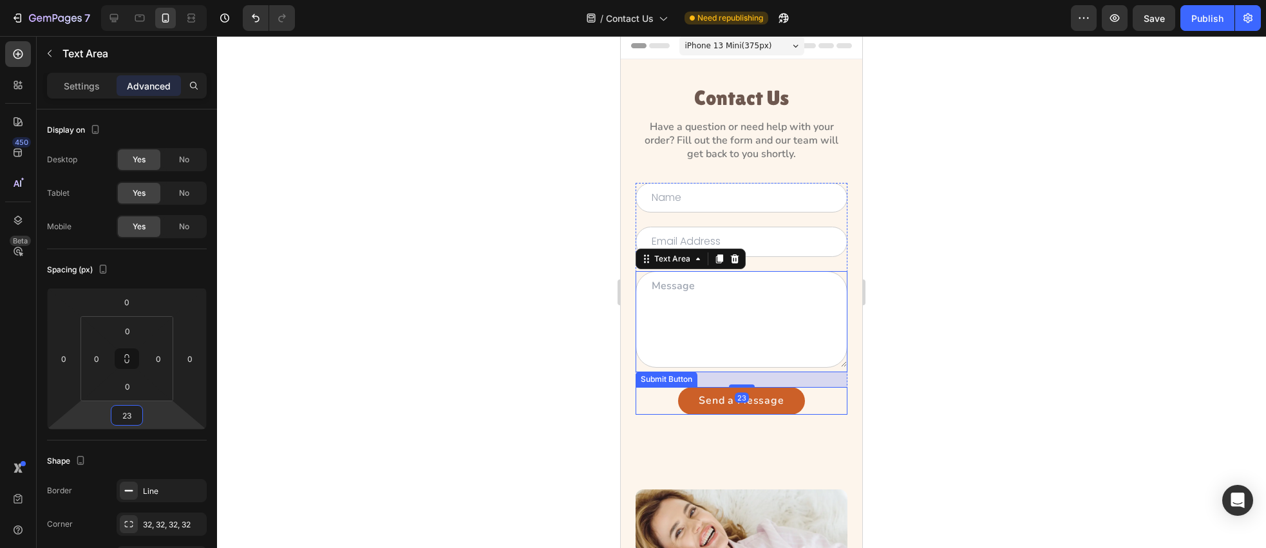
click at [671, 401] on div "Send a Message Submit Button" at bounding box center [742, 401] width 212 height 28
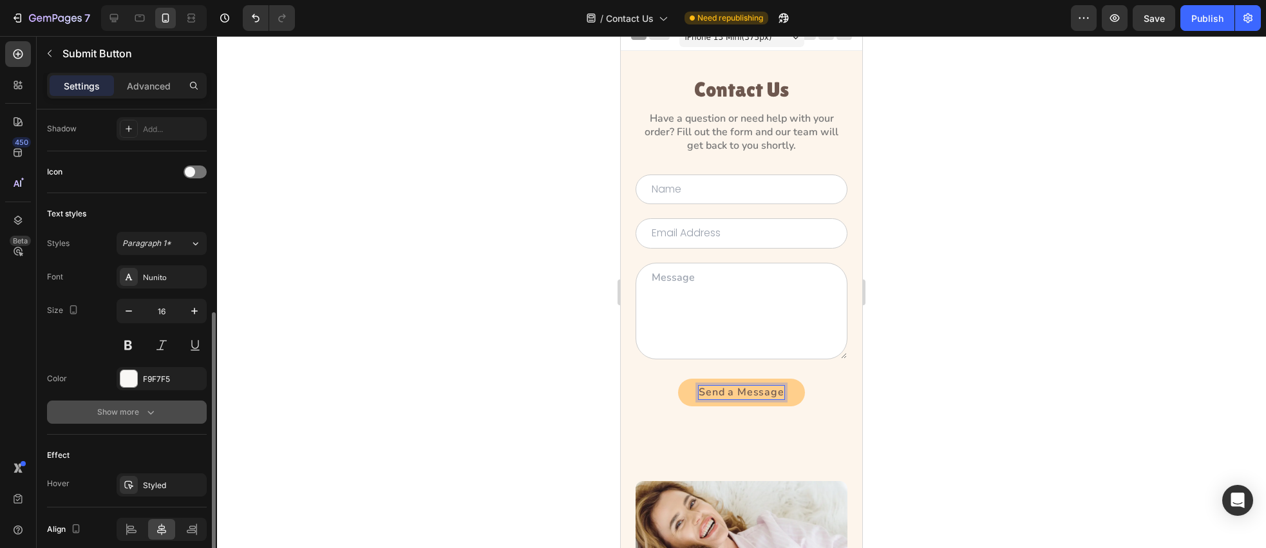
scroll to position [393, 0]
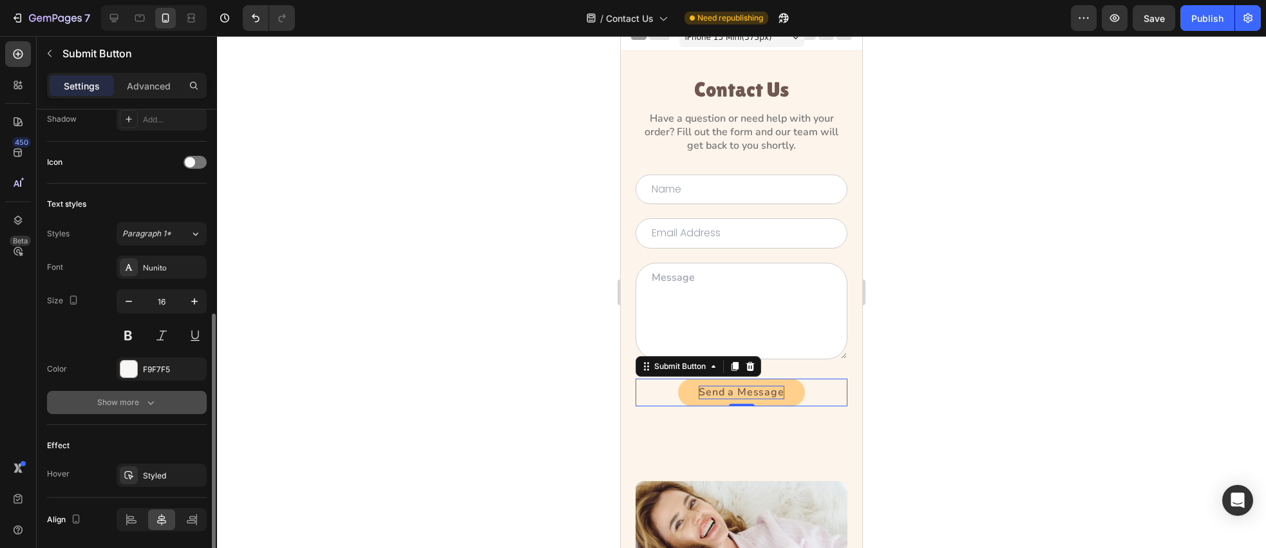
click at [155, 402] on icon "button" at bounding box center [150, 402] width 13 height 13
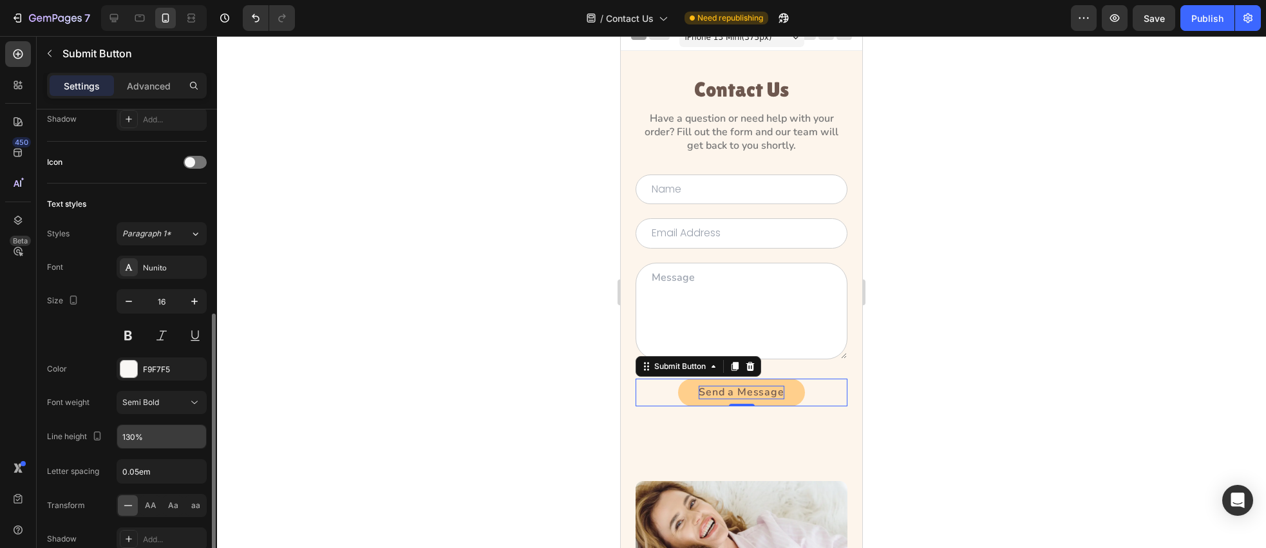
scroll to position [37, 0]
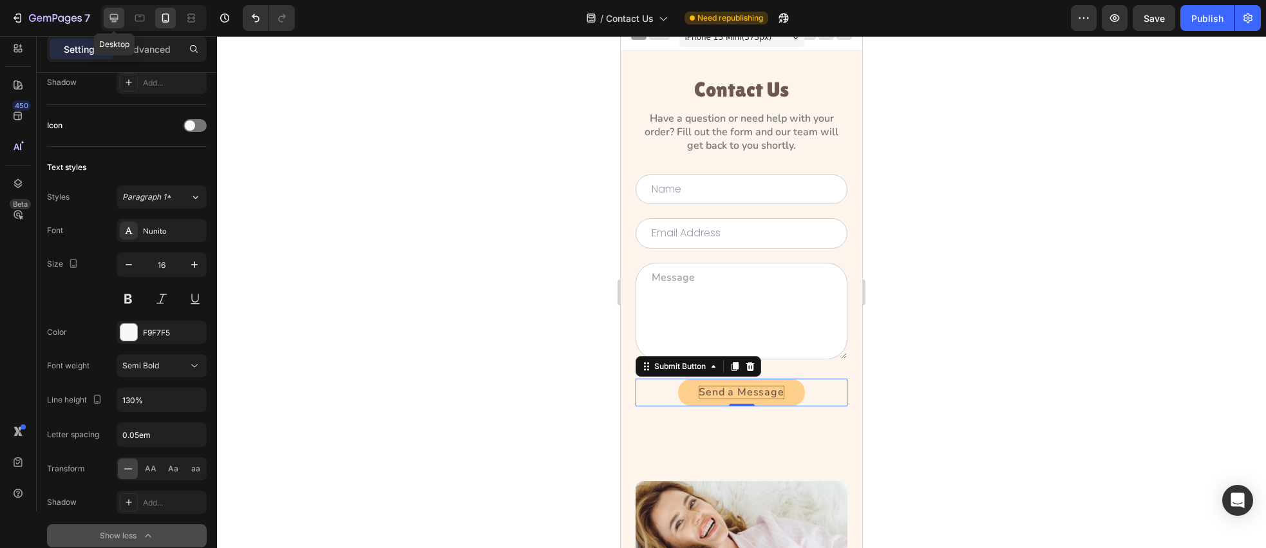
click at [112, 23] on icon at bounding box center [114, 18] width 13 height 13
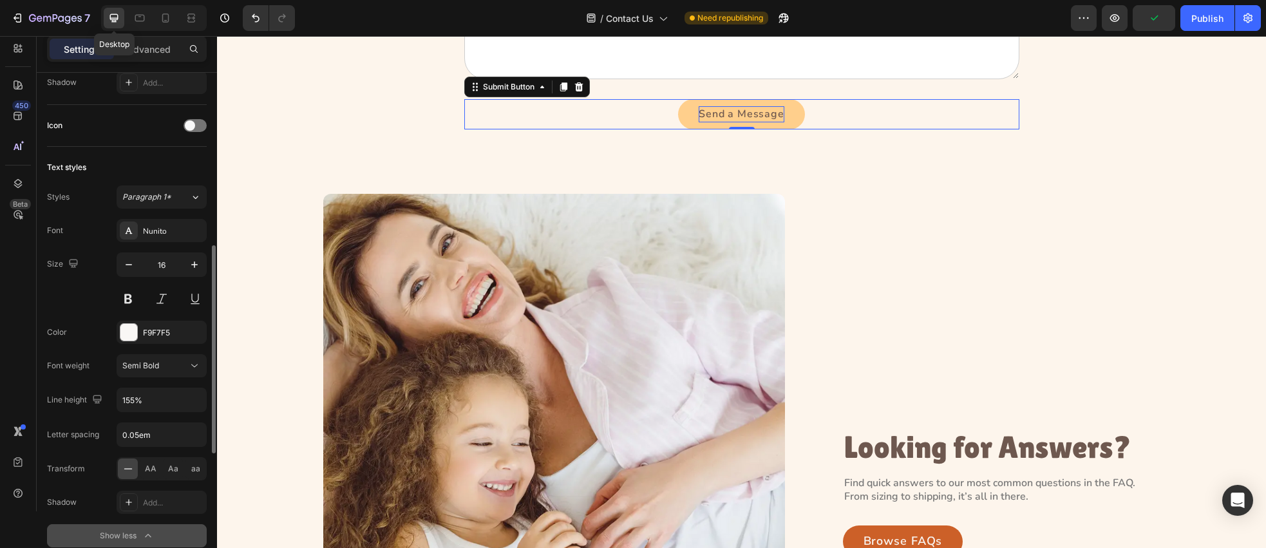
scroll to position [327, 0]
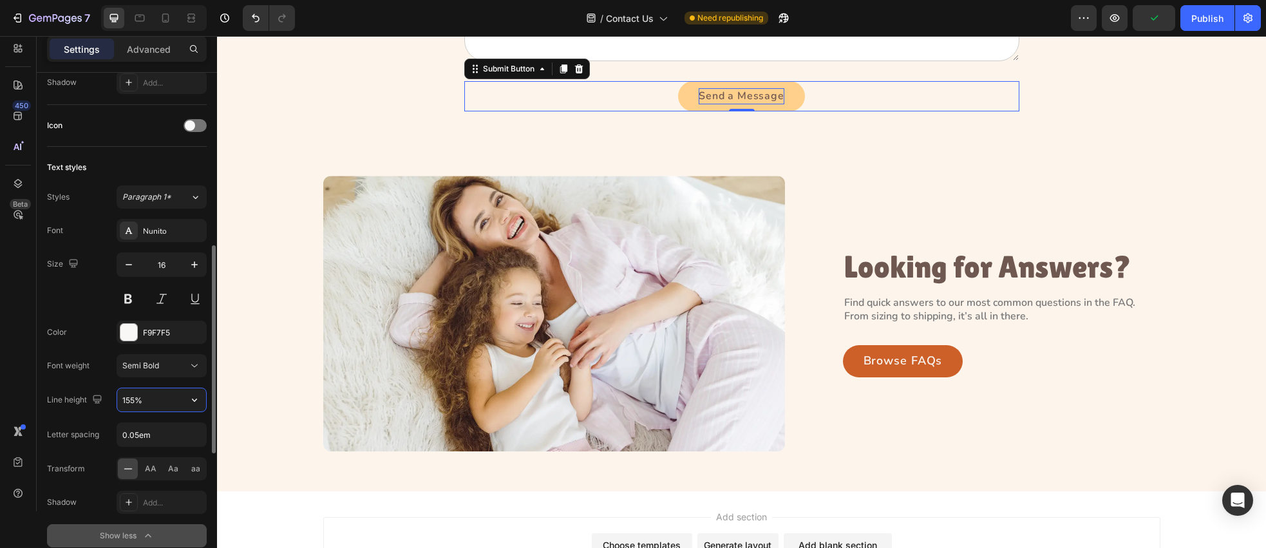
click at [158, 399] on input "155%" at bounding box center [161, 399] width 89 height 23
click at [143, 14] on icon at bounding box center [139, 18] width 13 height 13
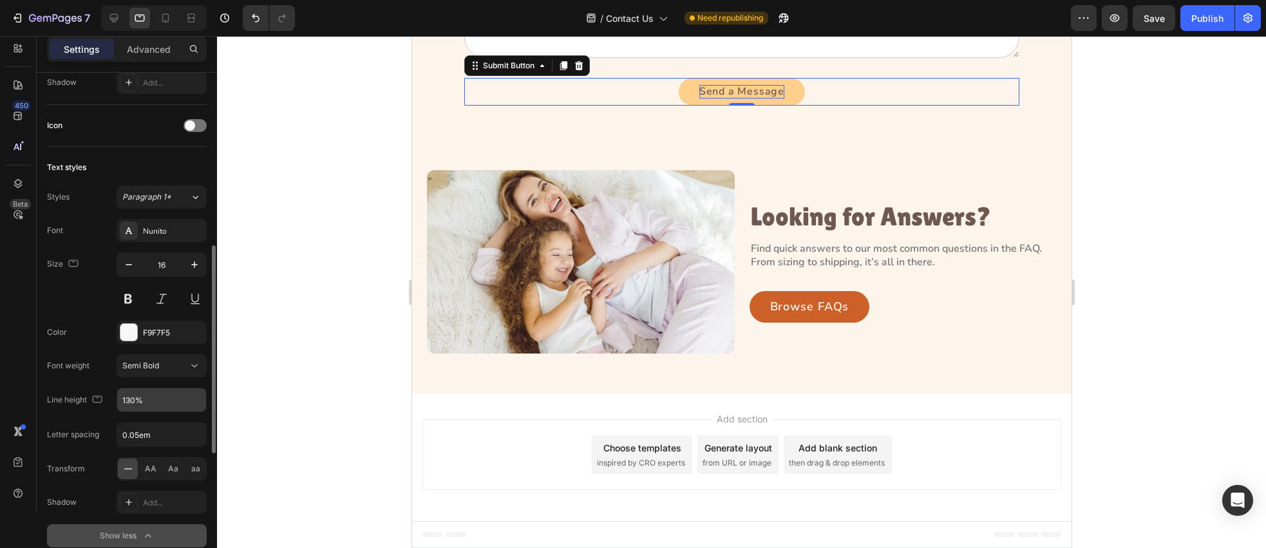
scroll to position [314, 0]
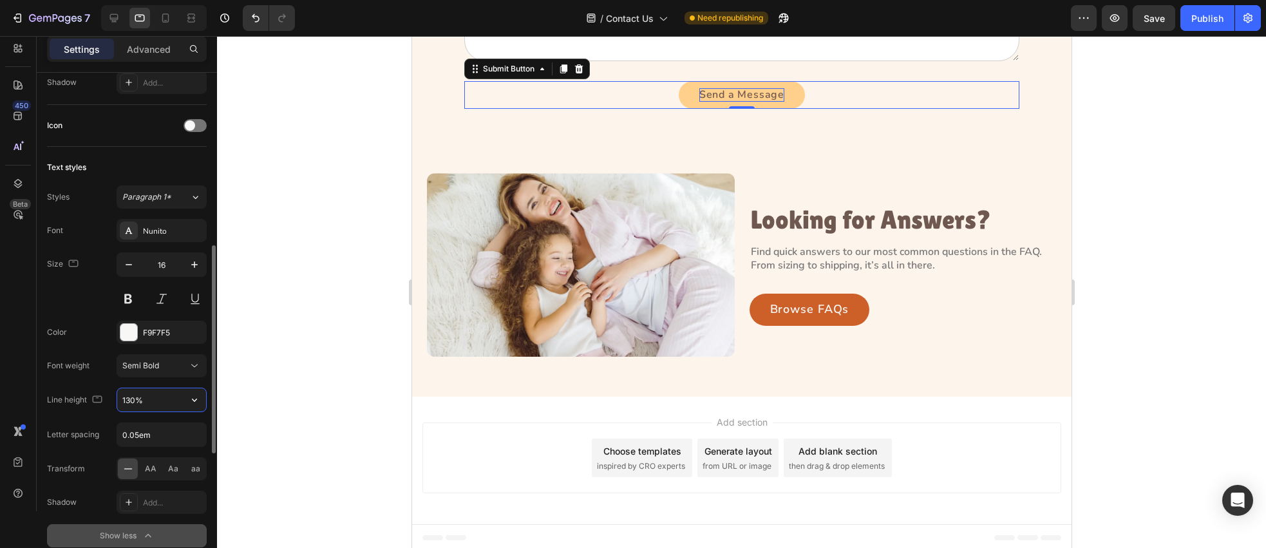
click at [156, 408] on input "130%" at bounding box center [161, 399] width 89 height 23
paste input "55"
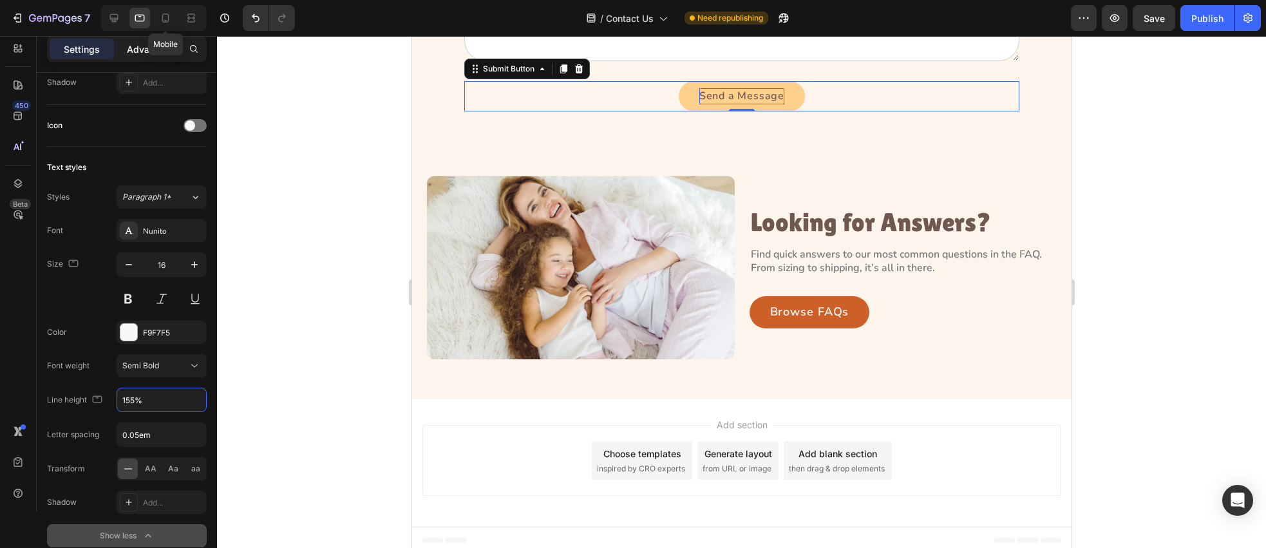
drag, startPoint x: 166, startPoint y: 21, endPoint x: 166, endPoint y: 43, distance: 21.3
click at [165, 21] on icon at bounding box center [165, 18] width 7 height 9
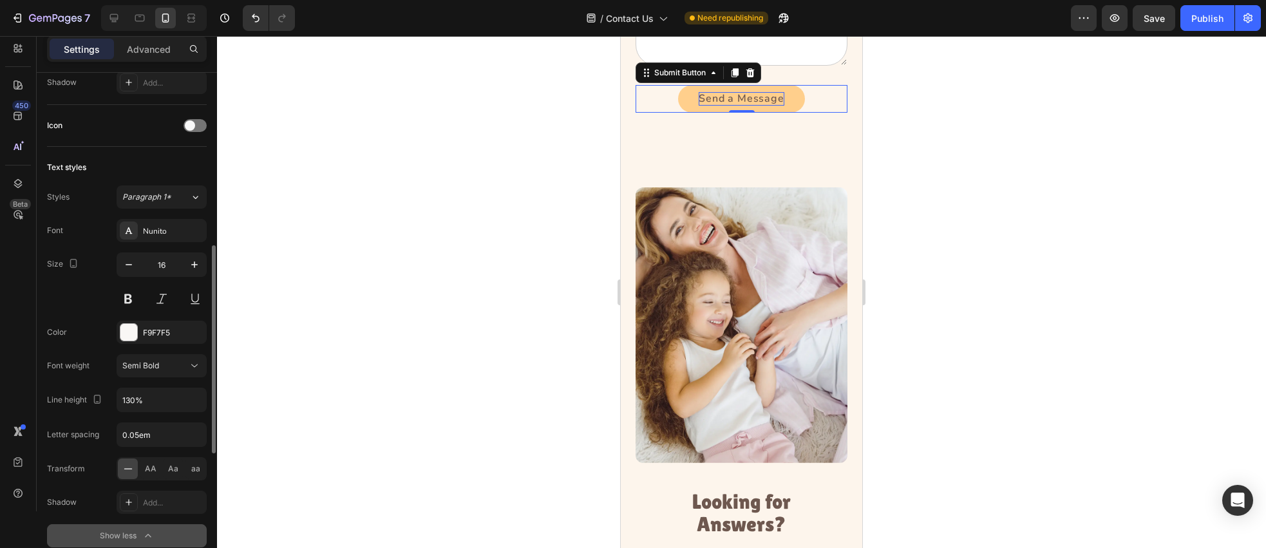
scroll to position [309, 0]
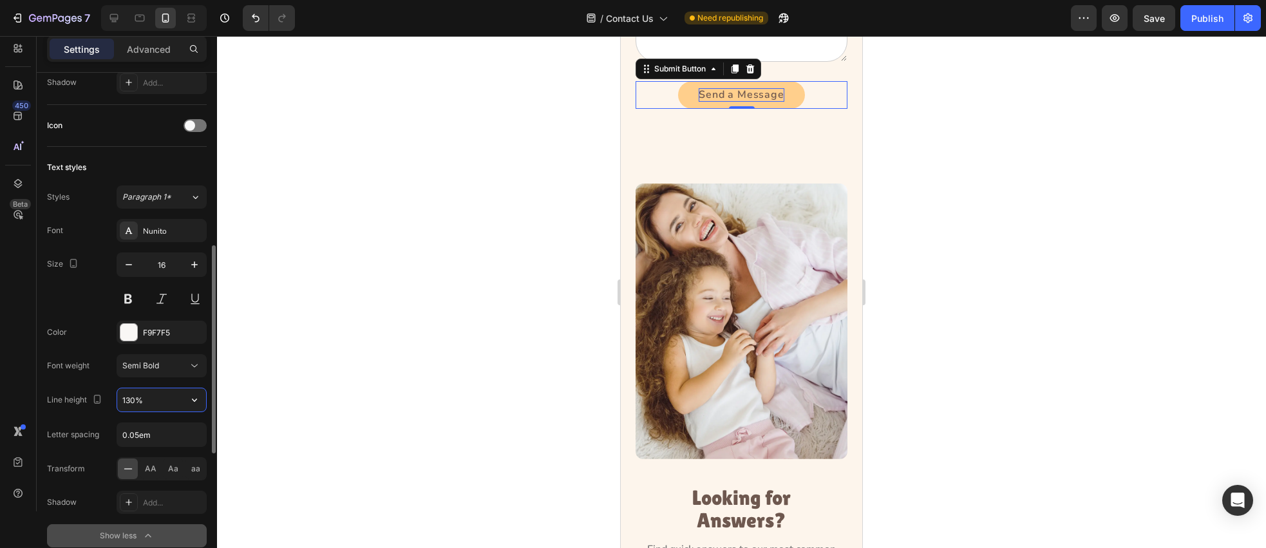
click at [165, 411] on input "130%" at bounding box center [161, 399] width 89 height 23
paste input "55"
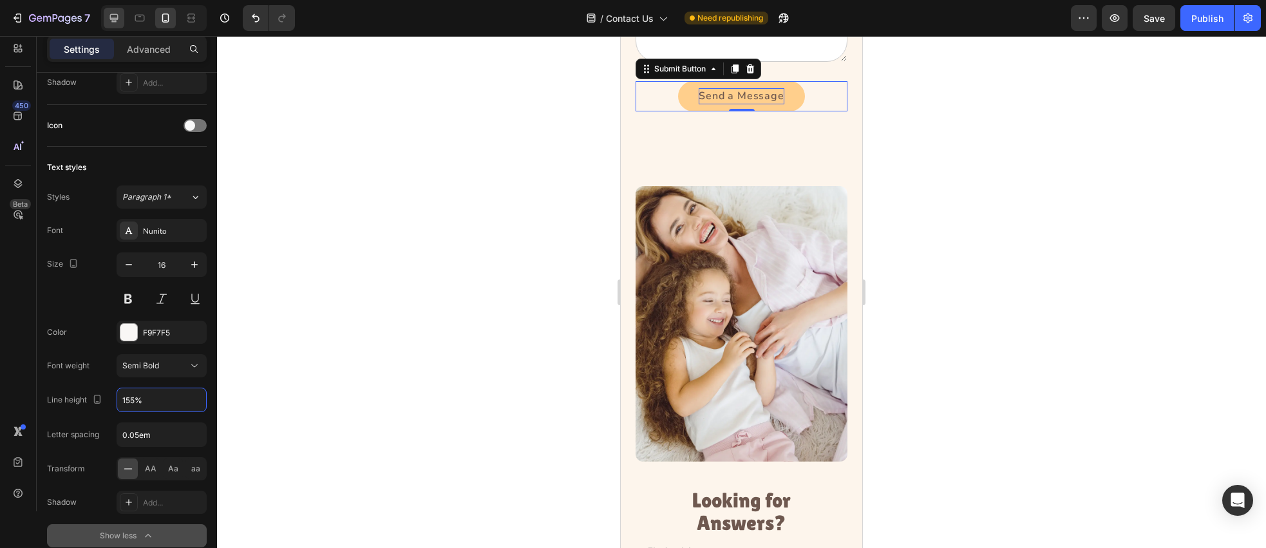
type input "155%"
click at [108, 14] on icon at bounding box center [114, 18] width 13 height 13
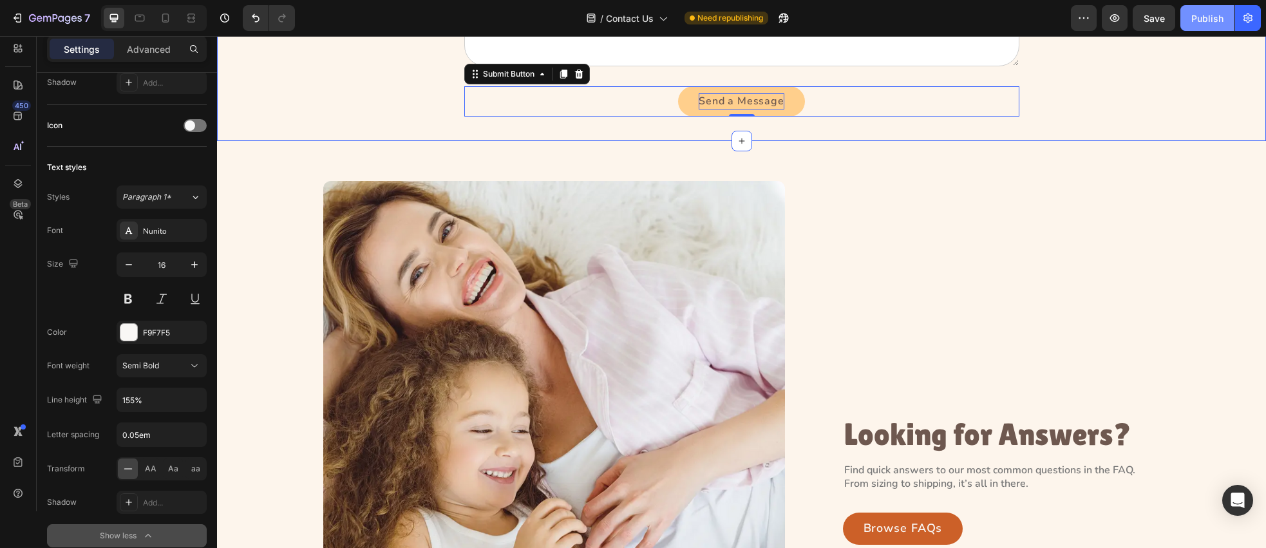
scroll to position [327, 0]
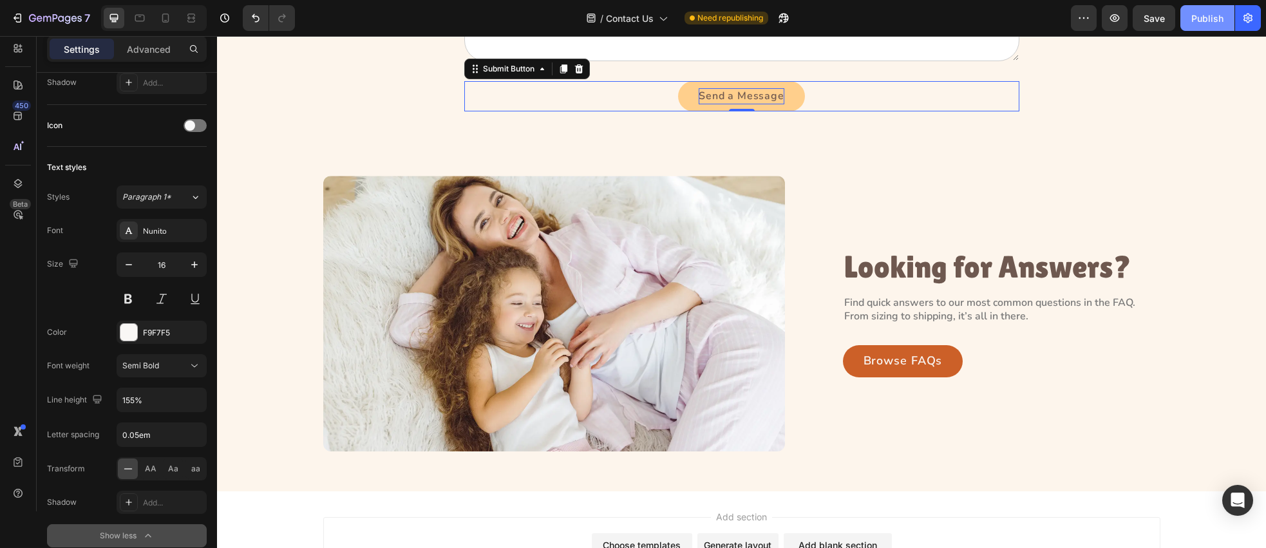
click at [1208, 15] on div "Publish" at bounding box center [1208, 19] width 32 height 14
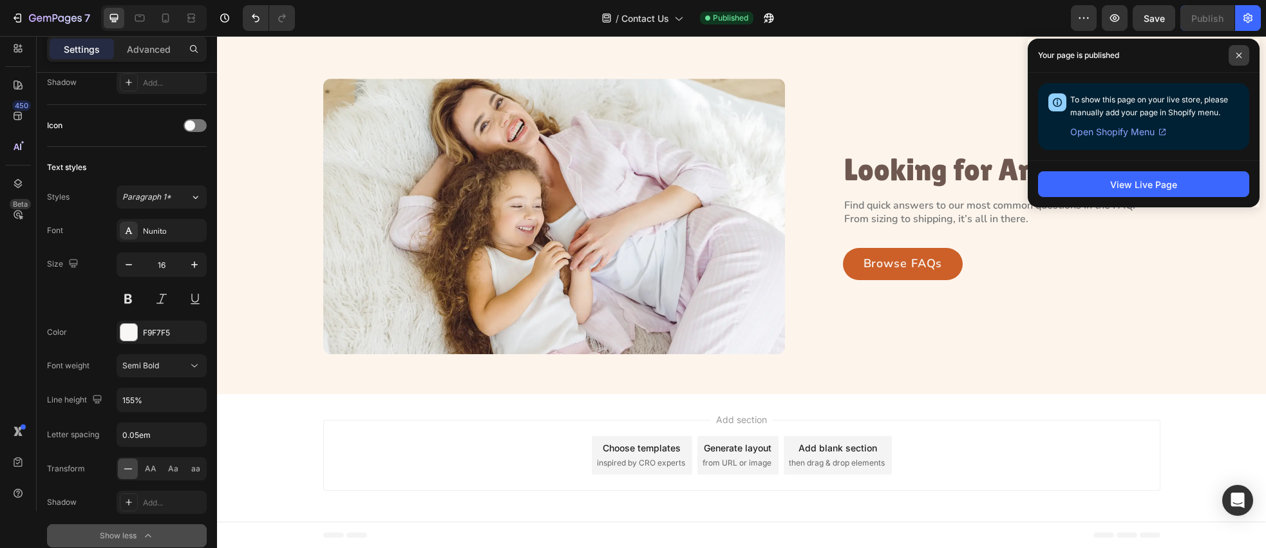
click at [1242, 59] on span at bounding box center [1239, 55] width 21 height 21
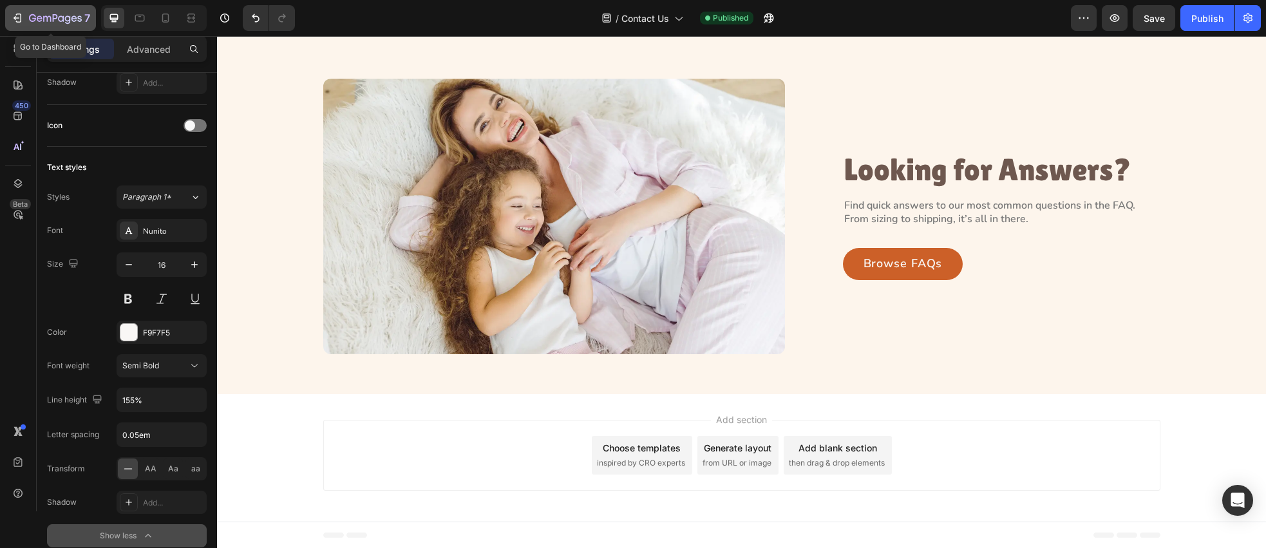
click at [40, 17] on icon "button" at bounding box center [55, 19] width 53 height 11
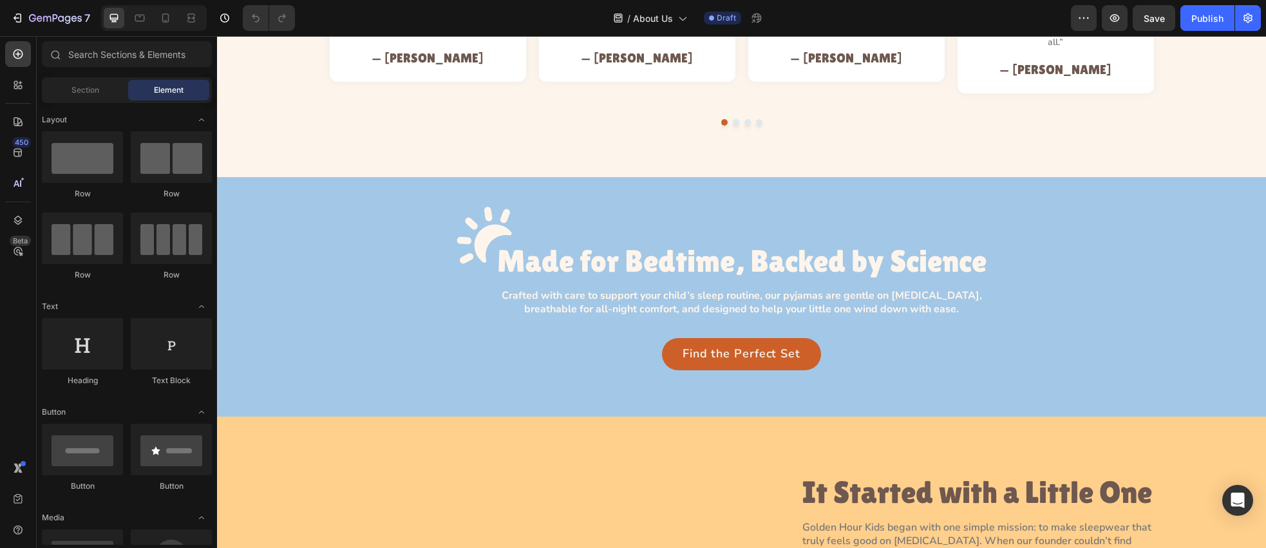
scroll to position [1469, 0]
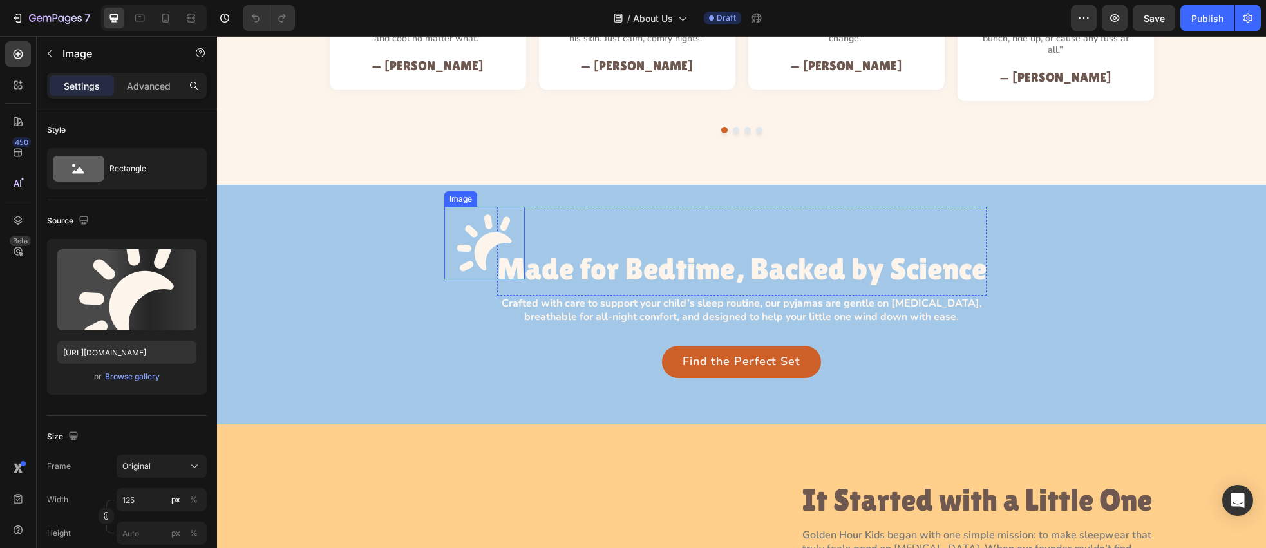
click at [483, 223] on img at bounding box center [484, 243] width 81 height 73
click at [533, 189] on icon at bounding box center [530, 194] width 10 height 10
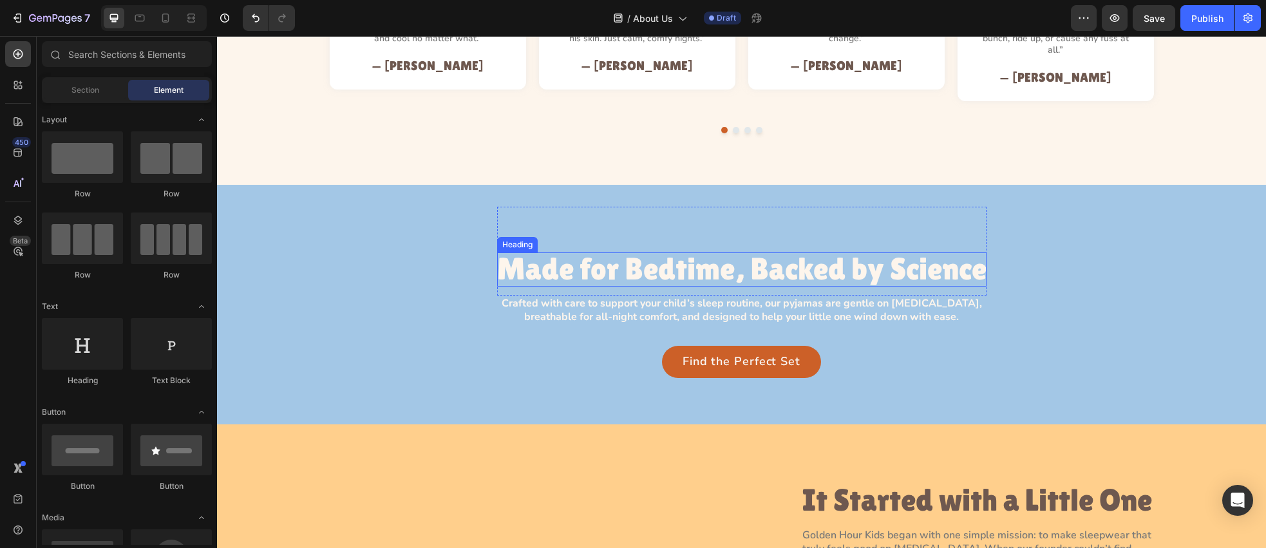
click at [595, 252] on h3 "Made for Bedtime, Backed by Science" at bounding box center [742, 269] width 490 height 34
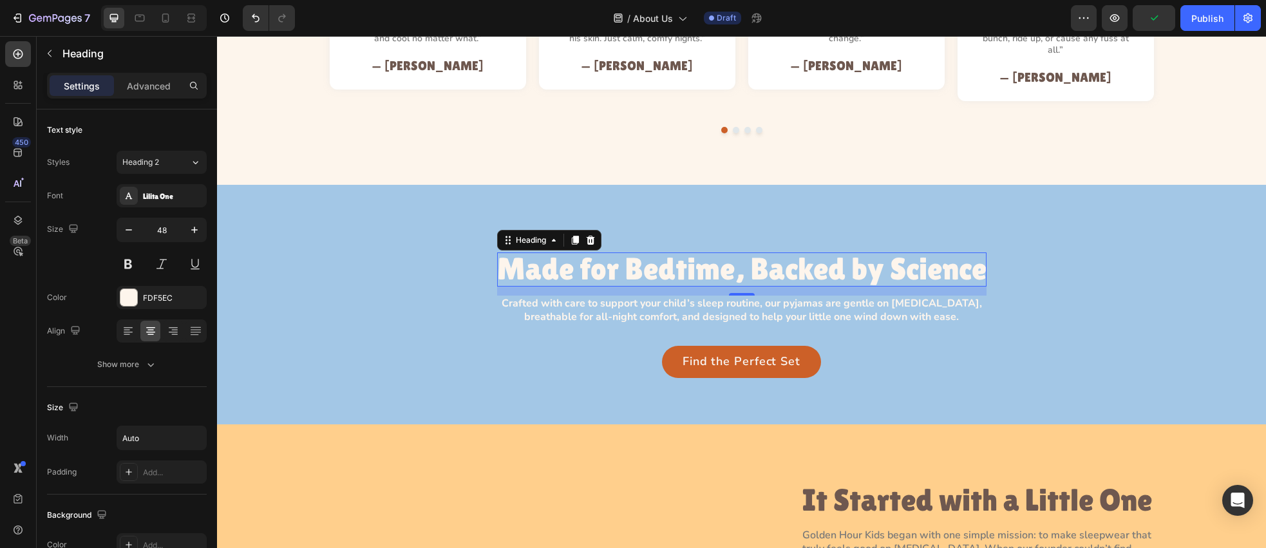
click at [856, 258] on h3 "Made for Bedtime, Backed by Science" at bounding box center [742, 269] width 490 height 34
click at [856, 258] on p "Made for Bedtime, Backed by Science" at bounding box center [742, 269] width 490 height 34
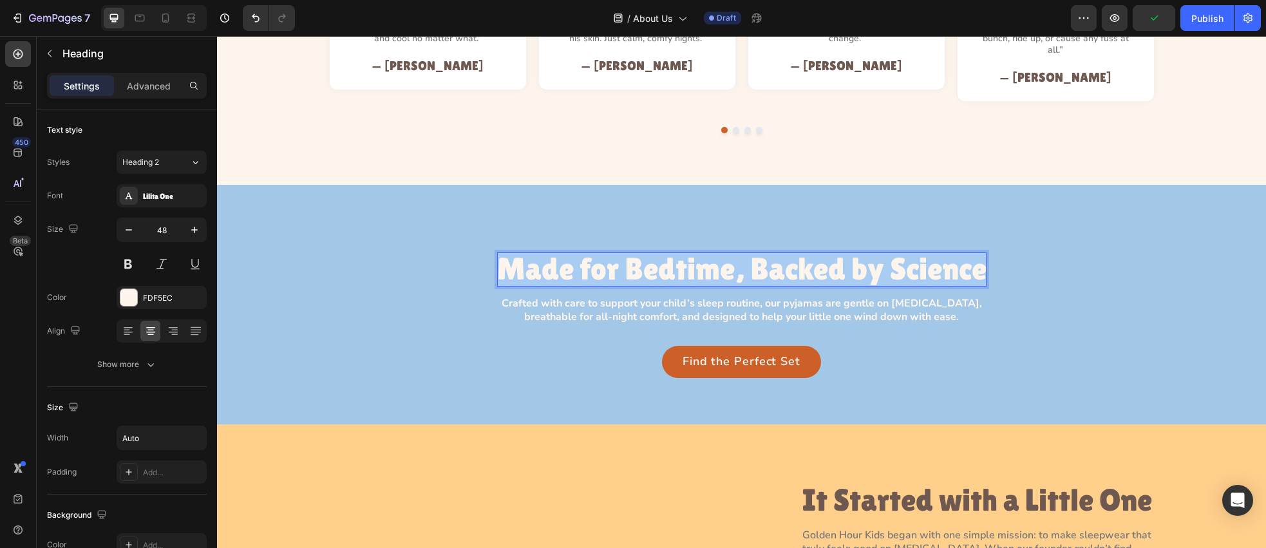
click at [856, 258] on p "Made for Bedtime, Backed by Science" at bounding box center [742, 269] width 490 height 34
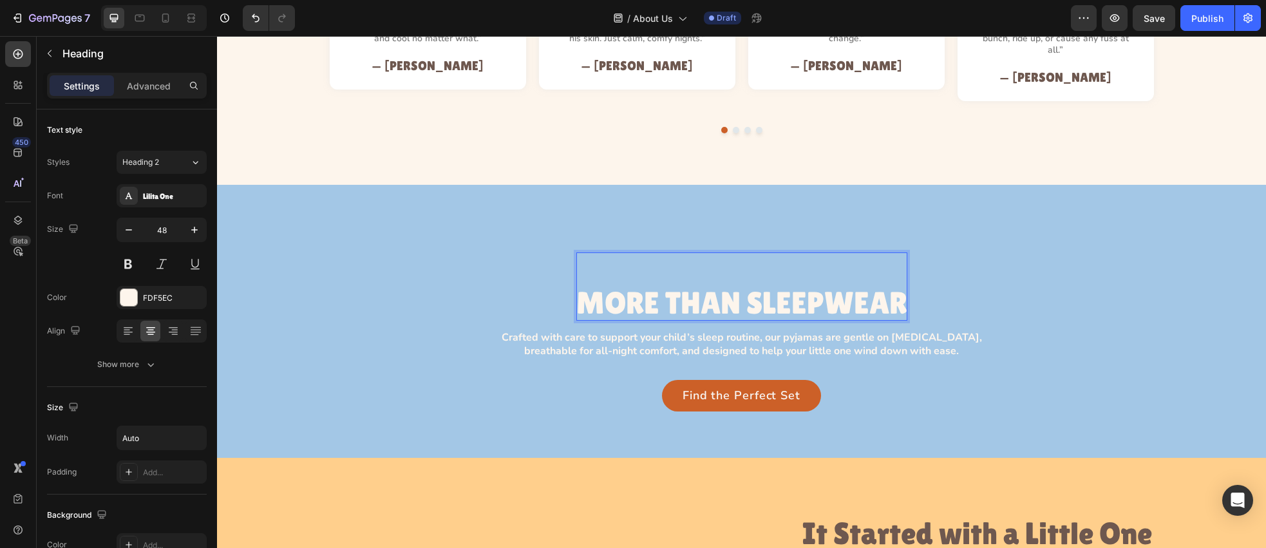
scroll to position [0, 0]
click at [582, 295] on p "MORE THAN SLEEPWEAR" at bounding box center [741, 304] width 331 height 34
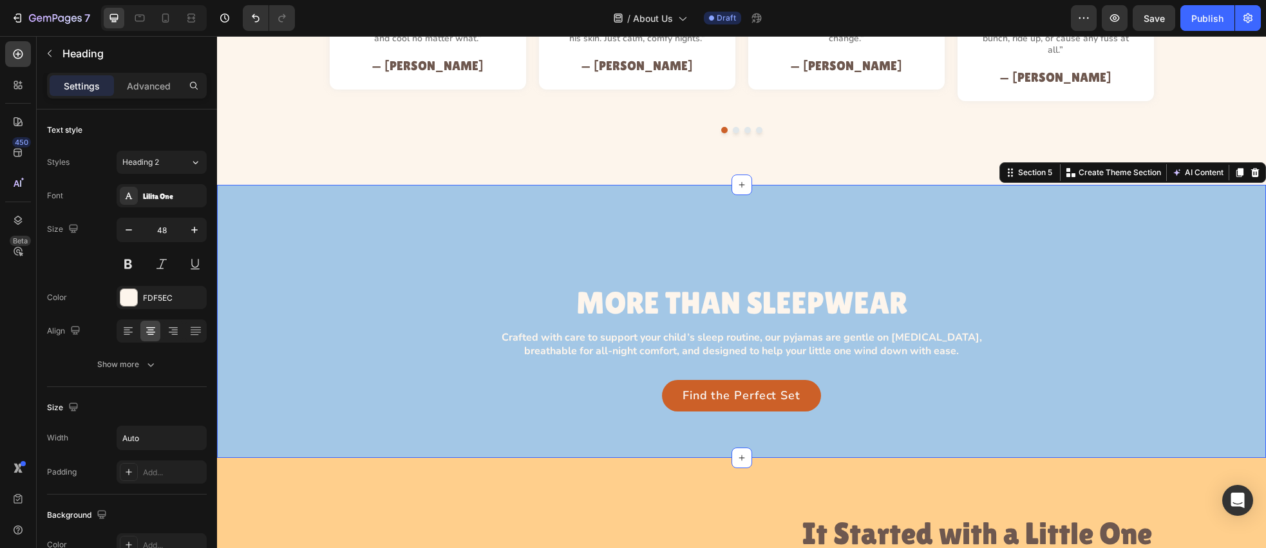
click at [472, 261] on div "⁠⁠⁠⁠⁠⁠⁠ MORE THAN SLEEPWEAR Heading Row Crafted with care to support your child…" at bounding box center [742, 309] width 1020 height 205
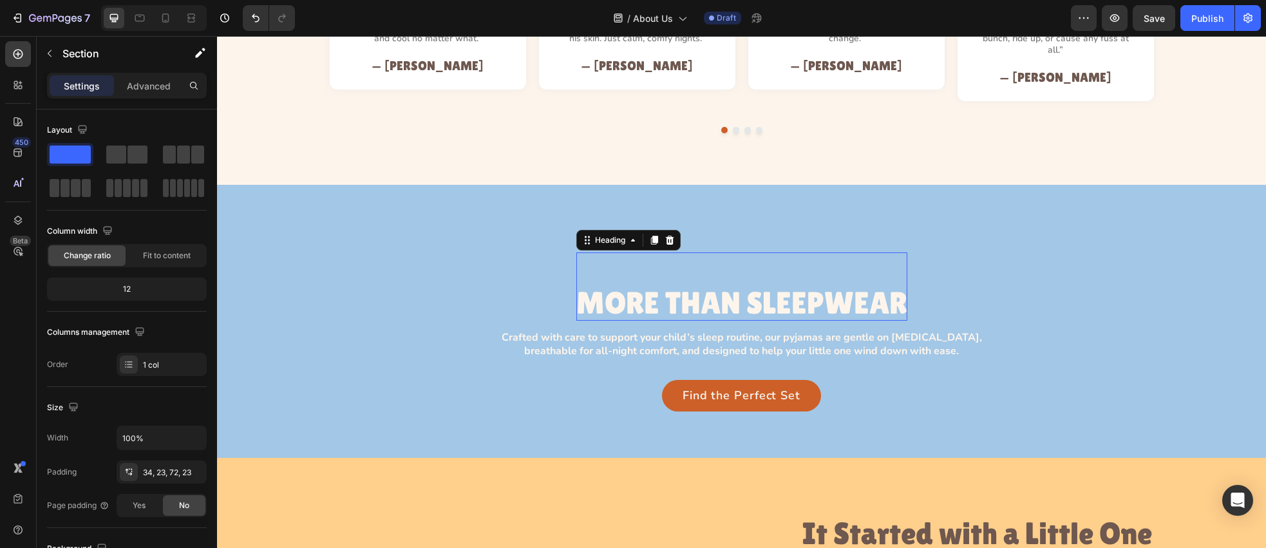
click at [598, 290] on p "⁠⁠⁠⁠⁠⁠⁠ MORE THAN SLEEPWEAR" at bounding box center [741, 286] width 331 height 68
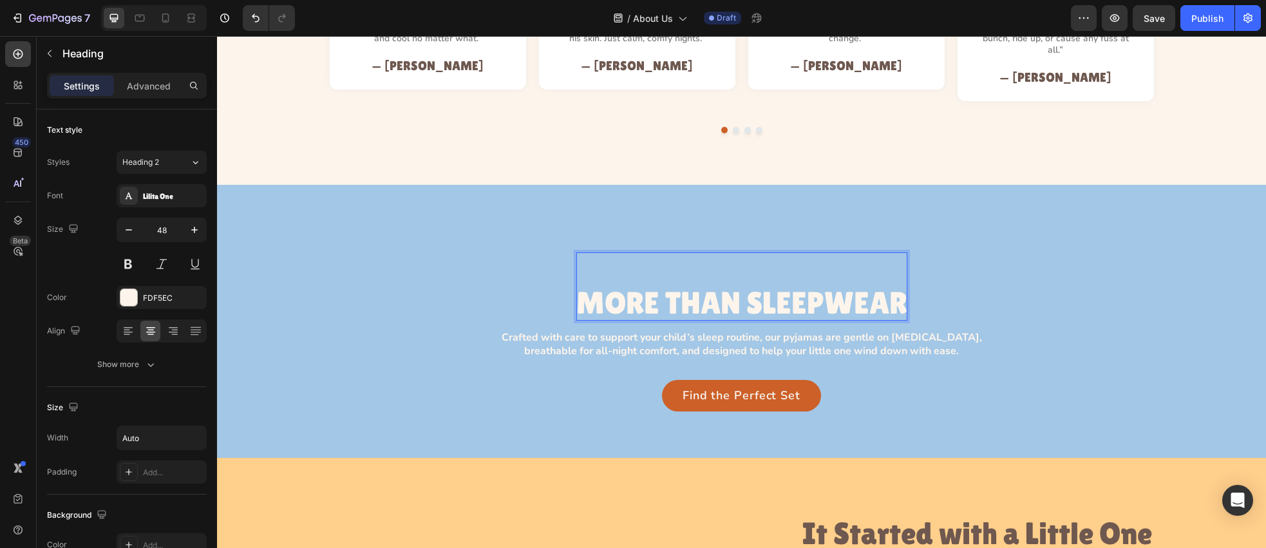
click at [587, 291] on p "MORE THAN SLEEPWEAR" at bounding box center [741, 286] width 331 height 68
click at [582, 292] on p "MORE THAN SLEEPWEAR" at bounding box center [741, 286] width 331 height 68
click at [598, 293] on p "MORE THAN SLEEPWEAR" at bounding box center [741, 286] width 331 height 68
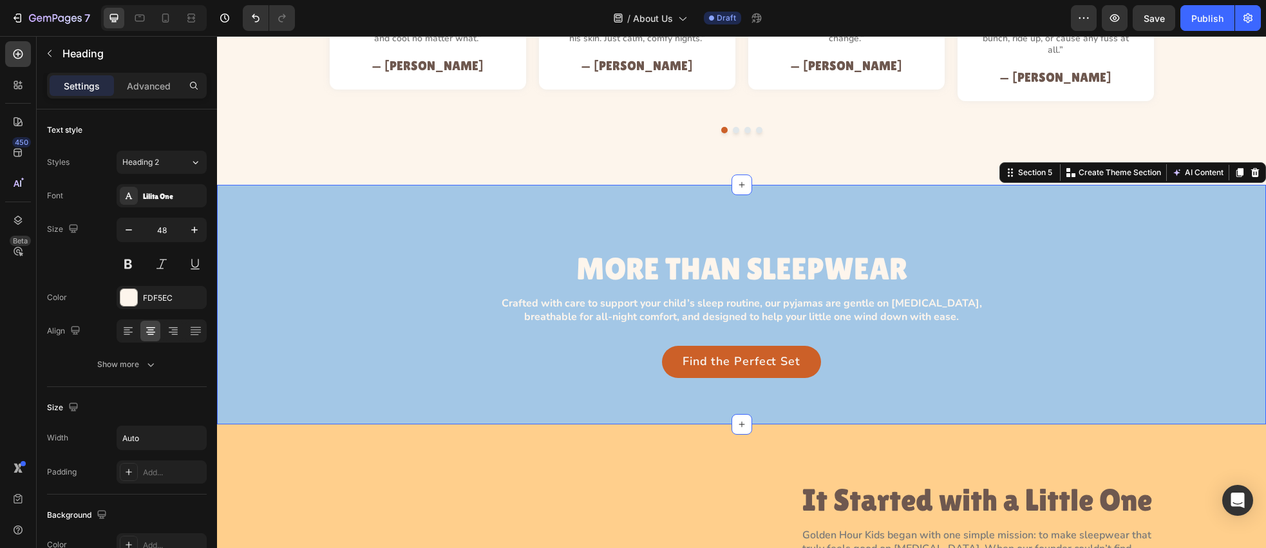
click at [529, 258] on div "MORE THAN SLEEPWEAR Heading Row Crafted with care to support your child’s sleep…" at bounding box center [742, 292] width 1020 height 171
click at [862, 254] on p "MORE THAN SLEEPWEAR" at bounding box center [741, 269] width 331 height 34
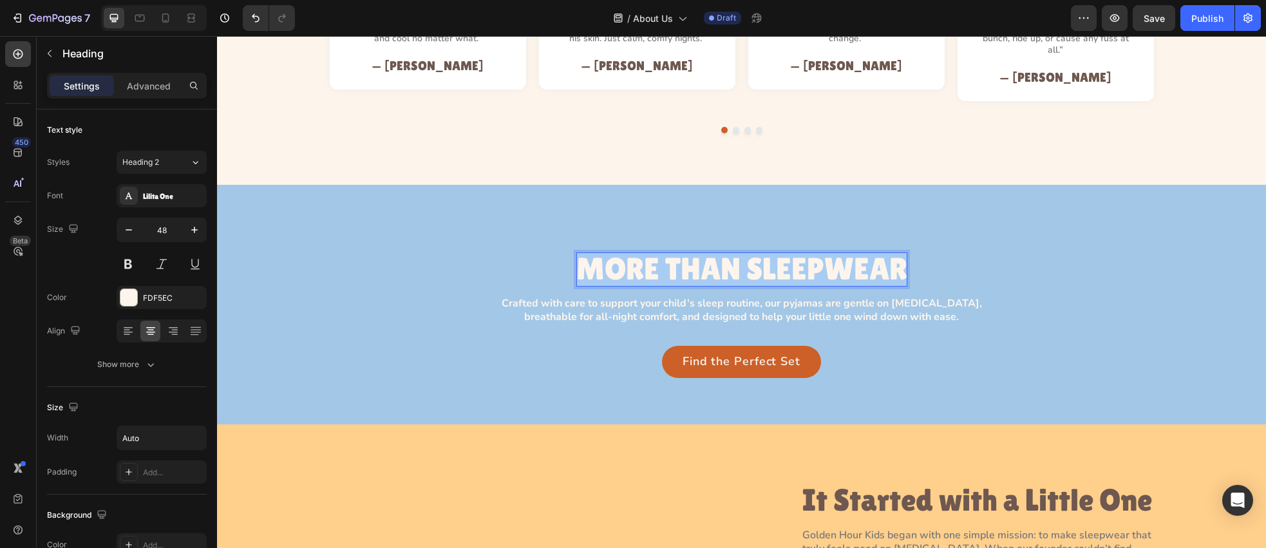
click at [862, 254] on p "MORE THAN SLEEPWEAR" at bounding box center [741, 269] width 331 height 34
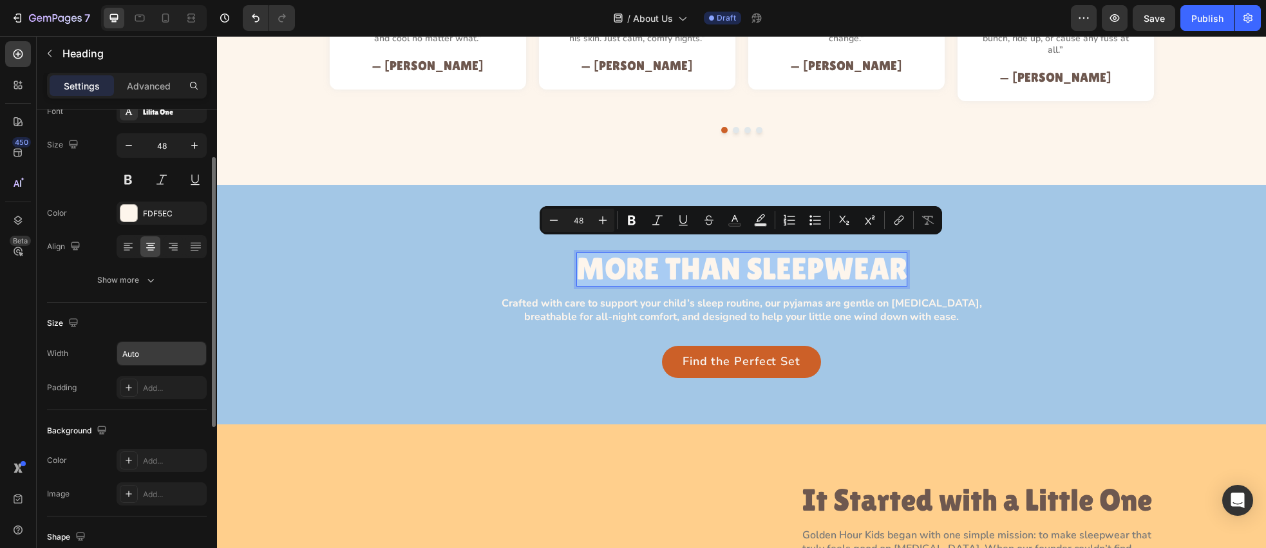
scroll to position [106, 0]
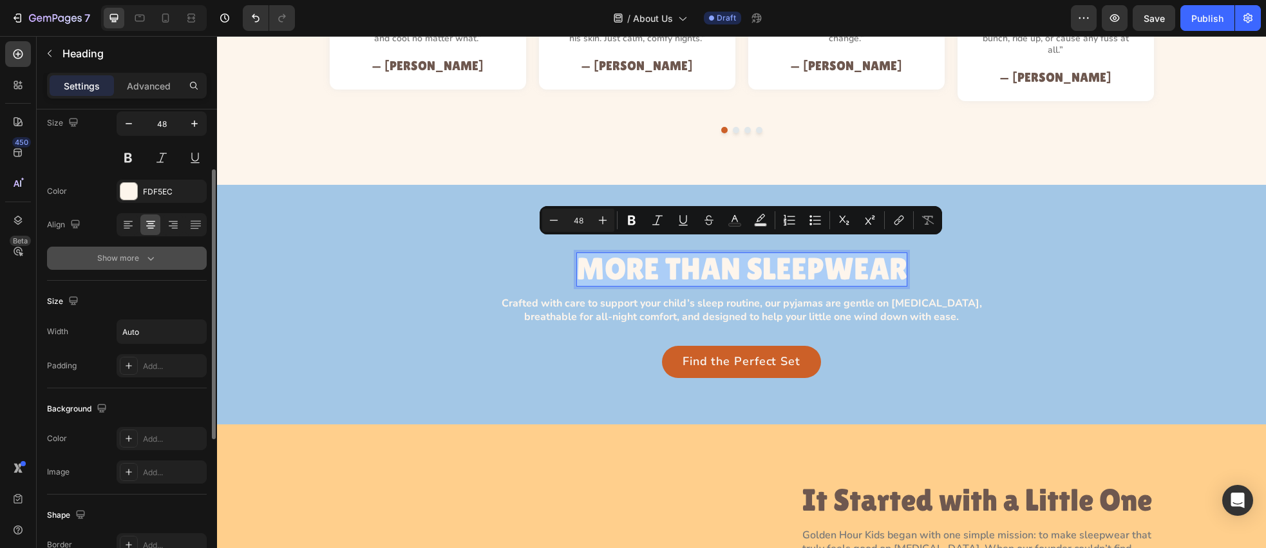
click at [142, 260] on div "Show more" at bounding box center [127, 258] width 60 height 13
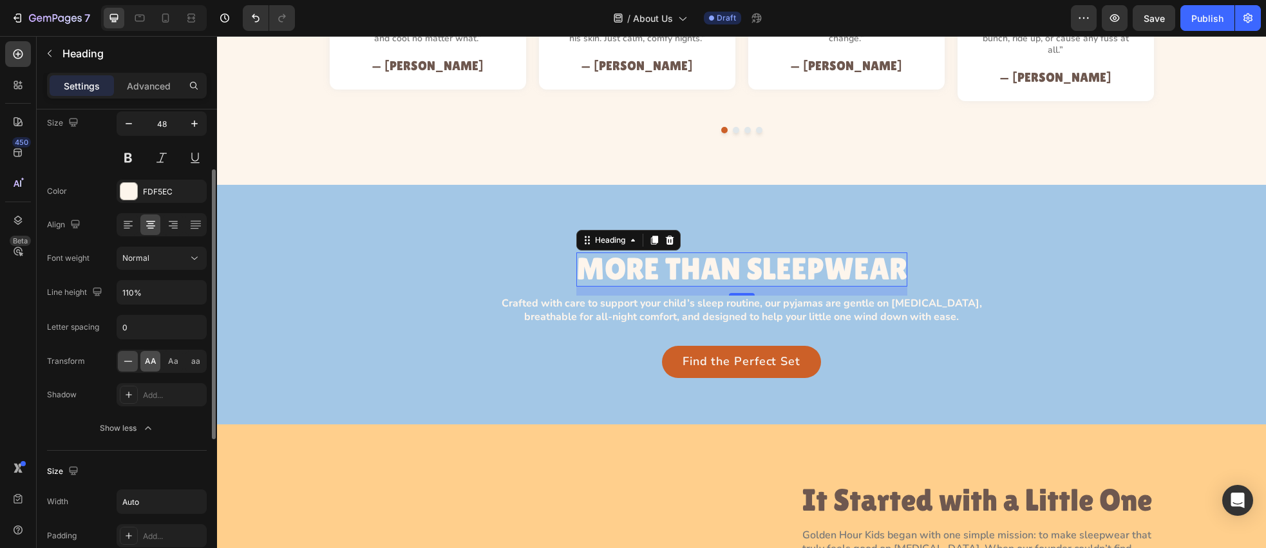
click at [158, 363] on div "AA" at bounding box center [150, 361] width 20 height 21
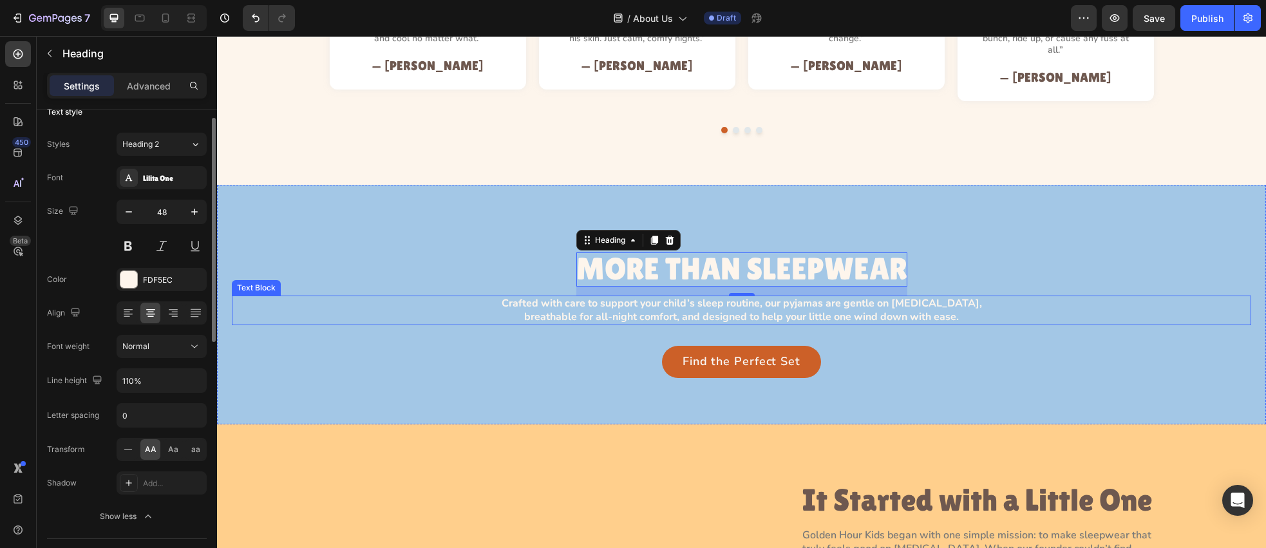
click at [732, 297] on p "Crafted with care to support your child’s sleep routine, our pyjamas are gentle…" at bounding box center [741, 310] width 497 height 27
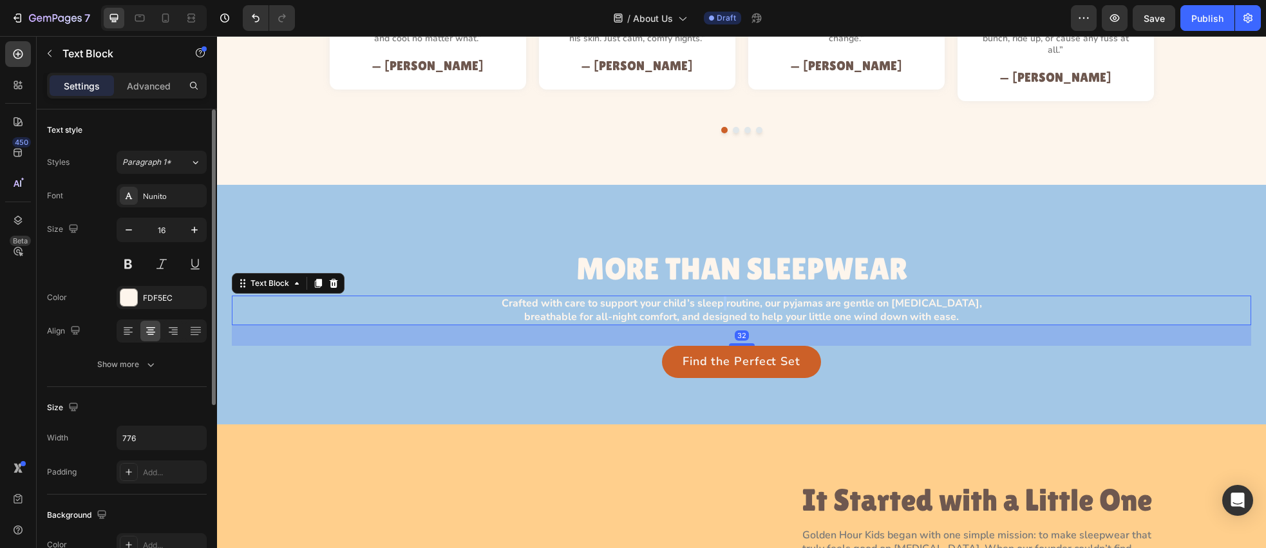
click at [732, 297] on p "Crafted with care to support your child’s sleep routine, our pyjamas are gentle…" at bounding box center [741, 310] width 497 height 27
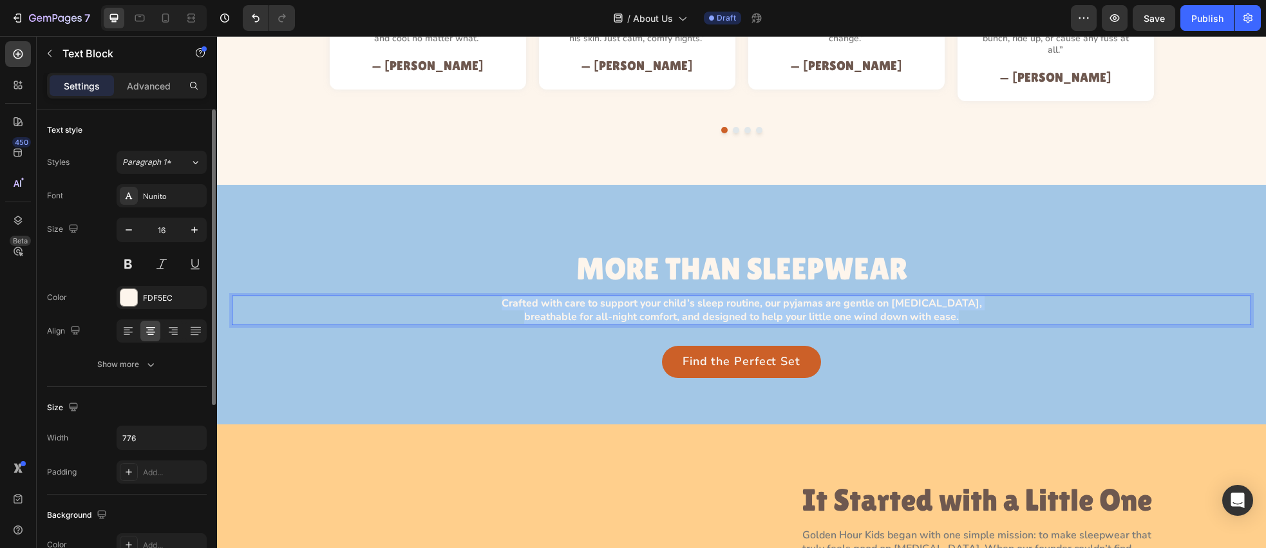
click at [732, 297] on p "Crafted with care to support your child’s sleep routine, our pyjamas are gentle…" at bounding box center [741, 310] width 497 height 27
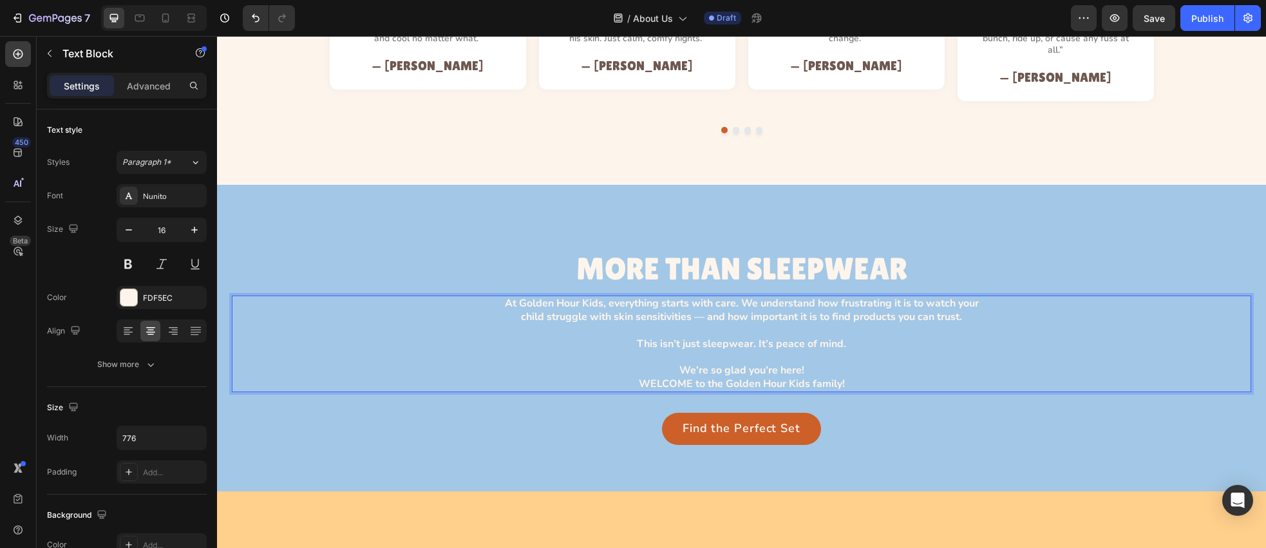
click at [708, 309] on p "At Golden Hour Kids, everything starts with care. We understand how frustrating…" at bounding box center [741, 344] width 497 height 94
click at [721, 340] on p "At Golden Hour Kids, everything starts with care. We understand how frustrating…" at bounding box center [741, 344] width 497 height 94
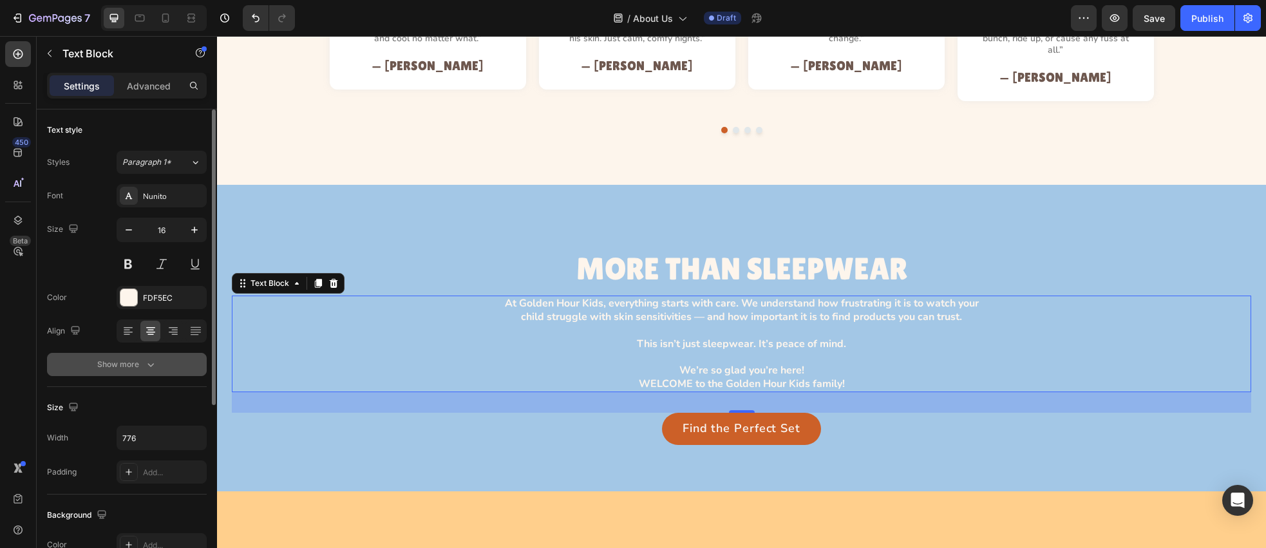
click at [168, 367] on button "Show more" at bounding box center [127, 364] width 160 height 23
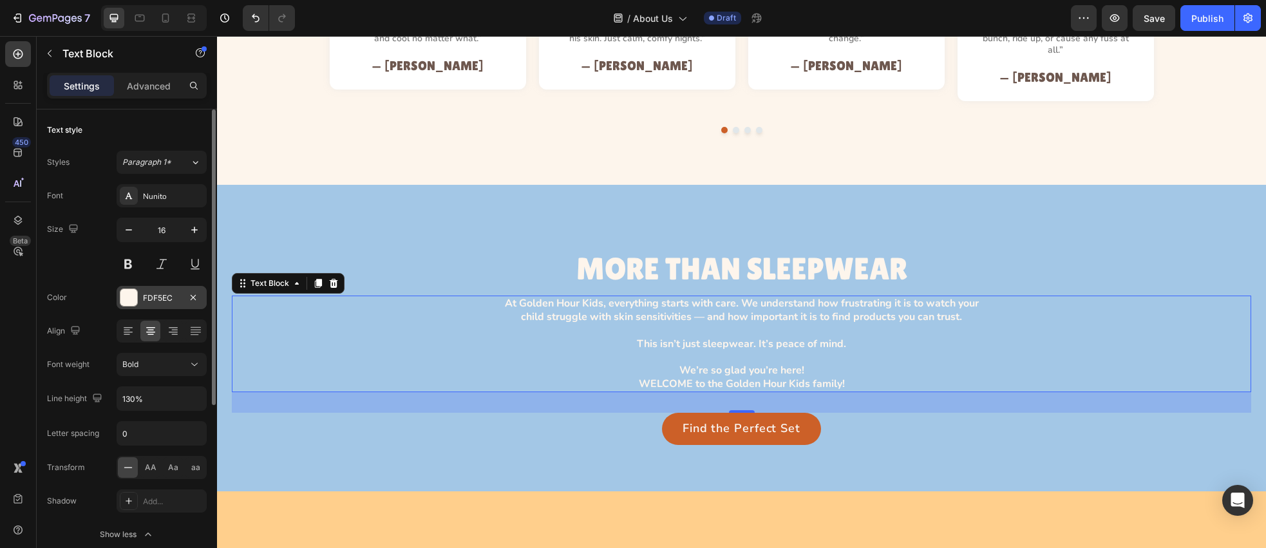
drag, startPoint x: 132, startPoint y: 297, endPoint x: 160, endPoint y: 301, distance: 28.1
click at [132, 297] on div at bounding box center [128, 297] width 17 height 17
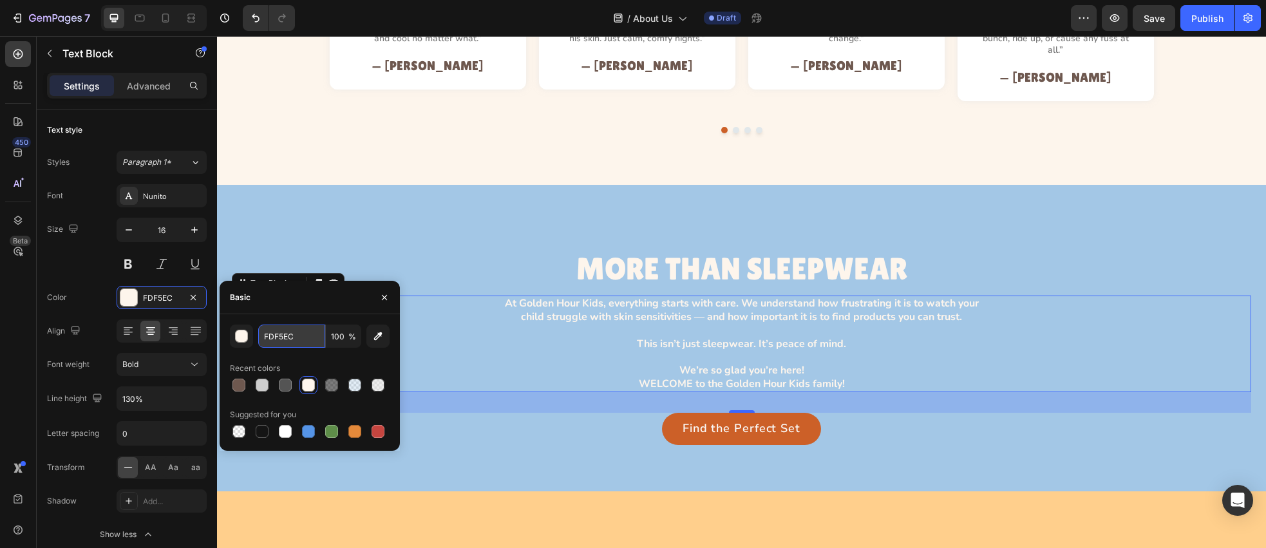
click at [310, 337] on input "FDF5EC" at bounding box center [291, 336] width 67 height 23
paste input "#"
type input "#FDF5EC"
click at [9, 329] on div "450 Beta" at bounding box center [18, 248] width 26 height 414
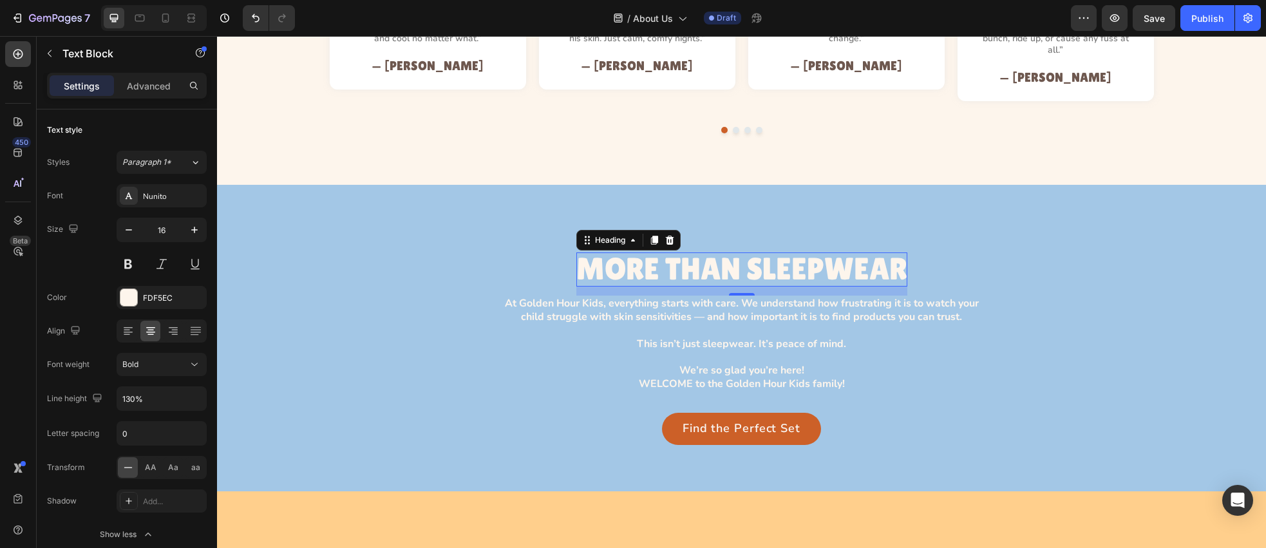
click at [754, 253] on p "MORE THAN SLEEPWEAR" at bounding box center [741, 269] width 331 height 34
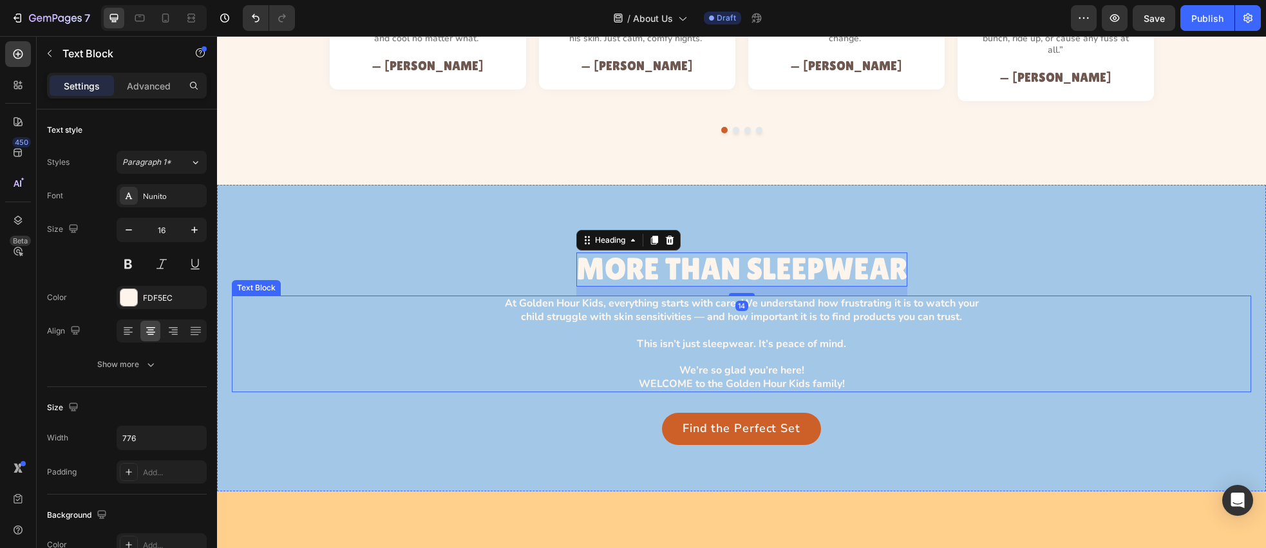
click at [751, 302] on p "At Golden Hour Kids, everything starts with care. We understand how frustrating…" at bounding box center [741, 344] width 497 height 94
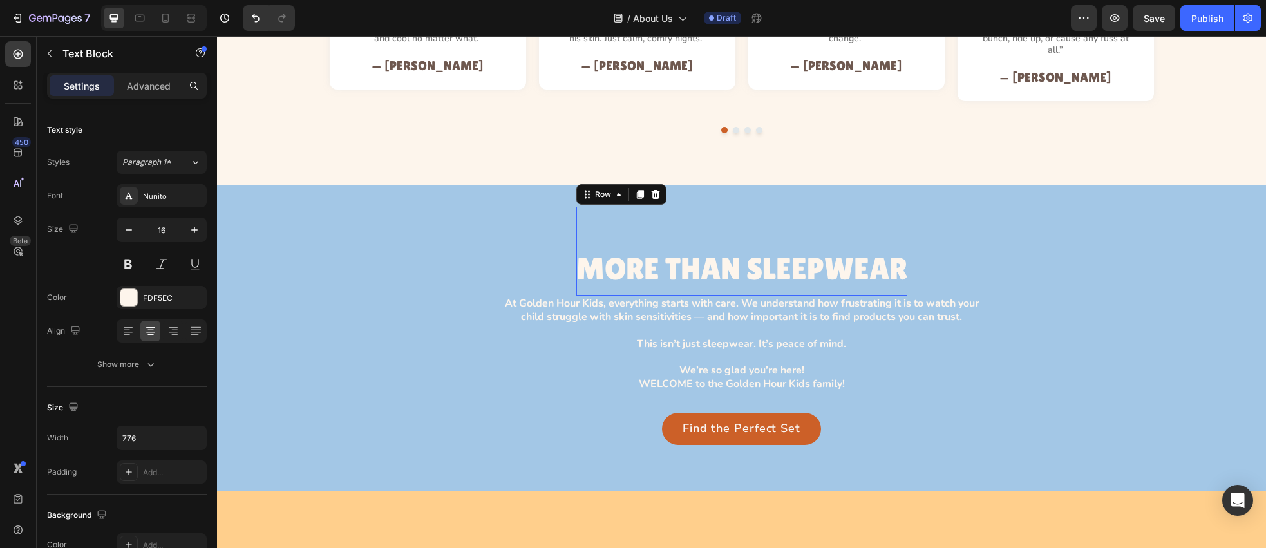
click at [600, 207] on div "MORE THAN SLEEPWEAR Heading Row 0" at bounding box center [741, 251] width 331 height 89
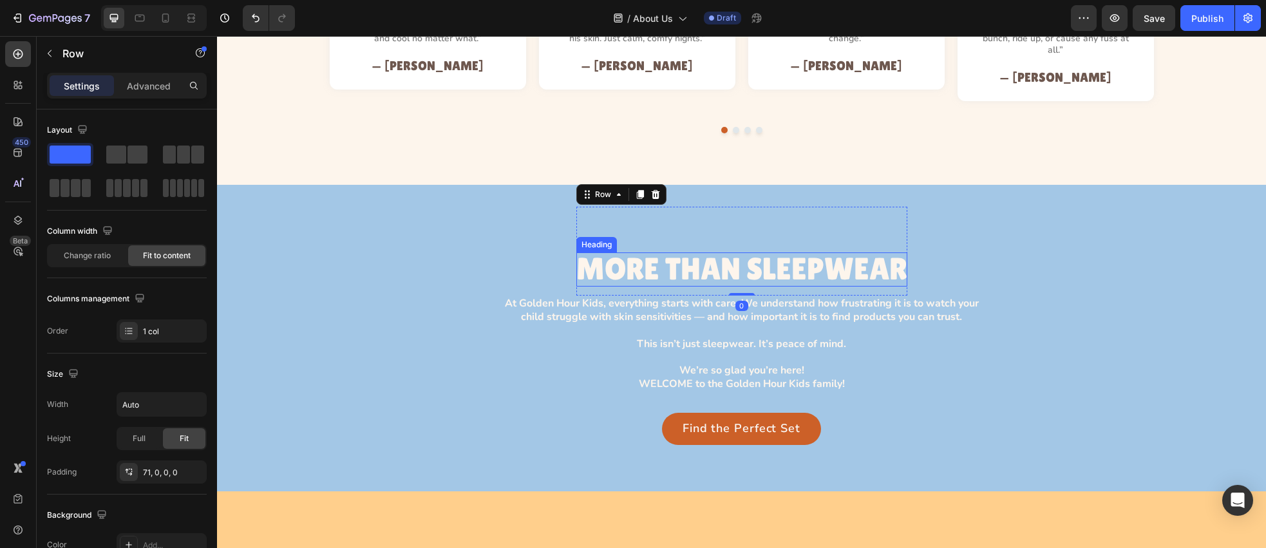
click at [592, 252] on p "MORE THAN SLEEPWEAR" at bounding box center [741, 269] width 331 height 34
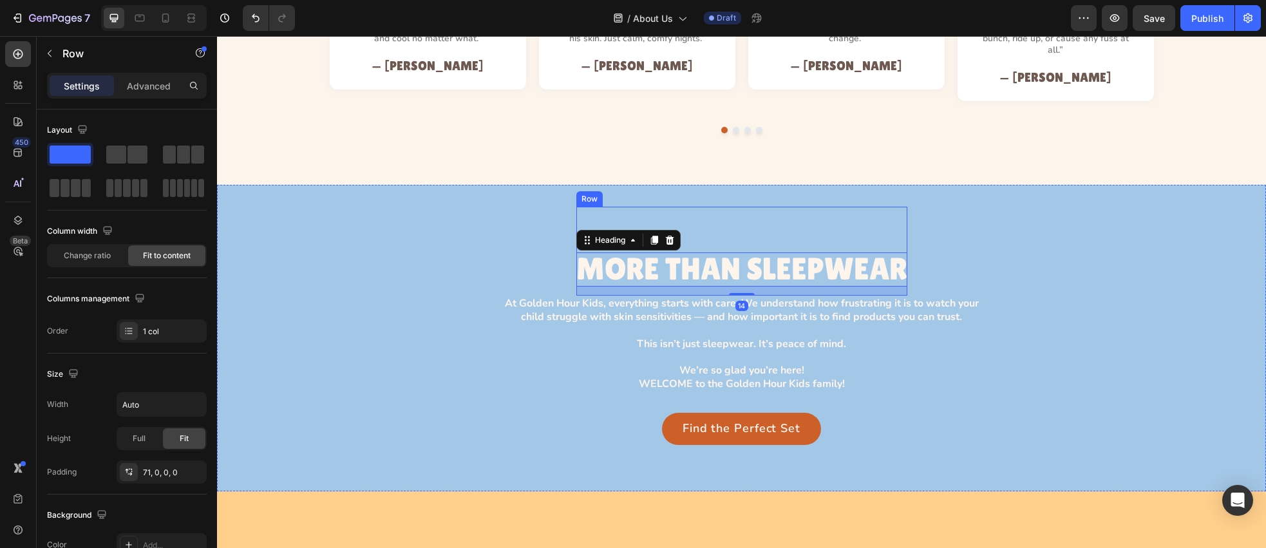
click at [748, 228] on div "MORE THAN SLEEPWEAR Heading 14 Row" at bounding box center [741, 251] width 331 height 89
click at [632, 255] on p "MORE THAN SLEEPWEAR" at bounding box center [741, 269] width 331 height 34
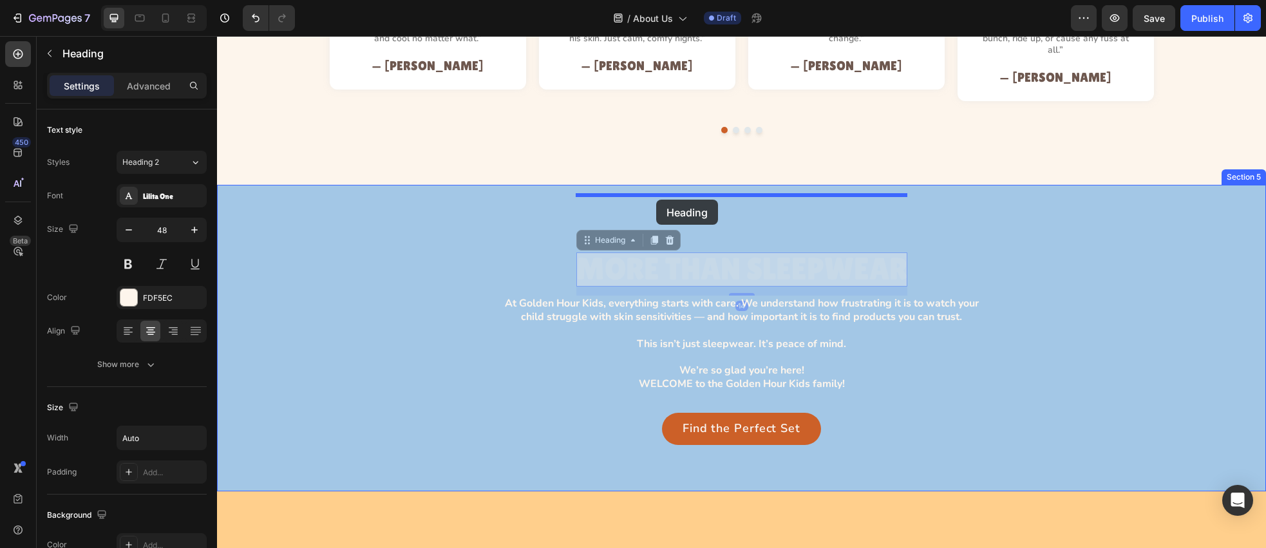
drag, startPoint x: 591, startPoint y: 231, endPoint x: 656, endPoint y: 200, distance: 72.3
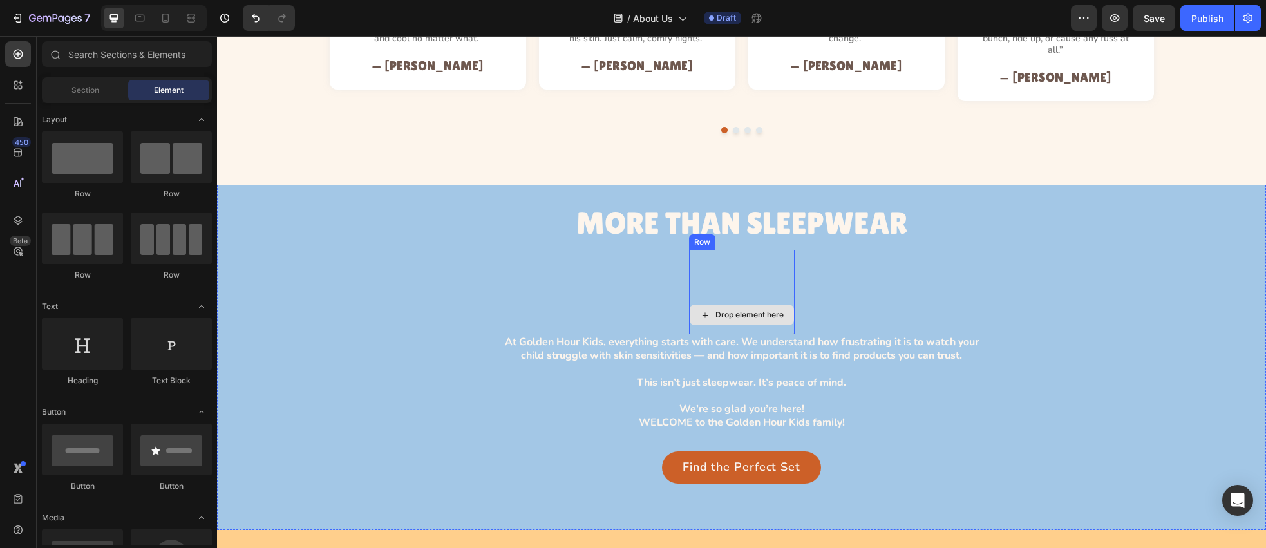
click at [746, 310] on div "Drop element here" at bounding box center [750, 315] width 68 height 10
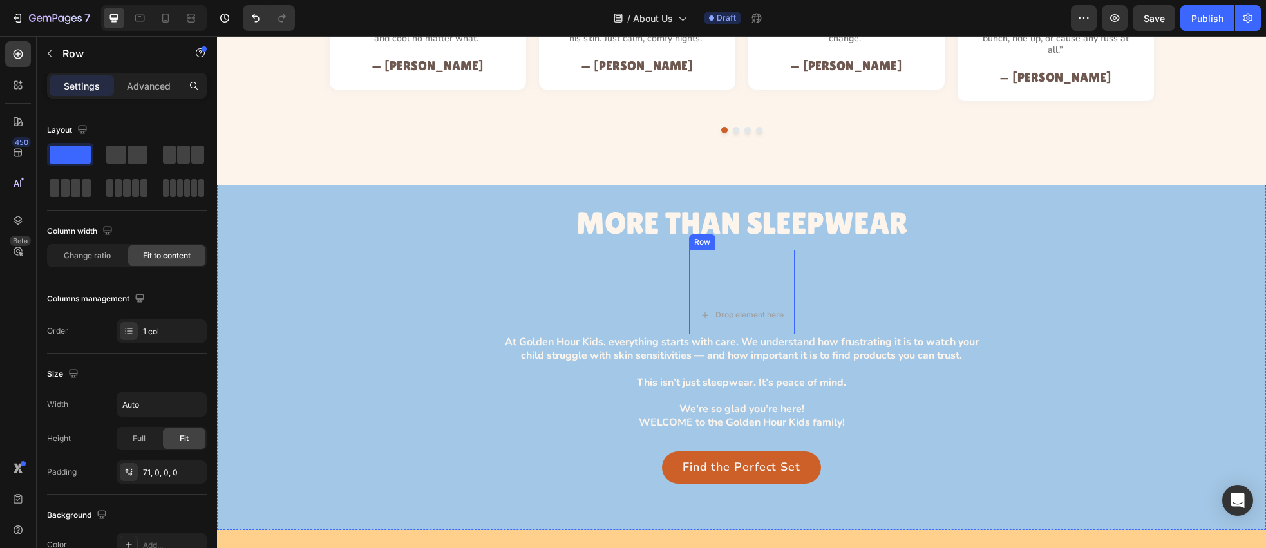
click at [710, 264] on div "Drop element here Row" at bounding box center [742, 292] width 106 height 84
click at [772, 233] on icon at bounding box center [768, 238] width 10 height 10
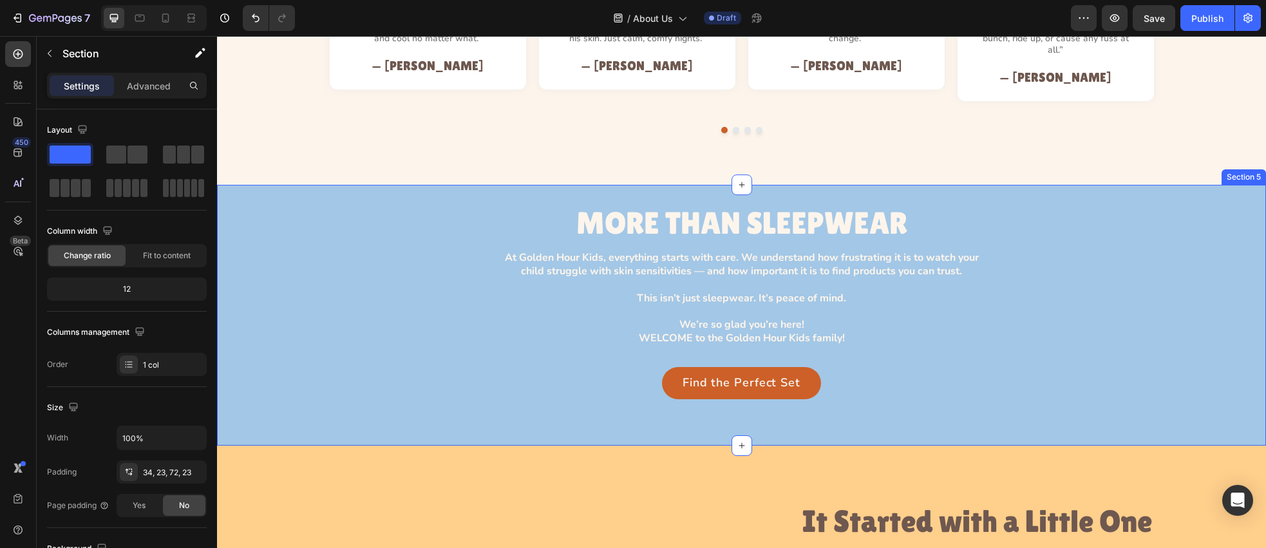
click at [593, 185] on div "MORE THAN SLEEPWEAR Heading At Golden Hour Kids, everything starts with care. W…" at bounding box center [741, 315] width 1049 height 260
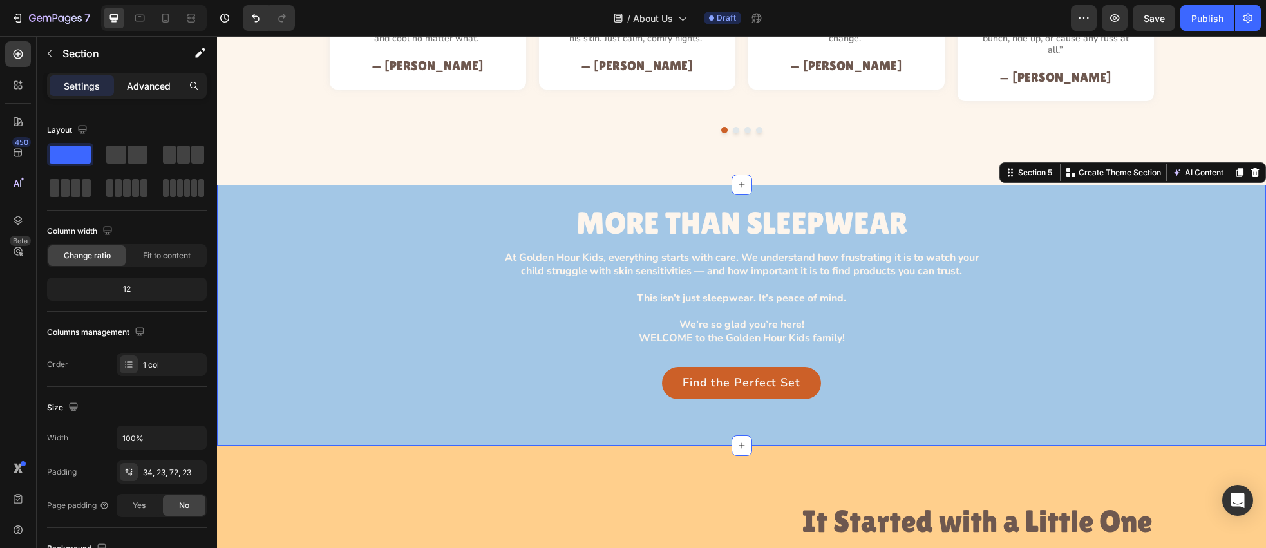
click at [138, 85] on p "Advanced" at bounding box center [149, 86] width 44 height 14
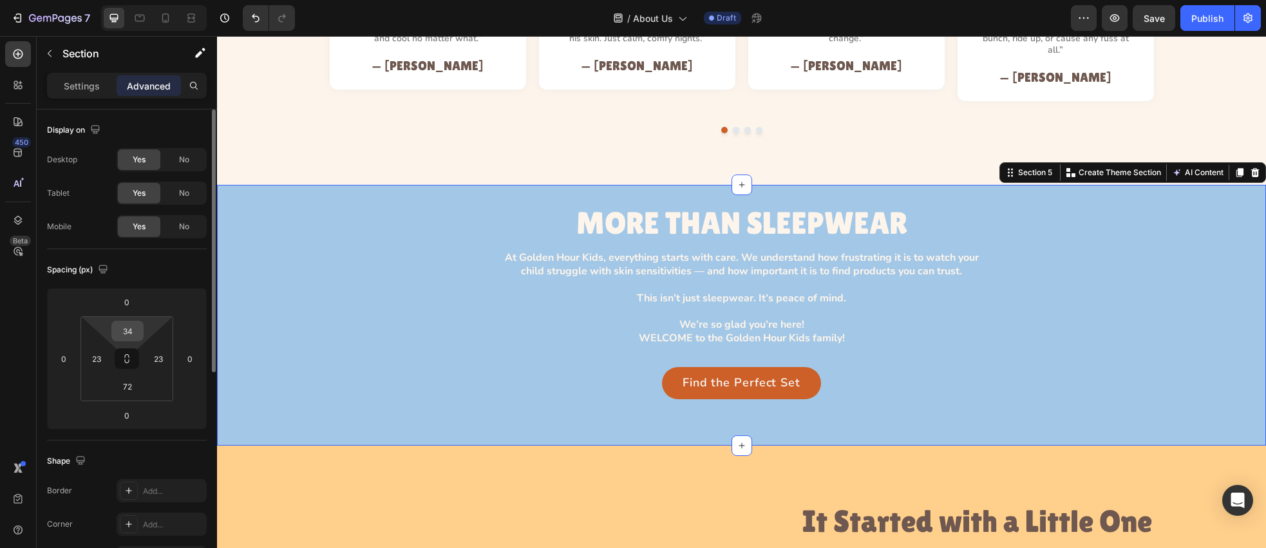
click at [133, 332] on input "34" at bounding box center [128, 330] width 26 height 19
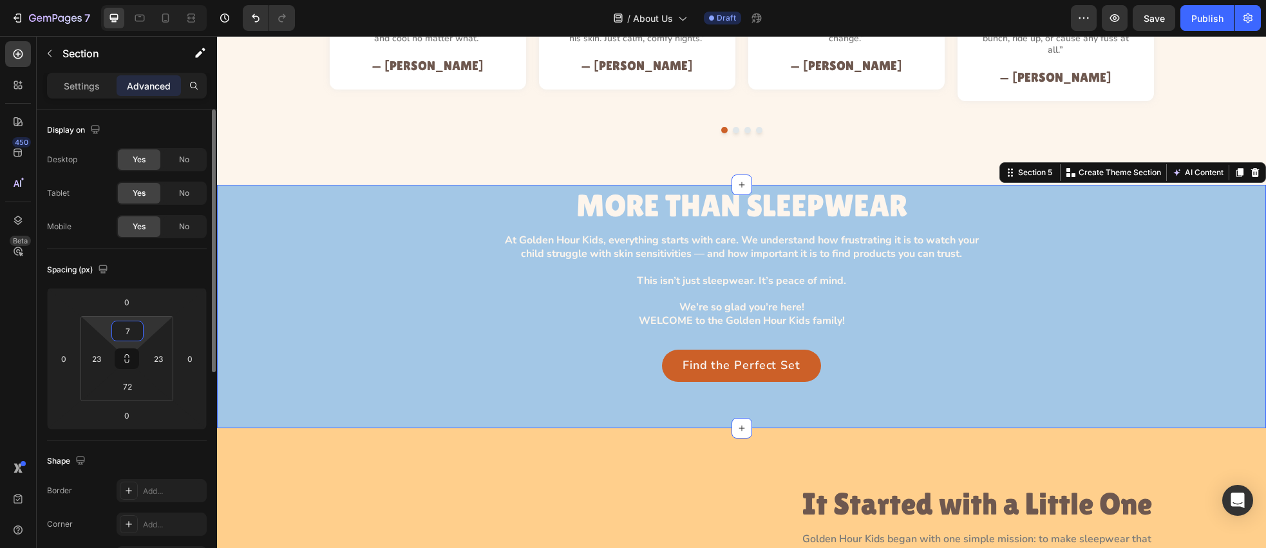
type input "72"
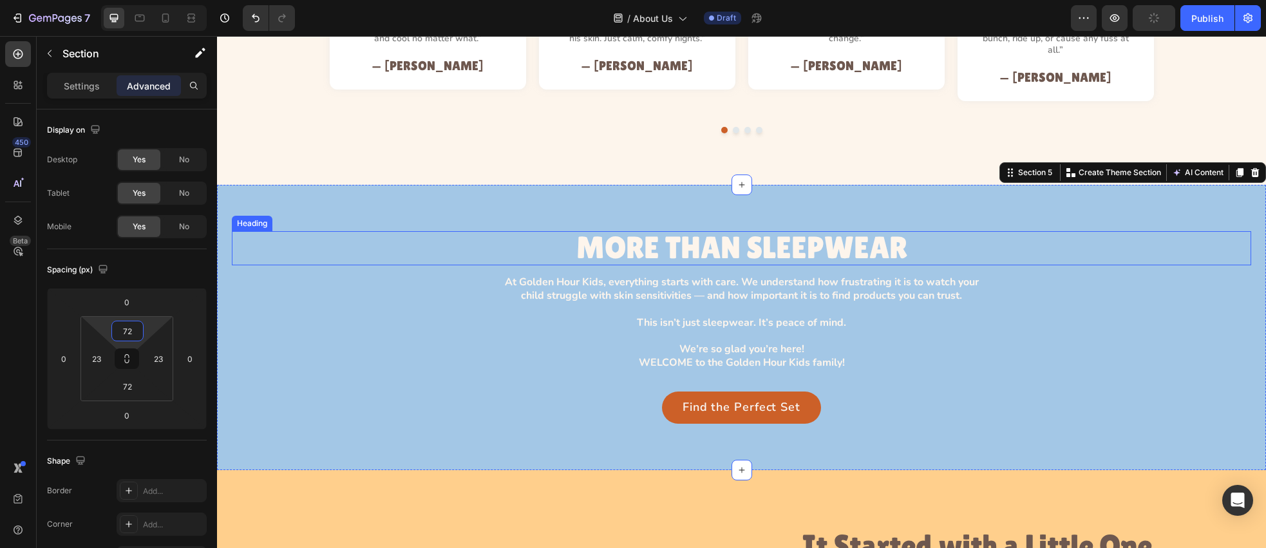
click at [661, 242] on h3 "MORE THAN SLEEPWEAR" at bounding box center [741, 248] width 331 height 34
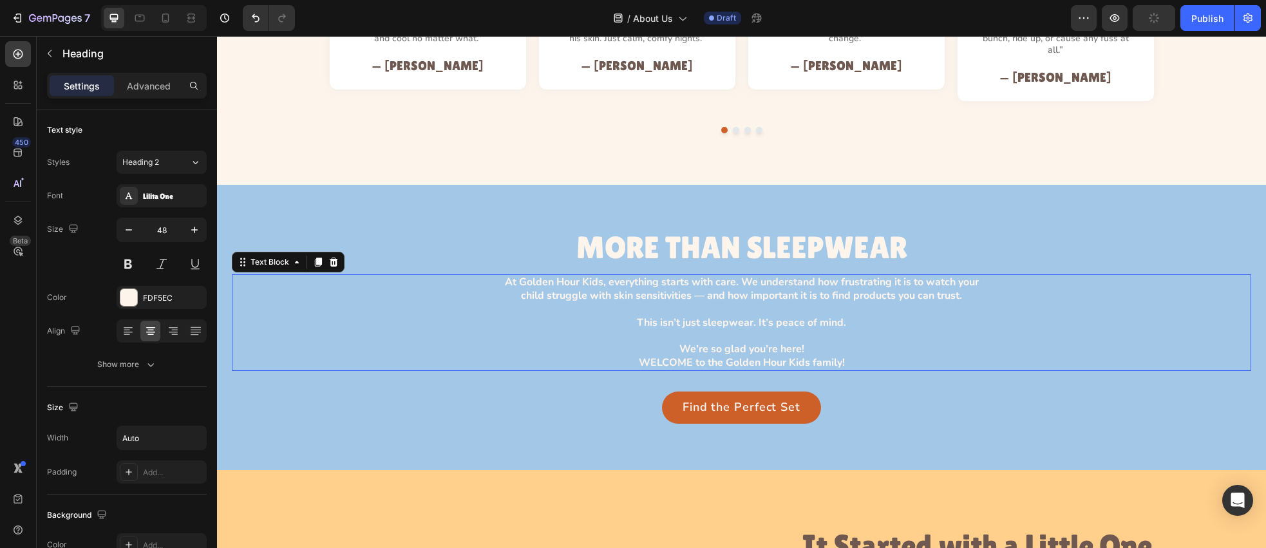
click at [672, 276] on p "At Golden Hour Kids, everything starts with care. We understand how frustrating…" at bounding box center [741, 323] width 497 height 94
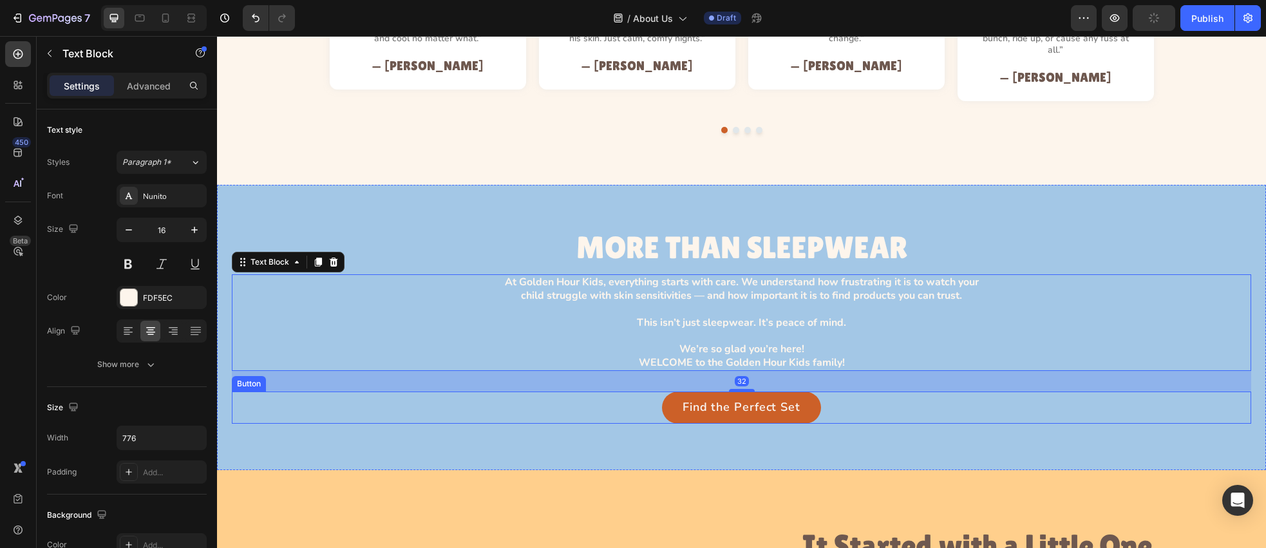
click at [594, 399] on div "Find the Perfect Set Button" at bounding box center [742, 408] width 1020 height 32
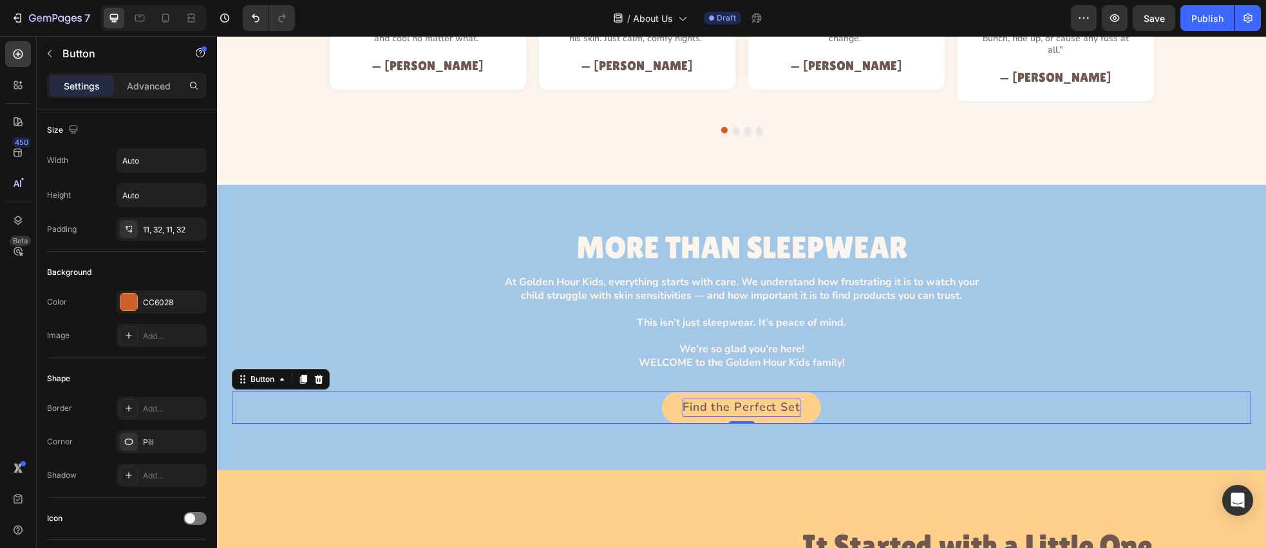
click at [737, 399] on p "Find the Perfect Set" at bounding box center [742, 408] width 118 height 18
click at [931, 399] on div "Explore the Prints Button 0" at bounding box center [742, 408] width 1020 height 32
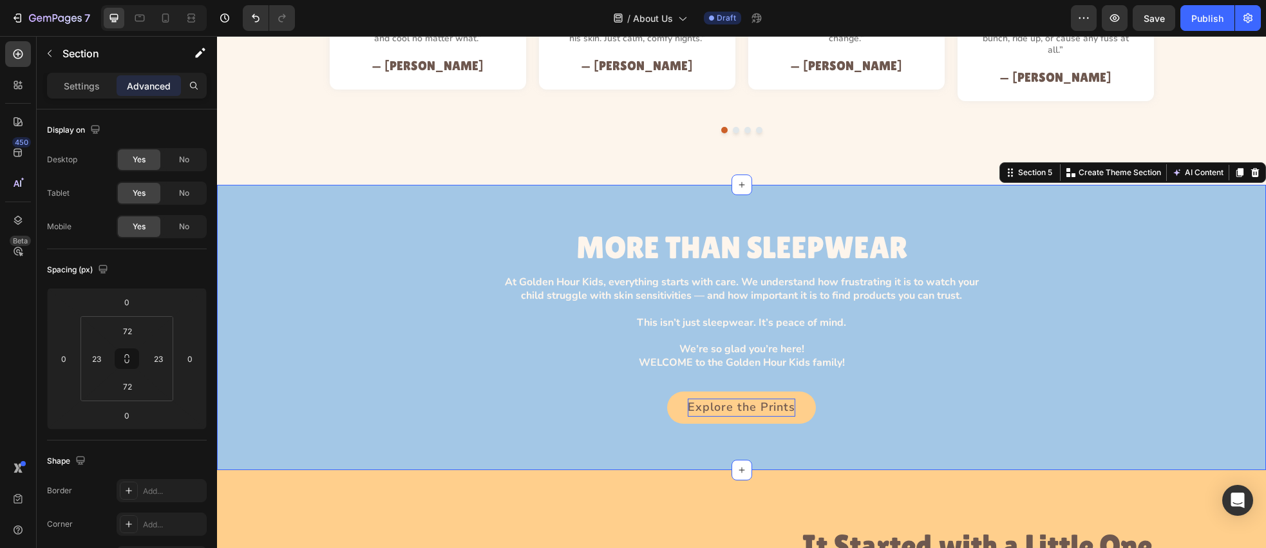
click at [931, 364] on div "MORE THAN SLEEPWEAR Heading At Golden Hour Kids, everything starts with care. W…" at bounding box center [742, 327] width 1020 height 192
click at [137, 23] on icon at bounding box center [139, 18] width 13 height 13
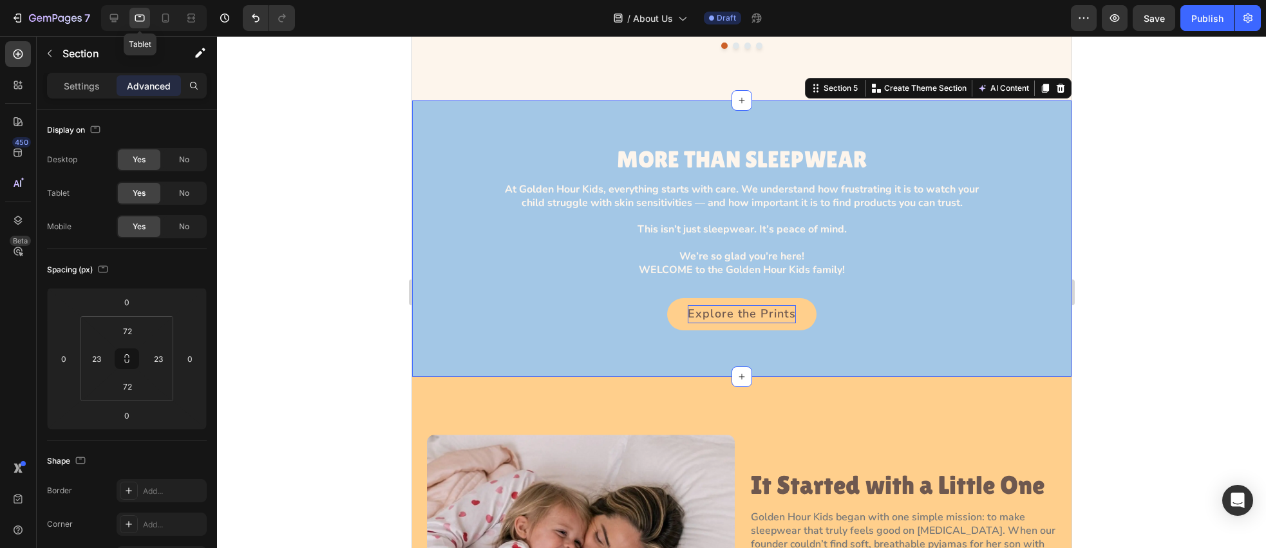
scroll to position [1555, 0]
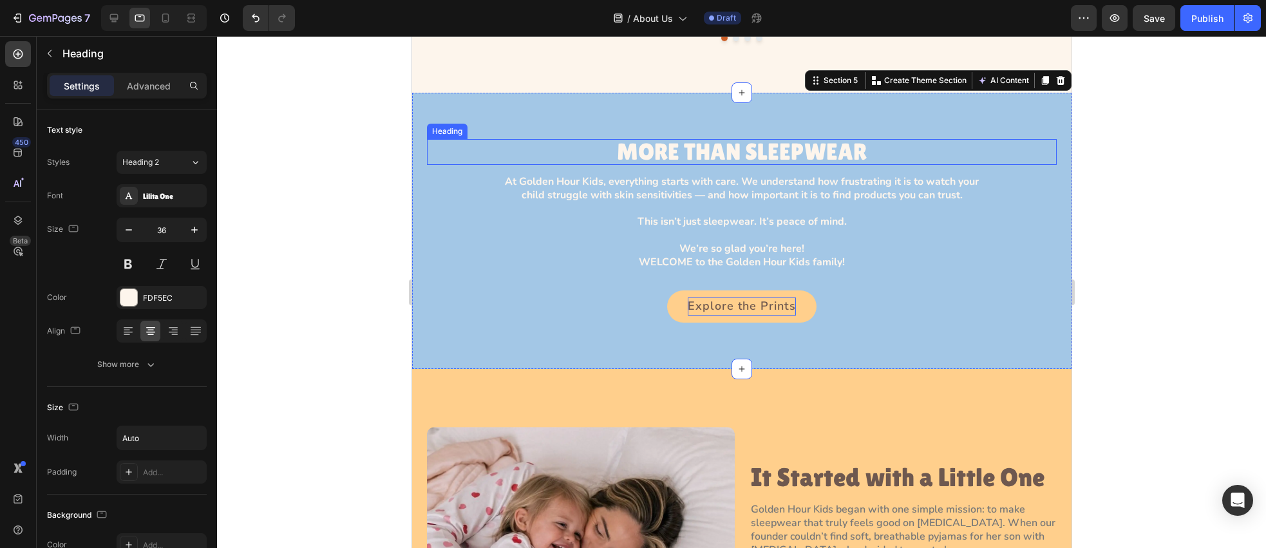
click at [710, 145] on h3 "MORE THAN SLEEPWEAR" at bounding box center [741, 152] width 250 height 26
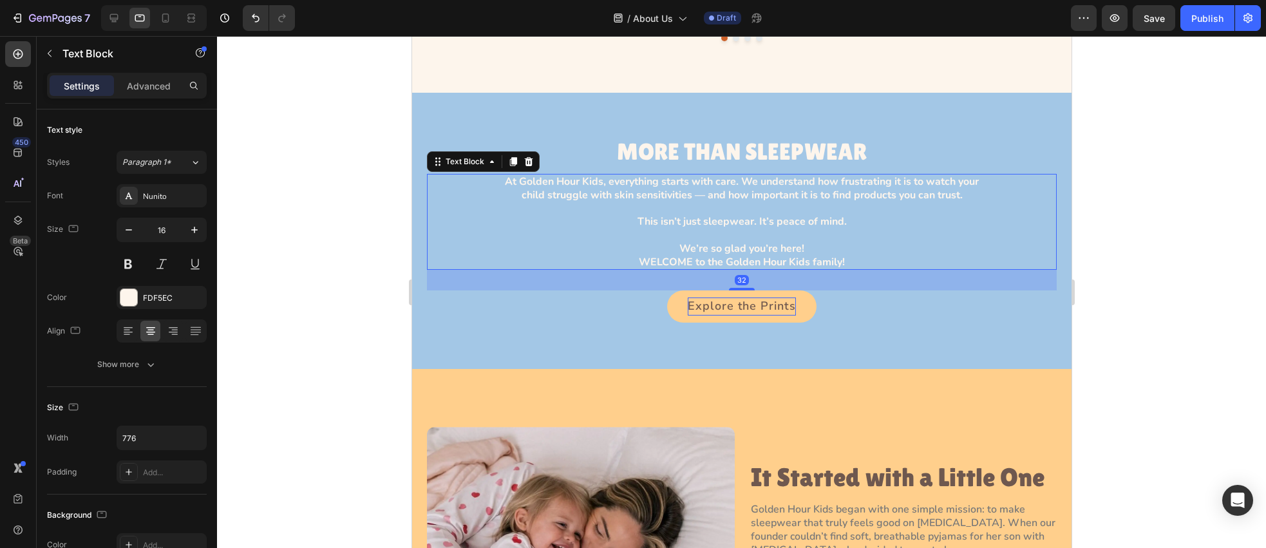
click at [692, 181] on p "At Golden Hour Kids, everything starts with care. We understand how frustrating…" at bounding box center [741, 222] width 497 height 94
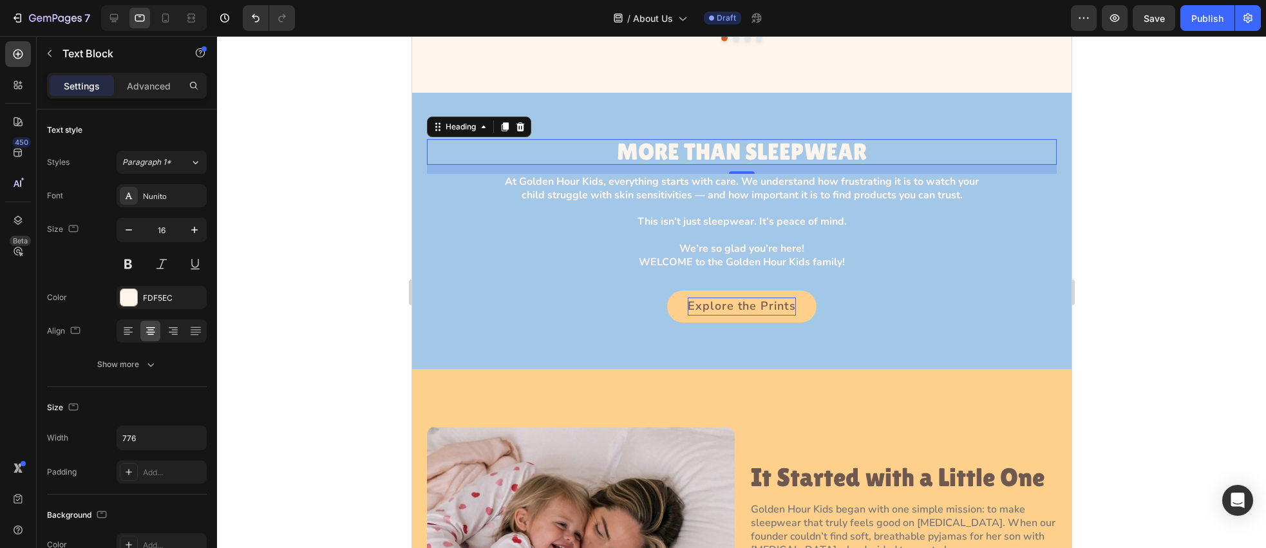
click at [710, 142] on h3 "MORE THAN SLEEPWEAR" at bounding box center [741, 152] width 250 height 26
click at [198, 230] on icon "button" at bounding box center [194, 229] width 13 height 13
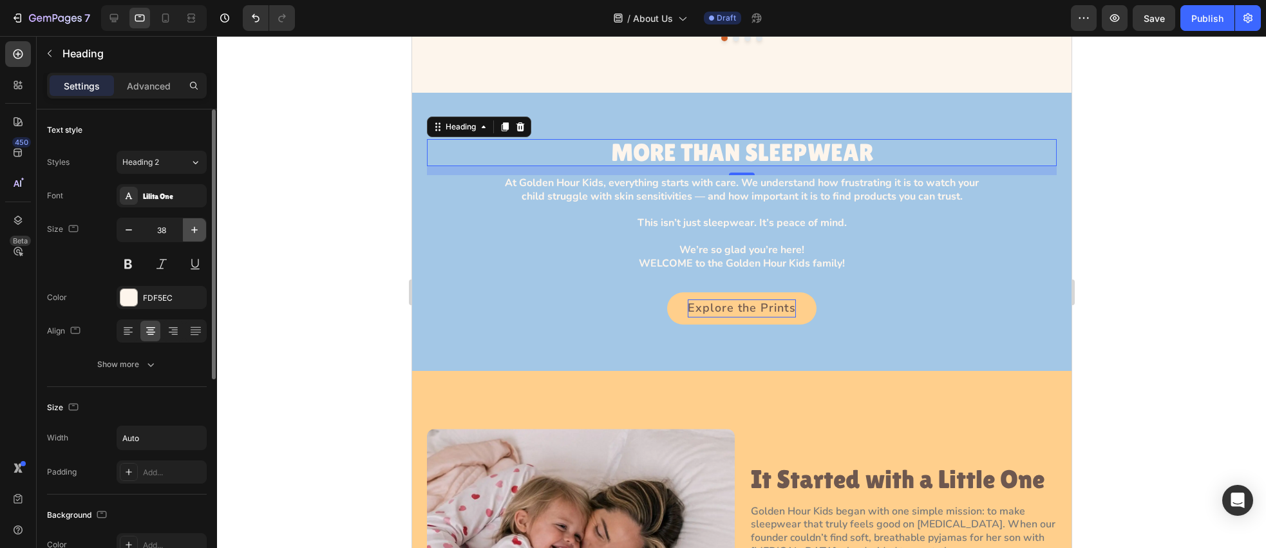
click at [198, 230] on icon "button" at bounding box center [194, 229] width 13 height 13
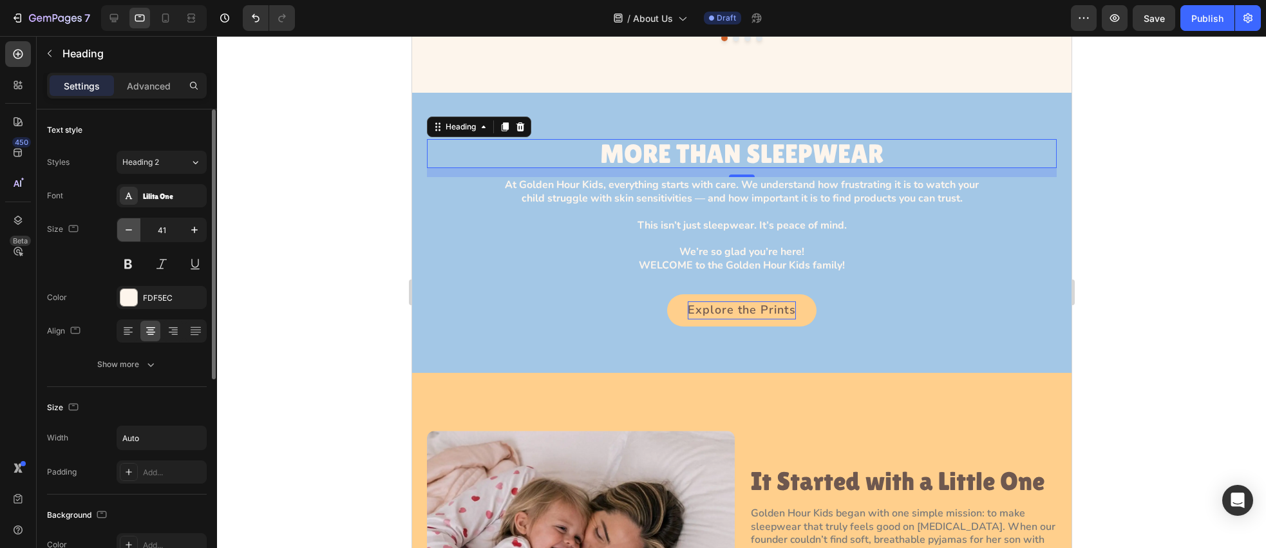
click at [126, 230] on icon "button" at bounding box center [129, 229] width 6 height 1
click at [161, 368] on button "Show more" at bounding box center [127, 364] width 160 height 23
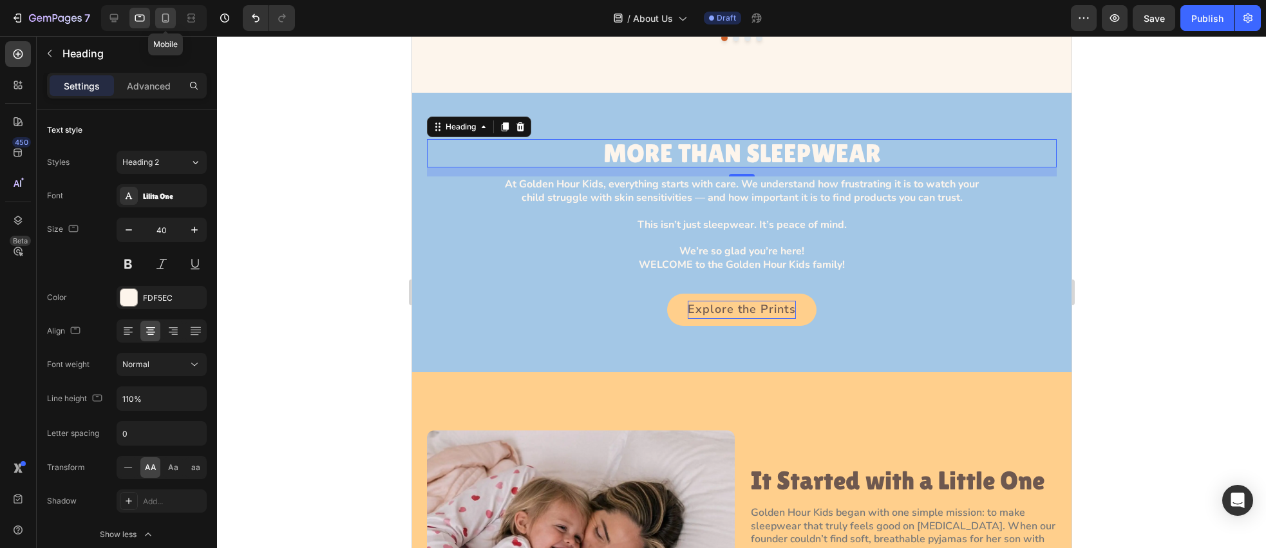
click at [167, 13] on icon at bounding box center [165, 18] width 13 height 13
type input "32"
type input "298"
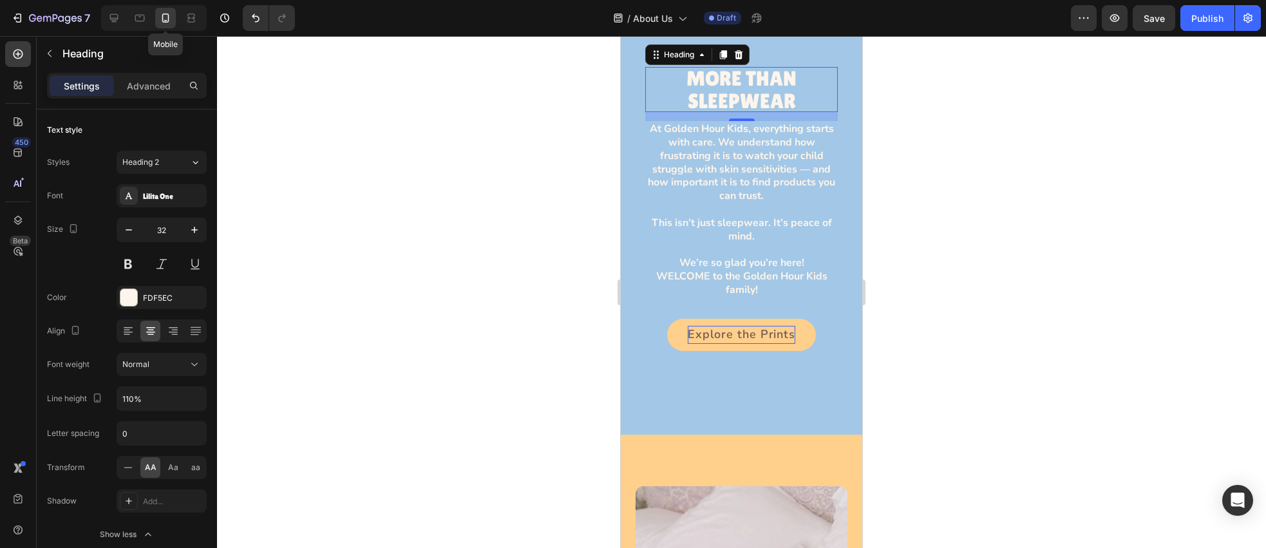
scroll to position [1660, 0]
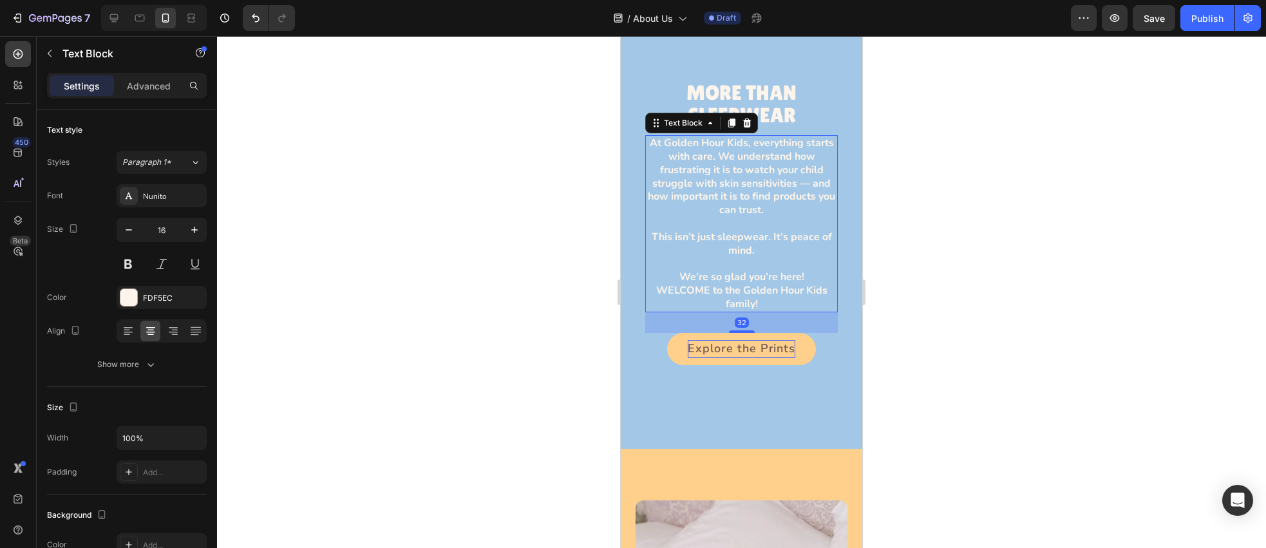
click at [719, 186] on p "At Golden Hour Kids, everything starts with care. We understand how frustrating…" at bounding box center [742, 224] width 190 height 174
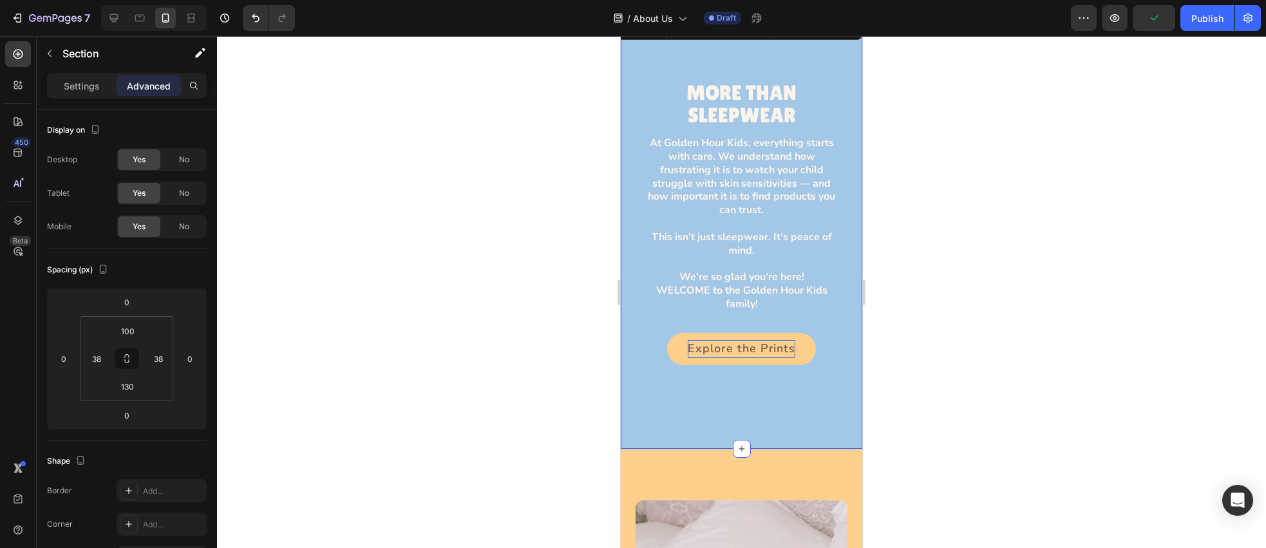
click at [629, 247] on div "MORE THAN SLEEPWEAR Heading At Golden Hour Kids, everything starts with care. W…" at bounding box center [742, 233] width 242 height 432
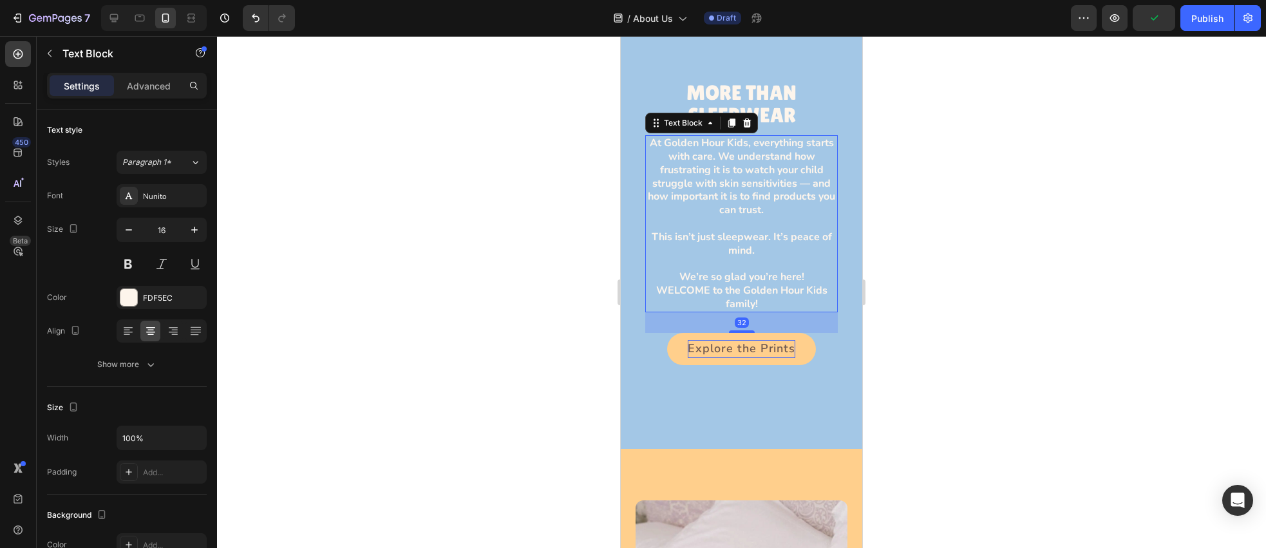
click at [671, 246] on p "At Golden Hour Kids, everything starts with care. We understand how frustrating…" at bounding box center [742, 224] width 190 height 174
click at [152, 92] on div "Advanced" at bounding box center [149, 85] width 64 height 21
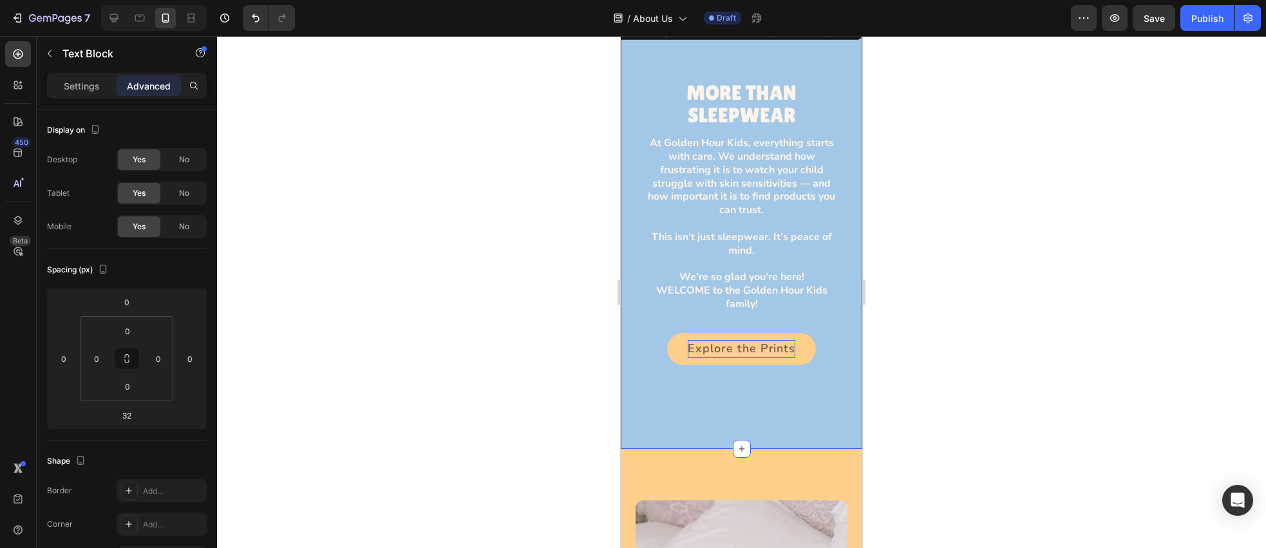
click at [634, 158] on div "MORE THAN SLEEPWEAR Heading At Golden Hour Kids, everything starts with care. W…" at bounding box center [742, 233] width 242 height 432
click at [107, 359] on div "38" at bounding box center [97, 358] width 26 height 21
click at [104, 359] on input "38" at bounding box center [96, 358] width 19 height 19
type input "23"
click at [154, 358] on input "38" at bounding box center [158, 358] width 19 height 19
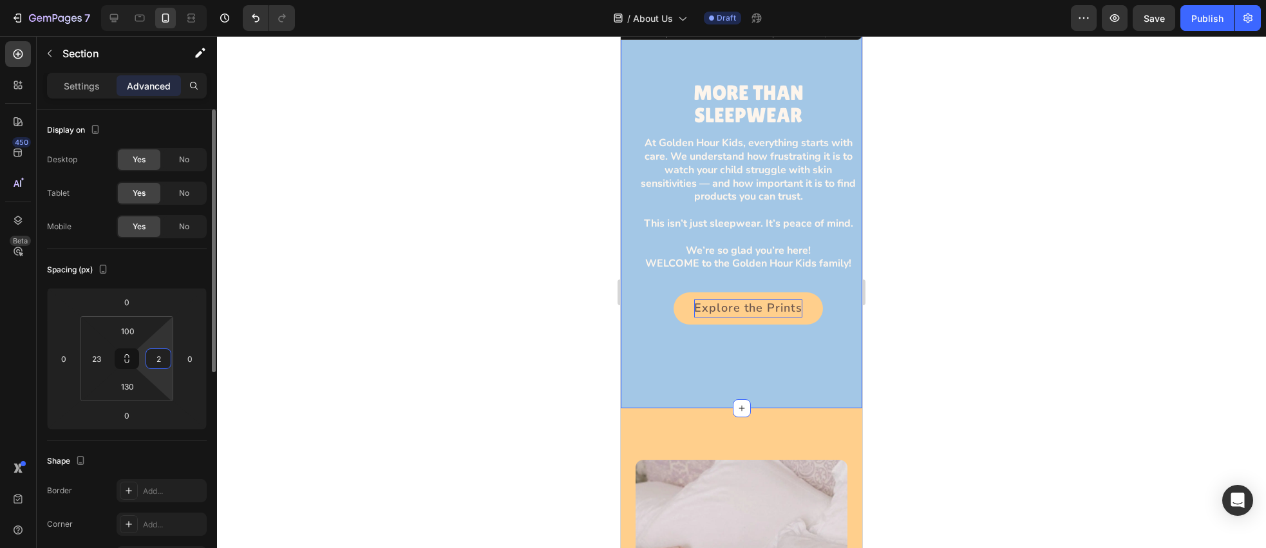
type input "23"
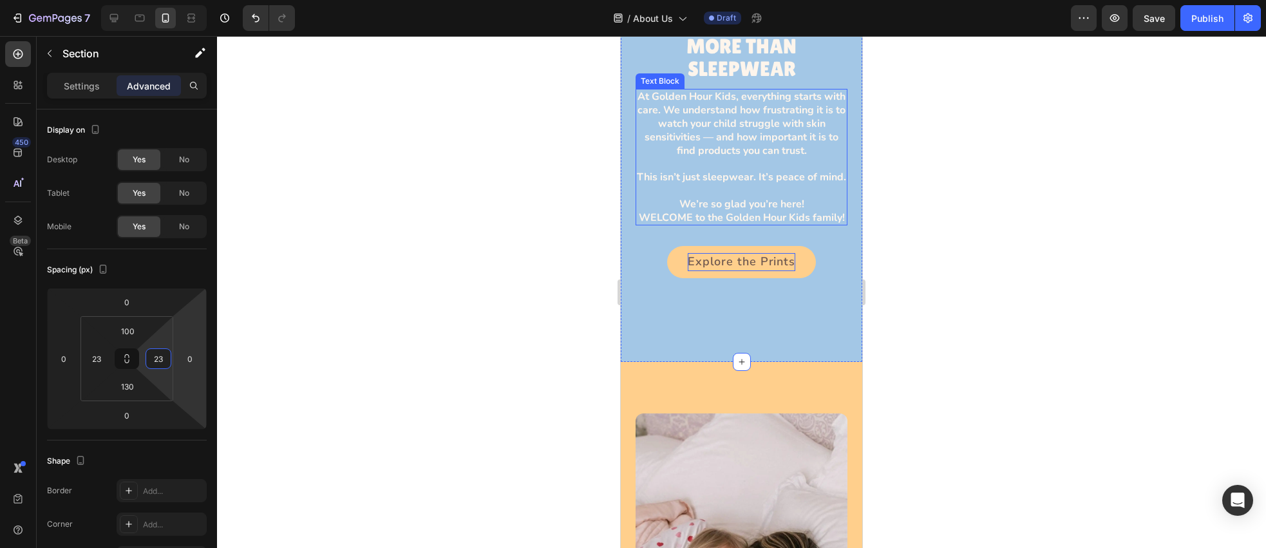
scroll to position [1593, 0]
click at [826, 271] on div "Explore the Prints Button" at bounding box center [742, 263] width 212 height 32
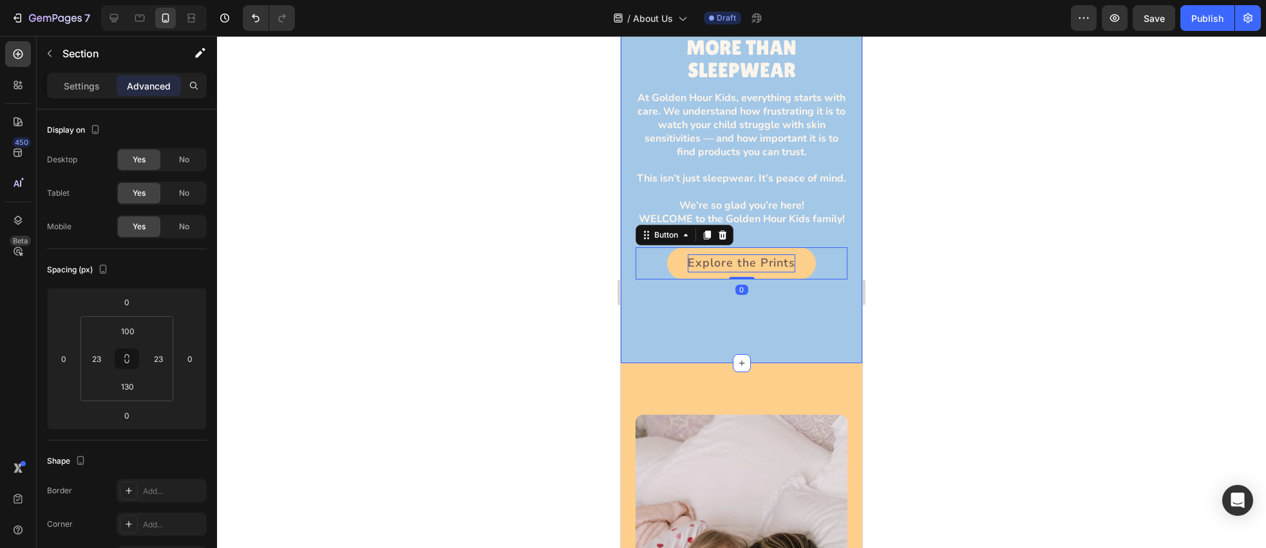
click at [667, 333] on div "MORE THAN SLEEPWEAR Heading At Golden Hour Kids, everything starts with care. W…" at bounding box center [742, 168] width 242 height 392
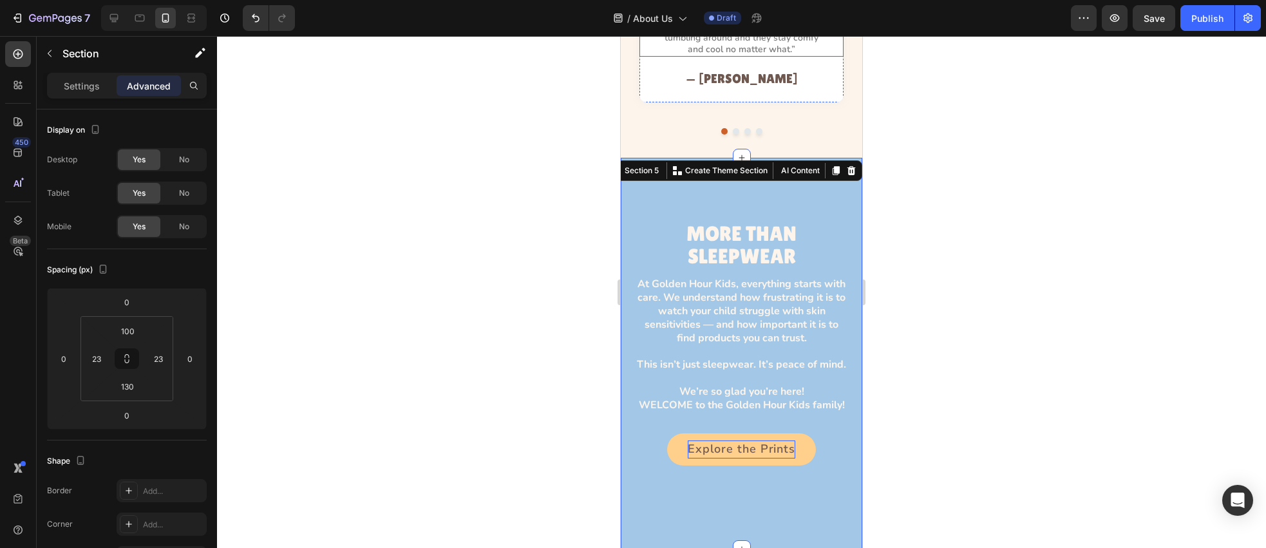
scroll to position [1104, 0]
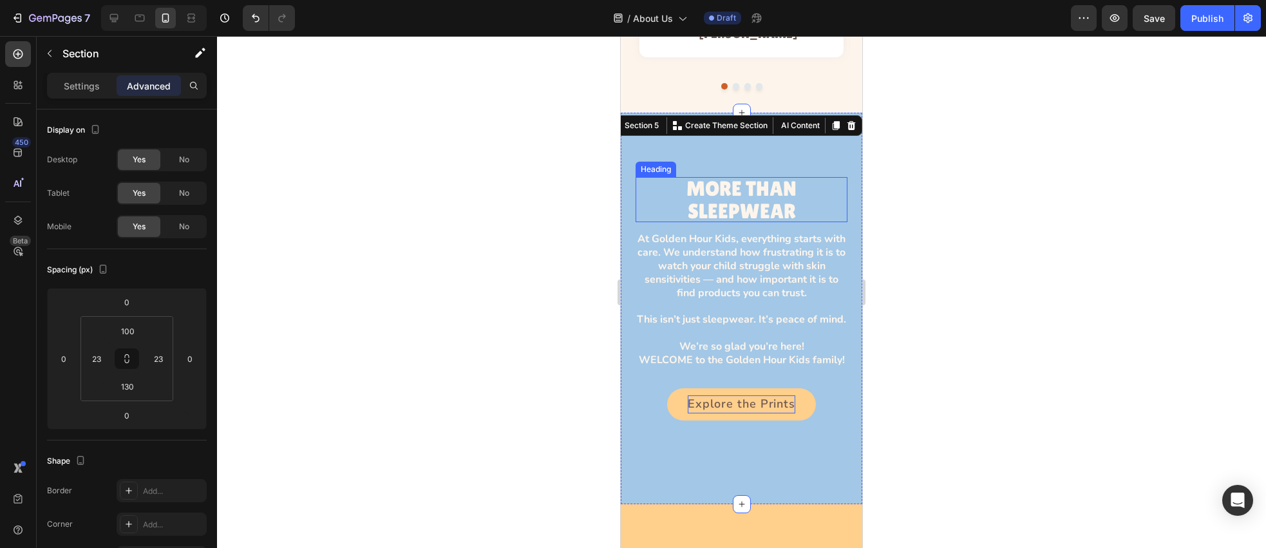
click at [659, 211] on h3 "MORE THAN SLEEPWEAR" at bounding box center [742, 199] width 192 height 45
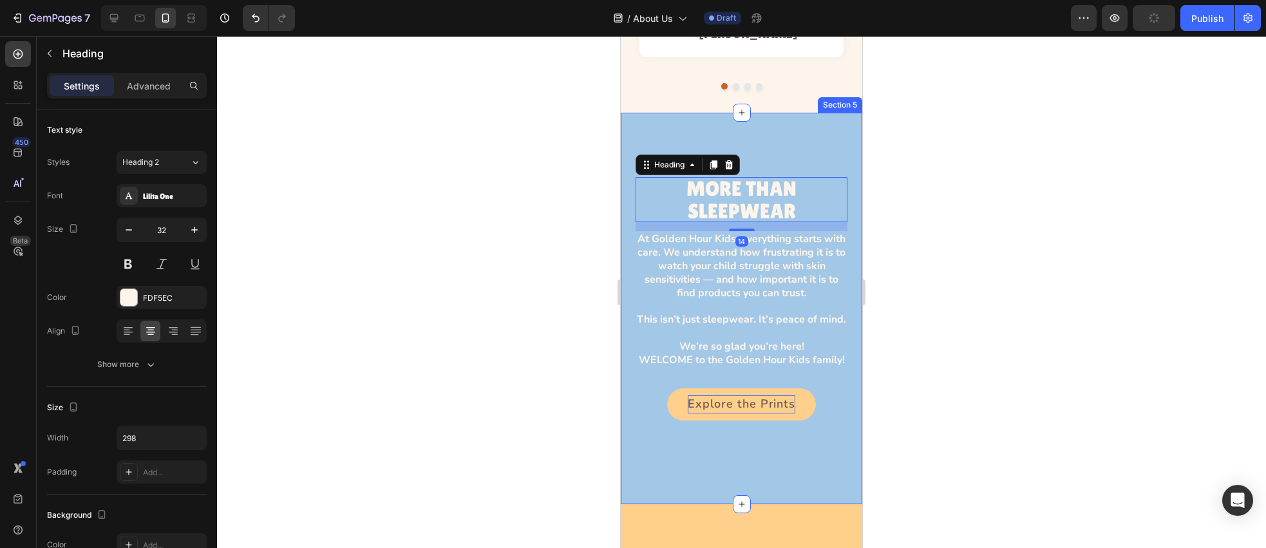
click at [891, 182] on div at bounding box center [741, 292] width 1049 height 512
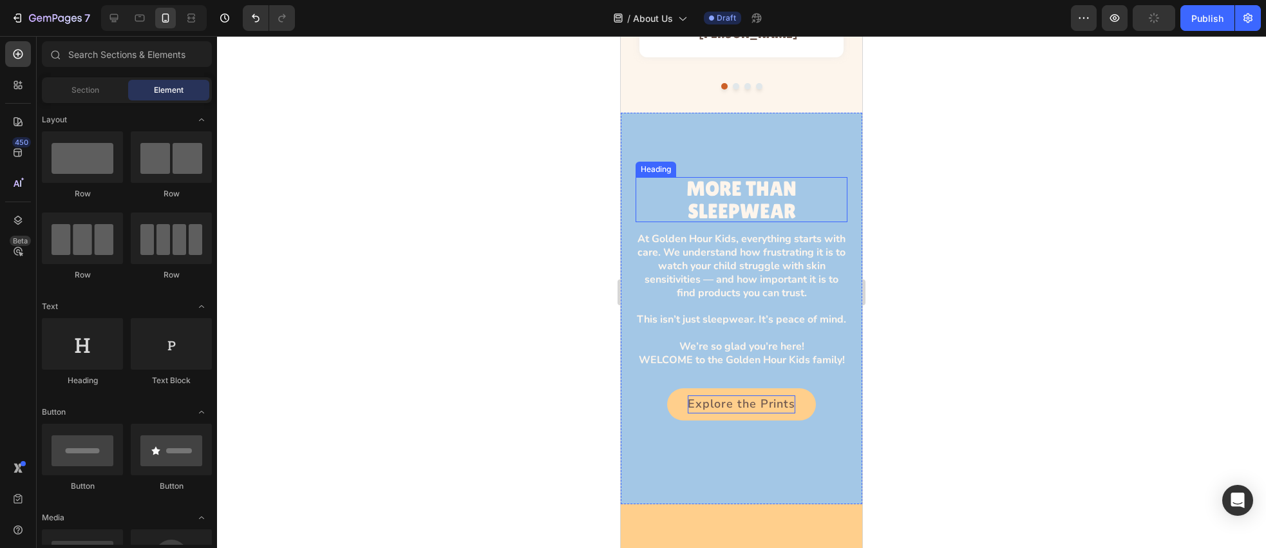
click at [745, 193] on h3 "MORE THAN SLEEPWEAR" at bounding box center [742, 199] width 192 height 45
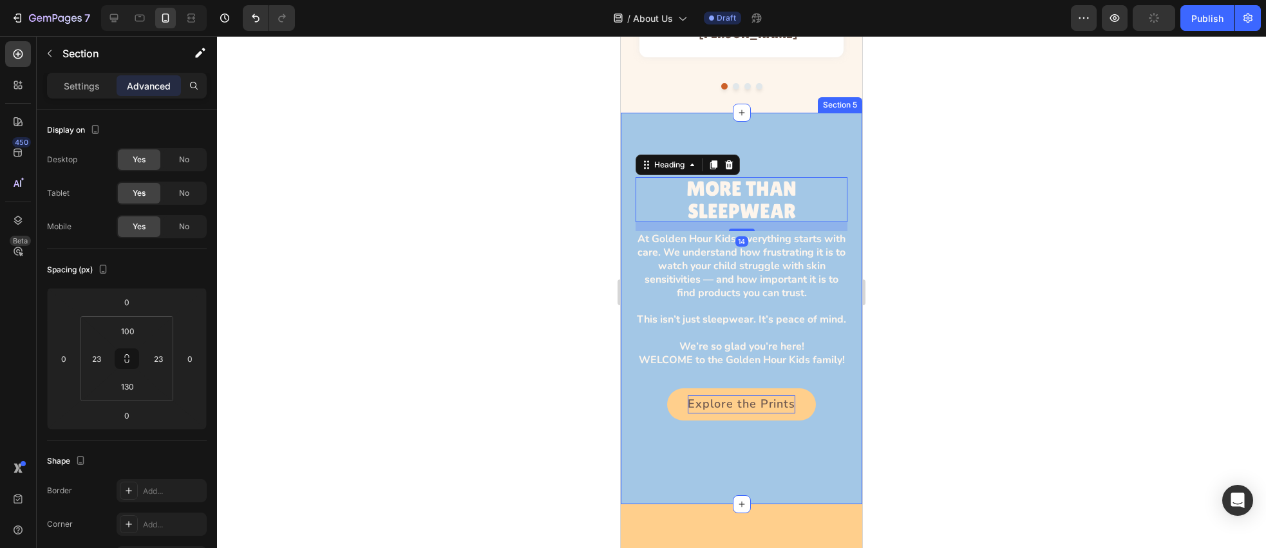
click at [783, 147] on div "MORE THAN SLEEPWEAR Heading 14 At Golden Hour Kids, everything starts with care…" at bounding box center [742, 309] width 242 height 392
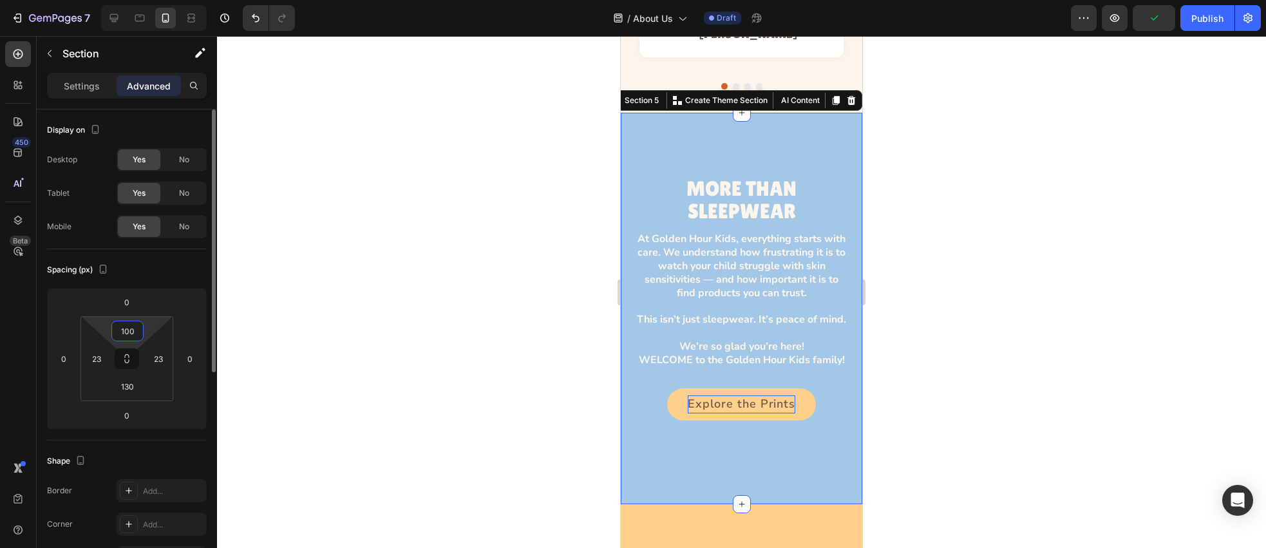
click at [135, 332] on input "100" at bounding box center [128, 330] width 26 height 19
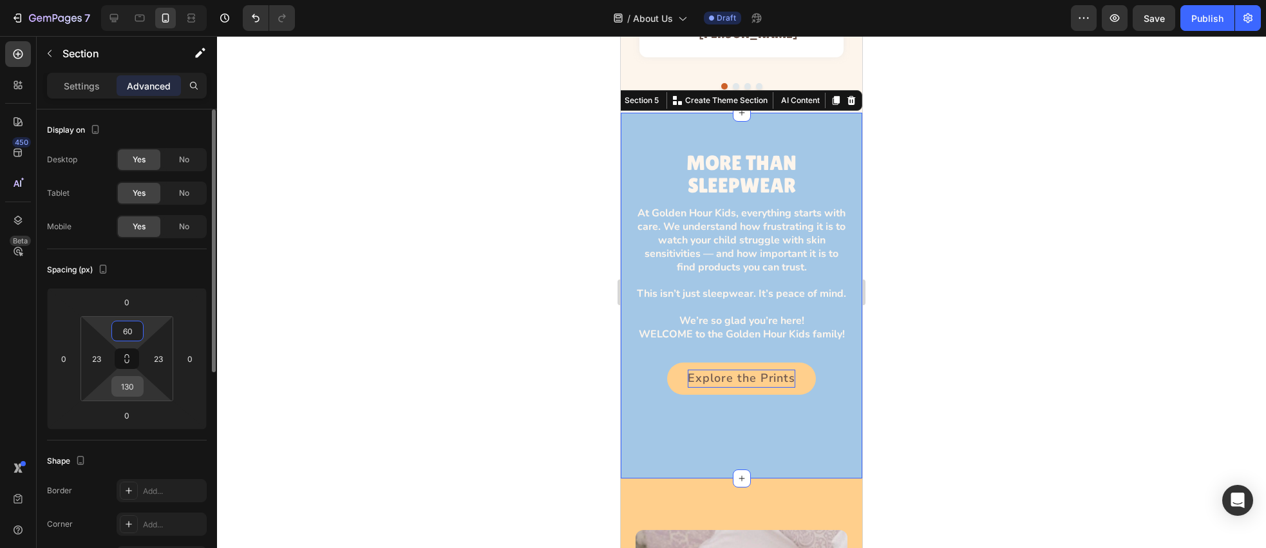
type input "60"
click at [137, 388] on input "130" at bounding box center [128, 386] width 26 height 19
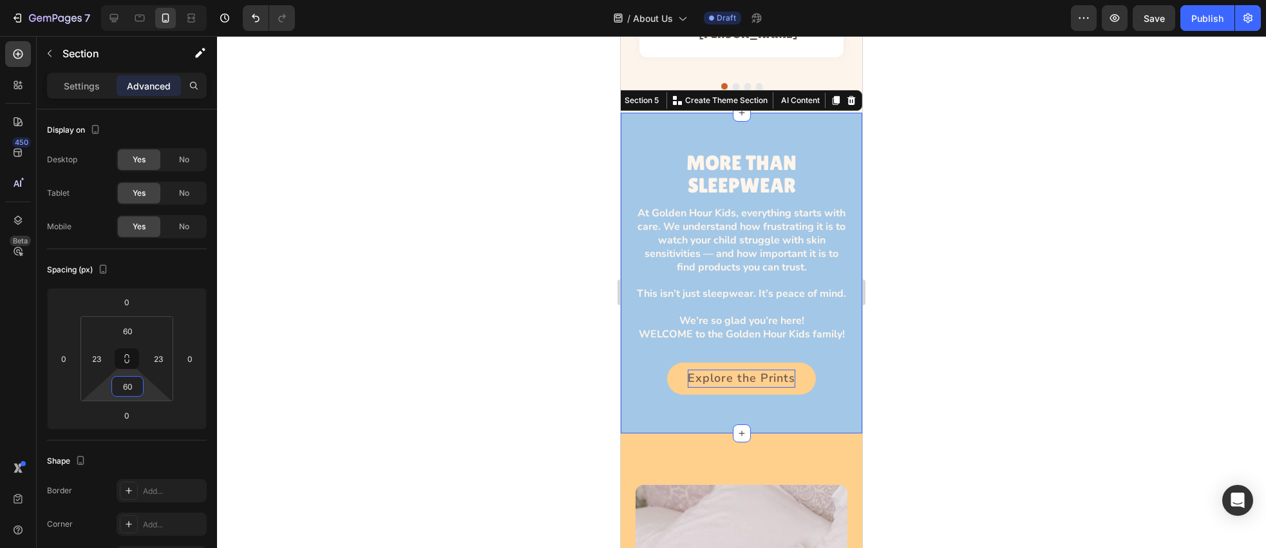
type input "60"
drag, startPoint x: 472, startPoint y: 313, endPoint x: 576, endPoint y: 296, distance: 105.0
click at [472, 313] on div at bounding box center [741, 292] width 1049 height 512
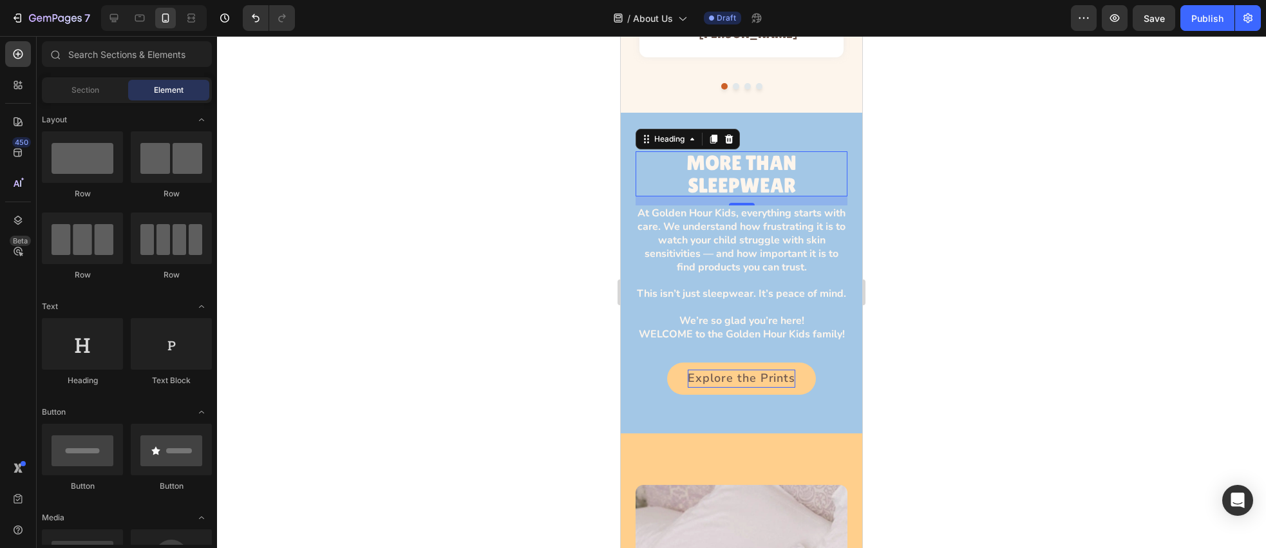
click at [748, 181] on h3 "MORE THAN SLEEPWEAR" at bounding box center [742, 173] width 192 height 45
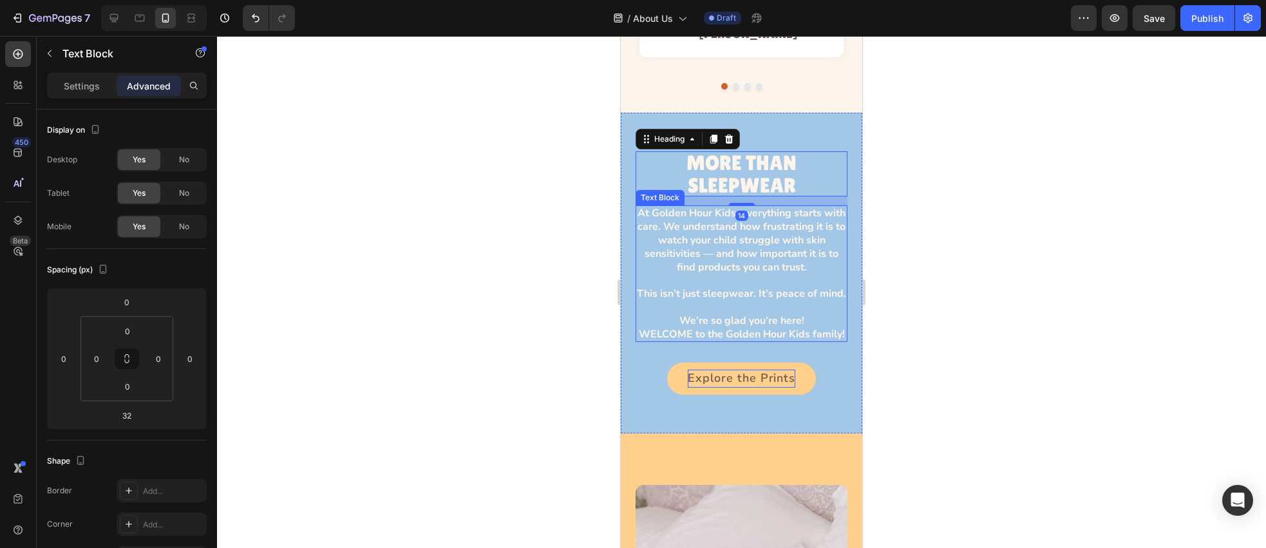
click at [748, 225] on p "At Golden Hour Kids, everything starts with care. We understand how frustrating…" at bounding box center [741, 274] width 209 height 134
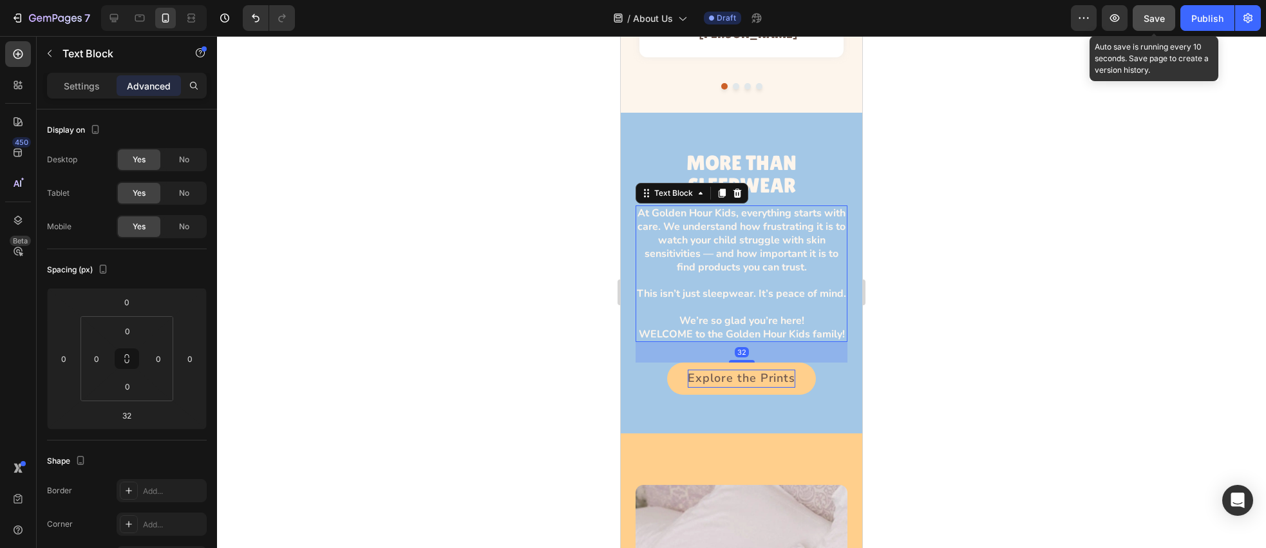
click at [1162, 16] on span "Save" at bounding box center [1154, 18] width 21 height 11
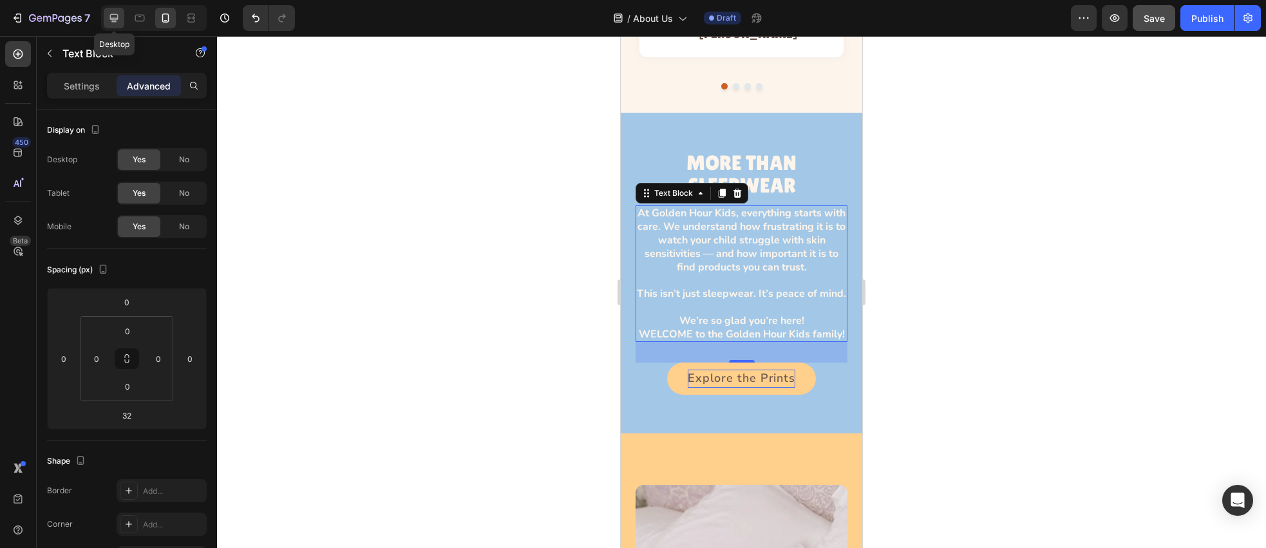
click at [107, 16] on div at bounding box center [114, 18] width 21 height 21
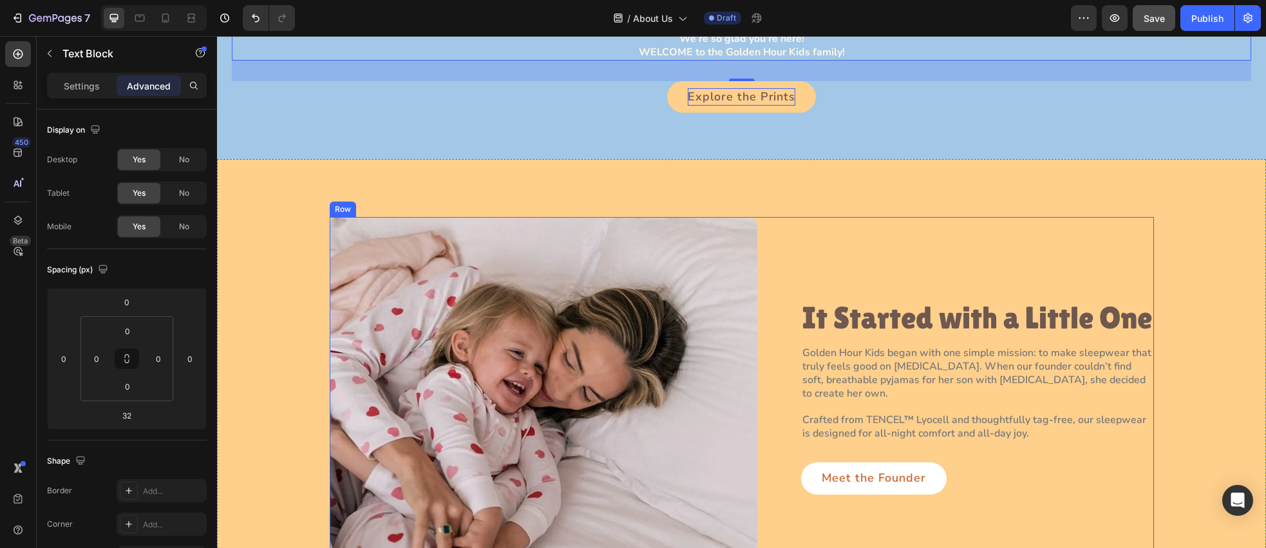
scroll to position [1432, 0]
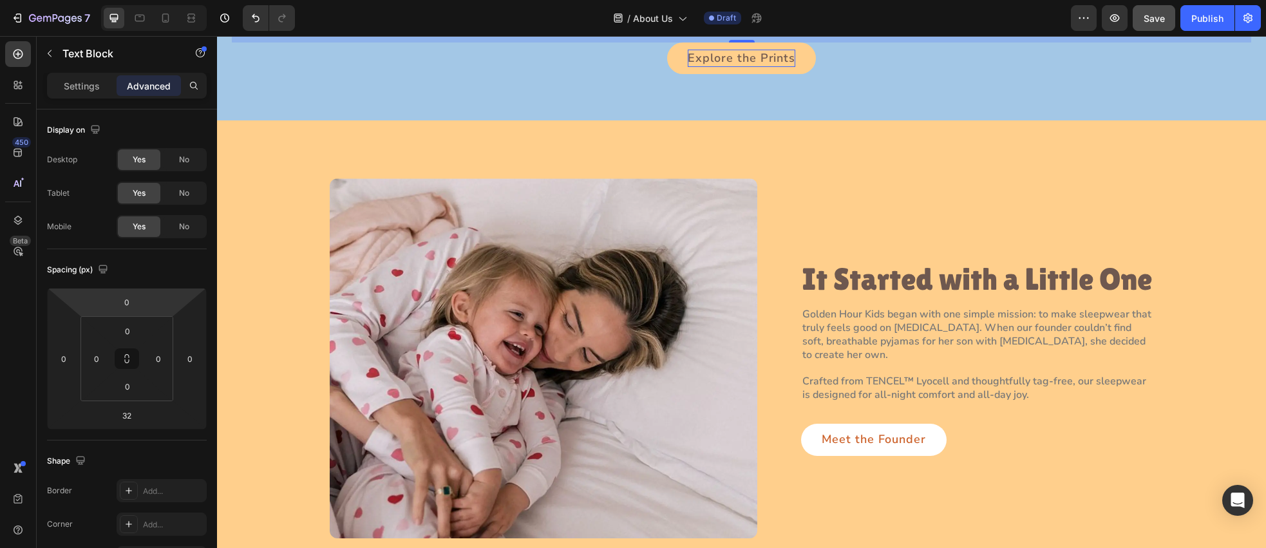
click at [943, 283] on h2 "It Started with a Little One" at bounding box center [977, 280] width 353 height 37
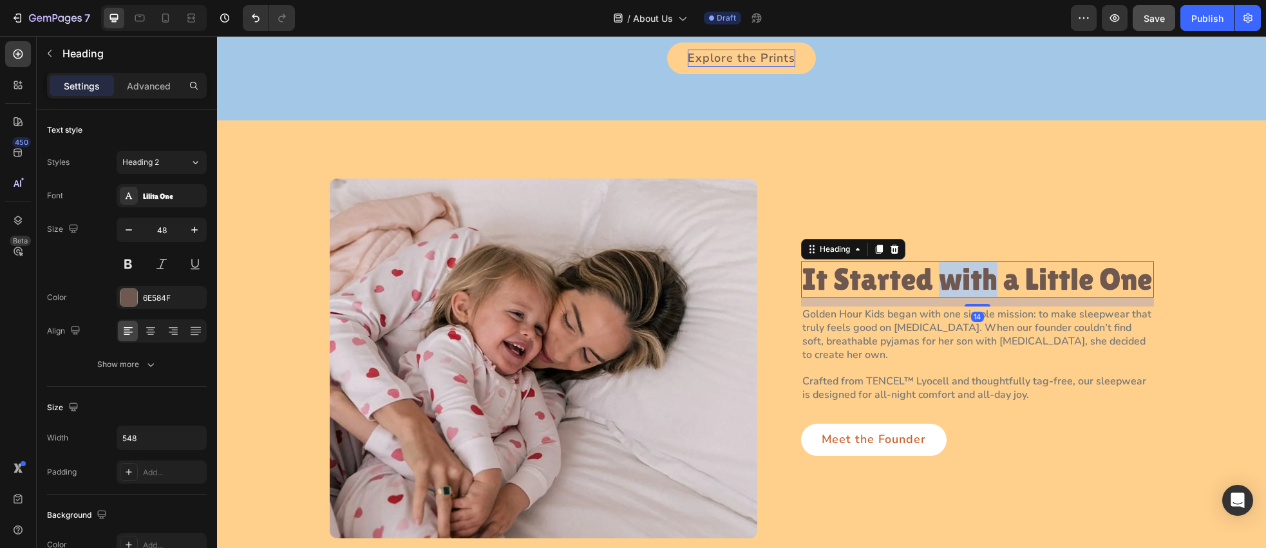
click at [943, 283] on p "It Started with a Little One" at bounding box center [978, 280] width 350 height 34
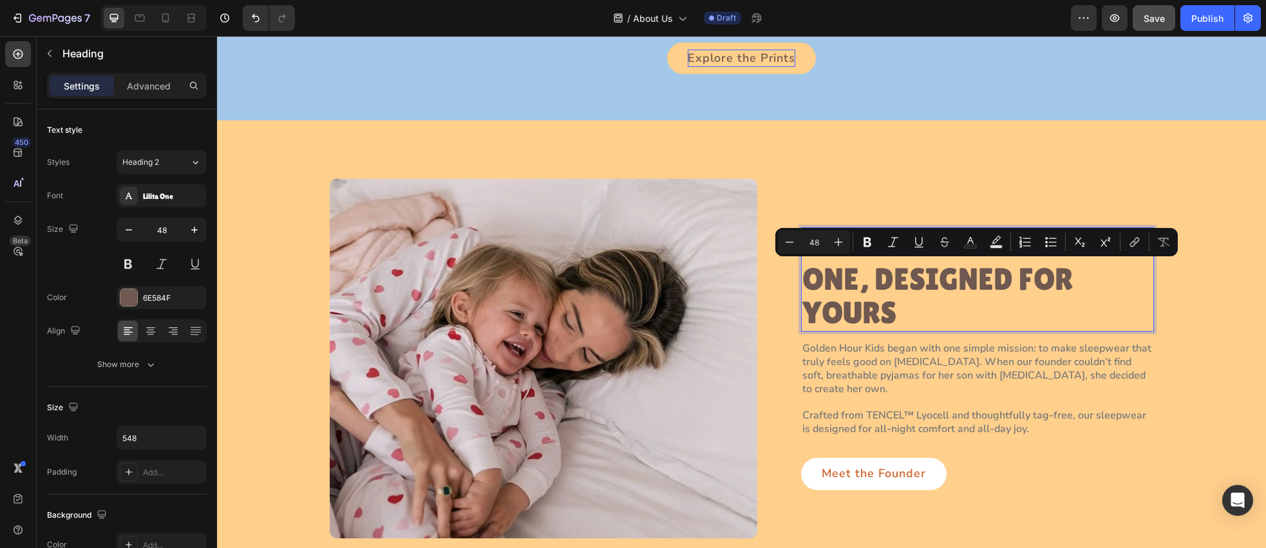
scroll to position [1398, 0]
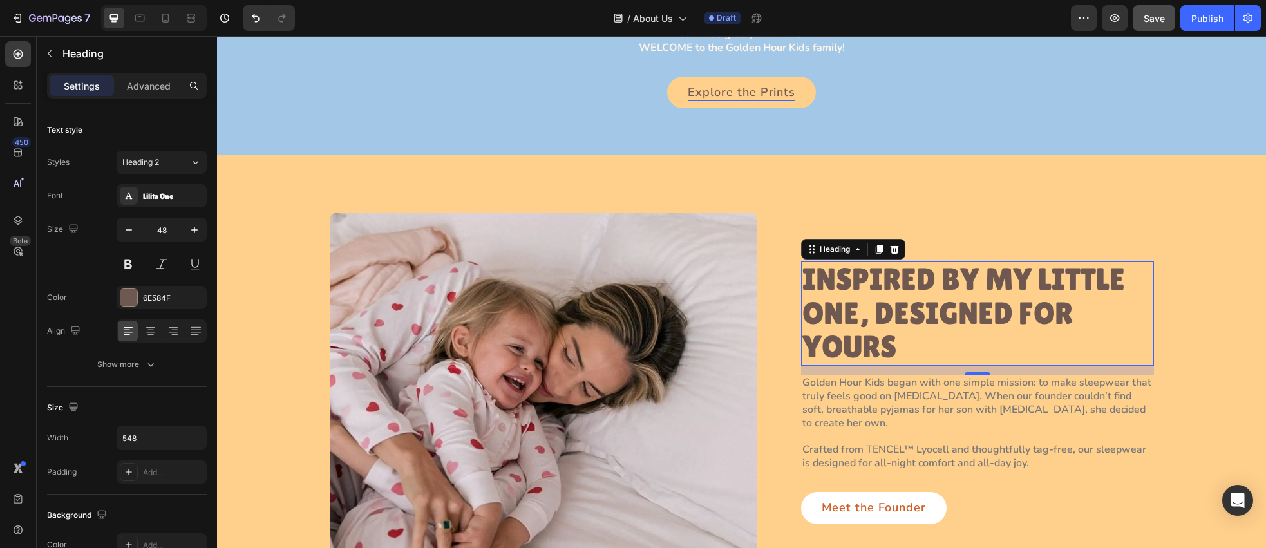
click at [978, 388] on p "Golden Hour Kids began with one simple mission: to make sleepwear that truly fe…" at bounding box center [978, 402] width 350 height 53
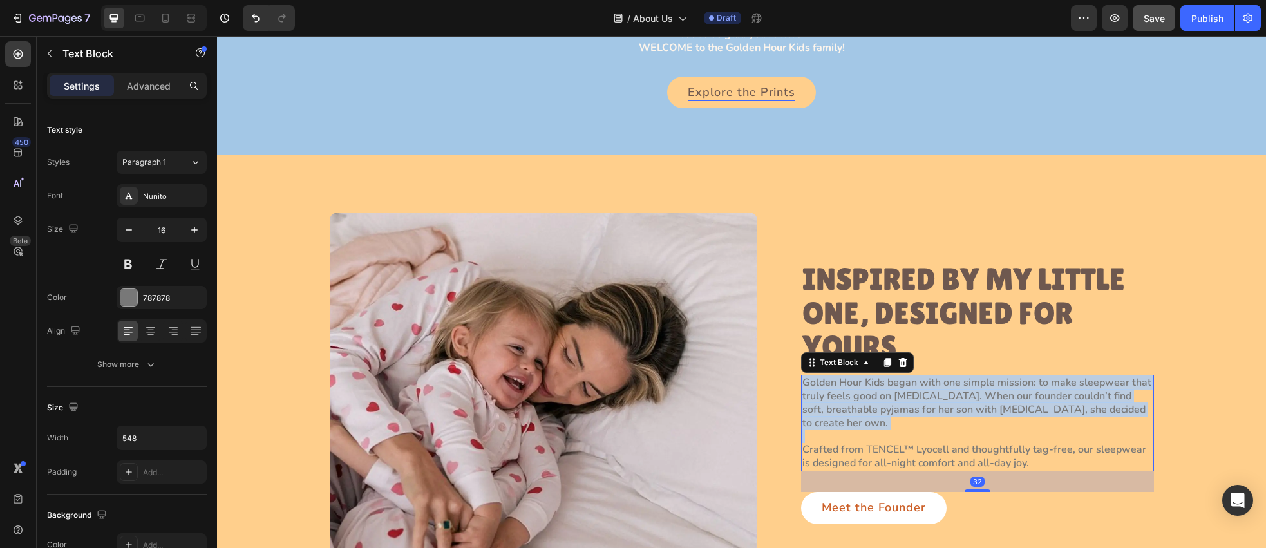
click at [979, 388] on p "Golden Hour Kids began with one simple mission: to make sleepwear that truly fe…" at bounding box center [978, 402] width 350 height 53
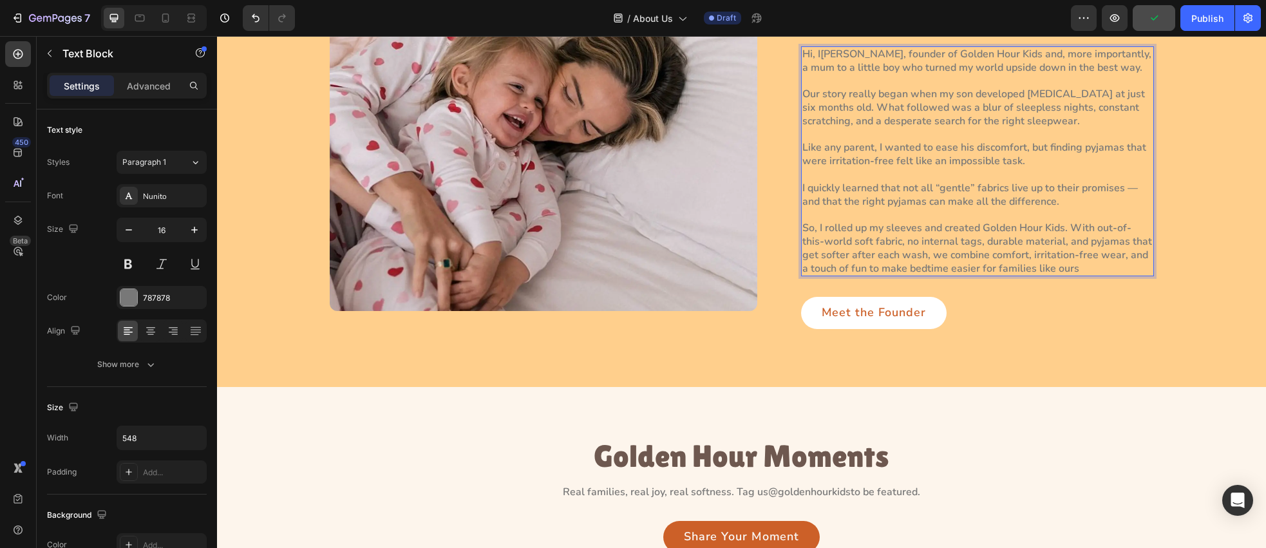
scroll to position [1814, 0]
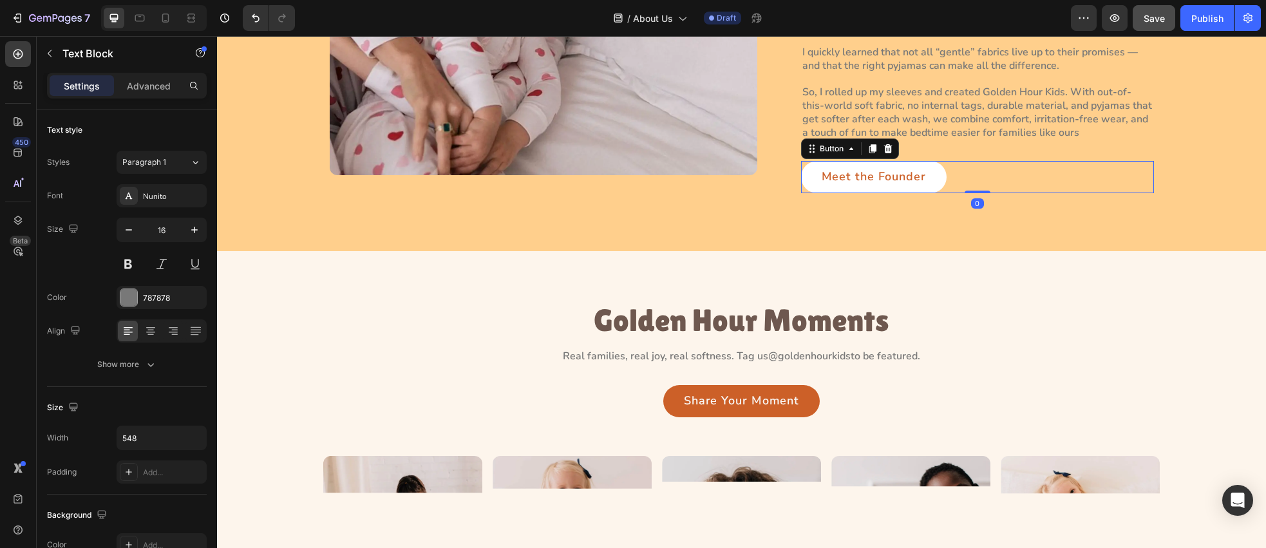
click at [977, 185] on div "Meet the Founder Button 0" at bounding box center [977, 177] width 353 height 32
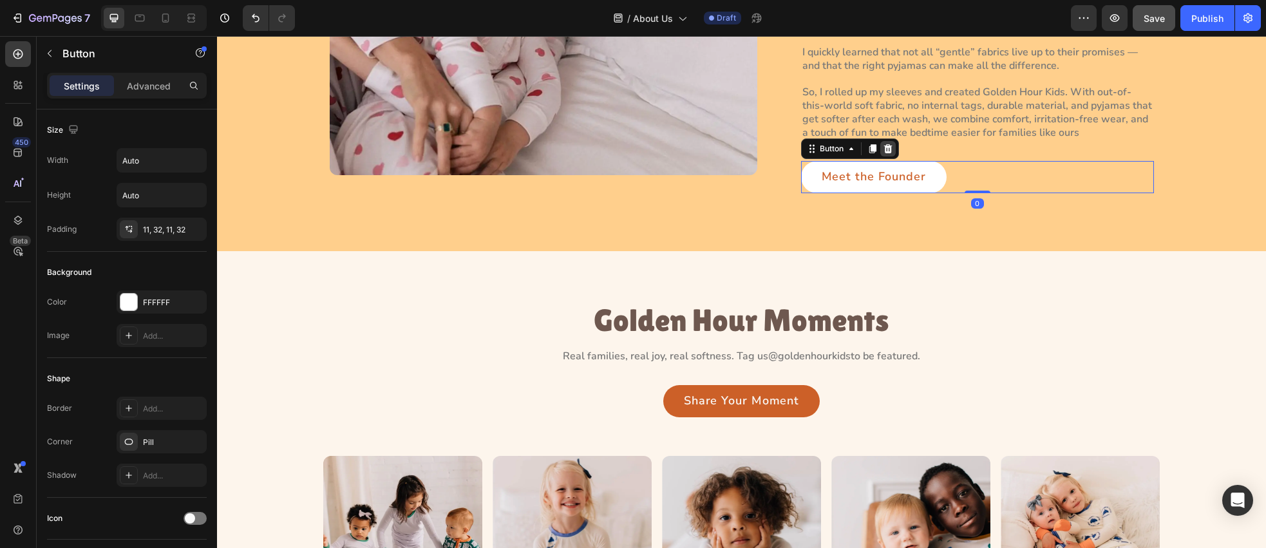
click at [891, 149] on icon at bounding box center [888, 148] width 8 height 9
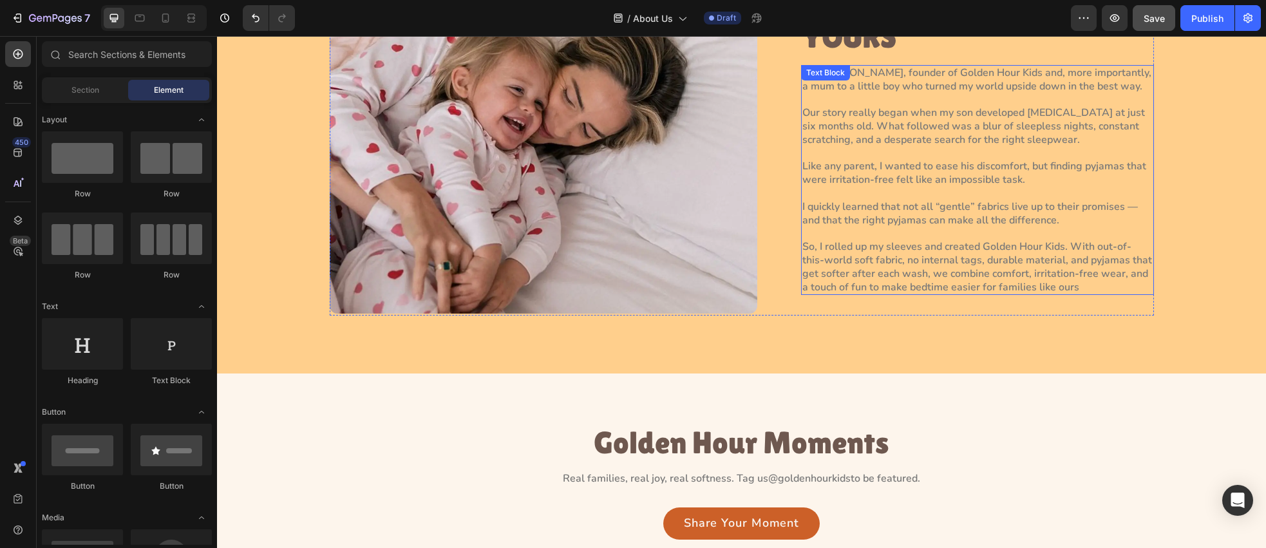
scroll to position [1656, 0]
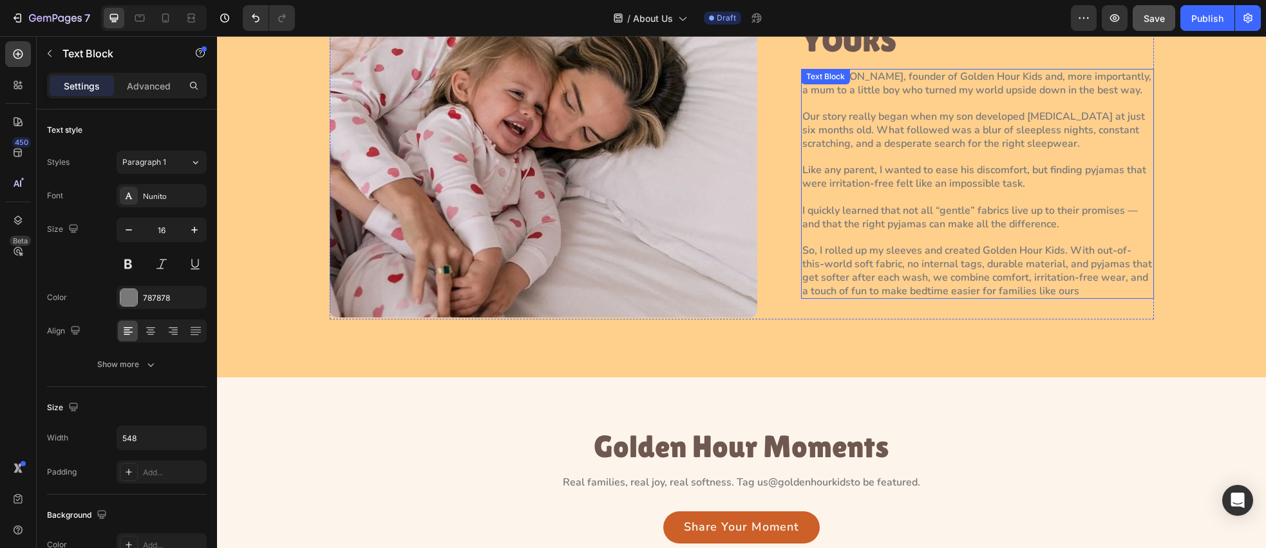
click at [952, 194] on p "Hi, I’m Paola, founder of Golden Hour Kids and, more importantly, a mum to a li…" at bounding box center [978, 184] width 350 height 228
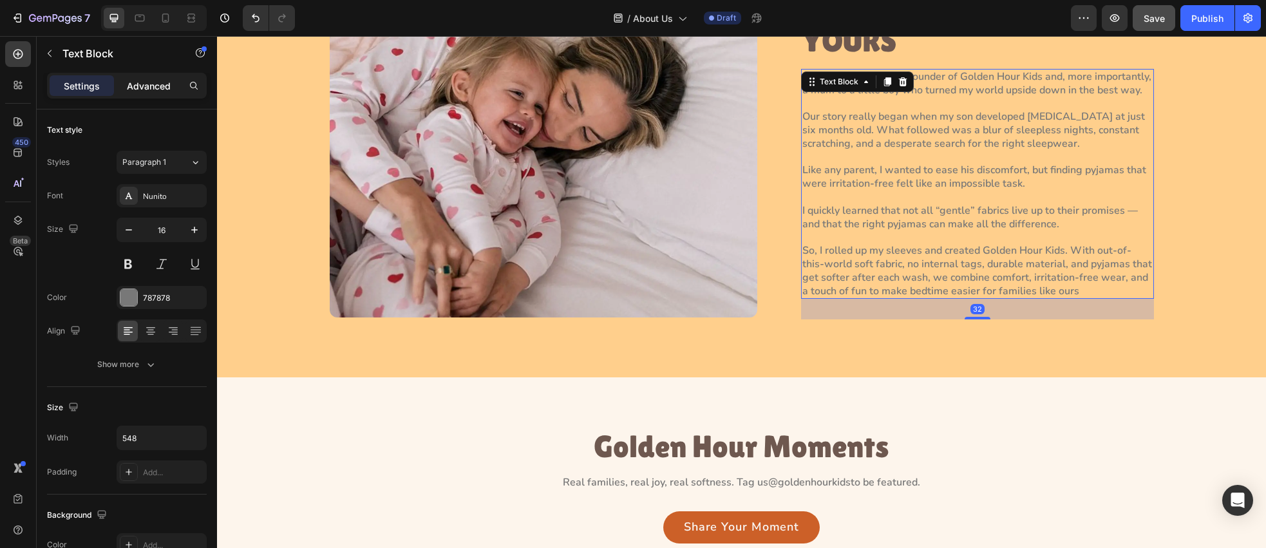
click at [151, 83] on p "Advanced" at bounding box center [149, 86] width 44 height 14
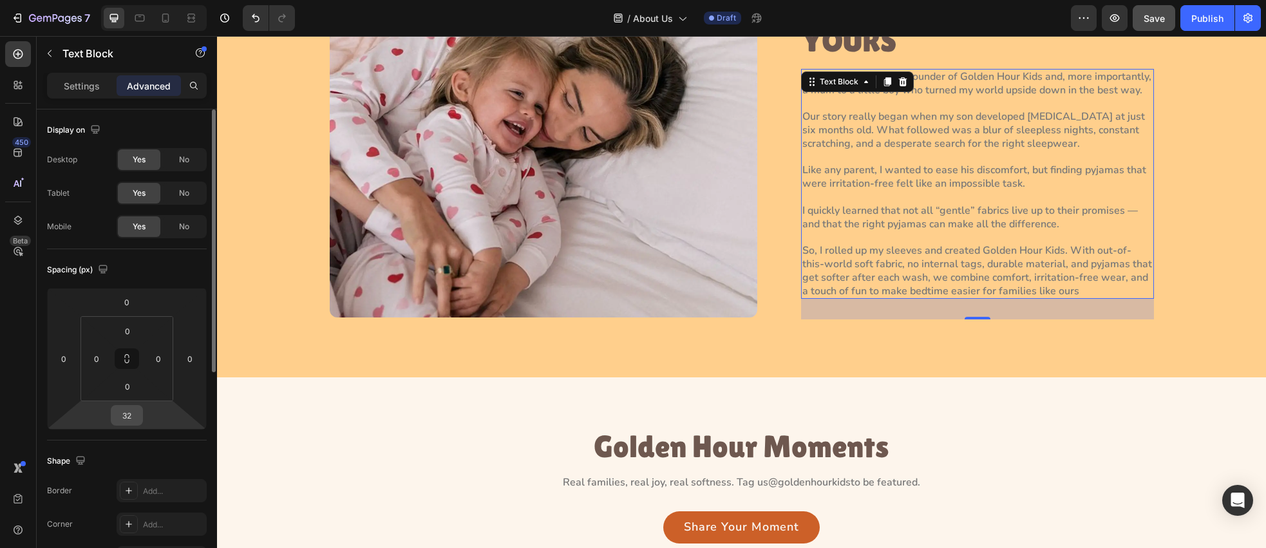
click at [135, 415] on input "32" at bounding box center [127, 415] width 26 height 19
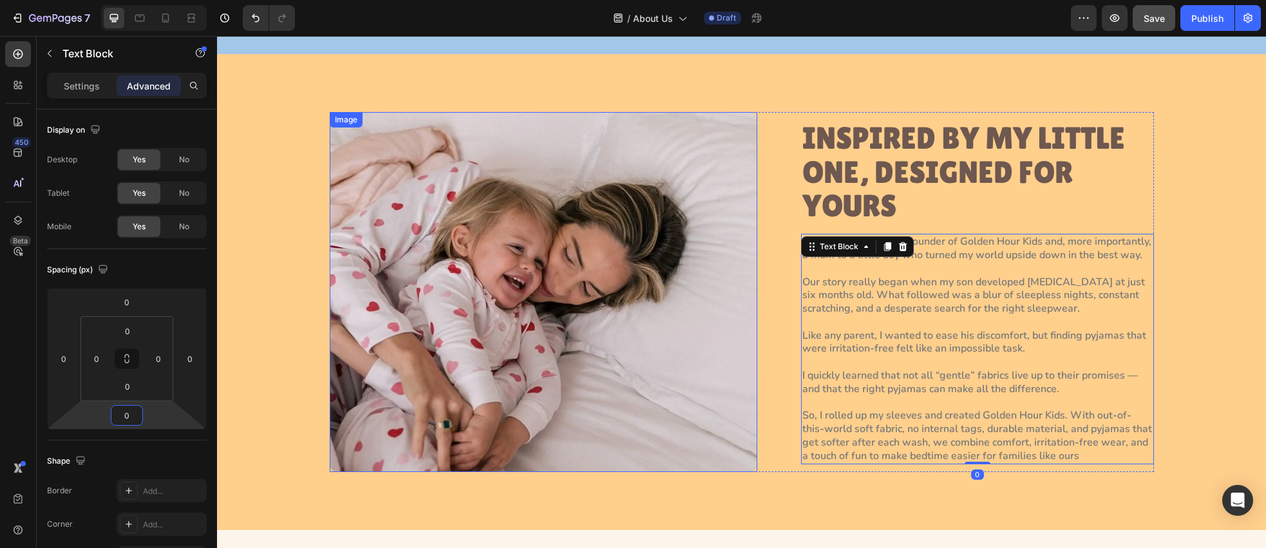
scroll to position [1491, 0]
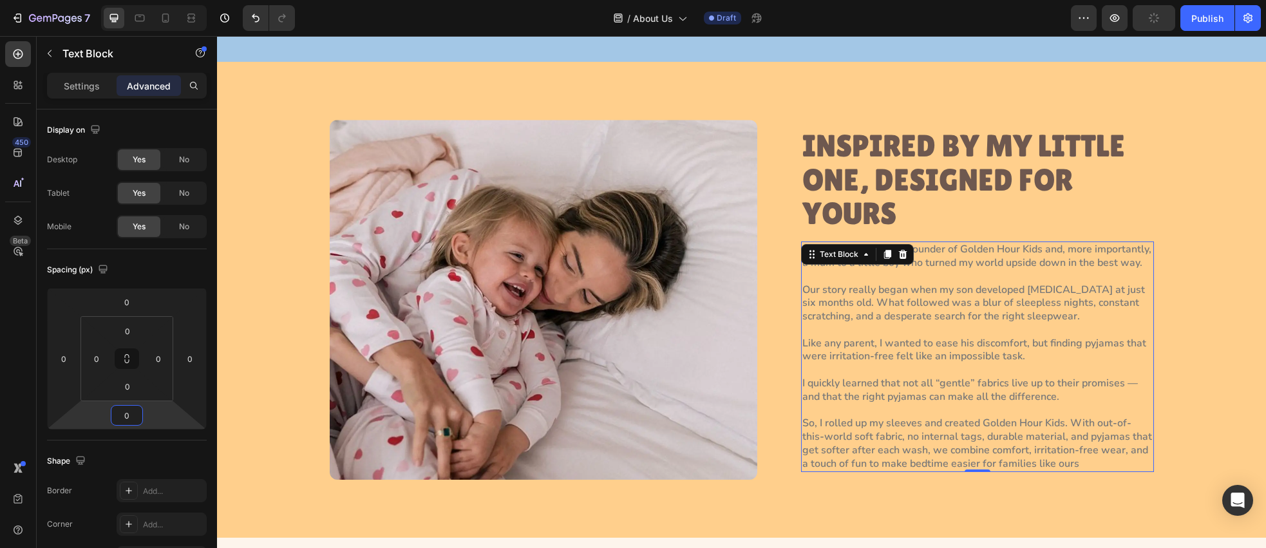
type input "0"
click at [785, 216] on div "Image INSPIRED BY MY LITTLE ONE, DESIGNED FOR YOURS Heading Hi, I’m Paola, foun…" at bounding box center [742, 300] width 824 height 360
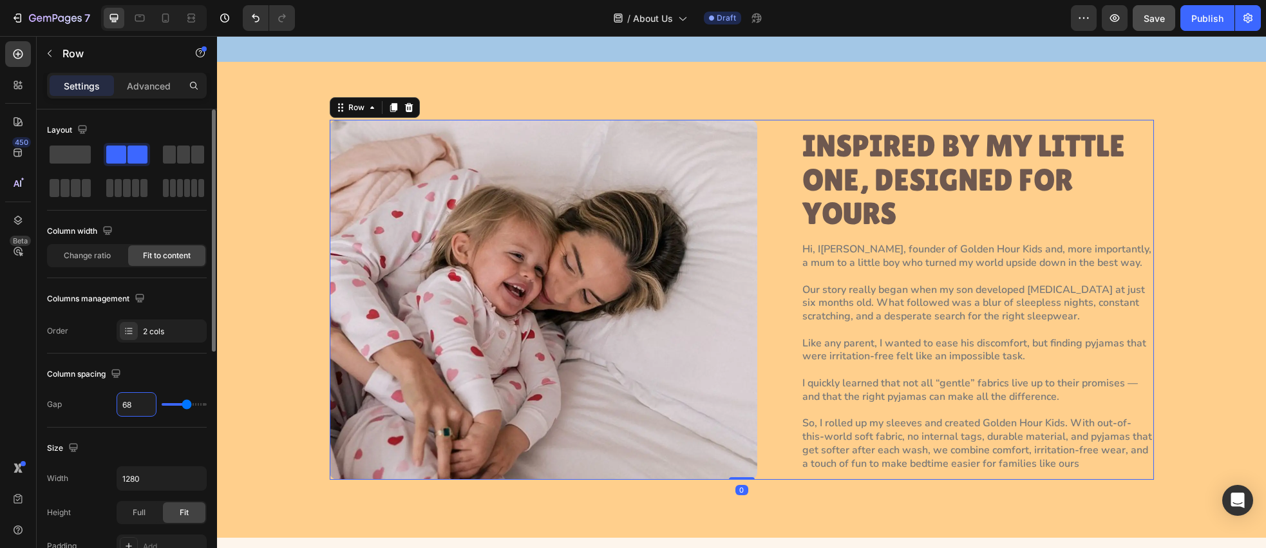
click at [143, 408] on input "68" at bounding box center [136, 404] width 39 height 23
type input "7"
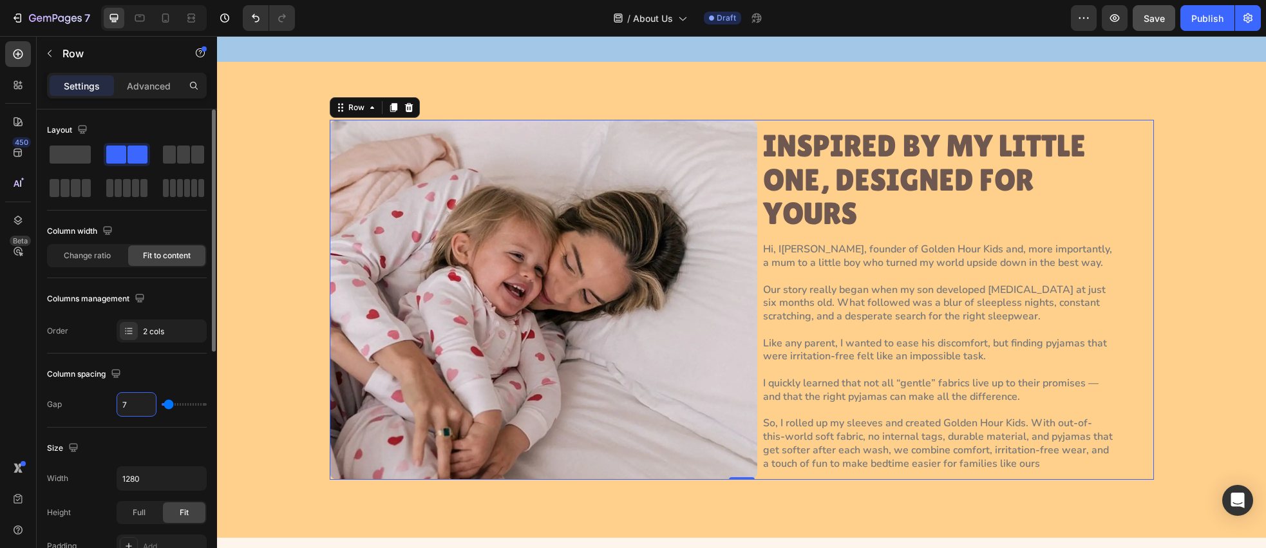
type input "70"
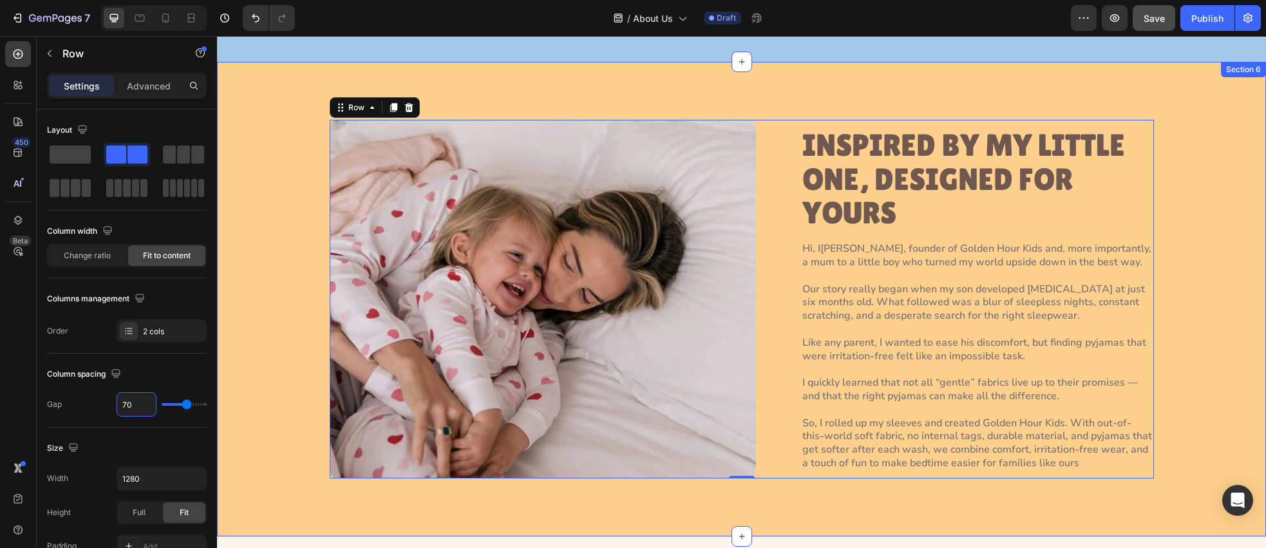
click at [281, 263] on div "Image INSPIRED BY MY LITTLE ONE, DESIGNED FOR YOURS Heading Hi, I’m Paola, foun…" at bounding box center [742, 299] width 1020 height 359
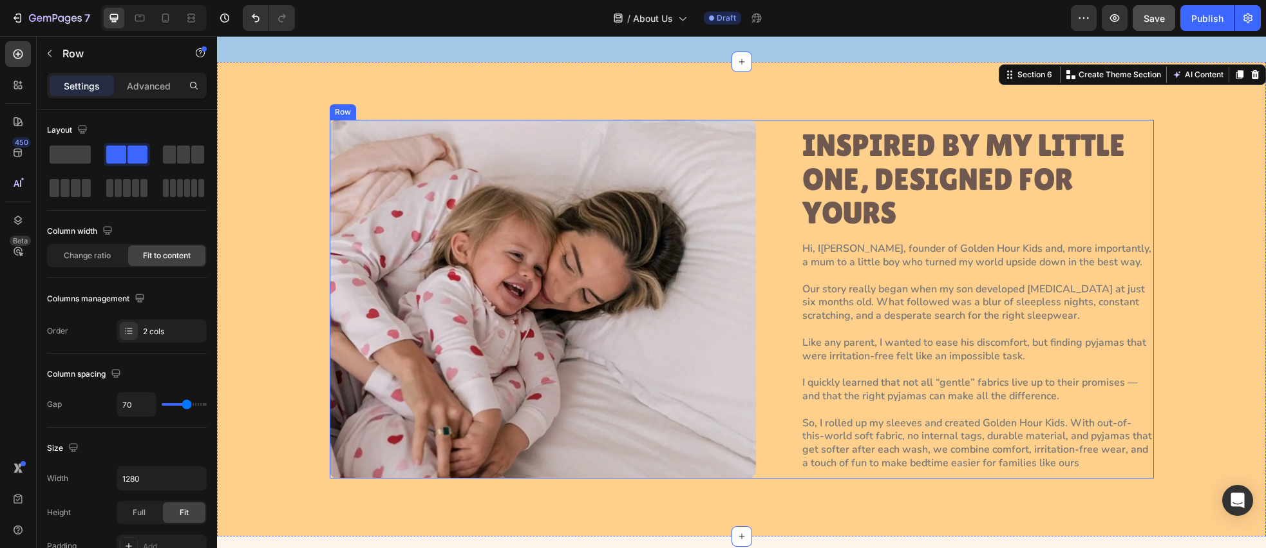
drag, startPoint x: 781, startPoint y: 231, endPoint x: 745, endPoint y: 238, distance: 36.6
click at [781, 231] on div "Image INSPIRED BY MY LITTLE ONE, DESIGNED FOR YOURS Heading Hi, I’m Paola, foun…" at bounding box center [742, 299] width 824 height 359
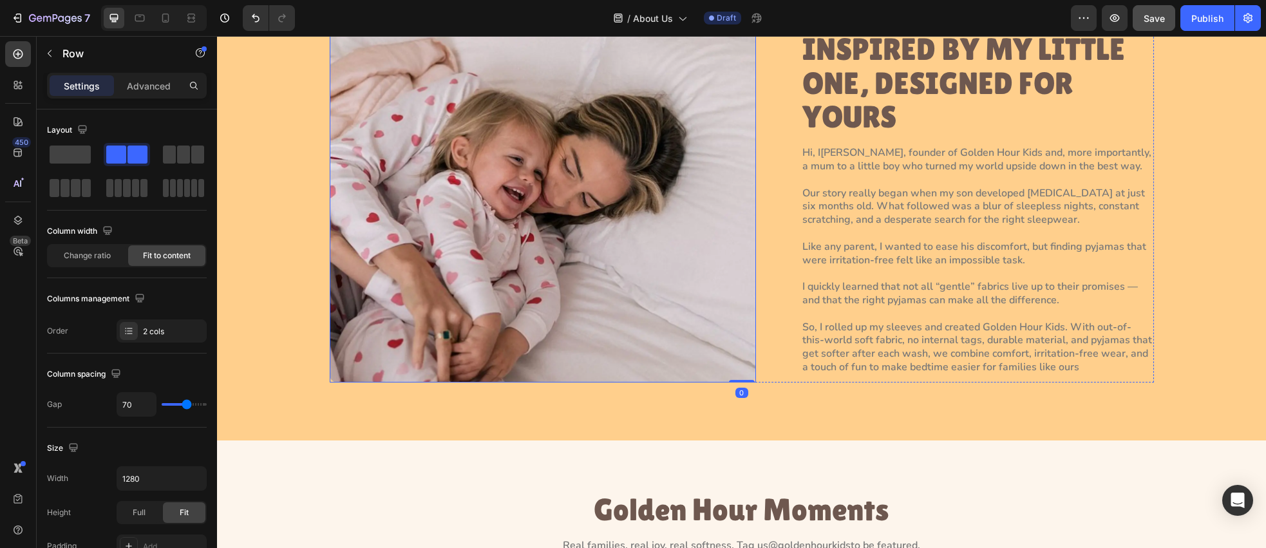
scroll to position [1590, 0]
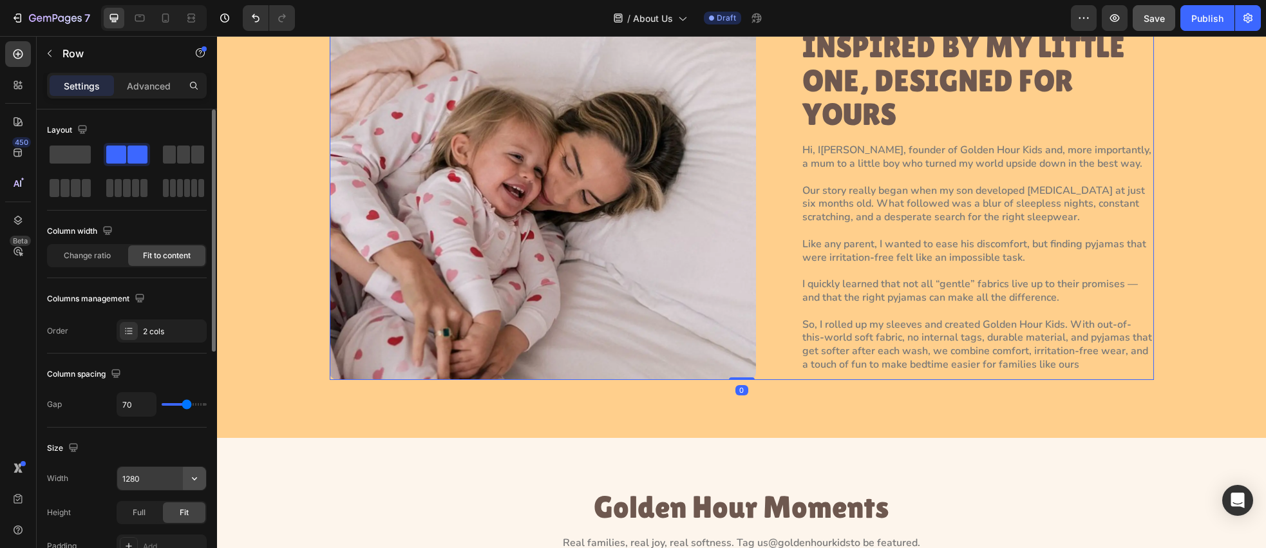
click at [191, 480] on icon "button" at bounding box center [194, 478] width 13 height 13
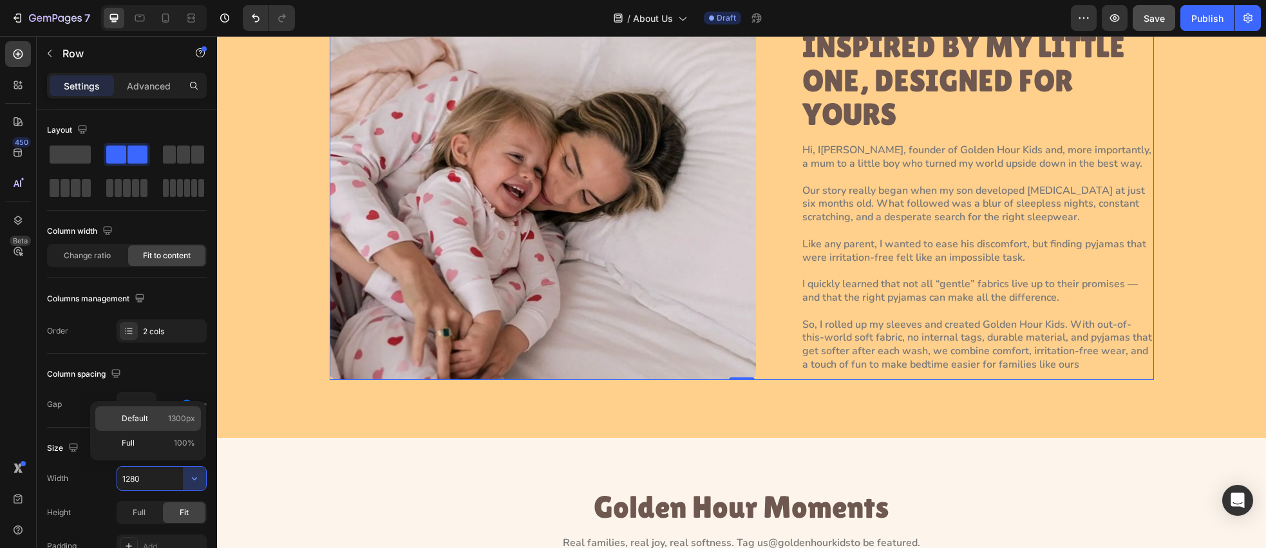
click at [186, 431] on div "Default 1300px" at bounding box center [148, 443] width 106 height 24
type input "1300"
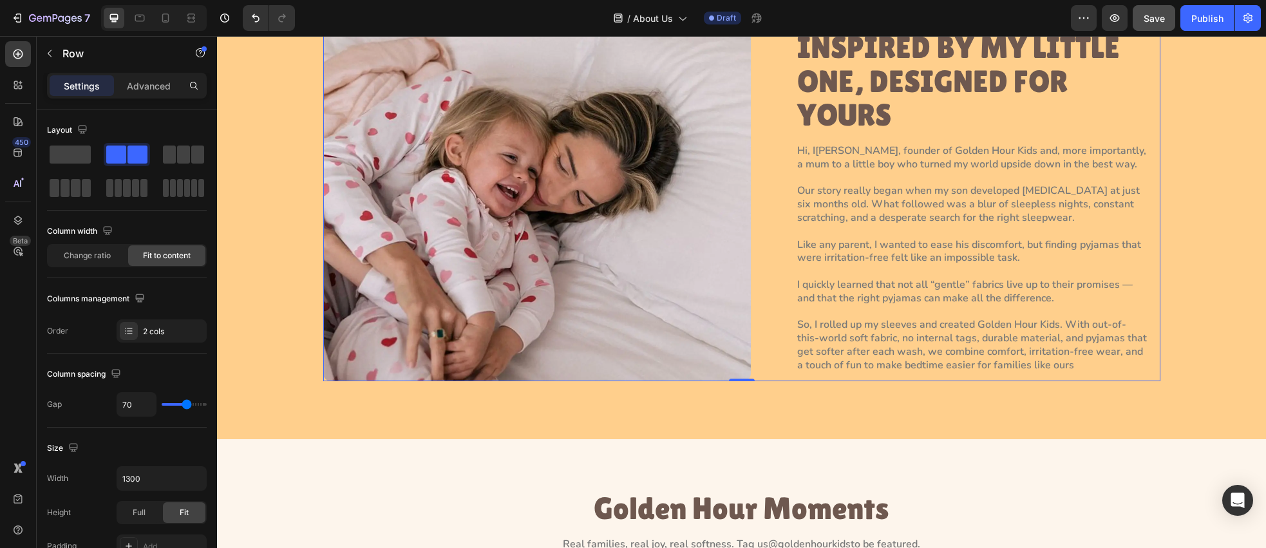
drag, startPoint x: 786, startPoint y: 242, endPoint x: 779, endPoint y: 242, distance: 7.1
click at [786, 242] on div "Image INSPIRED BY MY LITTLE ONE, DESIGNED FOR YOURS Heading Hi, I’m Paola, foun…" at bounding box center [741, 201] width 837 height 360
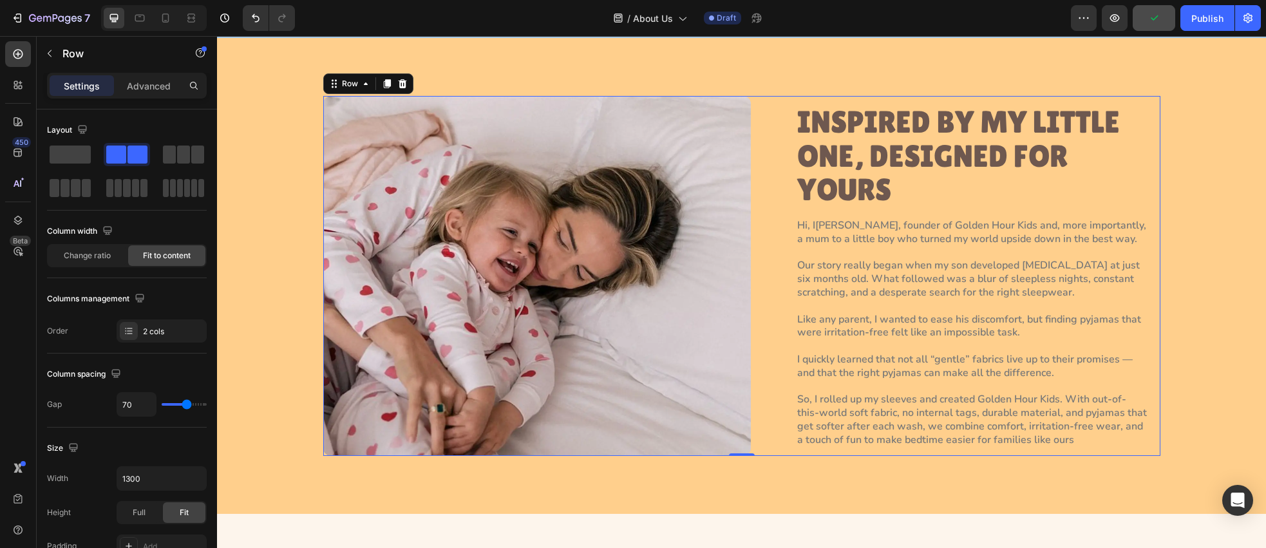
scroll to position [1510, 0]
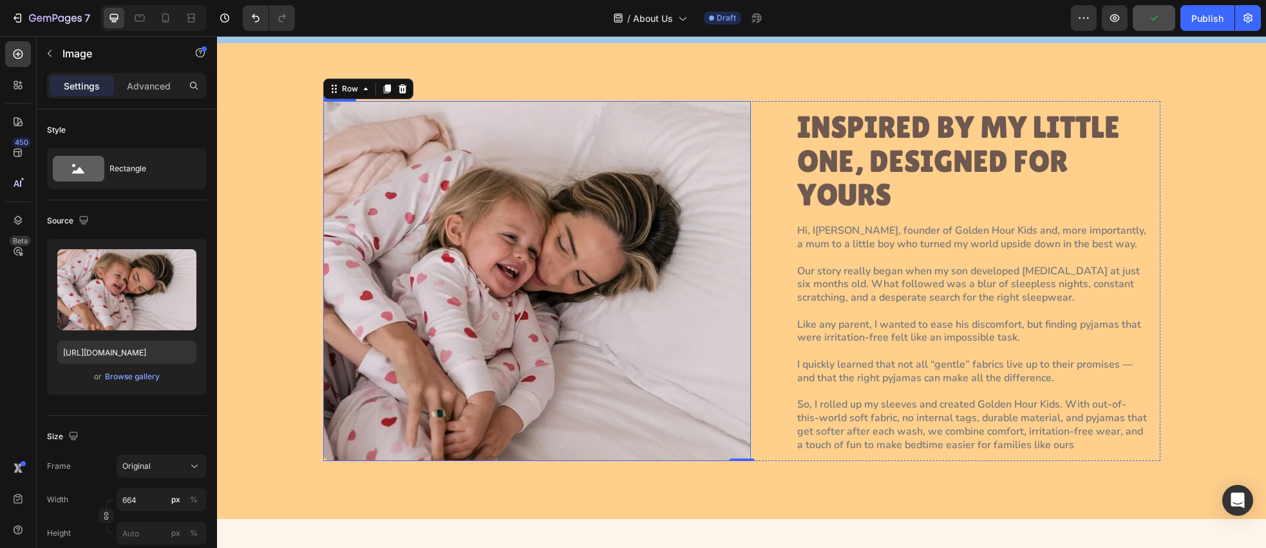
click at [712, 249] on img at bounding box center [537, 281] width 428 height 360
click at [966, 142] on p "INSPIRED BY MY LITTLE ONE, DESIGNED FOR YOURS" at bounding box center [972, 162] width 350 height 102
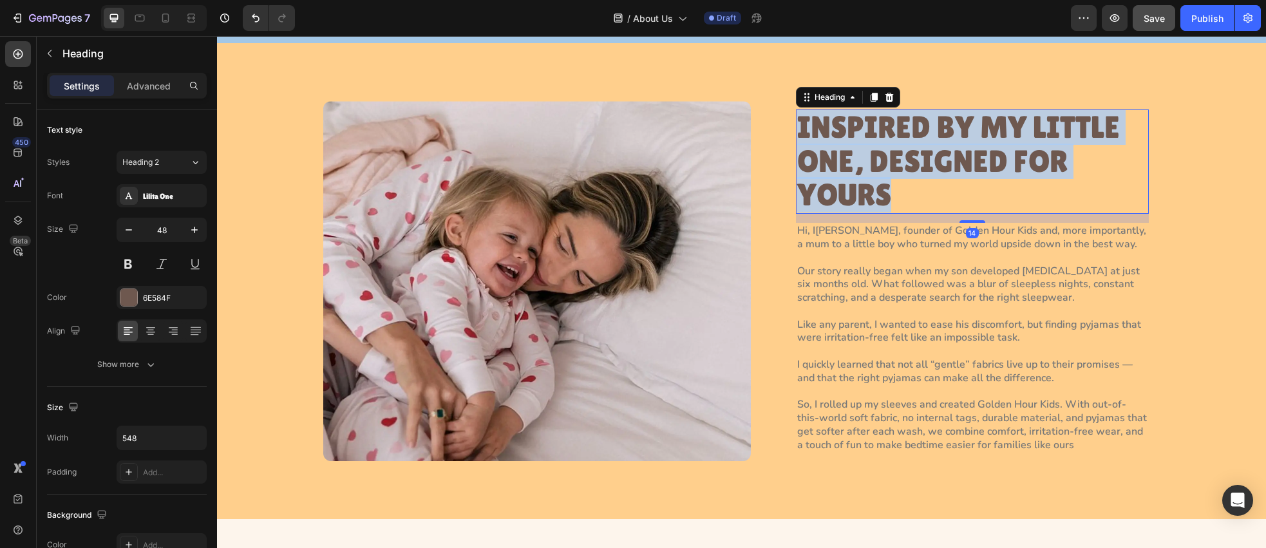
click at [966, 142] on p "INSPIRED BY MY LITTLE ONE, DESIGNED FOR YOURS" at bounding box center [972, 162] width 350 height 102
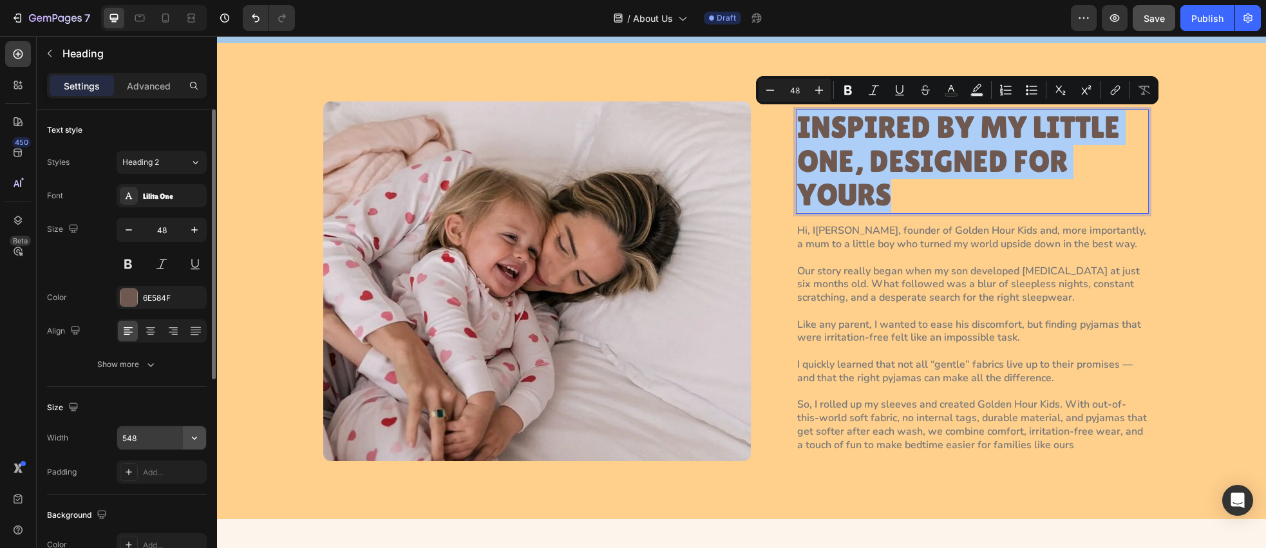
click at [193, 439] on icon "button" at bounding box center [194, 438] width 13 height 13
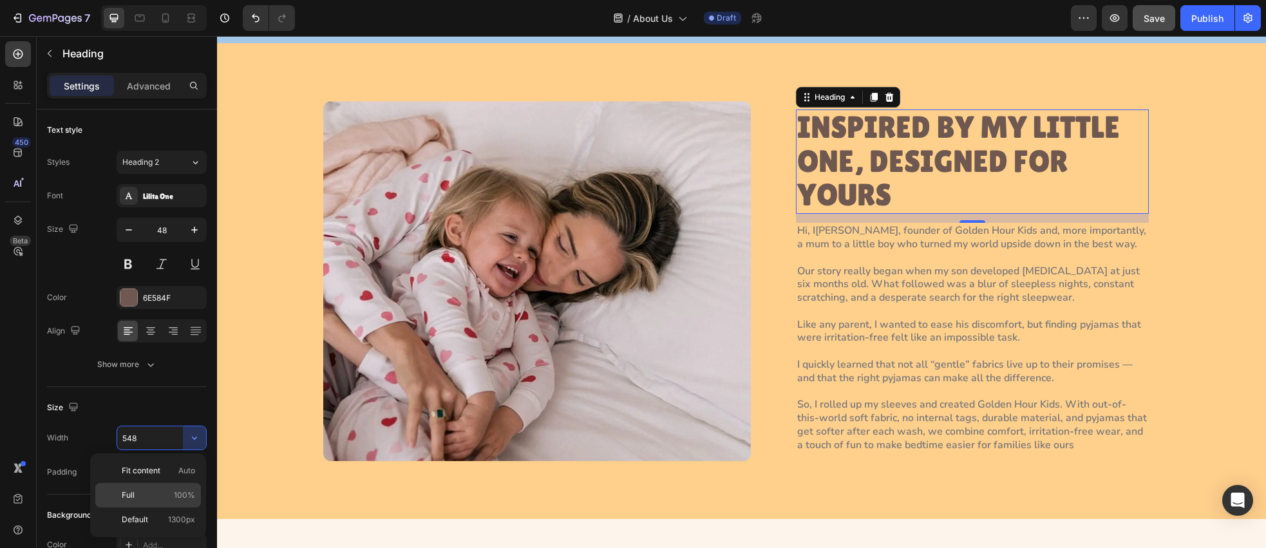
click at [180, 491] on span "100%" at bounding box center [184, 496] width 21 height 12
type input "100%"
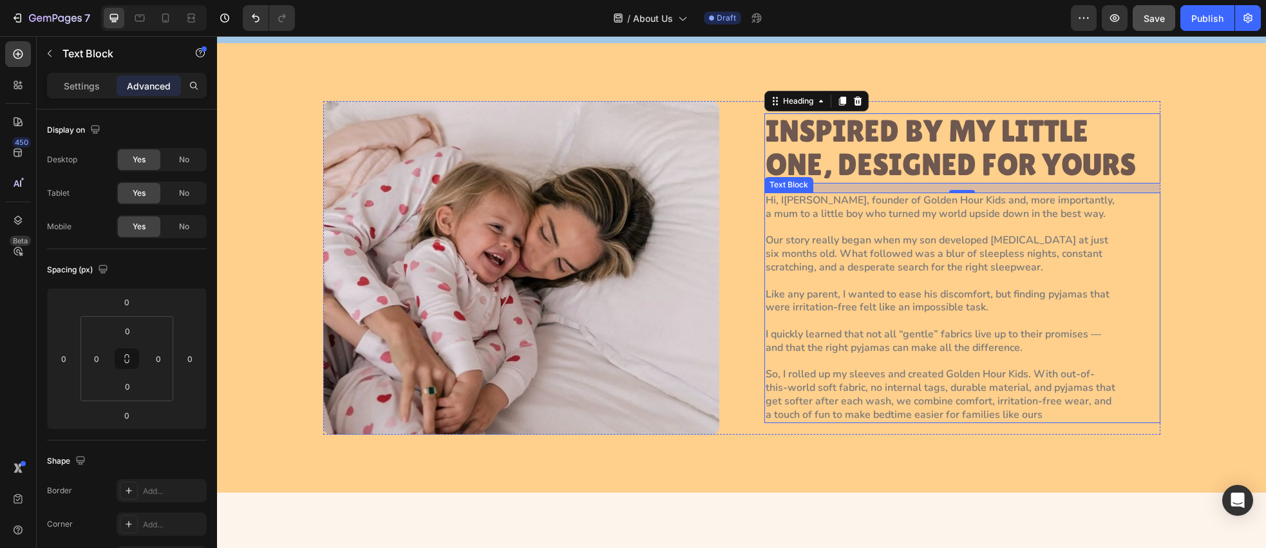
click at [842, 330] on p "Hi, I’m Paola, founder of Golden Hour Kids and, more importantly, a mum to a li…" at bounding box center [941, 308] width 350 height 228
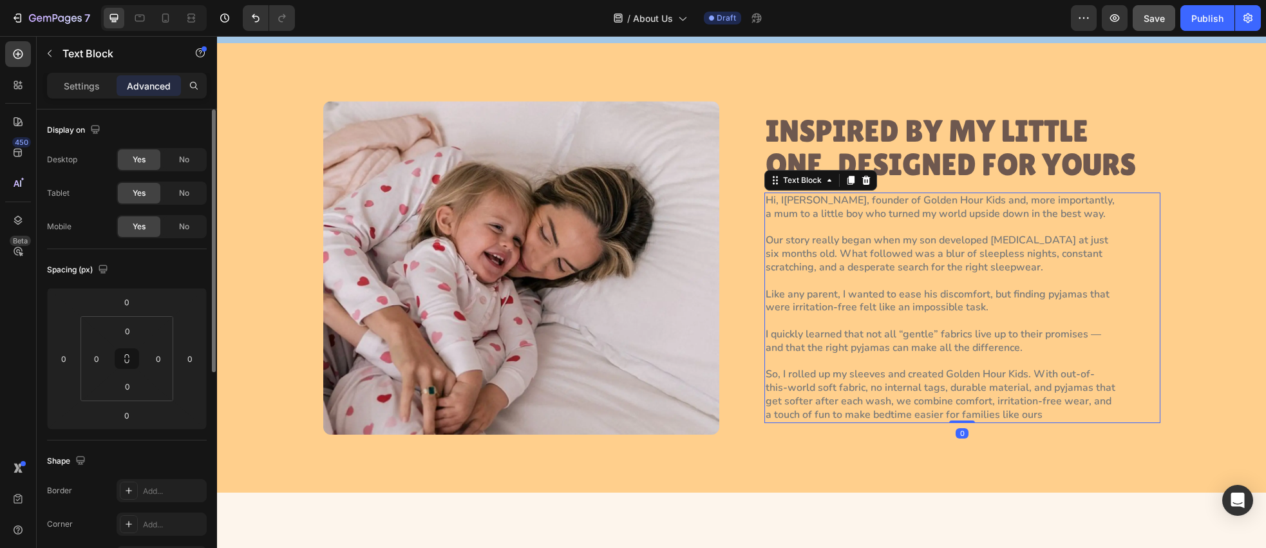
drag, startPoint x: 71, startPoint y: 86, endPoint x: 83, endPoint y: 122, distance: 38.7
click at [71, 86] on p "Settings" at bounding box center [82, 86] width 36 height 14
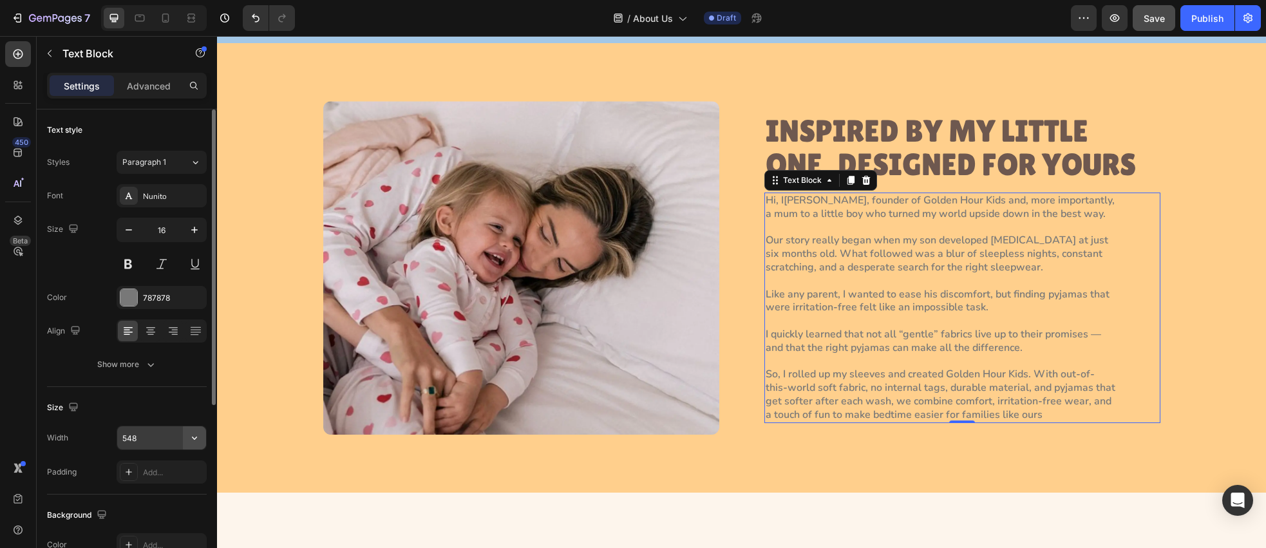
click at [198, 441] on icon "button" at bounding box center [194, 438] width 13 height 13
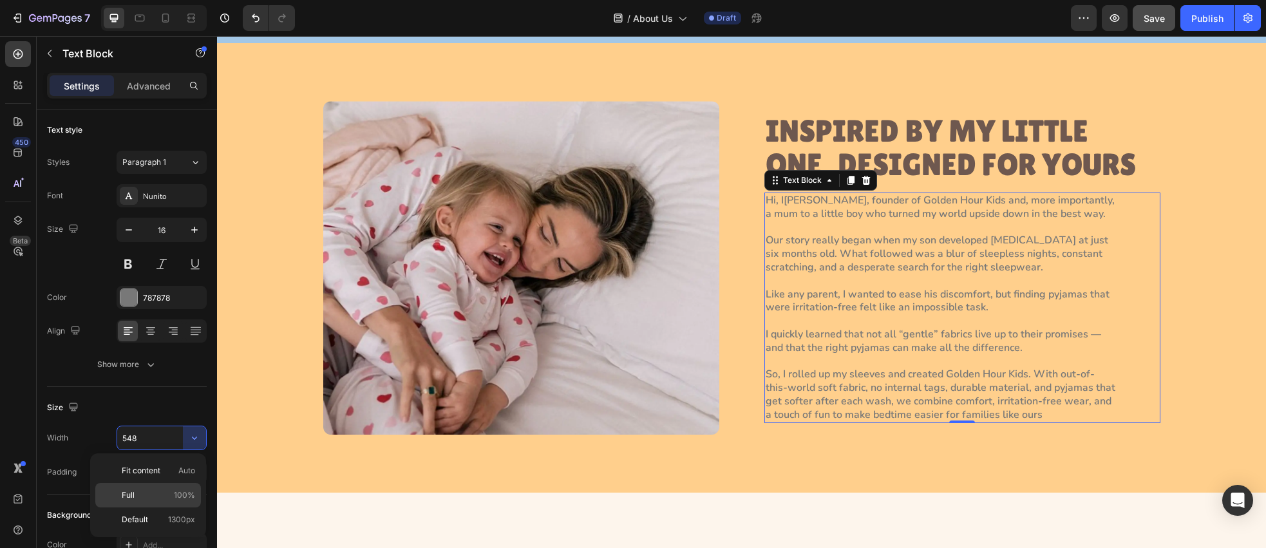
click at [187, 493] on span "100%" at bounding box center [184, 496] width 21 height 12
type input "100%"
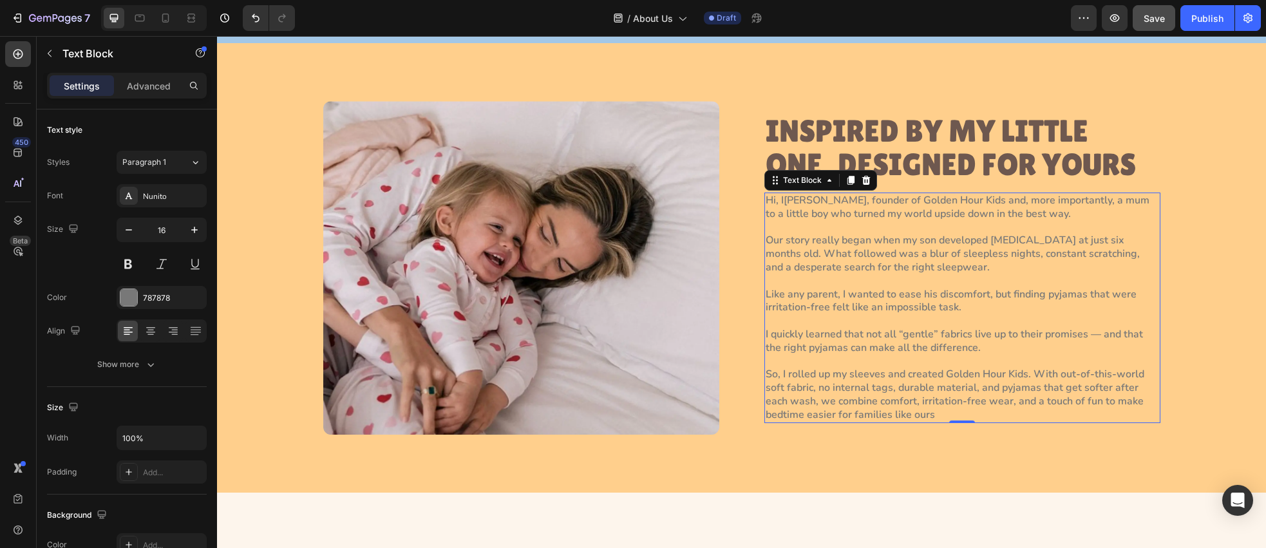
scroll to position [0, 0]
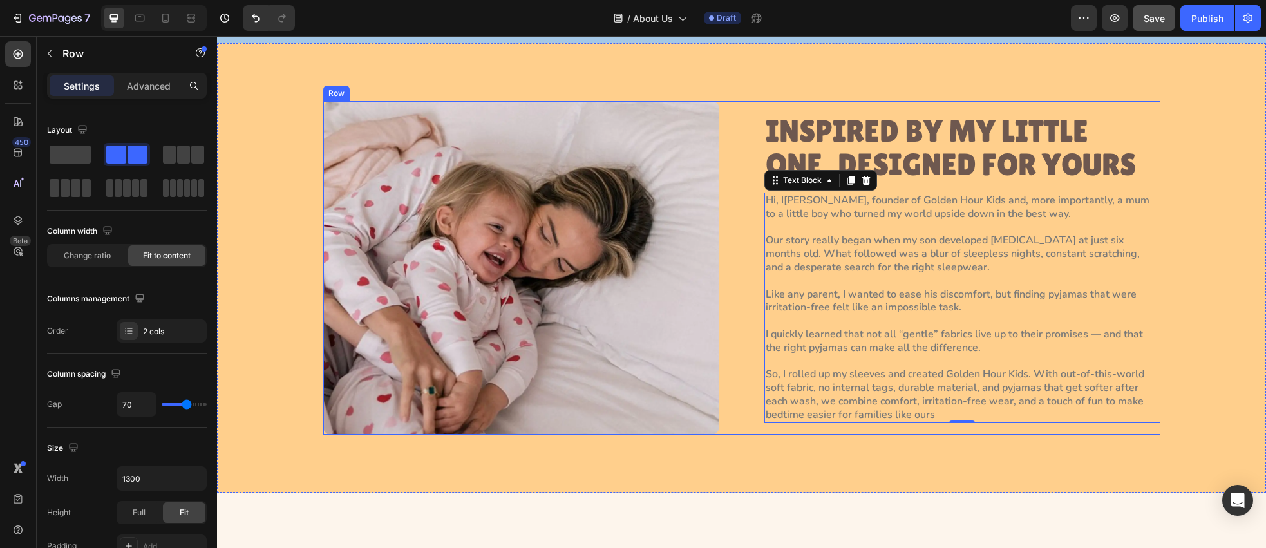
click at [741, 223] on div "Image INSPIRED BY MY LITTLE ONE, DESIGNED FOR YOURS Heading Hi, I’m Paola, foun…" at bounding box center [741, 267] width 837 height 333
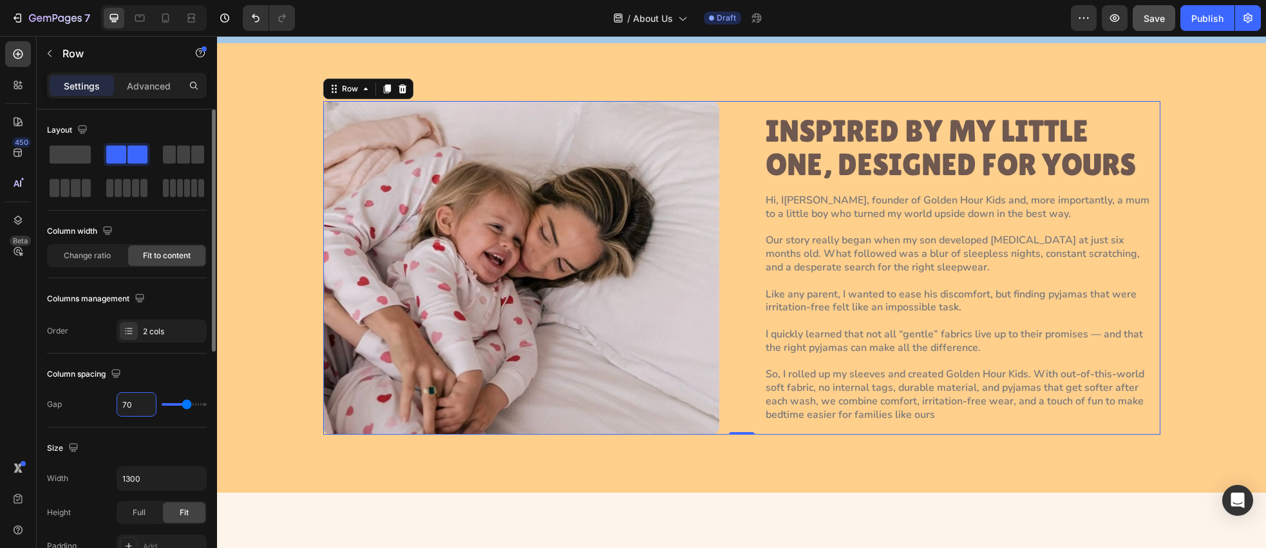
click at [146, 404] on input "70" at bounding box center [136, 404] width 39 height 23
type input "0"
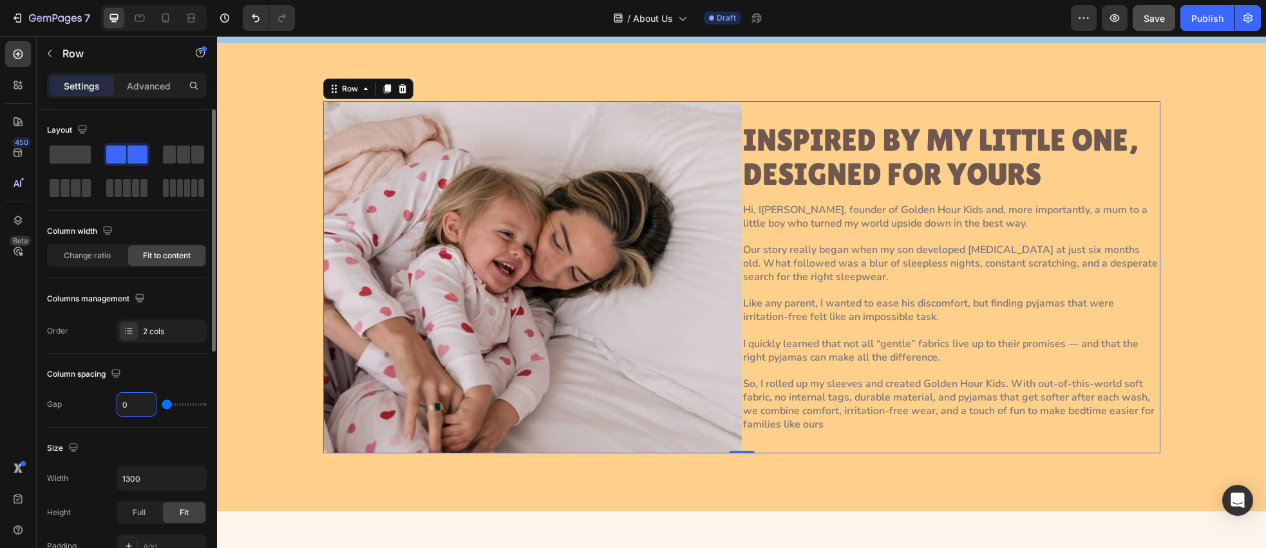
type input "0"
click at [146, 385] on div "Column spacing Gap 0" at bounding box center [127, 391] width 160 height 74
click at [102, 256] on span "Change ratio" at bounding box center [87, 256] width 47 height 12
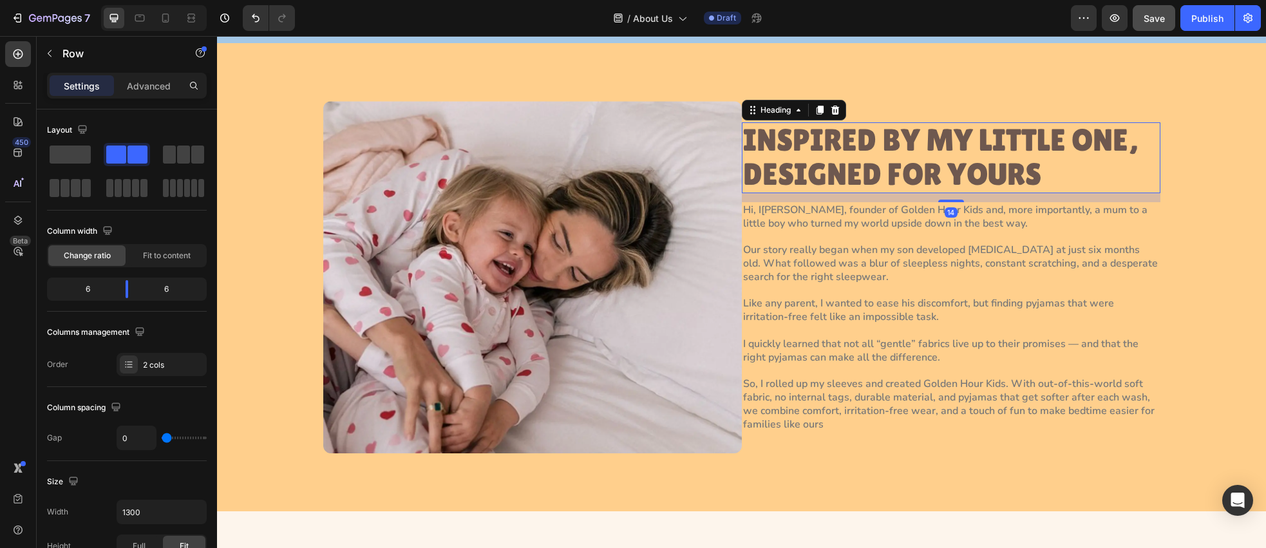
click at [916, 173] on p "INSPIRED BY MY LITTLE ONE, DESIGNED FOR YOURS" at bounding box center [951, 158] width 416 height 68
click at [985, 113] on div "INSPIRED BY MY LITTLE ONE, DESIGNED FOR YOURS Heading 14 Hi, I’m Paola, founder…" at bounding box center [951, 277] width 419 height 352
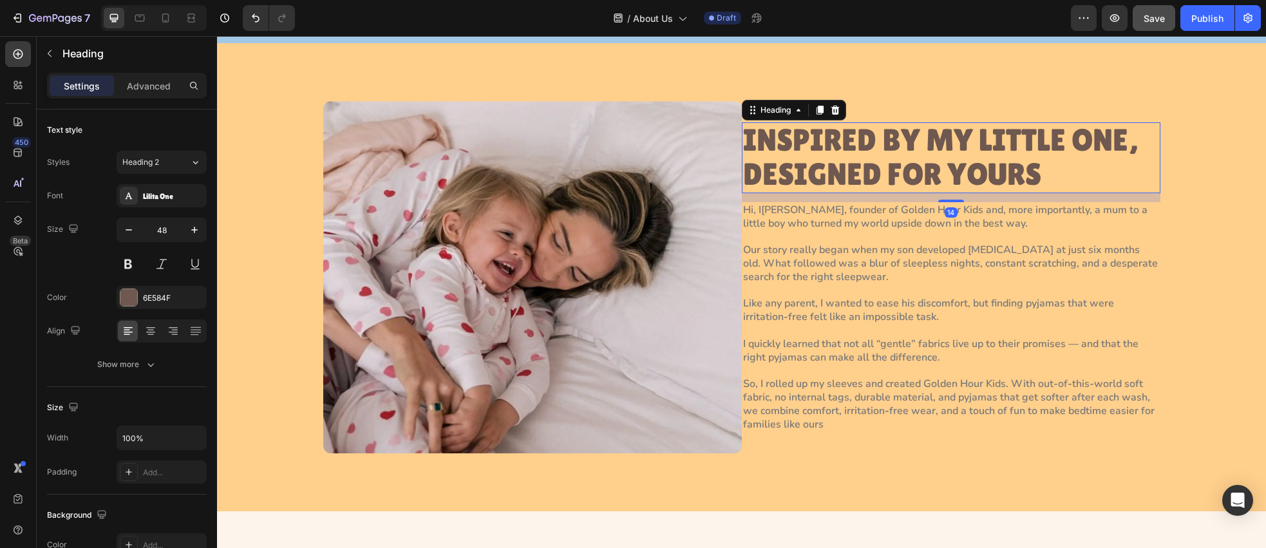
click at [939, 146] on p "INSPIRED BY MY LITTLE ONE, DESIGNED FOR YOURS" at bounding box center [951, 158] width 416 height 68
drag, startPoint x: 154, startPoint y: 89, endPoint x: 157, endPoint y: 102, distance: 13.8
click at [154, 89] on p "Advanced" at bounding box center [149, 86] width 44 height 14
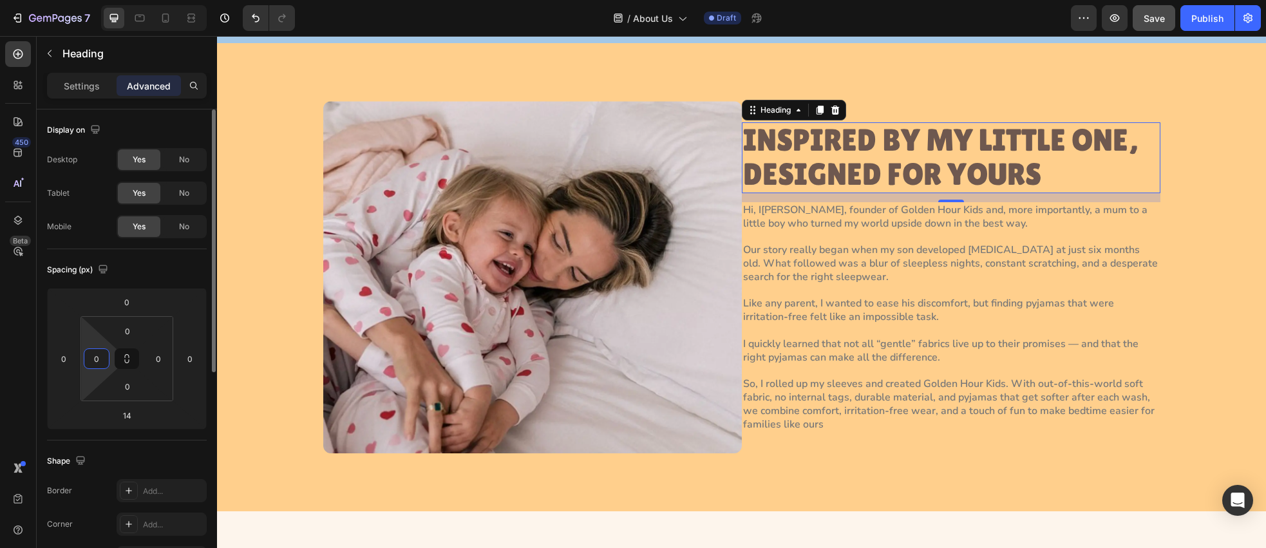
drag, startPoint x: 101, startPoint y: 357, endPoint x: 90, endPoint y: 360, distance: 11.4
click at [101, 357] on input "0" at bounding box center [96, 358] width 19 height 19
click at [90, 360] on input "0" at bounding box center [96, 358] width 19 height 19
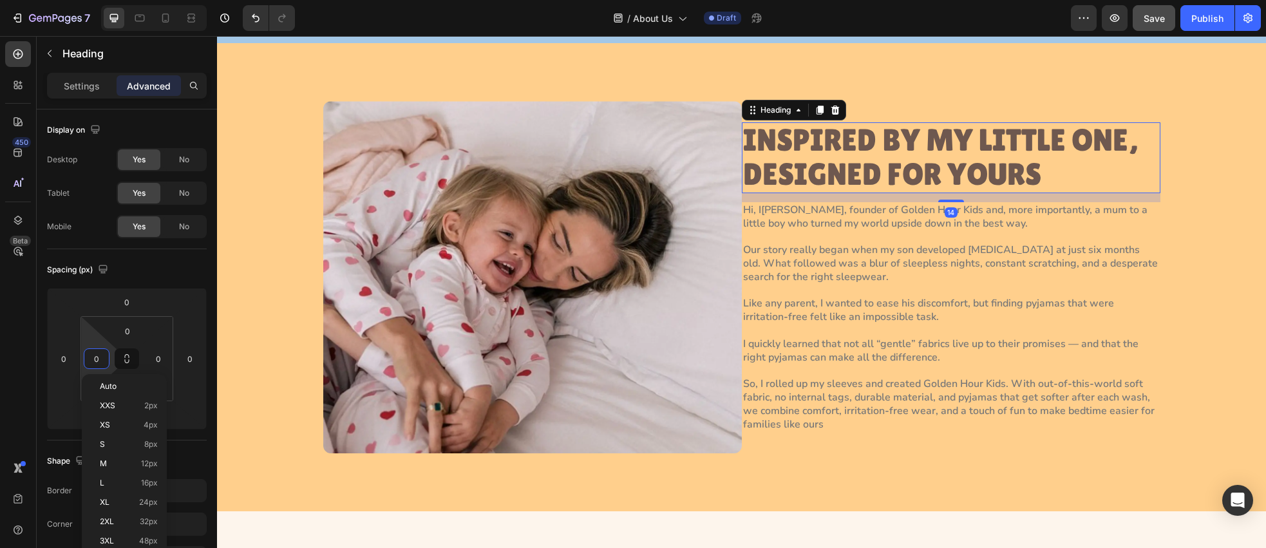
type input "70"
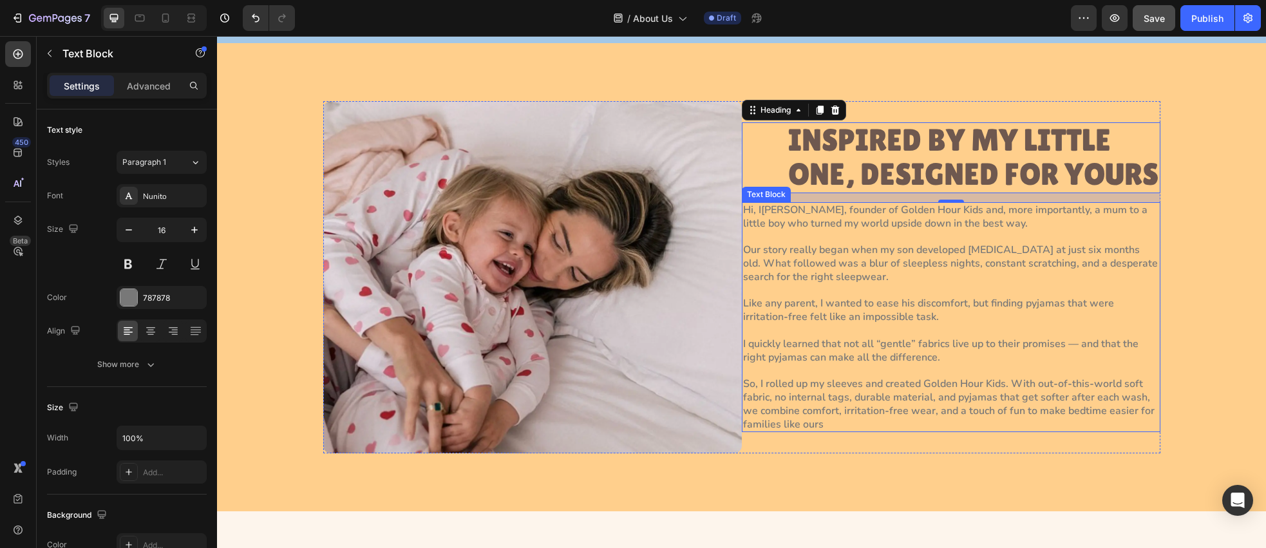
click at [781, 327] on p "Hi, I’m Paola, founder of Golden Hour Kids and, more importantly, a mum to a li…" at bounding box center [951, 318] width 416 height 228
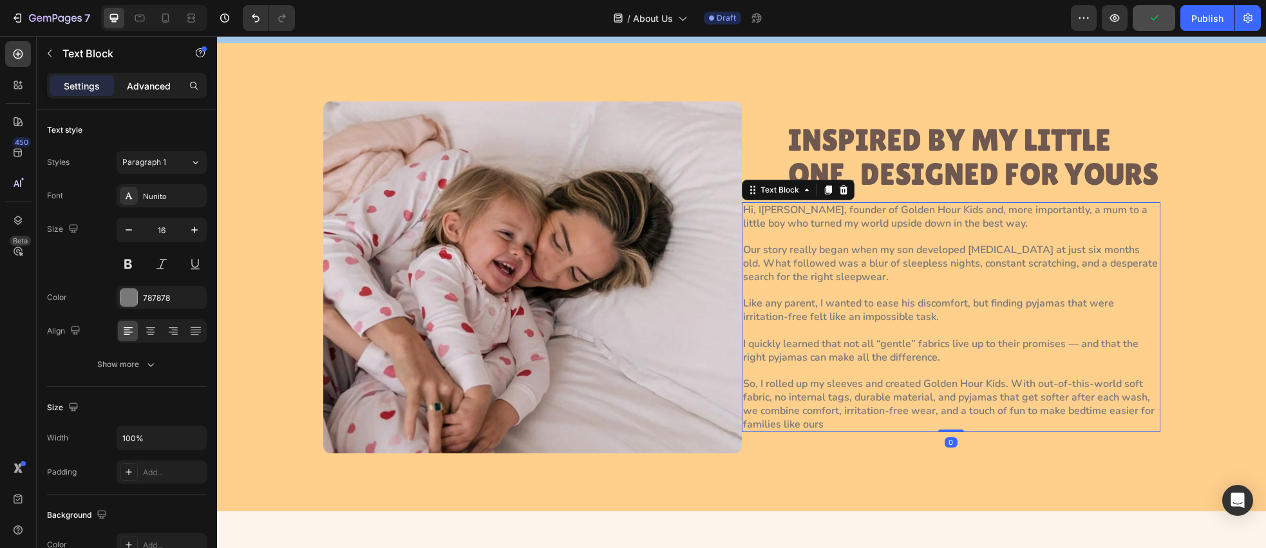
click at [140, 82] on p "Advanced" at bounding box center [149, 86] width 44 height 14
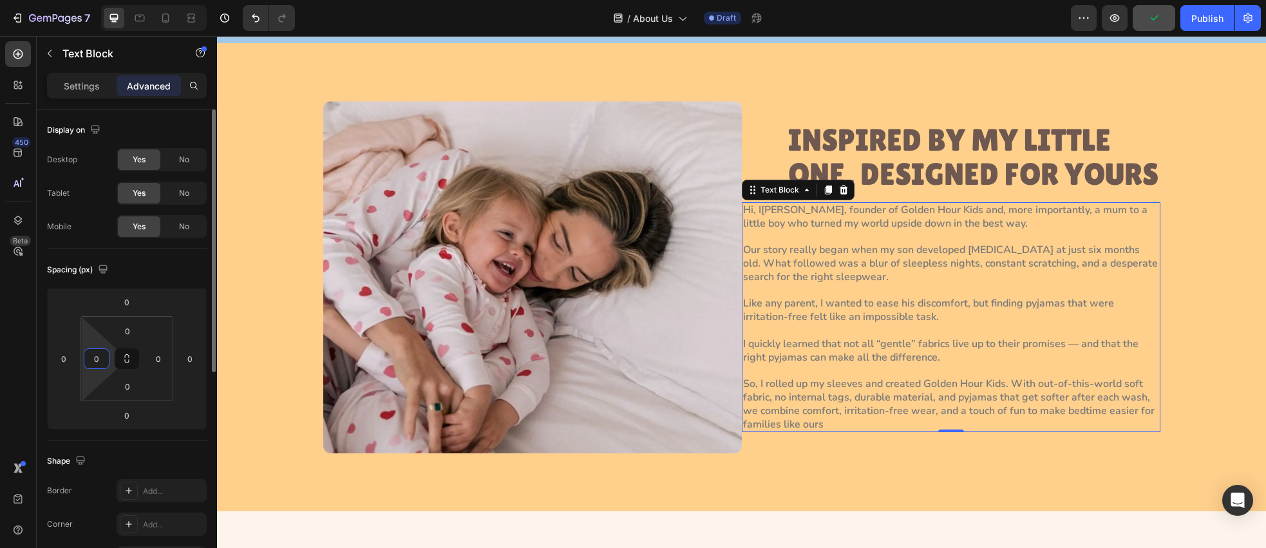
click at [96, 358] on input "0" at bounding box center [96, 358] width 19 height 19
click at [91, 359] on input "0" at bounding box center [96, 358] width 19 height 19
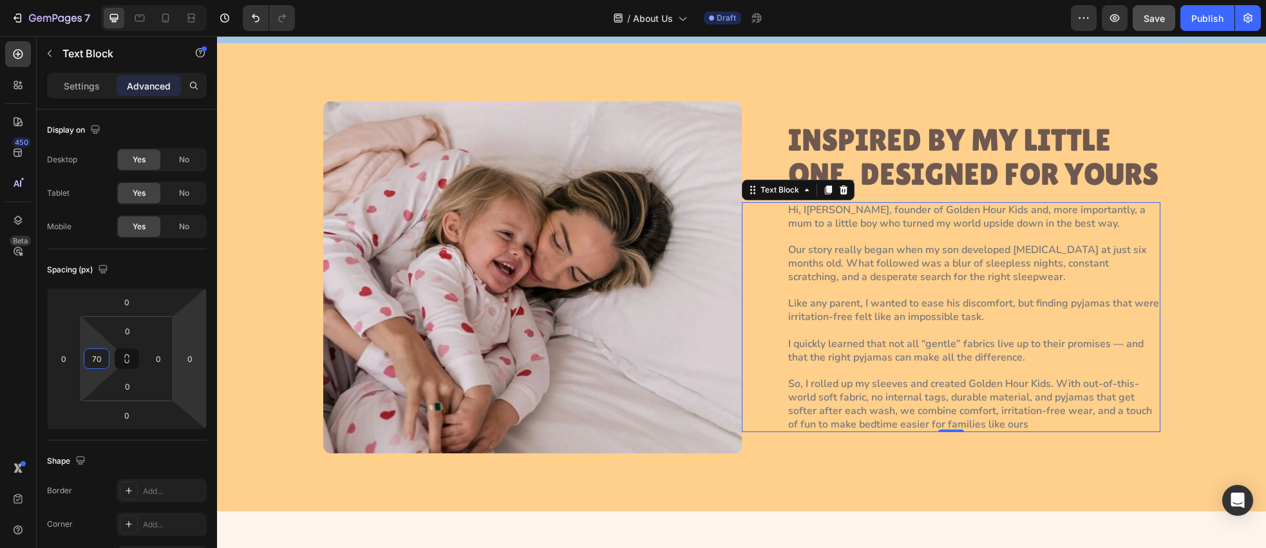
type input "70"
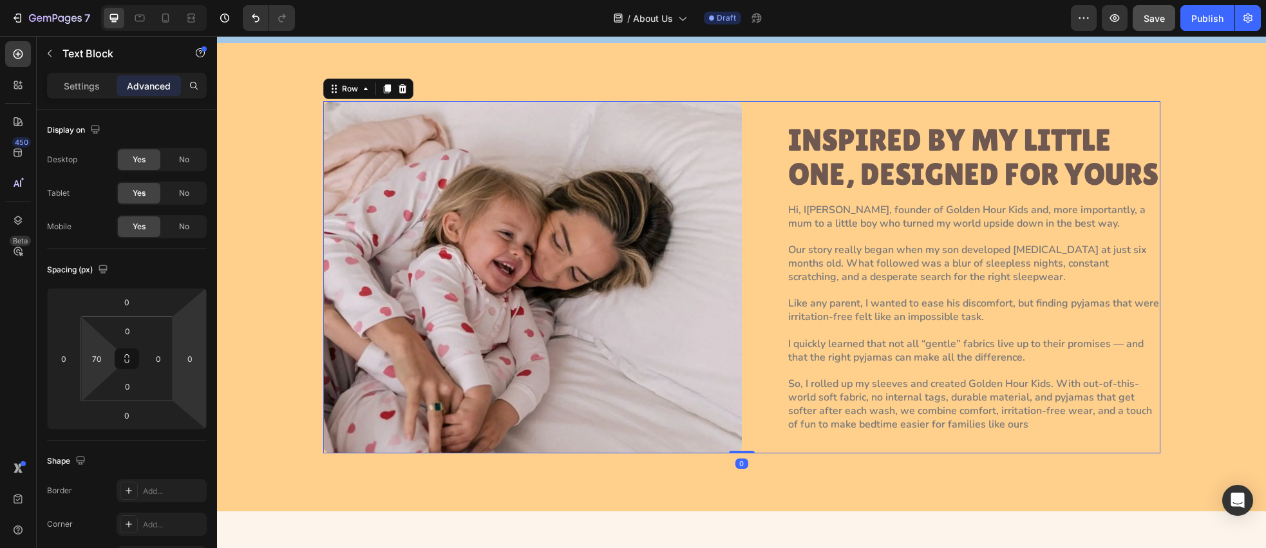
click at [790, 442] on div "INSPIRED BY MY LITTLE ONE, DESIGNED FOR YOURS Heading Hi, I’m Paola, founder of…" at bounding box center [951, 277] width 419 height 352
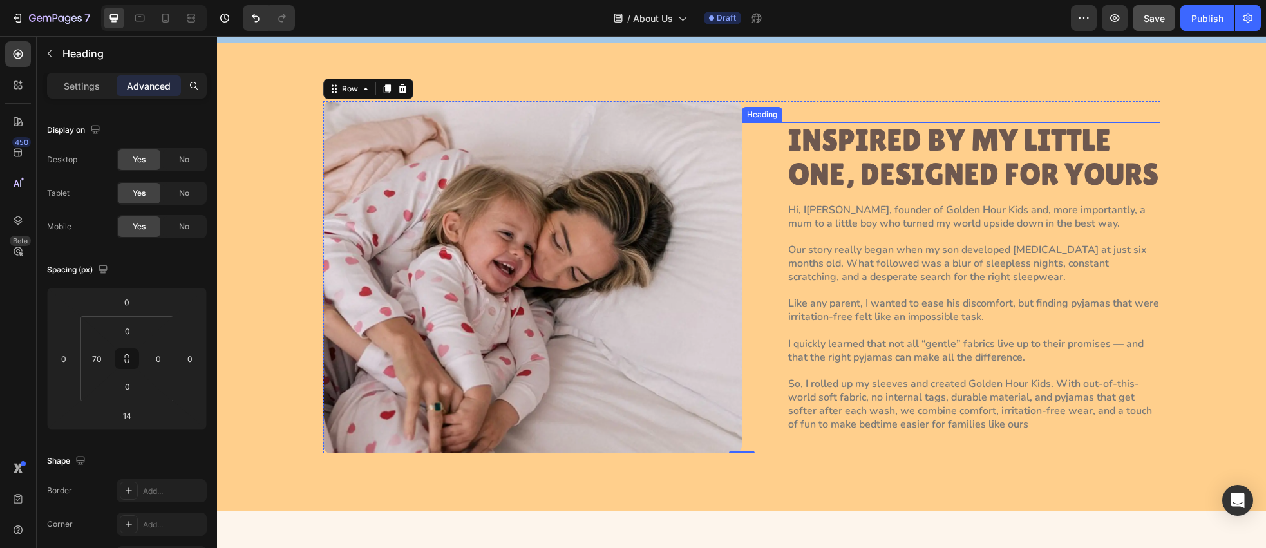
click at [844, 168] on p "INSPIRED BY MY LITTLE ONE, DESIGNED FOR YOURS" at bounding box center [973, 158] width 371 height 68
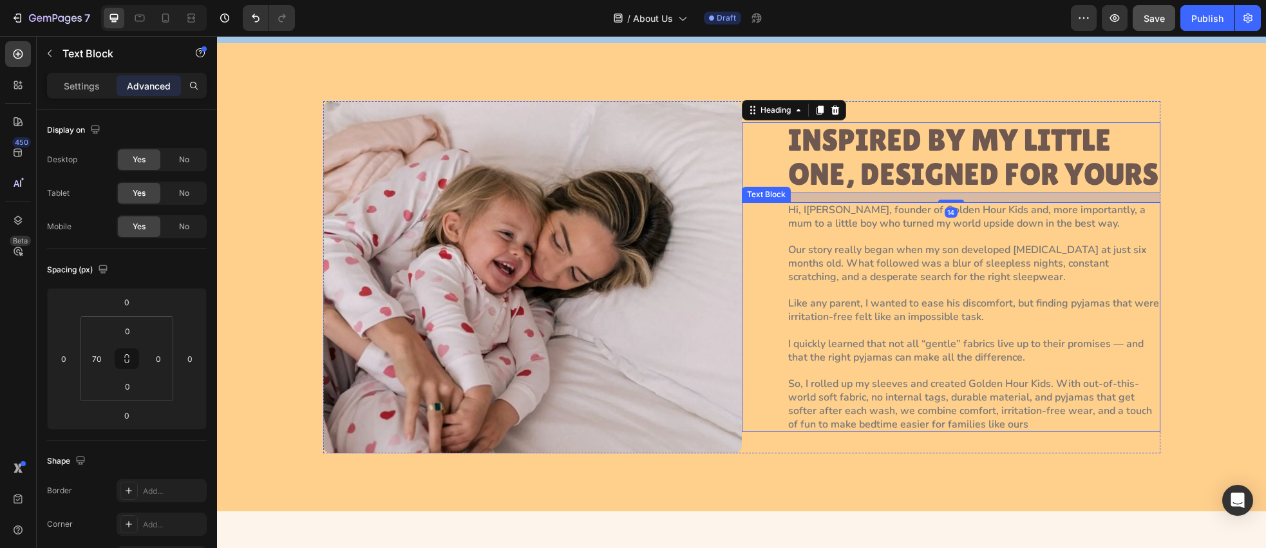
click at [777, 258] on div "Hi, I’m Paola, founder of Golden Hour Kids and, more importantly, a mum to a li…" at bounding box center [951, 317] width 419 height 231
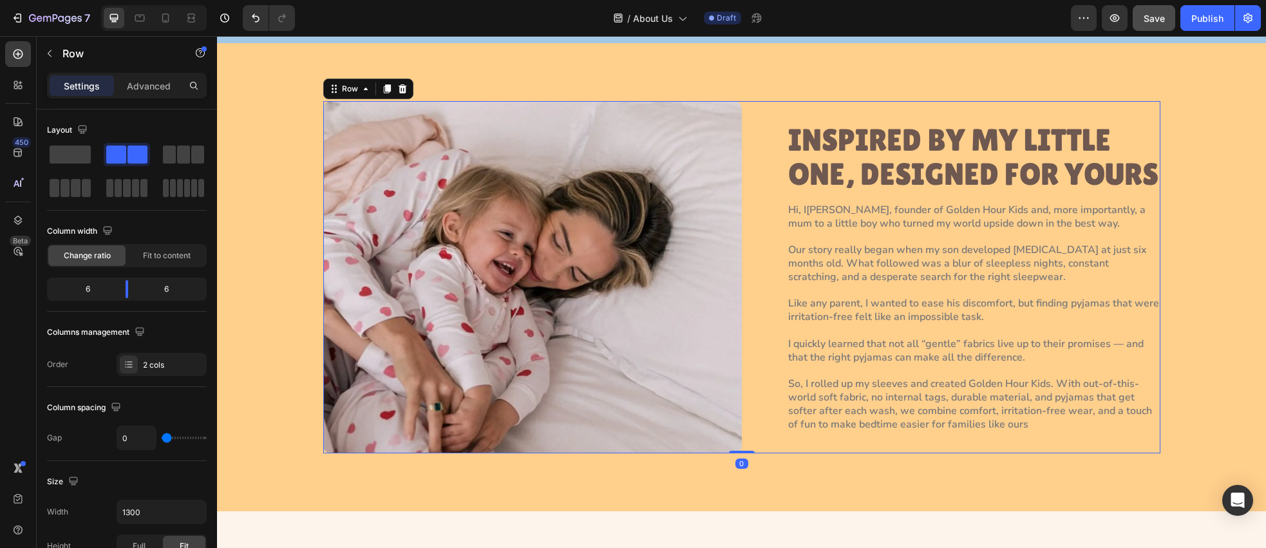
click at [762, 442] on div "INSPIRED BY MY LITTLE ONE, DESIGNED FOR YOURS Heading Hi, I’m Paola, founder of…" at bounding box center [951, 277] width 419 height 352
drag, startPoint x: 162, startPoint y: 82, endPoint x: 165, endPoint y: 111, distance: 29.1
click at [162, 82] on p "Advanced" at bounding box center [149, 86] width 44 height 14
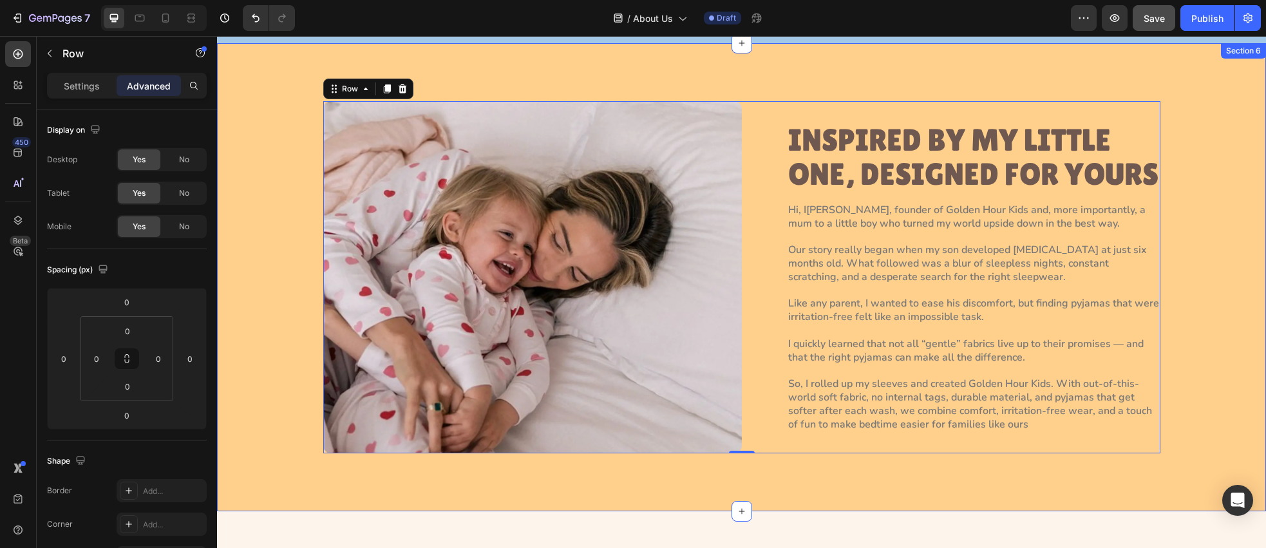
click at [276, 180] on div "Image INSPIRED BY MY LITTLE ONE, DESIGNED FOR YOURS Heading Hi, I’m Paola, foun…" at bounding box center [742, 277] width 1020 height 352
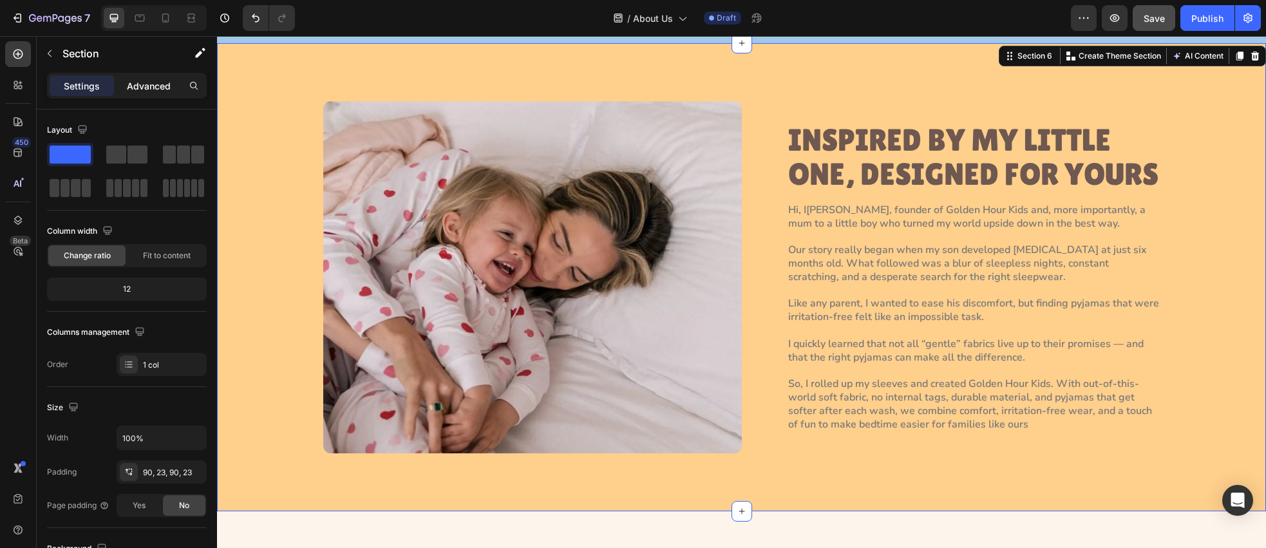
click at [140, 86] on p "Advanced" at bounding box center [149, 86] width 44 height 14
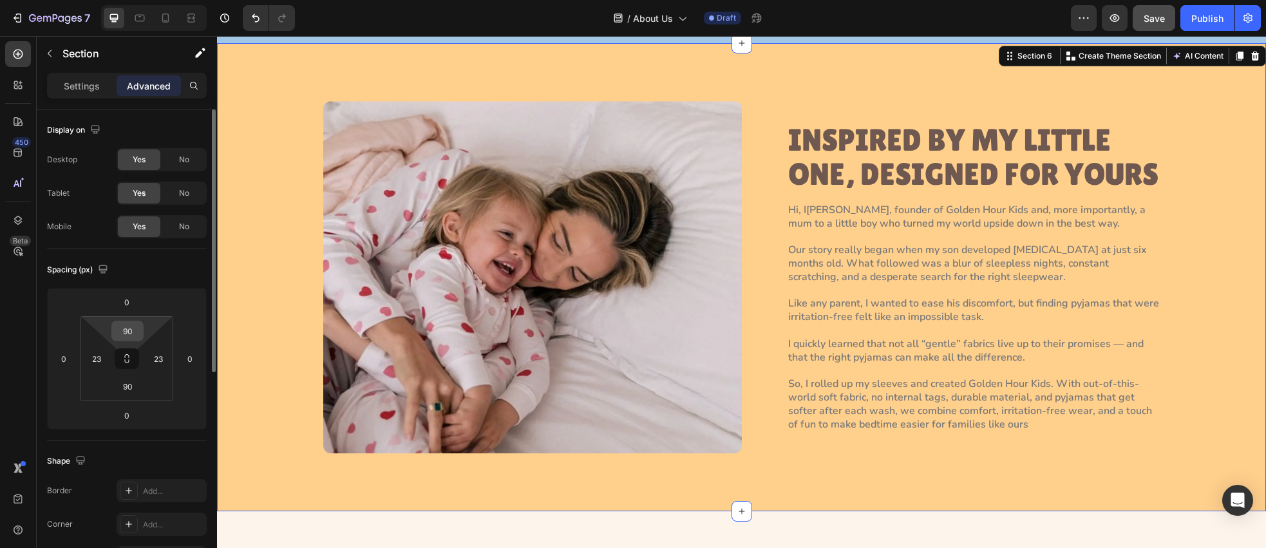
click at [134, 338] on input "90" at bounding box center [128, 330] width 26 height 19
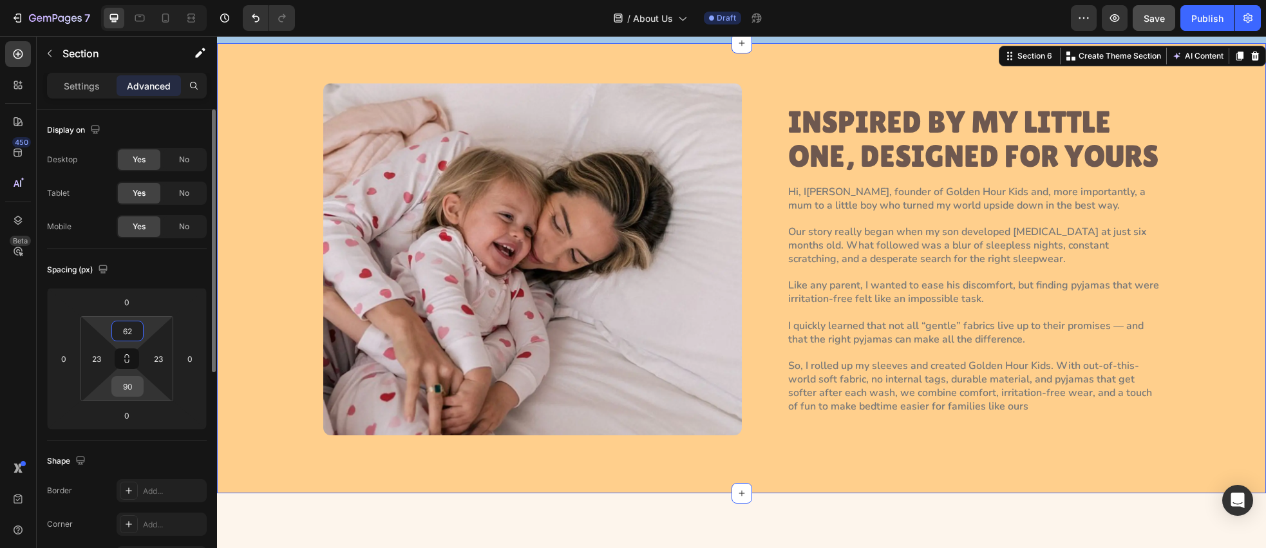
type input "62"
click at [135, 388] on input "90" at bounding box center [128, 386] width 26 height 19
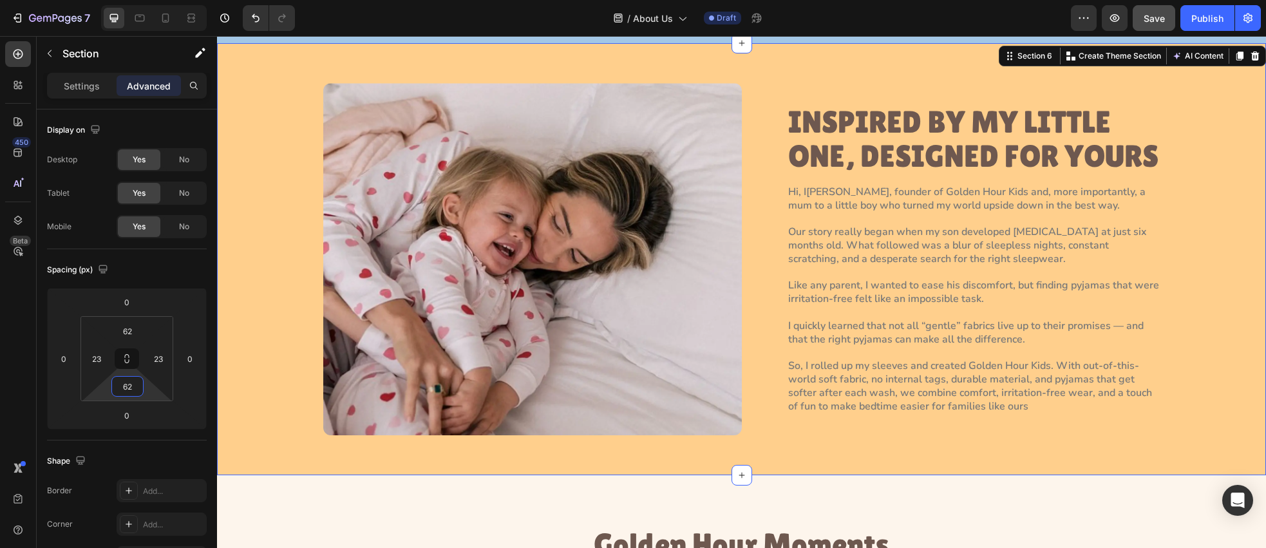
type input "62"
click at [236, 249] on div "Image INSPIRED BY MY LITTLE ONE, DESIGNED FOR YOURS Heading Hi, I’m Paola, foun…" at bounding box center [742, 259] width 1020 height 352
click at [286, 264] on div "Image INSPIRED BY MY LITTLE ONE, DESIGNED FOR YOURS Heading Hi, I’m Paola, foun…" at bounding box center [742, 259] width 1020 height 352
click at [79, 90] on p "Settings" at bounding box center [82, 86] width 36 height 14
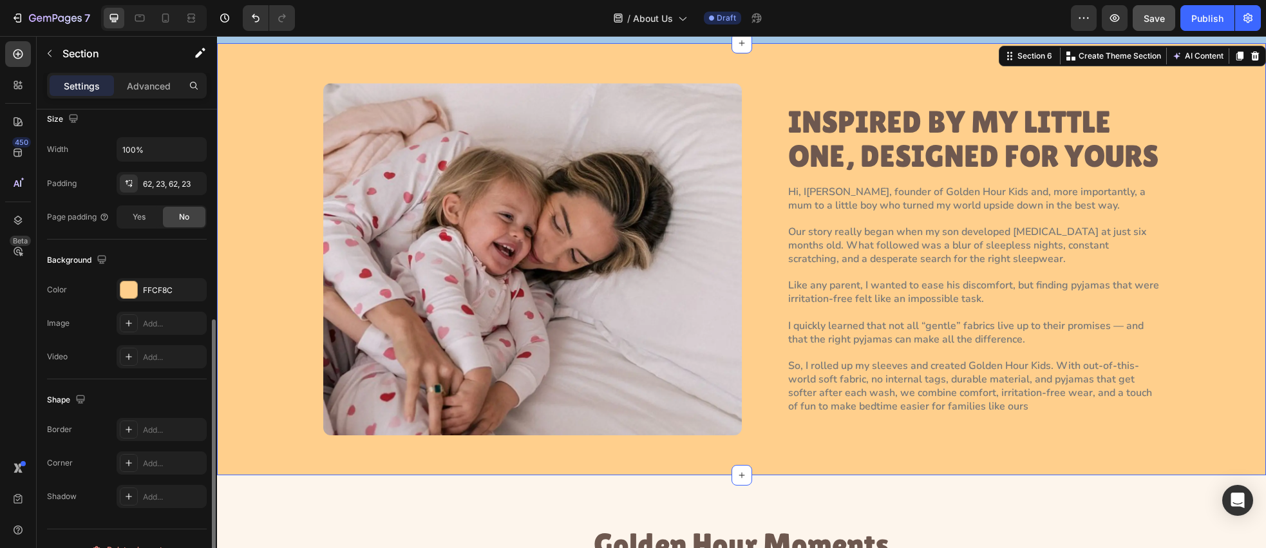
scroll to position [310, 0]
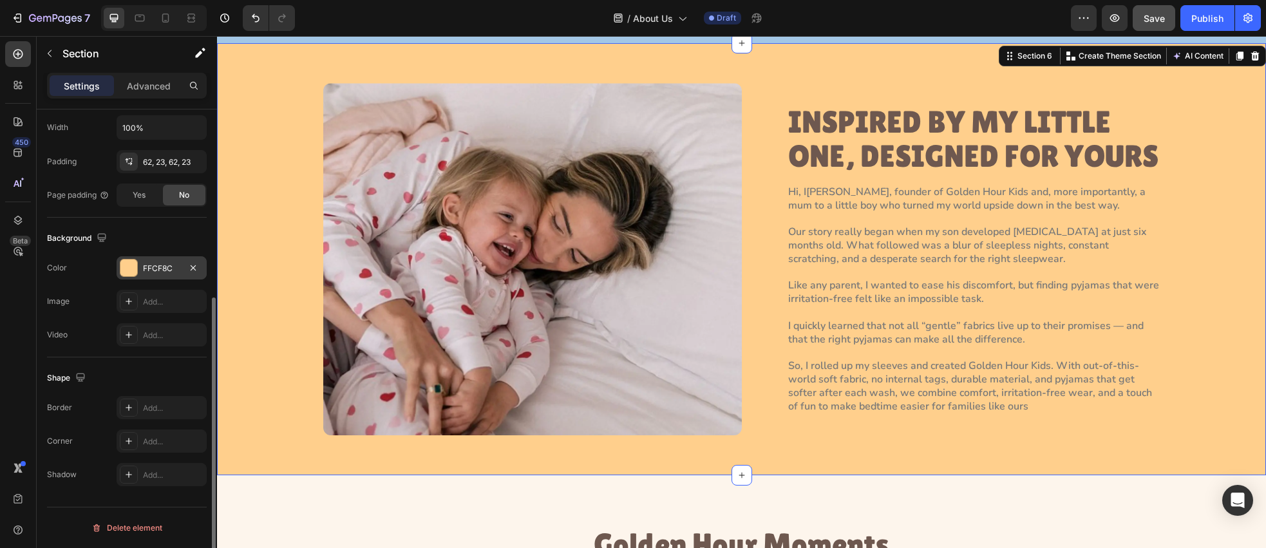
click at [129, 271] on div at bounding box center [128, 268] width 17 height 17
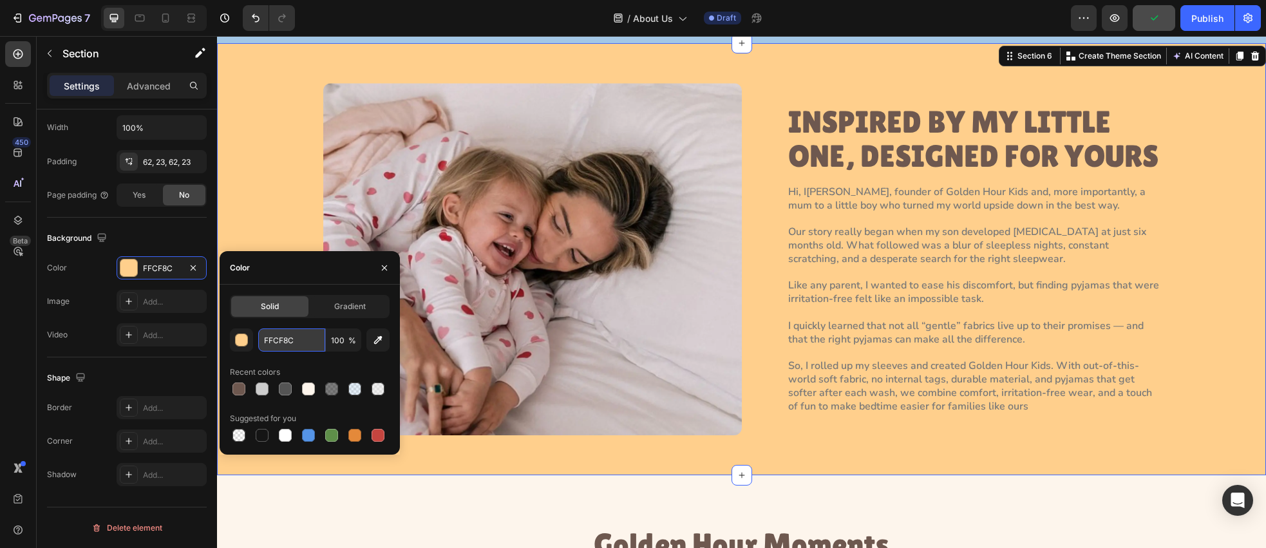
click at [306, 340] on input "FFCF8C" at bounding box center [291, 339] width 67 height 23
paste input "#FDF5E"
type input "#FDF5EC"
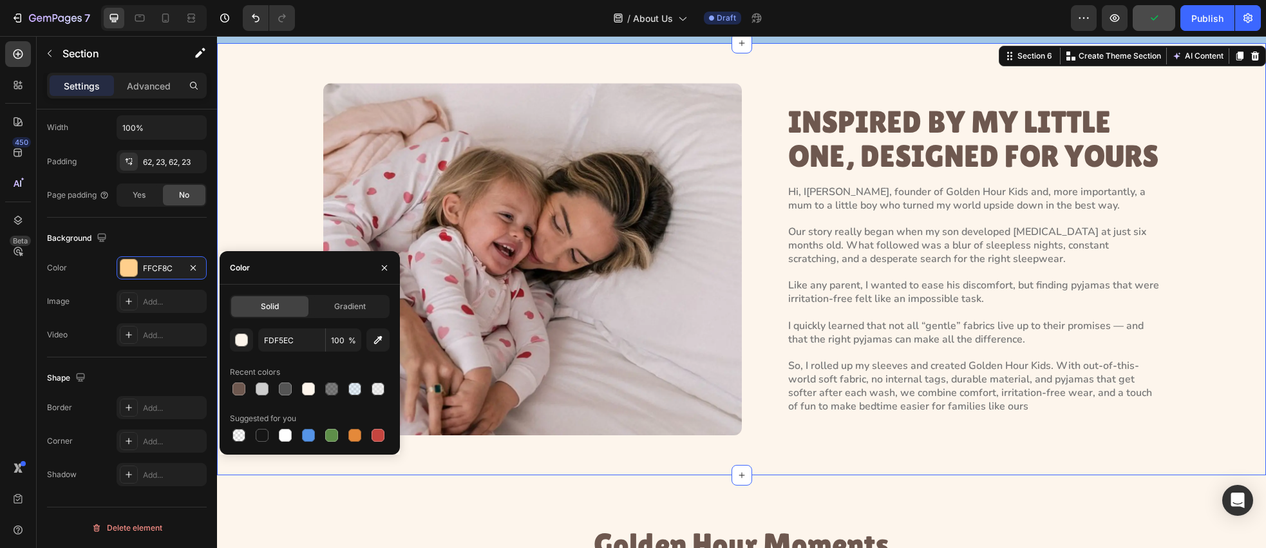
click at [253, 164] on div "Image INSPIRED BY MY LITTLE ONE, DESIGNED FOR YOURS Heading Hi, I’m Paola, foun…" at bounding box center [742, 259] width 1020 height 352
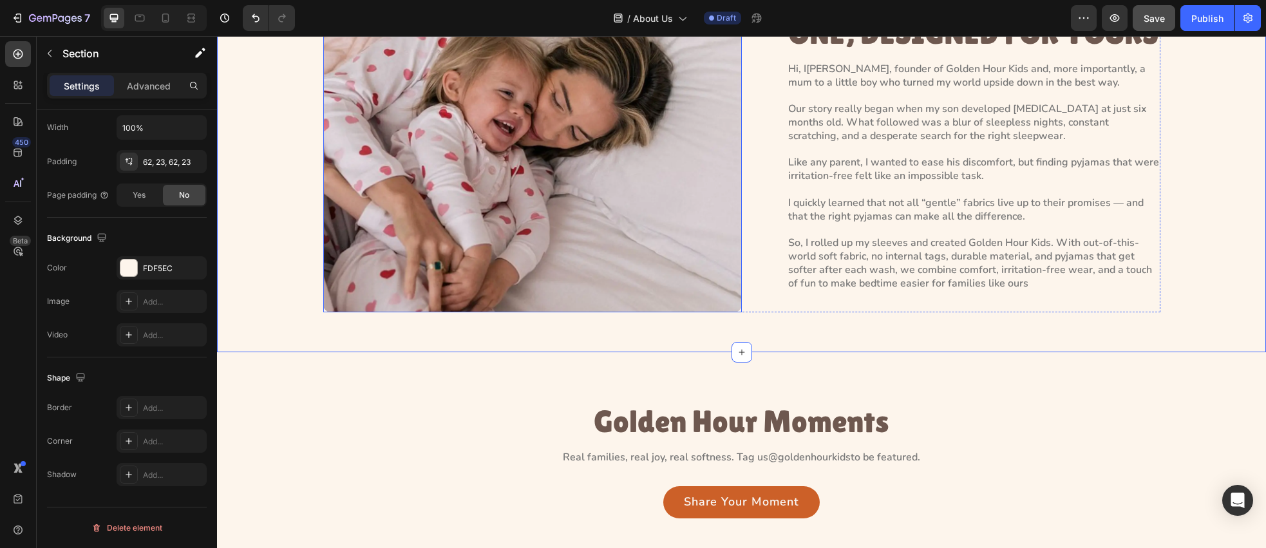
scroll to position [1631, 0]
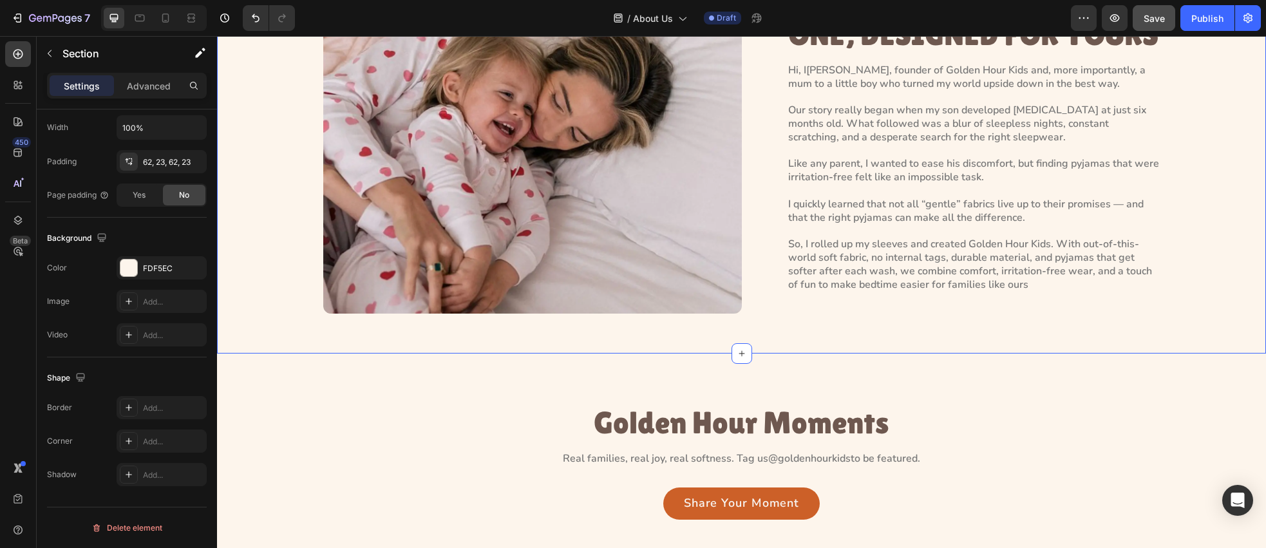
click at [763, 336] on div "Image INSPIRED BY MY LITTLE ONE, DESIGNED FOR YOURS Heading Hi, I’m Paola, foun…" at bounding box center [741, 137] width 1049 height 432
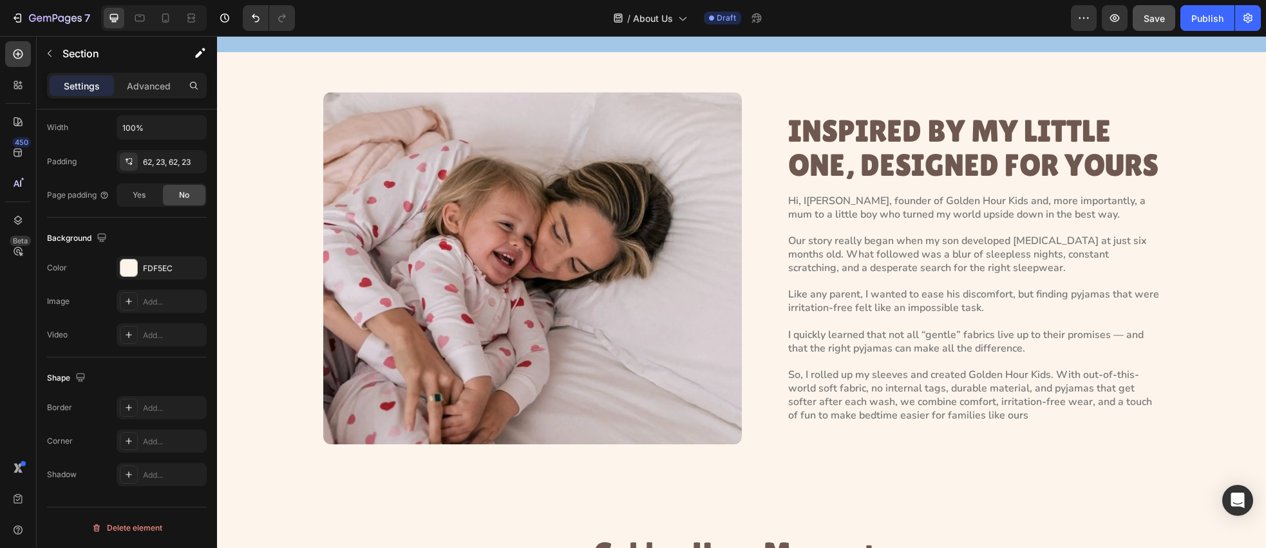
scroll to position [1749, 0]
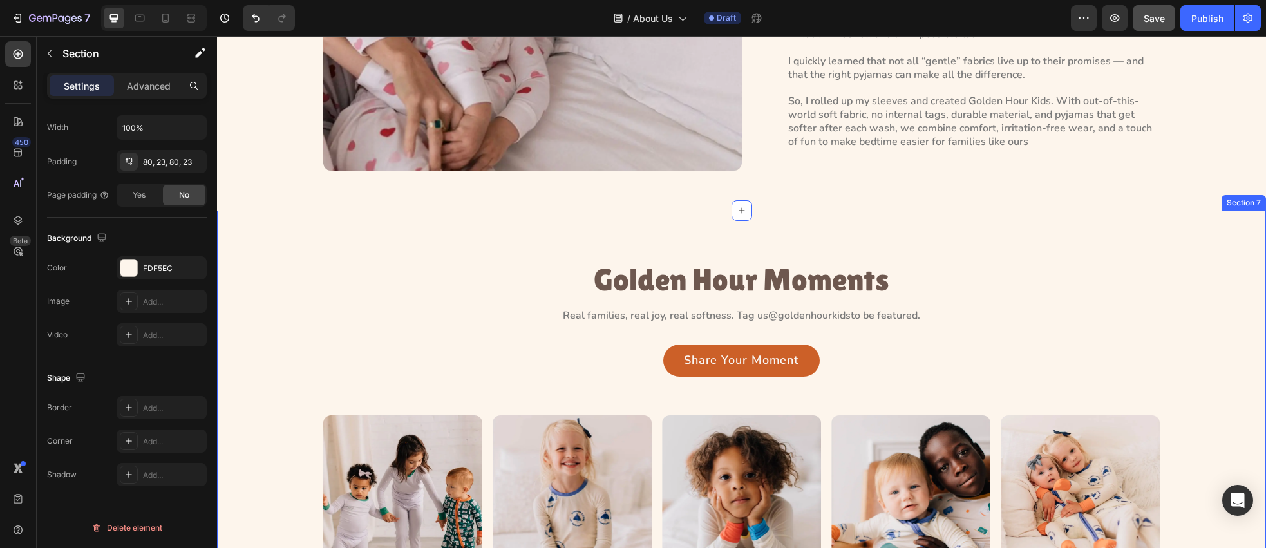
click at [843, 252] on div "Golden Hour Moments Heading Real families, real joy, real softness. Tag us @gol…" at bounding box center [741, 418] width 1049 height 415
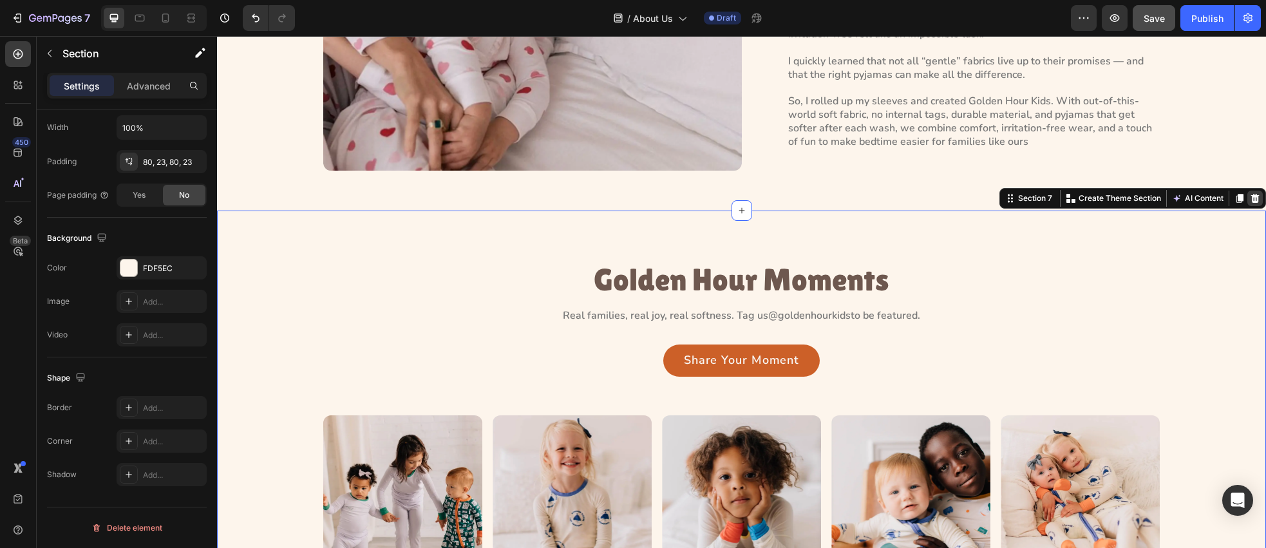
click at [1255, 200] on icon at bounding box center [1255, 198] width 8 height 9
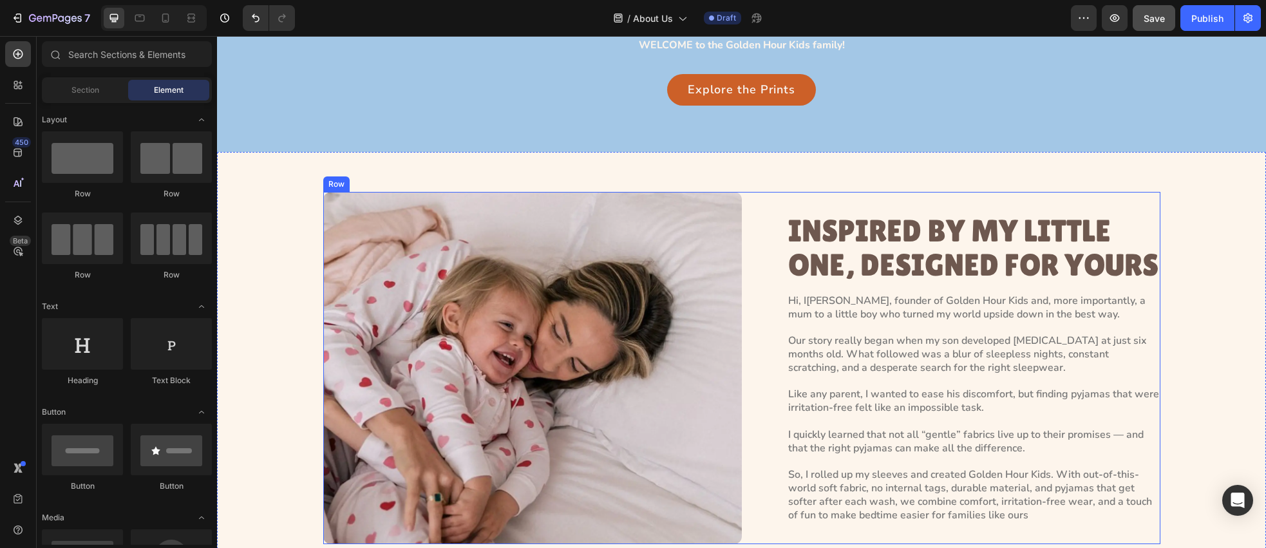
scroll to position [1311, 0]
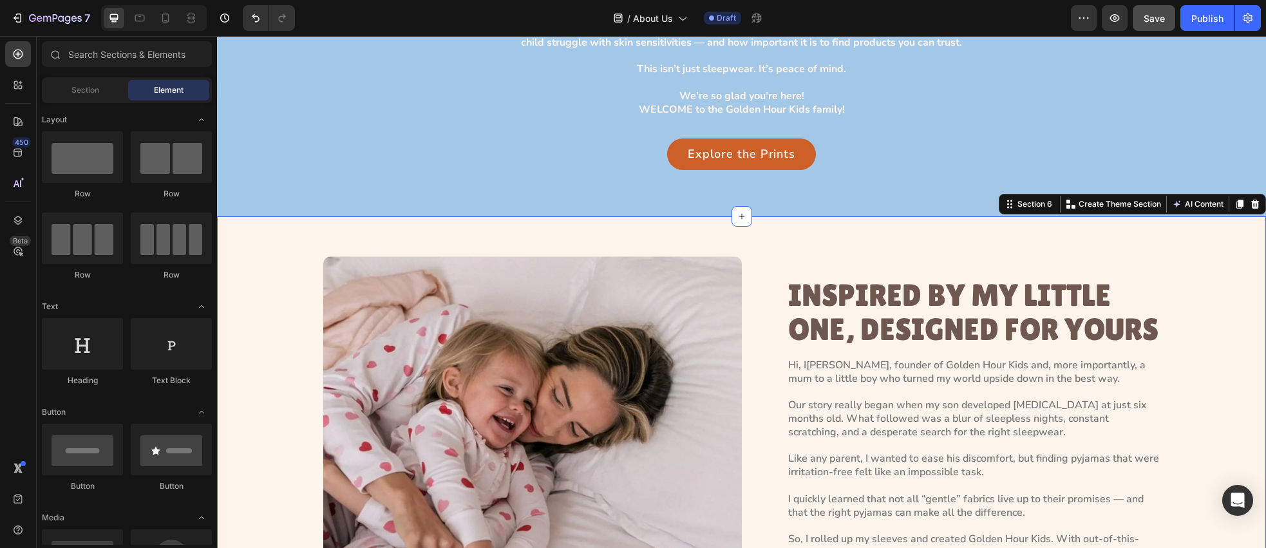
drag, startPoint x: 772, startPoint y: 230, endPoint x: 779, endPoint y: 231, distance: 7.1
click at [772, 230] on div "Image INSPIRED BY MY LITTLE ONE, DESIGNED FOR YOURS Heading Hi, I’m Paola, foun…" at bounding box center [741, 432] width 1049 height 432
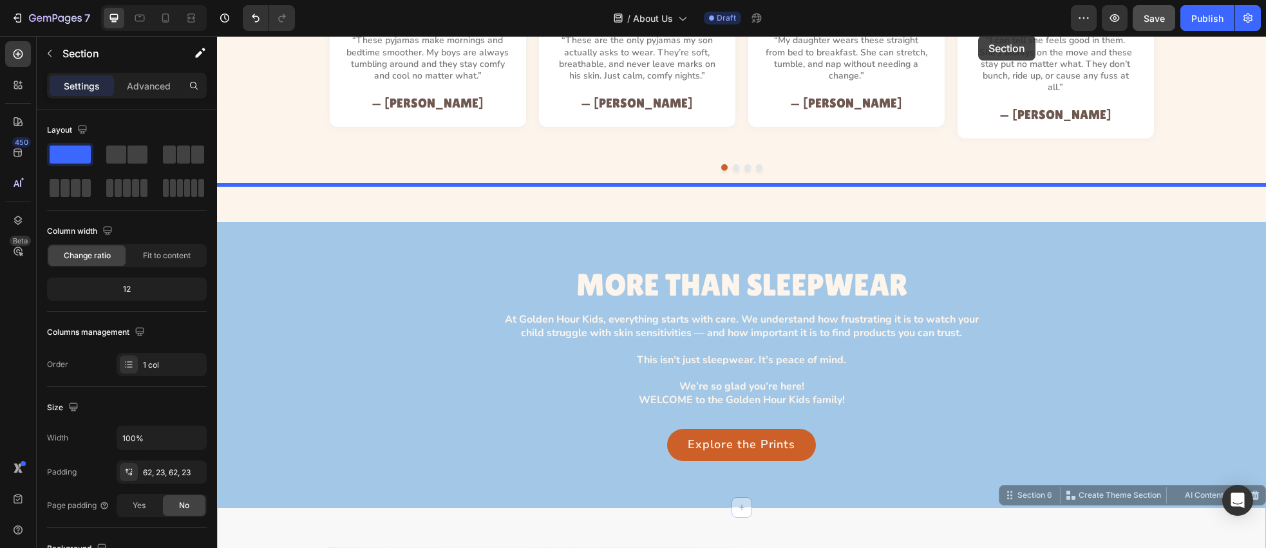
scroll to position [1045, 0]
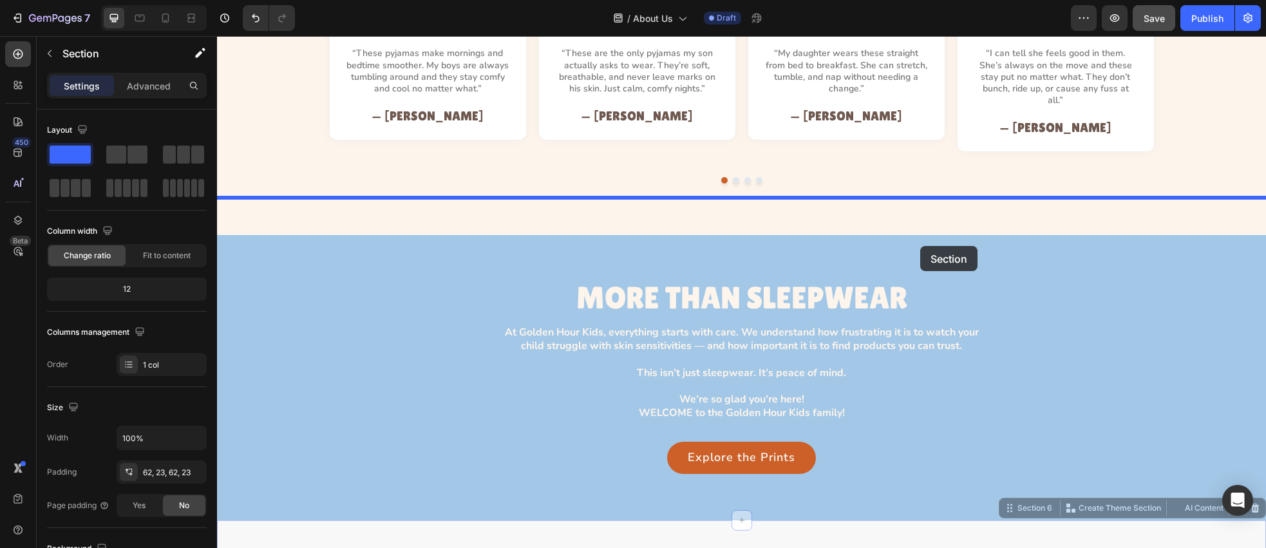
drag, startPoint x: 1008, startPoint y: 244, endPoint x: 920, endPoint y: 246, distance: 87.6
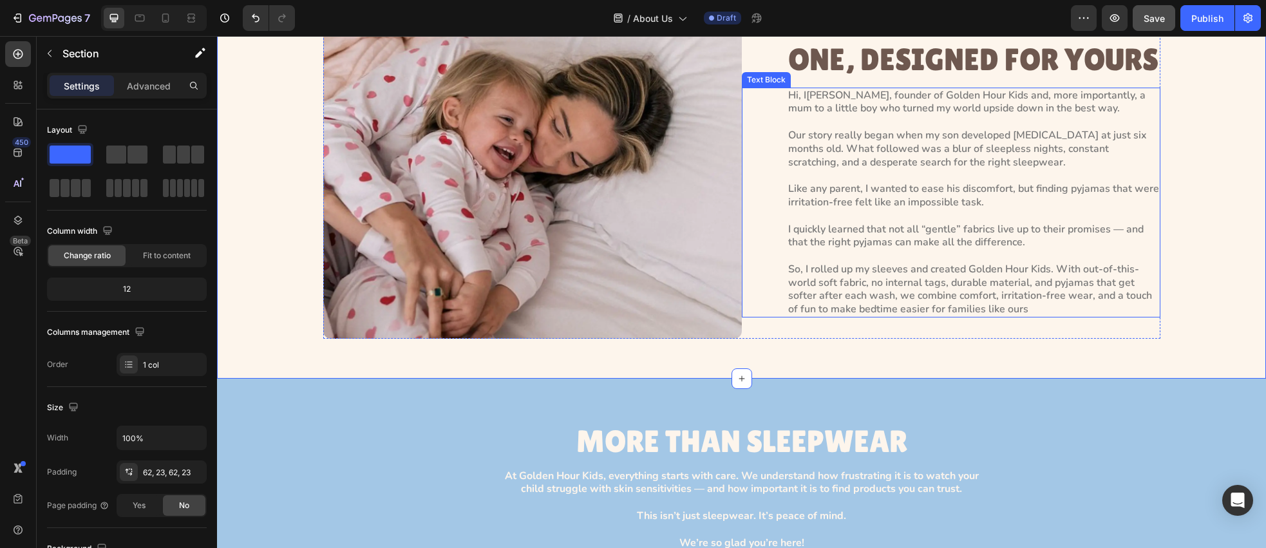
scroll to position [1162, 0]
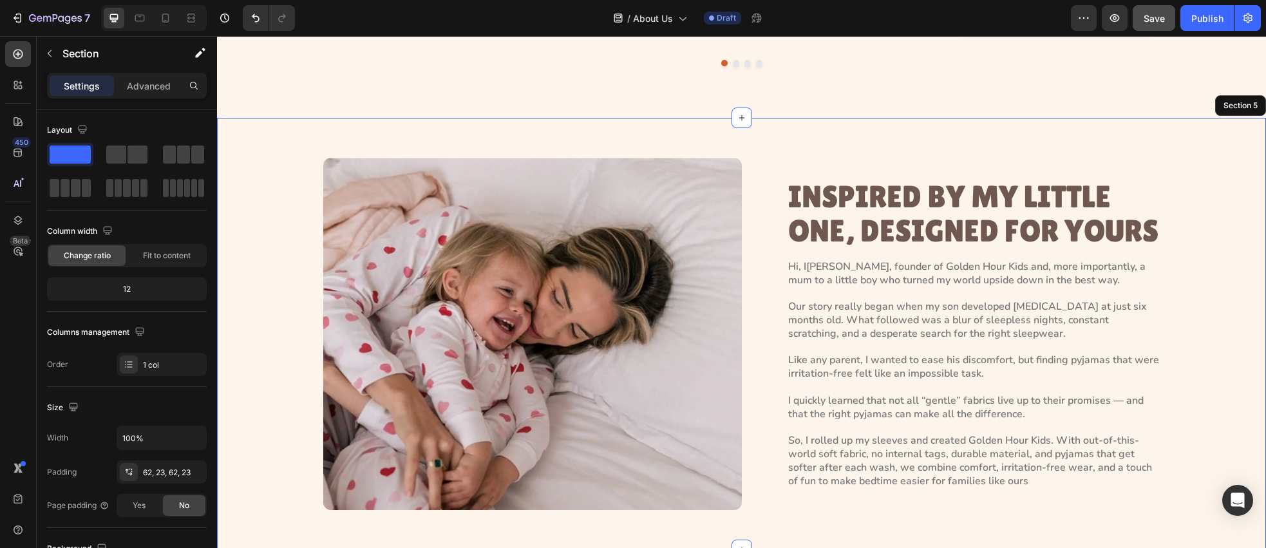
click at [1177, 126] on div "Image INSPIRED BY MY LITTLE ONE, DESIGNED FOR YOURS Heading Hi, I’m Paola, foun…" at bounding box center [741, 334] width 1049 height 432
click at [251, 178] on div "Image INSPIRED BY MY LITTLE ONE, DESIGNED FOR YOURS Heading Hi, I’m Paola, foun…" at bounding box center [742, 334] width 1020 height 352
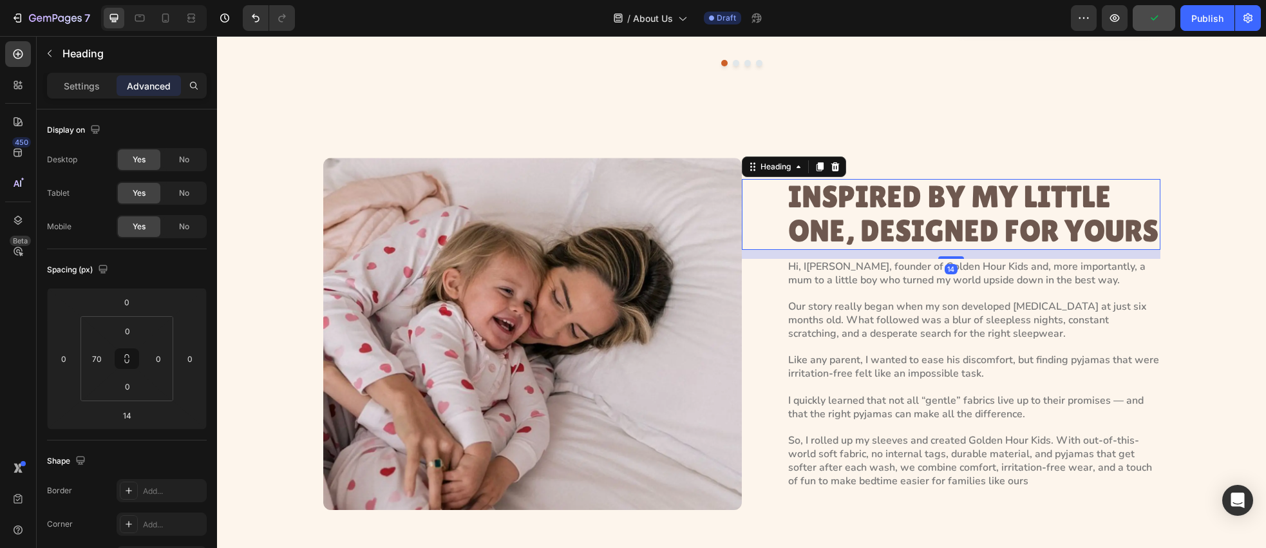
click at [760, 212] on div "INSPIRED BY MY LITTLE ONE, DESIGNED FOR YOURS Heading 14" at bounding box center [951, 214] width 419 height 71
click at [777, 161] on div "Heading" at bounding box center [775, 167] width 35 height 12
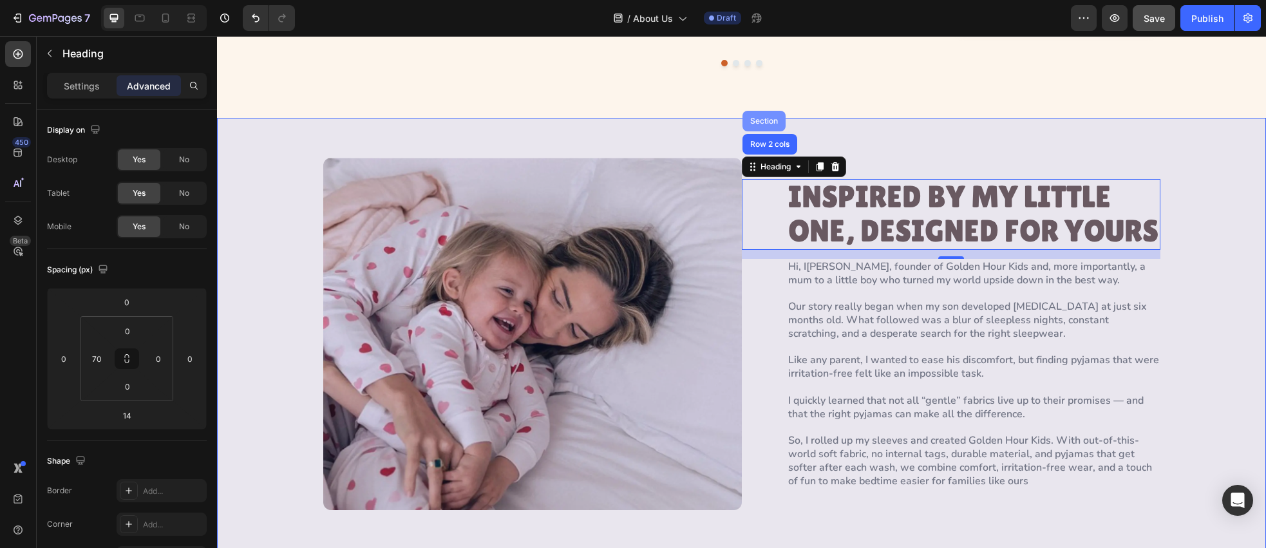
click at [772, 117] on div "Section" at bounding box center [764, 121] width 33 height 8
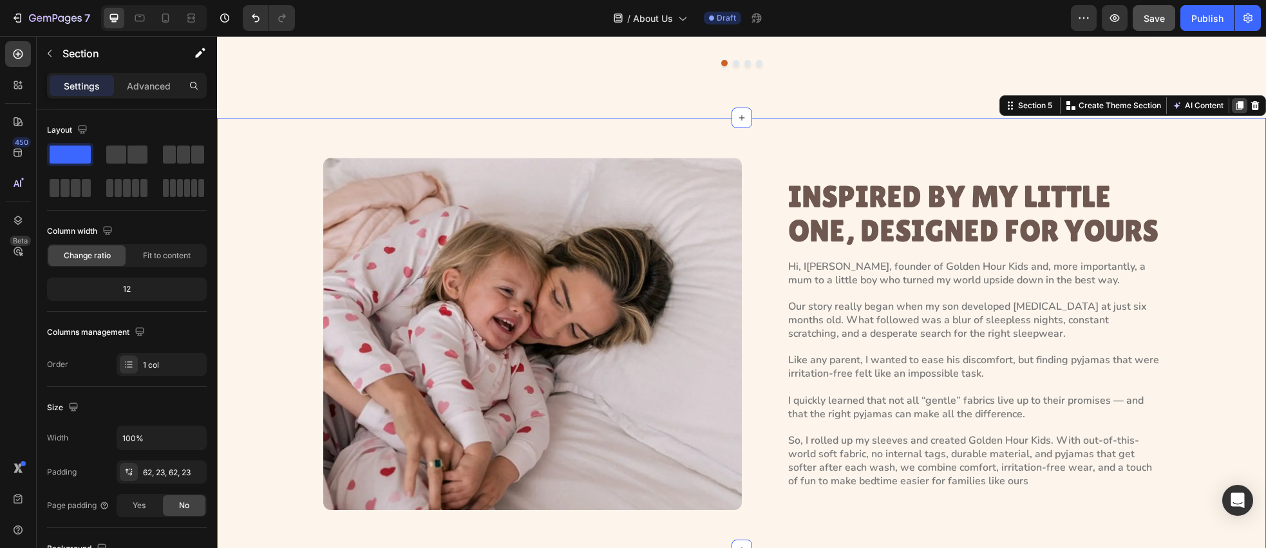
click at [1235, 100] on icon at bounding box center [1240, 105] width 10 height 10
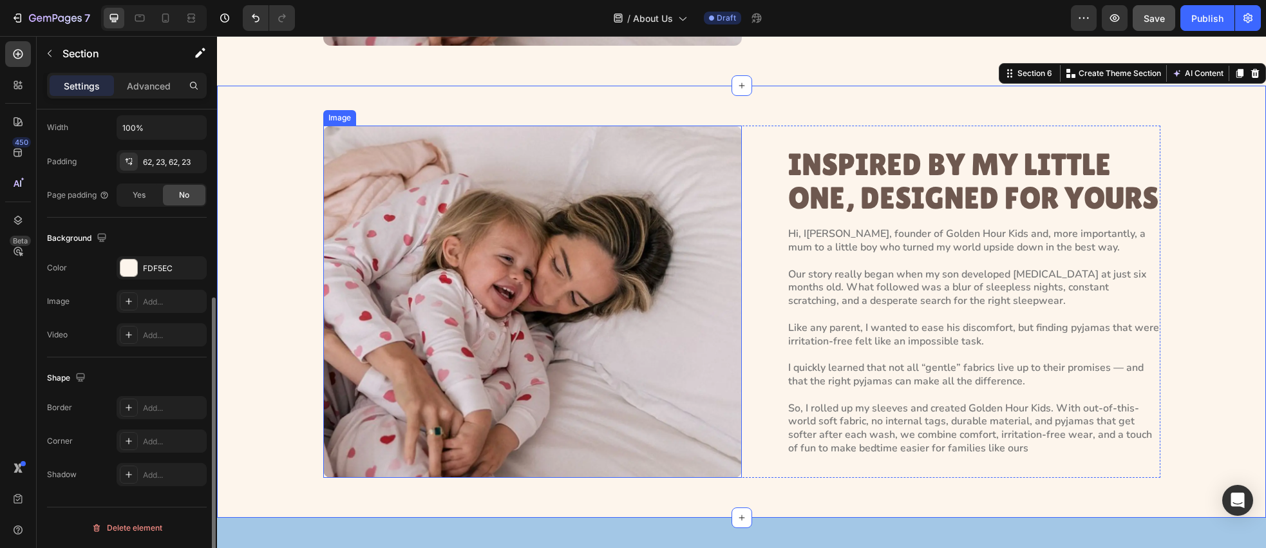
scroll to position [1619, 0]
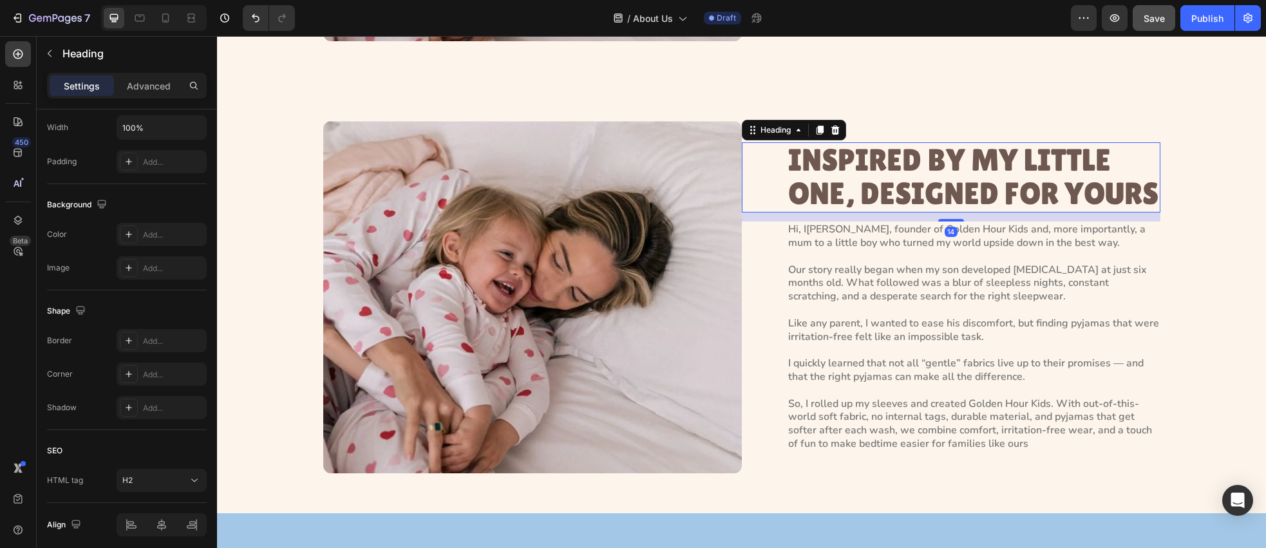
click at [873, 180] on h2 "INSPIRED BY MY LITTLE ONE, DESIGNED FOR YOURS" at bounding box center [974, 177] width 374 height 71
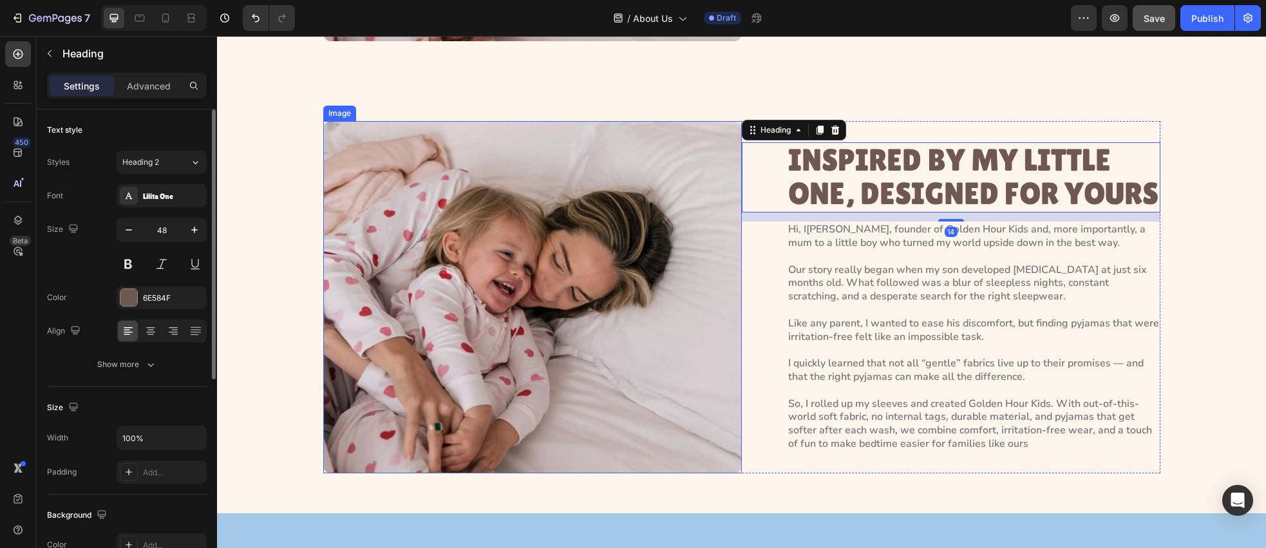
click at [672, 254] on img at bounding box center [532, 297] width 419 height 352
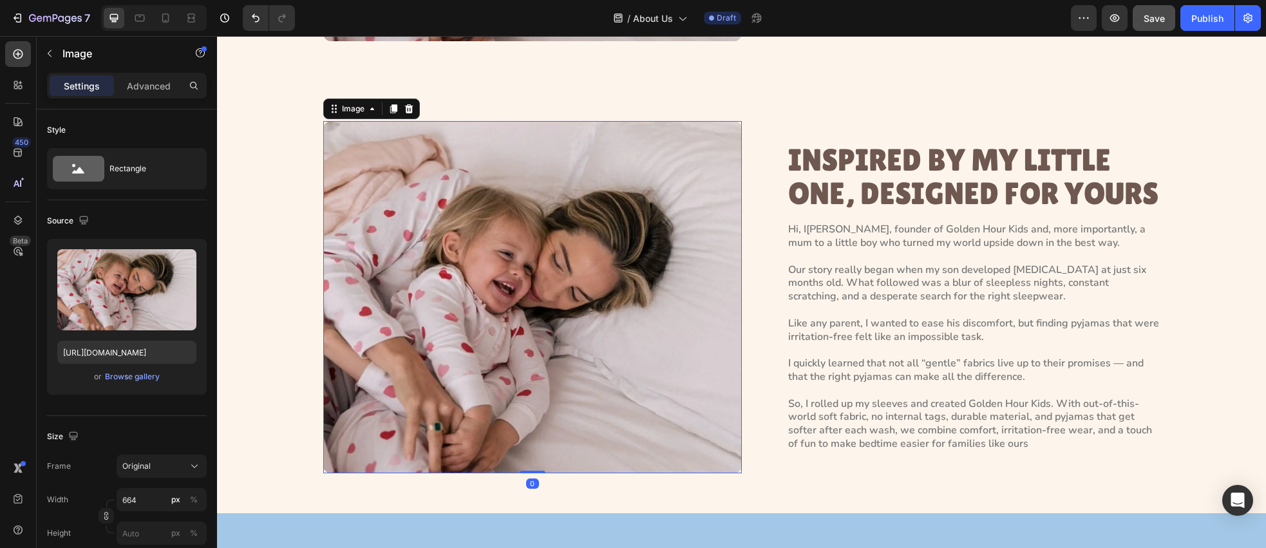
drag, startPoint x: 413, startPoint y: 108, endPoint x: 422, endPoint y: 110, distance: 9.4
click at [413, 108] on icon at bounding box center [409, 109] width 10 height 10
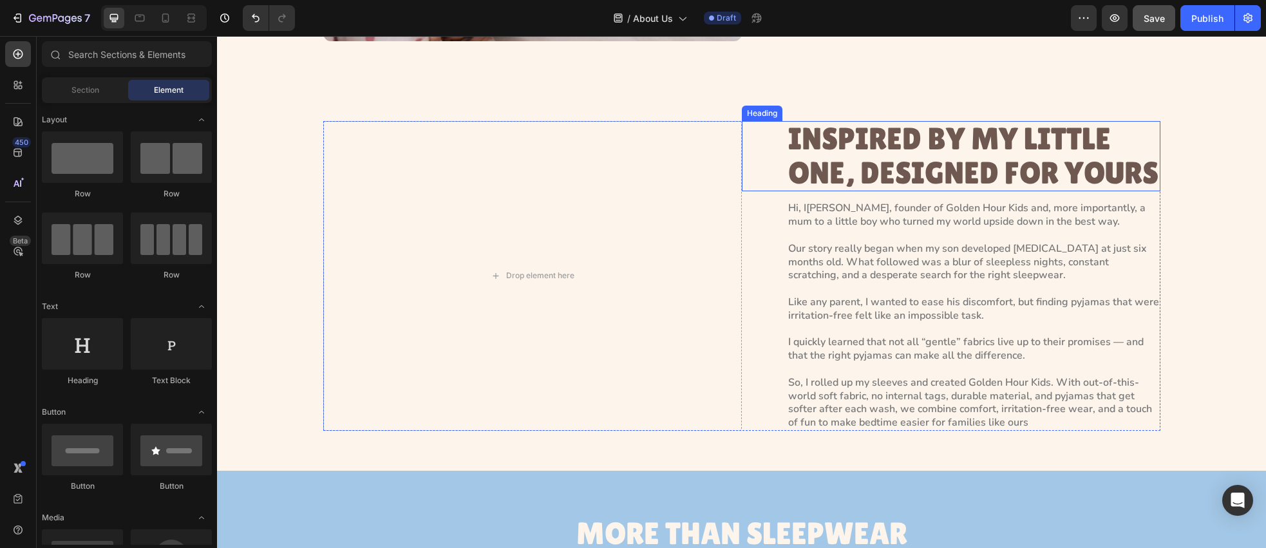
click at [824, 138] on h2 "INSPIRED BY MY LITTLE ONE, DESIGNED FOR YOURS" at bounding box center [974, 156] width 374 height 71
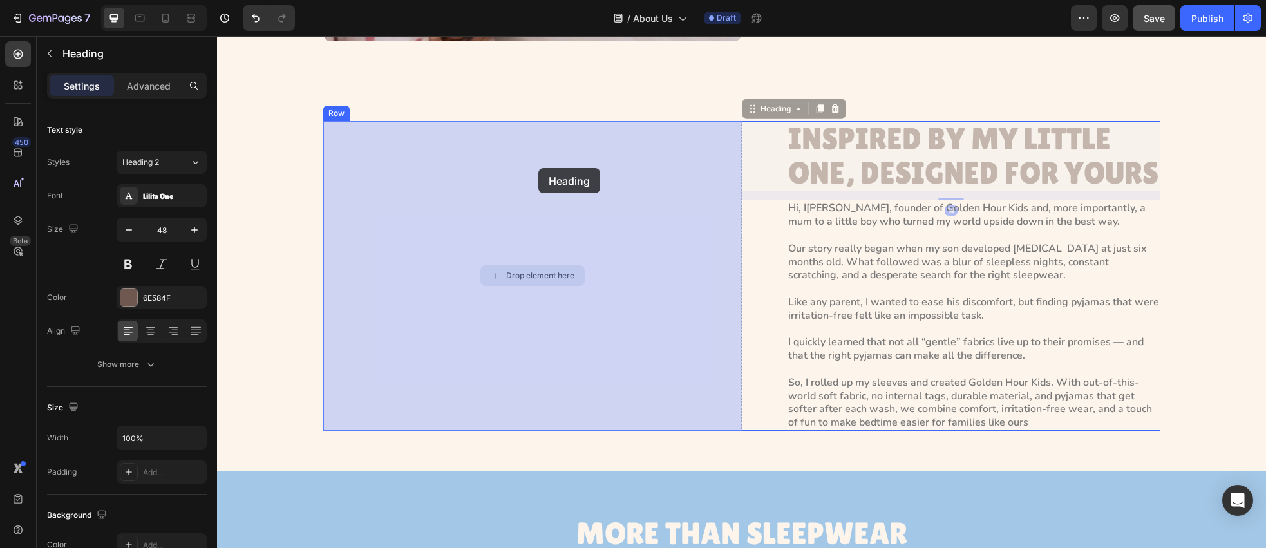
drag, startPoint x: 780, startPoint y: 113, endPoint x: 538, endPoint y: 168, distance: 247.8
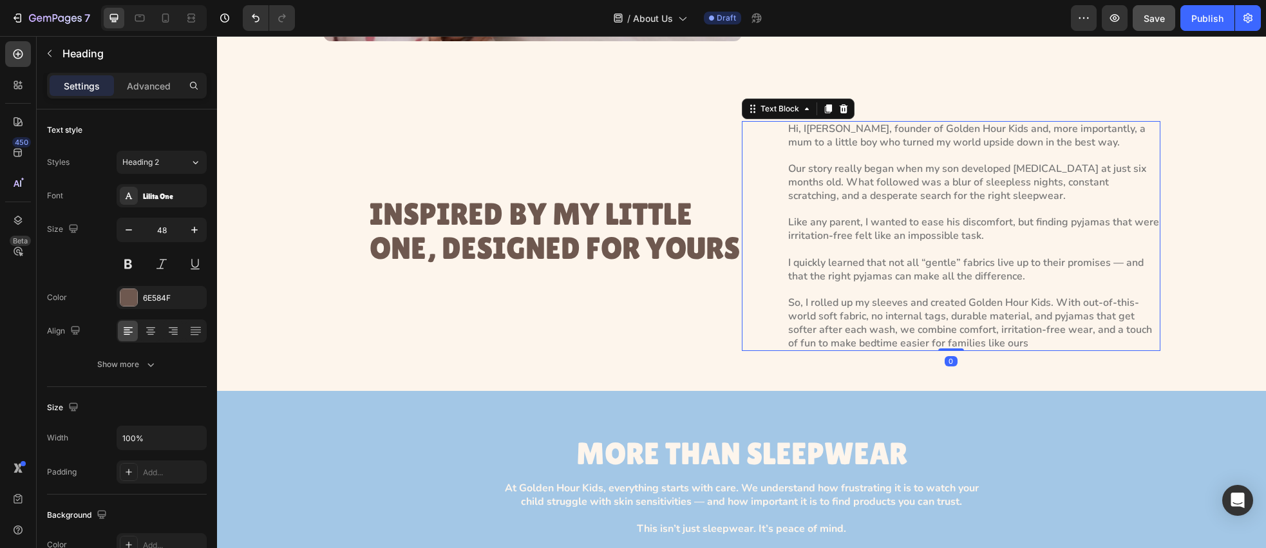
click at [905, 225] on p "Hi, I’m Paola, founder of Golden Hour Kids and, more importantly, a mum to a li…" at bounding box center [973, 236] width 371 height 228
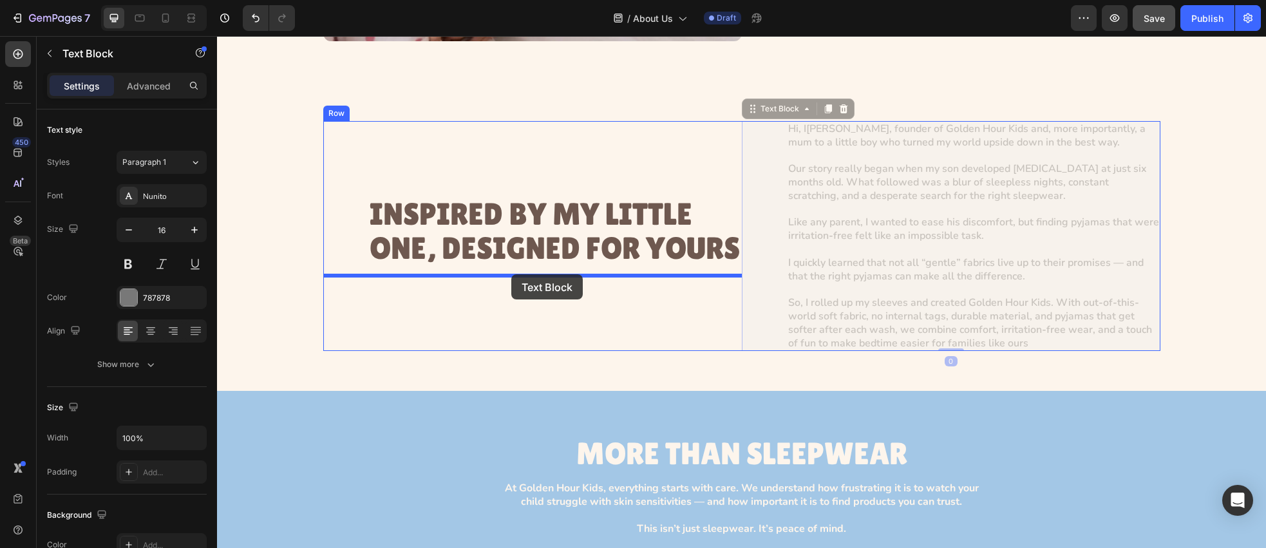
drag, startPoint x: 765, startPoint y: 115, endPoint x: 511, endPoint y: 274, distance: 299.3
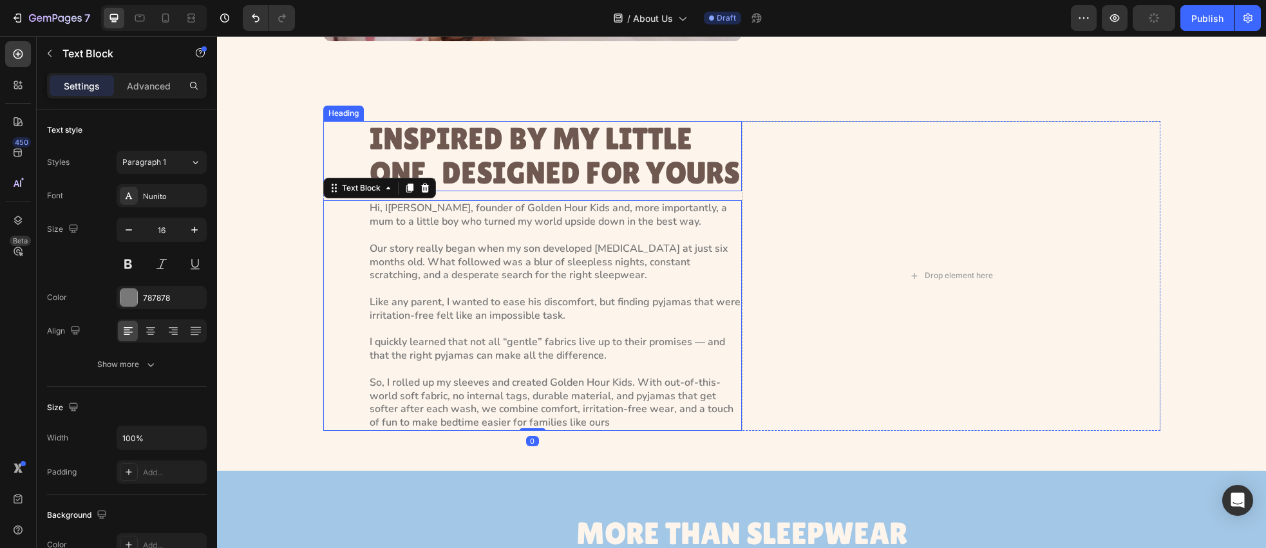
click at [450, 166] on h2 "INSPIRED BY MY LITTLE ONE, DESIGNED FOR YOURS" at bounding box center [555, 156] width 374 height 71
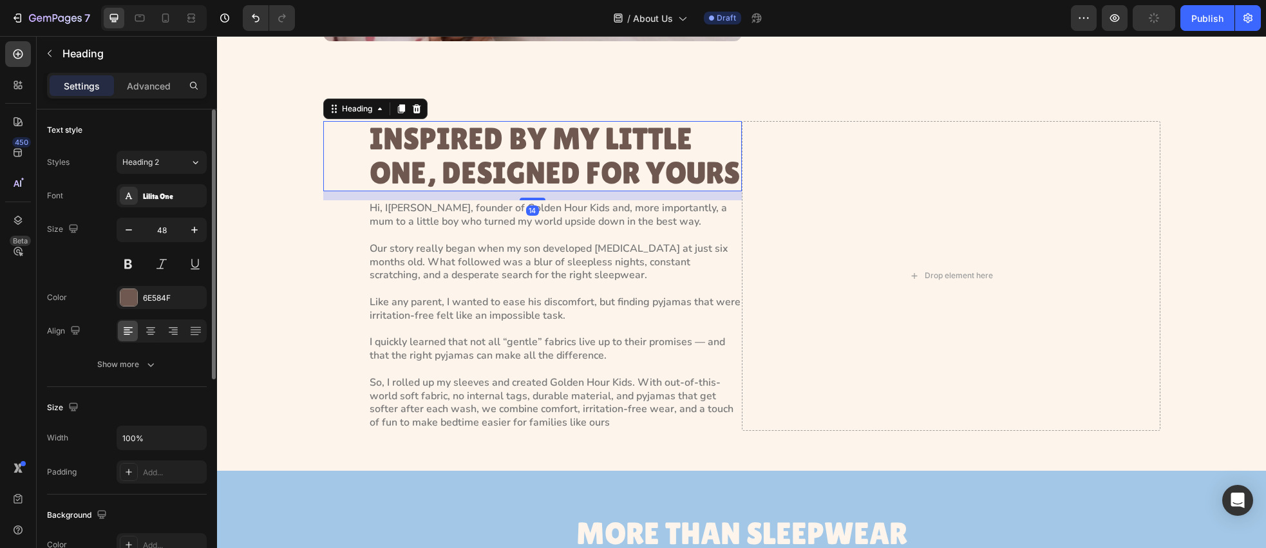
drag, startPoint x: 144, startPoint y: 83, endPoint x: 155, endPoint y: 126, distance: 44.1
click at [144, 84] on p "Advanced" at bounding box center [149, 86] width 44 height 14
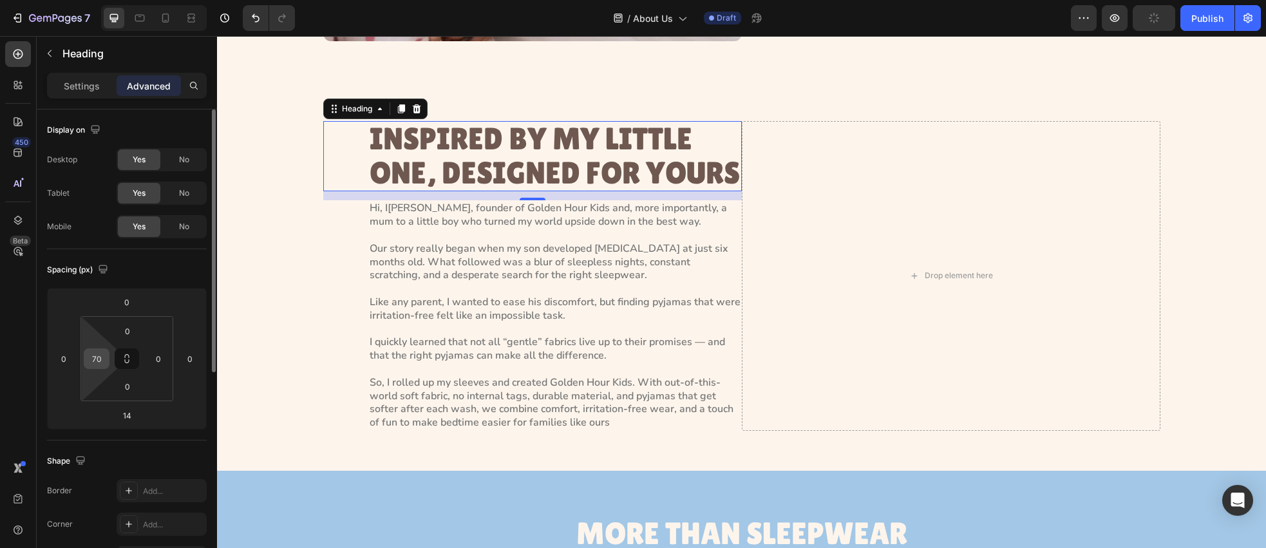
click at [104, 361] on input "70" at bounding box center [96, 358] width 19 height 19
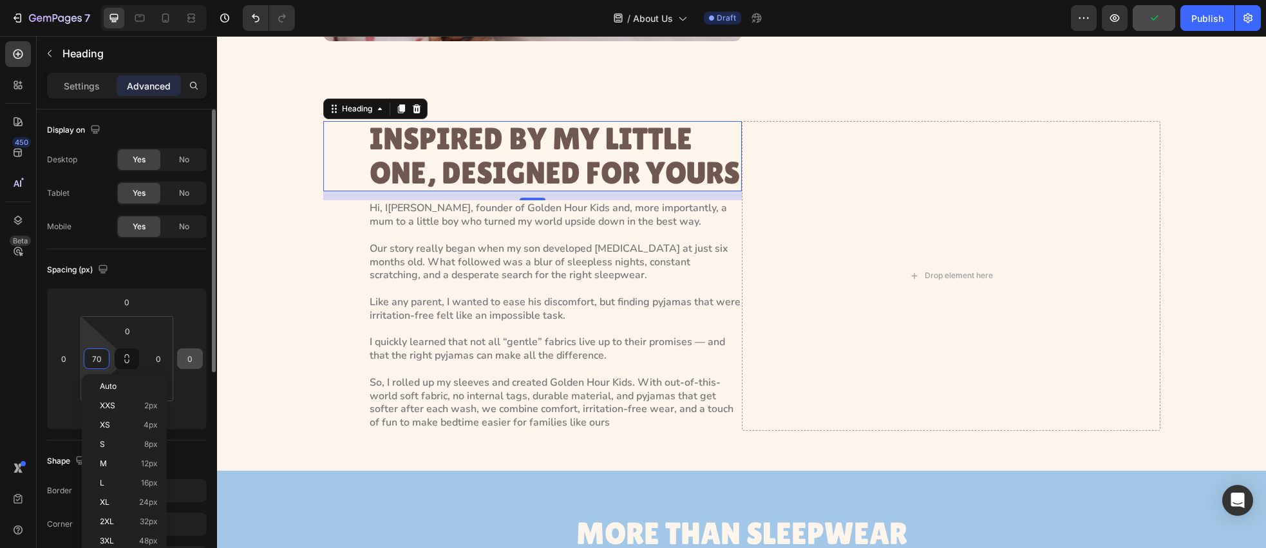
type input "0"
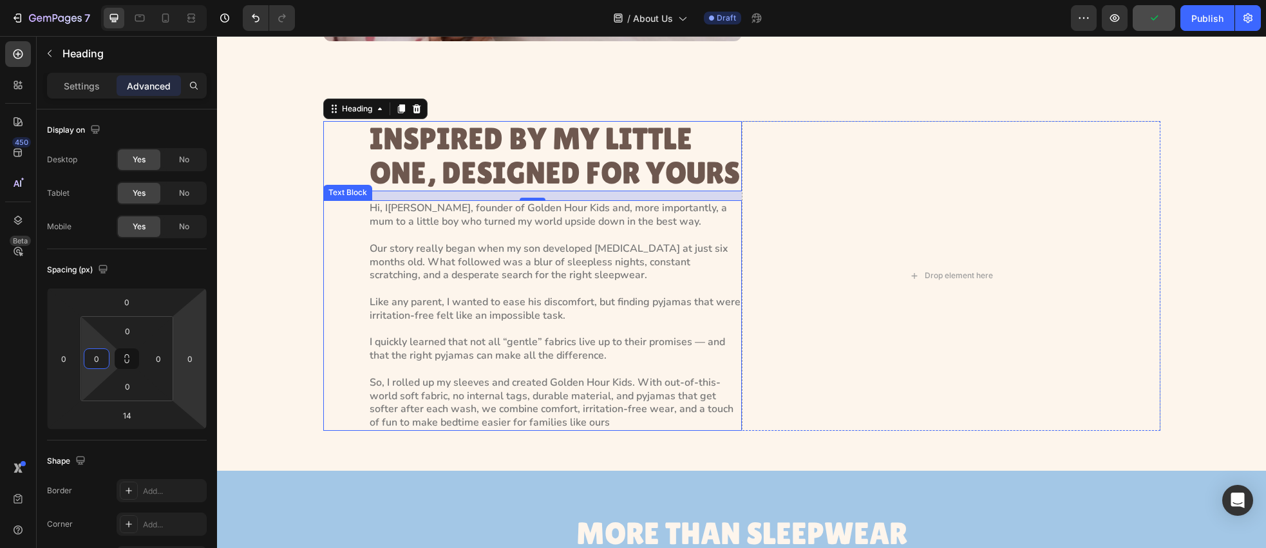
click at [451, 343] on p "Hi, I’m Paola, founder of Golden Hour Kids and, more importantly, a mum to a li…" at bounding box center [555, 316] width 371 height 228
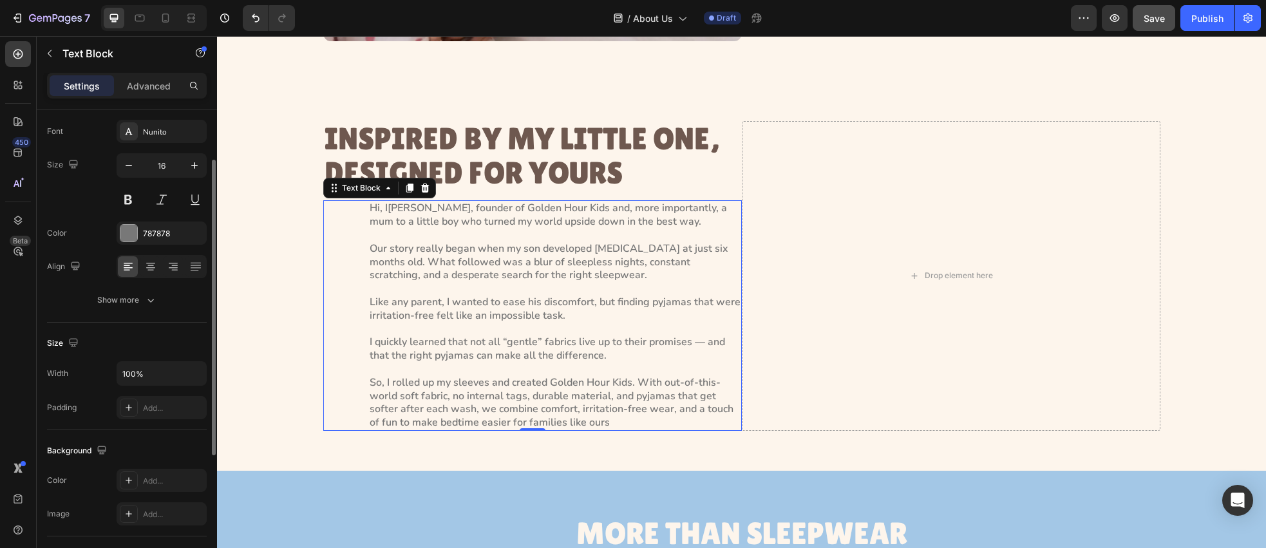
scroll to position [73, 0]
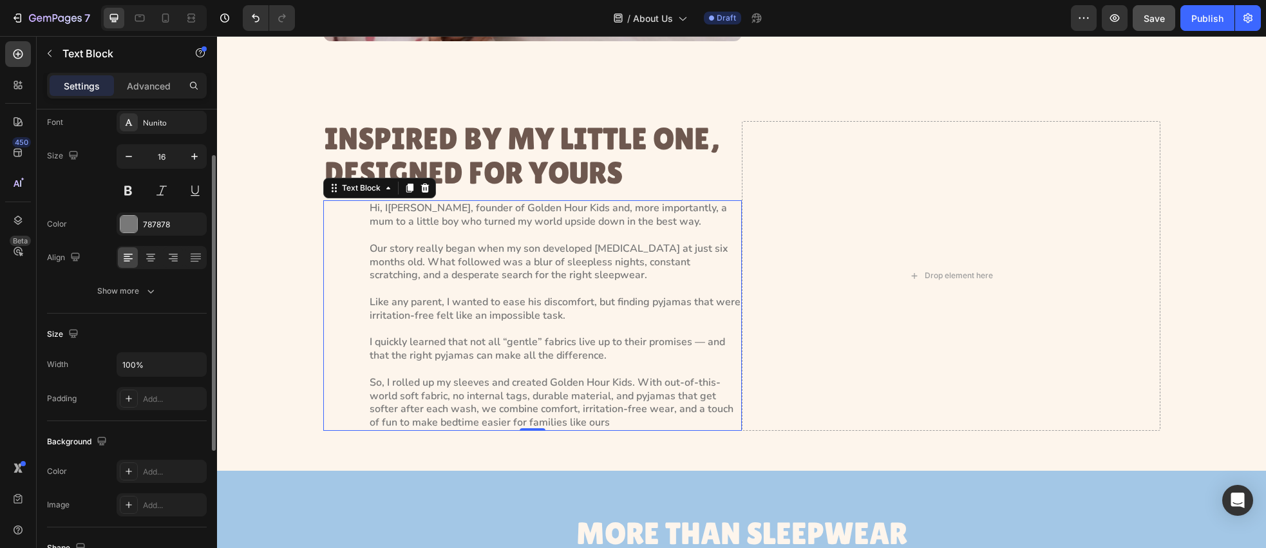
drag, startPoint x: 152, startPoint y: 84, endPoint x: 150, endPoint y: 102, distance: 17.5
click at [152, 84] on p "Advanced" at bounding box center [149, 86] width 44 height 14
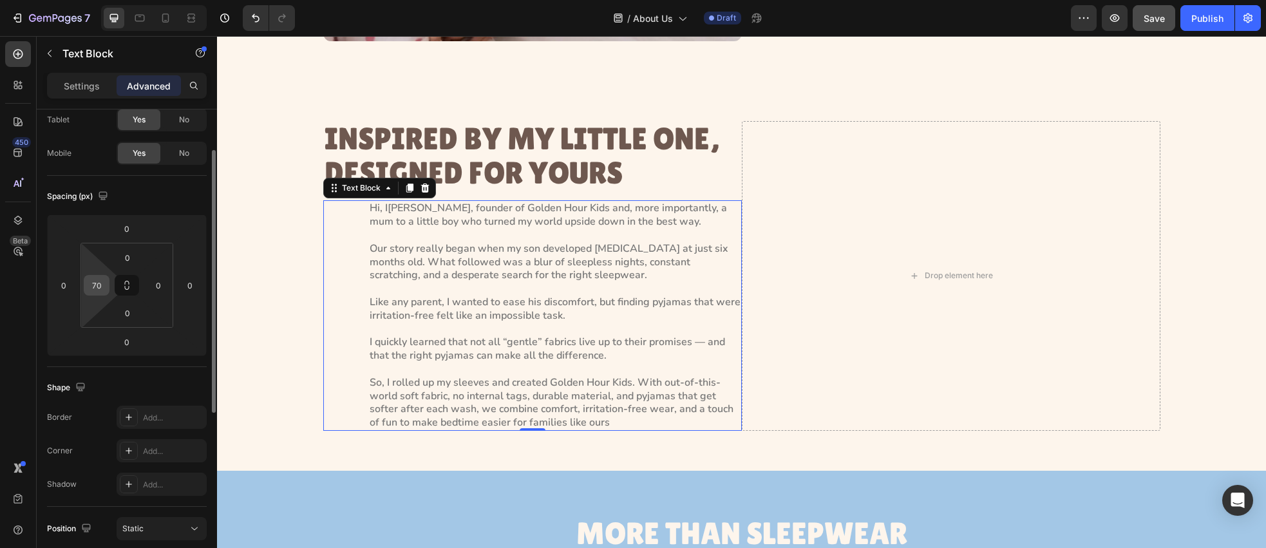
click at [104, 283] on input "70" at bounding box center [96, 285] width 19 height 19
type input "0"
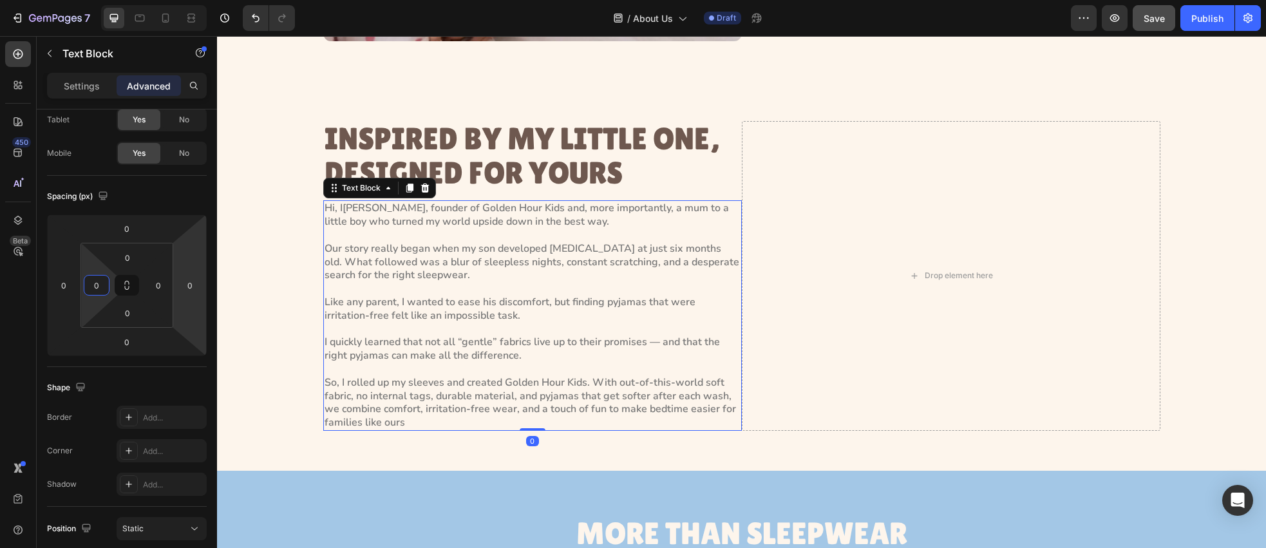
click at [421, 271] on p "Hi, I’m Paola, founder of Golden Hour Kids and, more importantly, a mum to a li…" at bounding box center [533, 316] width 416 height 228
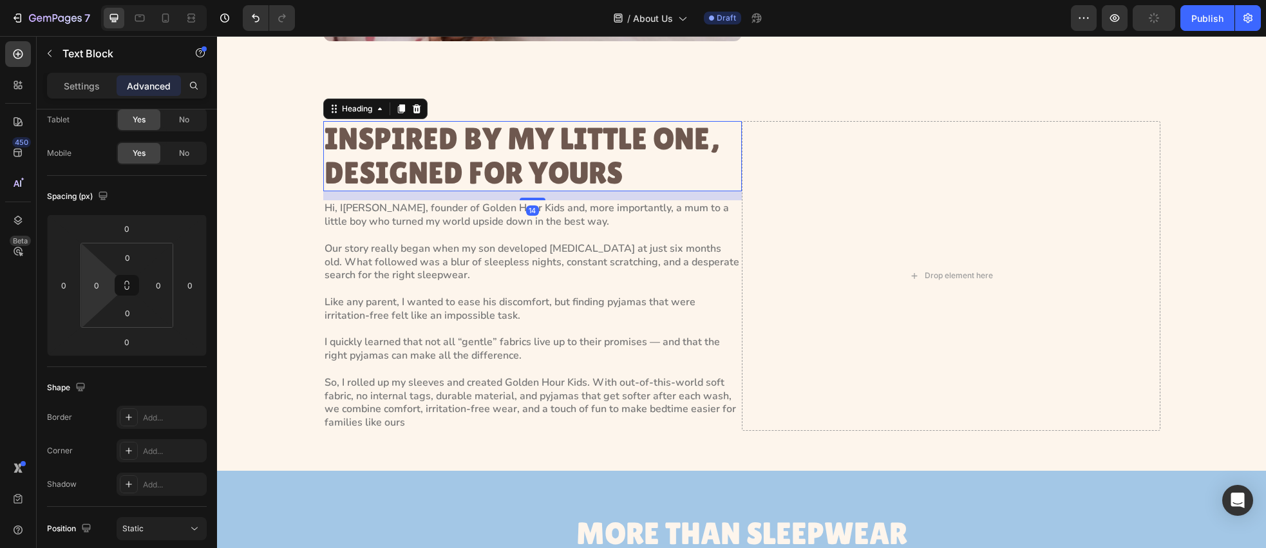
click at [388, 164] on h2 "INSPIRED BY MY LITTLE ONE, DESIGNED FOR YOURS" at bounding box center [532, 156] width 419 height 71
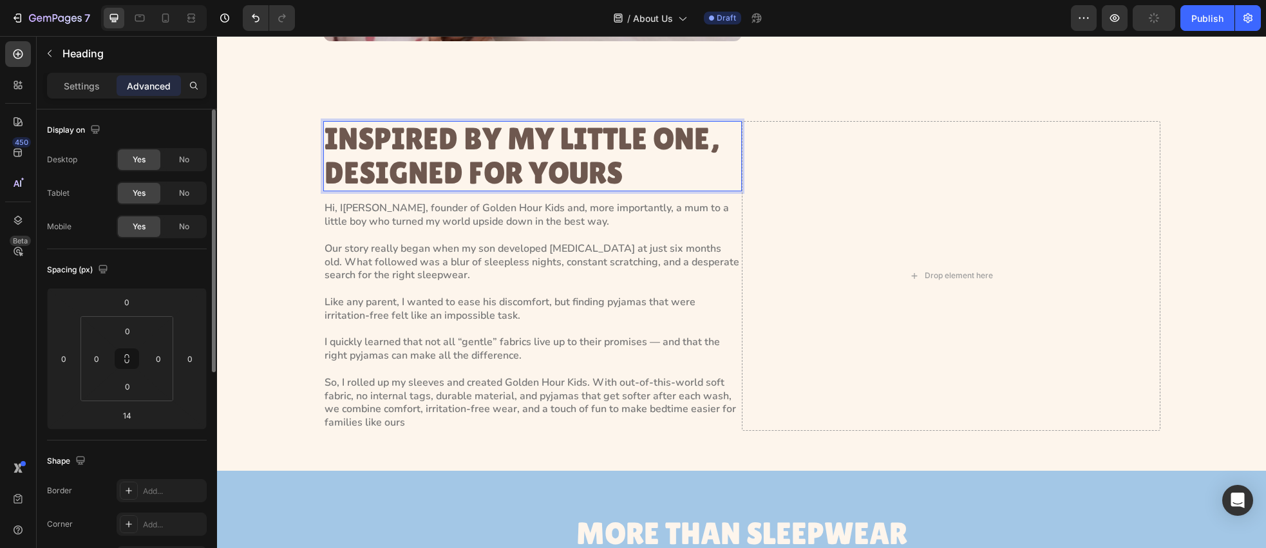
click at [388, 164] on h2 "INSPIRED BY MY LITTLE ONE, DESIGNED FOR YOURS" at bounding box center [532, 156] width 419 height 71
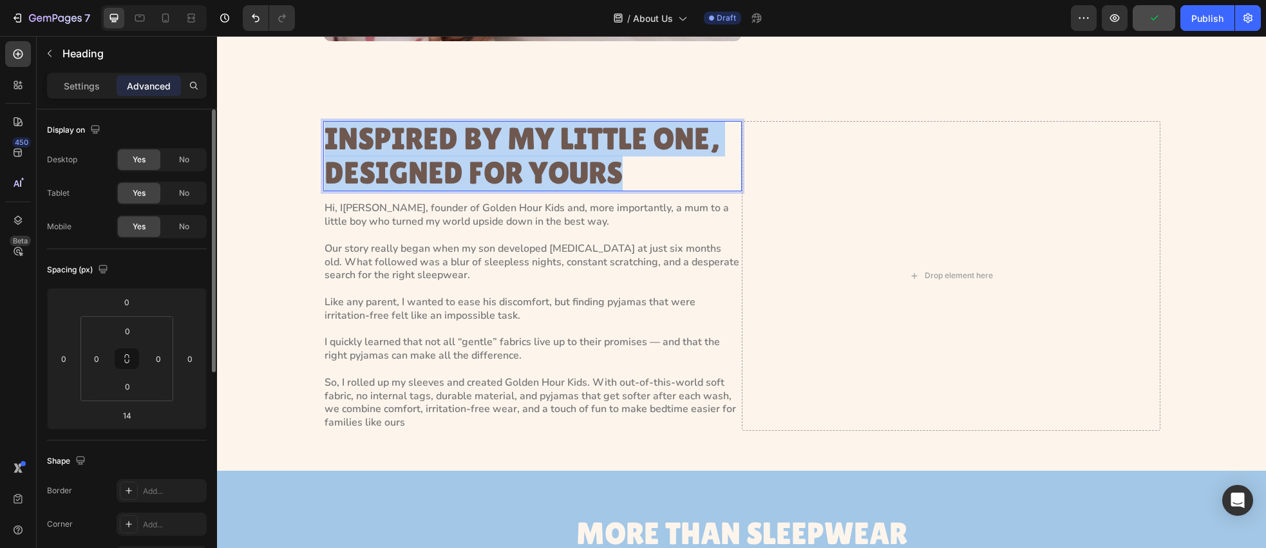
click at [388, 164] on p "INSPIRED BY MY LITTLE ONE, DESIGNED FOR YOURS" at bounding box center [533, 156] width 416 height 68
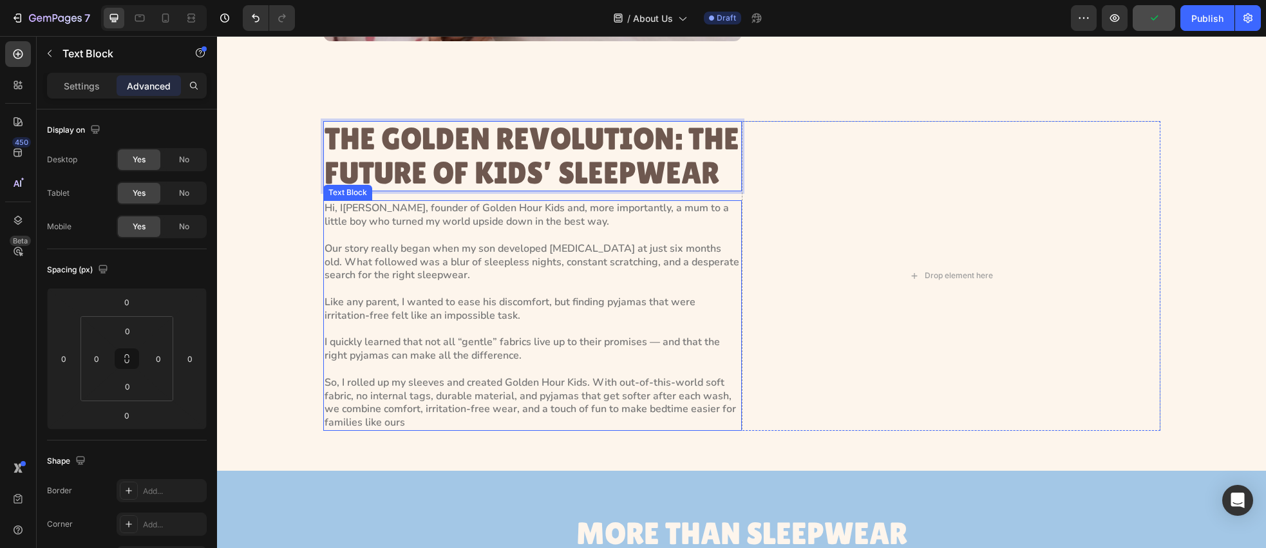
click at [451, 271] on p "Hi, I’m Paola, founder of Golden Hour Kids and, more importantly, a mum to a li…" at bounding box center [533, 316] width 416 height 228
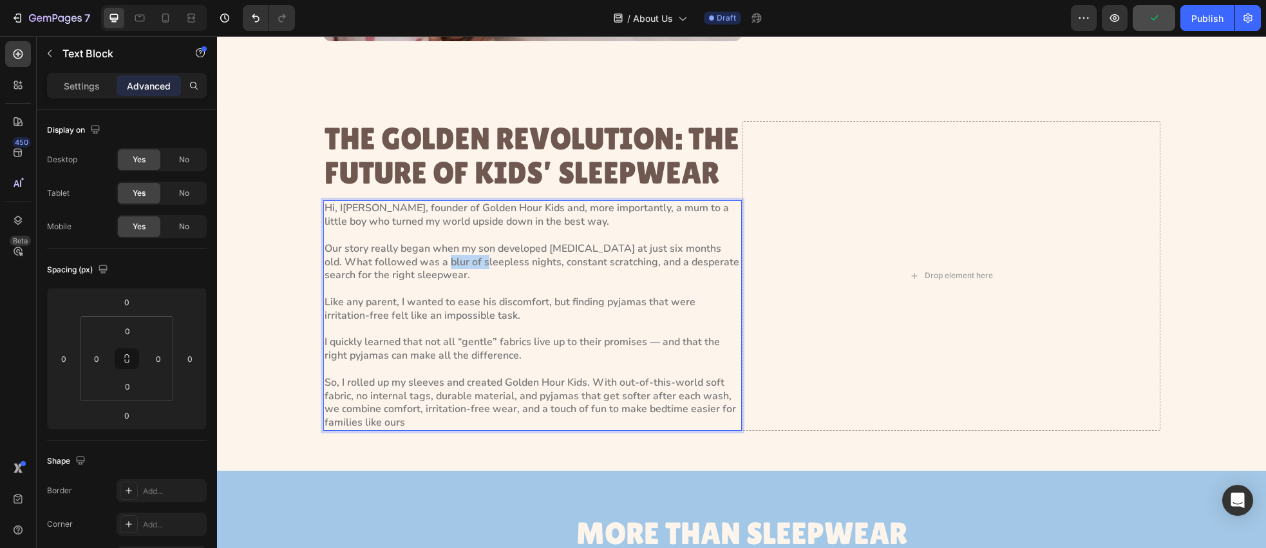
click at [444, 260] on p "Hi, I’m Paola, founder of Golden Hour Kids and, more importantly, a mum to a li…" at bounding box center [533, 316] width 416 height 228
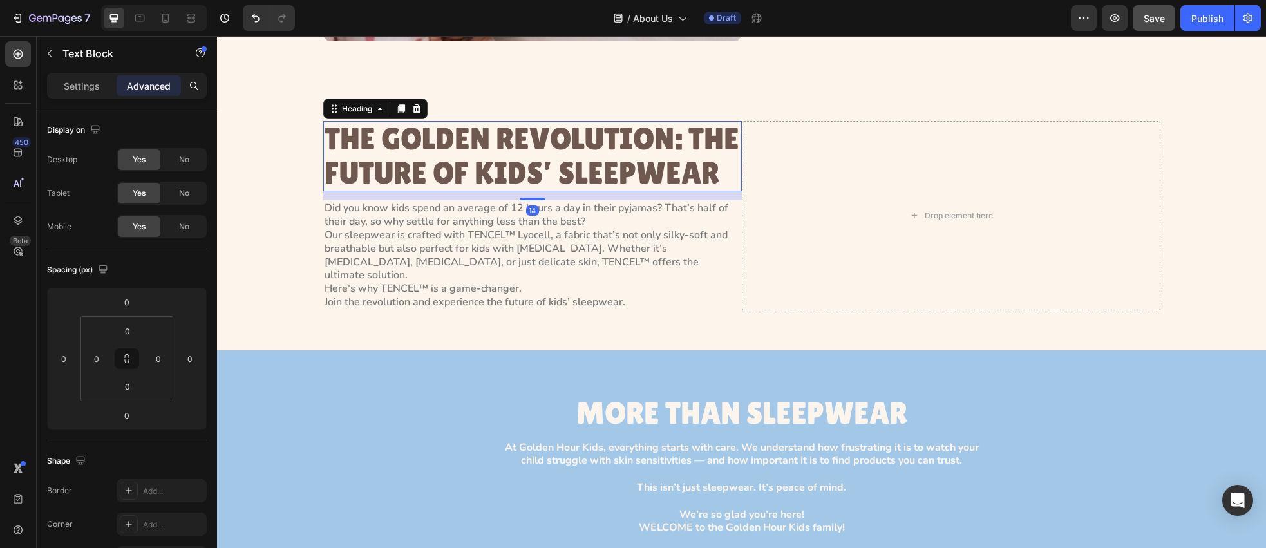
click at [656, 161] on p "THE GOLDEN REVOLUTION: THE FUTURE OF KIDS’ SLEEPWEAR" at bounding box center [533, 156] width 416 height 68
click at [77, 88] on p "Settings" at bounding box center [82, 86] width 36 height 14
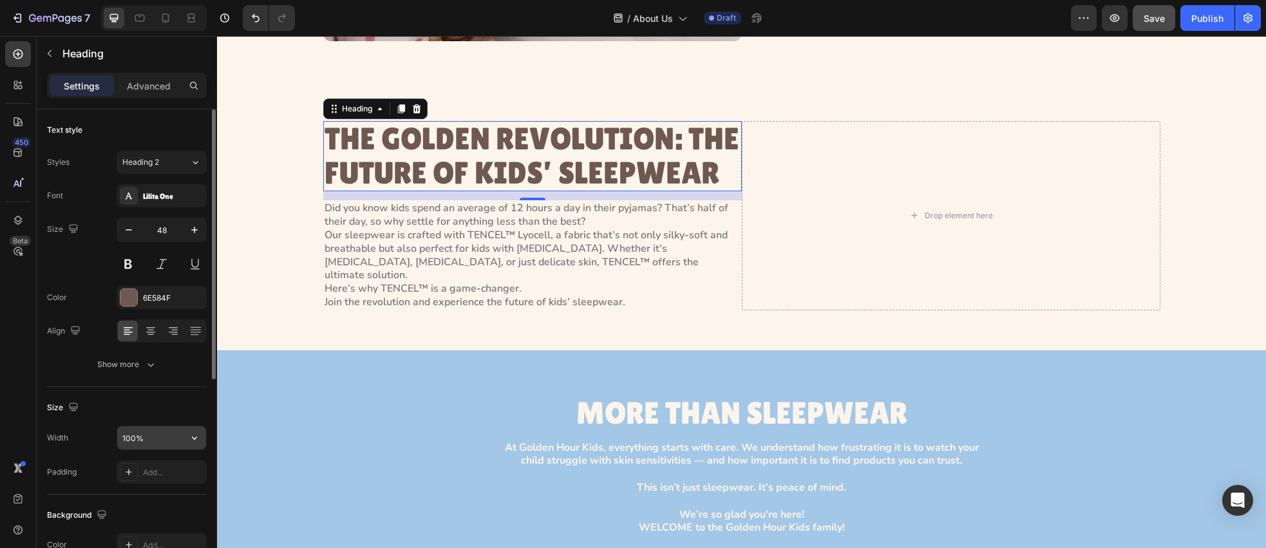
click at [157, 439] on input "100%" at bounding box center [161, 437] width 89 height 23
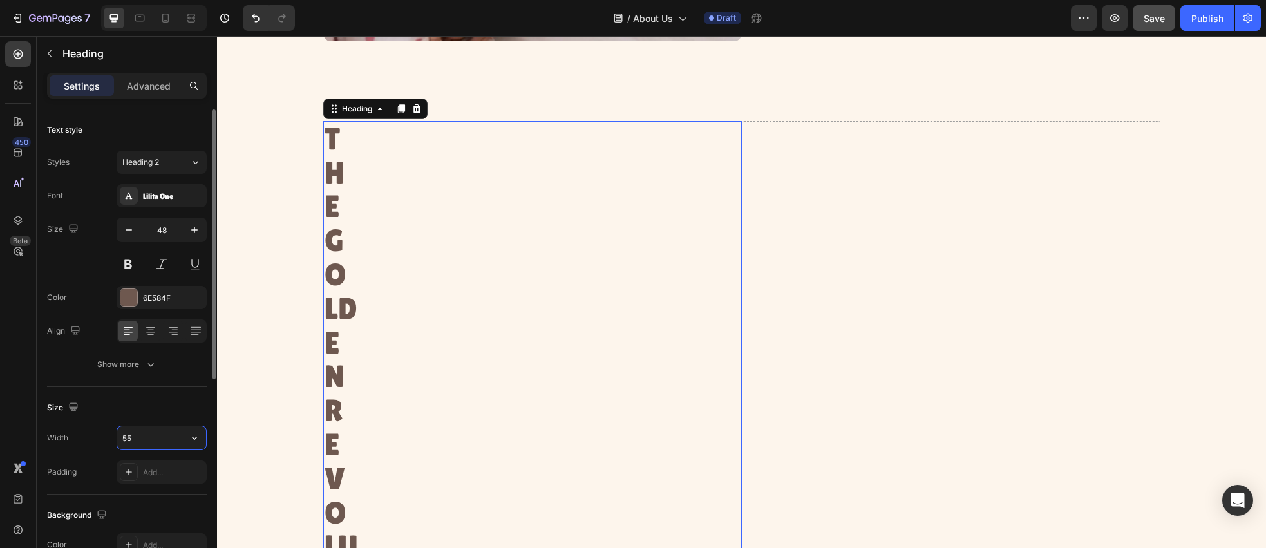
type input "555"
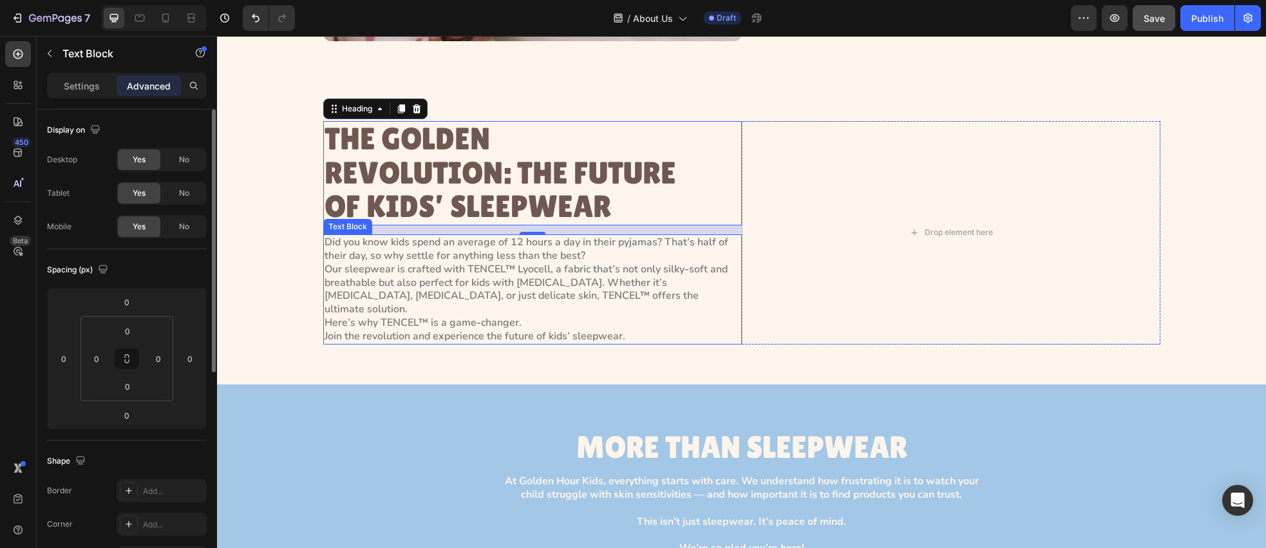
click at [507, 285] on p "Did you know kids spend an average of 12 hours a day in their pyjamas? That’s h…" at bounding box center [533, 289] width 416 height 107
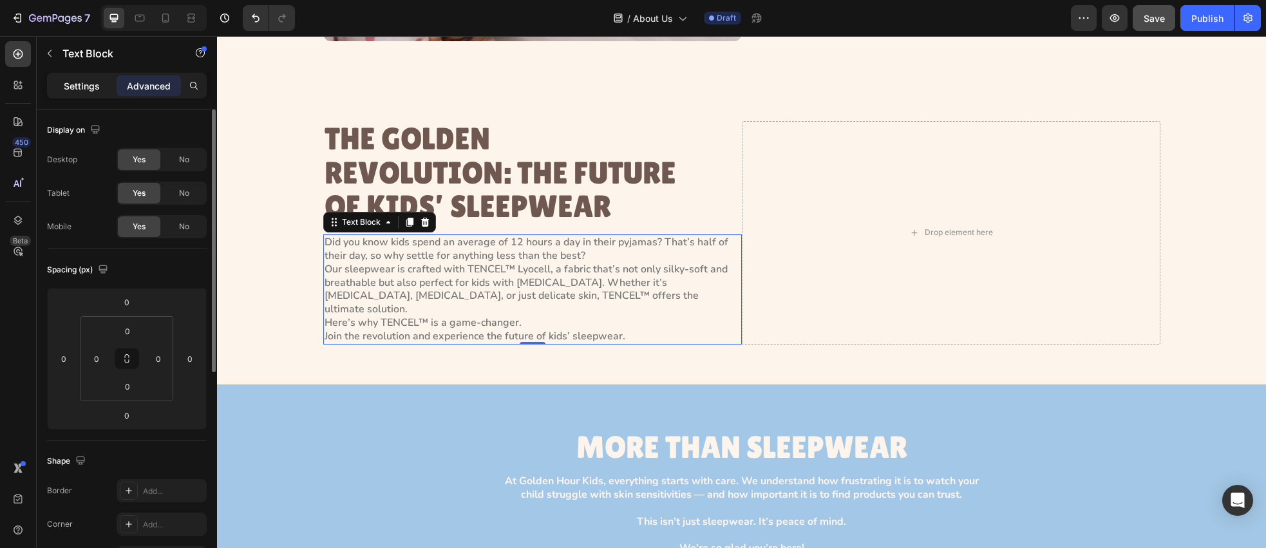
click at [85, 82] on p "Settings" at bounding box center [82, 86] width 36 height 14
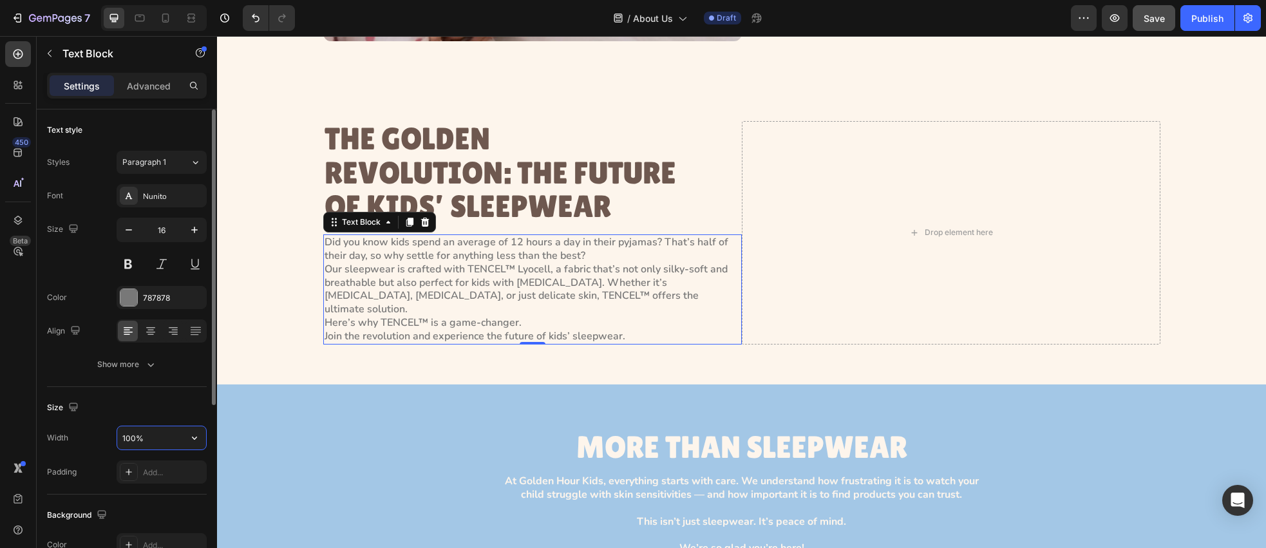
click at [151, 442] on input "100%" at bounding box center [161, 437] width 89 height 23
click at [157, 440] on input "100%" at bounding box center [161, 437] width 89 height 23
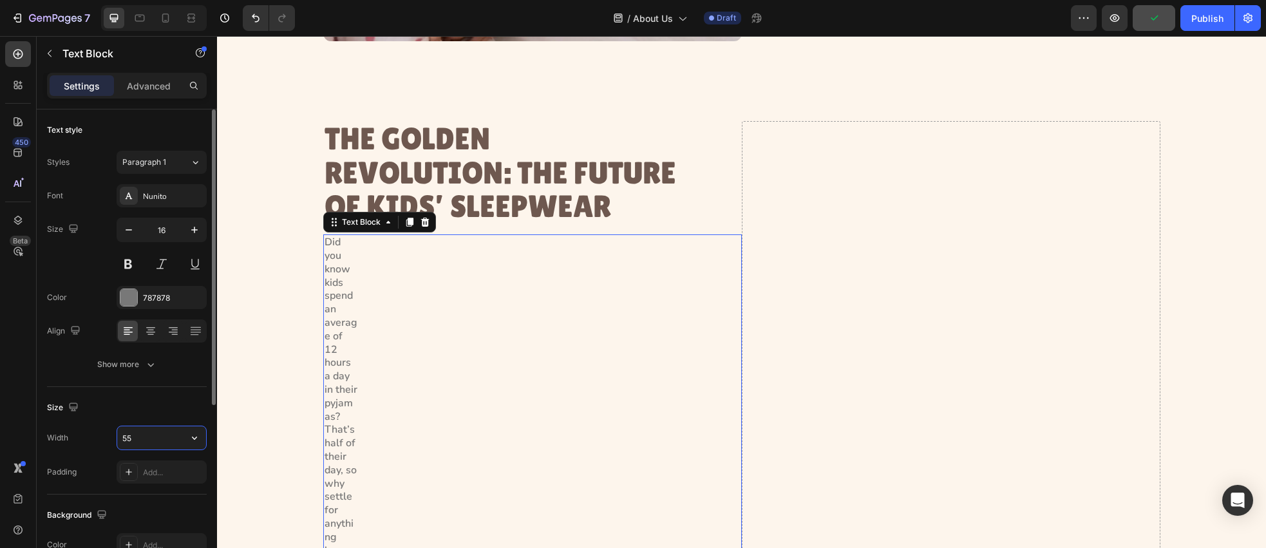
type input "553"
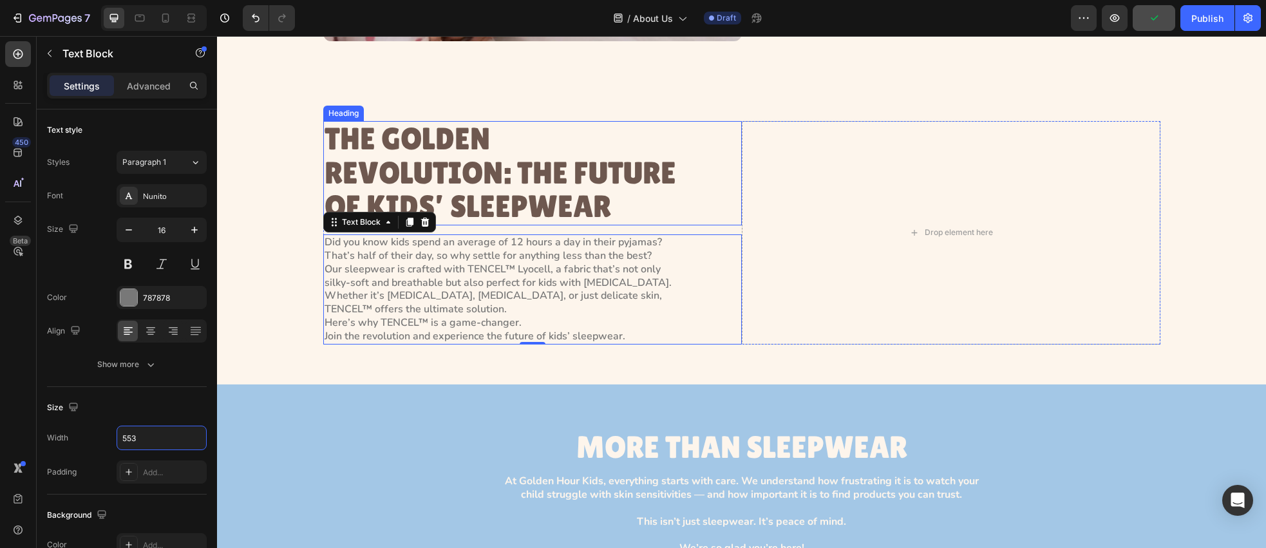
click at [464, 203] on p "THE GOLDEN REVOLUTION: THE FUTURE OF KIDS’ SLEEPWEAR" at bounding box center [502, 173] width 355 height 102
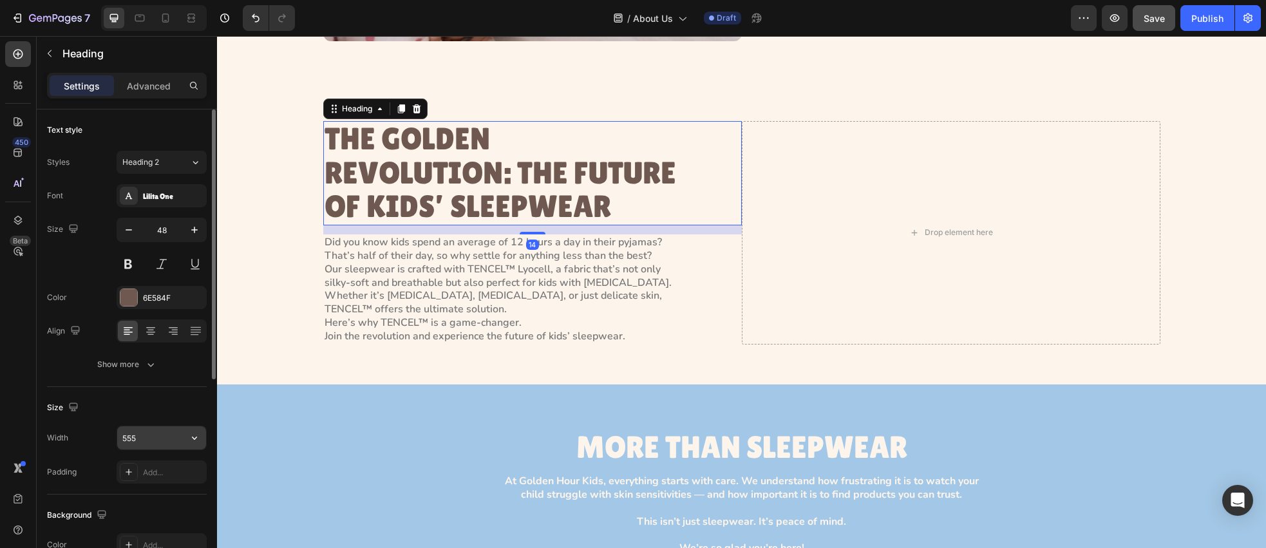
click at [164, 439] on input "555" at bounding box center [161, 437] width 89 height 23
type input "553"
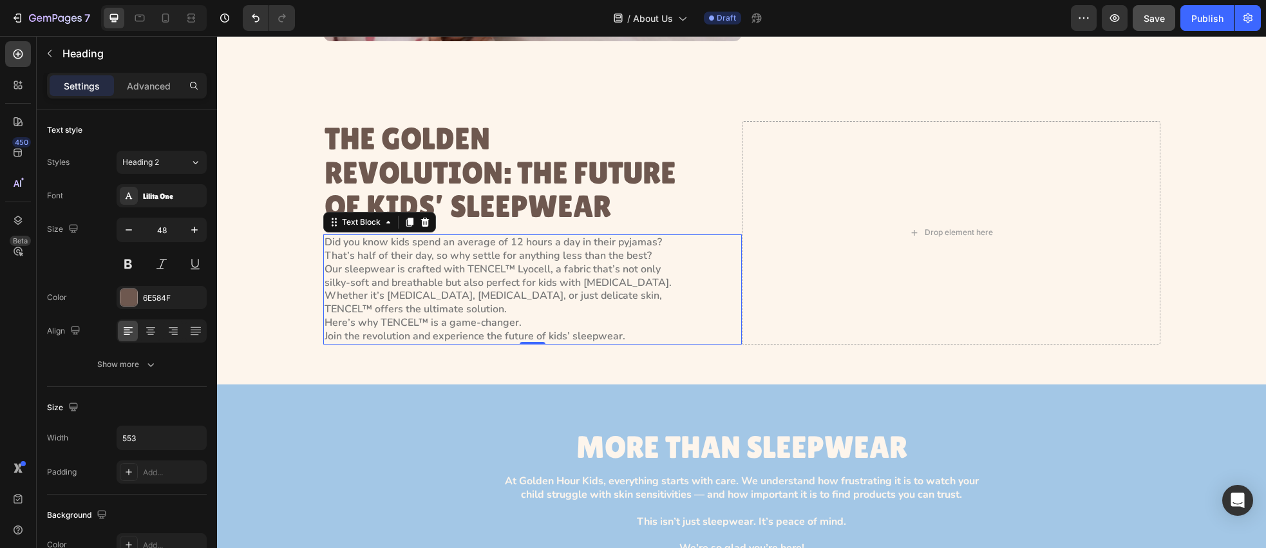
click at [596, 239] on p "Did you know kids spend an average of 12 hours a day in their pyjamas? That’s h…" at bounding box center [502, 289] width 354 height 107
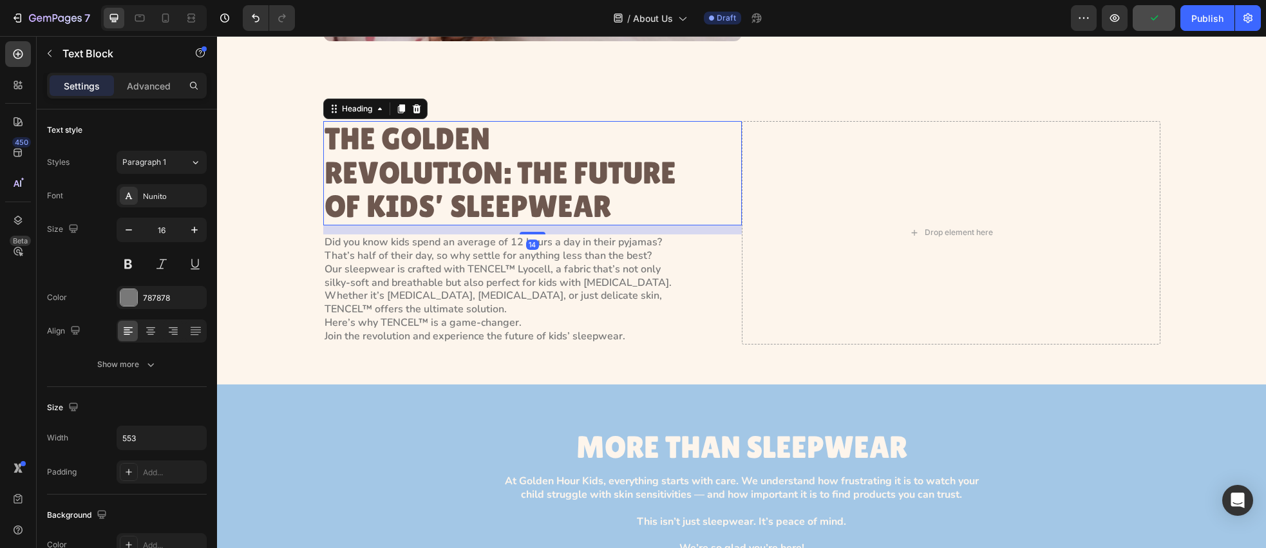
click at [723, 210] on div "THE GOLDEN REVOLUTION: THE FUTURE OF KIDS’ SLEEPWEAR" at bounding box center [532, 173] width 419 height 104
click at [690, 252] on div "Did you know kids spend an average of 12 hours a day in their pyjamas? That’s h…" at bounding box center [532, 288] width 419 height 109
click at [593, 202] on p "THE GOLDEN REVOLUTION: THE FUTURE OF KIDS’ SLEEPWEAR" at bounding box center [502, 173] width 354 height 102
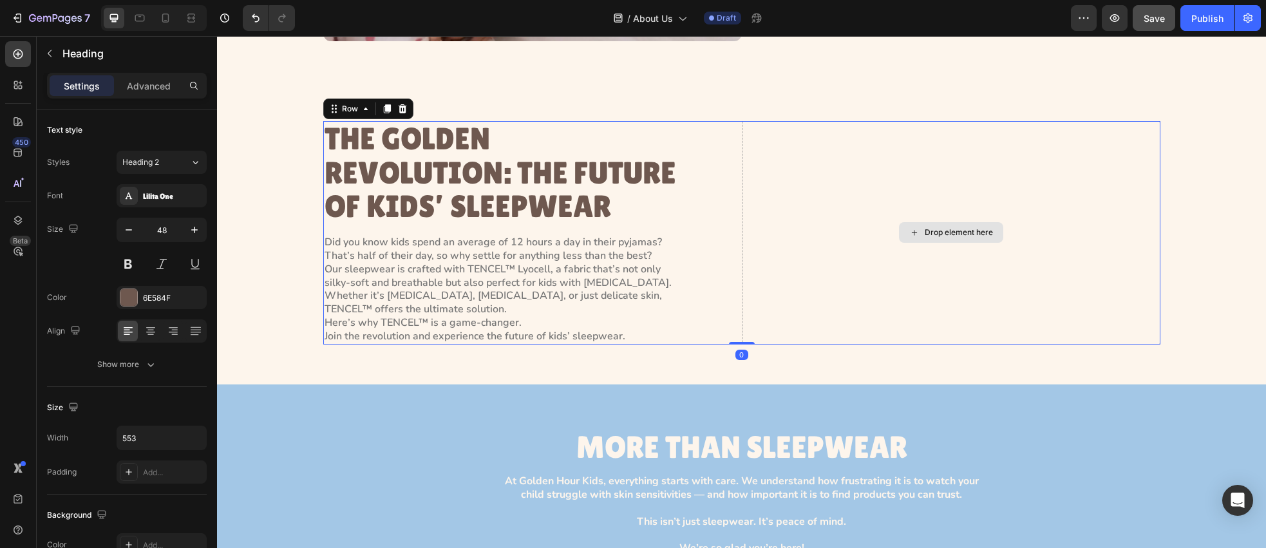
click at [790, 267] on div "Drop element here" at bounding box center [951, 232] width 419 height 223
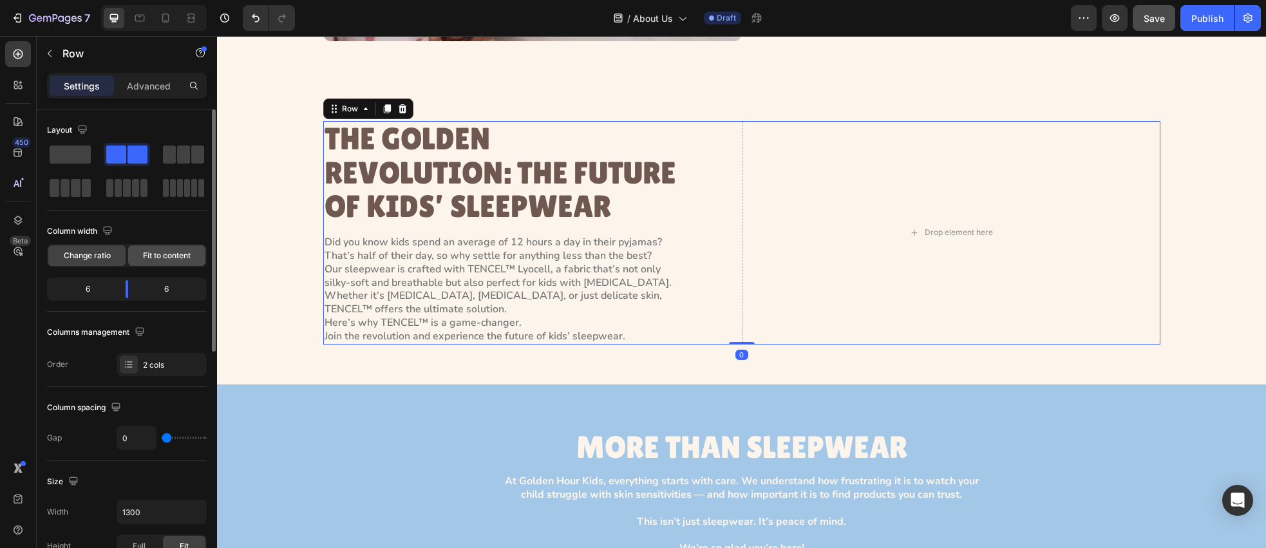
click at [153, 252] on span "Fit to content" at bounding box center [167, 256] width 48 height 12
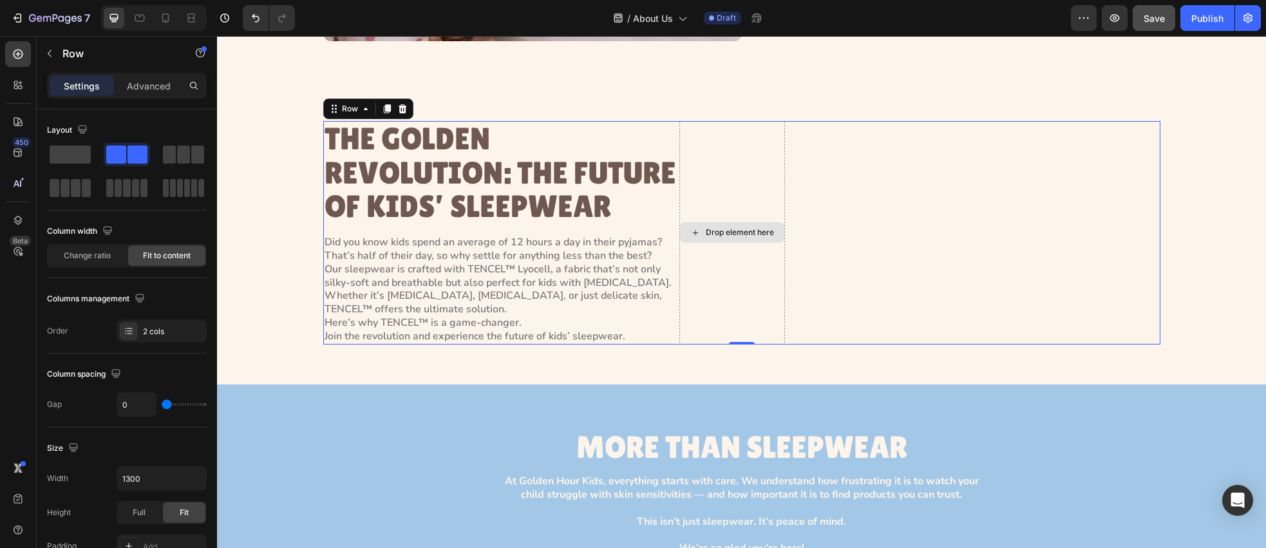
scroll to position [1617, 0]
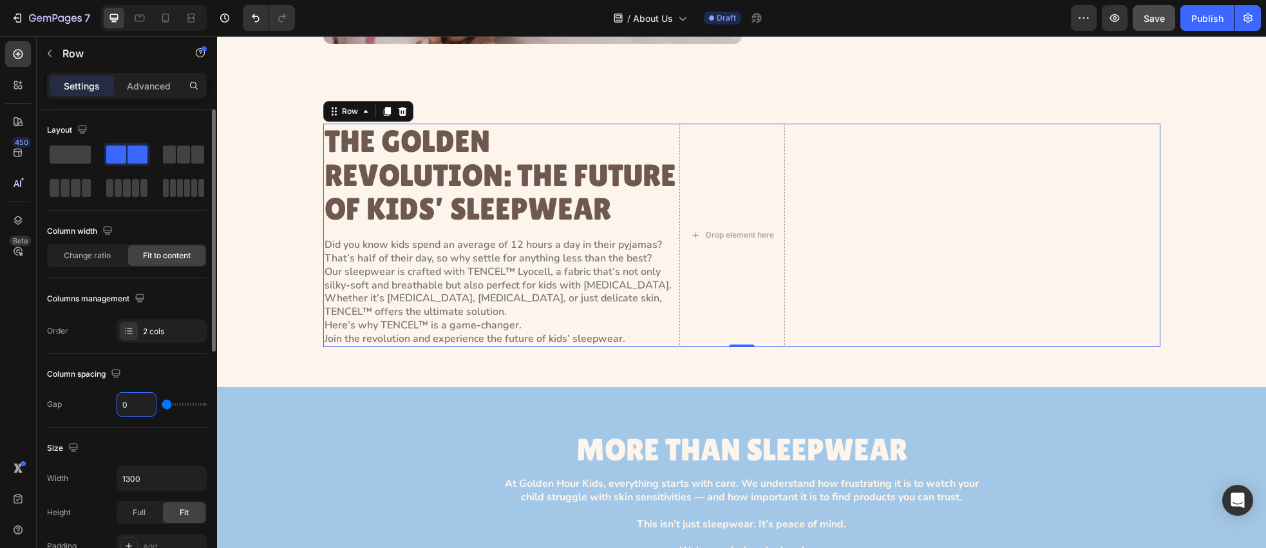
click at [123, 406] on input "0" at bounding box center [136, 404] width 39 height 23
click at [120, 407] on input "0" at bounding box center [136, 404] width 39 height 23
type input "80"
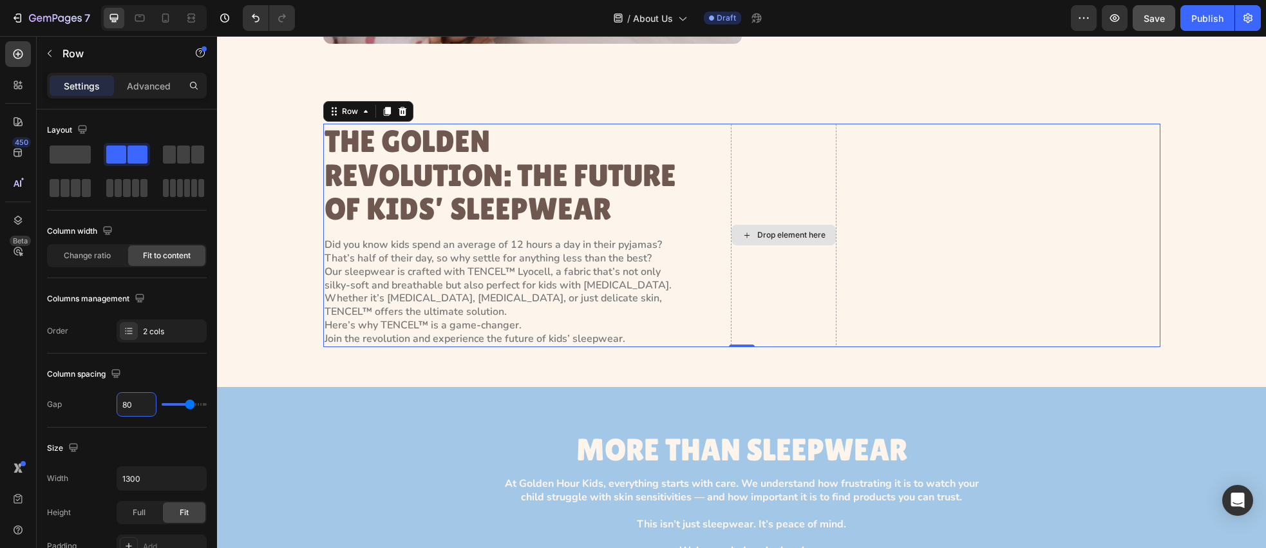
click at [806, 264] on div "Drop element here" at bounding box center [784, 235] width 106 height 223
click at [45, 61] on button "button" at bounding box center [49, 53] width 21 height 21
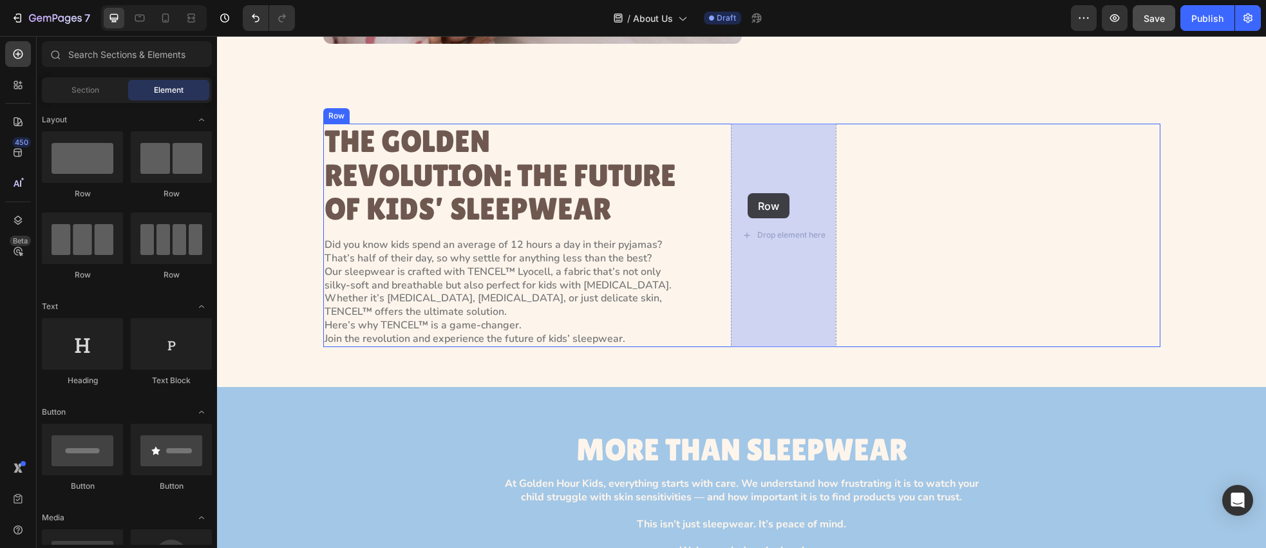
drag, startPoint x: 387, startPoint y: 209, endPoint x: 748, endPoint y: 193, distance: 361.0
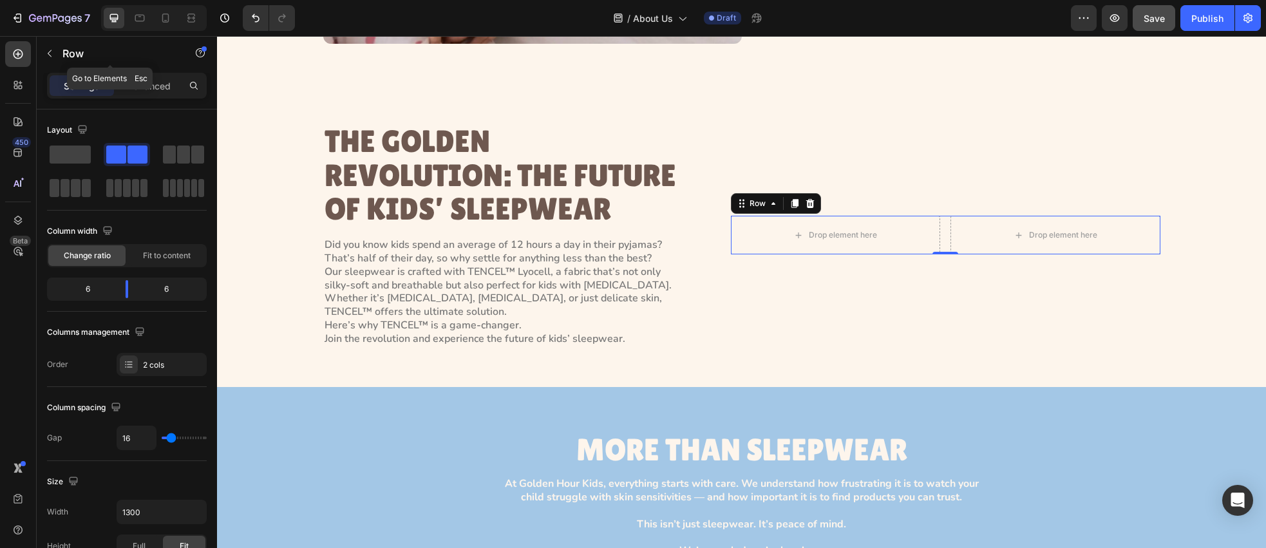
click at [46, 57] on icon "button" at bounding box center [49, 53] width 10 height 10
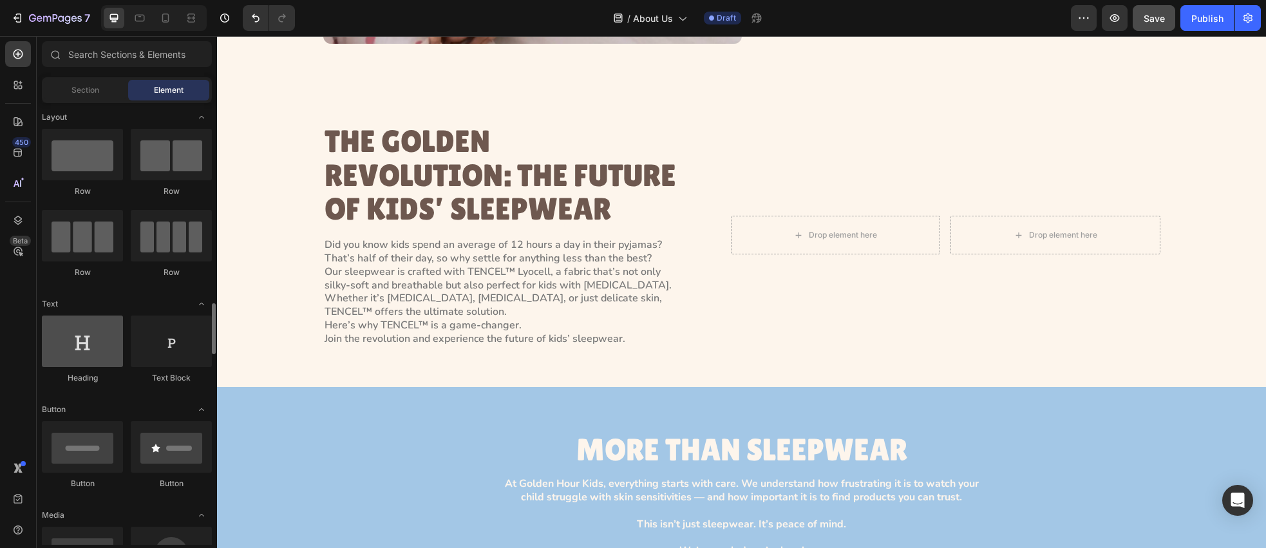
scroll to position [0, 0]
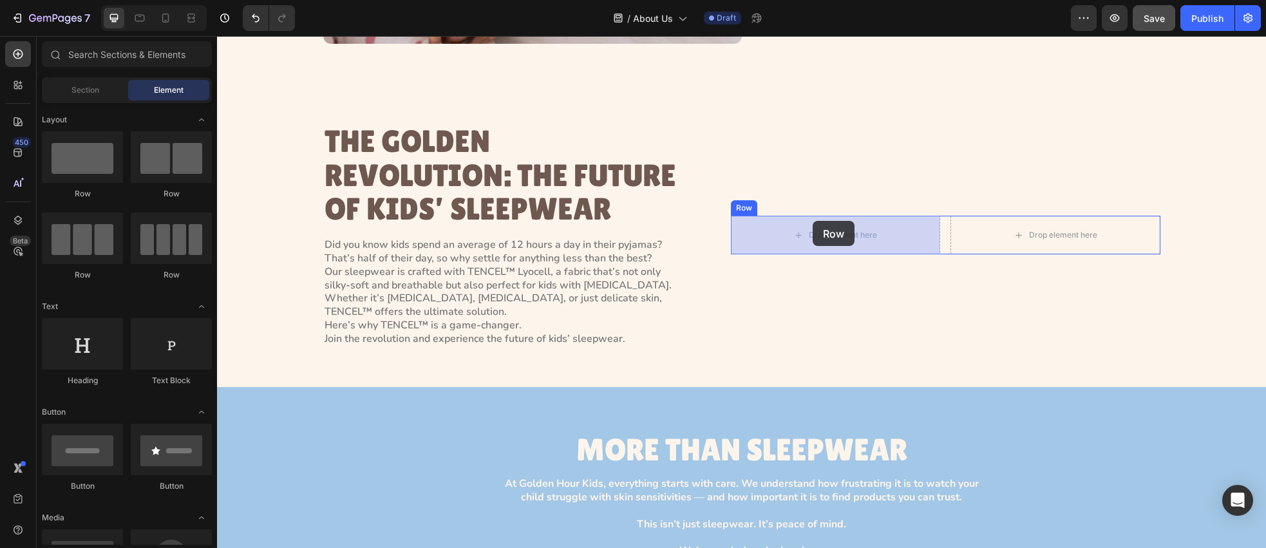
drag, startPoint x: 355, startPoint y: 189, endPoint x: 813, endPoint y: 221, distance: 459.1
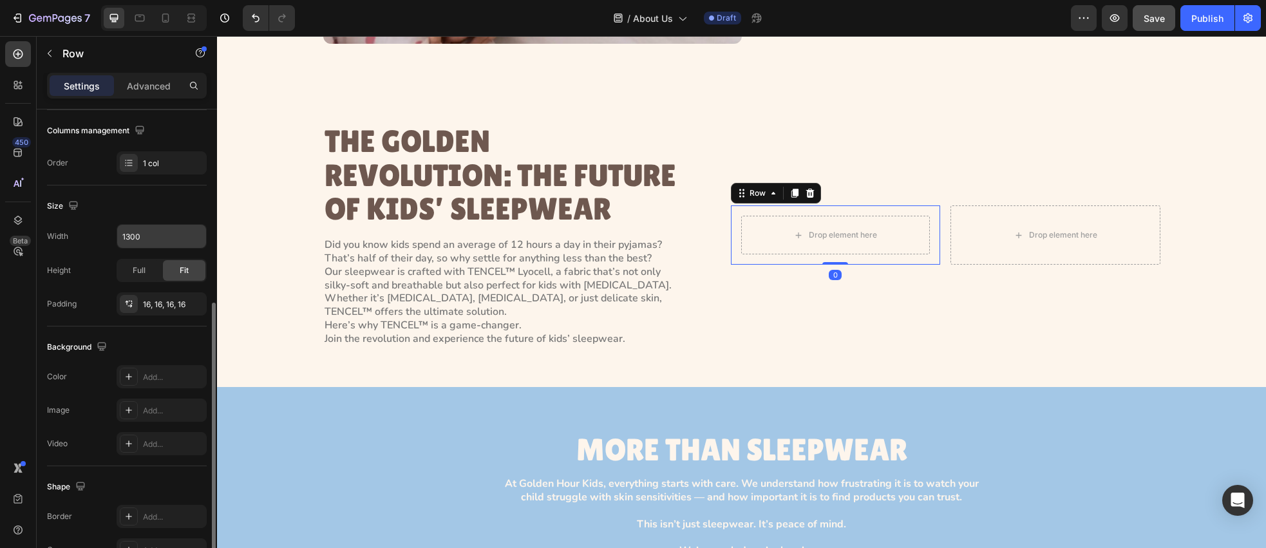
scroll to position [246, 0]
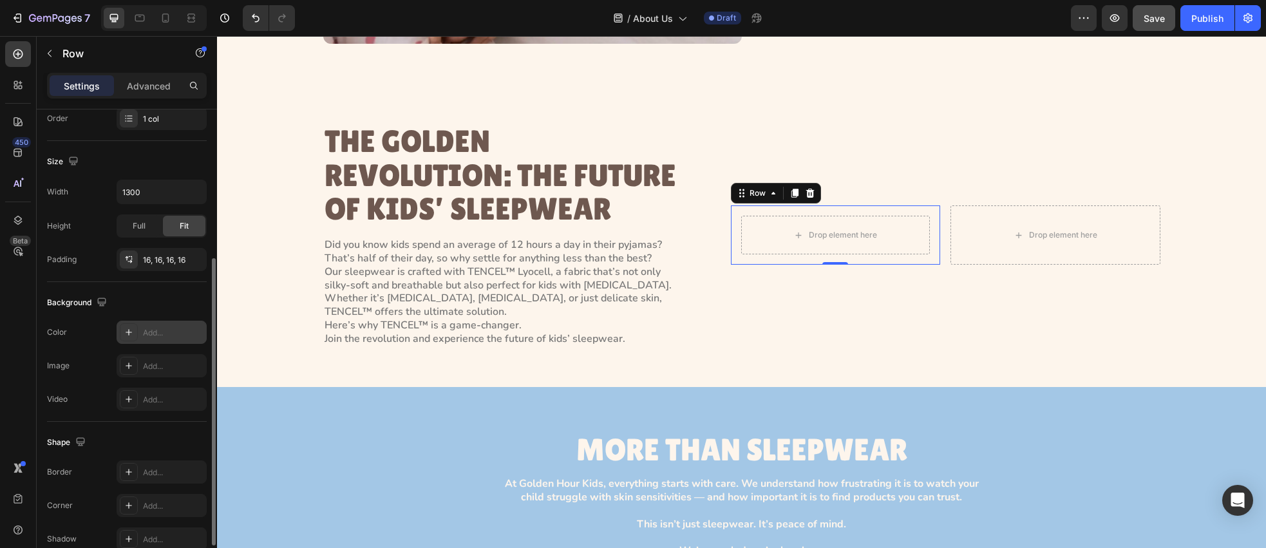
click at [129, 336] on icon at bounding box center [129, 332] width 10 height 10
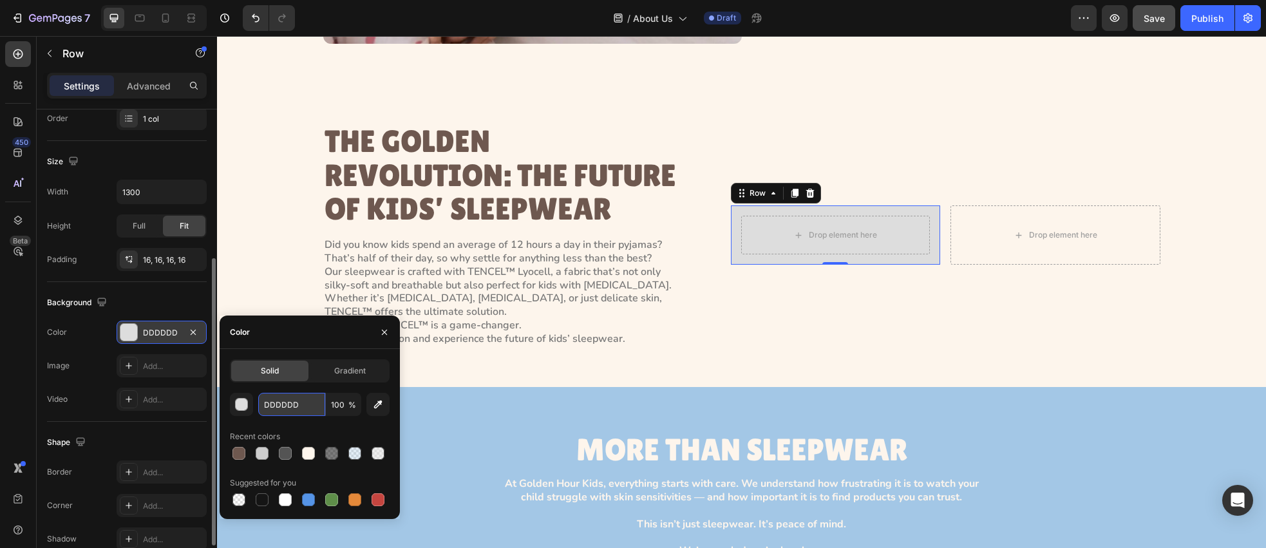
click at [308, 402] on input "DDDDDD" at bounding box center [291, 404] width 67 height 23
paste input "Primary"
paste input "#FFCF8C"
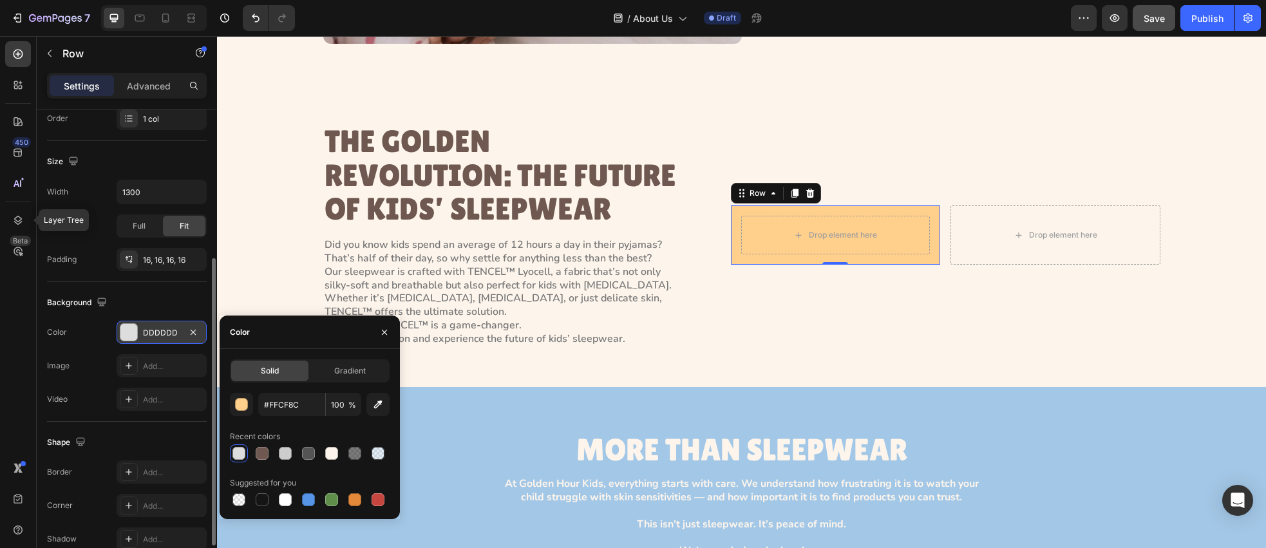
type input "FFCF8C"
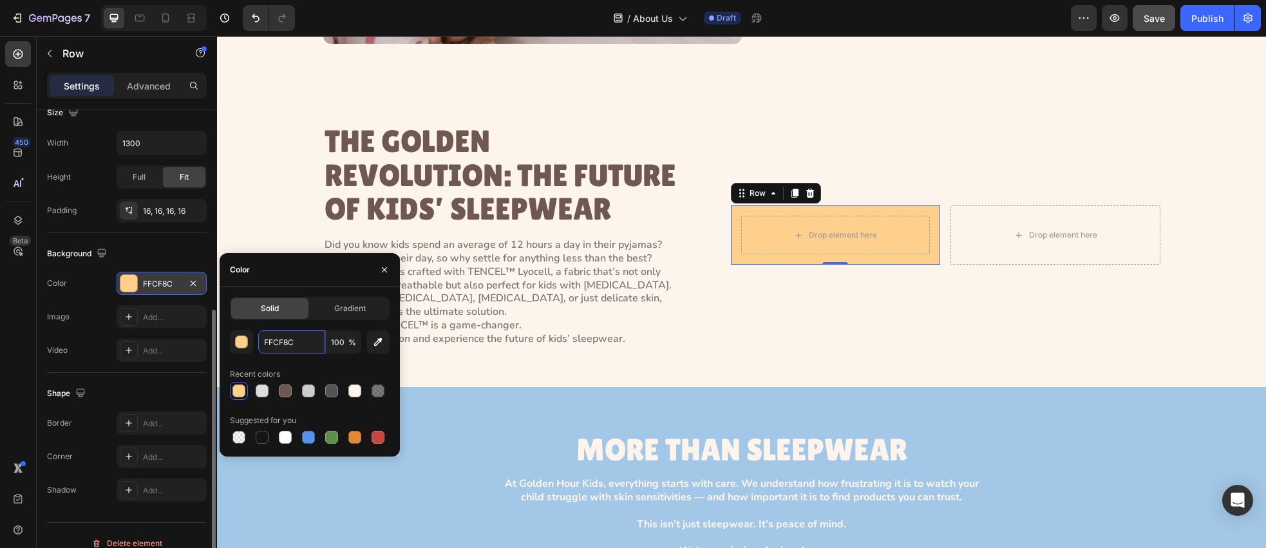
scroll to position [310, 0]
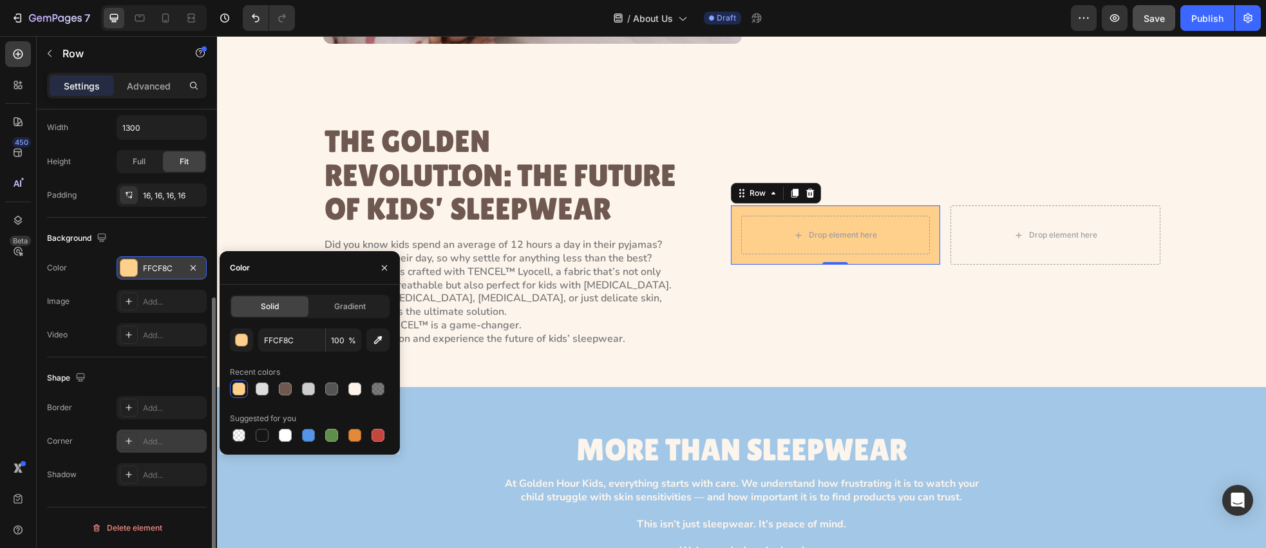
click at [124, 437] on icon at bounding box center [129, 441] width 10 height 10
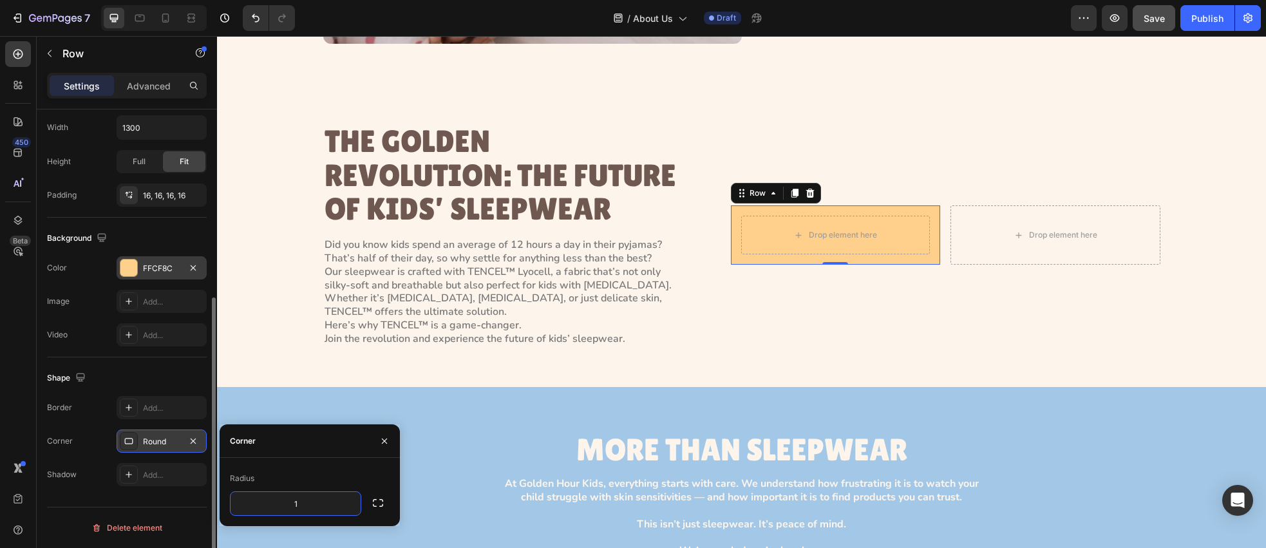
type input "12"
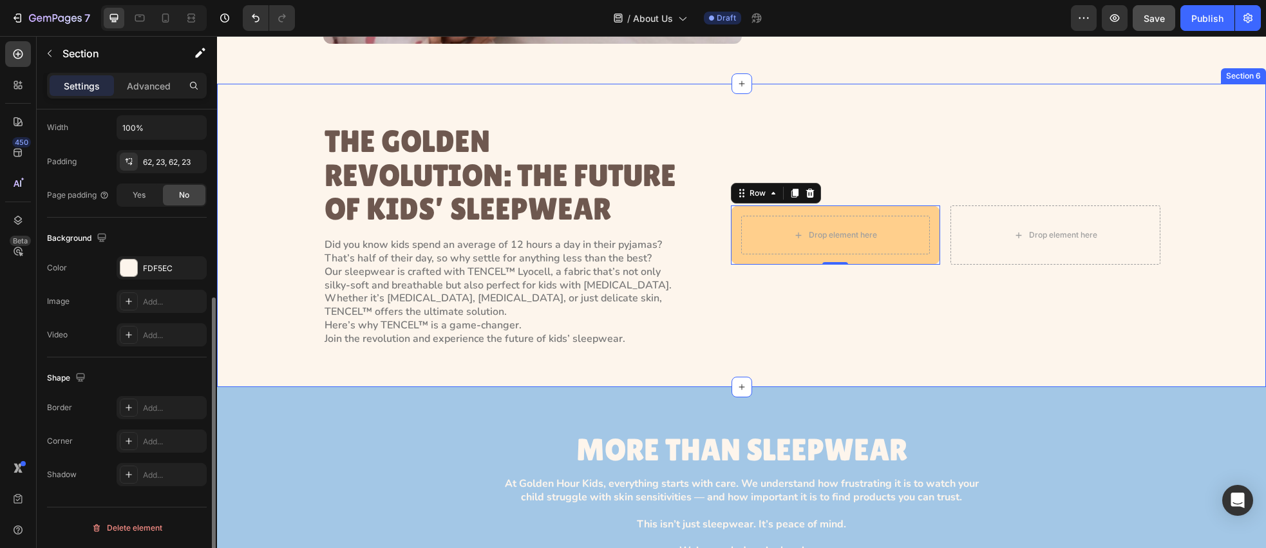
click at [277, 327] on div "THE GOLDEN REVOLUTION: THE FUTURE OF KIDS’ SLEEPWEAR Heading Did you know kids …" at bounding box center [742, 235] width 1020 height 223
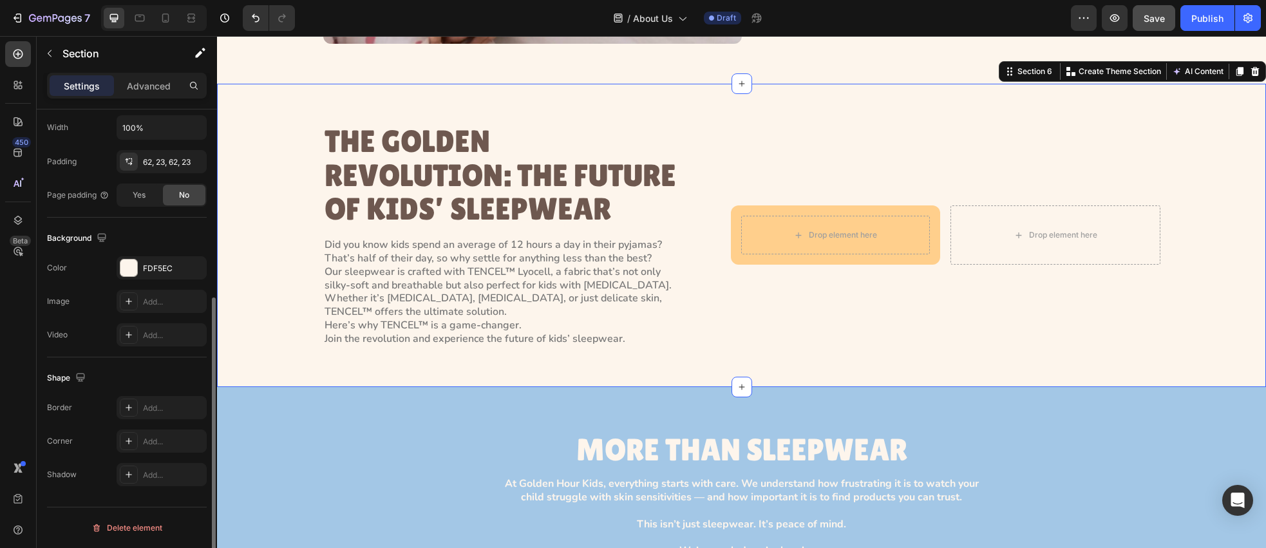
scroll to position [0, 0]
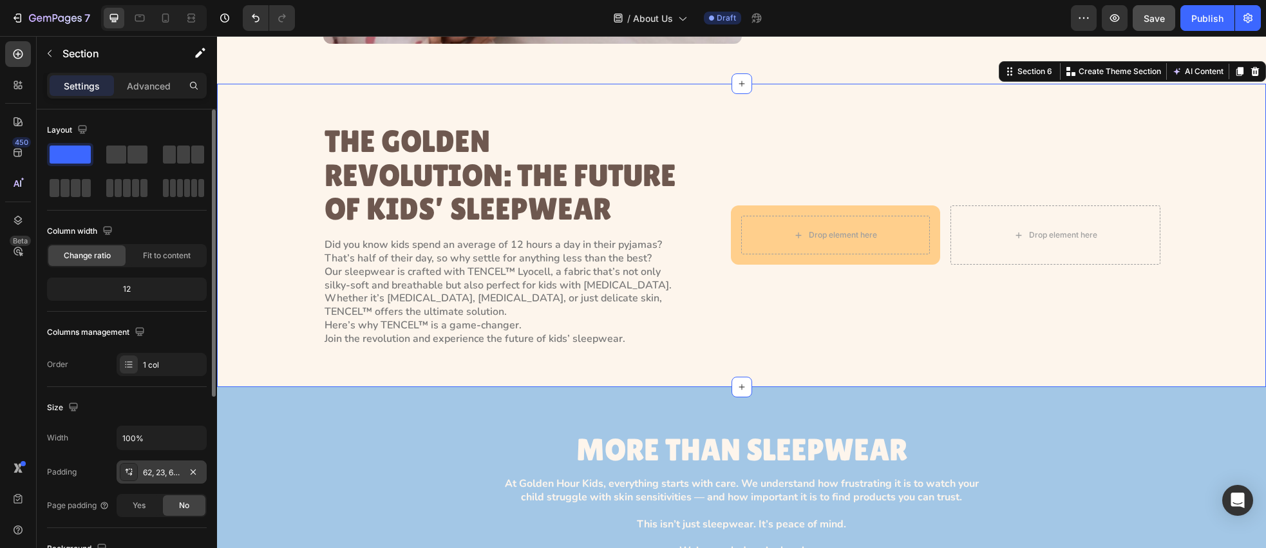
click at [129, 475] on icon at bounding box center [129, 472] width 10 height 10
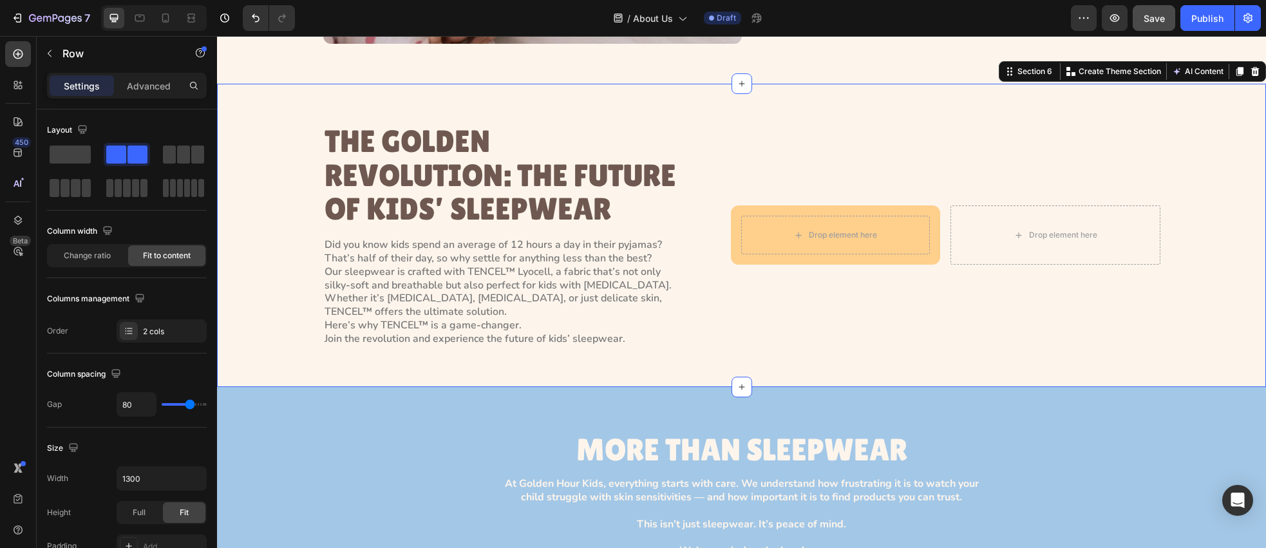
click at [712, 346] on div "THE GOLDEN REVOLUTION: THE FUTURE OF KIDS’ SLEEPWEAR Heading Did you know kids …" at bounding box center [741, 235] width 837 height 223
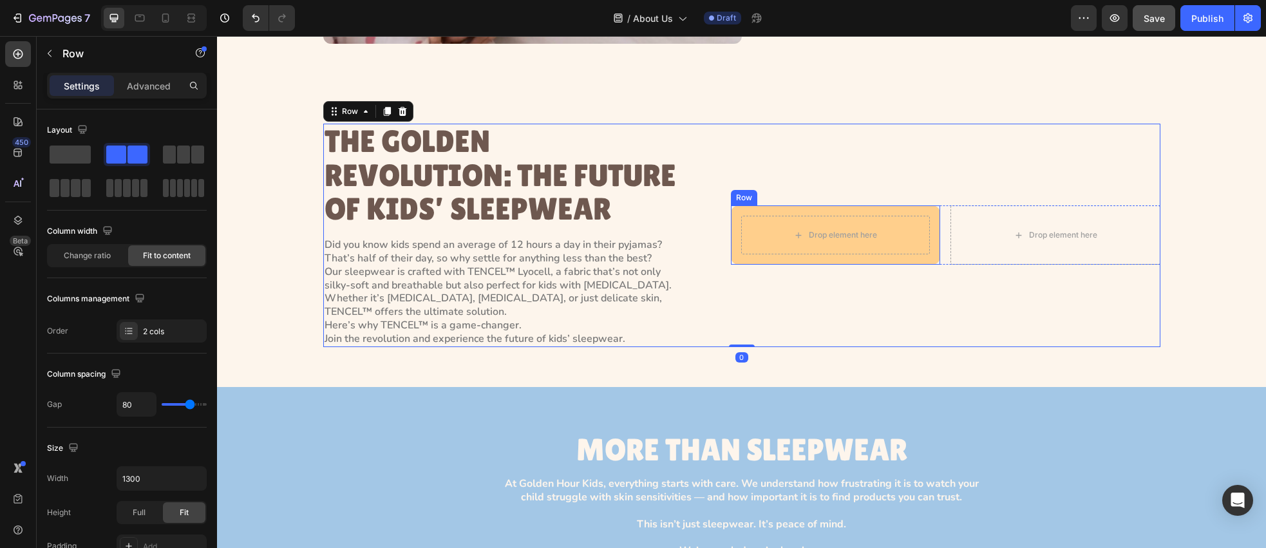
click at [739, 254] on div "Drop element here Row" at bounding box center [836, 234] width 210 height 59
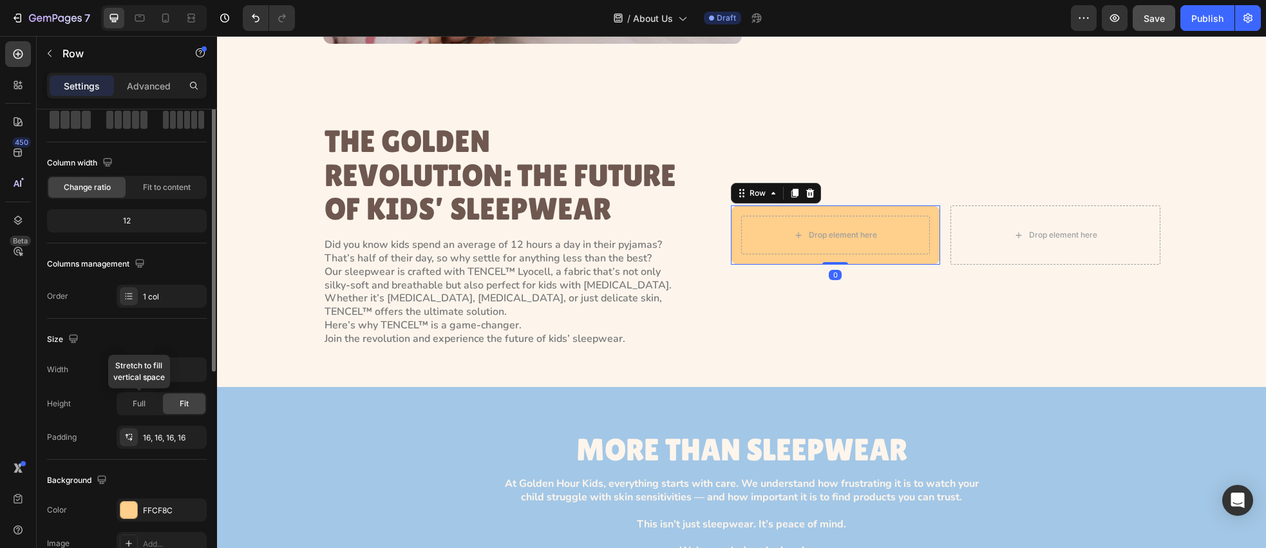
scroll to position [96, 0]
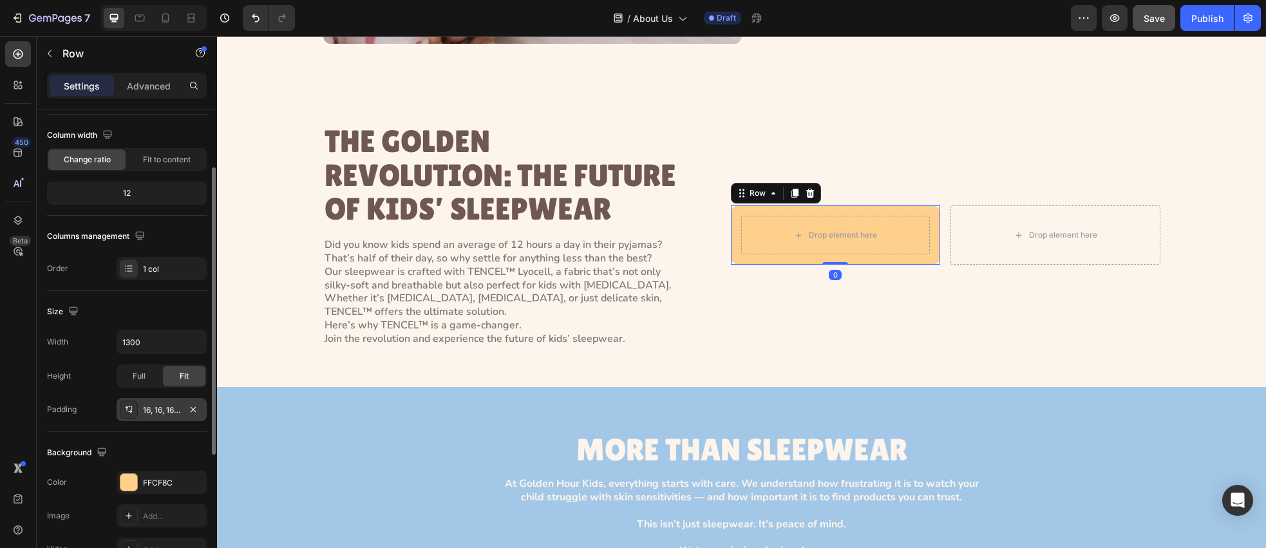
click at [128, 414] on icon at bounding box center [129, 409] width 10 height 10
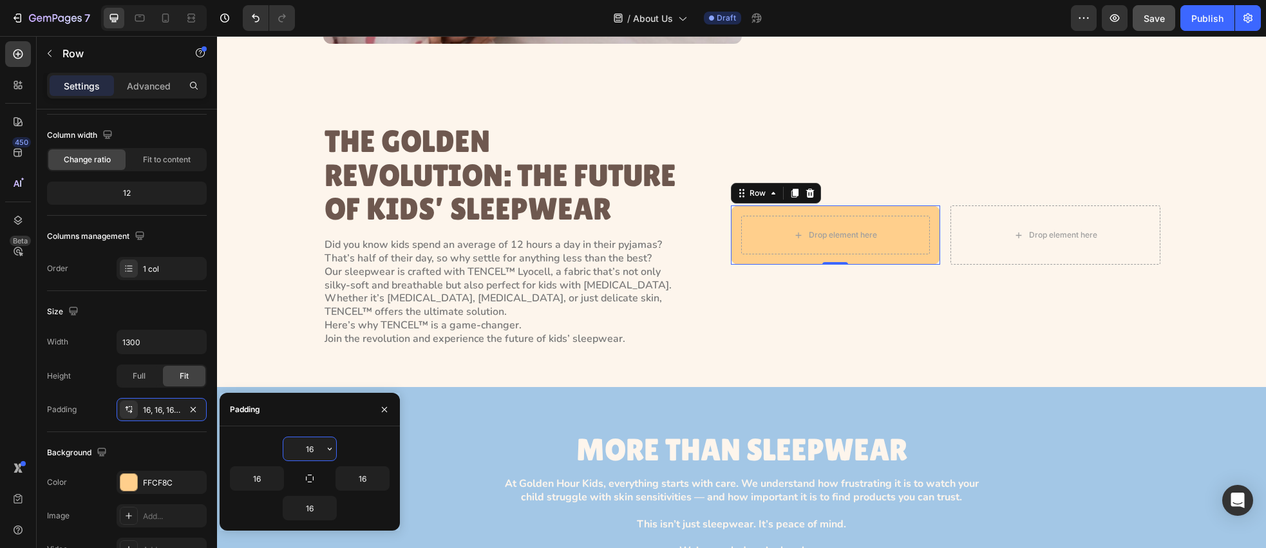
click at [314, 451] on input "16" at bounding box center [309, 448] width 53 height 23
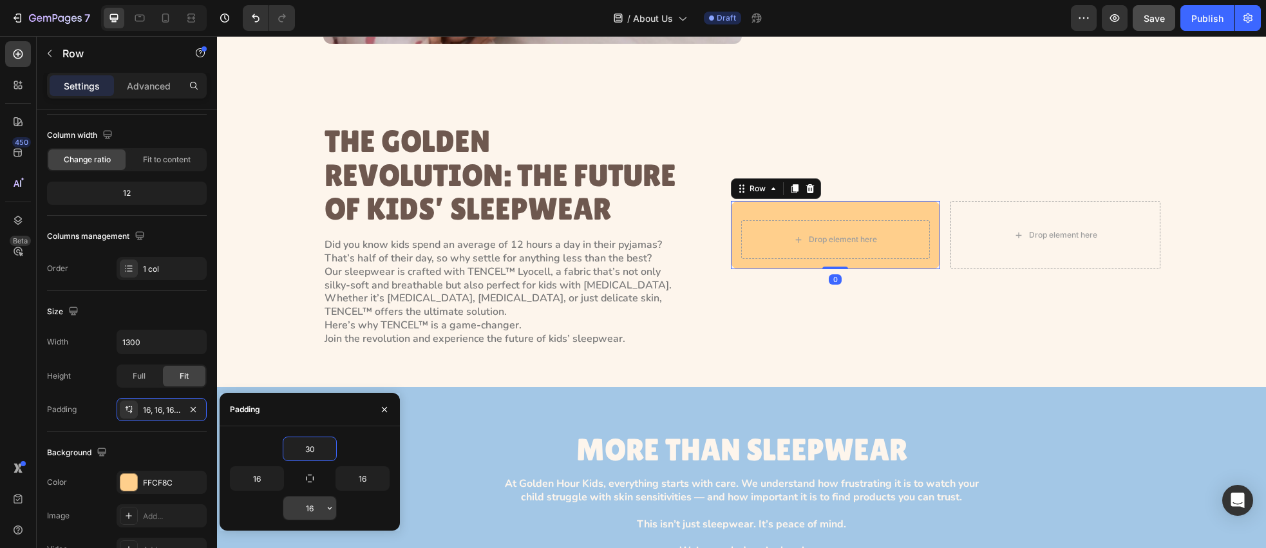
type input "30"
click at [315, 508] on input "16" at bounding box center [309, 508] width 53 height 23
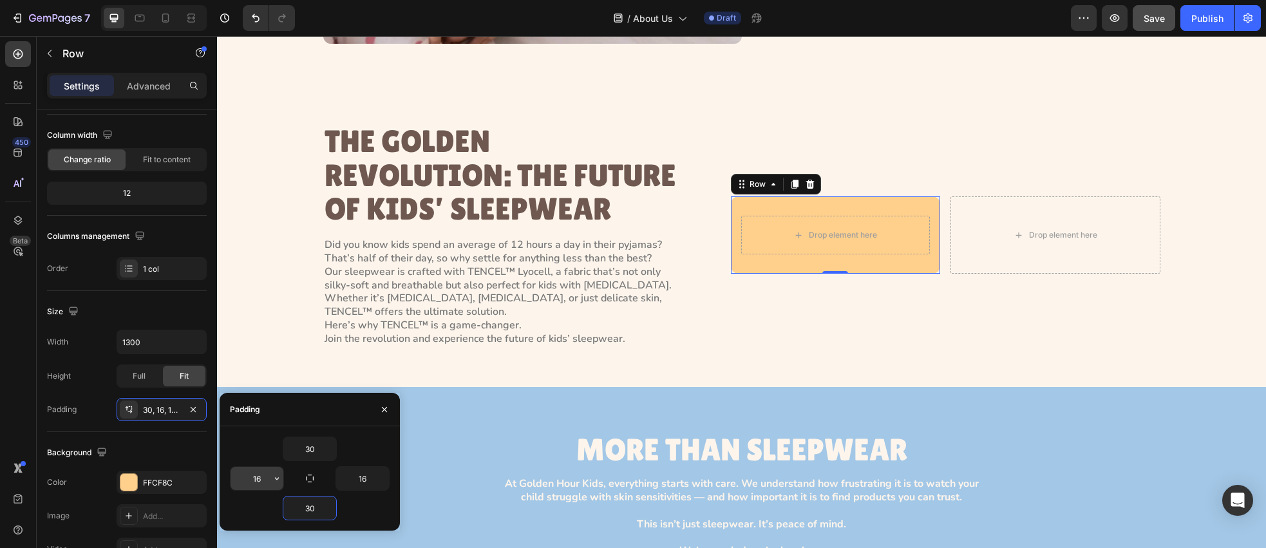
type input "30"
click at [263, 481] on input "16" at bounding box center [257, 478] width 53 height 23
type input "20"
click at [351, 482] on input "16" at bounding box center [362, 478] width 53 height 23
click at [366, 480] on input "16" at bounding box center [362, 478] width 53 height 23
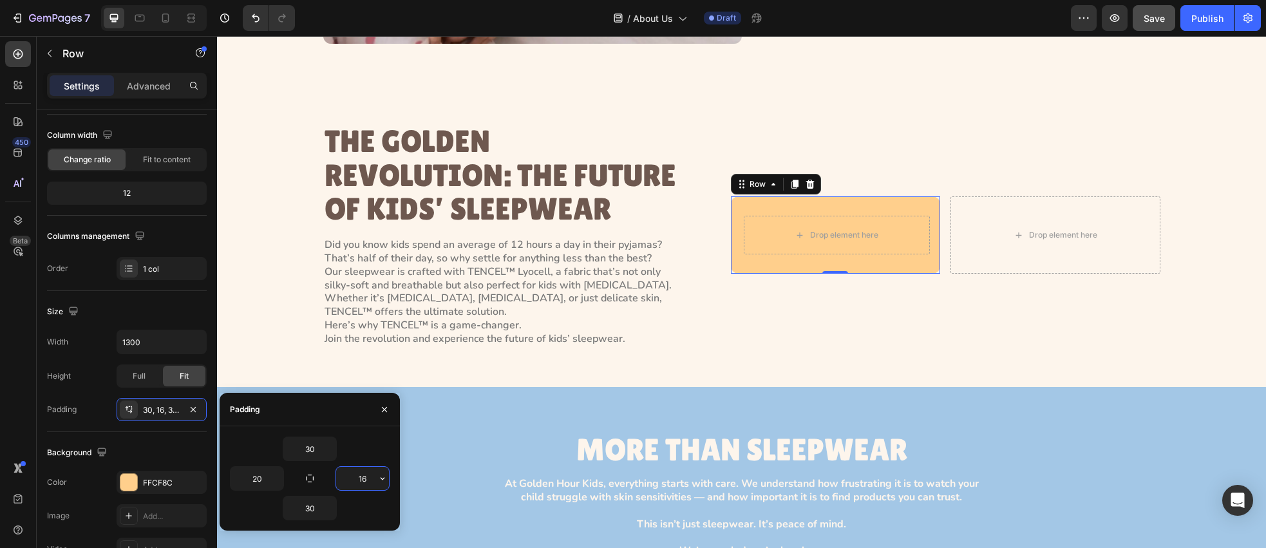
click at [366, 480] on input "16" at bounding box center [362, 478] width 53 height 23
type input "20"
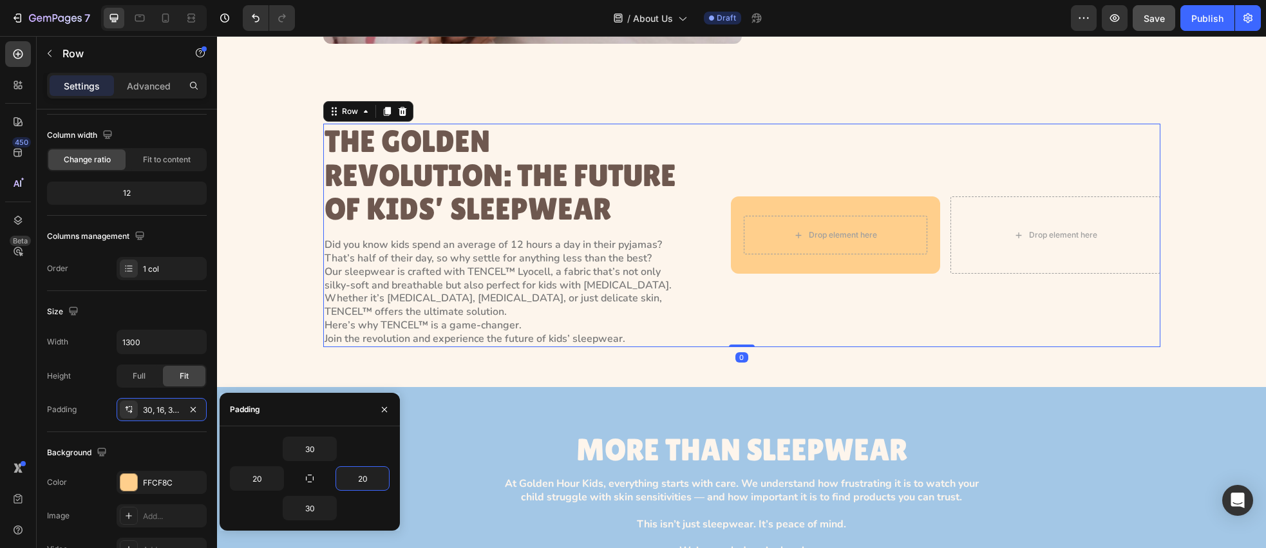
click at [745, 314] on div "Drop element here Row Drop element here Row" at bounding box center [946, 235] width 430 height 223
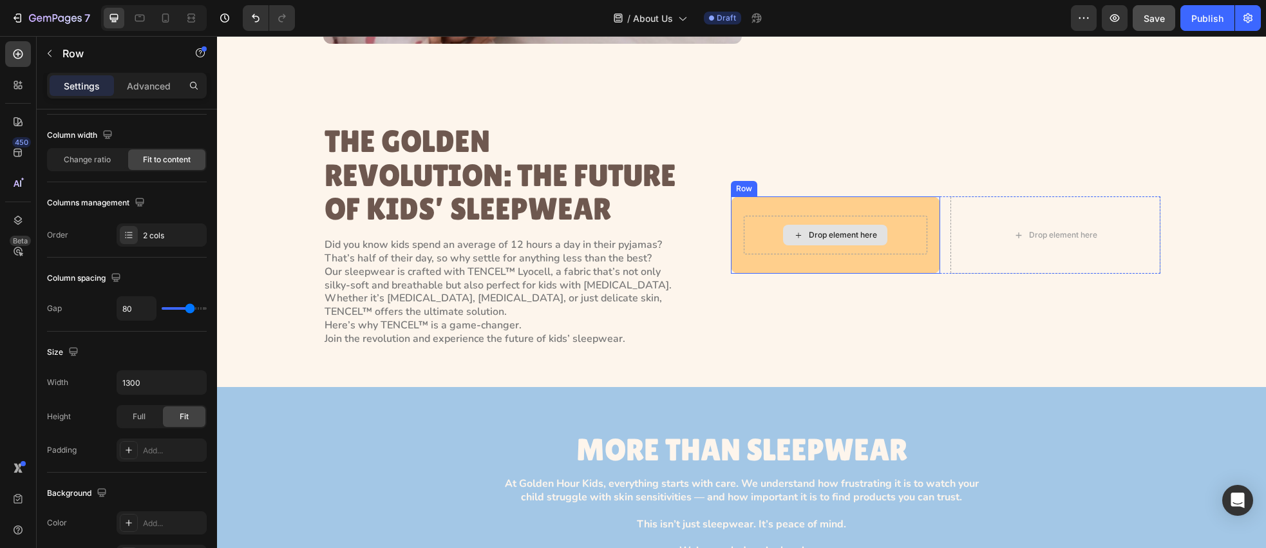
click at [800, 242] on div "Drop element here" at bounding box center [835, 235] width 104 height 21
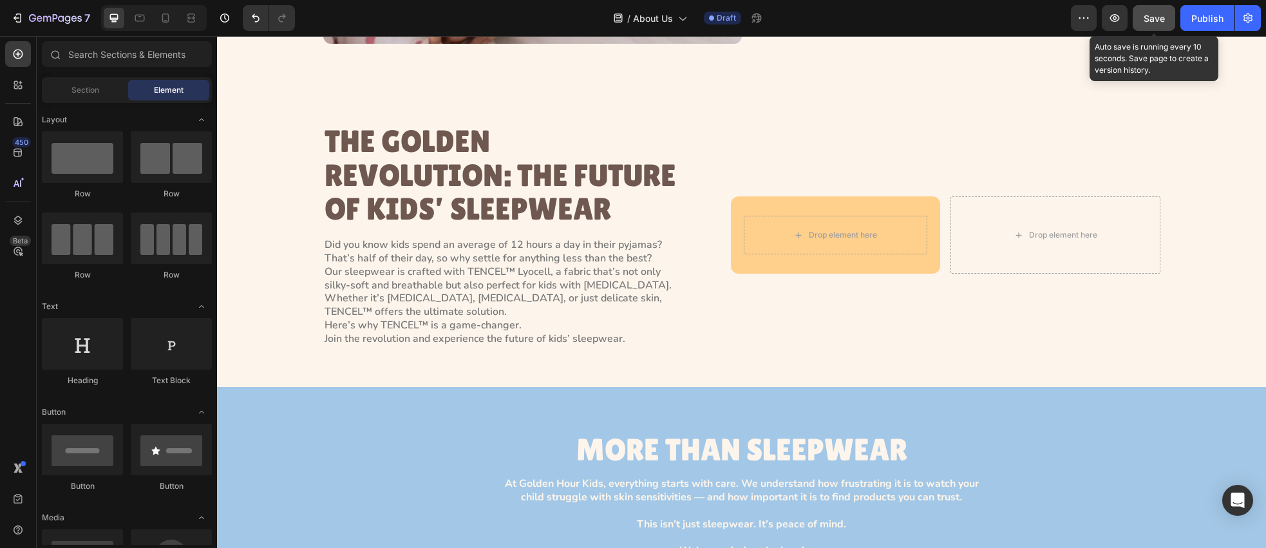
click at [1140, 26] on button "Save" at bounding box center [1154, 18] width 43 height 26
click at [1149, 25] on button "button" at bounding box center [1154, 18] width 43 height 26
click at [1153, 22] on icon "button" at bounding box center [1154, 18] width 13 height 13
drag, startPoint x: 1155, startPoint y: 21, endPoint x: 1146, endPoint y: 24, distance: 8.8
click at [1155, 21] on icon "button" at bounding box center [1154, 18] width 13 height 13
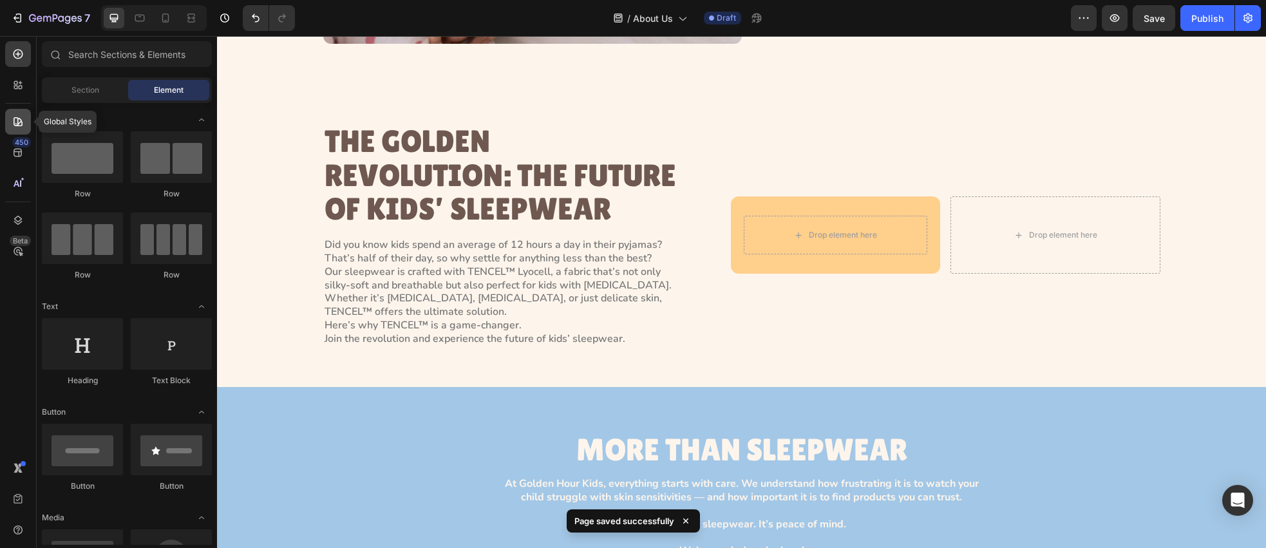
click at [21, 126] on icon at bounding box center [18, 121] width 13 height 13
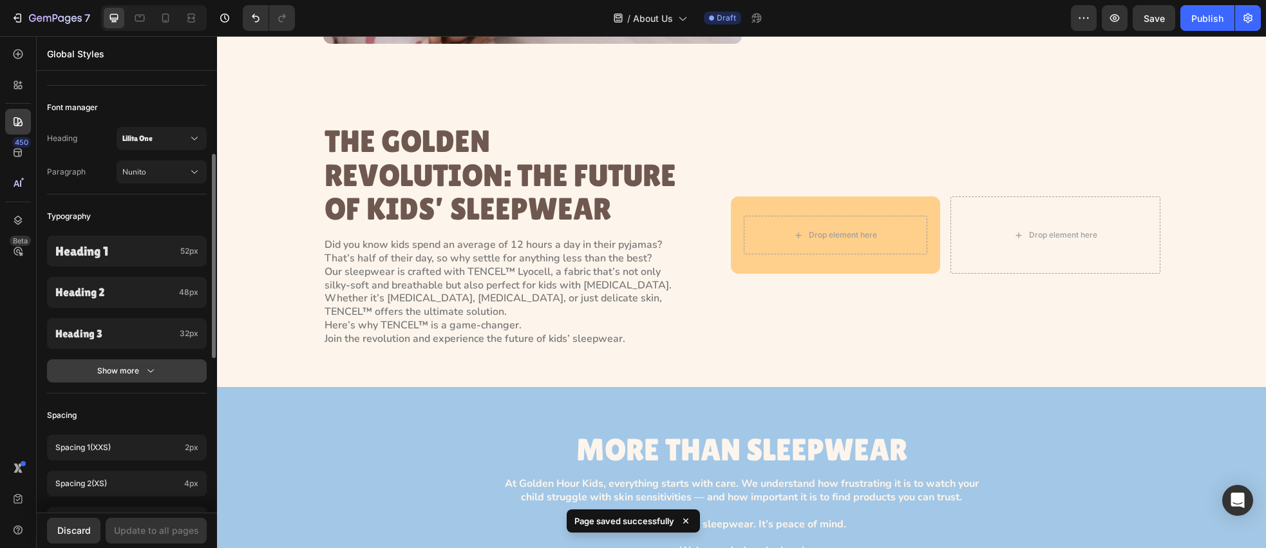
click at [165, 373] on button "Show more" at bounding box center [127, 370] width 160 height 23
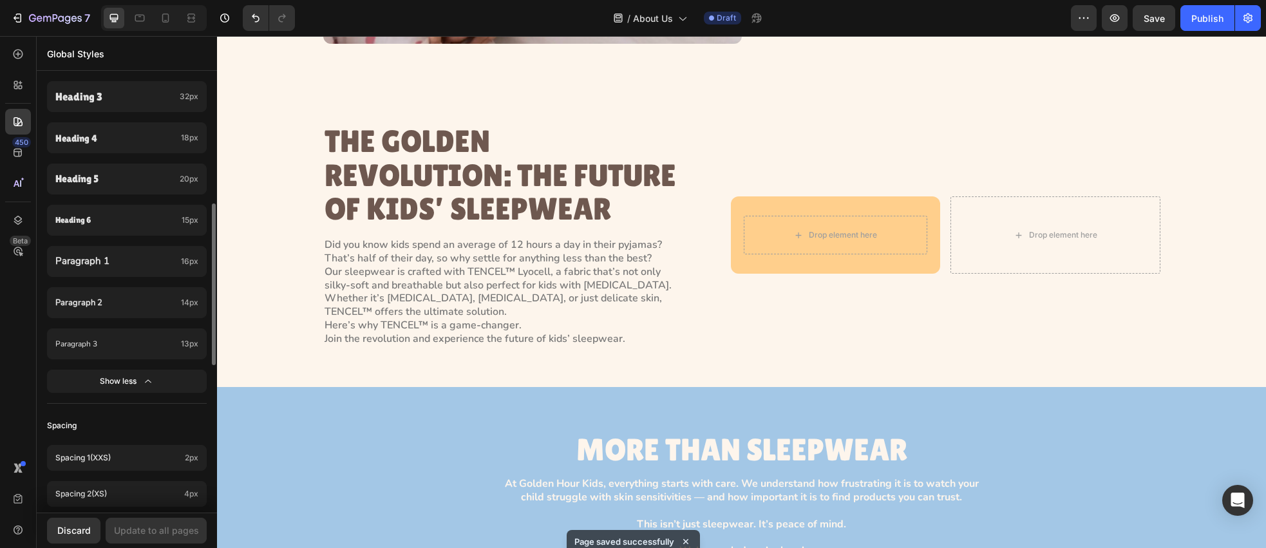
scroll to position [395, 0]
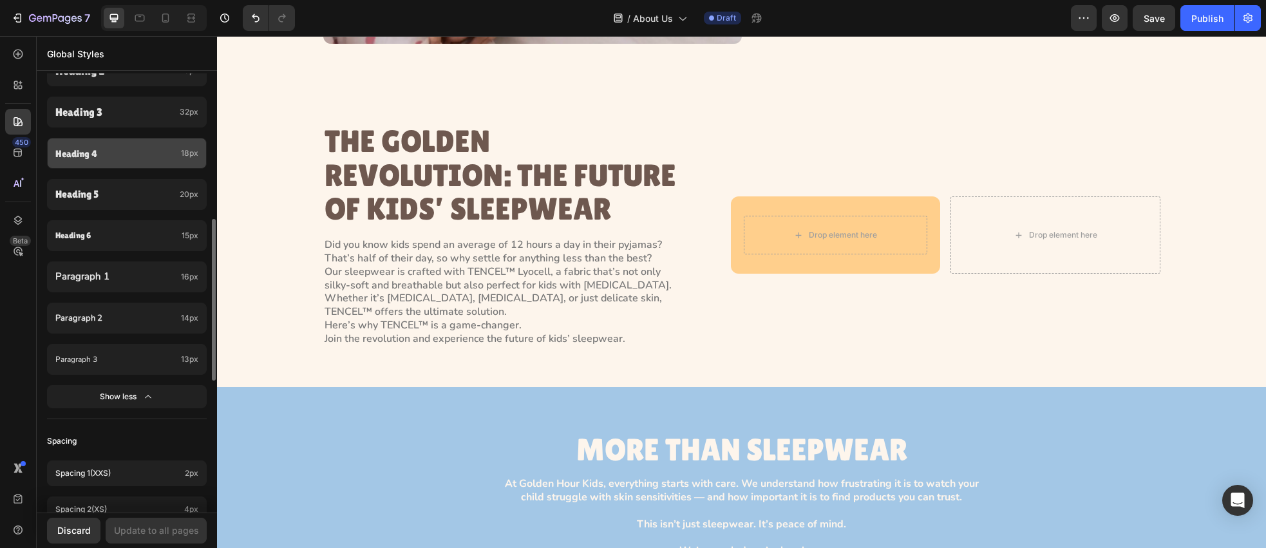
click at [111, 162] on div "Heading 4 18px" at bounding box center [127, 153] width 160 height 31
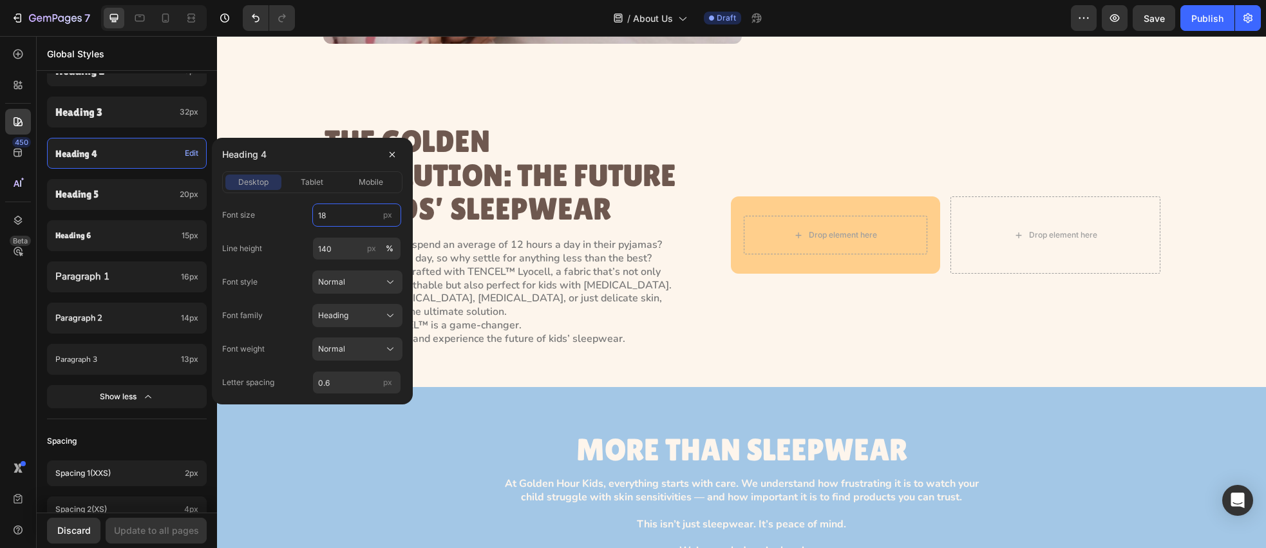
click at [330, 220] on input "18" at bounding box center [356, 215] width 89 height 23
type input "24"
click at [343, 385] on input "0.6" at bounding box center [356, 382] width 89 height 23
type input "0"
click at [318, 182] on span "tablet" at bounding box center [312, 182] width 23 height 12
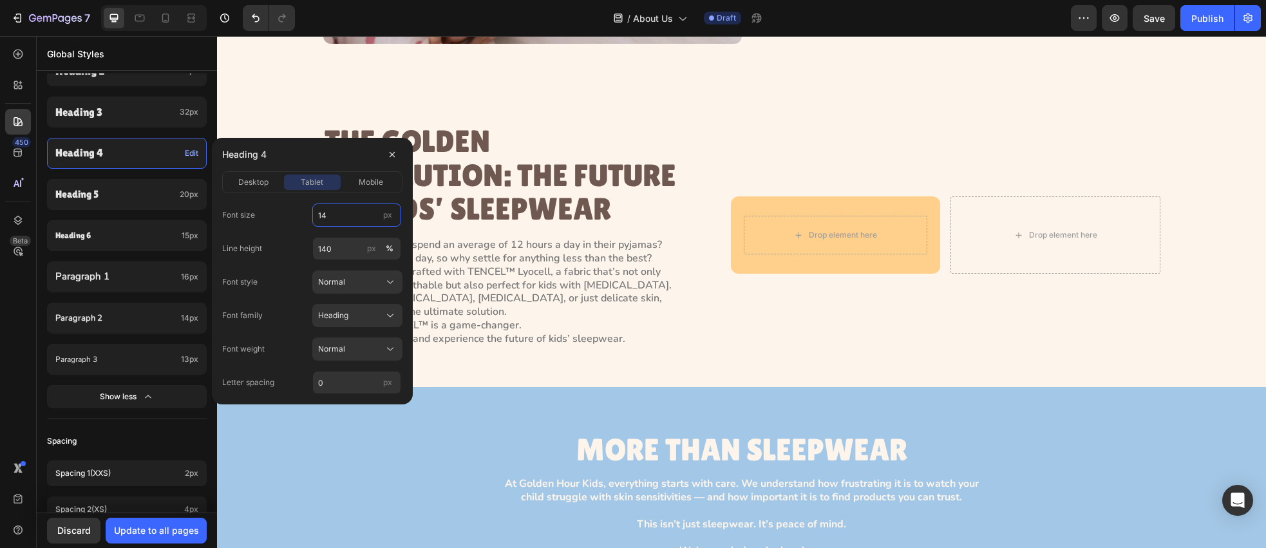
click at [339, 220] on input "14" at bounding box center [356, 215] width 89 height 23
type input "24"
click at [370, 184] on span "mobile" at bounding box center [371, 182] width 24 height 12
click at [338, 219] on input "14" at bounding box center [356, 215] width 89 height 23
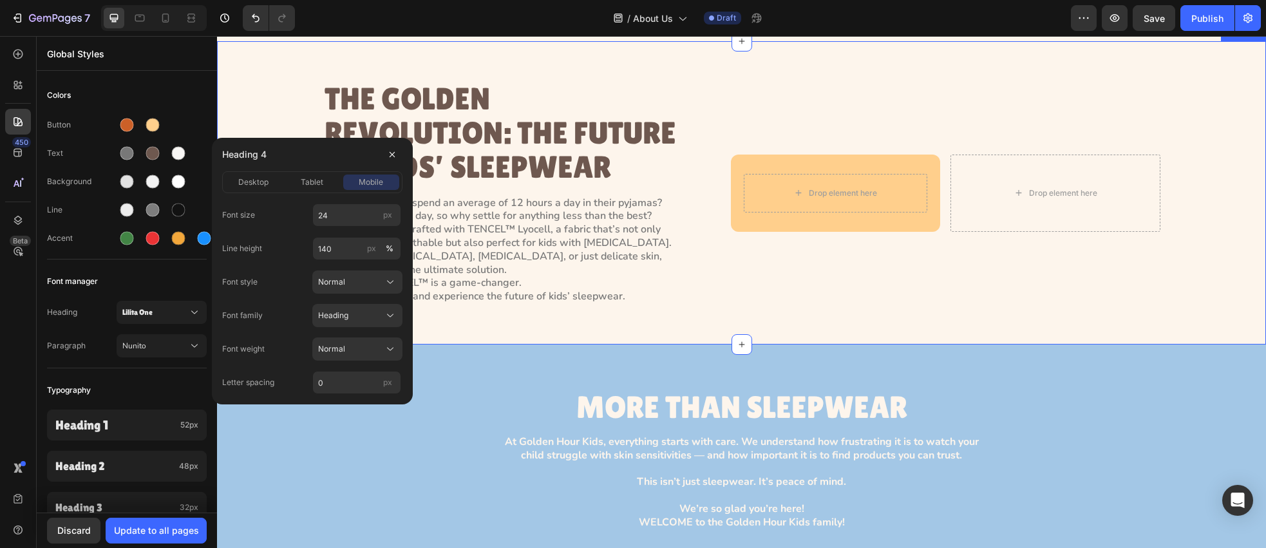
scroll to position [395, 0]
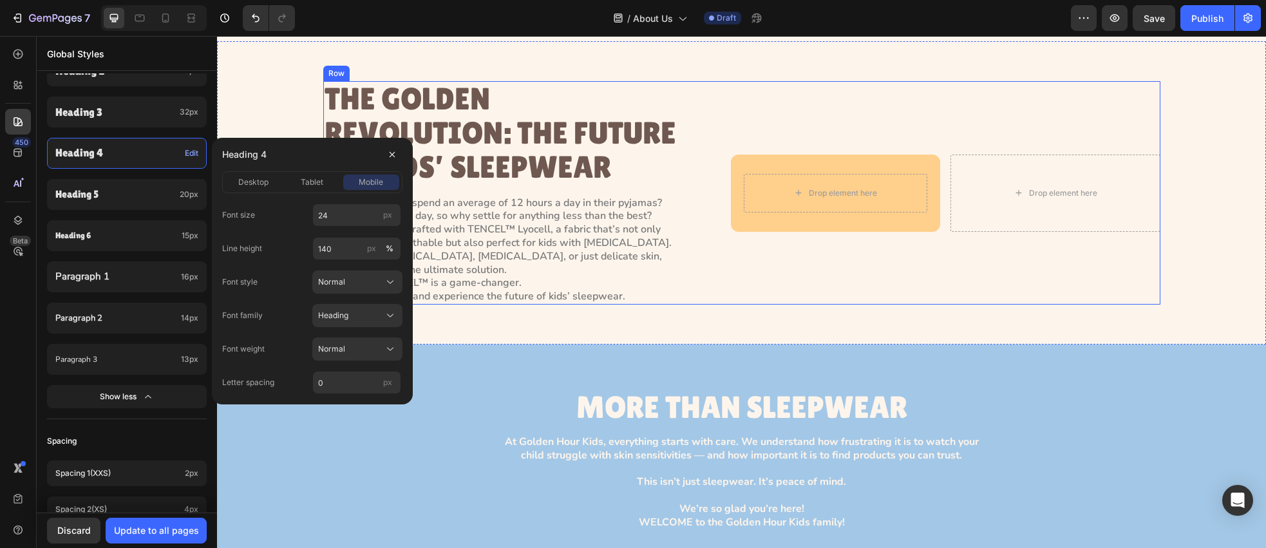
type input "24"
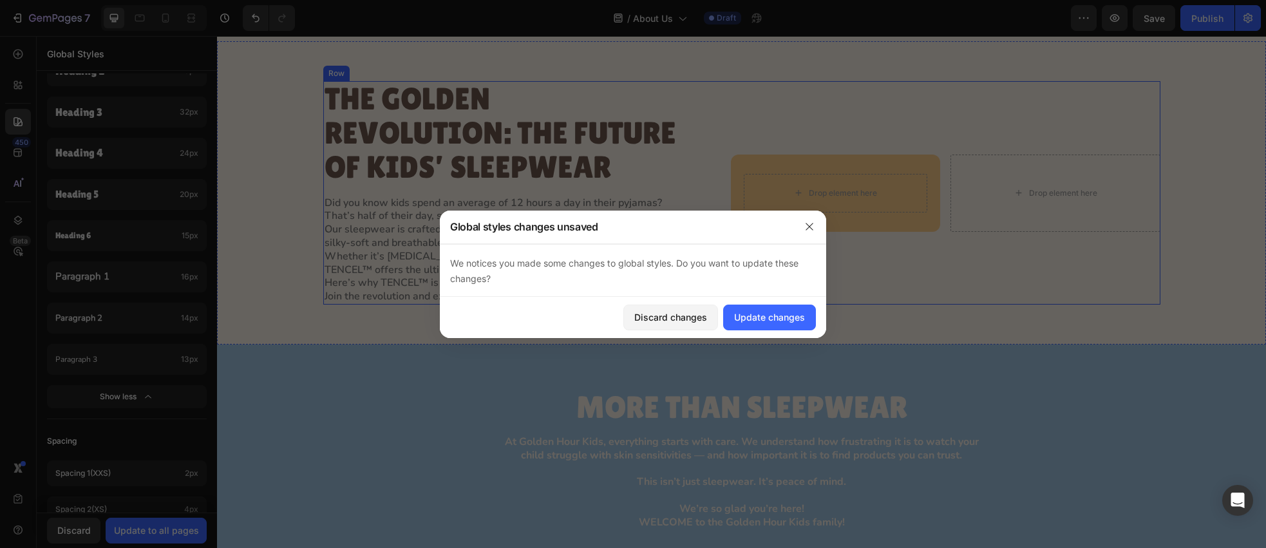
click at [756, 305] on div "Drop element here Row Drop element here Row" at bounding box center [946, 192] width 430 height 223
click at [770, 319] on div "Update changes" at bounding box center [769, 317] width 71 height 14
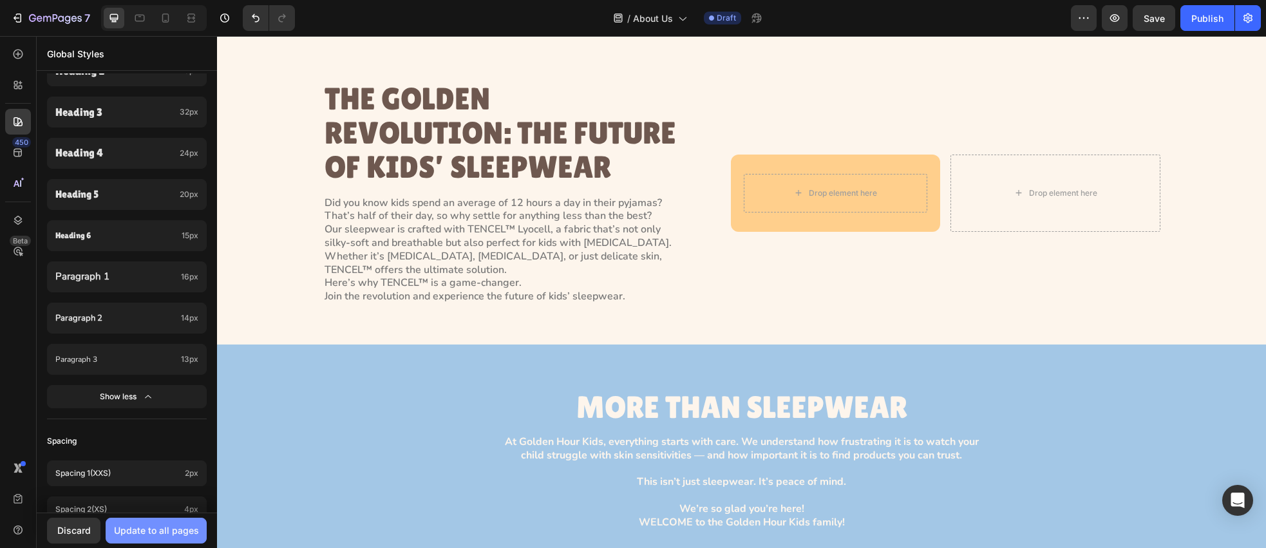
click at [138, 531] on div "Update to all pages" at bounding box center [156, 531] width 85 height 14
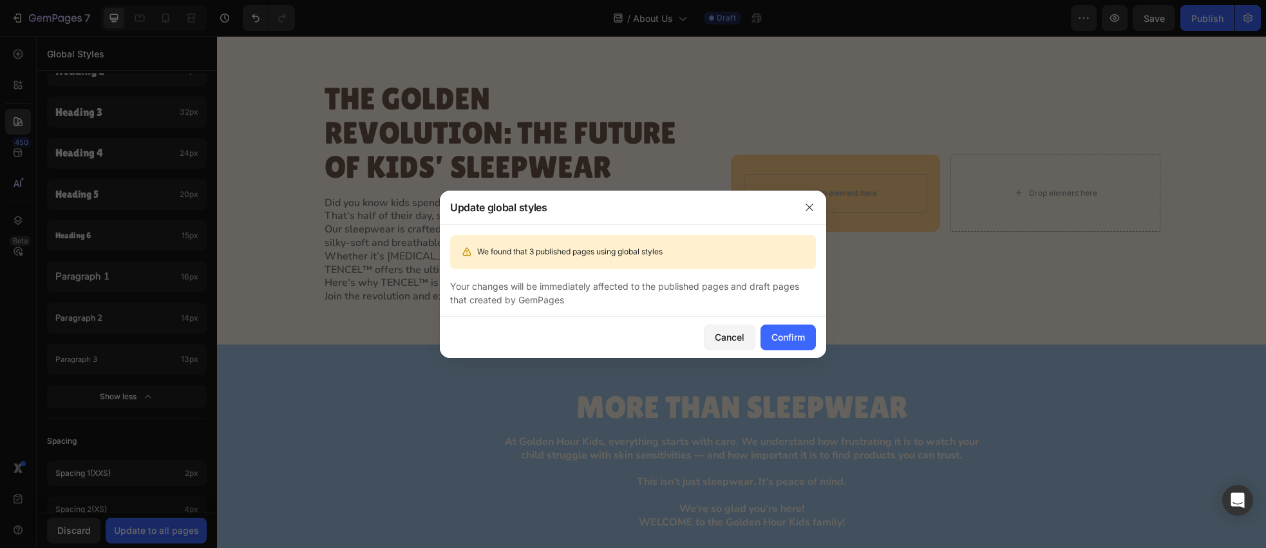
click at [816, 330] on div "Cancel Confirm" at bounding box center [633, 337] width 386 height 41
click at [808, 333] on button "Confirm" at bounding box center [788, 338] width 55 height 26
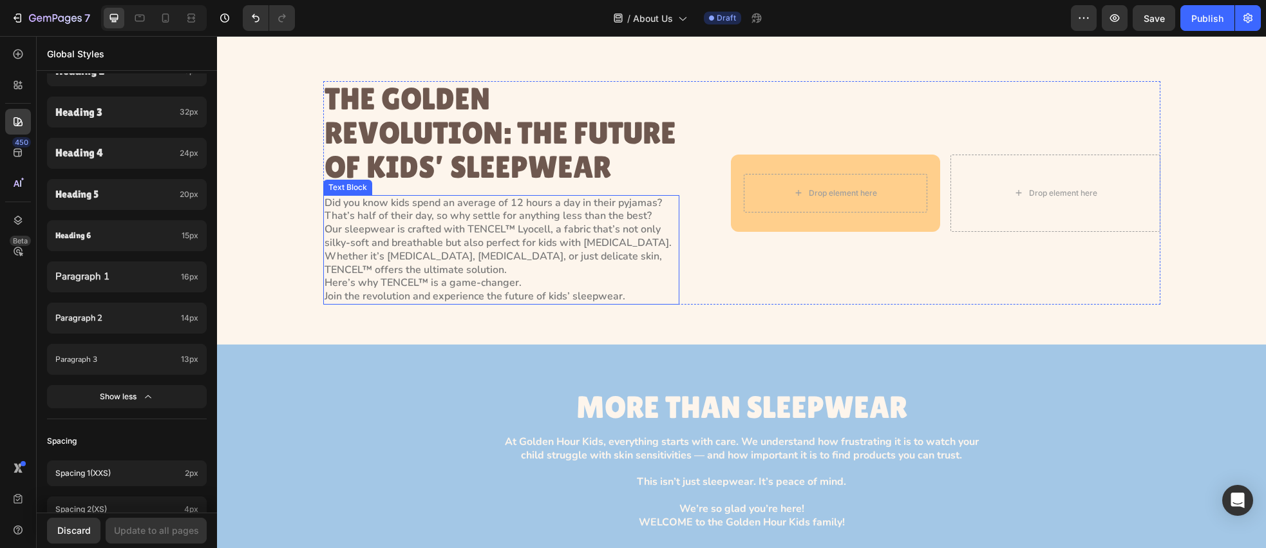
click at [649, 258] on p "Did you know kids spend an average of 12 hours a day in their pyjamas? That’s h…" at bounding box center [502, 249] width 354 height 107
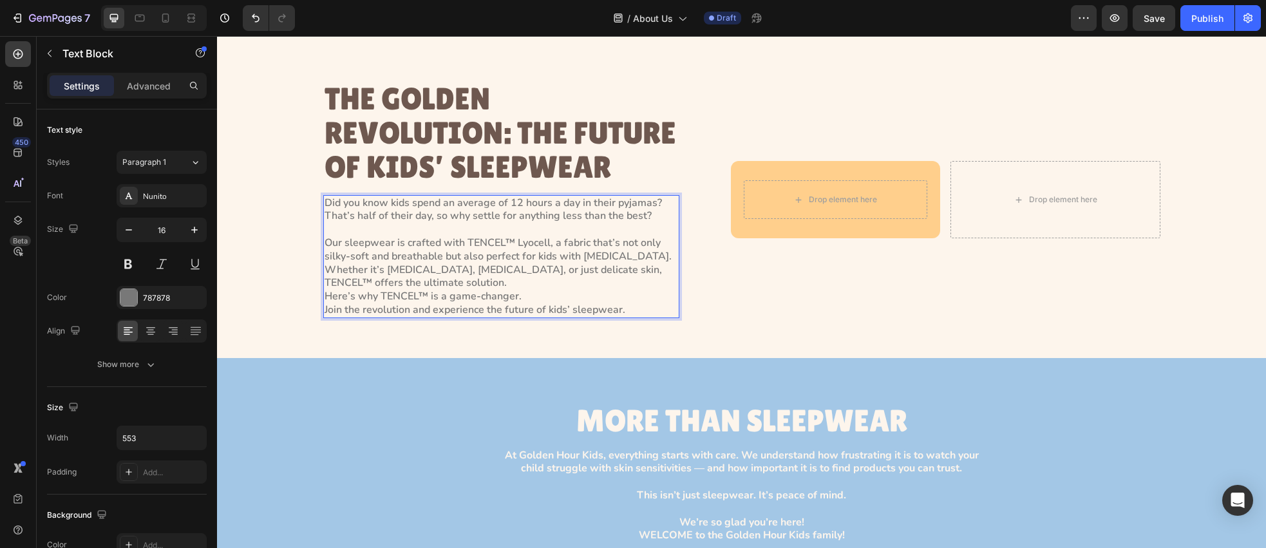
click at [417, 317] on p "⁠⁠⁠⁠⁠⁠⁠ Our sleepwear is crafted with TENCEL™ Lyocell, a fabric that’s not only…" at bounding box center [502, 270] width 354 height 94
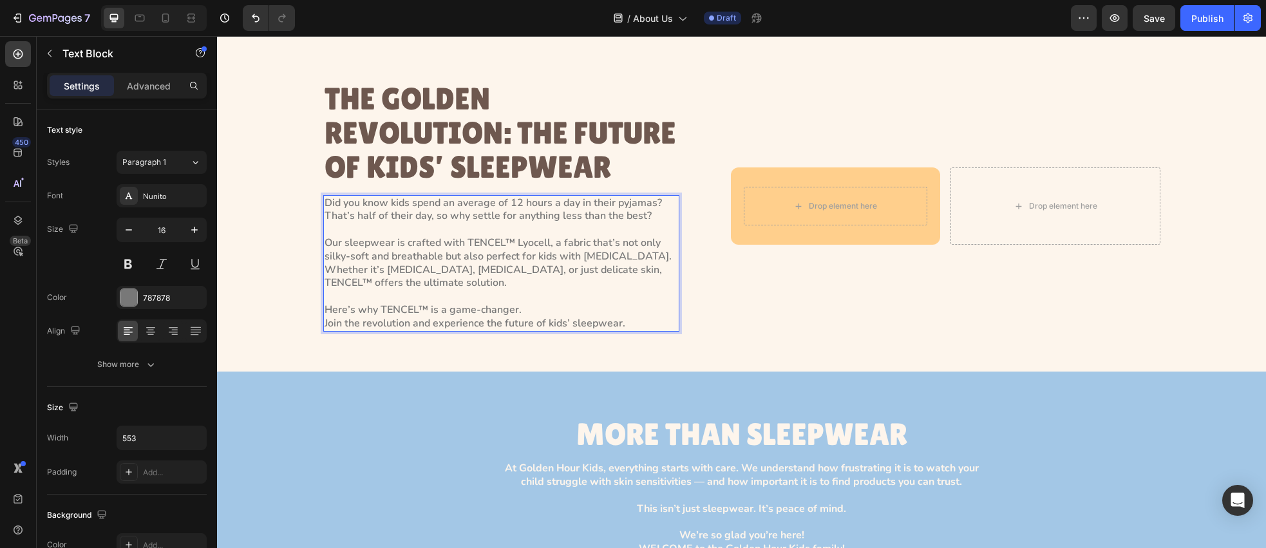
click at [425, 290] on p "Our sleepwear is crafted with TENCEL™ Lyocell, a fabric that’s not only silky-s…" at bounding box center [502, 256] width 354 height 67
click at [526, 330] on p "Here’s why TENCEL™ is a game-changer.  Join the revolution and experience the f…" at bounding box center [502, 310] width 354 height 40
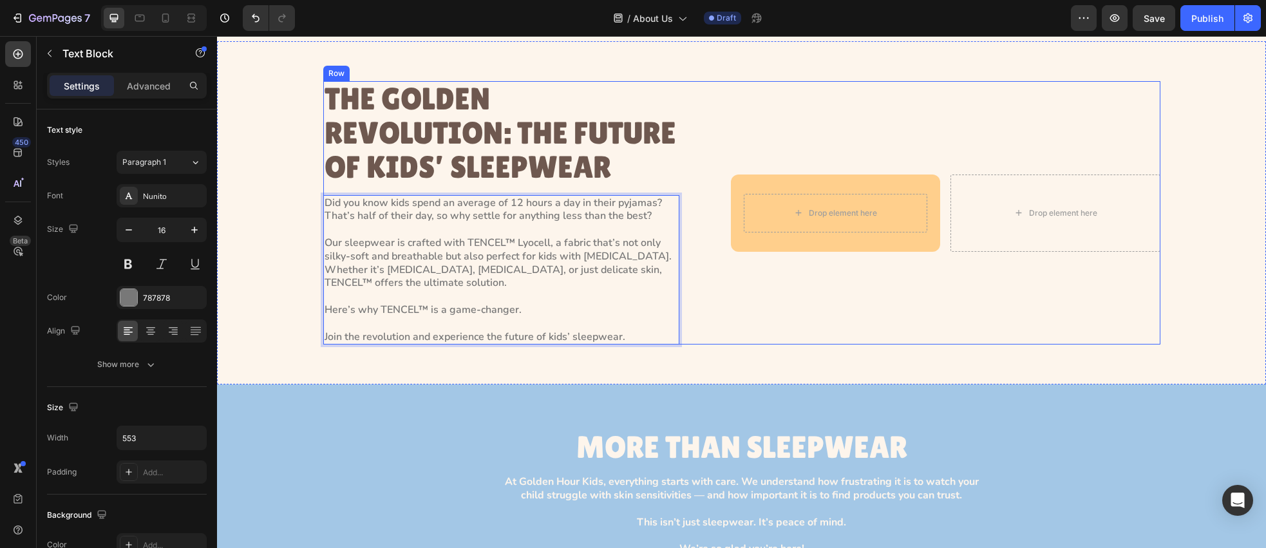
click at [741, 323] on div "Drop element here Row Drop element here Row" at bounding box center [946, 212] width 430 height 263
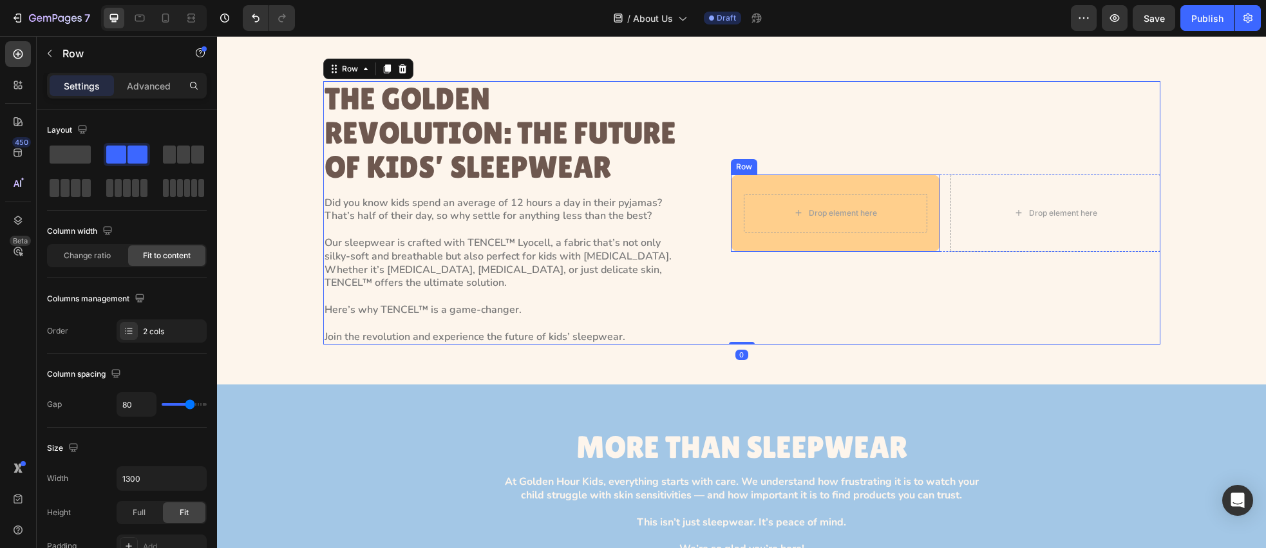
click at [851, 223] on div "Drop element here Row" at bounding box center [836, 213] width 210 height 77
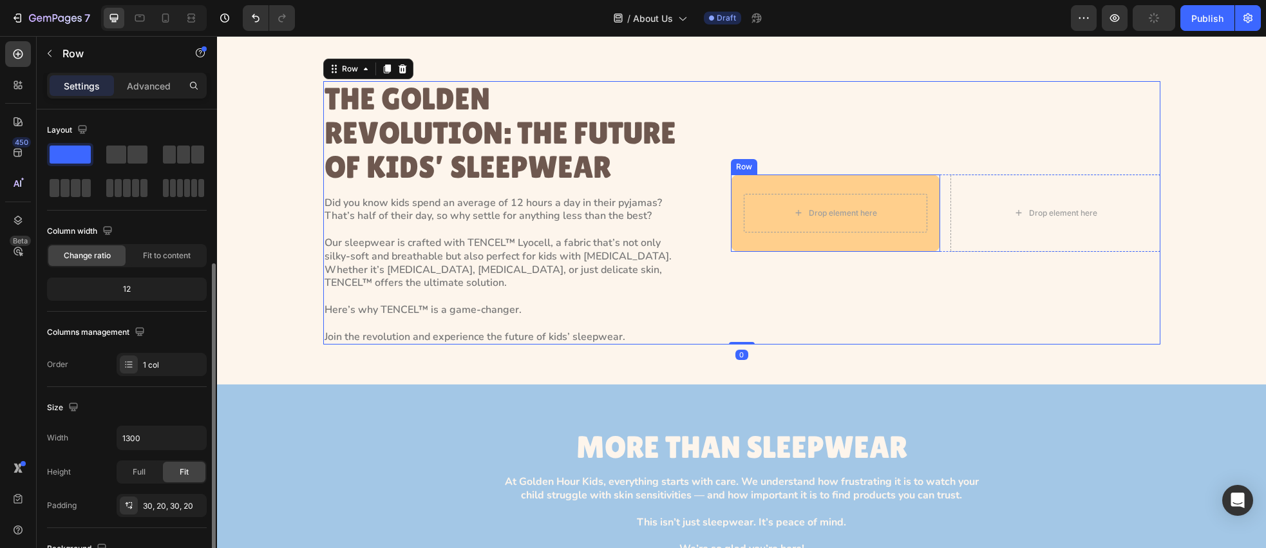
scroll to position [96, 0]
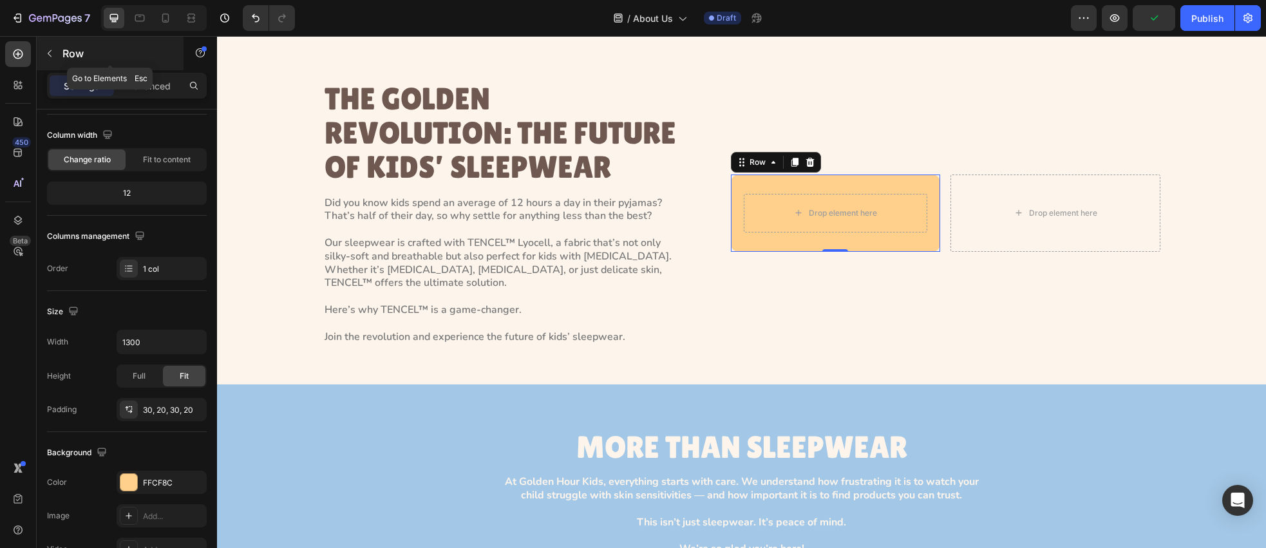
click at [46, 61] on button "button" at bounding box center [49, 53] width 21 height 21
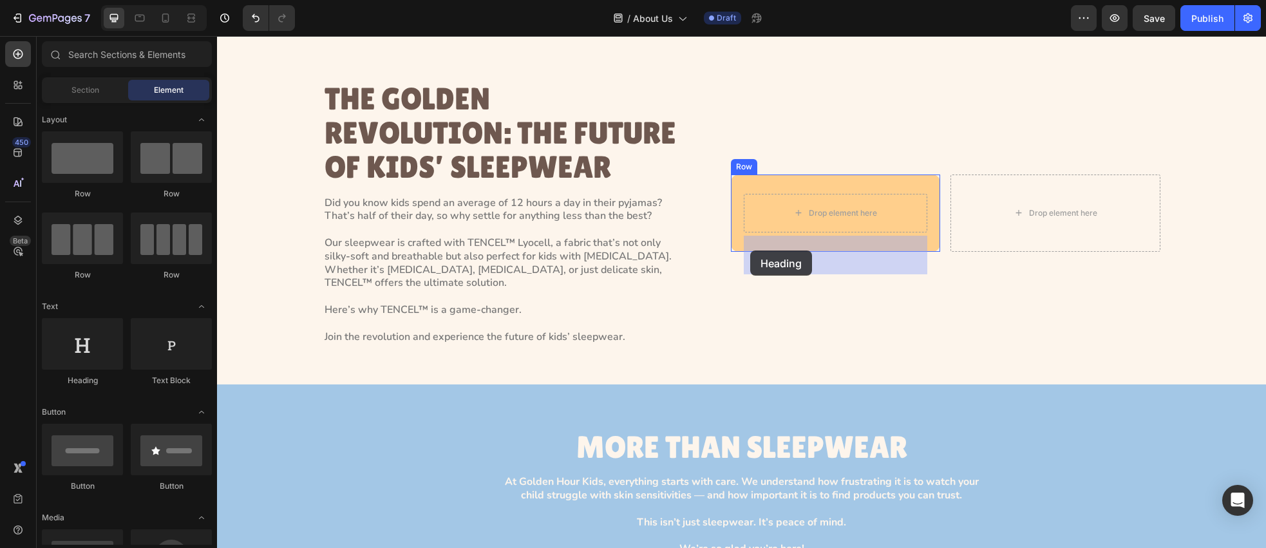
drag, startPoint x: 413, startPoint y: 379, endPoint x: 750, endPoint y: 251, distance: 361.0
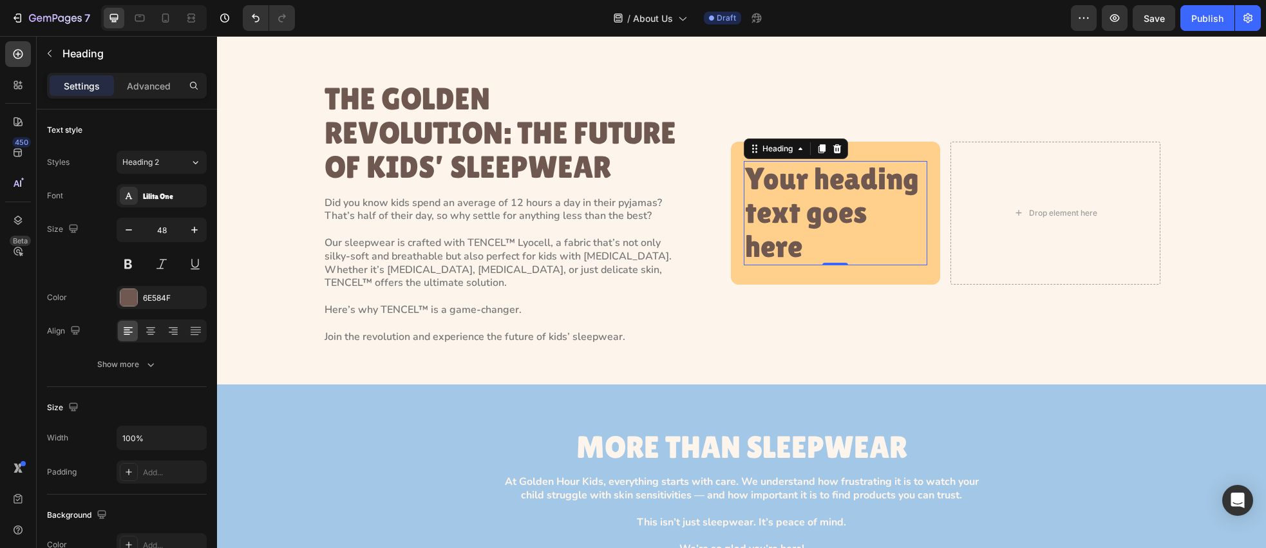
click at [834, 220] on h2 "Your heading text goes here" at bounding box center [836, 213] width 184 height 104
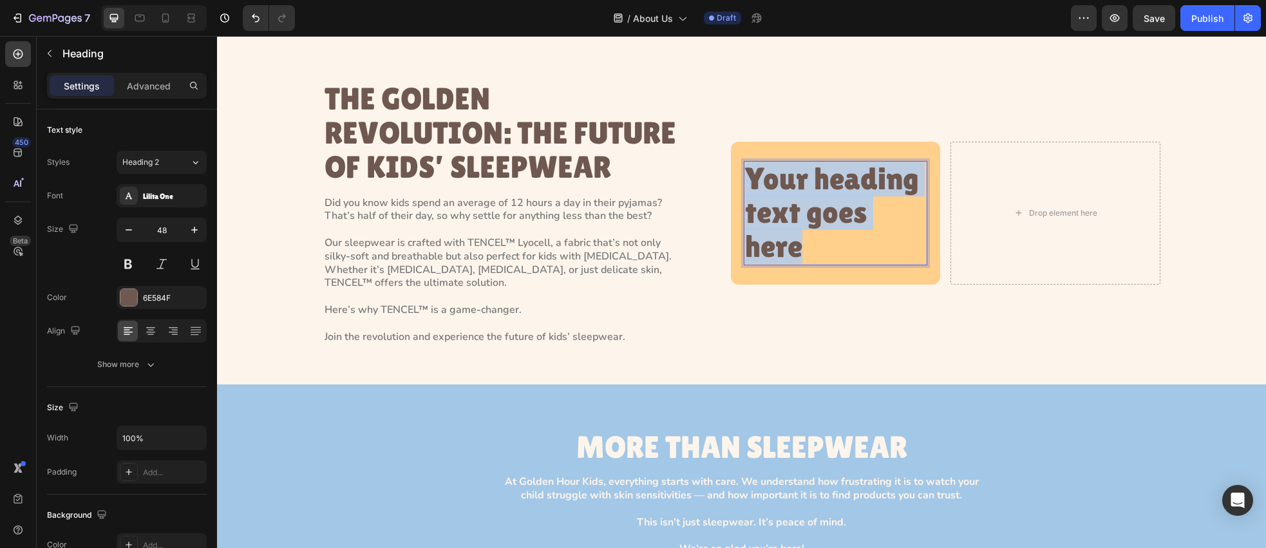
click at [834, 220] on p "Your heading text goes here" at bounding box center [836, 213] width 182 height 102
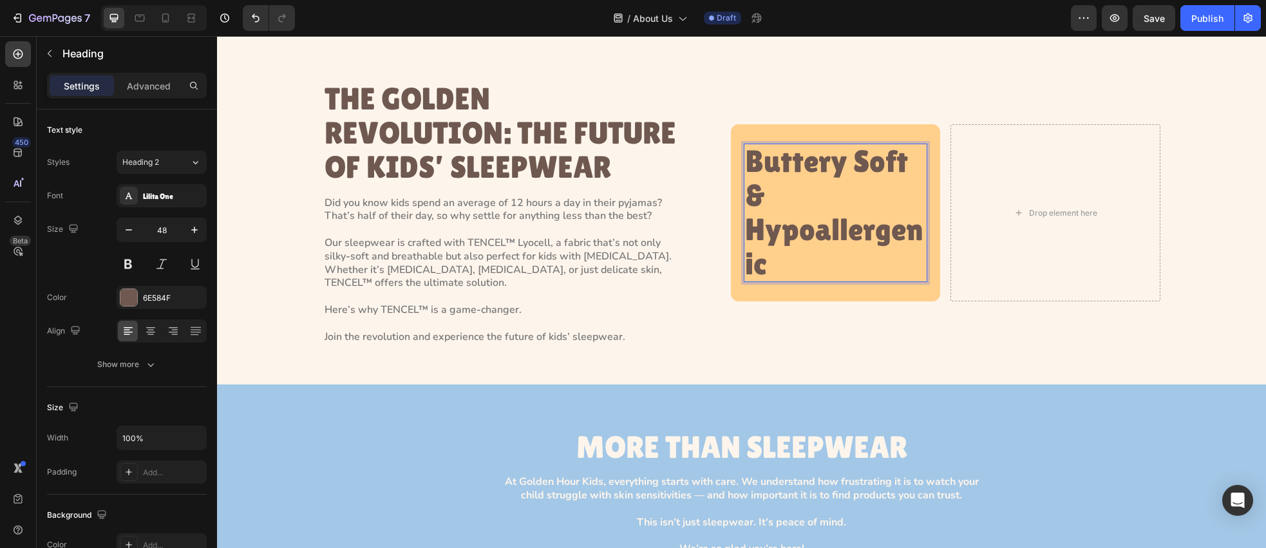
scroll to position [1599, 0]
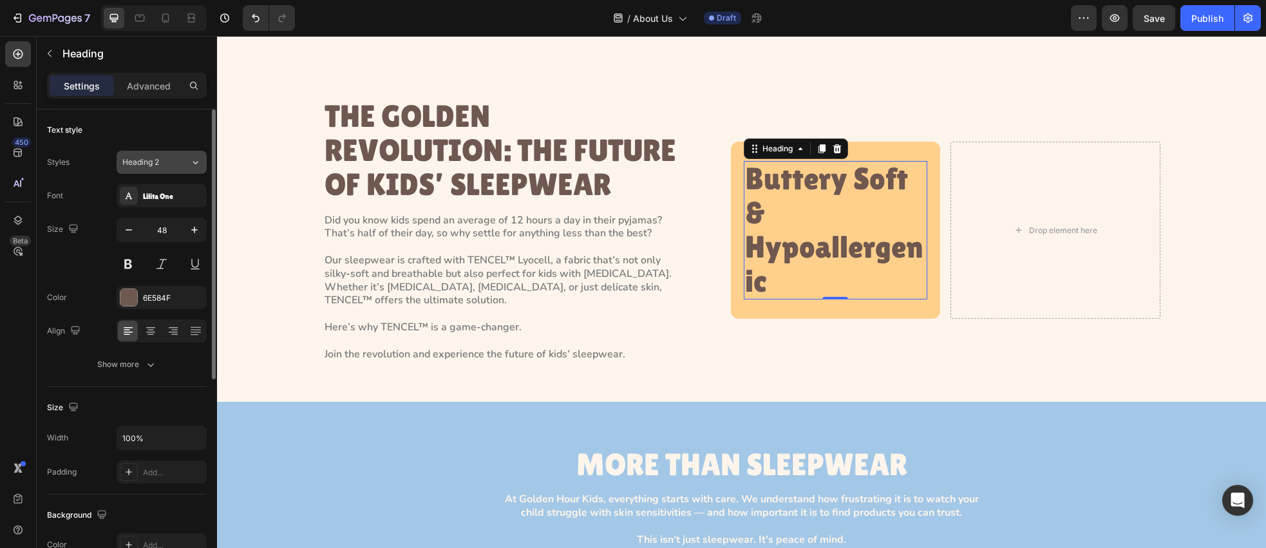
click at [186, 166] on div "Heading 2" at bounding box center [156, 163] width 68 height 12
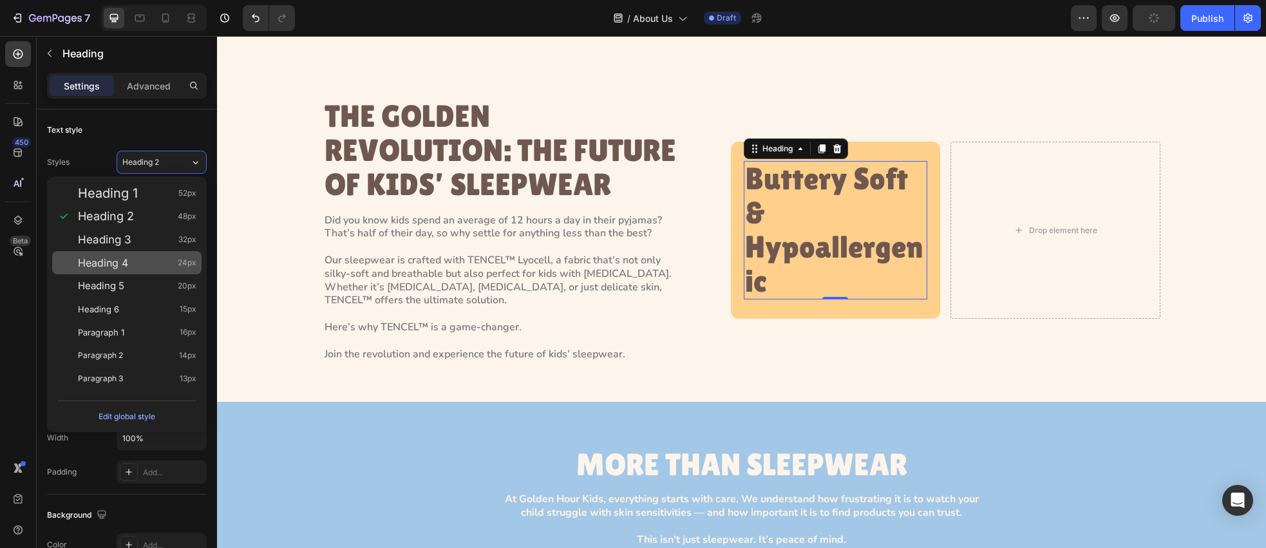
click at [182, 262] on span "24px" at bounding box center [187, 262] width 19 height 13
type input "24"
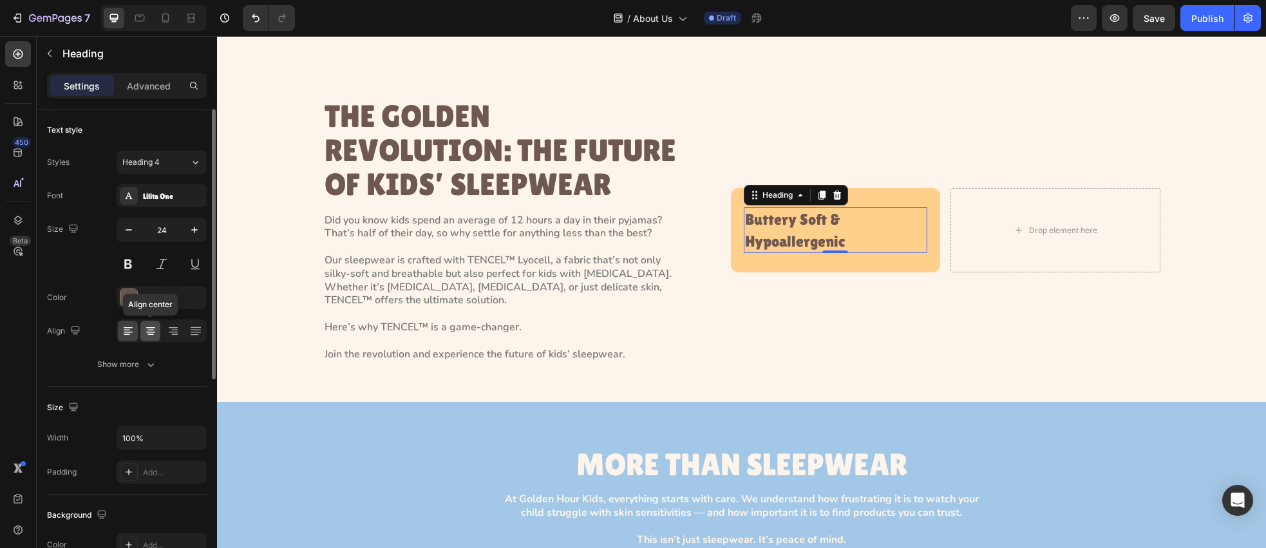
click at [149, 336] on icon at bounding box center [150, 331] width 13 height 13
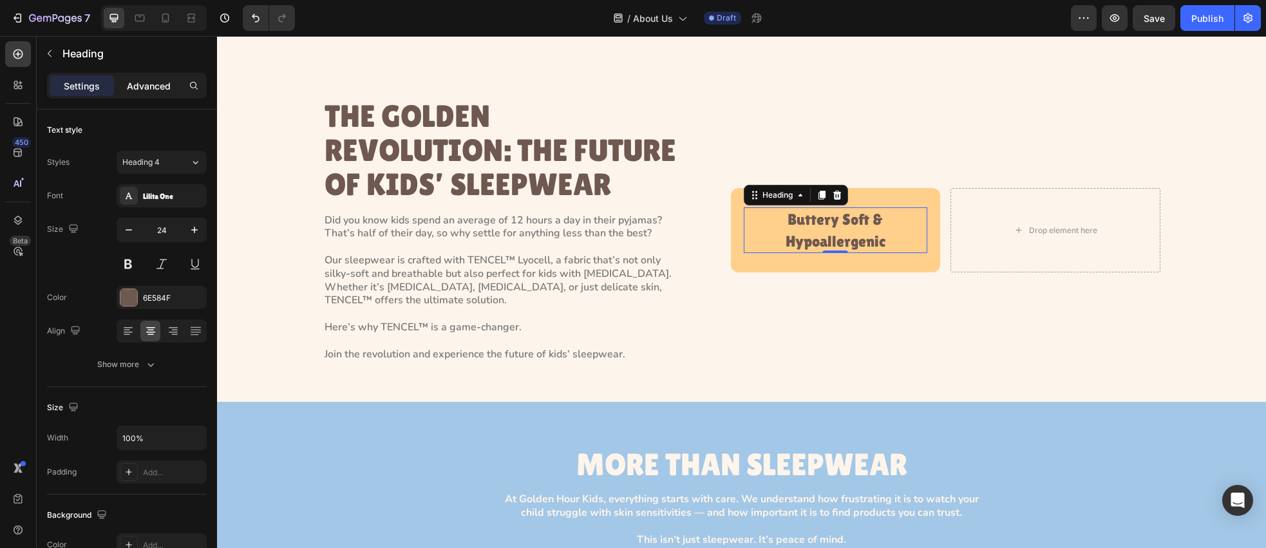
click at [146, 95] on div "Advanced" at bounding box center [149, 85] width 64 height 21
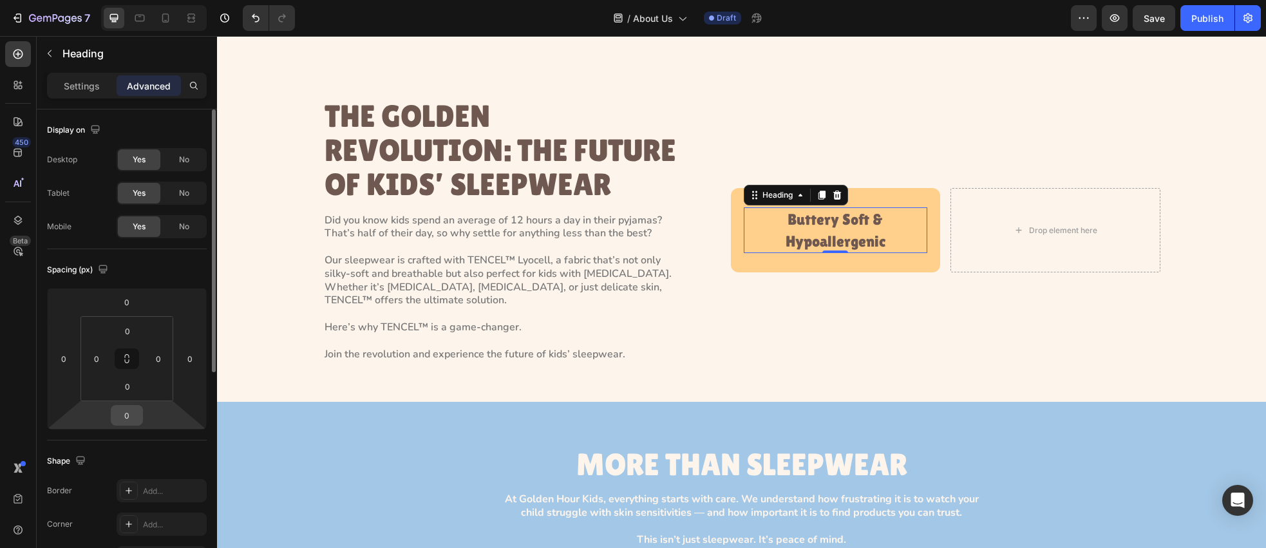
click at [129, 421] on input "0" at bounding box center [127, 415] width 26 height 19
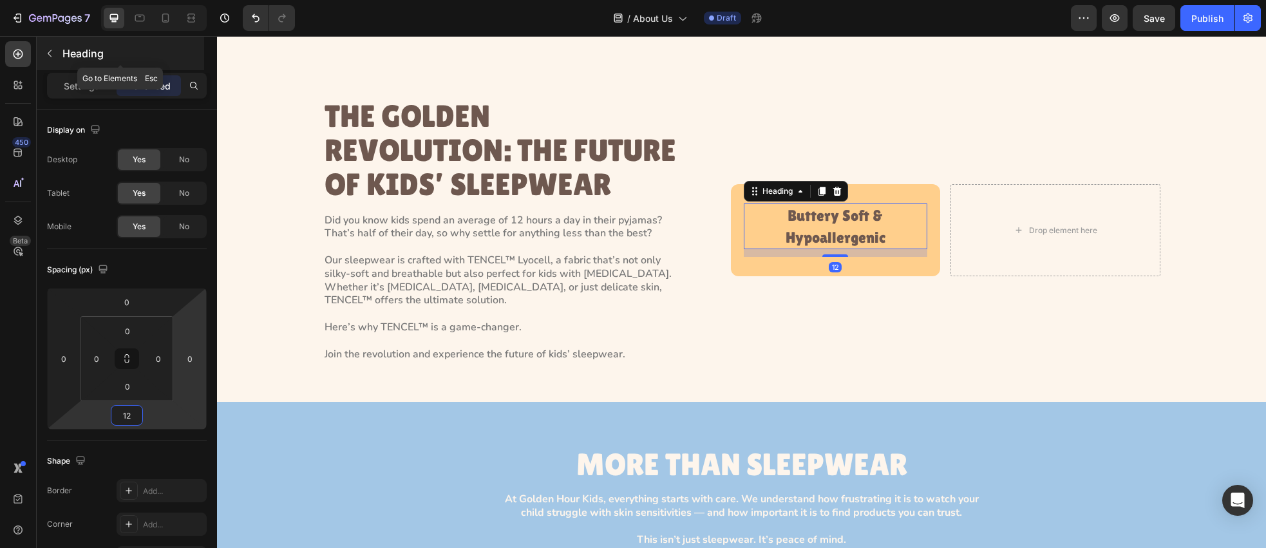
type input "12"
click at [49, 55] on icon "button" at bounding box center [49, 53] width 10 height 10
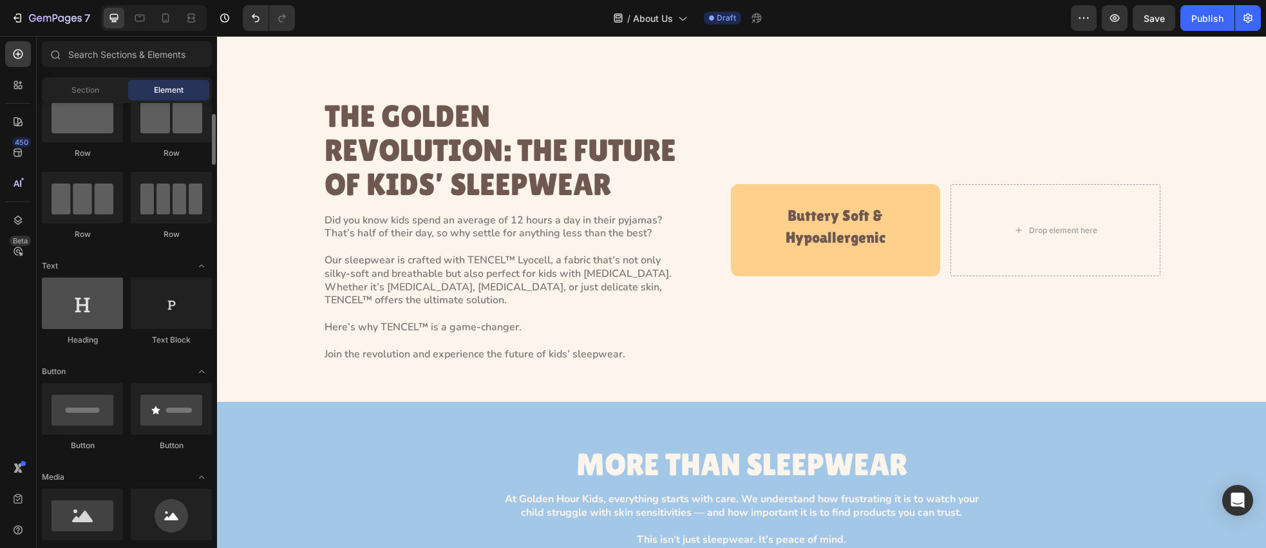
scroll to position [54, 0]
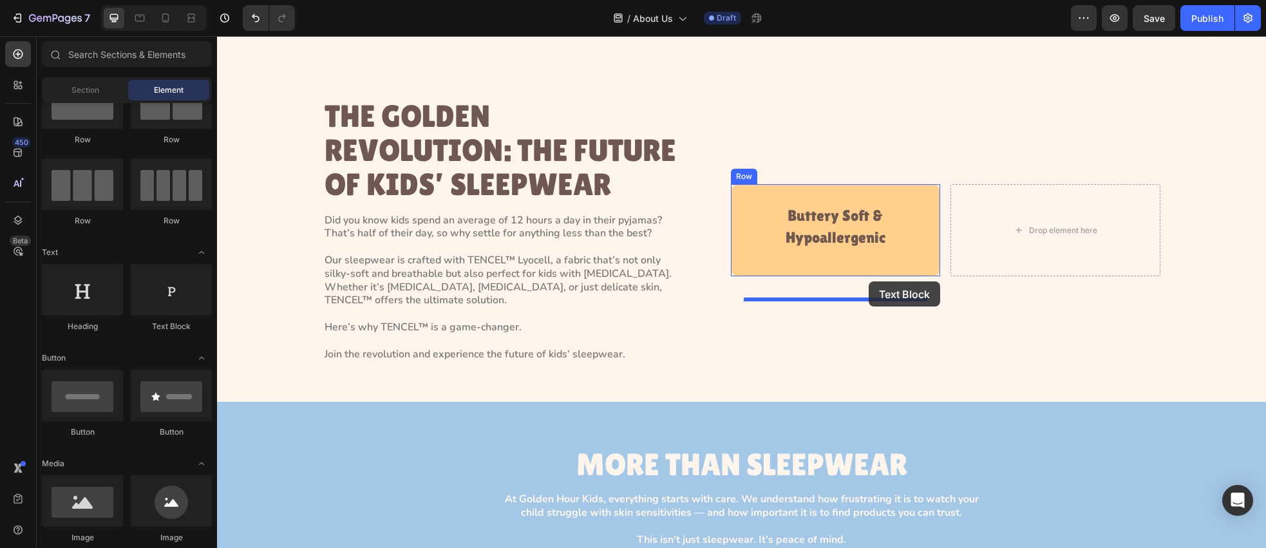
drag, startPoint x: 374, startPoint y: 338, endPoint x: 869, endPoint y: 281, distance: 497.8
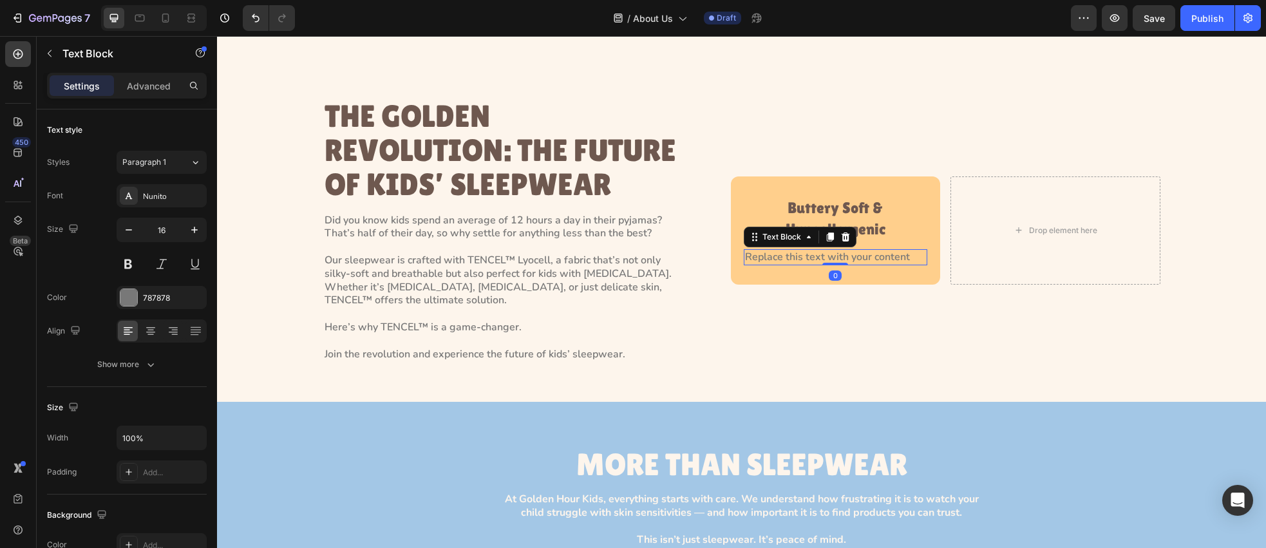
click at [822, 265] on div "Replace this text with your content" at bounding box center [836, 257] width 184 height 16
click at [822, 264] on p "Replace this text with your content" at bounding box center [836, 258] width 182 height 14
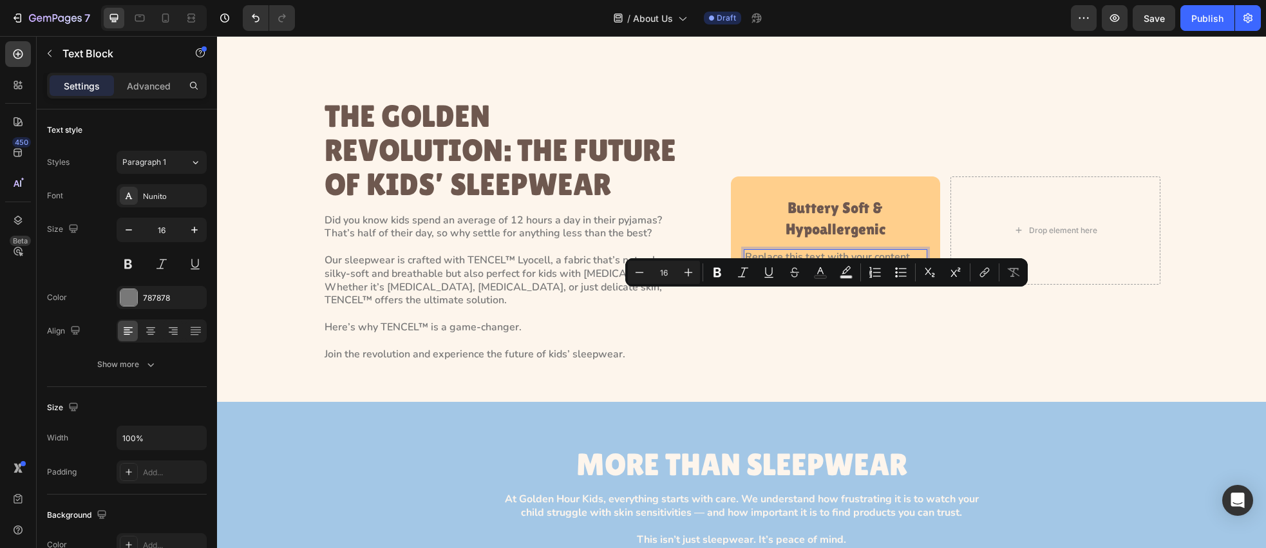
scroll to position [1593, 0]
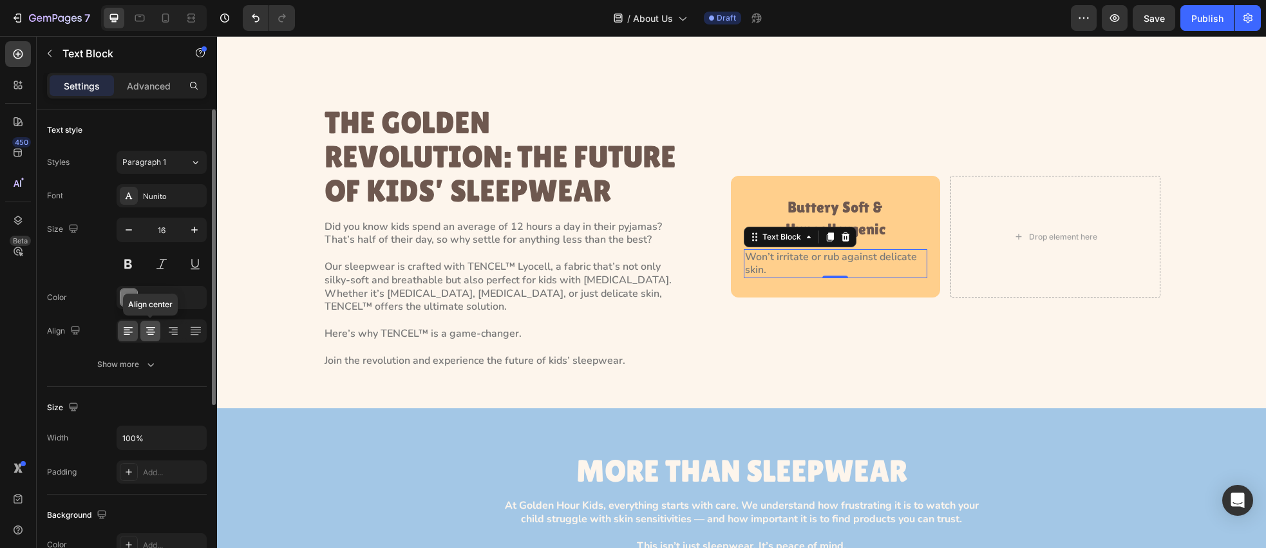
click at [144, 332] on icon at bounding box center [150, 331] width 13 height 13
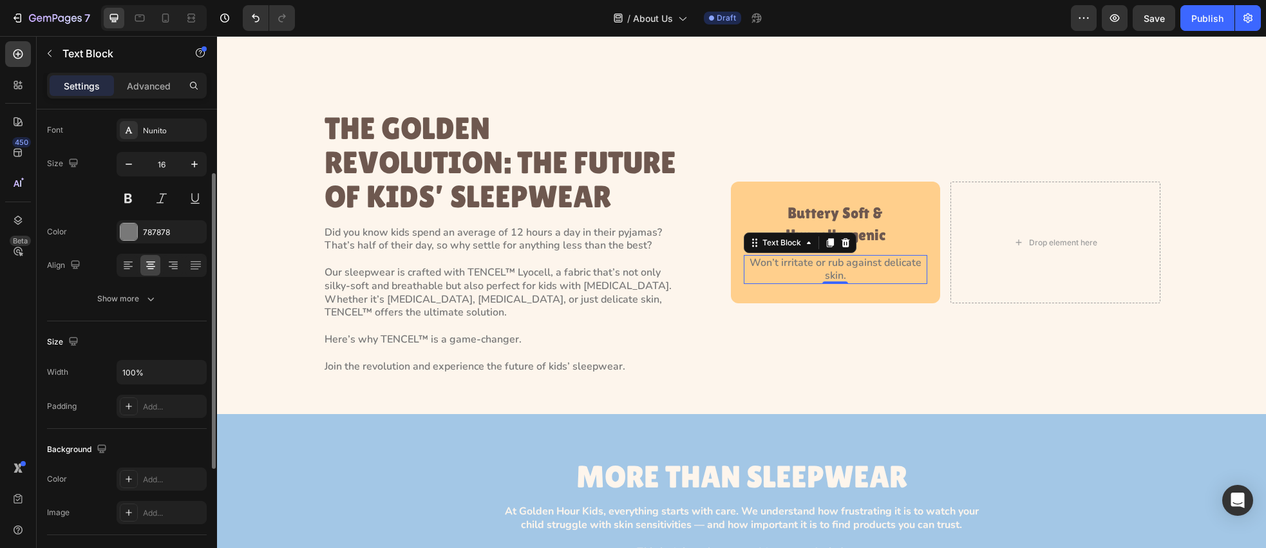
scroll to position [80, 0]
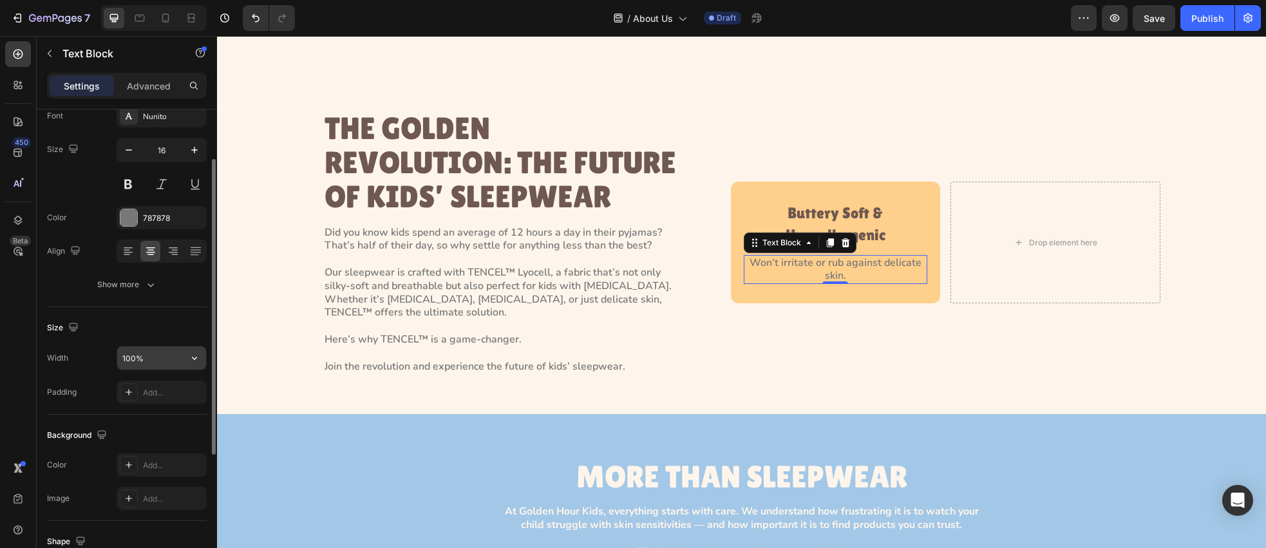
click at [159, 357] on input "100%" at bounding box center [161, 358] width 89 height 23
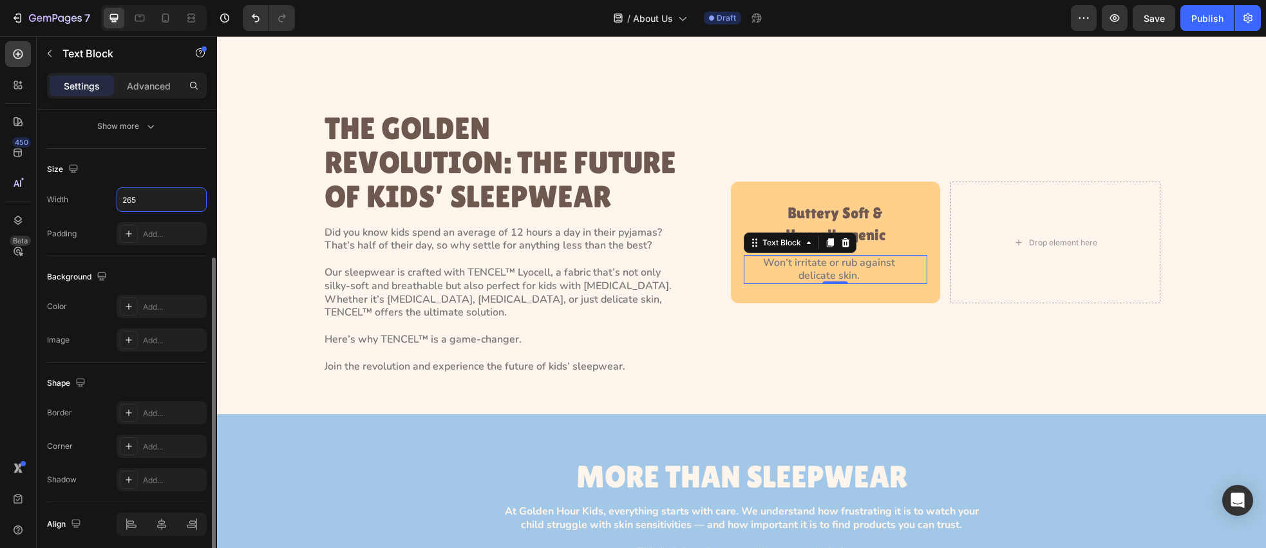
scroll to position [288, 0]
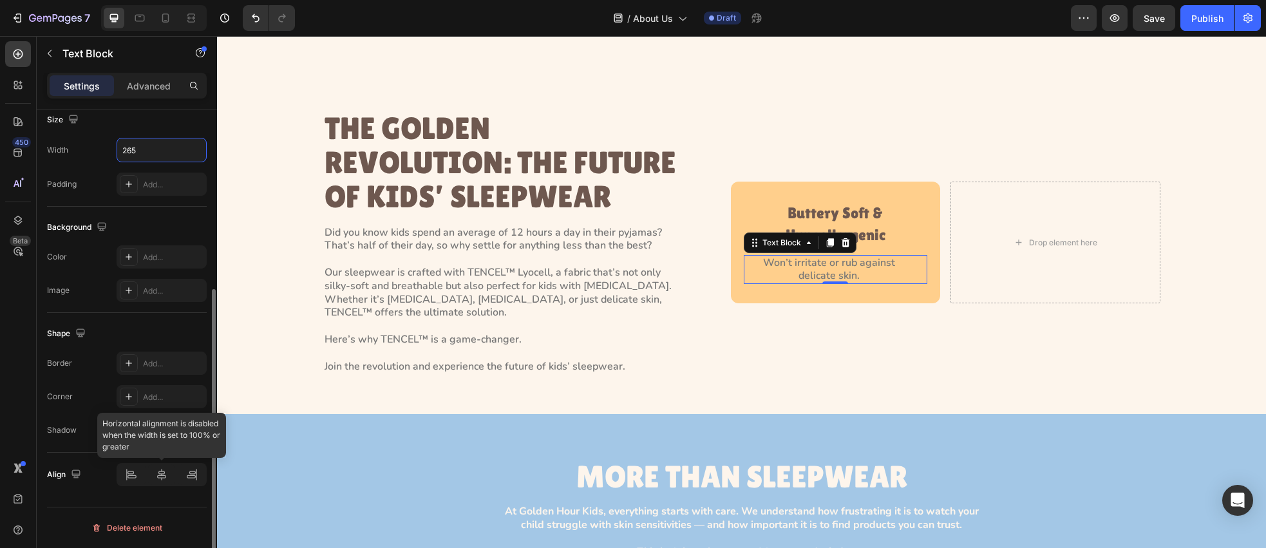
type input "265"
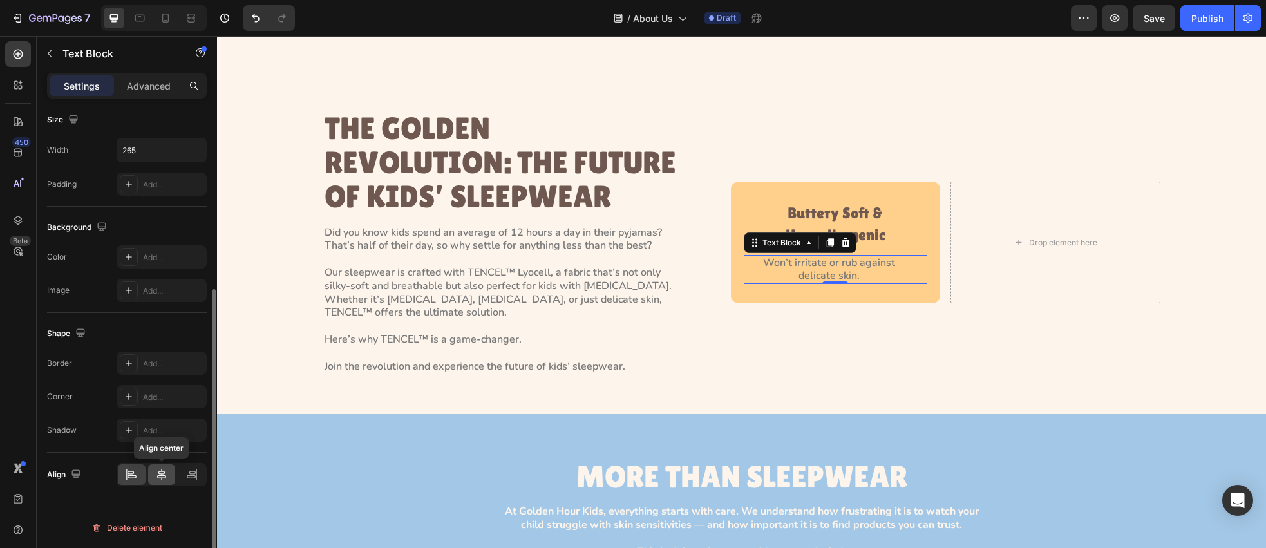
click at [164, 479] on icon at bounding box center [161, 474] width 13 height 13
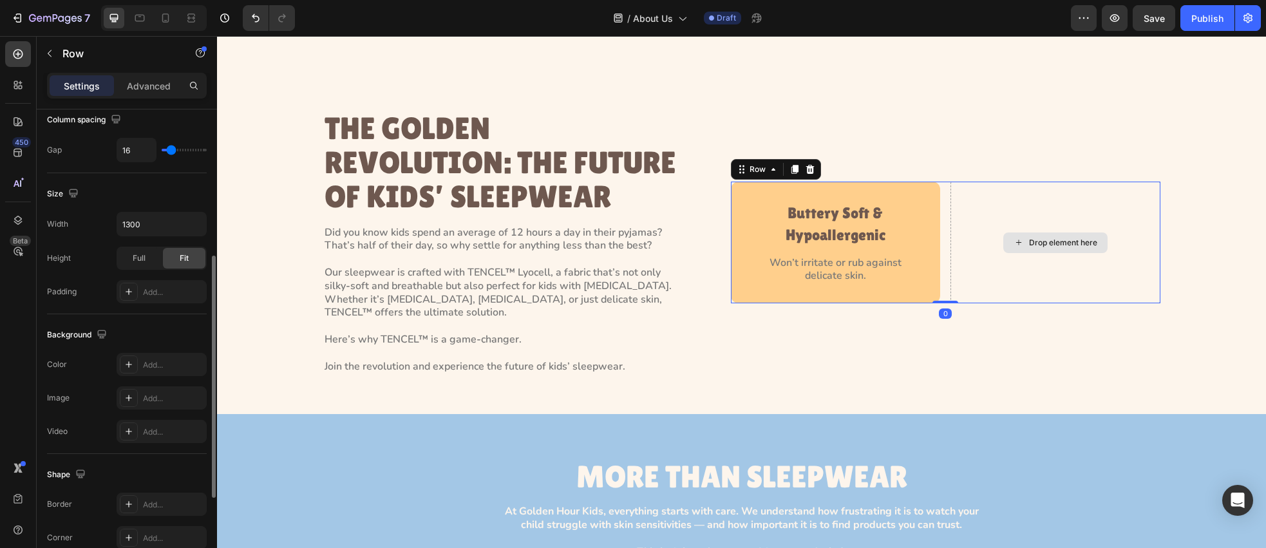
click at [966, 303] on div "Drop element here" at bounding box center [1056, 243] width 210 height 122
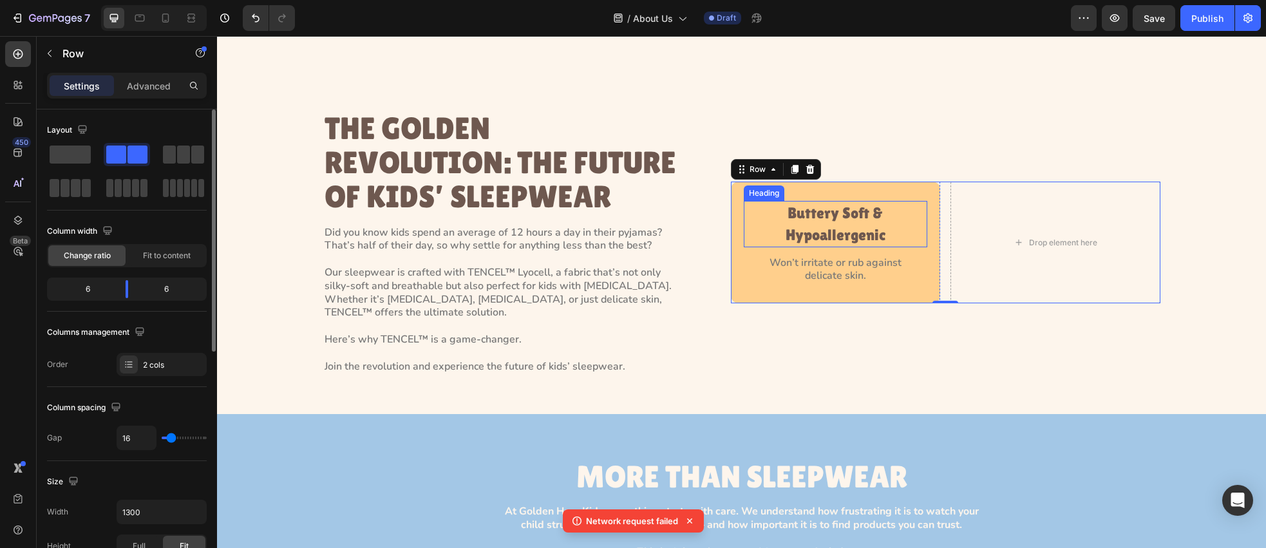
click at [804, 245] on p "Buttery Soft & Hypoallergenic" at bounding box center [836, 223] width 182 height 43
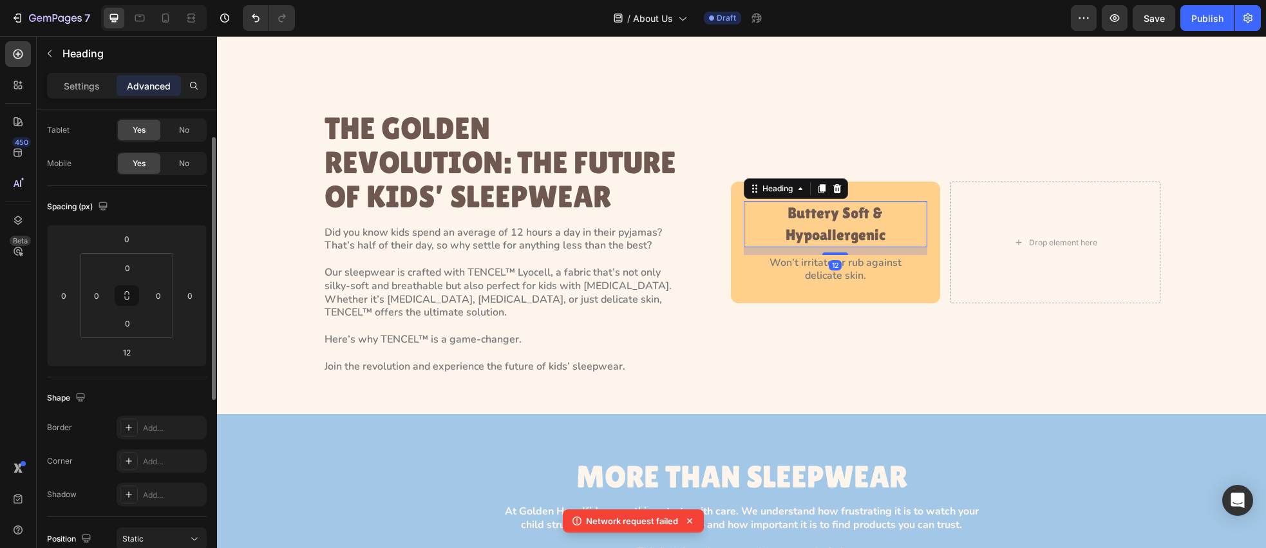
scroll to position [59, 0]
click at [88, 84] on p "Settings" at bounding box center [82, 86] width 36 height 14
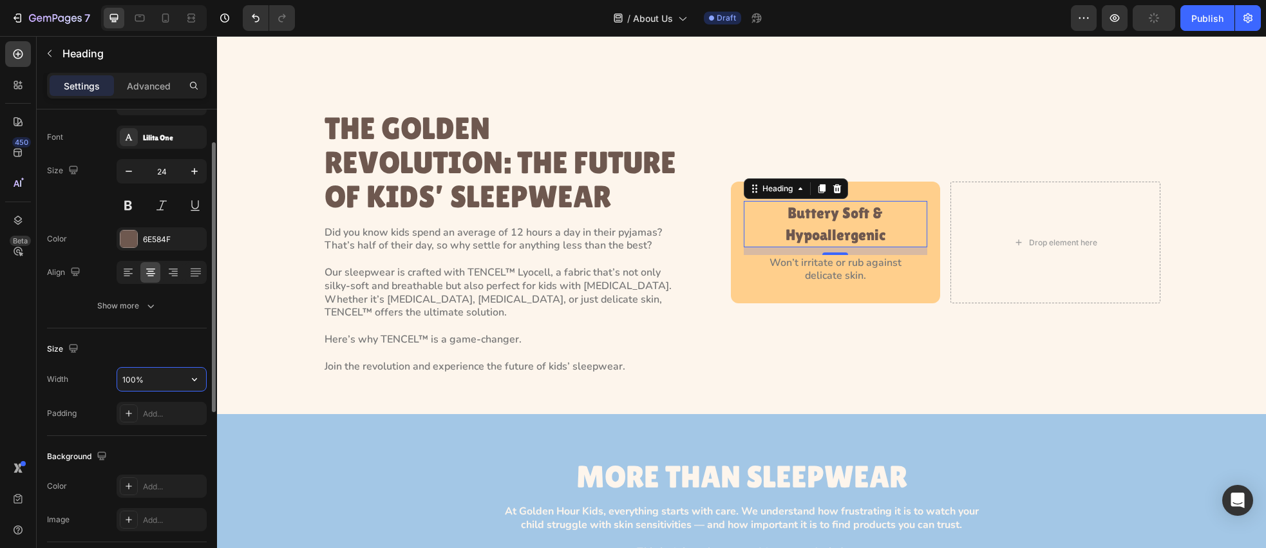
click at [150, 383] on input "100%" at bounding box center [161, 379] width 89 height 23
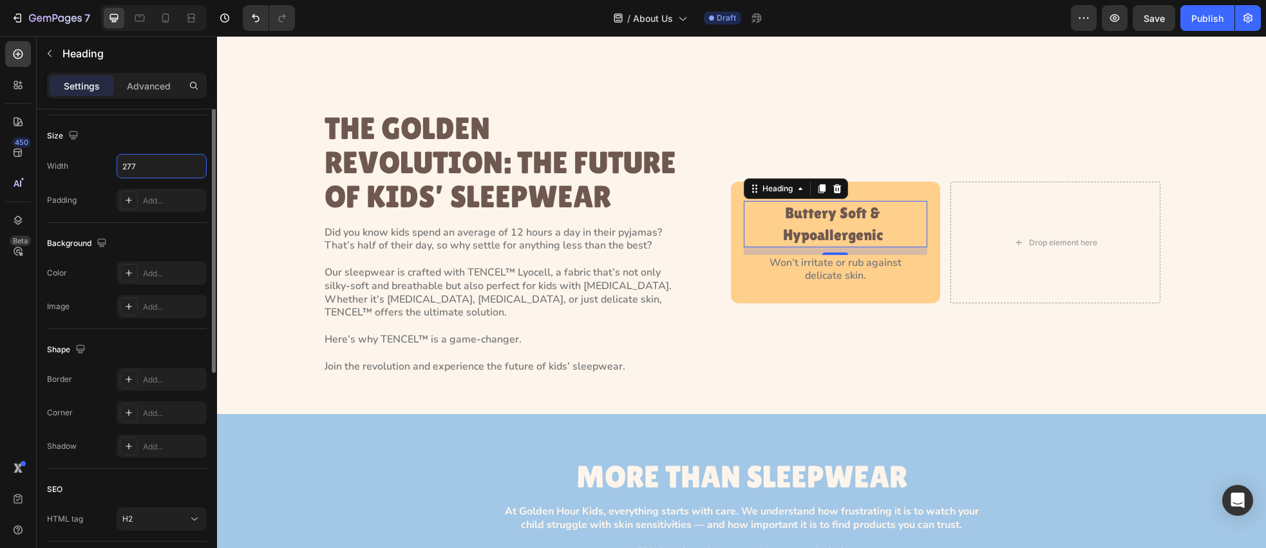
scroll to position [361, 0]
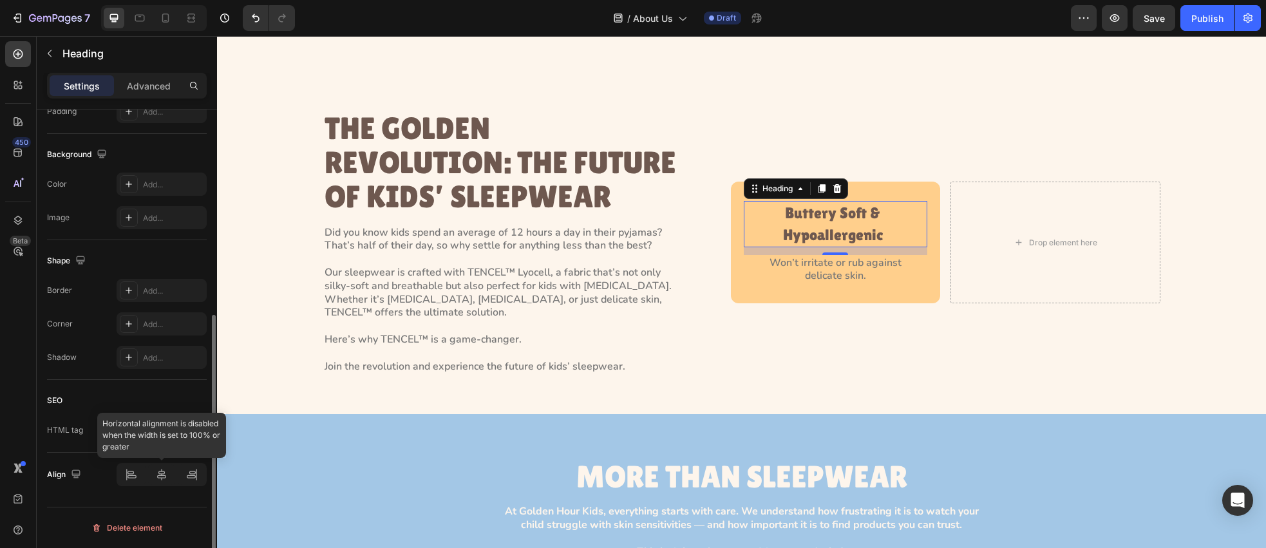
type input "277"
click at [166, 477] on icon at bounding box center [161, 475] width 9 height 12
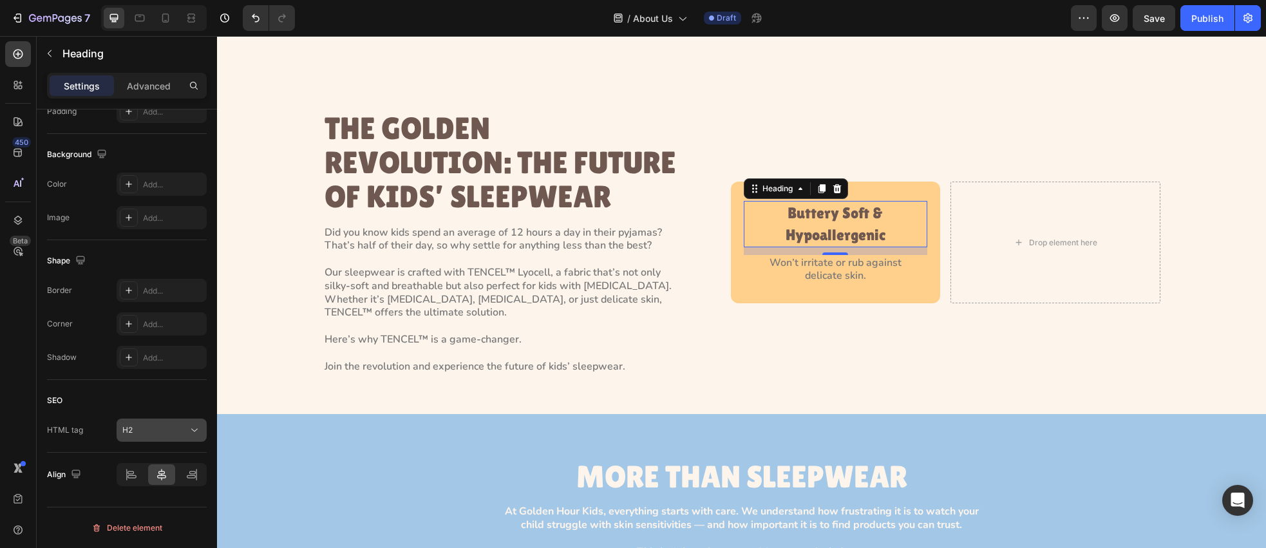
click at [197, 431] on icon at bounding box center [194, 430] width 13 height 13
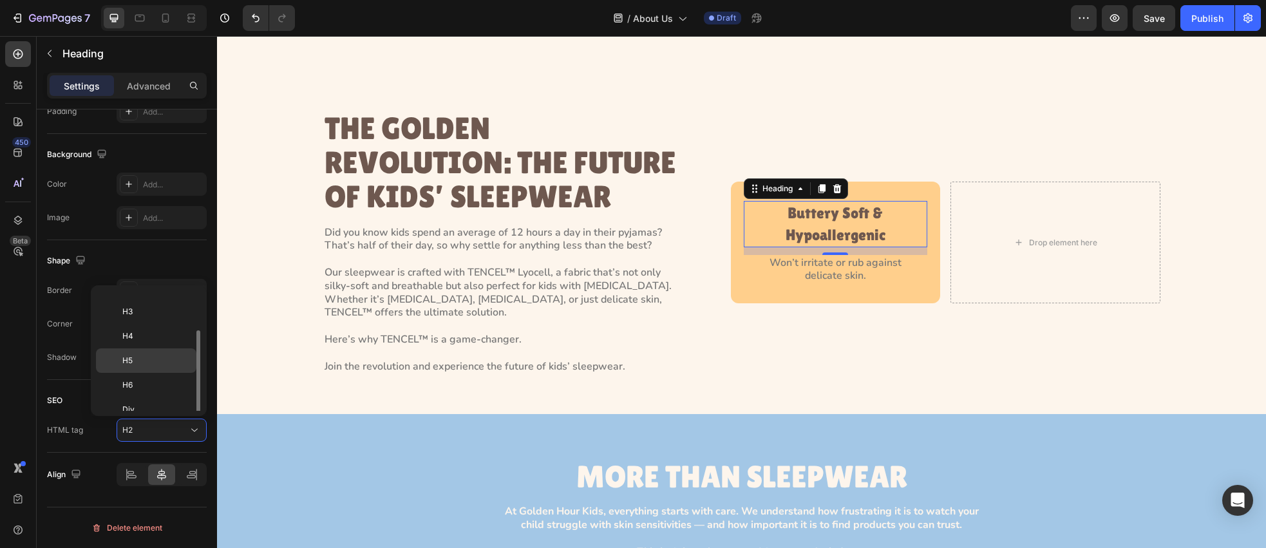
scroll to position [51, 0]
click at [153, 338] on div "H4" at bounding box center [146, 350] width 100 height 24
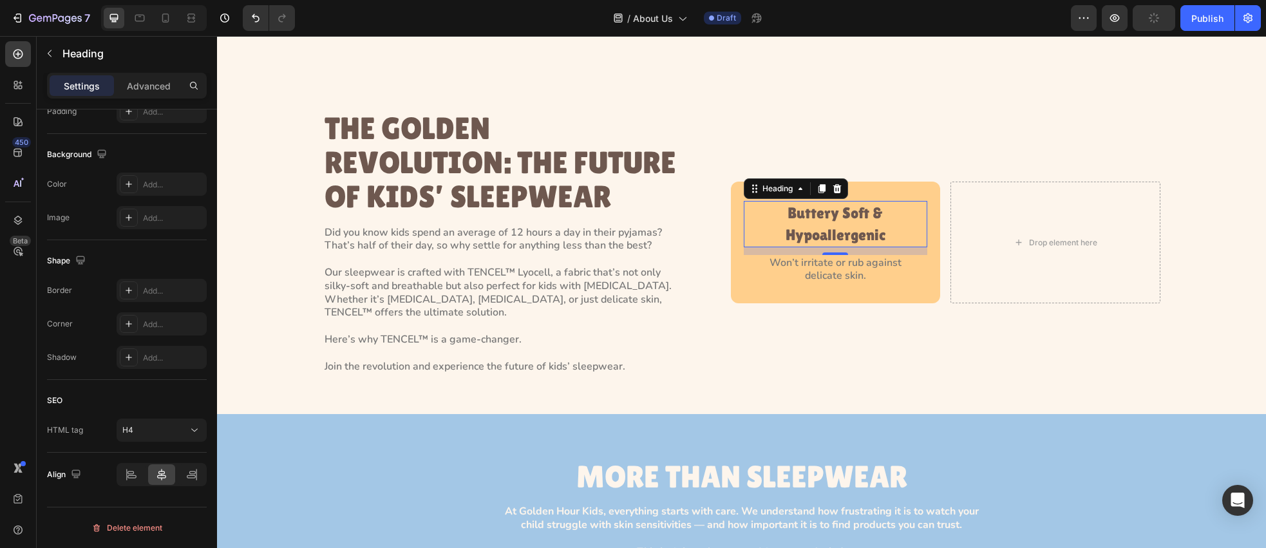
click at [853, 247] on h4 "Buttery Soft & Hypoallergenic" at bounding box center [835, 224] width 178 height 46
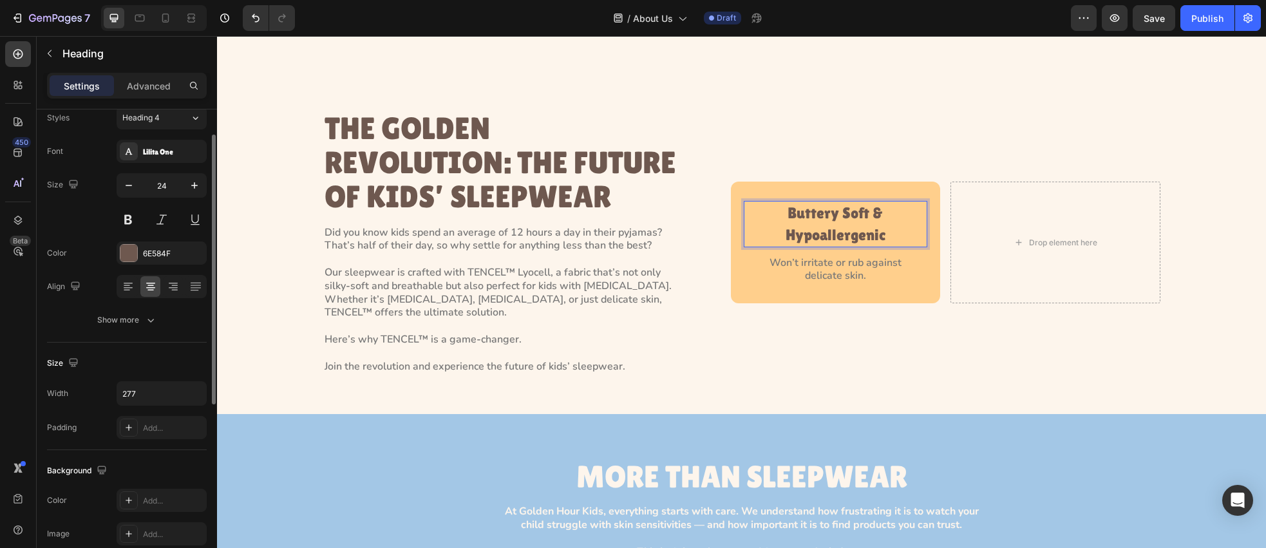
scroll to position [28, 0]
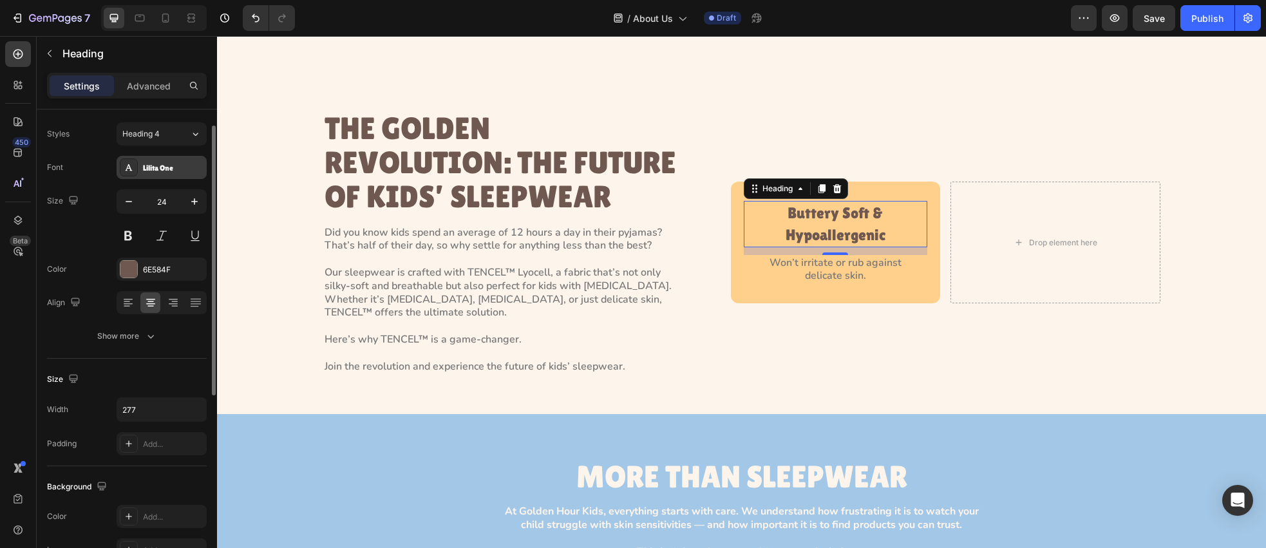
click at [149, 173] on div "Lilita One" at bounding box center [173, 168] width 61 height 12
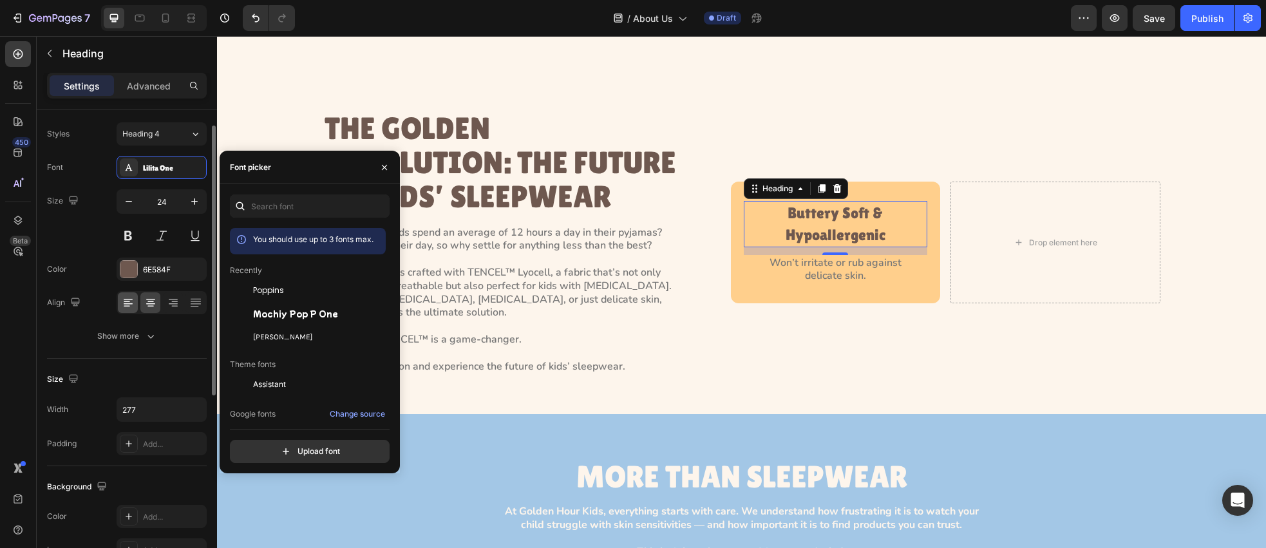
drag, startPoint x: 70, startPoint y: 245, endPoint x: 120, endPoint y: 297, distance: 72.0
click at [70, 245] on div "Size 24" at bounding box center [127, 218] width 160 height 58
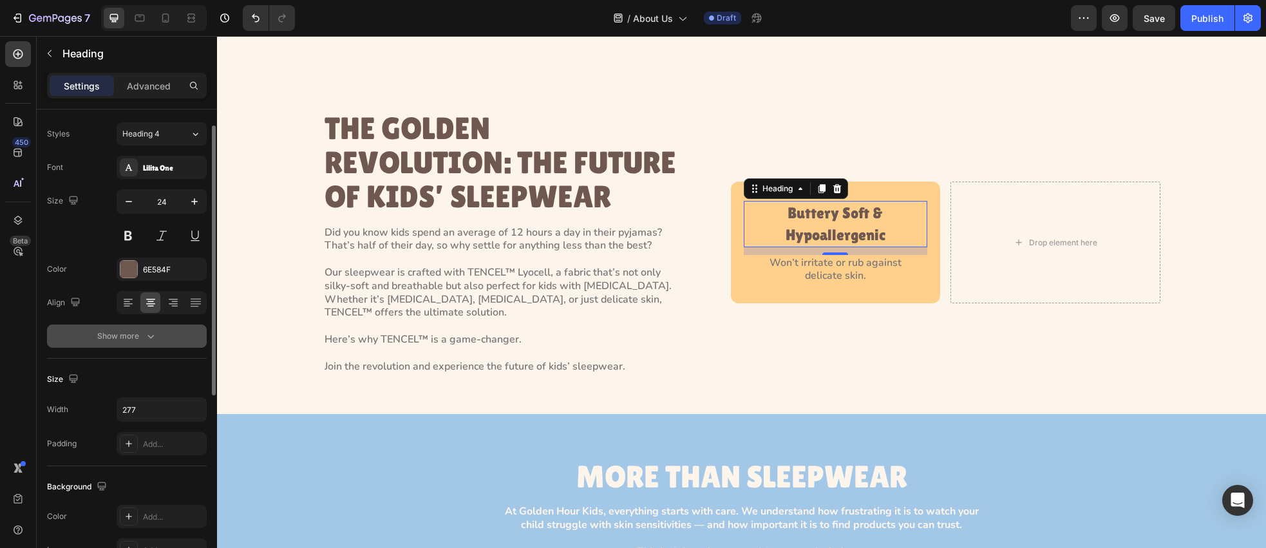
click at [152, 327] on button "Show more" at bounding box center [127, 336] width 160 height 23
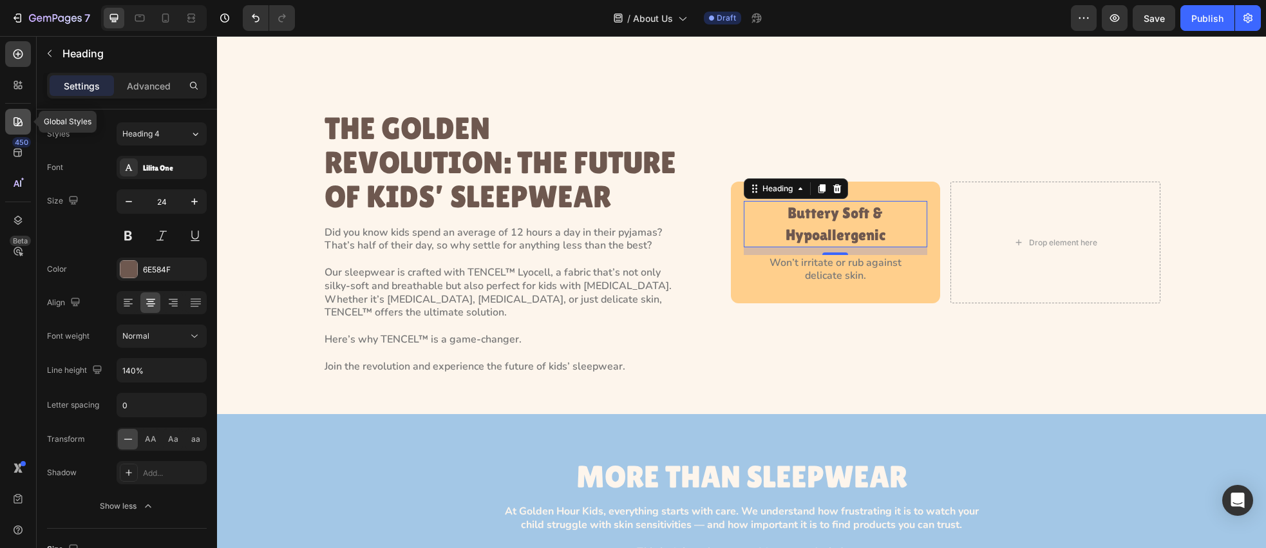
click at [17, 119] on icon at bounding box center [18, 121] width 13 height 13
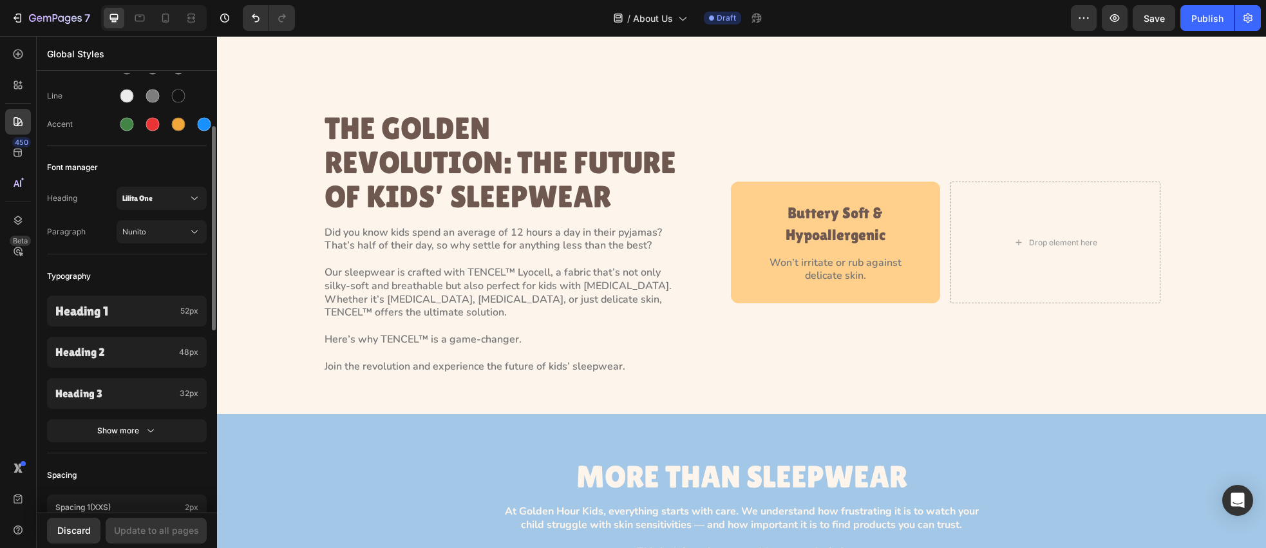
drag, startPoint x: 142, startPoint y: 427, endPoint x: 147, endPoint y: 414, distance: 13.6
click at [142, 427] on div "Show more" at bounding box center [127, 430] width 60 height 13
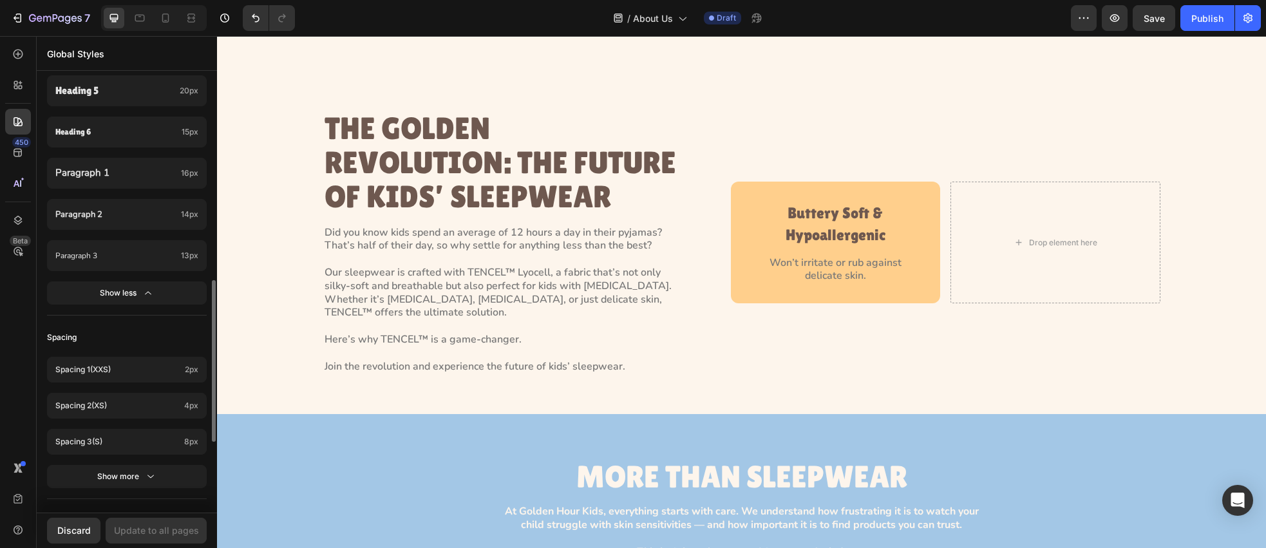
scroll to position [524, 0]
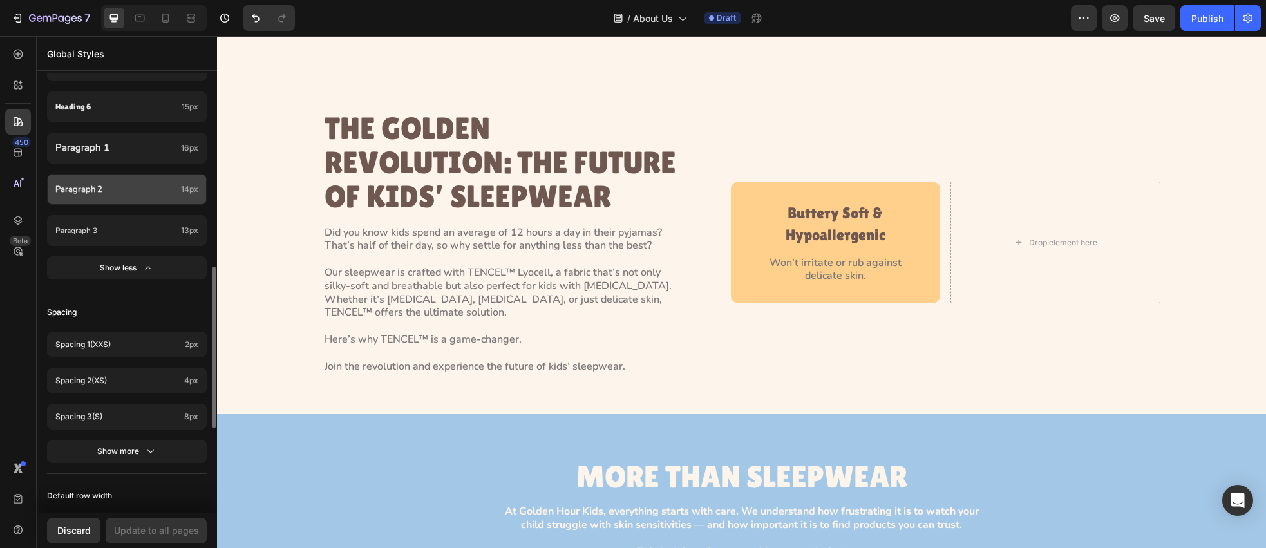
click at [99, 189] on p "Paragraph 2" at bounding box center [115, 189] width 120 height 11
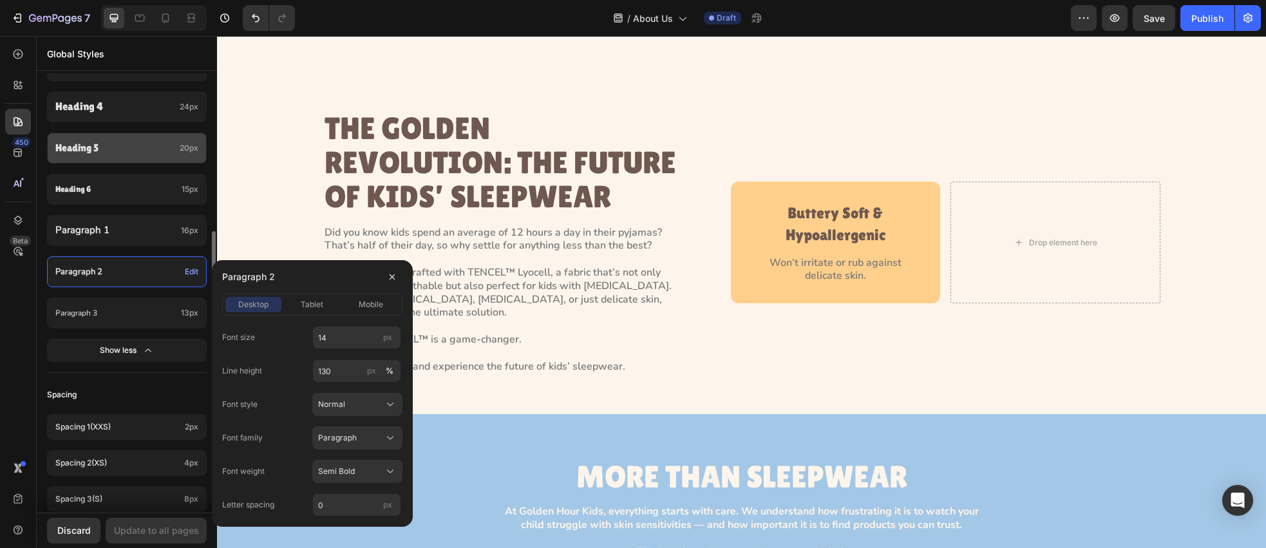
scroll to position [435, 0]
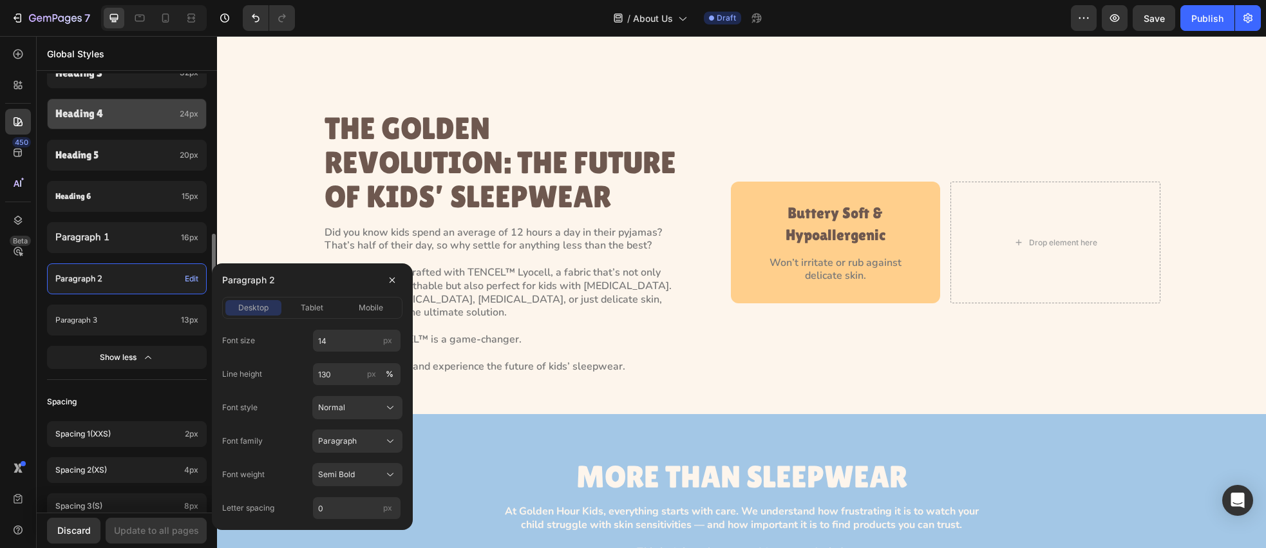
click at [128, 119] on p "Heading 4" at bounding box center [114, 113] width 119 height 15
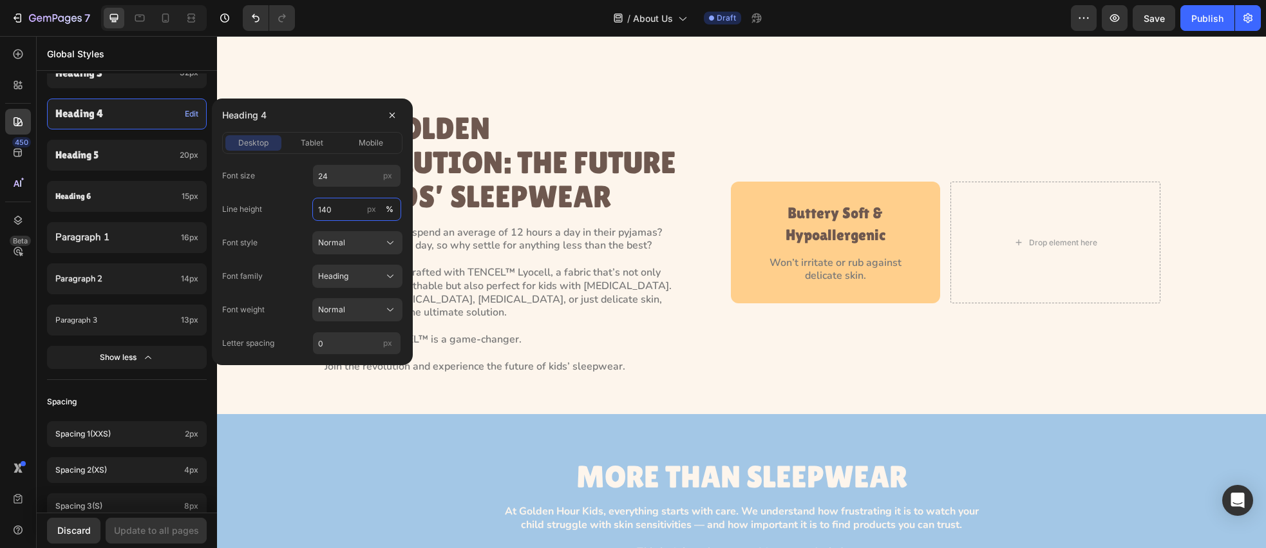
click at [330, 205] on input "140" at bounding box center [356, 209] width 89 height 23
type input "110"
click at [314, 142] on span "tablet" at bounding box center [312, 143] width 23 height 12
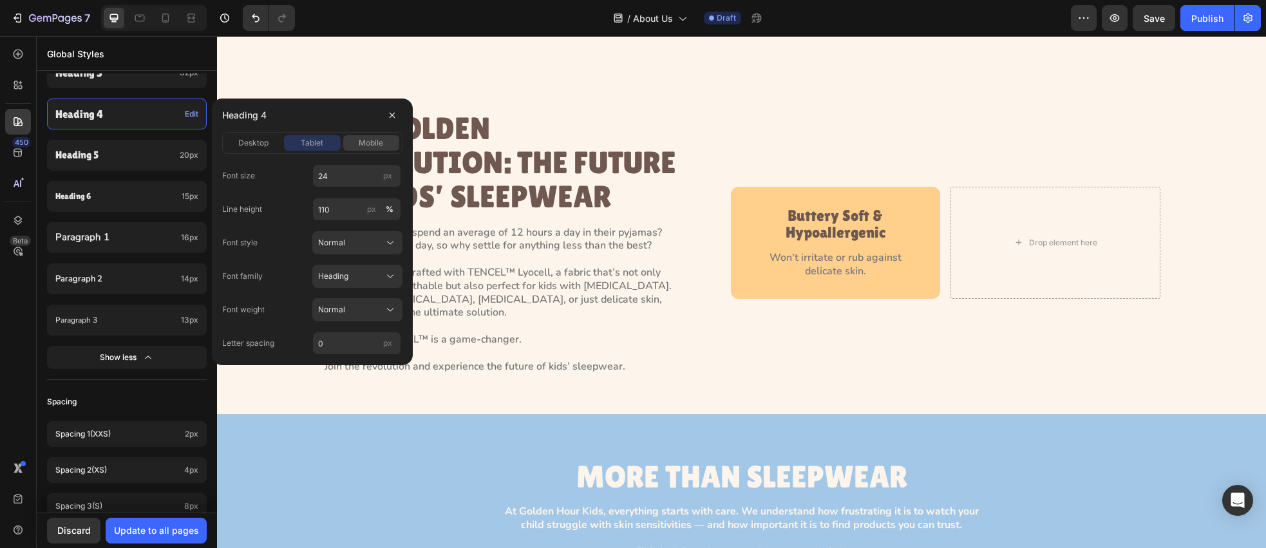
click at [376, 141] on span "mobile" at bounding box center [371, 143] width 24 height 12
click at [163, 540] on button "Update to all pages" at bounding box center [156, 531] width 101 height 26
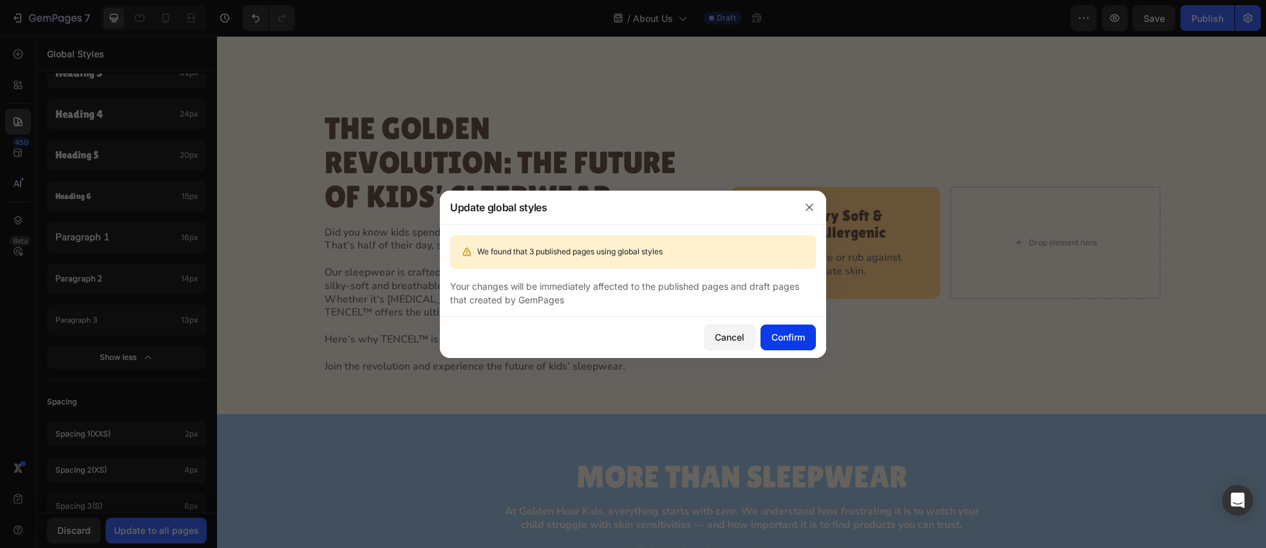
click at [766, 336] on button "Confirm" at bounding box center [788, 338] width 55 height 26
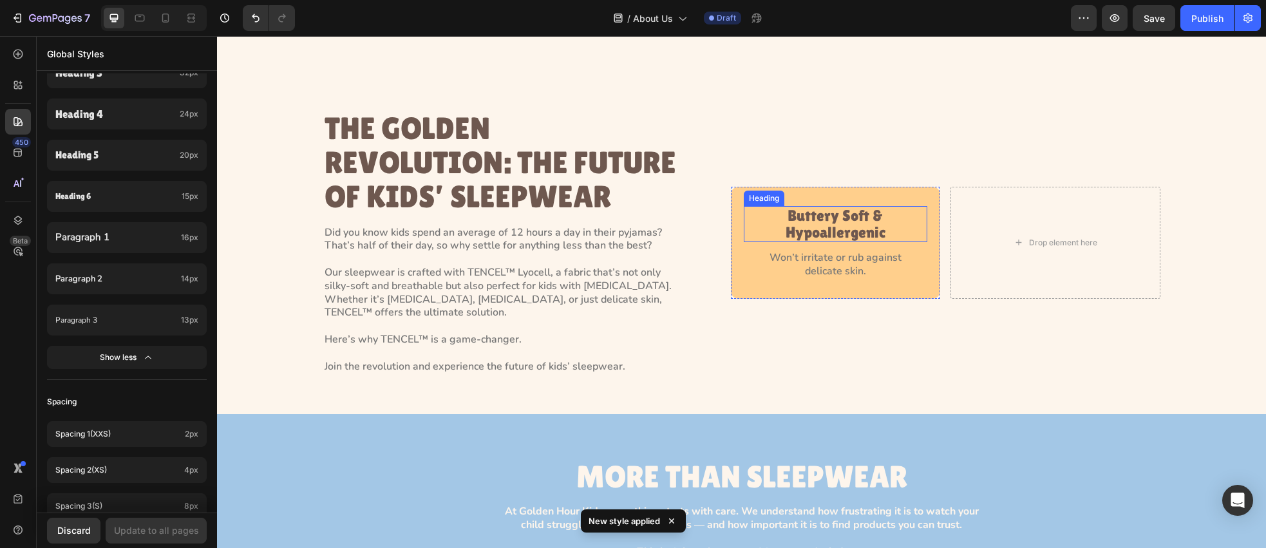
click at [824, 242] on p "Buttery Soft & Hypoallergenic" at bounding box center [836, 224] width 176 height 34
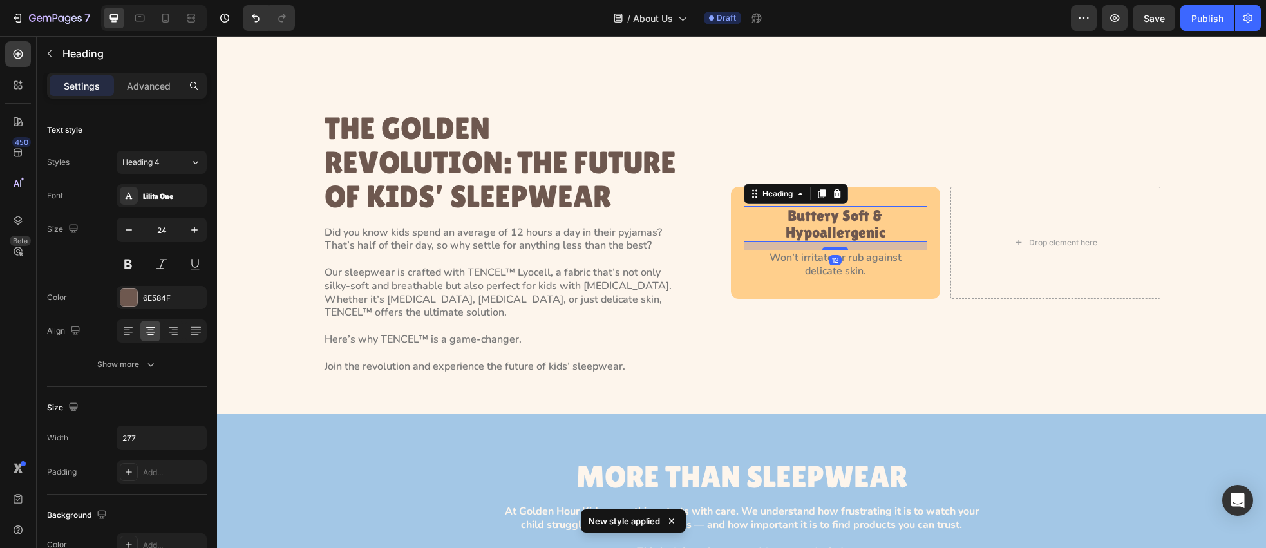
click at [833, 265] on div "12" at bounding box center [835, 260] width 13 height 10
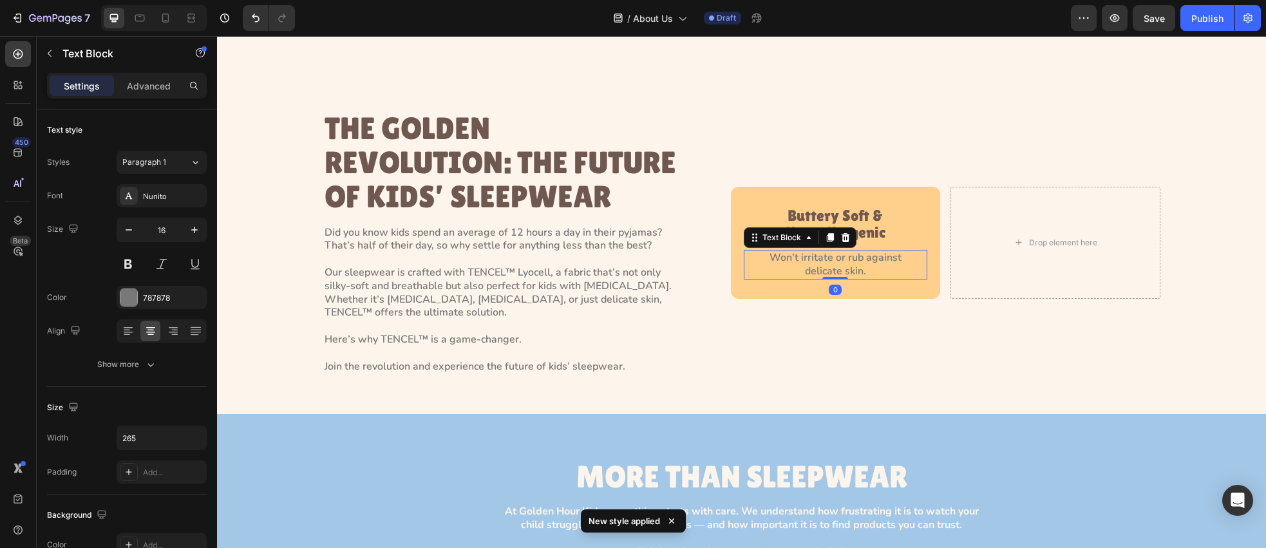
click at [816, 278] on p "Won’t irritate or rub against delicate skin." at bounding box center [836, 264] width 168 height 27
click at [131, 15] on div at bounding box center [139, 18] width 21 height 21
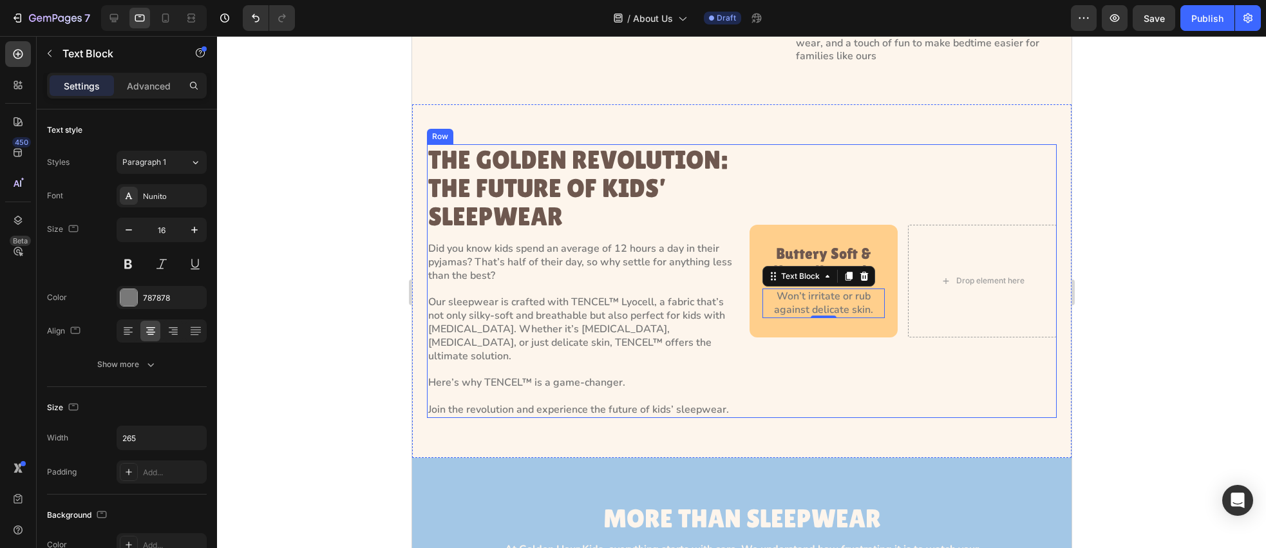
scroll to position [1668, 0]
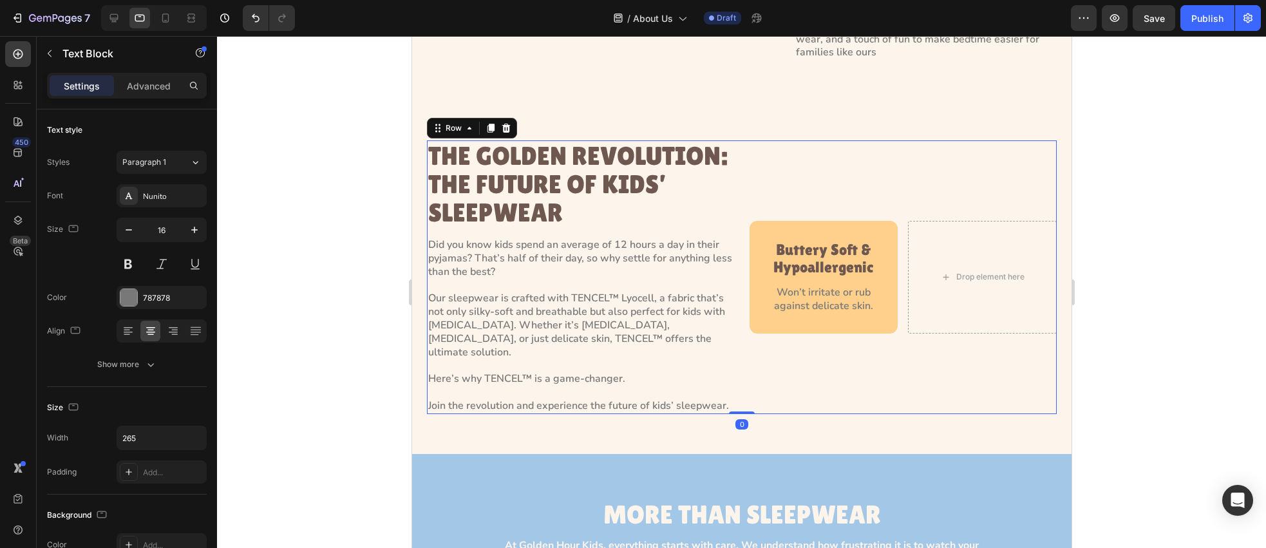
click at [740, 239] on div "THE GOLDEN REVOLUTION: THE FUTURE OF KIDS’ SLEEPWEAR Heading Did you know kids …" at bounding box center [741, 276] width 630 height 273
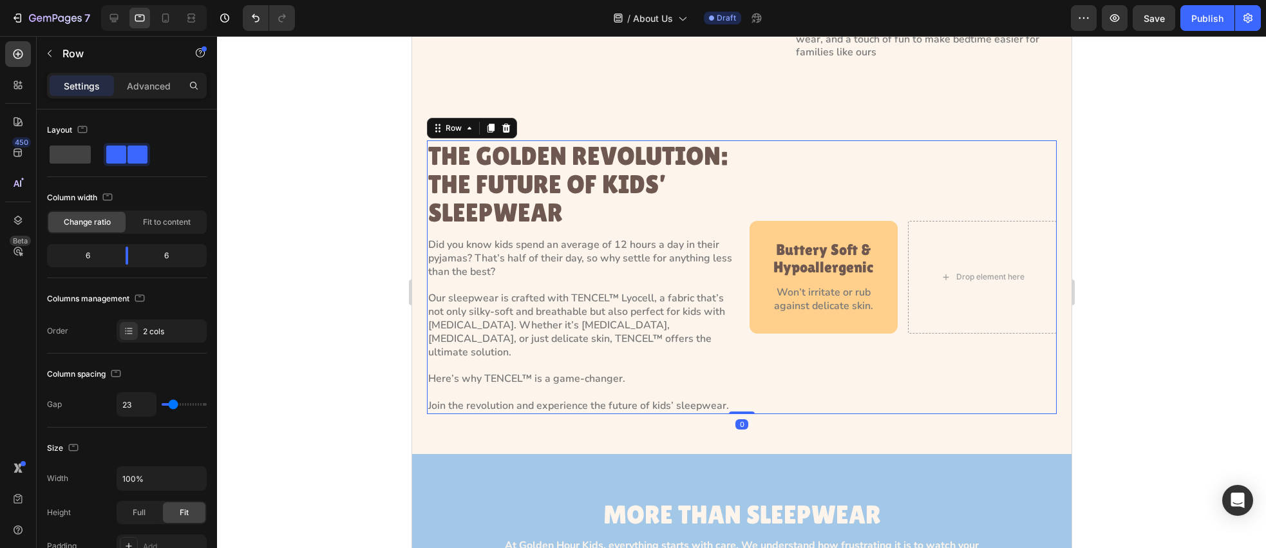
click at [739, 234] on div "THE GOLDEN REVOLUTION: THE FUTURE OF KIDS’ SLEEPWEAR Heading Did you know kids …" at bounding box center [741, 276] width 630 height 273
click at [522, 195] on p "THE GOLDEN REVOLUTION: THE FUTURE OF KIDS’ SLEEPWEAR" at bounding box center [580, 184] width 305 height 85
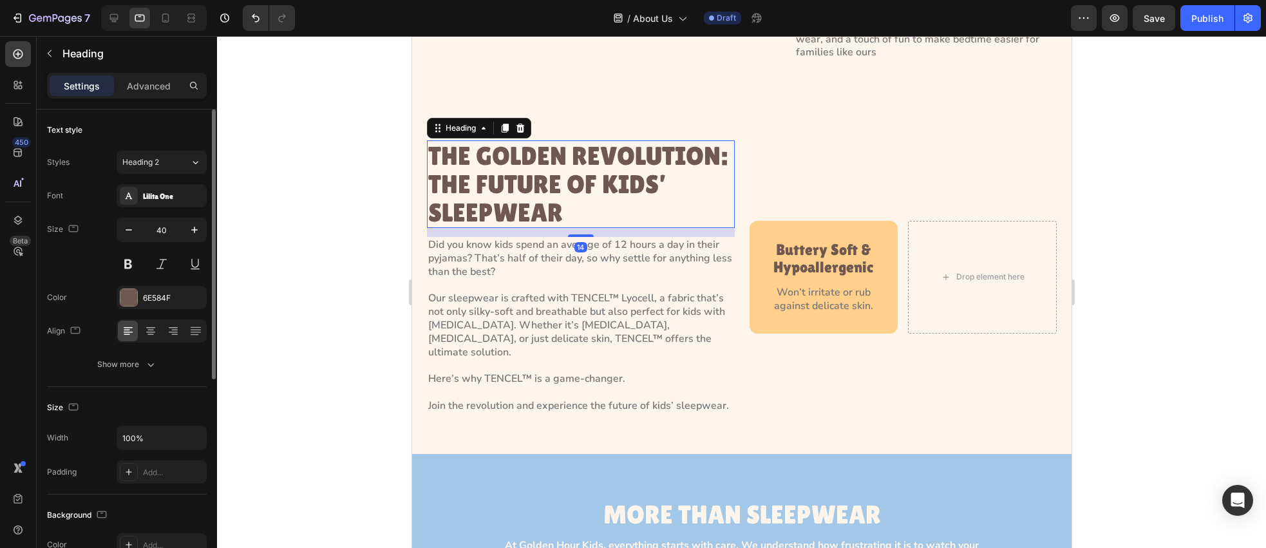
drag, startPoint x: 170, startPoint y: 365, endPoint x: 202, endPoint y: 348, distance: 36.6
click at [171, 365] on button "Show more" at bounding box center [127, 364] width 160 height 23
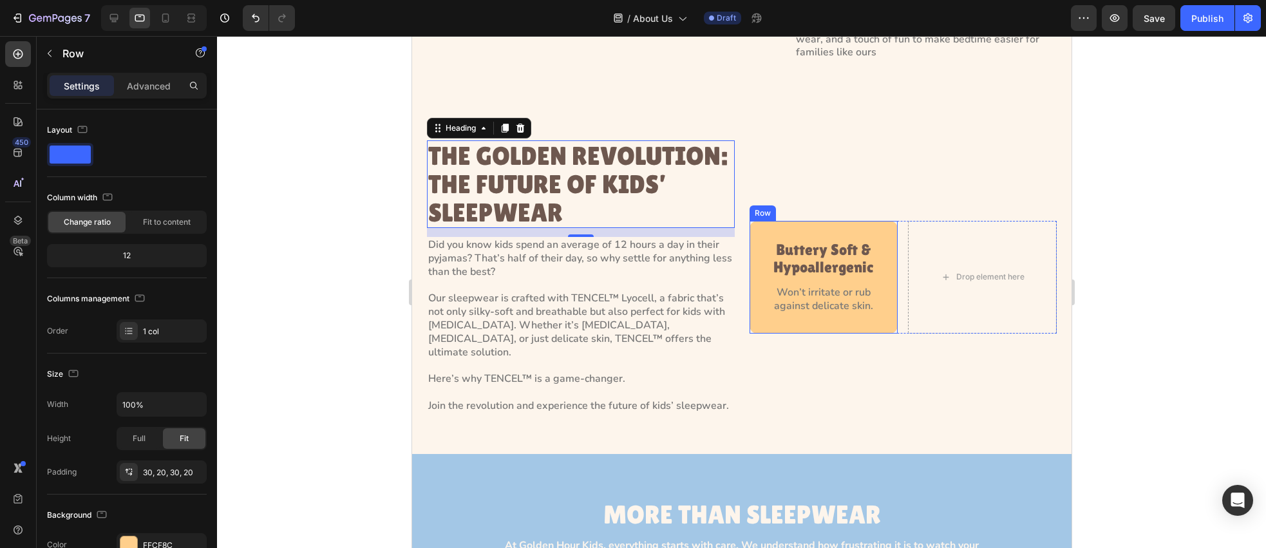
click at [893, 235] on div "Buttery Soft & Hypoallergenic Heading Won’t irritate or rub against delicate sk…" at bounding box center [823, 277] width 149 height 112
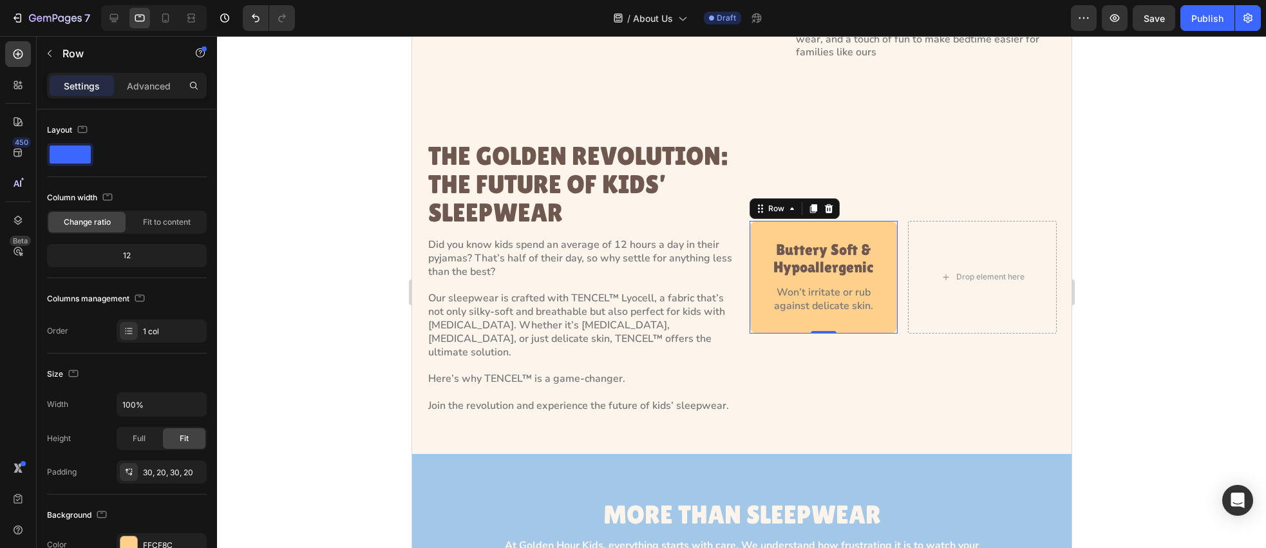
click at [812, 204] on icon at bounding box center [812, 208] width 7 height 9
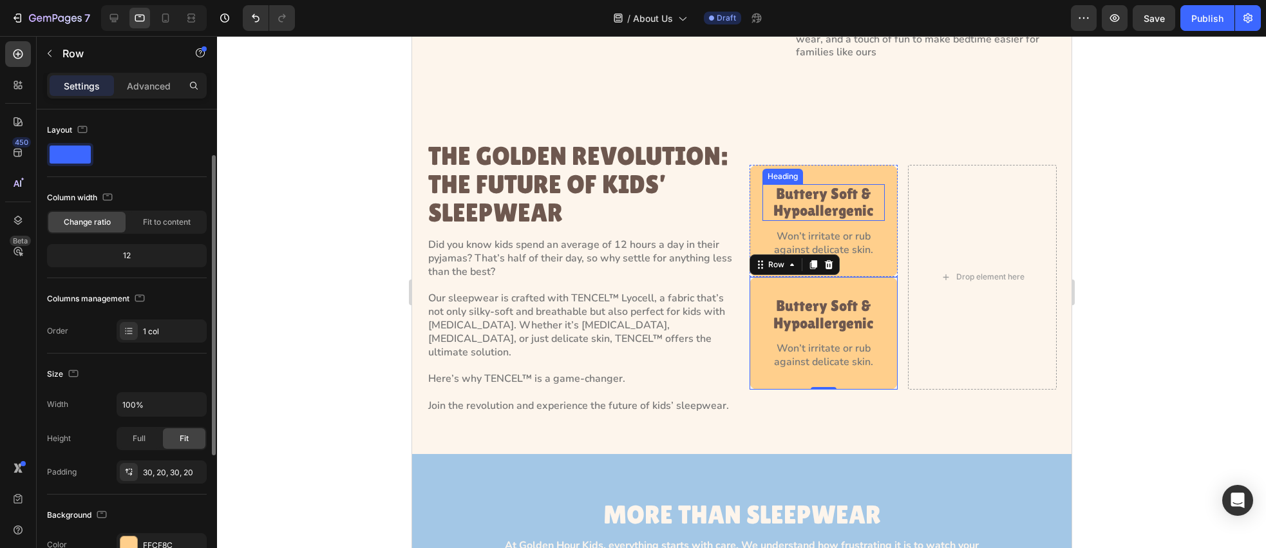
scroll to position [28, 0]
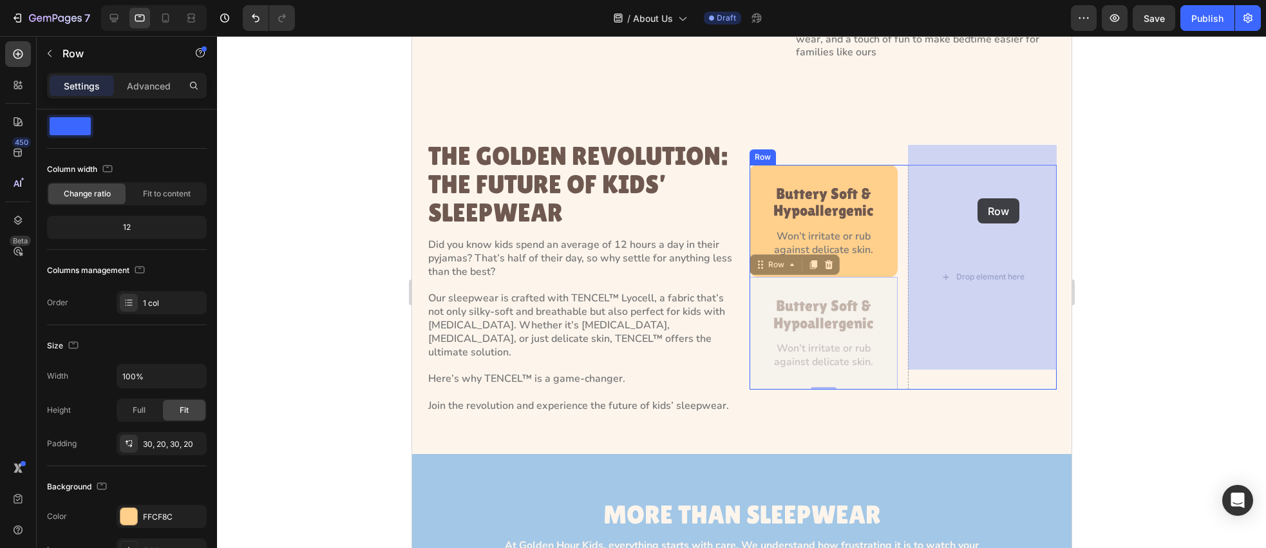
drag, startPoint x: 779, startPoint y: 249, endPoint x: 975, endPoint y: 200, distance: 201.2
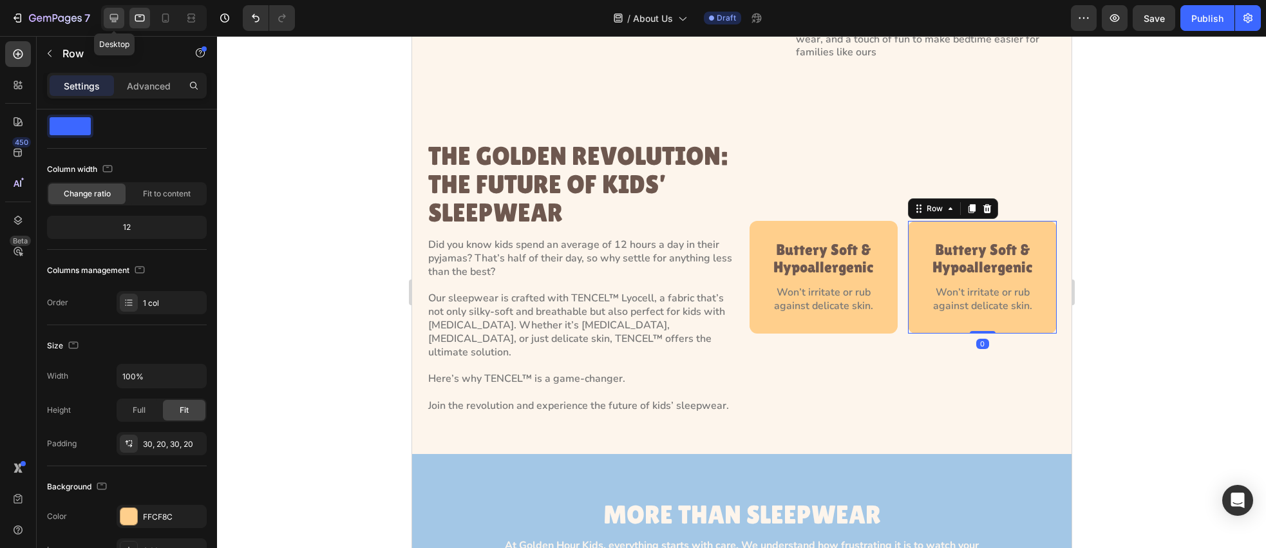
click at [117, 24] on icon at bounding box center [114, 18] width 13 height 13
type input "1300"
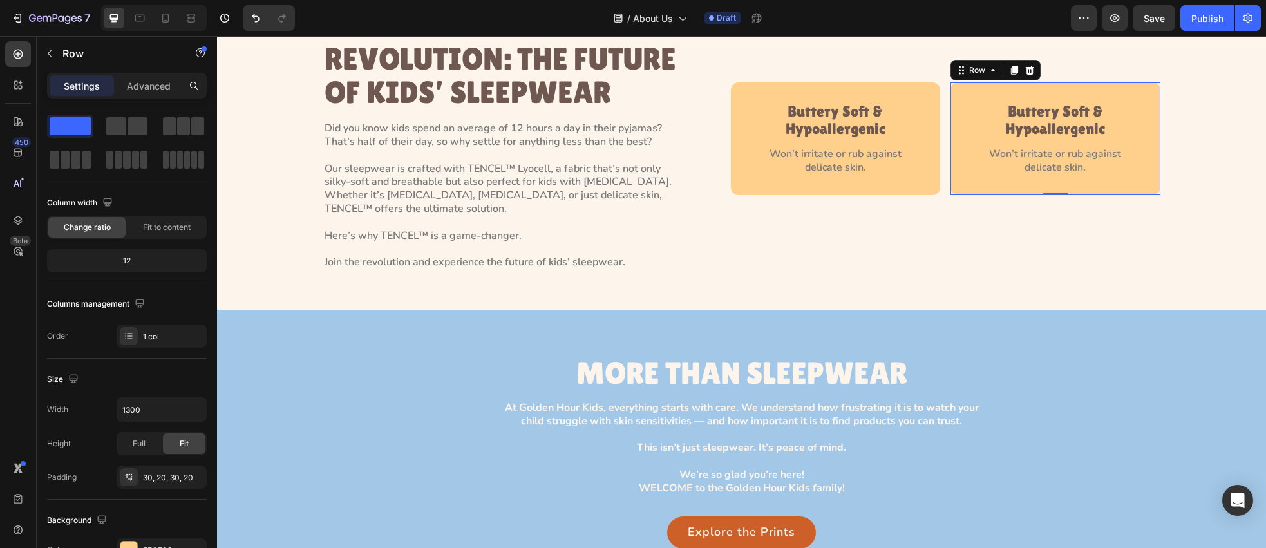
scroll to position [1735, 0]
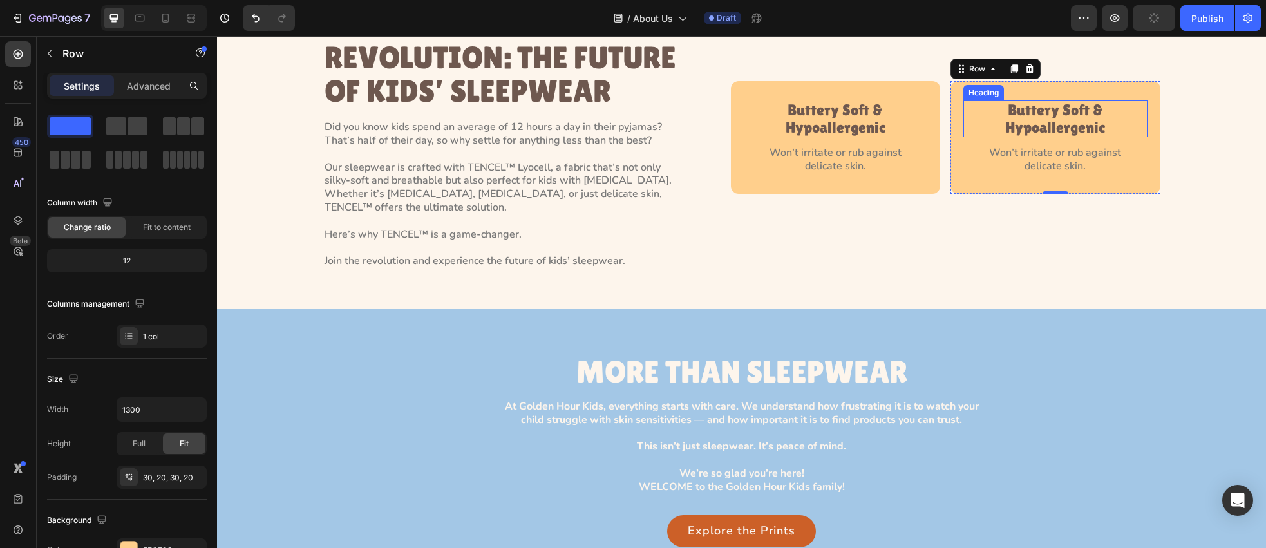
click at [1060, 117] on h4 "Buttery Soft & Hypoallergenic" at bounding box center [1055, 118] width 178 height 37
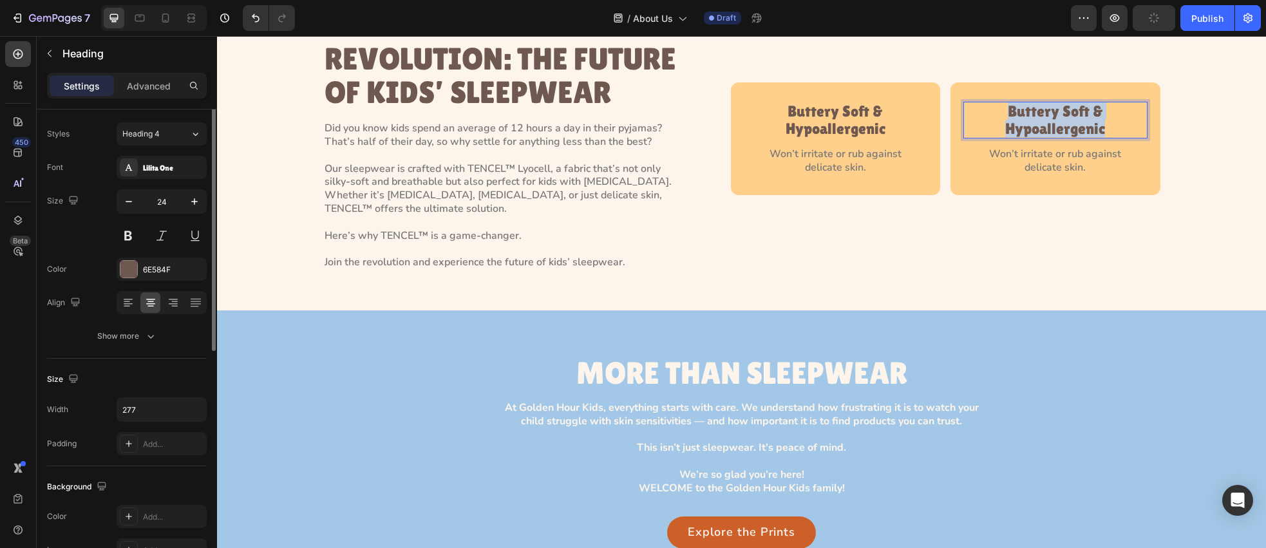
scroll to position [0, 0]
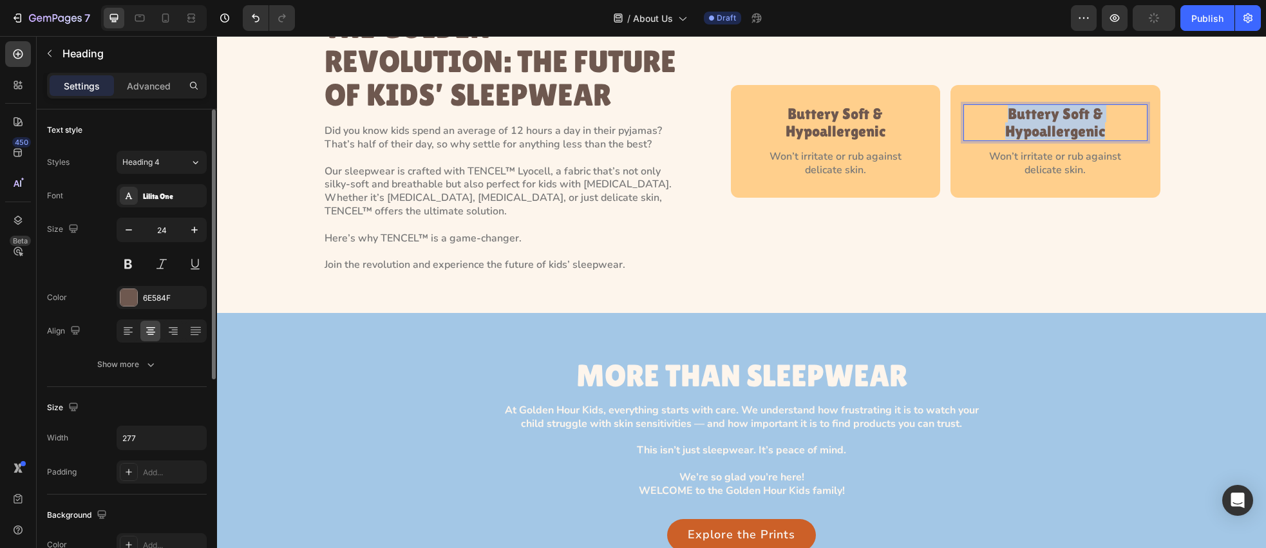
click at [1060, 117] on p "Buttery Soft & Hypoallergenic" at bounding box center [1055, 123] width 176 height 34
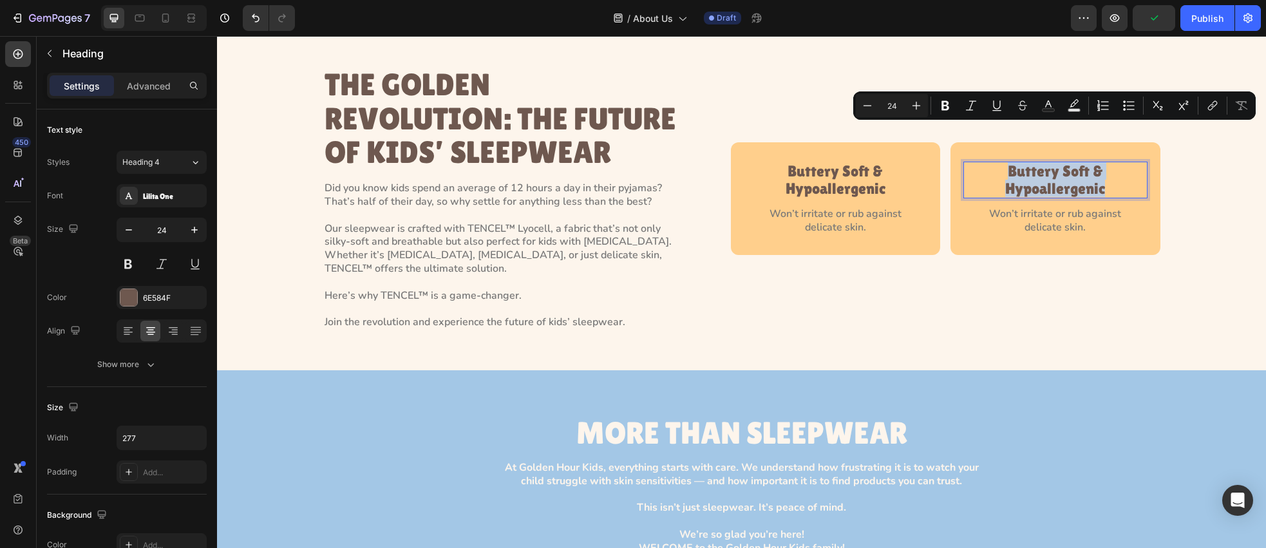
scroll to position [1684, 0]
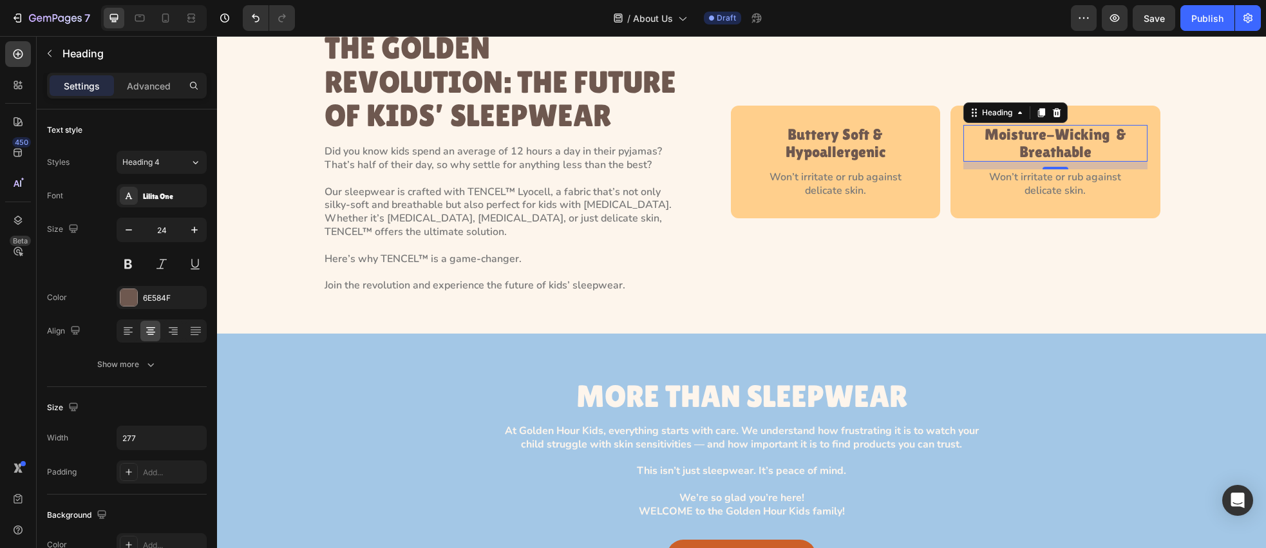
click at [1028, 179] on p "Won’t irritate or rub against delicate skin." at bounding box center [1055, 184] width 168 height 27
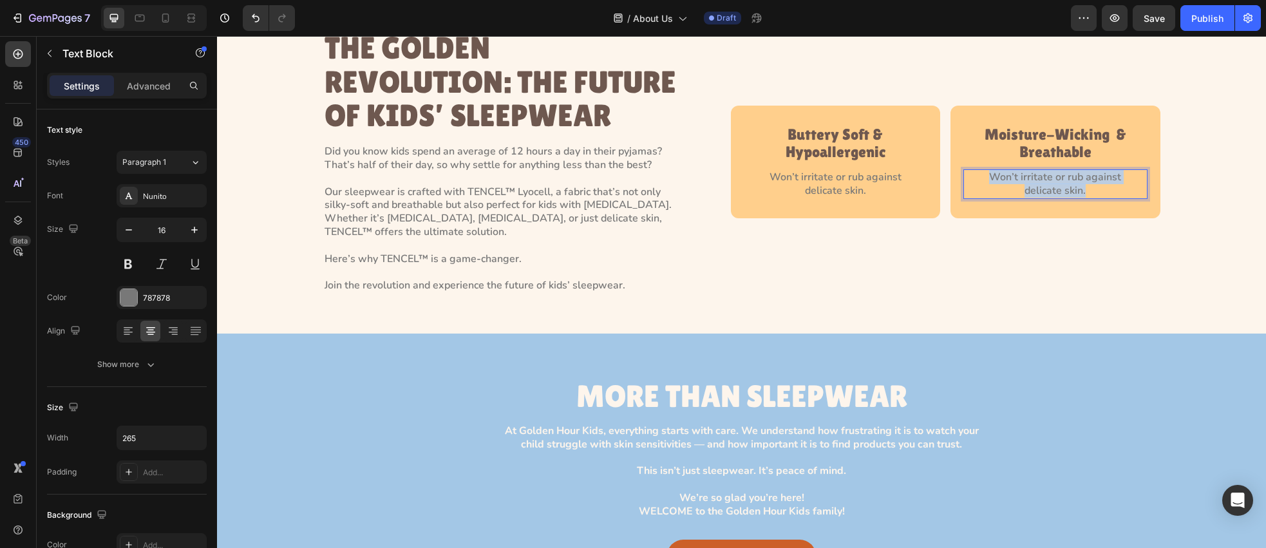
click at [1028, 179] on p "Won’t irritate or rub against delicate skin." at bounding box center [1055, 184] width 168 height 27
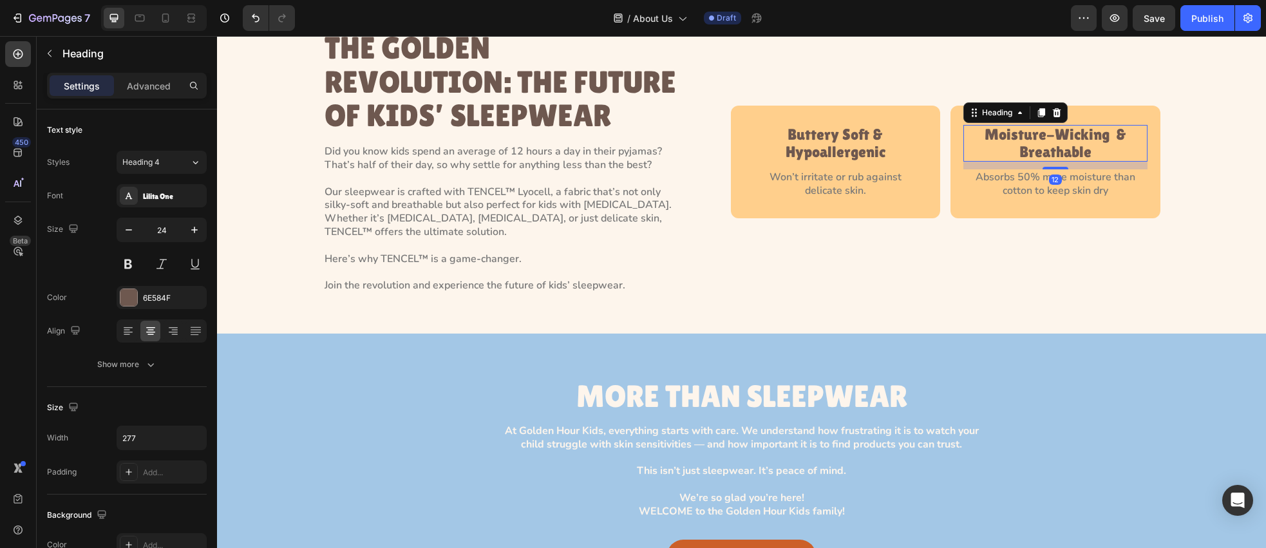
click at [1007, 143] on p "Moisture-Wicking  & Breathable" at bounding box center [1055, 143] width 176 height 34
click at [151, 442] on input "277" at bounding box center [161, 437] width 89 height 23
click at [162, 440] on input "277" at bounding box center [161, 437] width 89 height 23
click at [139, 414] on div "Size" at bounding box center [127, 407] width 160 height 21
click at [152, 437] on input "260" at bounding box center [161, 437] width 89 height 23
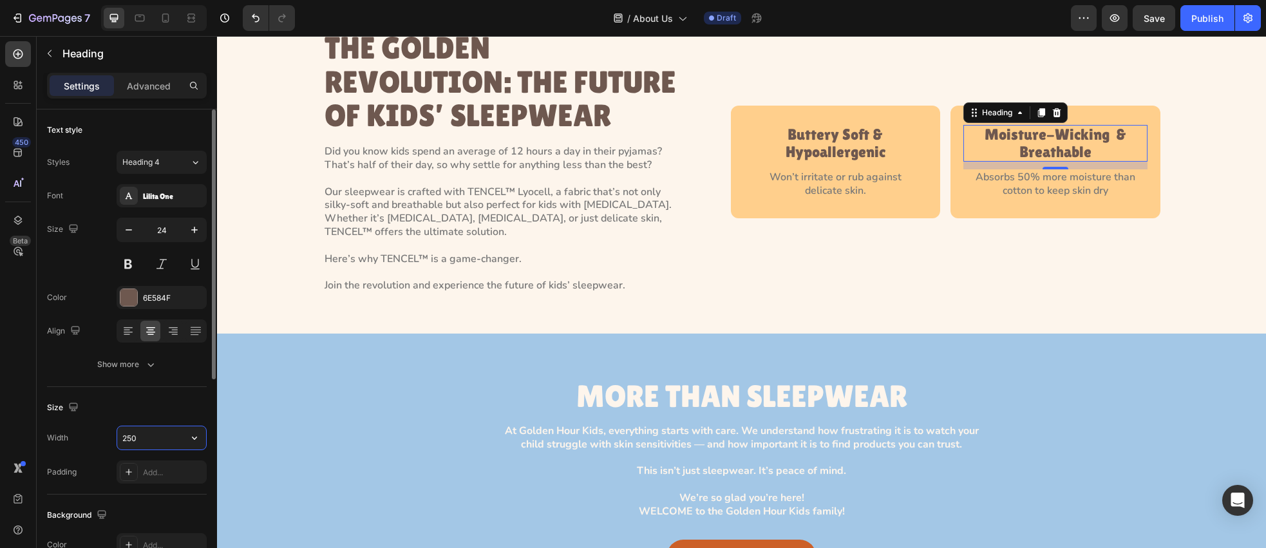
click at [131, 437] on input "250" at bounding box center [161, 437] width 89 height 23
type input "210"
click at [943, 207] on div "Buttery Soft & Hypoallergenic Heading Won’t irritate or rub against delicate sk…" at bounding box center [946, 162] width 430 height 112
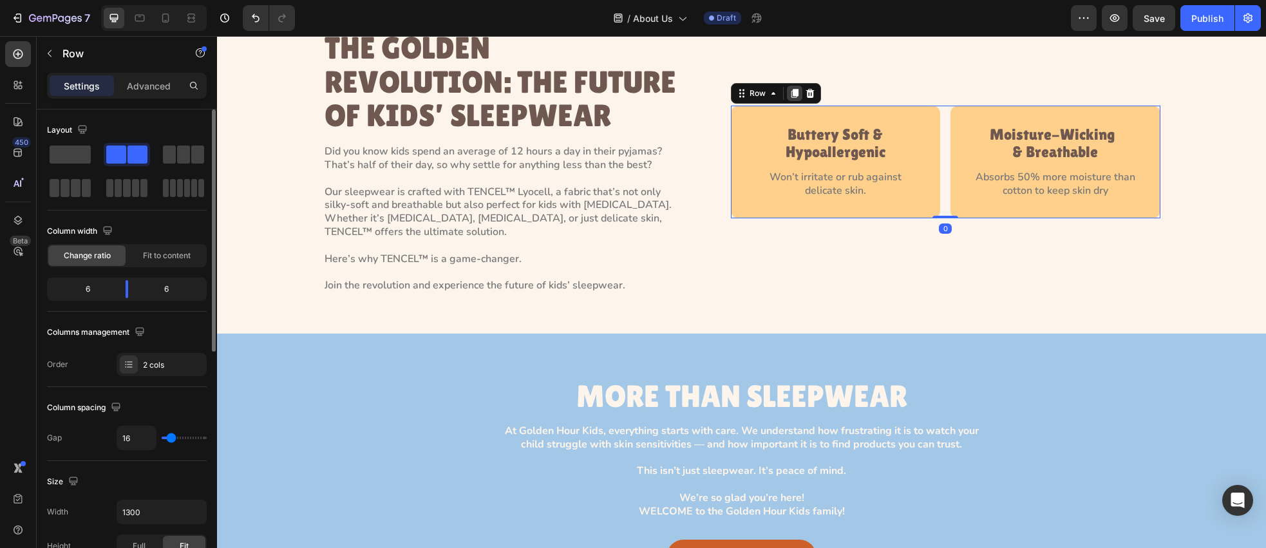
click at [797, 90] on icon at bounding box center [794, 93] width 7 height 9
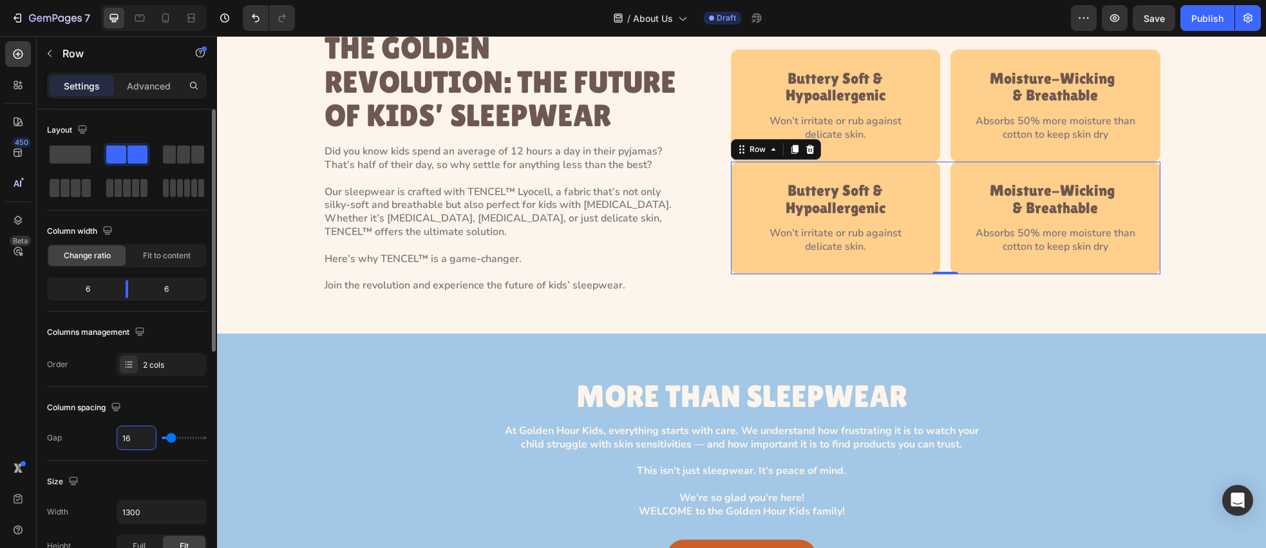
drag, startPoint x: 147, startPoint y: 429, endPoint x: 149, endPoint y: 437, distance: 8.6
click at [147, 429] on input "16" at bounding box center [136, 437] width 39 height 23
click at [148, 439] on input "16" at bounding box center [136, 437] width 39 height 23
click at [148, 440] on input "16" at bounding box center [136, 437] width 39 height 23
type input "3"
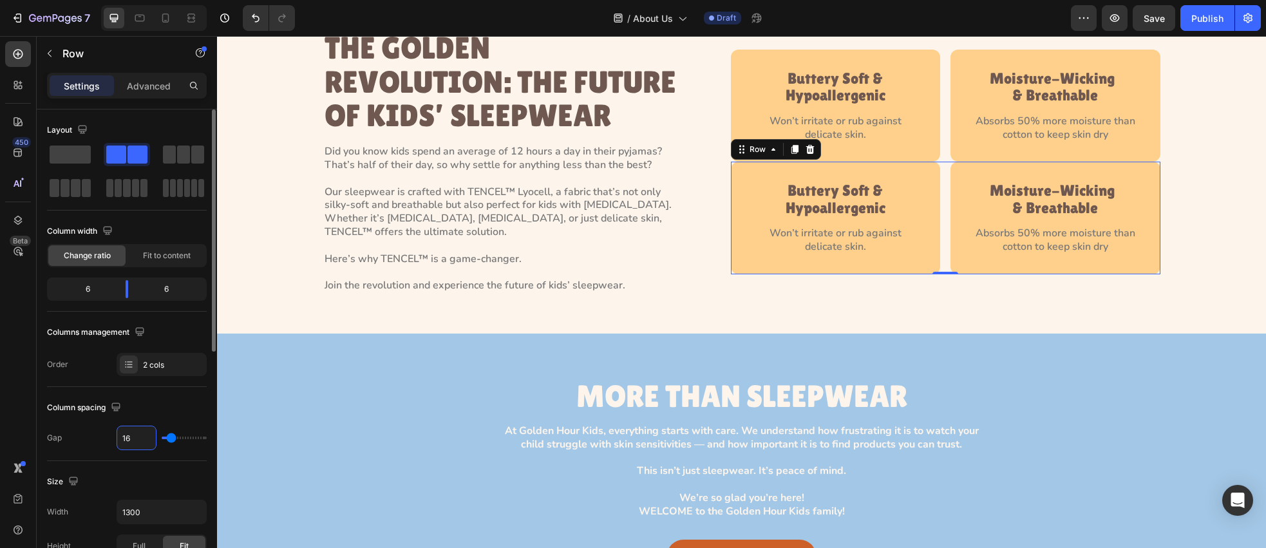
type input "3"
type input "32"
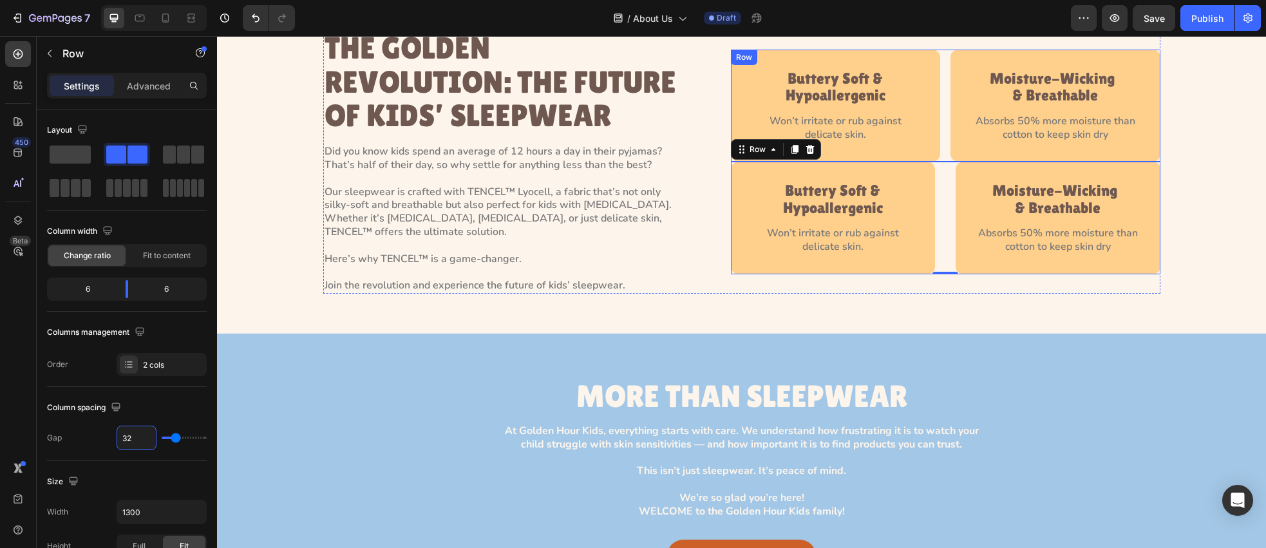
click at [940, 139] on div "Buttery Soft & Hypoallergenic Heading Won’t irritate or rub against delicate sk…" at bounding box center [946, 106] width 430 height 112
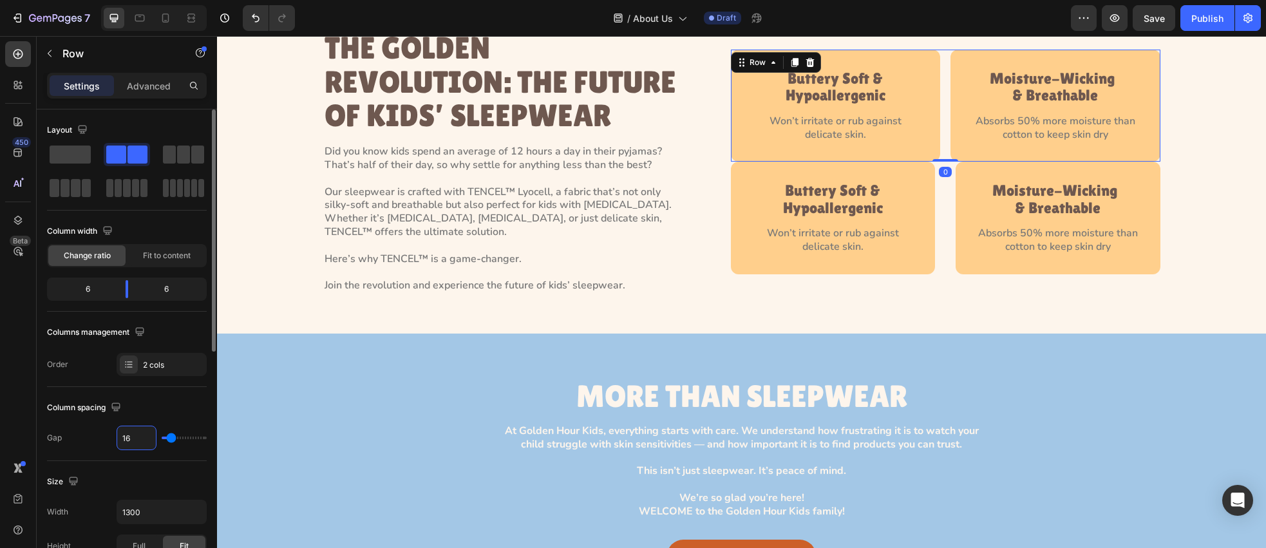
click at [139, 440] on input "16" at bounding box center [136, 437] width 39 height 23
type input "3"
type input "32"
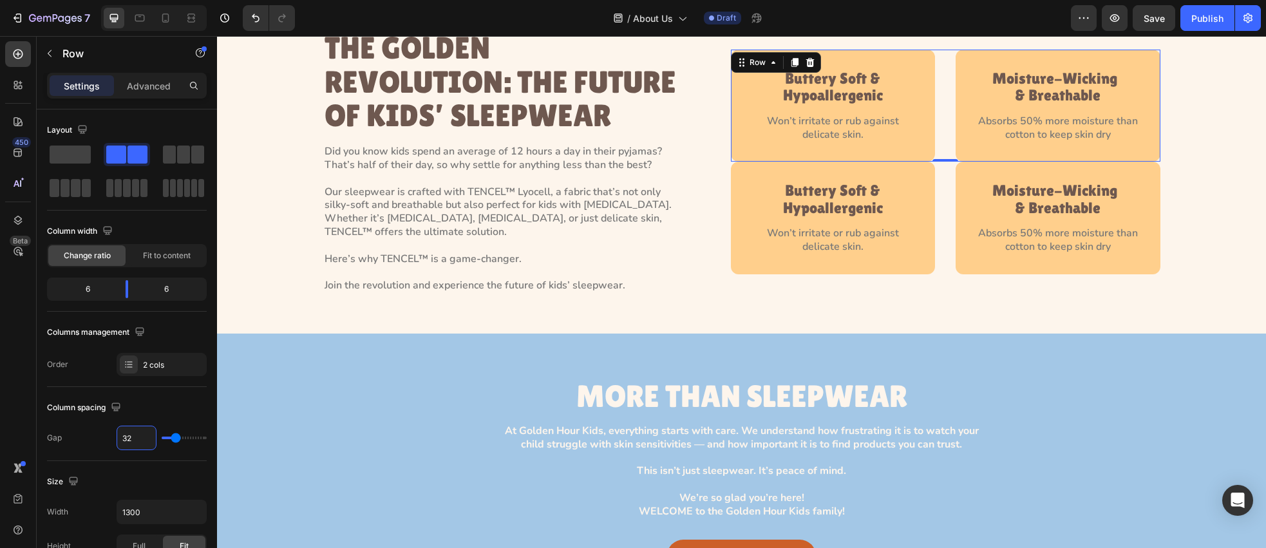
type input "32"
click at [939, 120] on div "Buttery Soft & Hypoallergenic Heading Won’t irritate or rub against delicate sk…" at bounding box center [946, 106] width 430 height 112
click at [148, 78] on div "Advanced" at bounding box center [149, 85] width 64 height 21
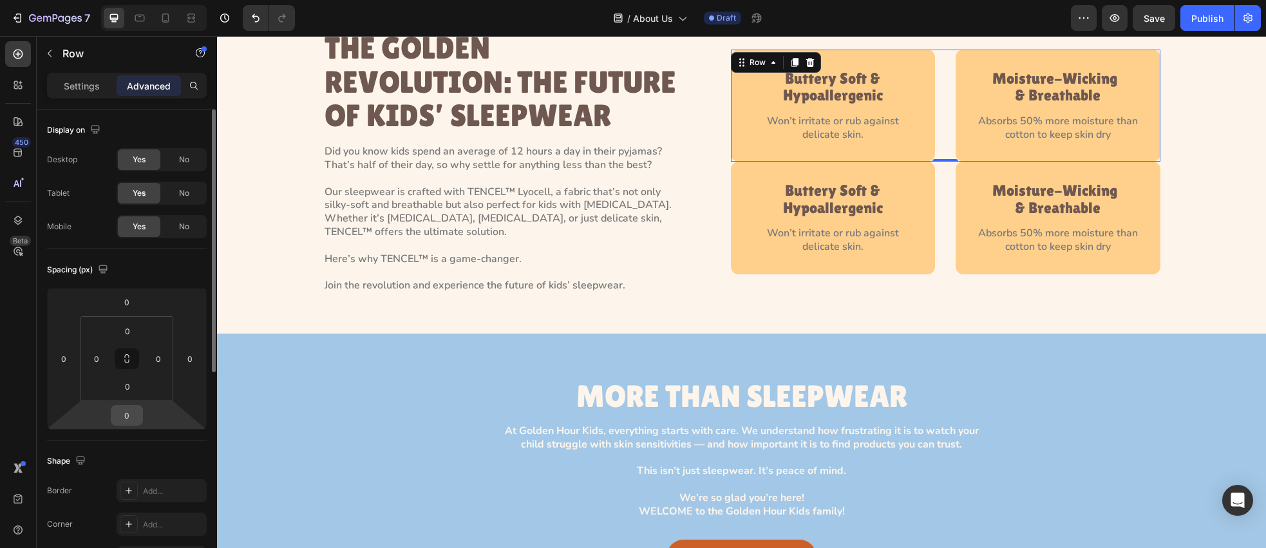
click at [133, 420] on input "0" at bounding box center [127, 415] width 26 height 19
type input "24"
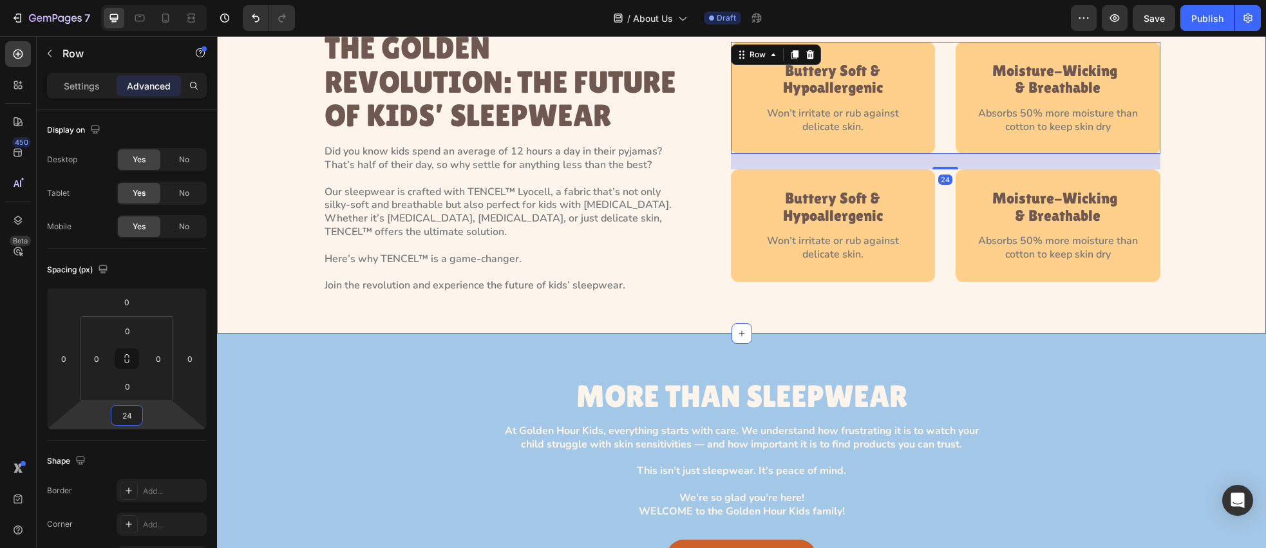
click at [1193, 218] on div "THE GOLDEN REVOLUTION: THE FUTURE OF KIDS’ SLEEPWEAR Heading Did you know kids …" at bounding box center [742, 161] width 1020 height 263
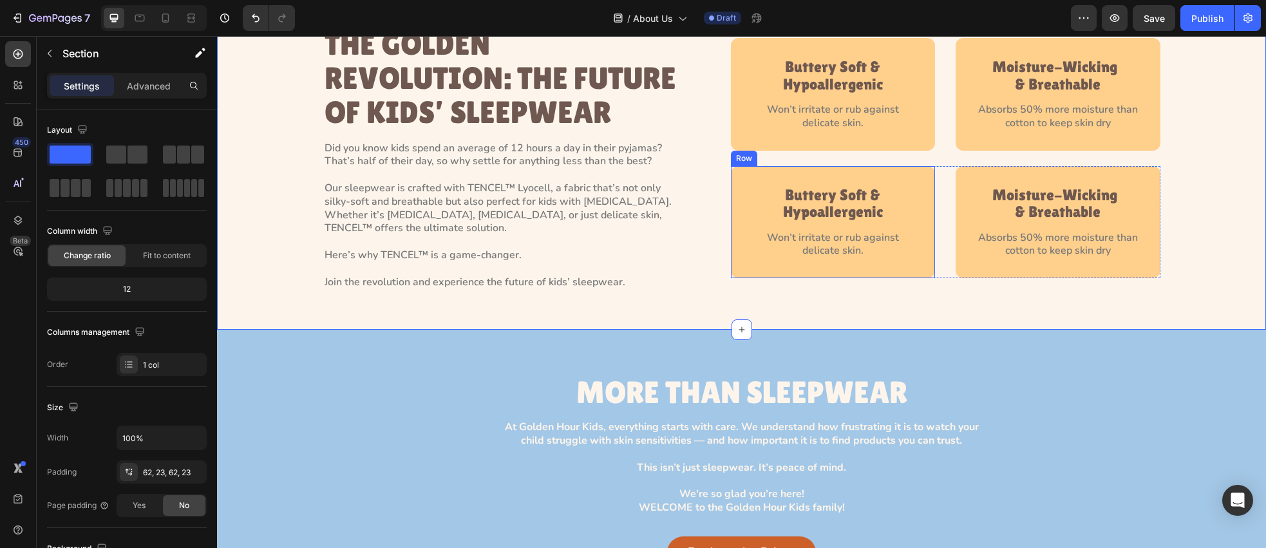
scroll to position [1635, 0]
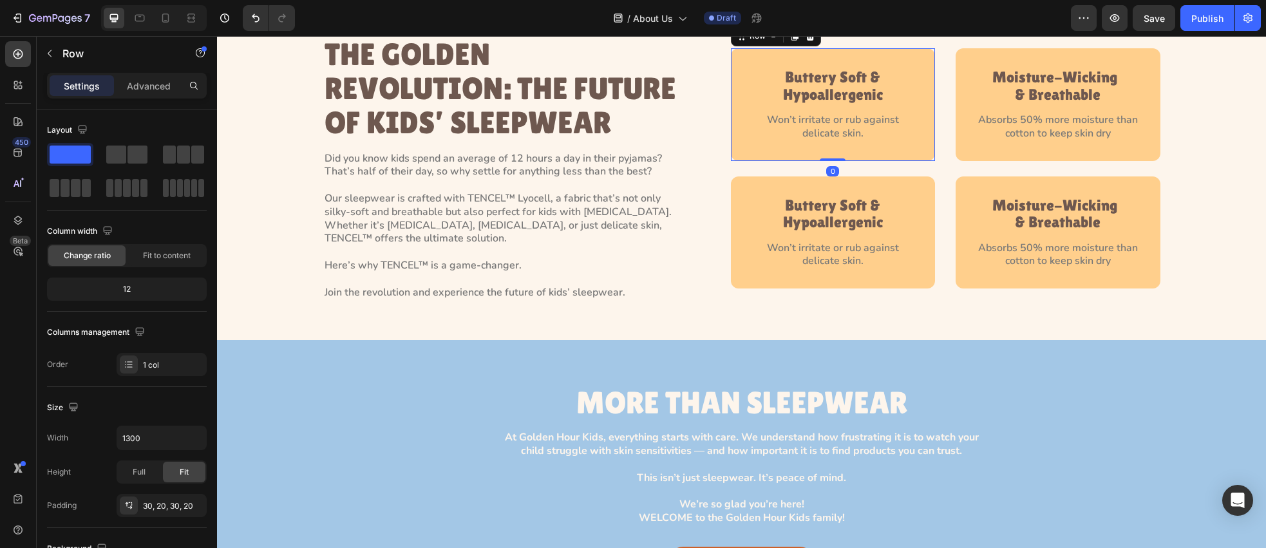
click at [879, 160] on div "Buttery Soft & Hypoallergenic Heading Won’t irritate or rub against delicate sk…" at bounding box center [833, 104] width 205 height 112
click at [47, 55] on icon "button" at bounding box center [49, 53] width 10 height 10
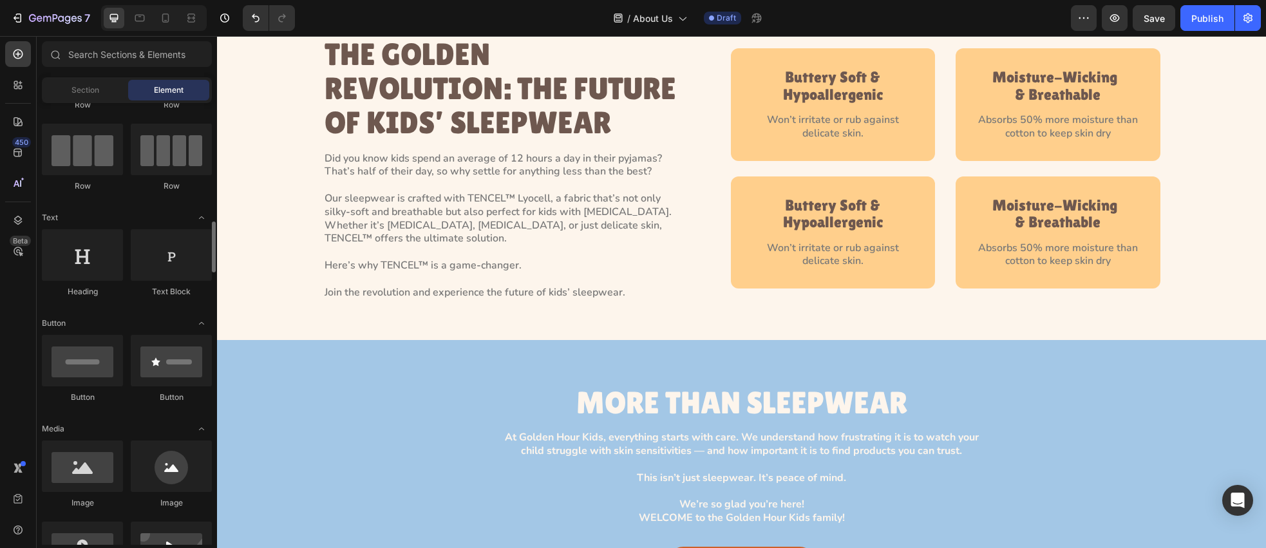
scroll to position [334, 0]
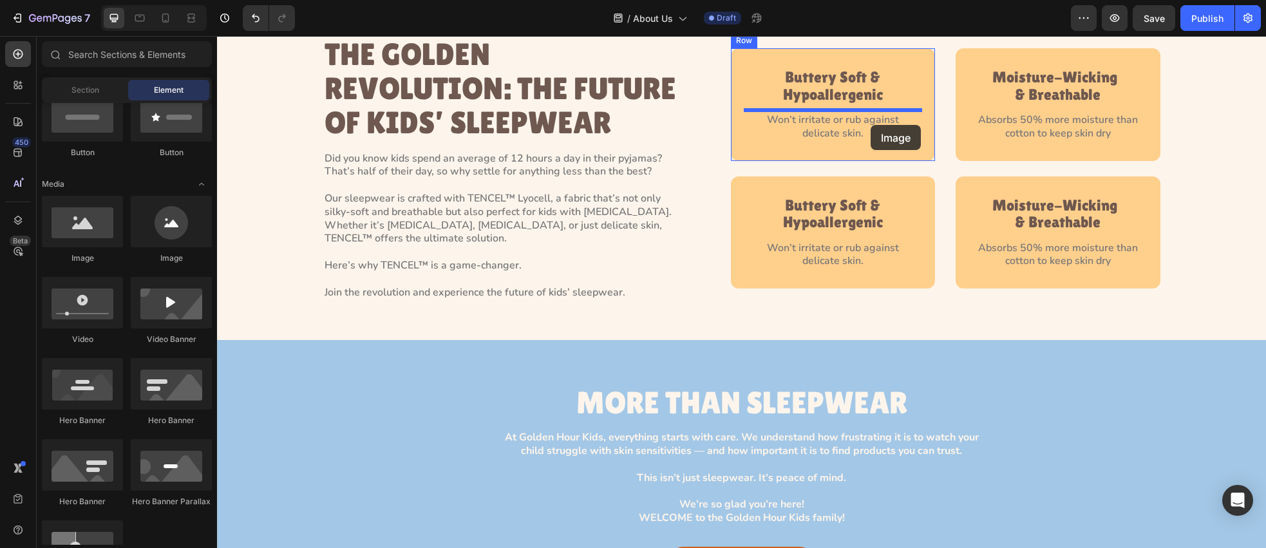
drag, startPoint x: 304, startPoint y: 262, endPoint x: 870, endPoint y: 125, distance: 582.5
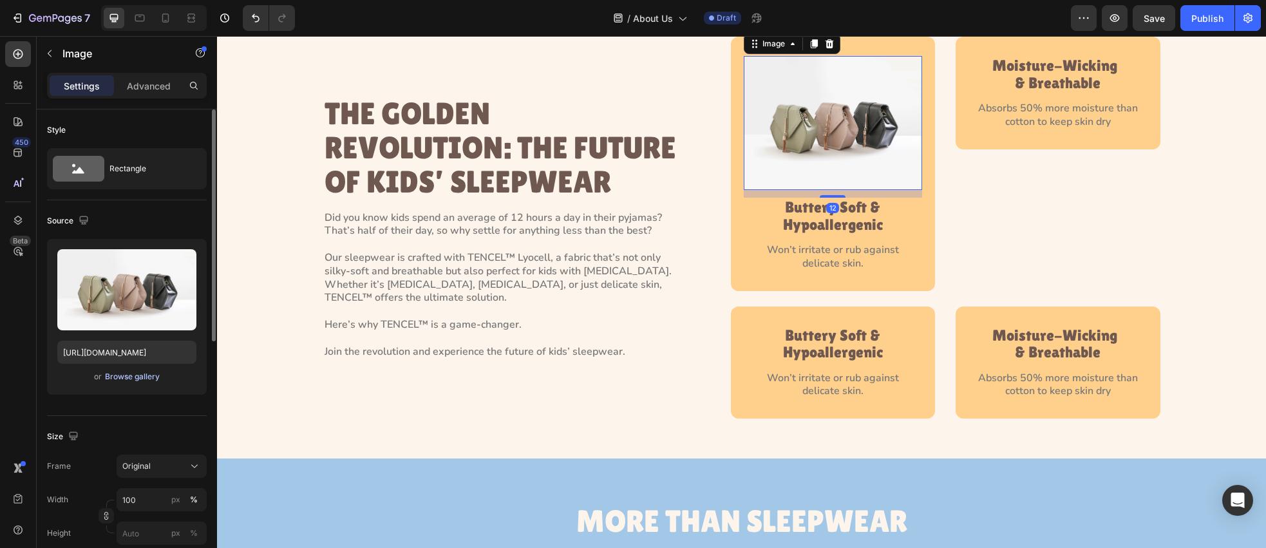
click at [128, 374] on div "Browse gallery" at bounding box center [132, 377] width 55 height 12
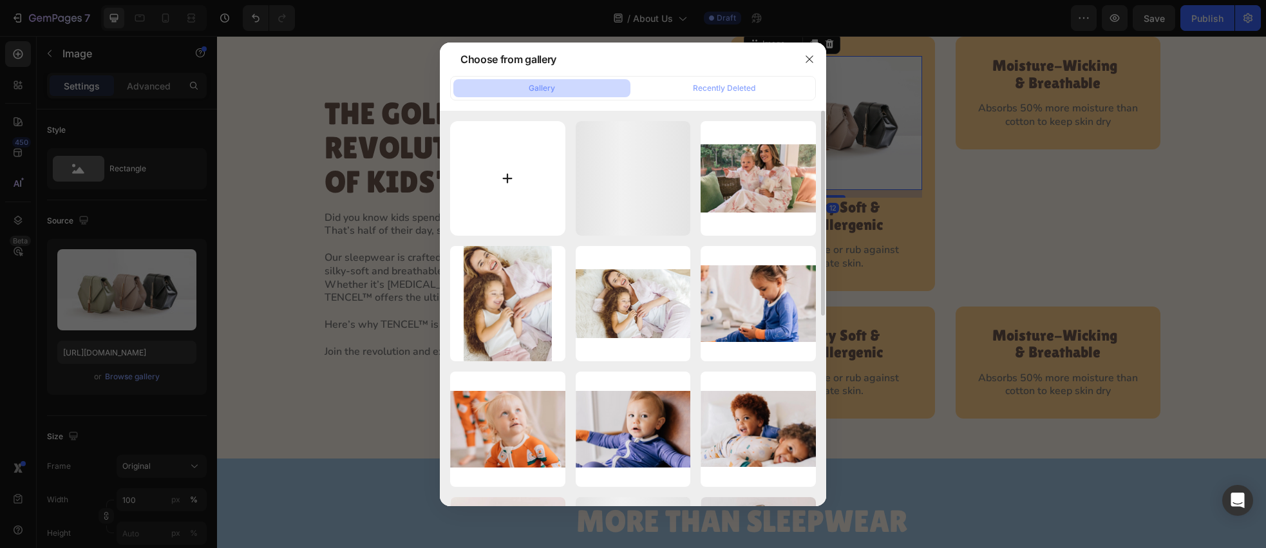
click at [499, 184] on input "file" at bounding box center [507, 178] width 115 height 115
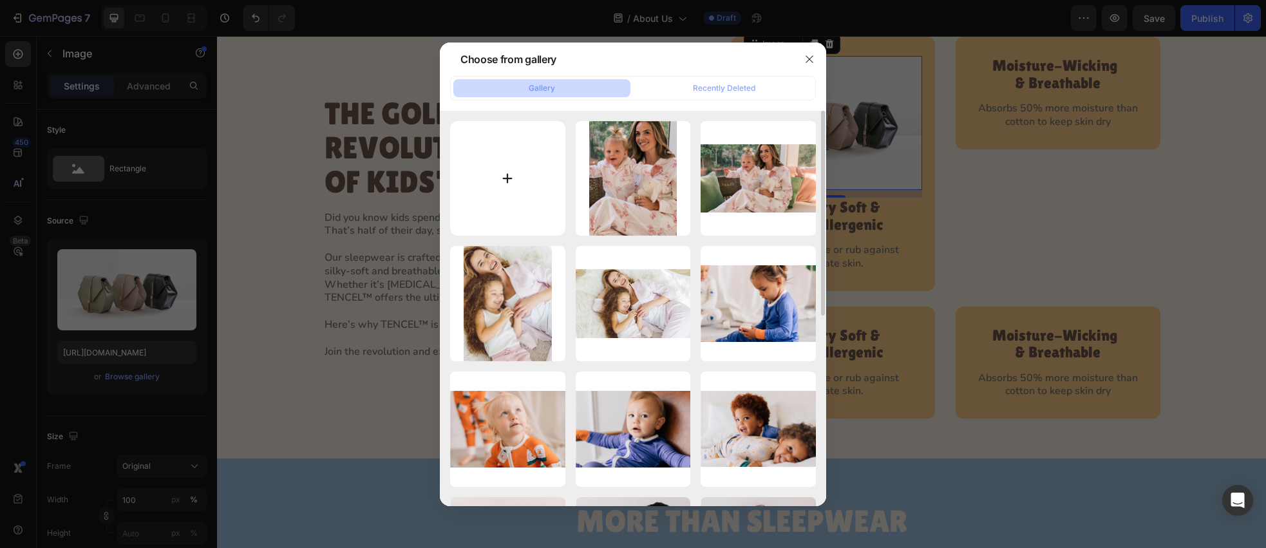
type input "C:\fakepath\Frame 1707485171.svg"
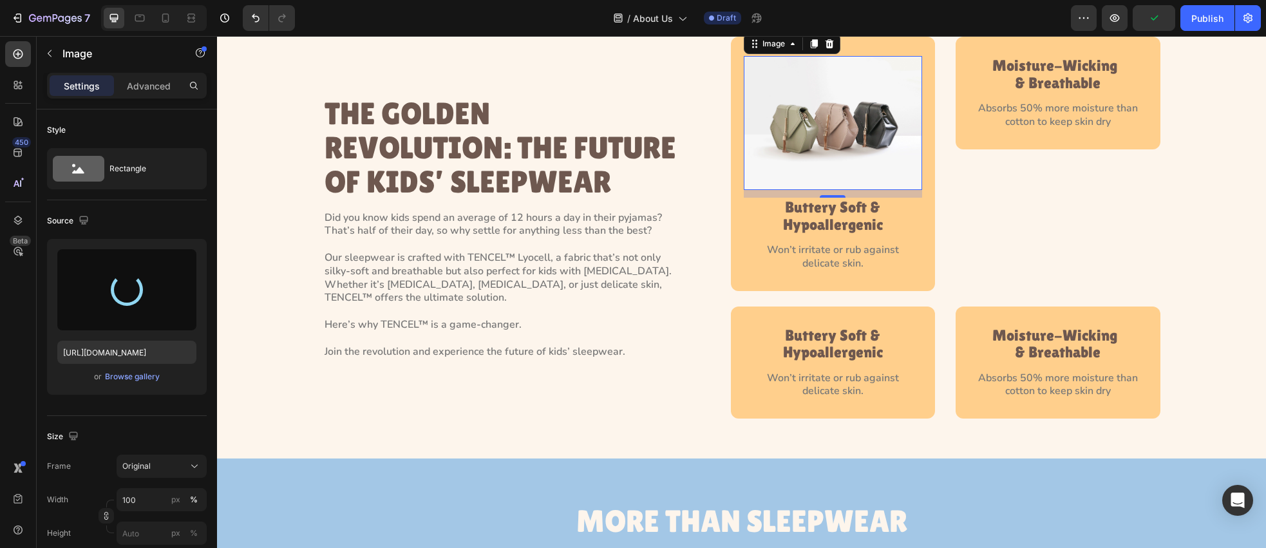
type input "[URL][DOMAIN_NAME]"
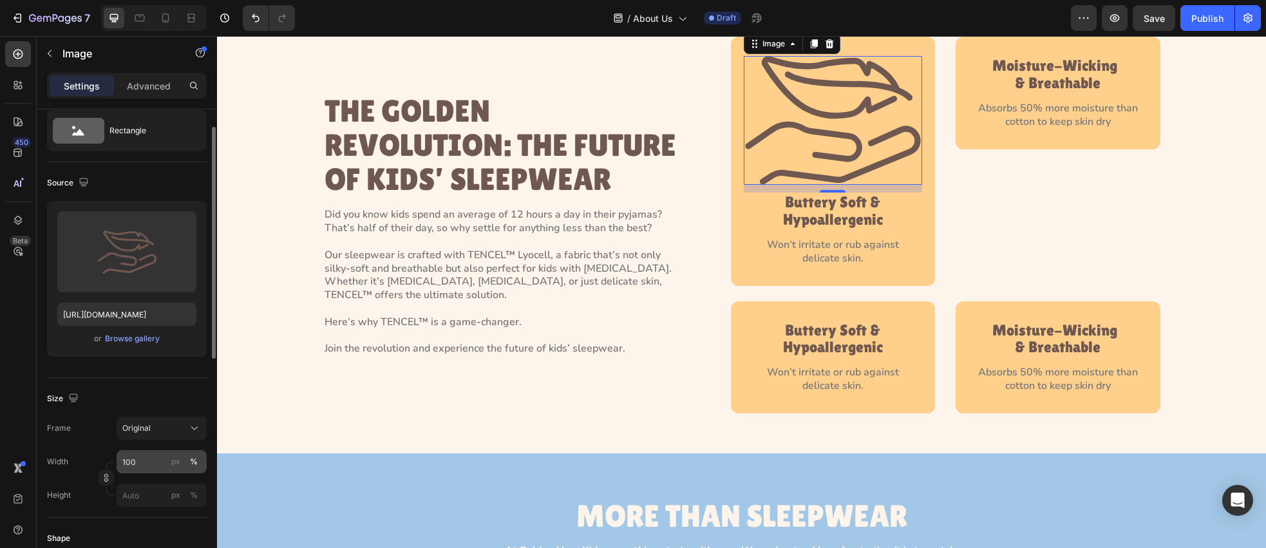
scroll to position [37, 0]
click at [149, 464] on input "100" at bounding box center [162, 462] width 90 height 23
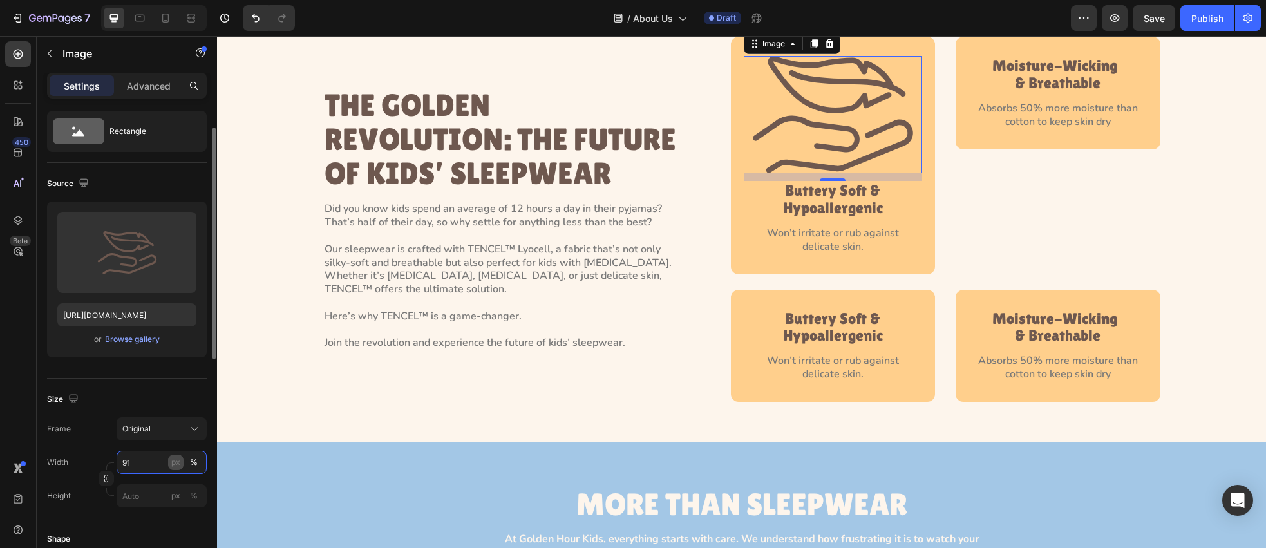
type input "91"
click at [178, 468] on div "px" at bounding box center [175, 463] width 9 height 12
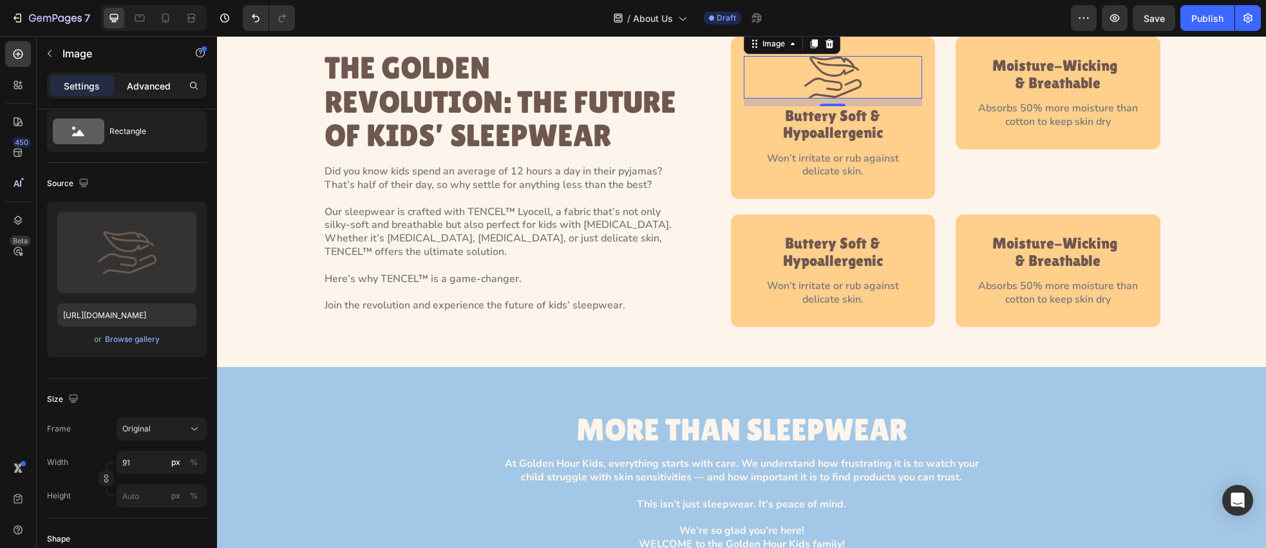
click at [152, 90] on p "Advanced" at bounding box center [149, 86] width 44 height 14
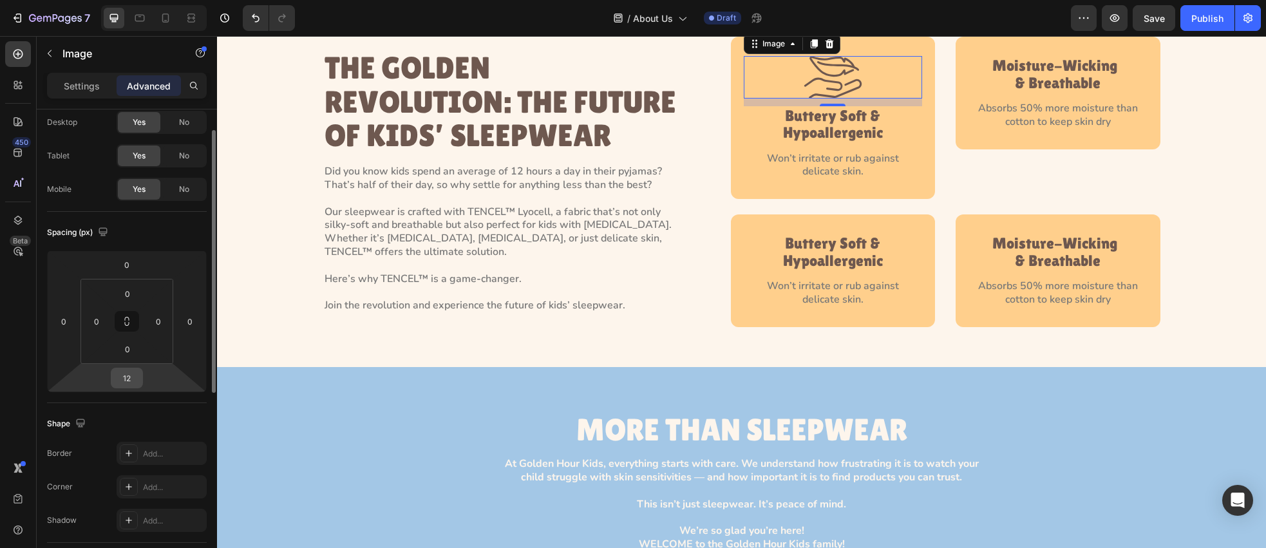
click at [137, 385] on input "12" at bounding box center [127, 377] width 26 height 19
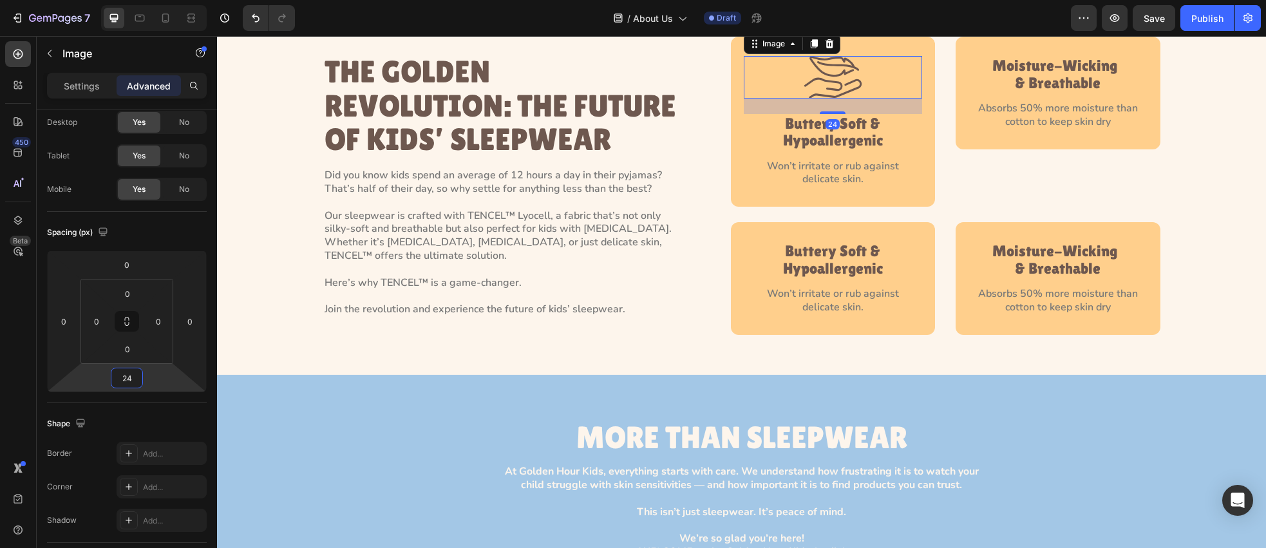
type input "24"
click at [902, 114] on div "24" at bounding box center [833, 106] width 179 height 15
click at [819, 52] on div at bounding box center [813, 43] width 15 height 15
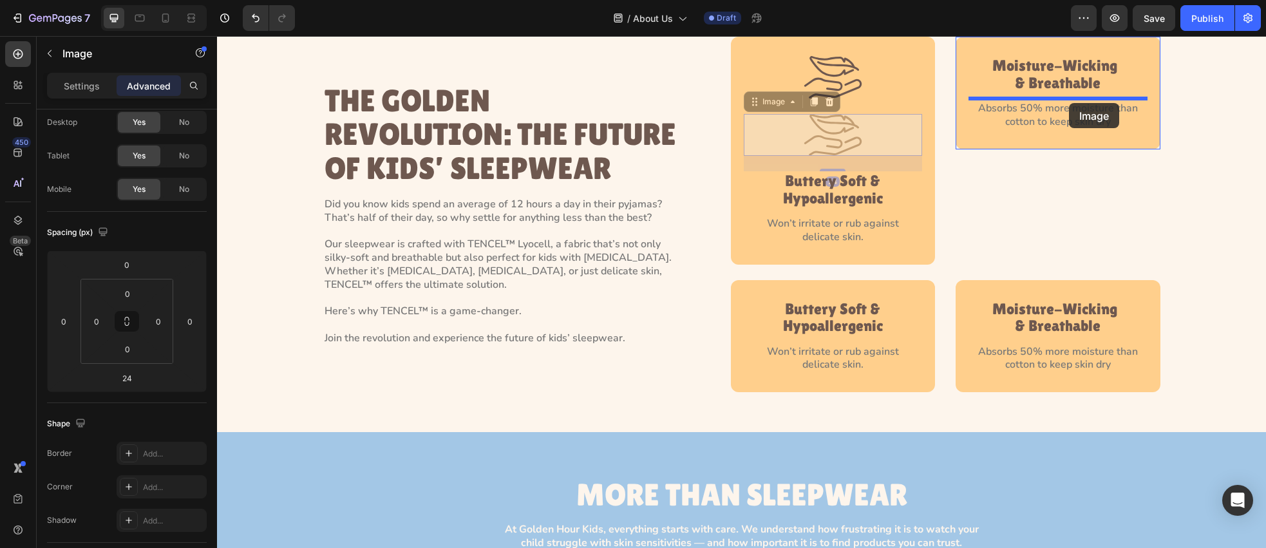
drag, startPoint x: 799, startPoint y: 146, endPoint x: 1069, endPoint y: 103, distance: 273.8
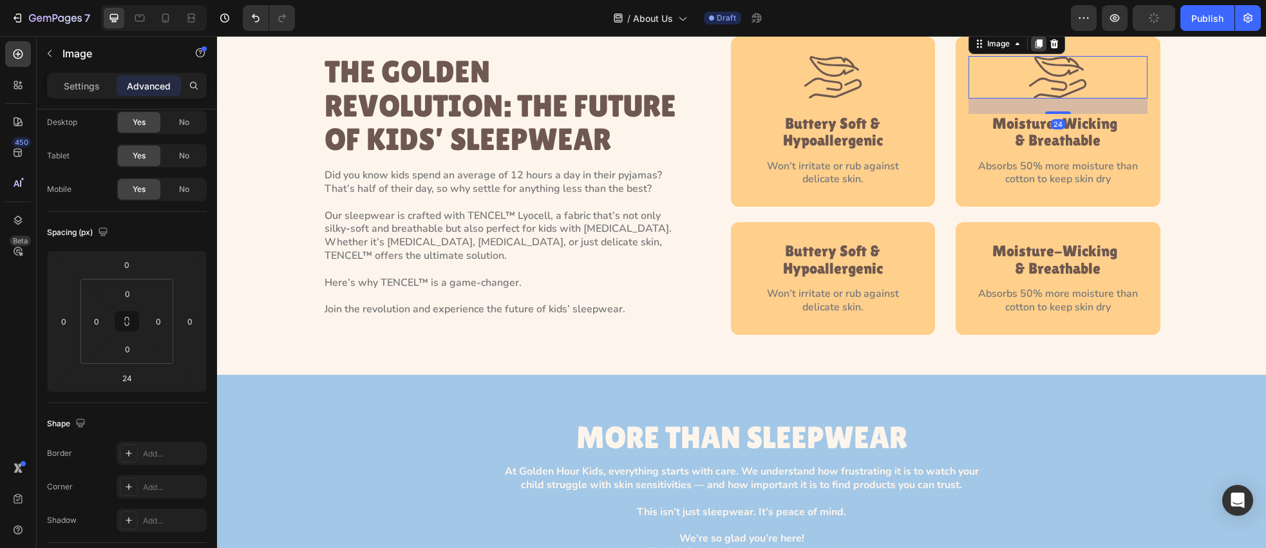
click at [1040, 49] on icon at bounding box center [1039, 44] width 7 height 9
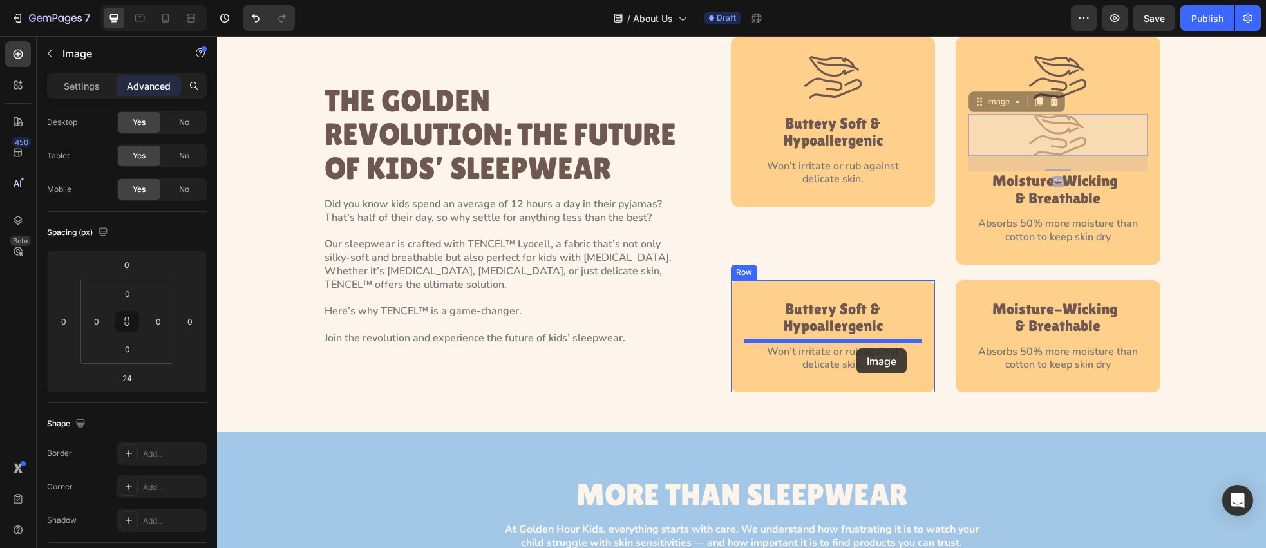
drag, startPoint x: 998, startPoint y: 146, endPoint x: 864, endPoint y: 342, distance: 237.6
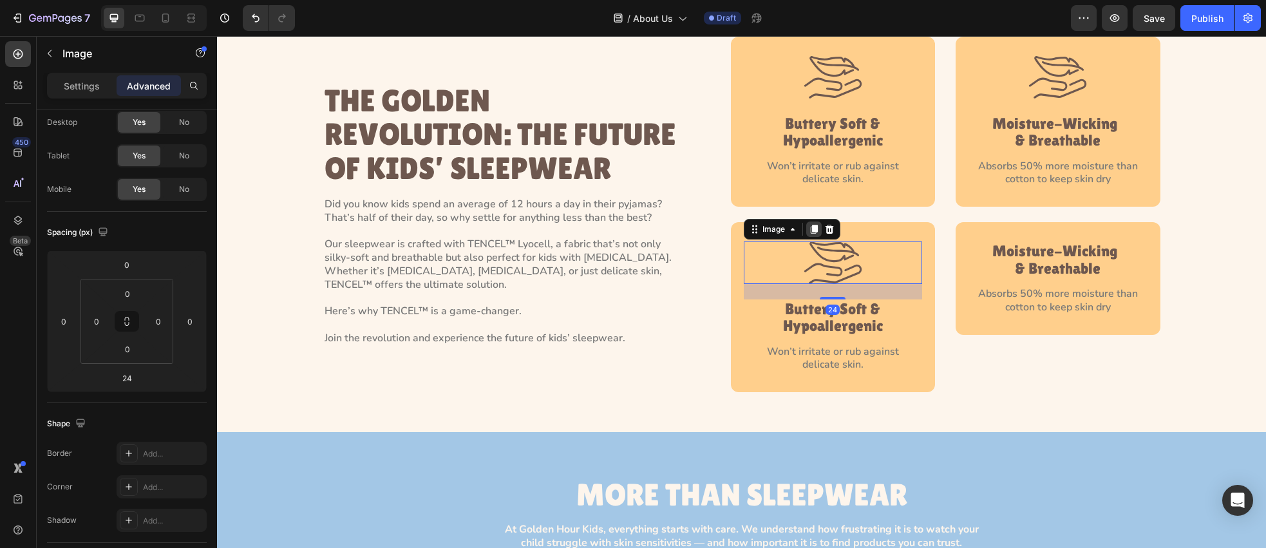
click at [815, 234] on icon at bounding box center [813, 229] width 7 height 9
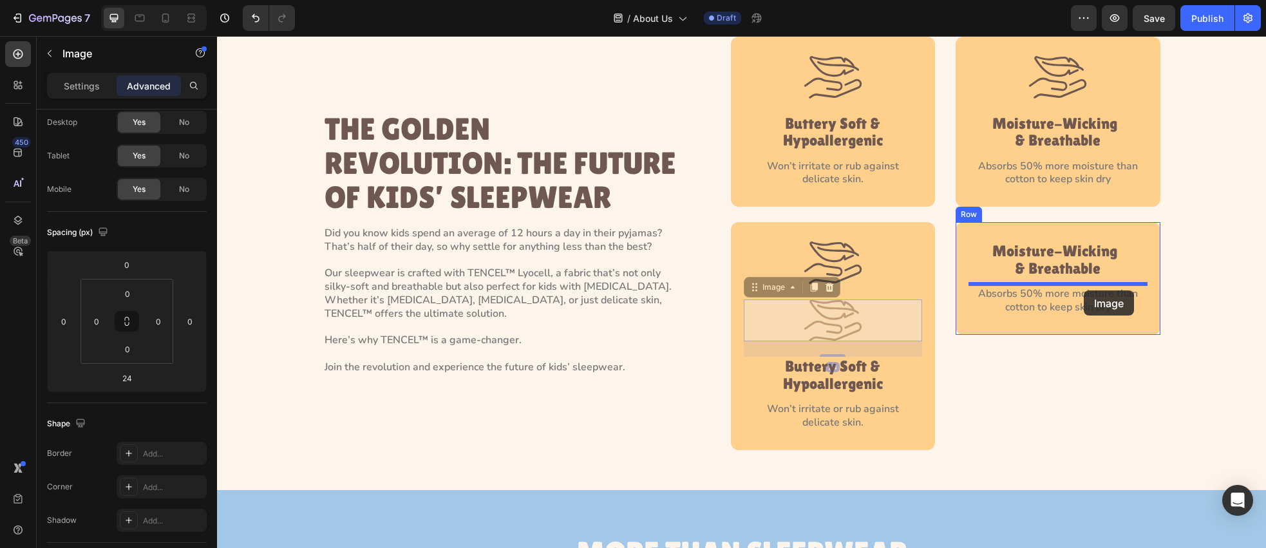
drag, startPoint x: 769, startPoint y: 333, endPoint x: 1084, endPoint y: 290, distance: 317.8
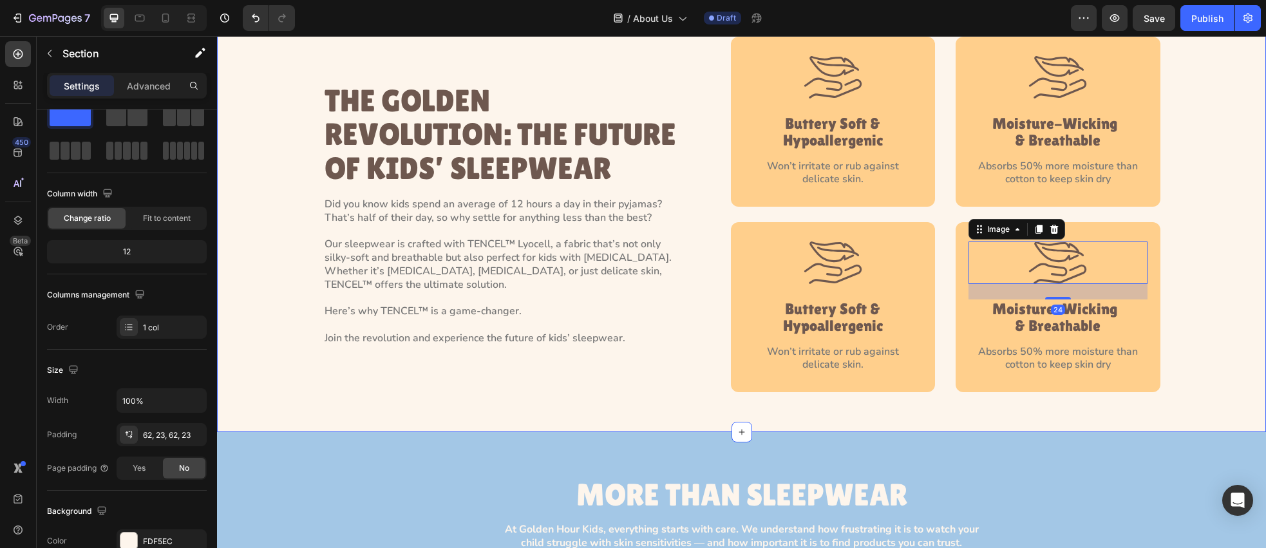
click at [1207, 281] on div "THE GOLDEN REVOLUTION: THE FUTURE OF KIDS’ SLEEPWEAR Heading Did you know kids …" at bounding box center [742, 215] width 1020 height 356
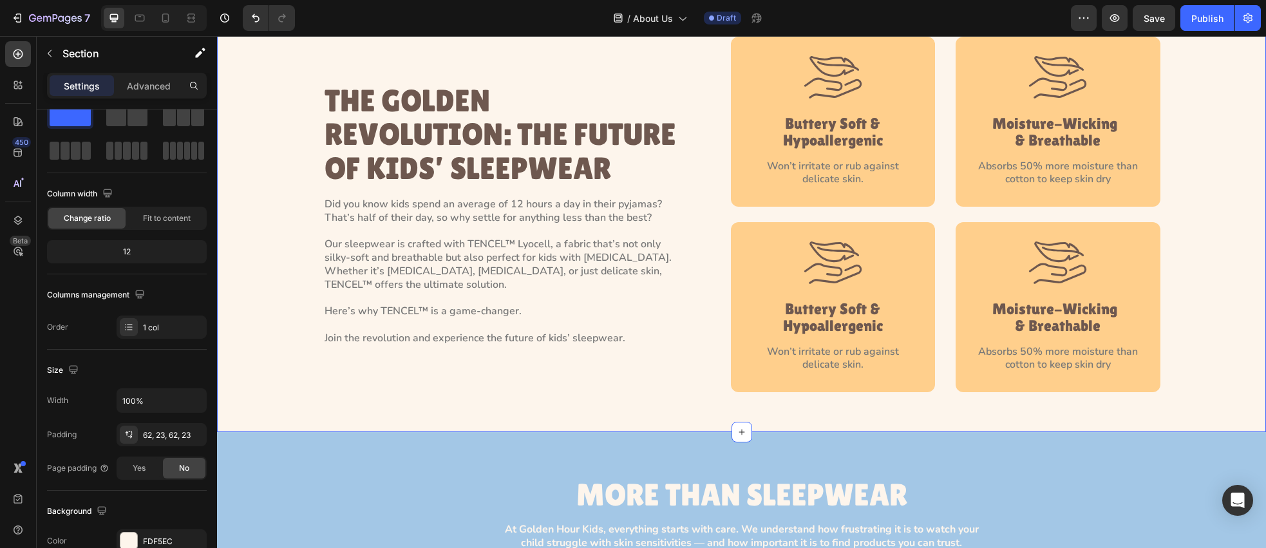
scroll to position [0, 0]
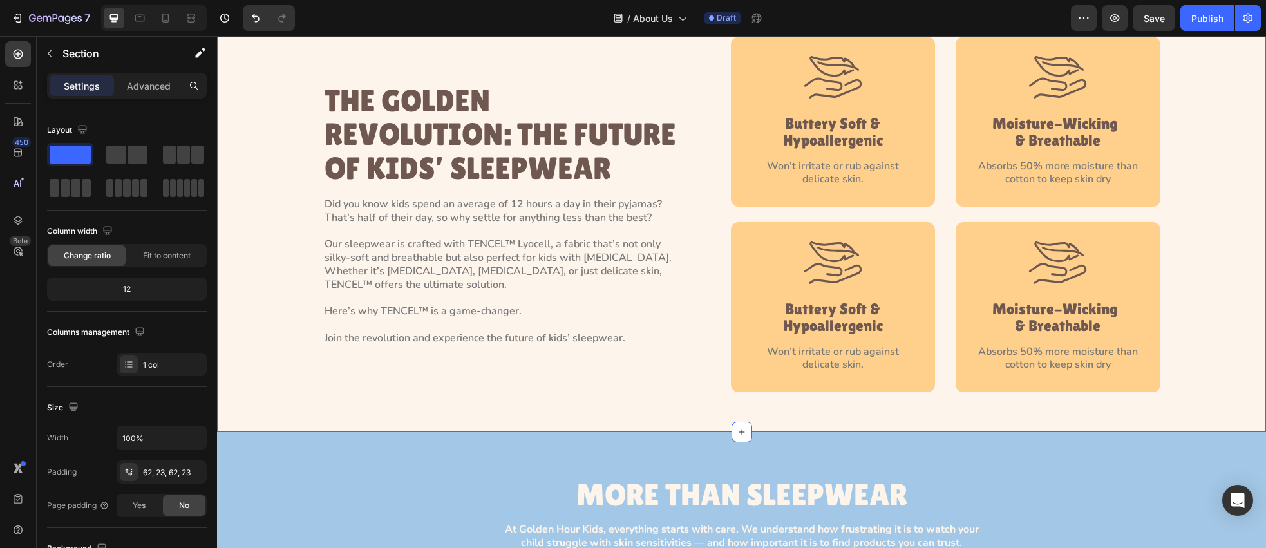
click at [843, 372] on p "Won’t irritate or rub against delicate skin." at bounding box center [833, 358] width 168 height 27
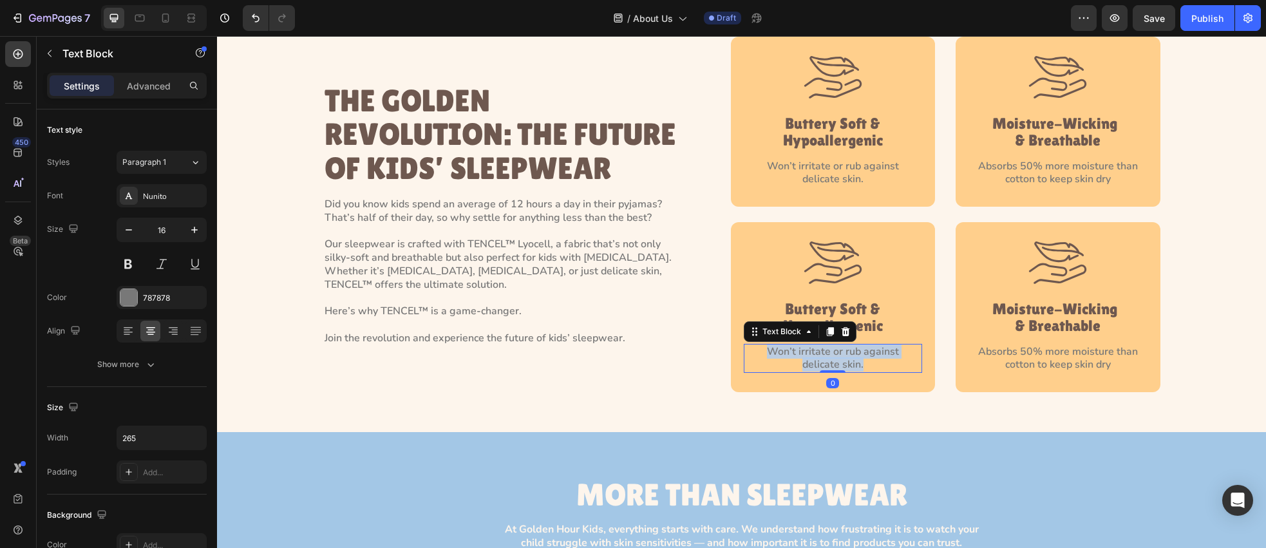
click at [843, 372] on p "Won’t irritate or rub against delicate skin." at bounding box center [833, 358] width 168 height 27
click at [1042, 372] on p "Absorbs 50% more moisture than cotton to keep skin dry" at bounding box center [1058, 358] width 168 height 27
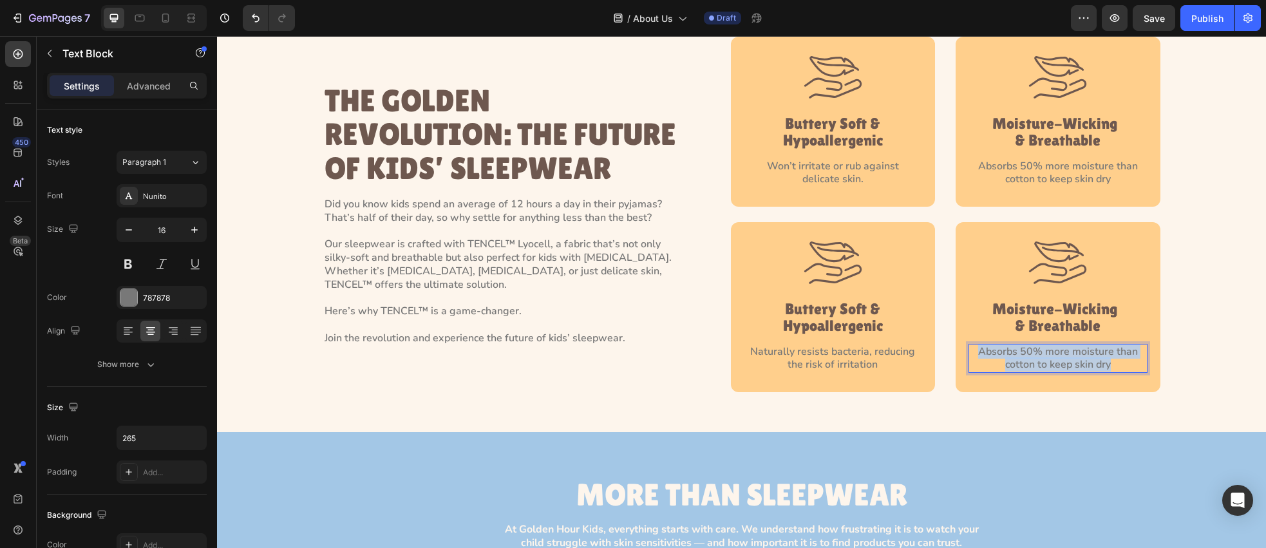
click at [1042, 372] on p "Absorbs 50% more moisture than cotton to keep skin dry" at bounding box center [1058, 358] width 168 height 27
click at [1062, 335] on p "Moisture-Wicking  & Breathable" at bounding box center [1058, 318] width 133 height 34
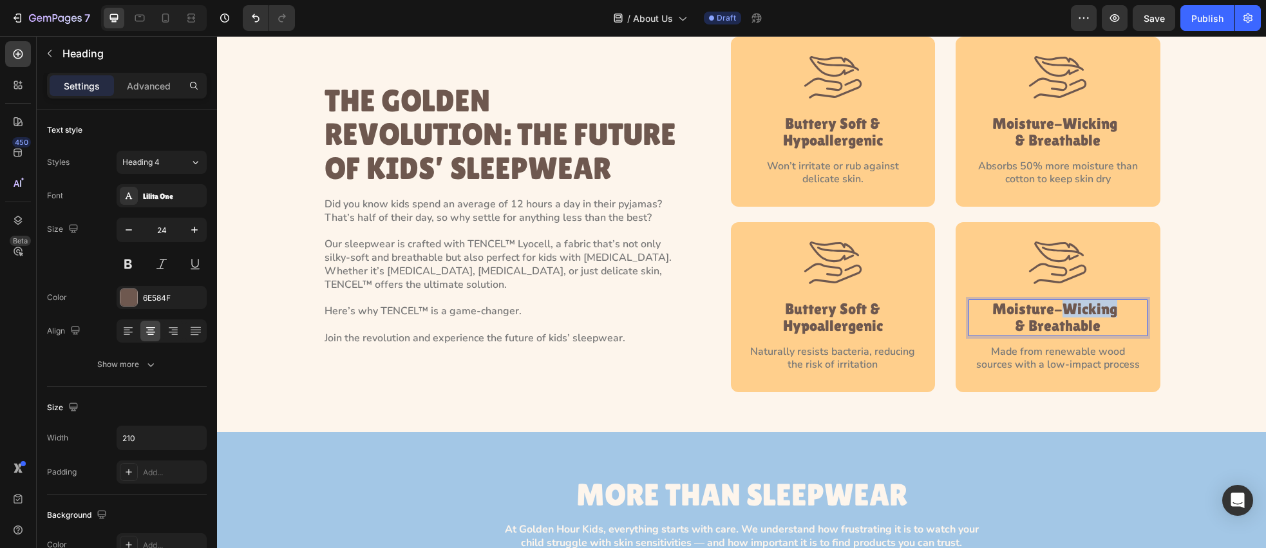
click at [1062, 335] on p "Moisture-Wicking  & Breathable" at bounding box center [1058, 318] width 133 height 34
click at [846, 336] on h4 "Buttery Soft & Hypoallergenic" at bounding box center [833, 318] width 178 height 37
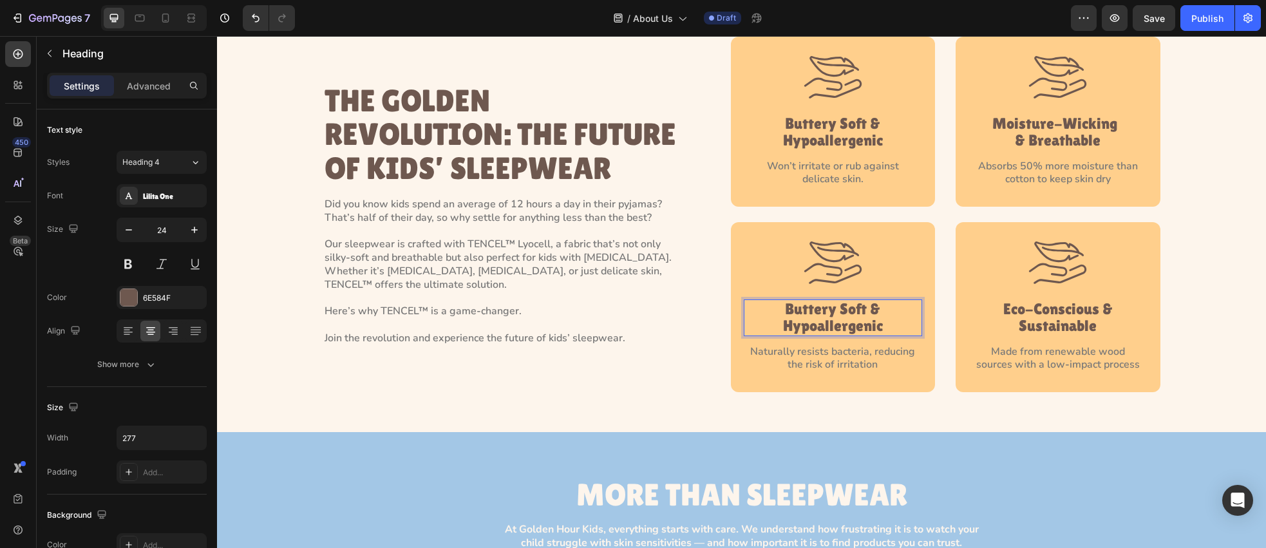
click at [846, 335] on p "Buttery Soft & Hypoallergenic" at bounding box center [833, 318] width 176 height 34
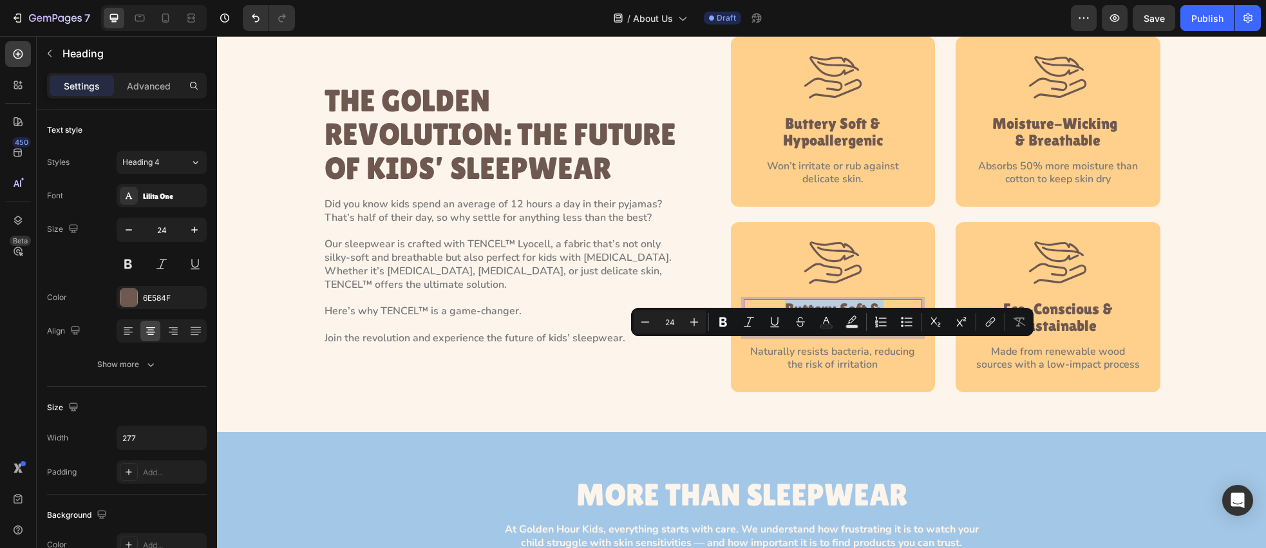
click at [846, 335] on p "Buttery Soft & Hypoallergenic" at bounding box center [833, 318] width 176 height 34
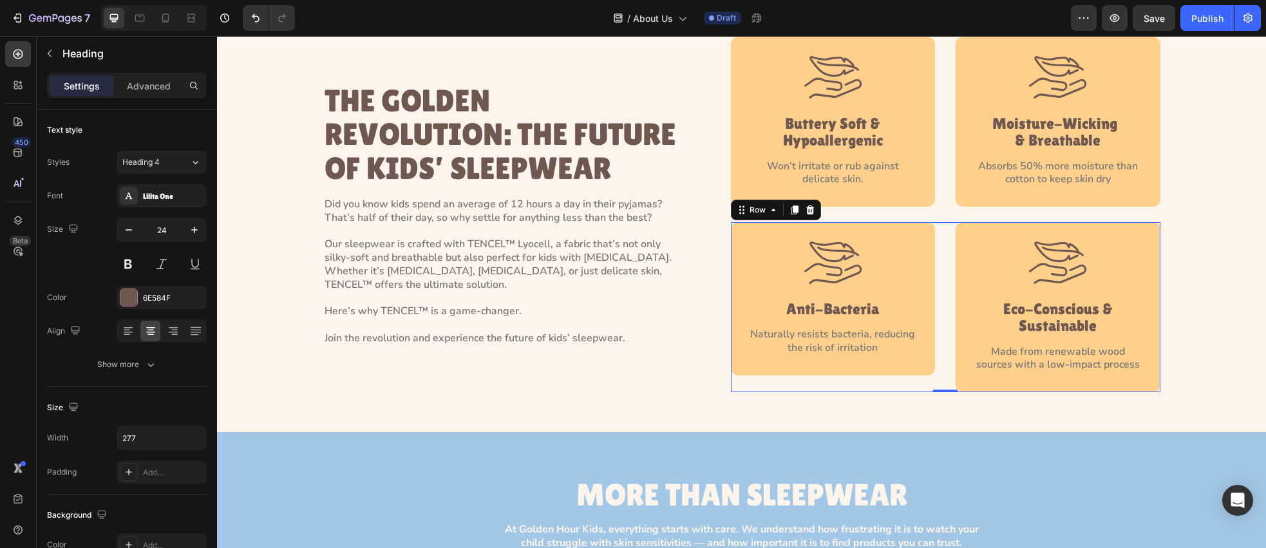
click at [946, 352] on div "Image Anti-Bacteria Heading Naturally resists bacteria, reducing the risk of ir…" at bounding box center [946, 307] width 430 height 170
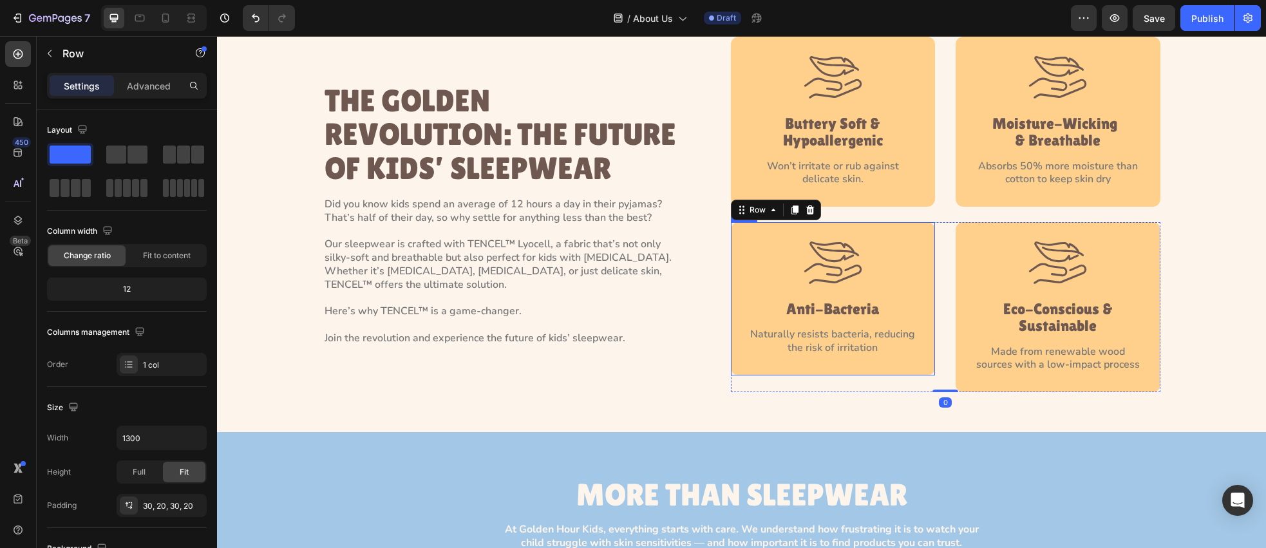
click at [926, 340] on div "Image Anti-Bacteria Heading Naturally resists bacteria, reducing the risk of ir…" at bounding box center [833, 298] width 205 height 153
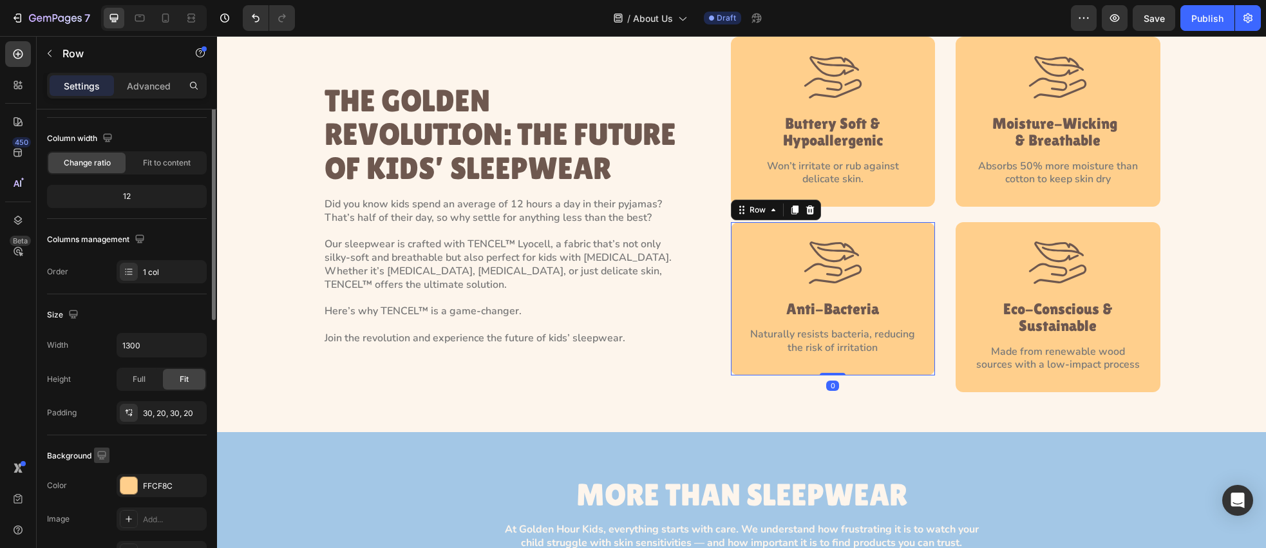
scroll to position [291, 0]
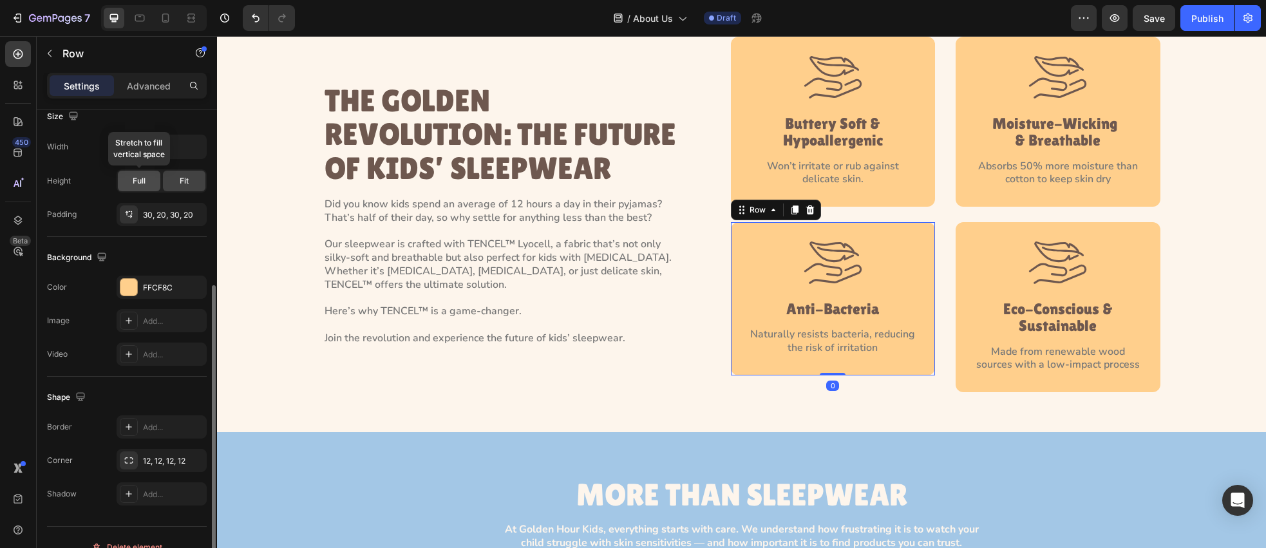
click at [140, 185] on span "Full" at bounding box center [139, 181] width 13 height 12
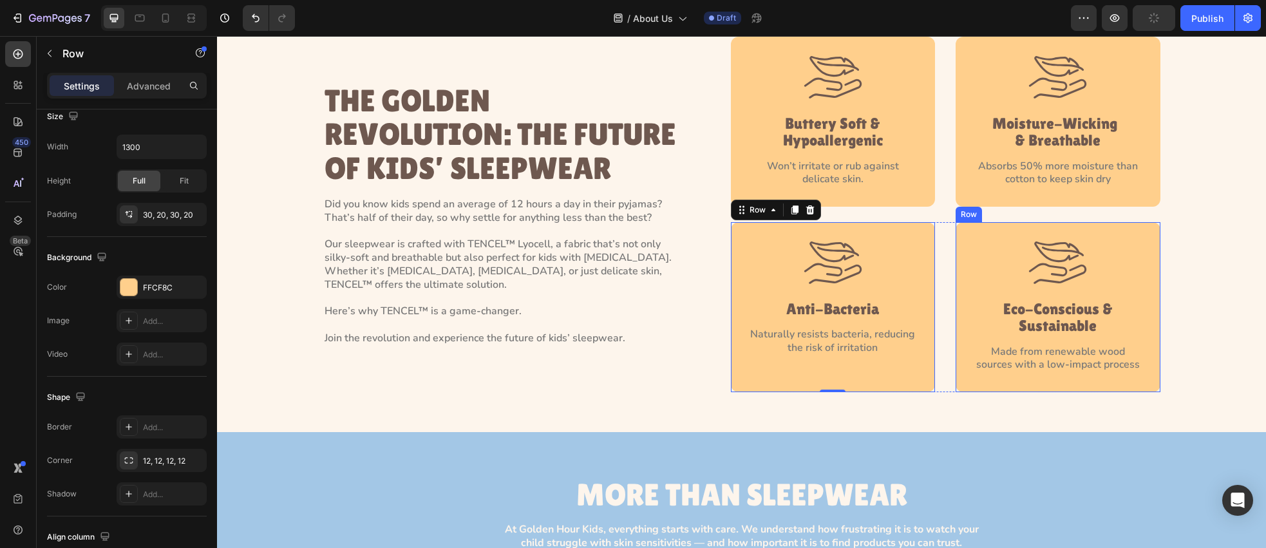
click at [964, 378] on div "Image Eco-Conscious & Sustainable Heading Made from renewable wood sources with…" at bounding box center [1058, 307] width 205 height 170
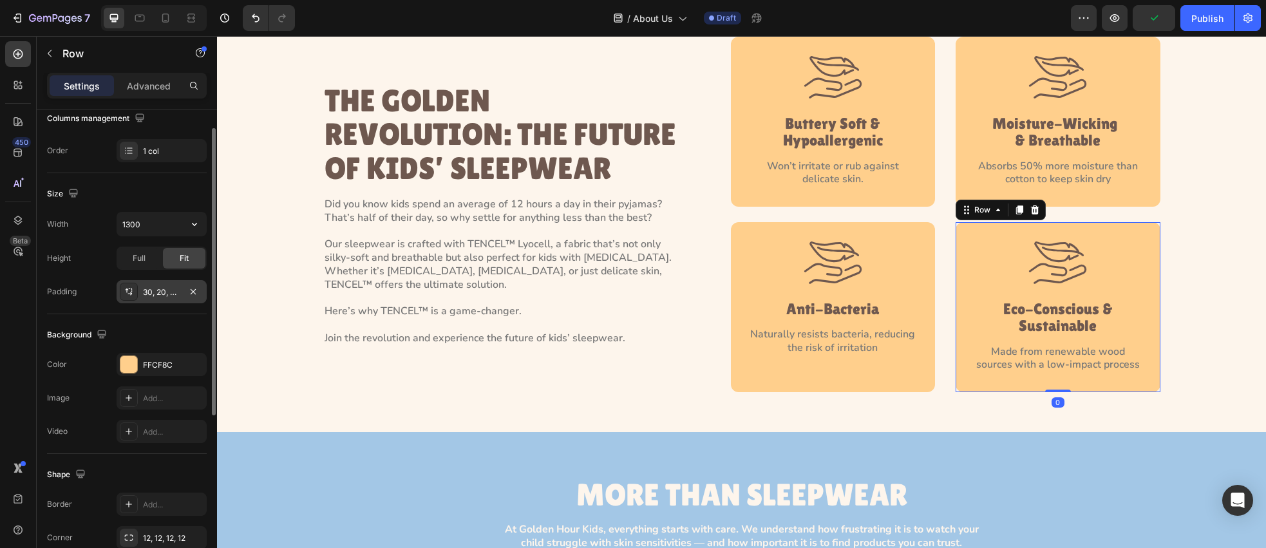
scroll to position [75, 0]
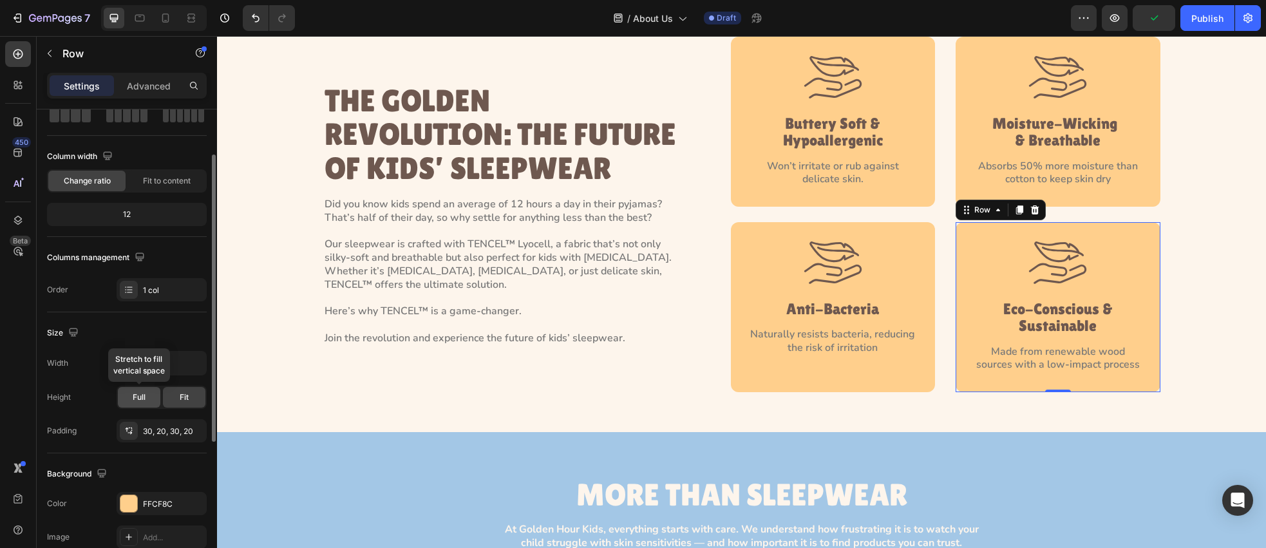
click at [144, 406] on div "Full" at bounding box center [139, 397] width 43 height 21
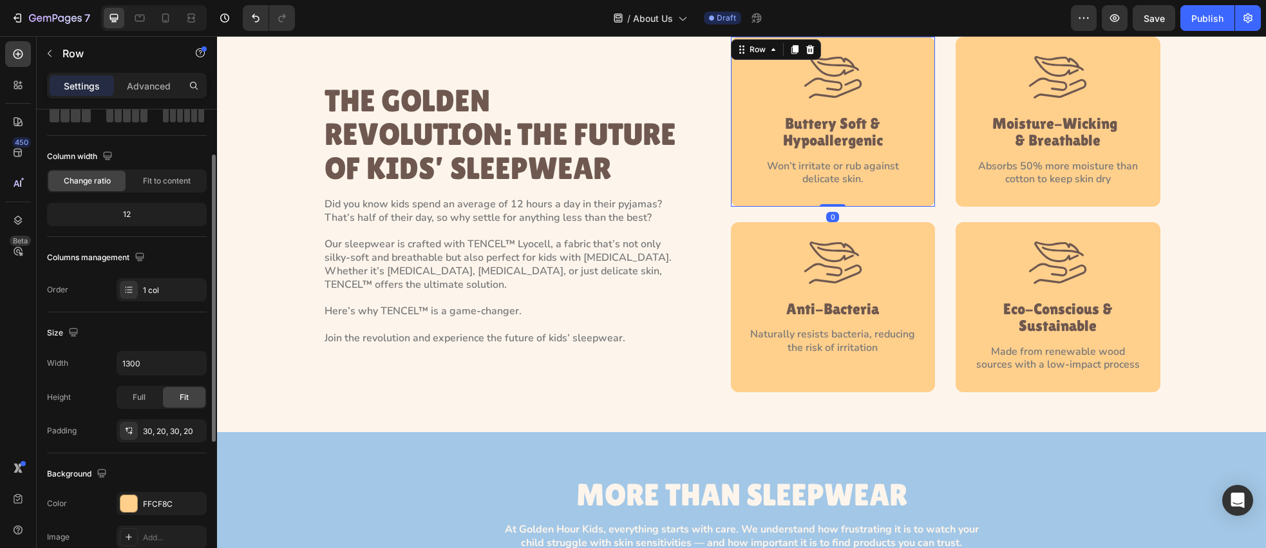
click at [900, 207] on div "Image Buttery Soft & Hypoallergenic Heading Won’t irritate or rub against delic…" at bounding box center [833, 122] width 205 height 170
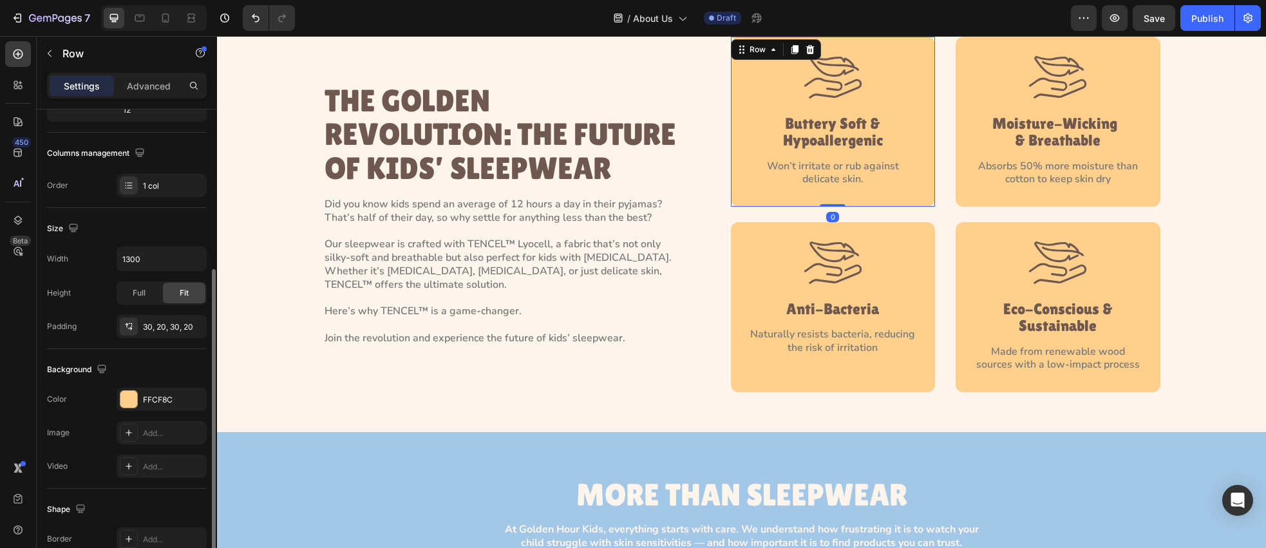
scroll to position [211, 0]
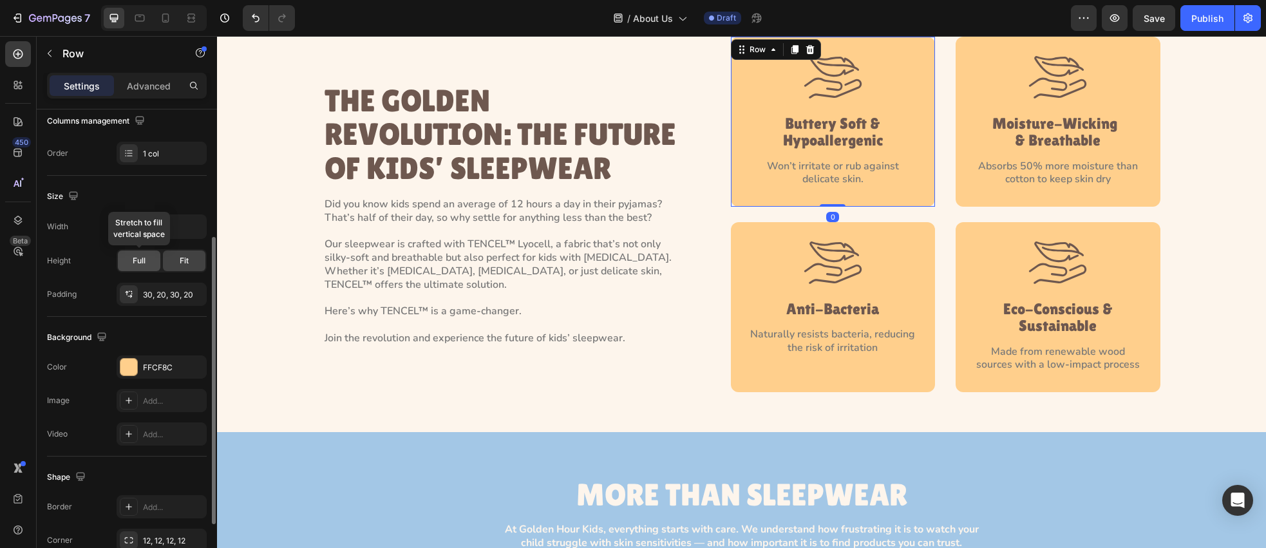
click at [140, 262] on span "Full" at bounding box center [139, 261] width 13 height 12
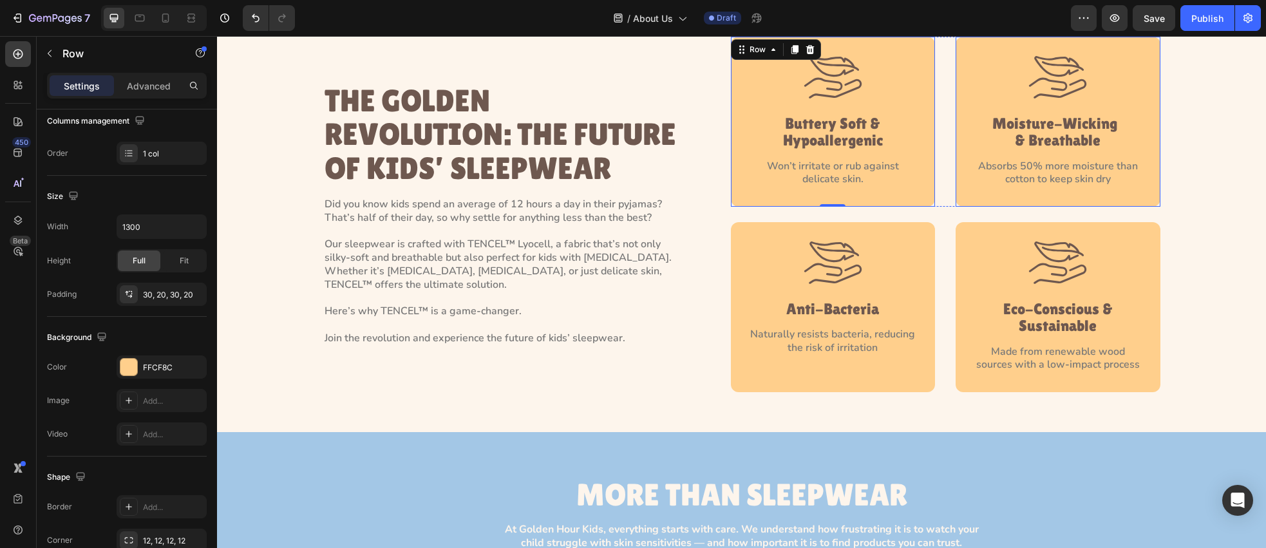
drag, startPoint x: 964, startPoint y: 235, endPoint x: 893, endPoint y: 238, distance: 70.9
click at [964, 207] on div "Image Moisture-Wicking  & Breathable Heading Absorbs 50% more moisture than cot…" at bounding box center [1058, 122] width 205 height 170
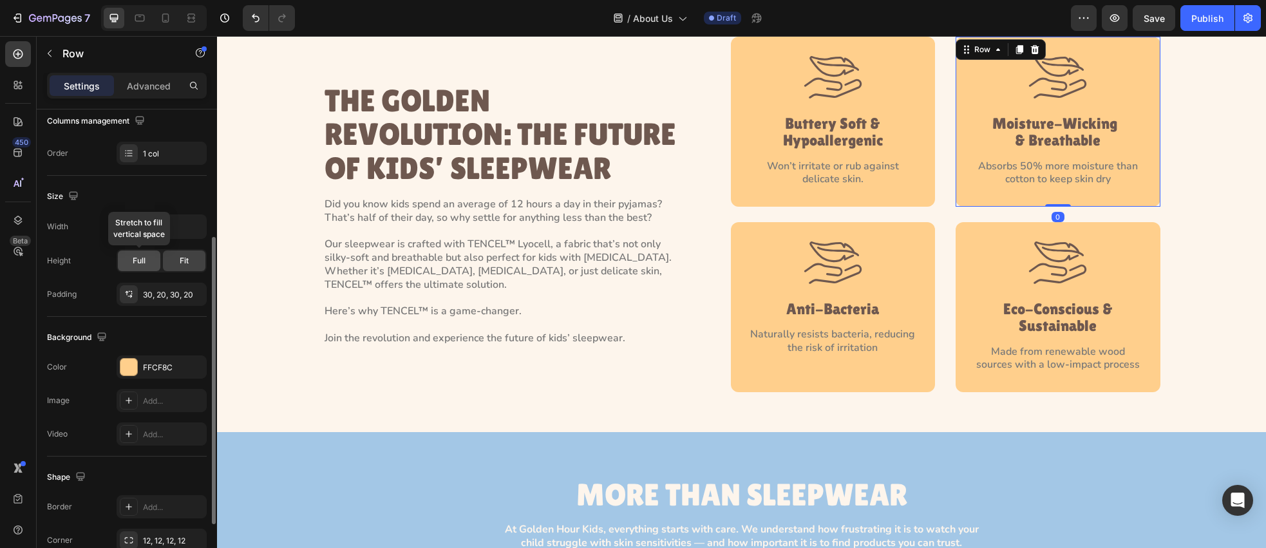
click at [141, 264] on span "Full" at bounding box center [139, 261] width 13 height 12
click at [940, 262] on div "Image Buttery Soft & Hypoallergenic Heading Won’t irritate or rub against delic…" at bounding box center [946, 215] width 430 height 356
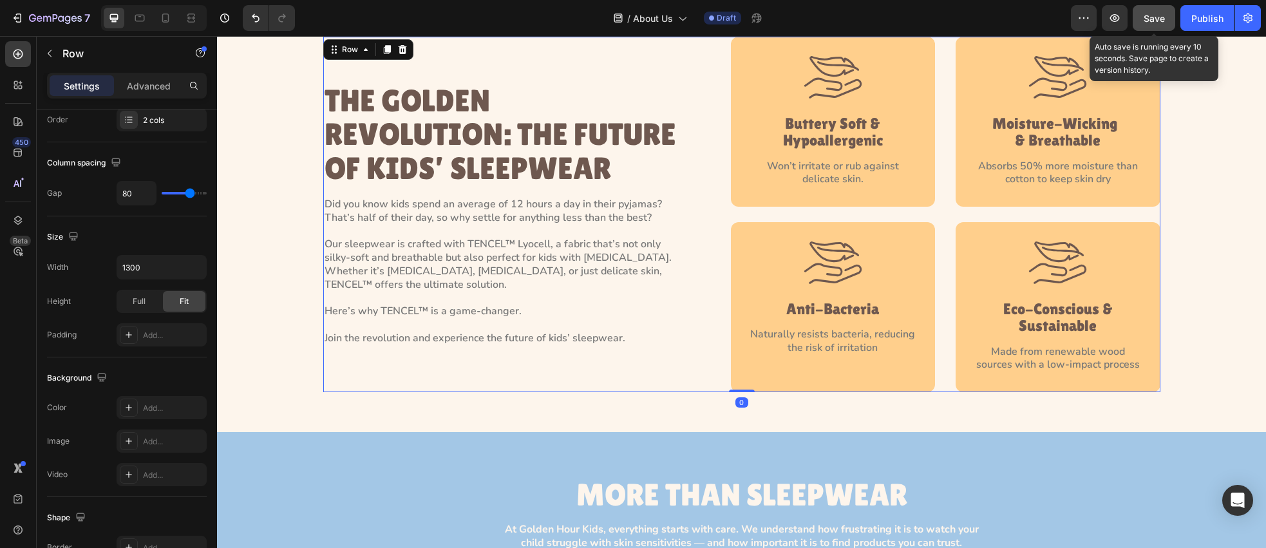
click at [1158, 23] on span "Save" at bounding box center [1154, 18] width 21 height 11
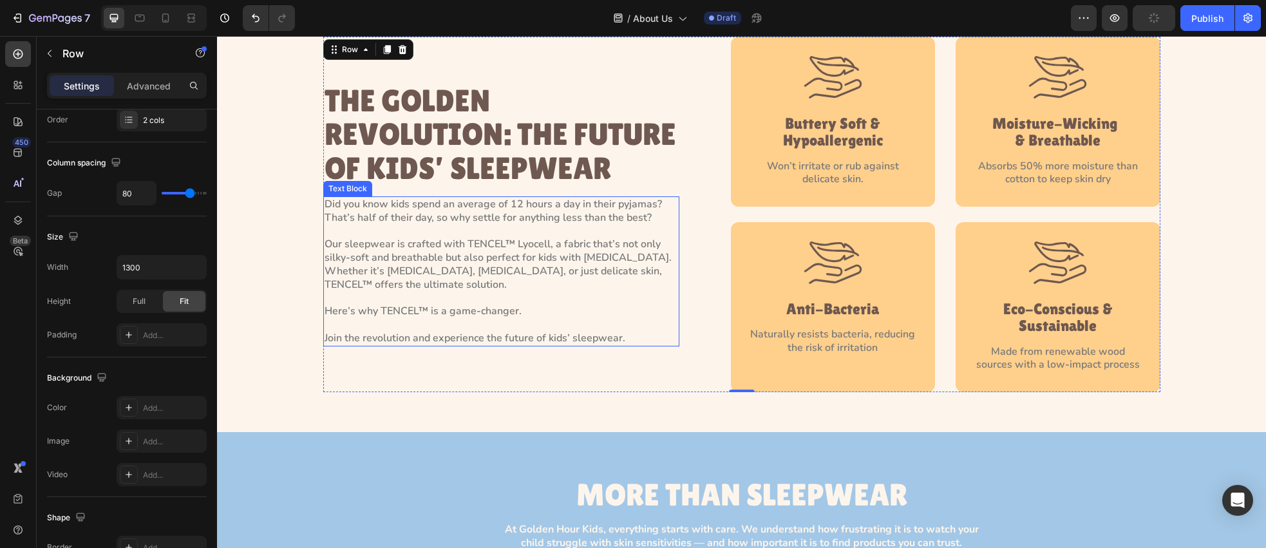
scroll to position [1570, 0]
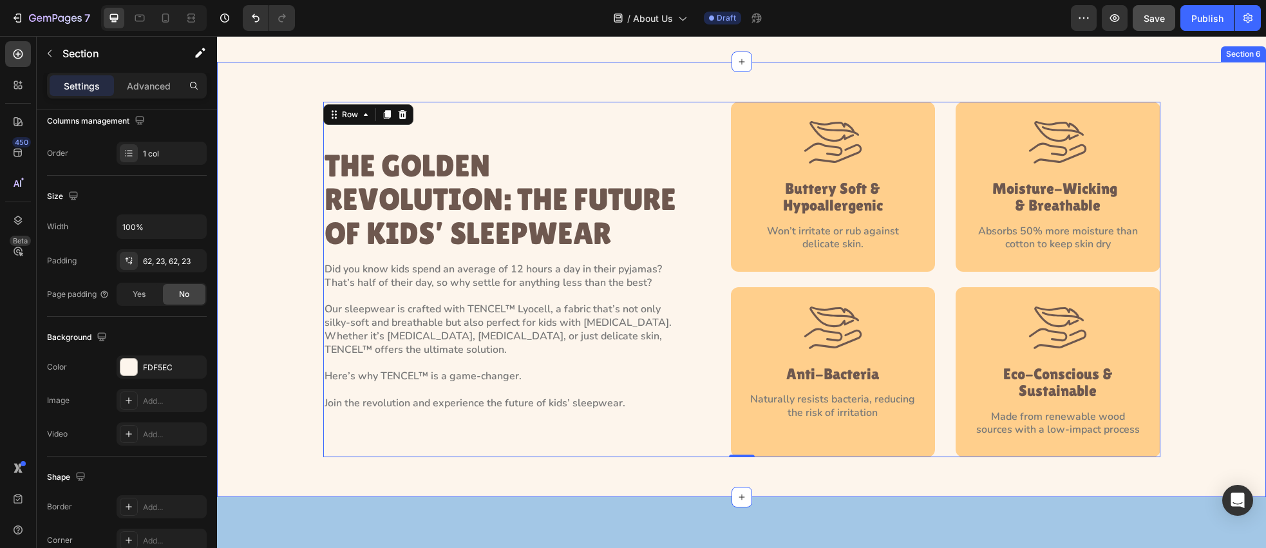
click at [344, 120] on div "THE GOLDEN REVOLUTION: THE FUTURE OF KIDS’ SLEEPWEAR Heading Did you know kids …" at bounding box center [741, 279] width 1049 height 435
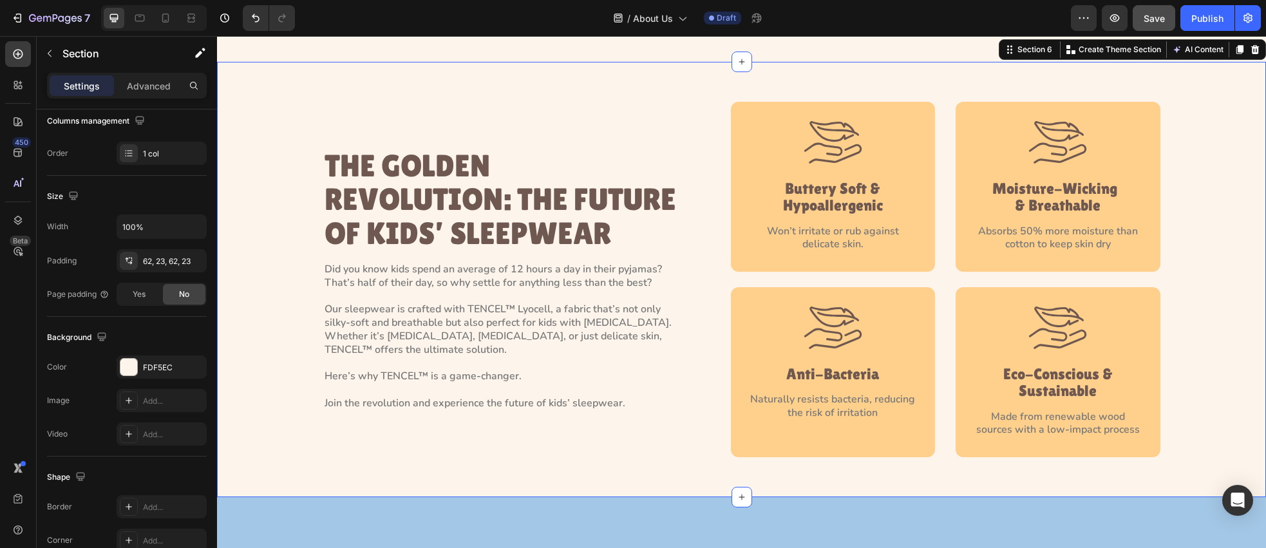
scroll to position [0, 0]
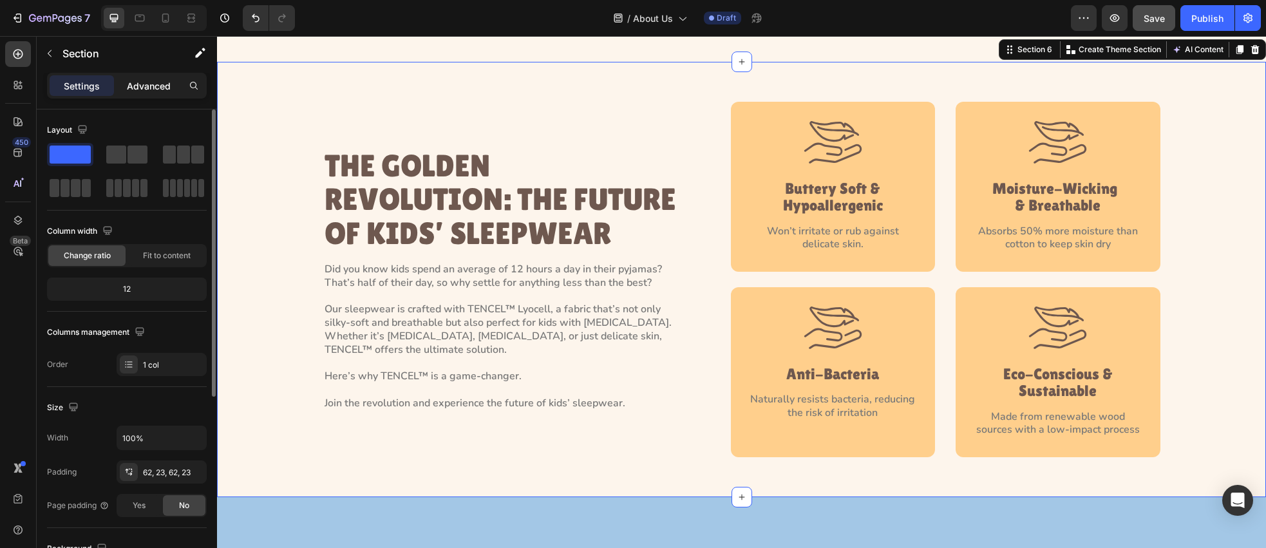
click at [138, 90] on p "Advanced" at bounding box center [149, 86] width 44 height 14
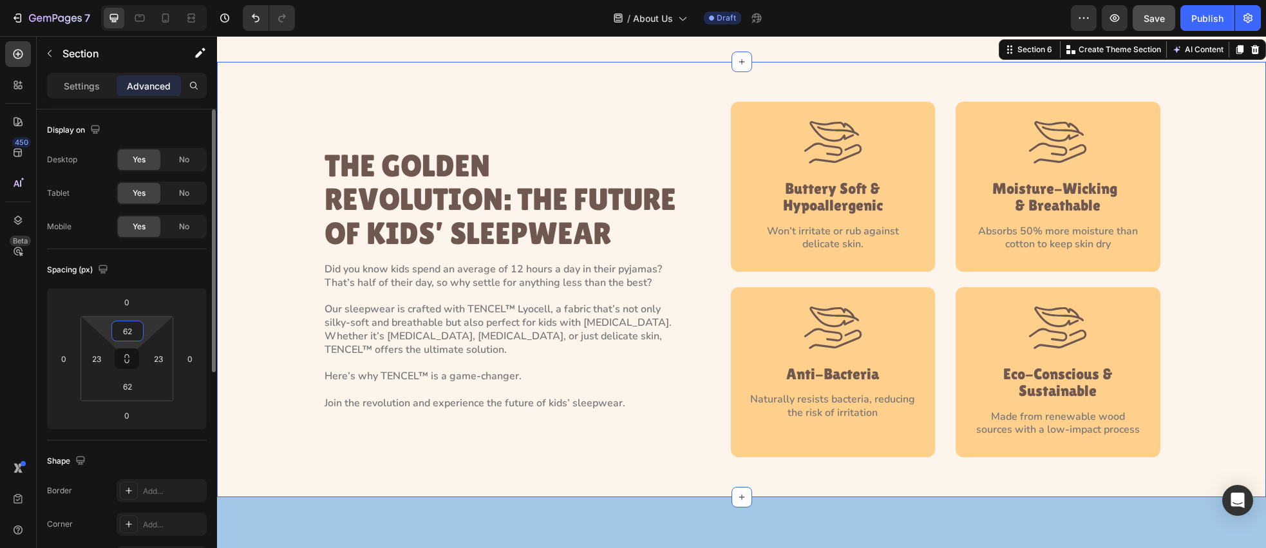
click at [134, 334] on input "62" at bounding box center [128, 330] width 26 height 19
type input "64"
click at [136, 389] on input "62" at bounding box center [128, 386] width 26 height 19
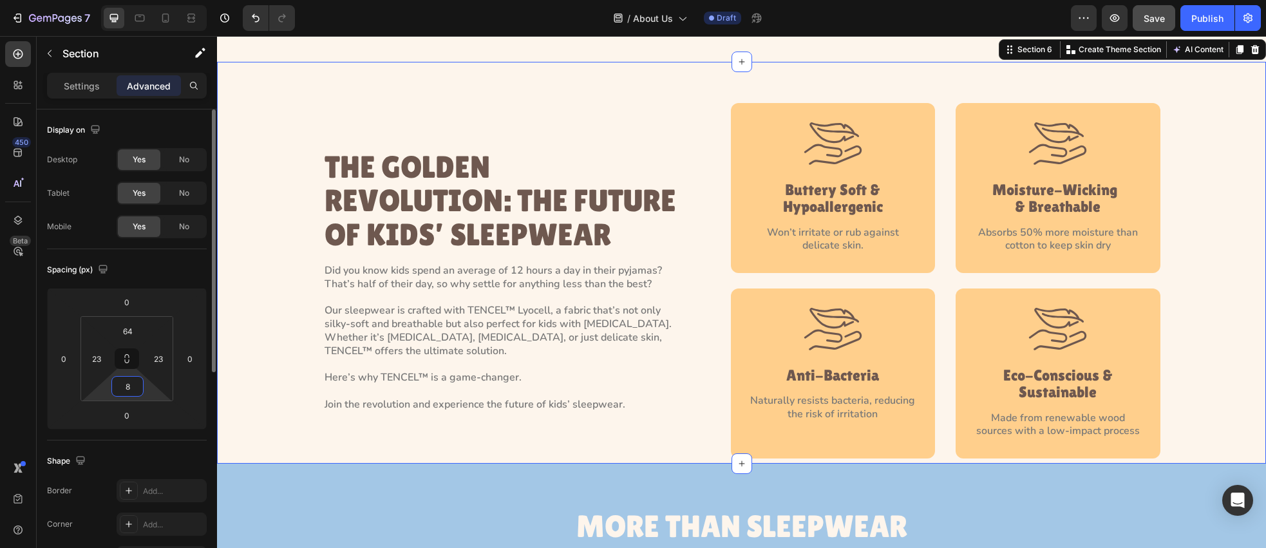
type input "80"
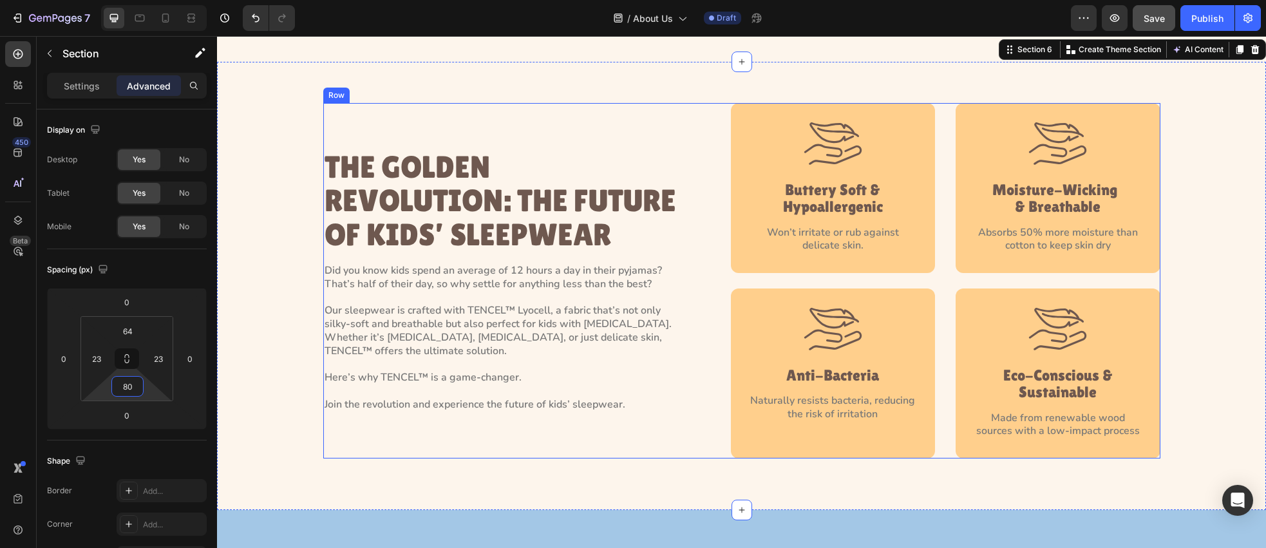
scroll to position [1723, 0]
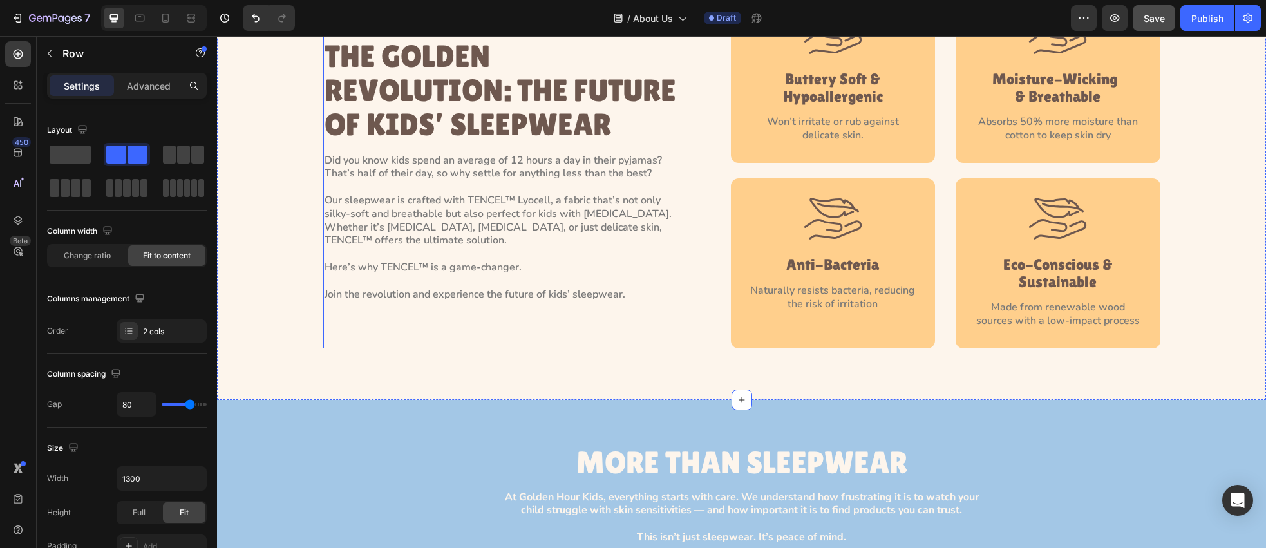
click at [629, 323] on div "THE GOLDEN REVOLUTION: THE FUTURE OF KIDS’ SLEEPWEAR Heading Did you know kids …" at bounding box center [501, 171] width 356 height 356
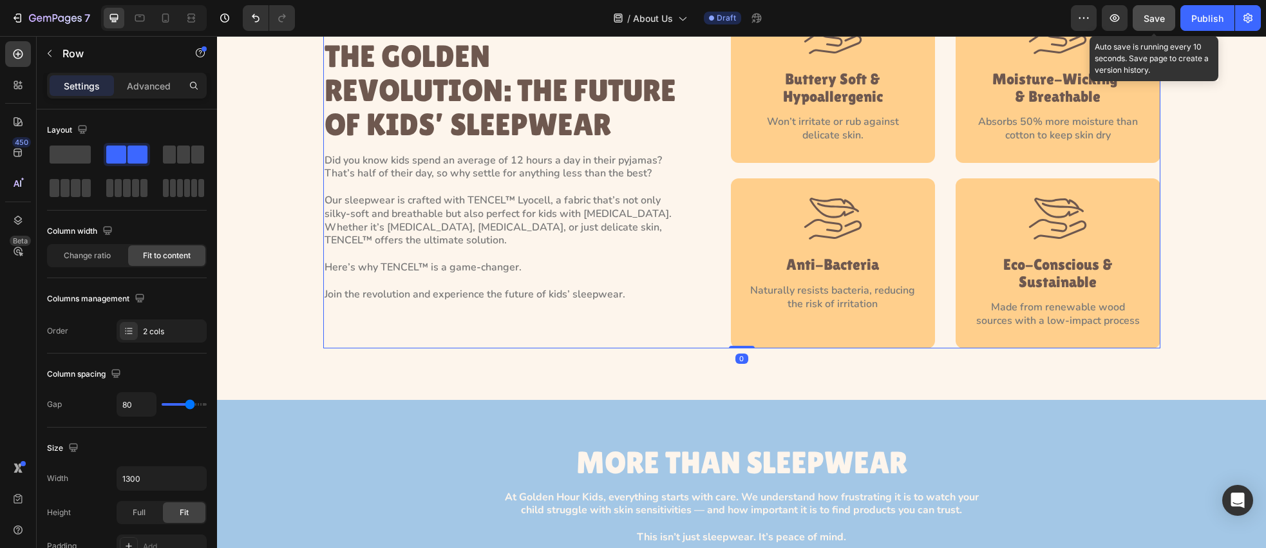
click at [1153, 17] on span "Save" at bounding box center [1154, 18] width 21 height 11
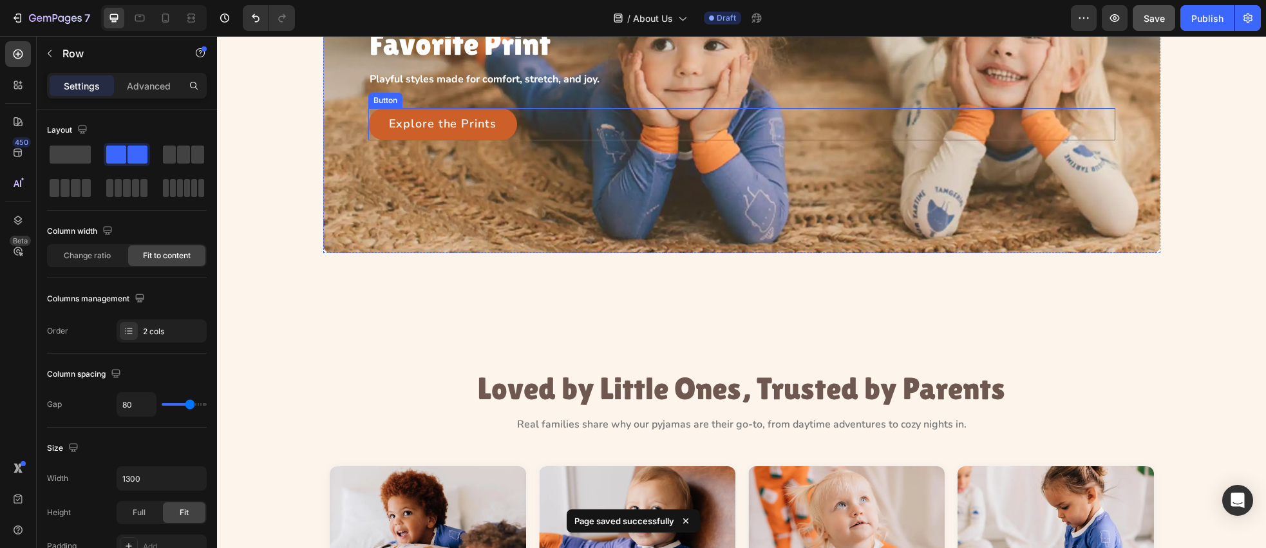
scroll to position [318, 0]
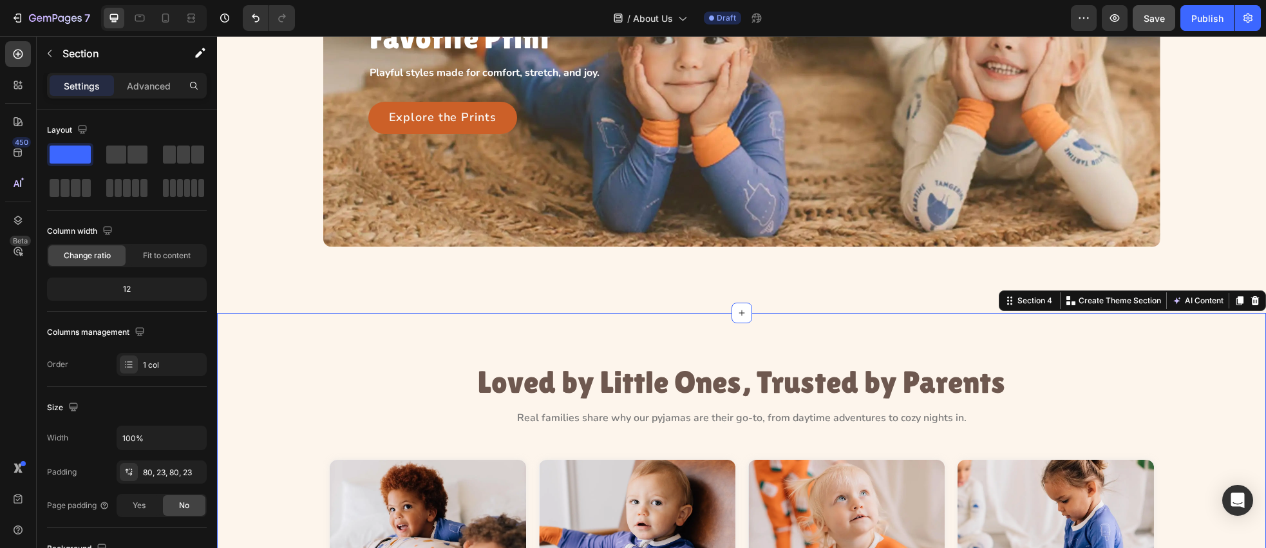
click at [1251, 298] on icon at bounding box center [1255, 301] width 10 height 10
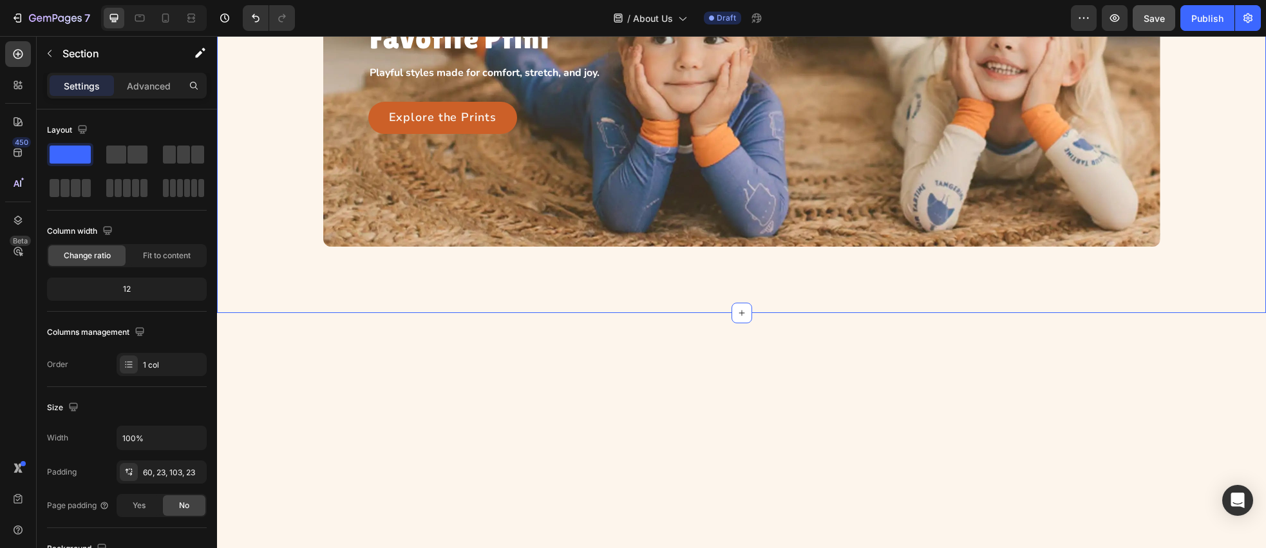
click at [808, 296] on div "Let Them Pick Their Favorite Print Heading Playful styles made for comfort, str…" at bounding box center [741, 73] width 1049 height 479
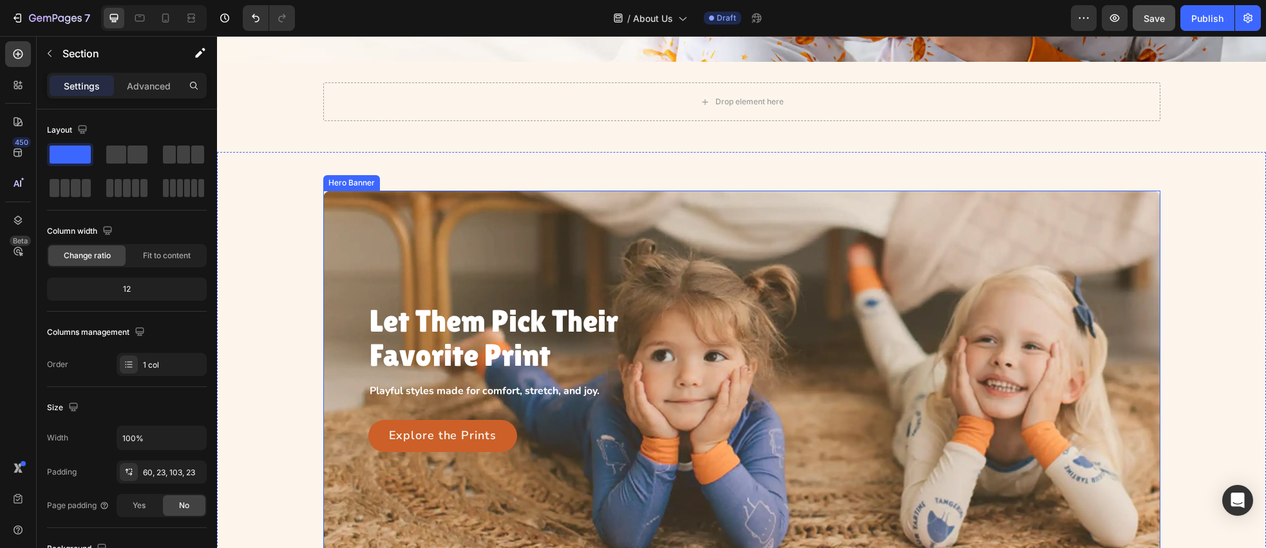
scroll to position [510, 0]
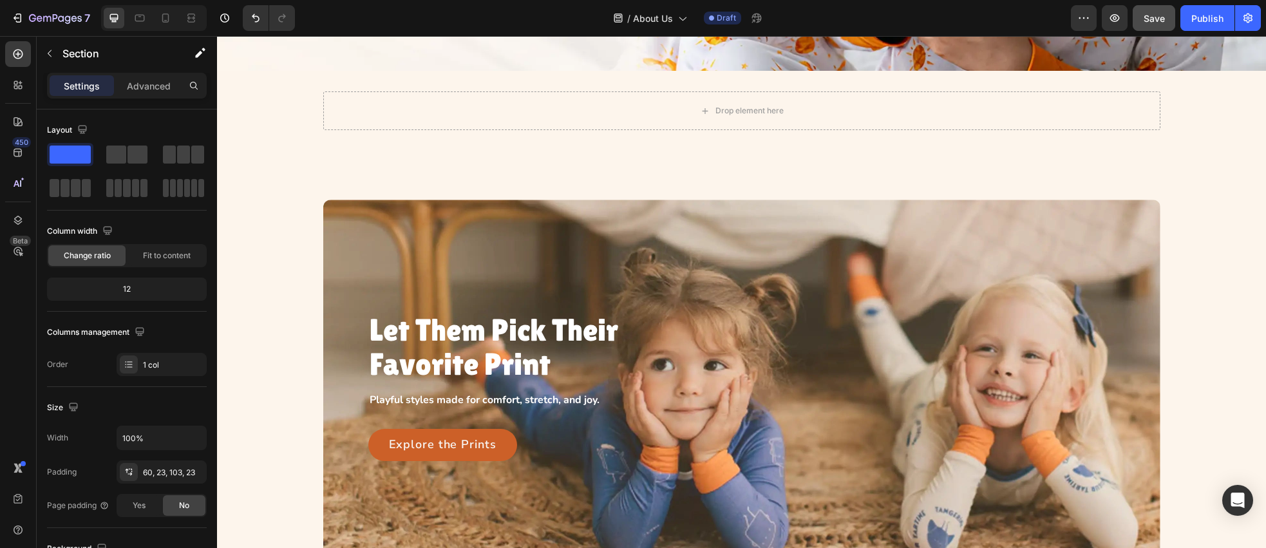
click at [1027, 174] on div "Let Them Pick Their Favorite Print Heading Playful styles made for comfort, str…" at bounding box center [741, 400] width 1049 height 479
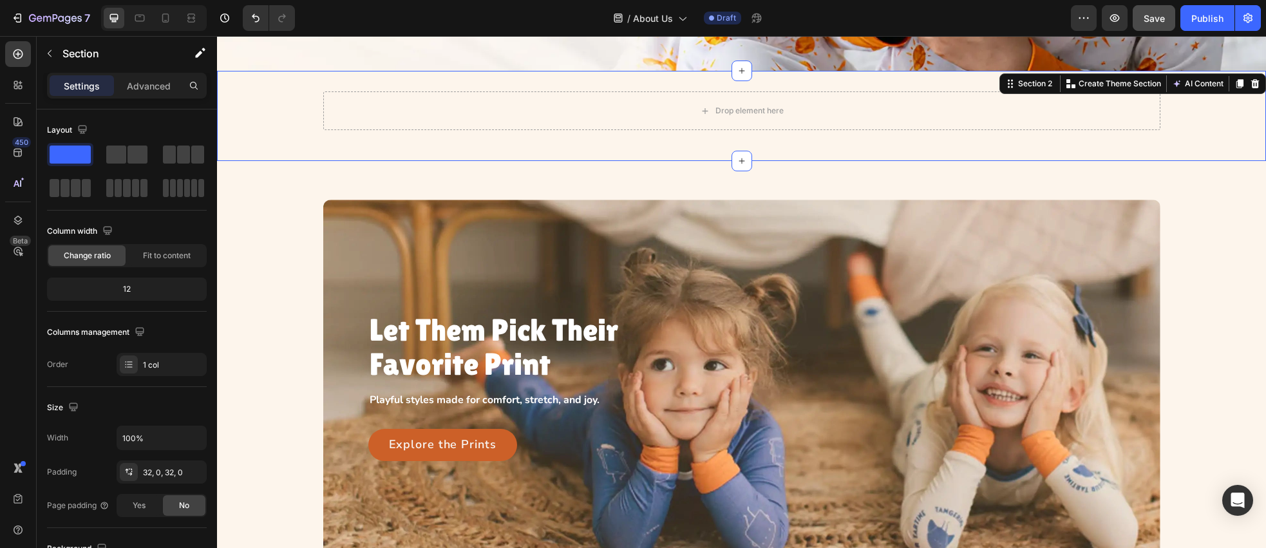
click at [1038, 137] on div "Drop element here Row" at bounding box center [741, 115] width 1049 height 49
click at [1259, 81] on icon at bounding box center [1255, 83] width 8 height 9
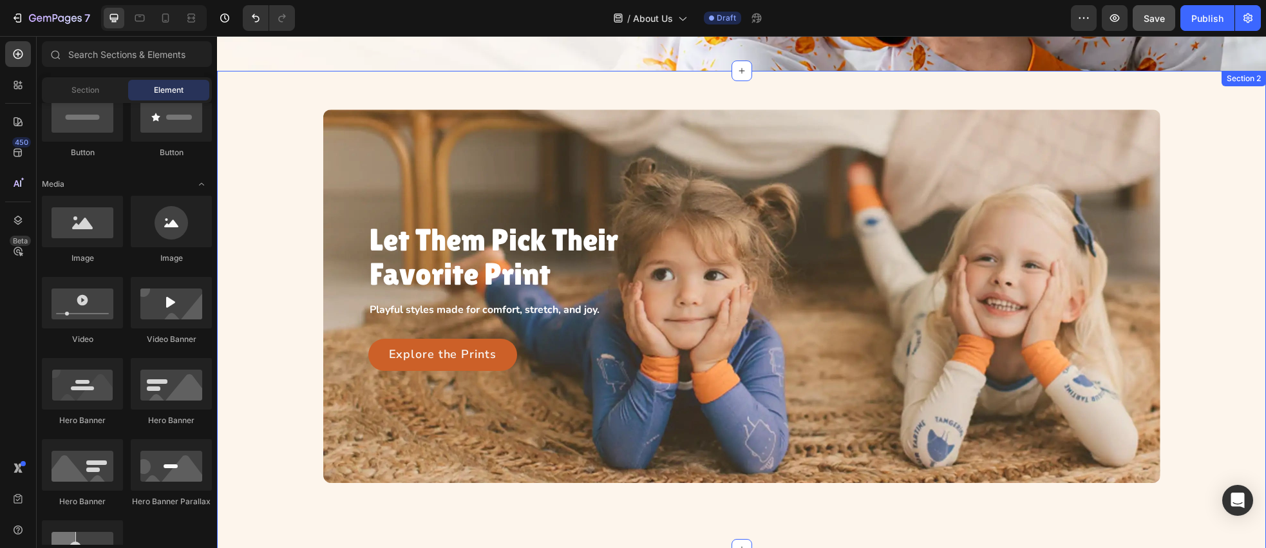
click at [1167, 102] on div "Let Them Pick Their Favorite Print Heading Playful styles made for comfort, str…" at bounding box center [741, 310] width 1049 height 479
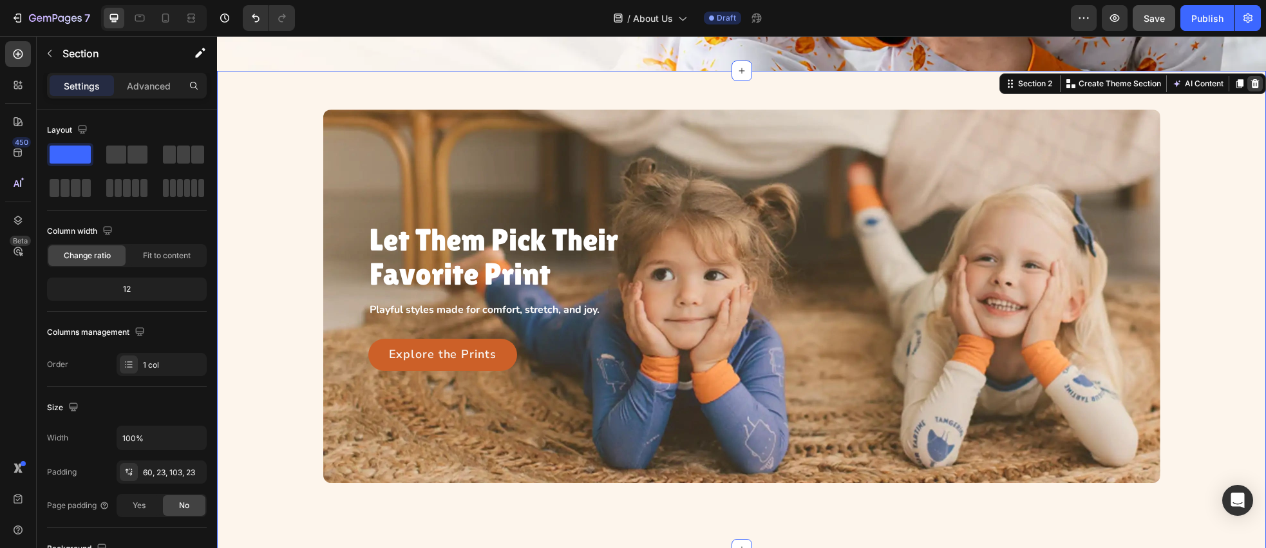
click at [1251, 88] on icon at bounding box center [1255, 84] width 10 height 10
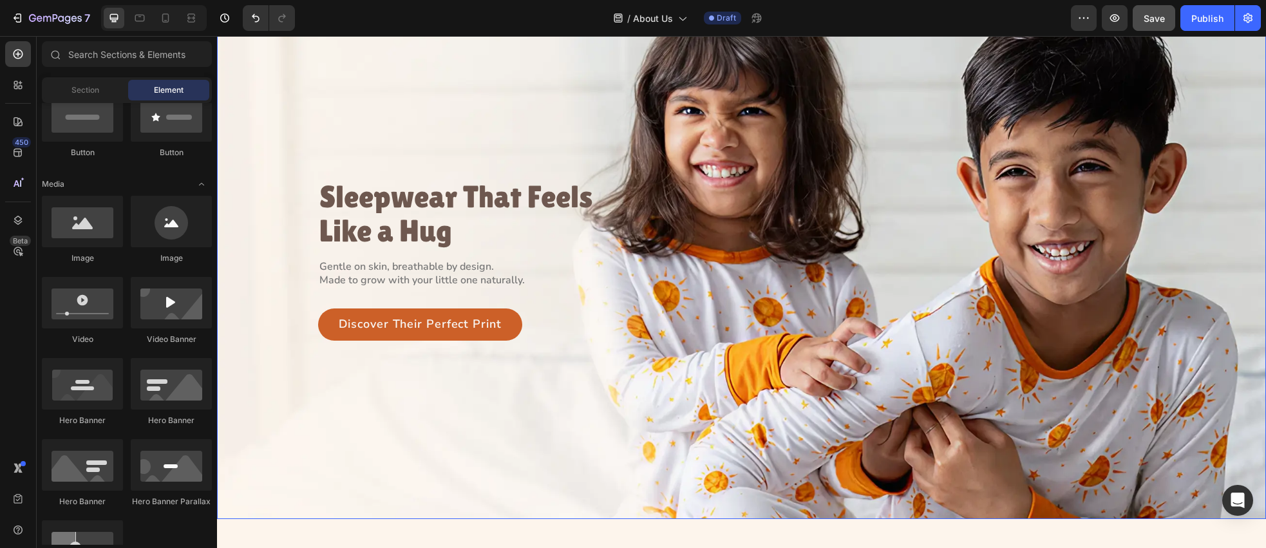
scroll to position [0, 0]
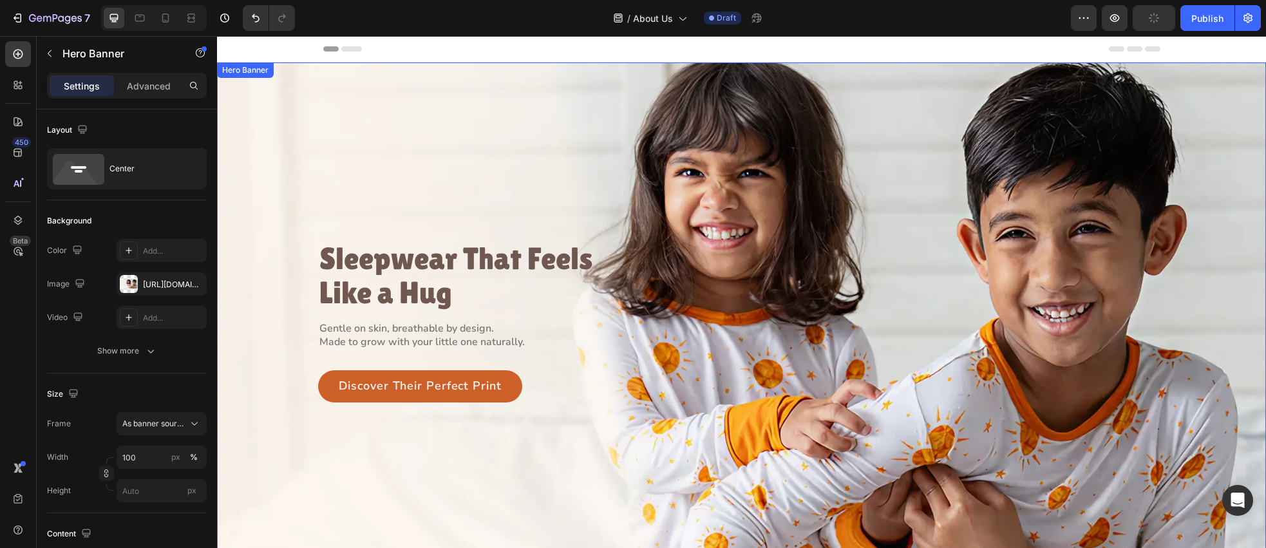
click at [503, 164] on div "Background Image" at bounding box center [741, 321] width 1049 height 518
click at [271, 77] on div "Hero Banner" at bounding box center [259, 76] width 52 height 12
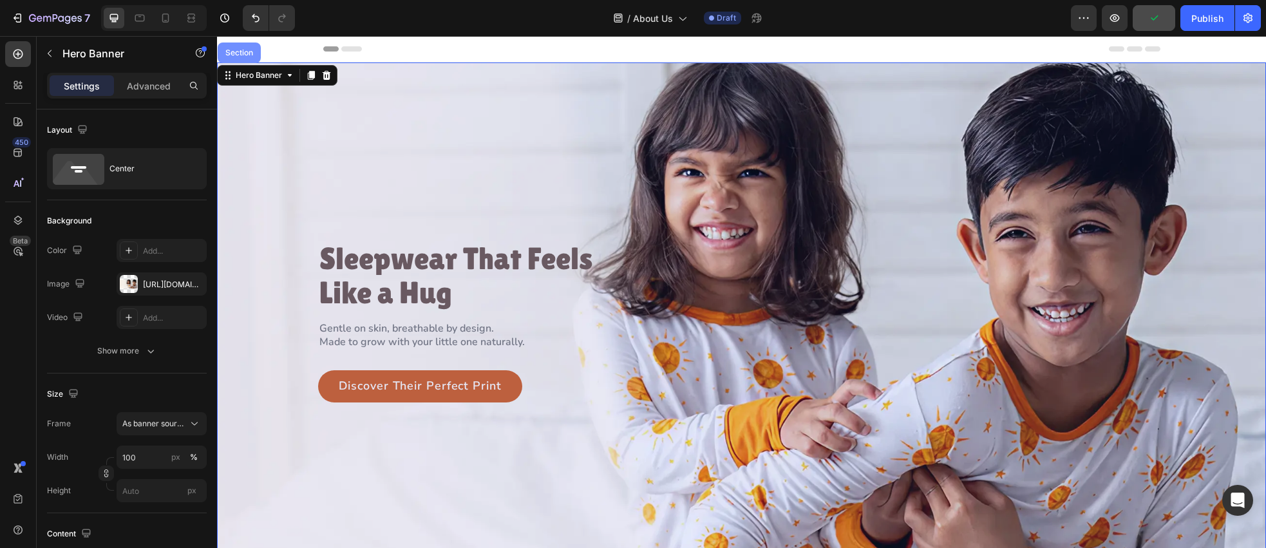
click at [236, 54] on div "Section" at bounding box center [239, 53] width 33 height 8
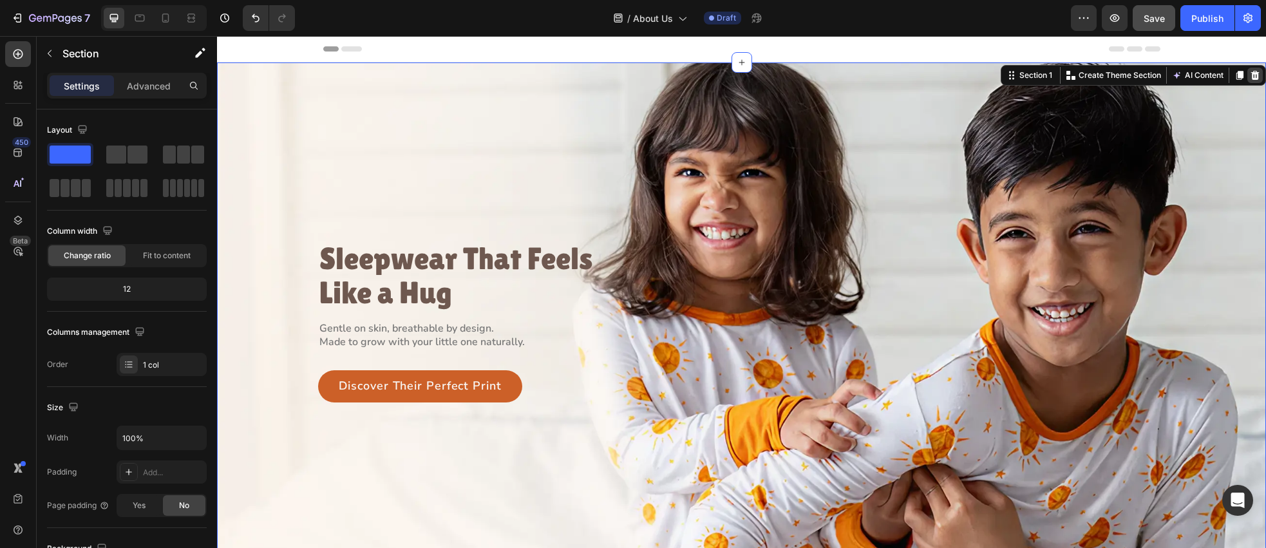
click at [1252, 70] on icon at bounding box center [1255, 75] width 10 height 10
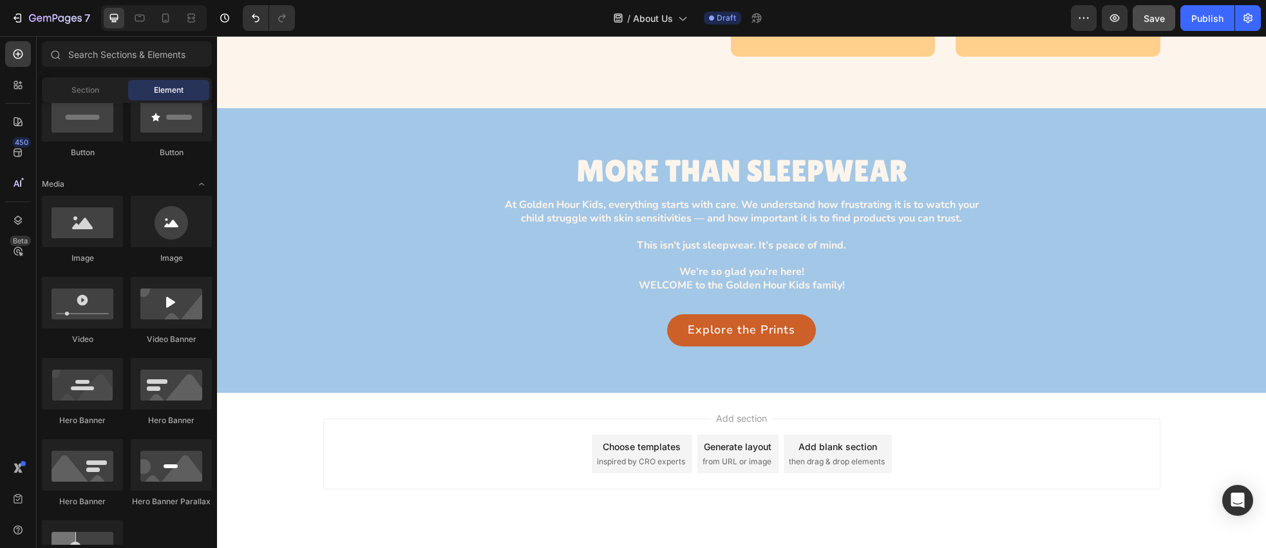
scroll to position [835, 0]
click at [1199, 14] on div "Publish" at bounding box center [1208, 19] width 32 height 14
